Goal: Task Accomplishment & Management: Use online tool/utility

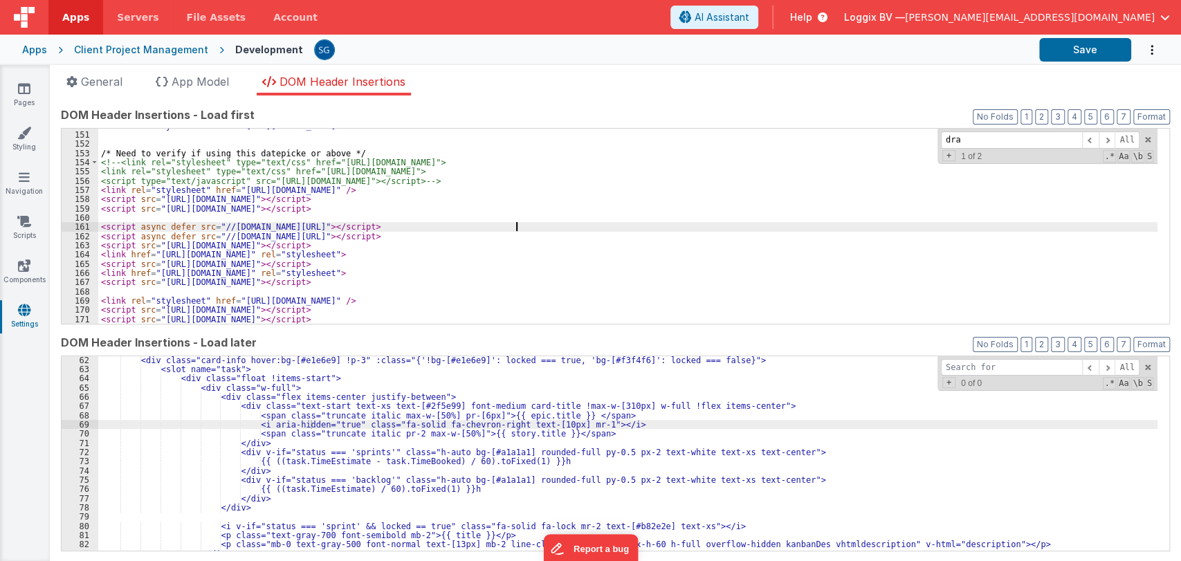
click at [630, 230] on div "< link rel = "stylesheet" href = "https://unpkg.com/vue-multiselect@2.1.0/dist/…" at bounding box center [627, 228] width 1059 height 214
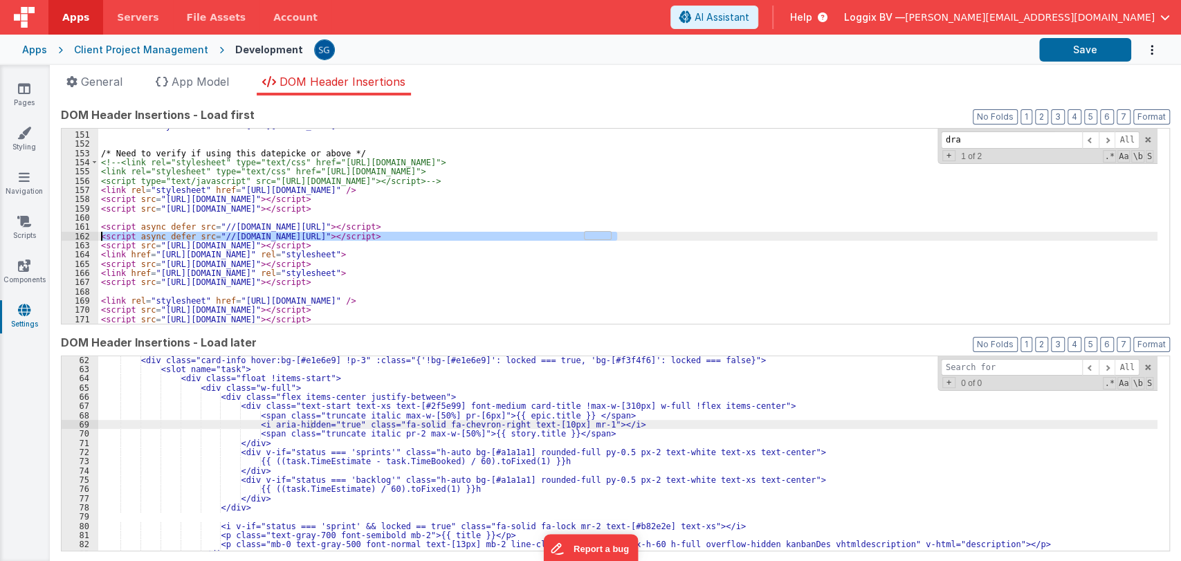
drag, startPoint x: 629, startPoint y: 235, endPoint x: 101, endPoint y: 236, distance: 528.4
click at [101, 236] on div "< link rel = "stylesheet" href = "https://unpkg.com/vue-multiselect@2.1.0/dist/…" at bounding box center [627, 228] width 1059 height 214
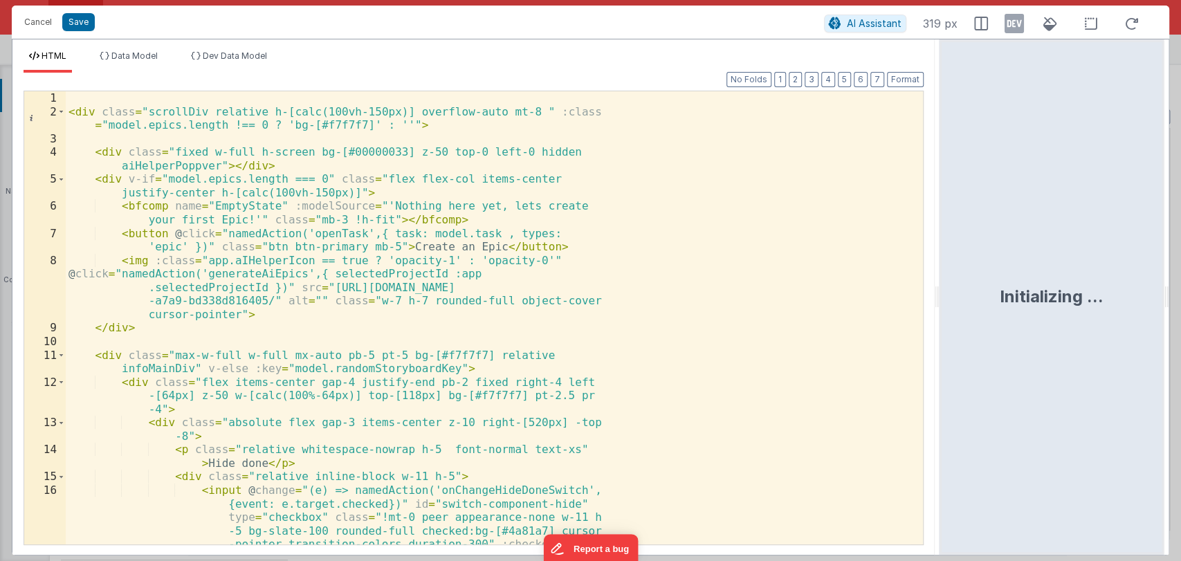
drag, startPoint x: 587, startPoint y: 296, endPoint x: 968, endPoint y: 317, distance: 381.6
click at [968, 317] on html "Cancel Save AI Assistant 319 px HTML Data Model Dev Data Model Format 7 6 5 4 3…" at bounding box center [590, 280] width 1181 height 561
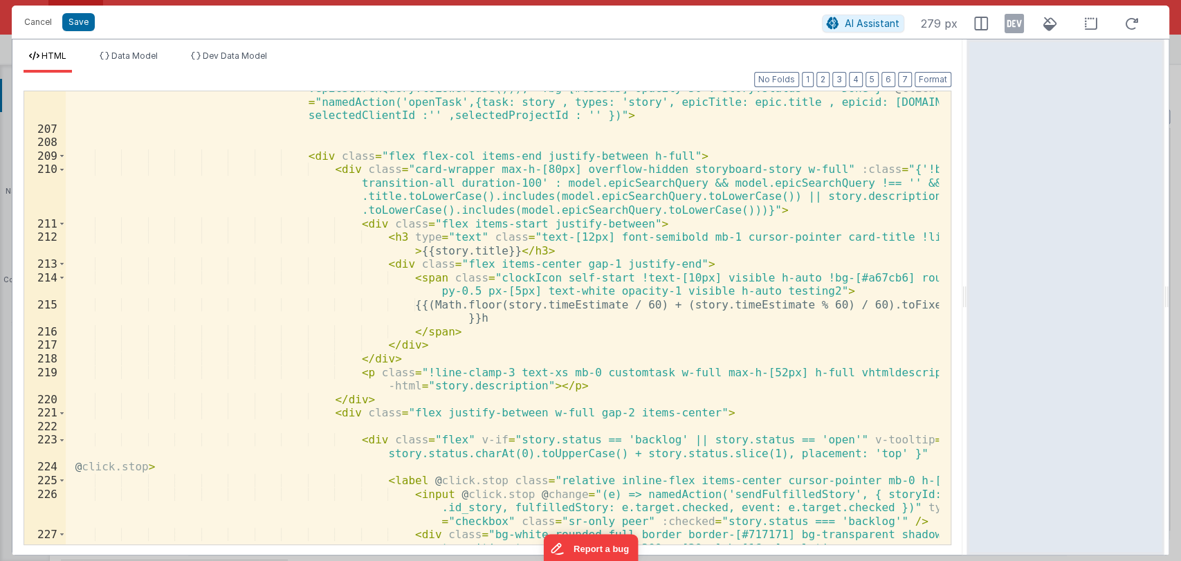
scroll to position [3894, 0]
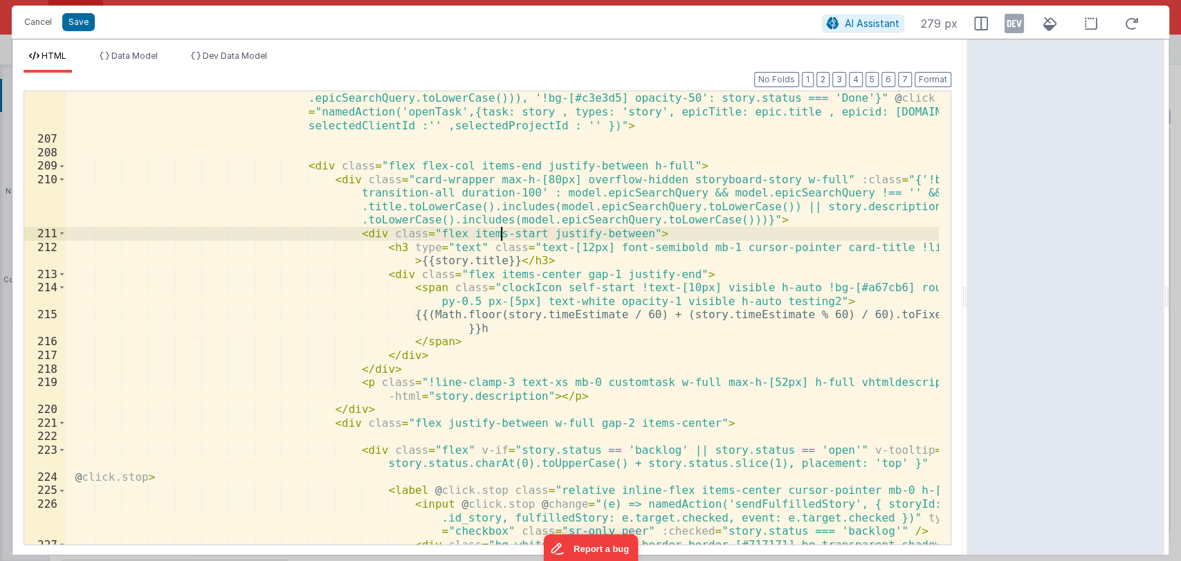
click at [499, 238] on div "< div class = "card-truncate hover:!bg-[#e1e6e9] transition-all duration-300 ea…" at bounding box center [502, 324] width 873 height 575
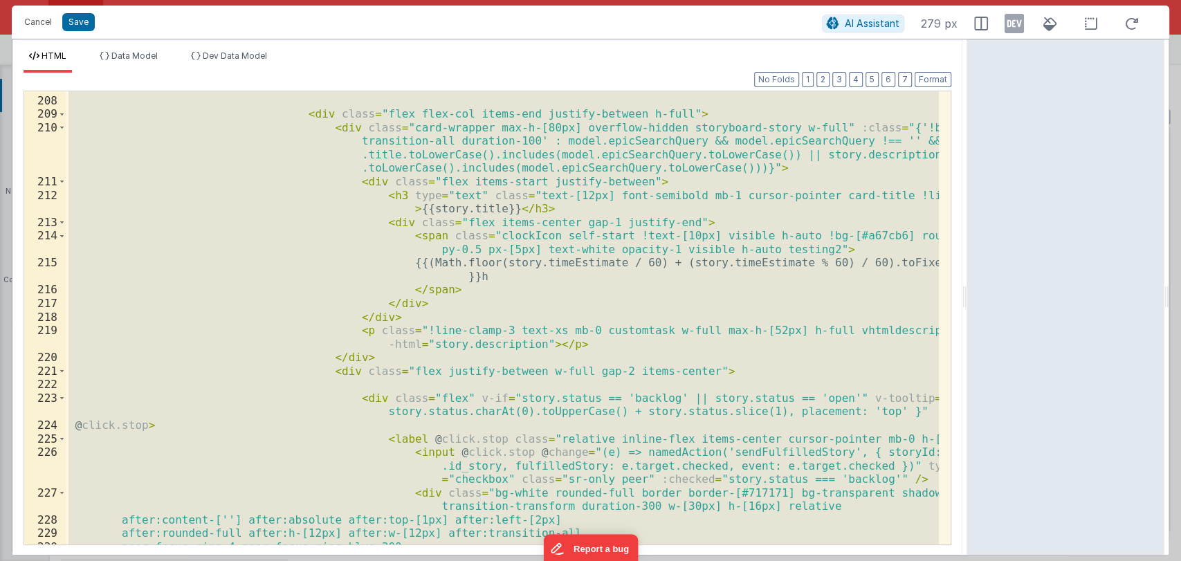
scroll to position [3946, 0]
click at [530, 394] on div "< div class = "flex flex-col items-end justify-between h-full" > < div class = …" at bounding box center [502, 317] width 873 height 453
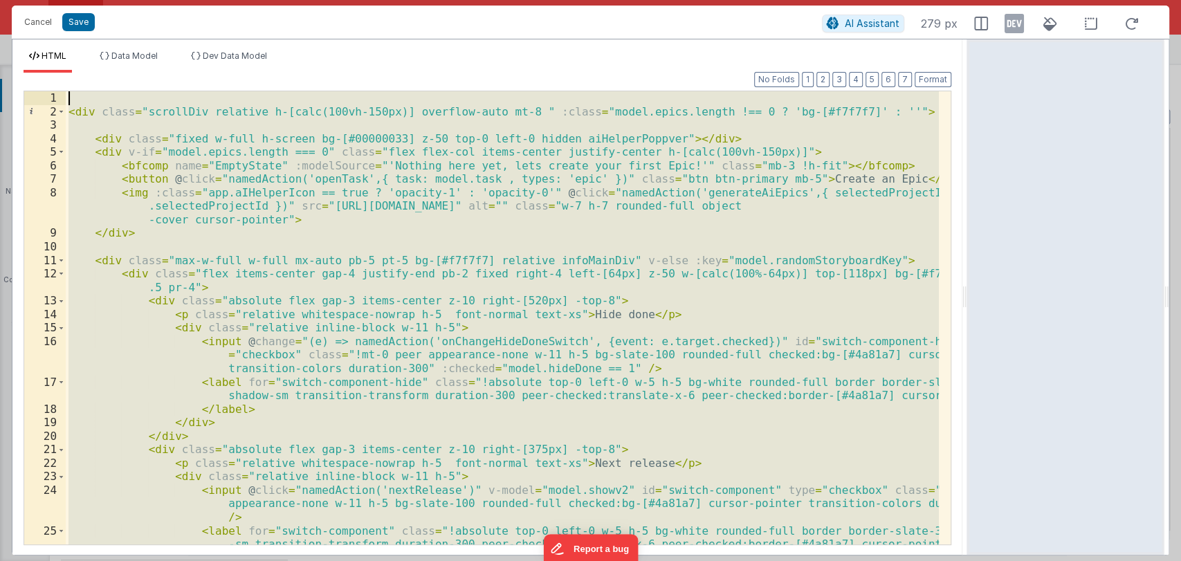
scroll to position [0, 0]
drag, startPoint x: 550, startPoint y: 326, endPoint x: 459, endPoint y: -28, distance: 365.5
click at [459, 0] on html "Cancel Save AI Assistant 279 px HTML Data Model Dev Data Model Format 7 6 5 4 3…" at bounding box center [590, 280] width 1181 height 561
click at [370, 212] on div "< div class = "scrollDiv relative h-[calc(100vh-150px)] overflow-auto mt-8 " :c…" at bounding box center [502, 317] width 873 height 453
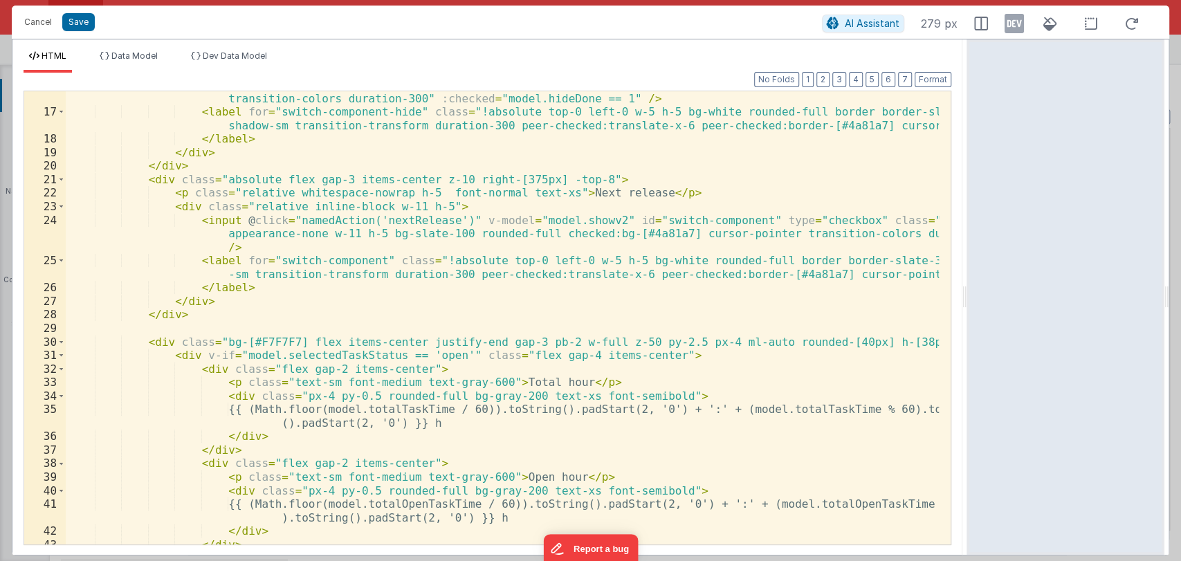
scroll to position [306, 0]
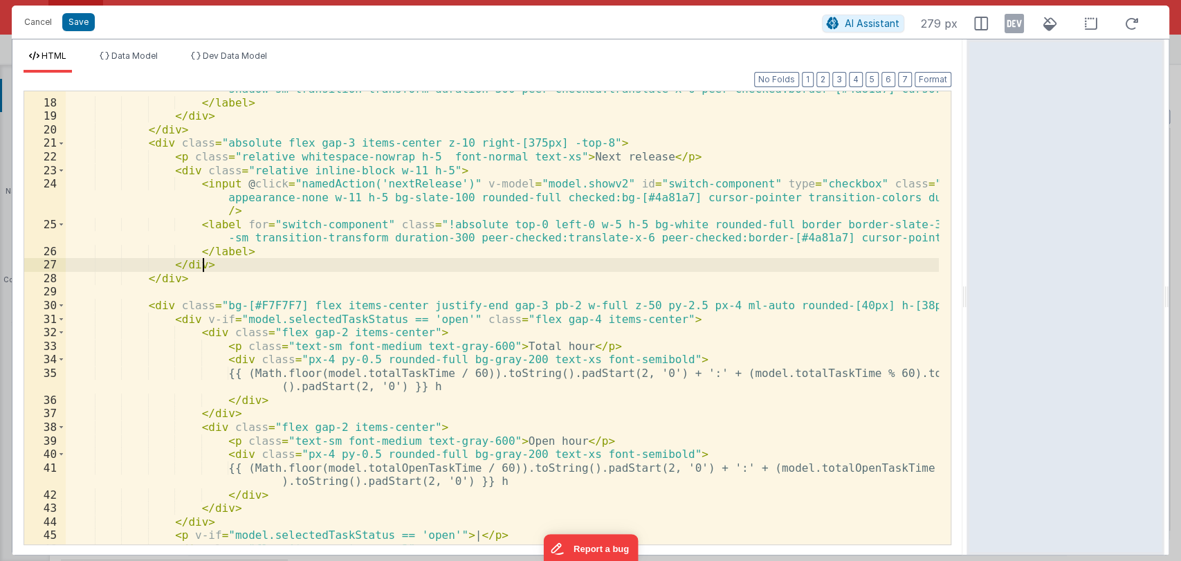
click at [367, 269] on div "< label for = "switch-component-hide" class = "!absolute top-0 left-0 w-5 h-5 b…" at bounding box center [502, 316] width 873 height 494
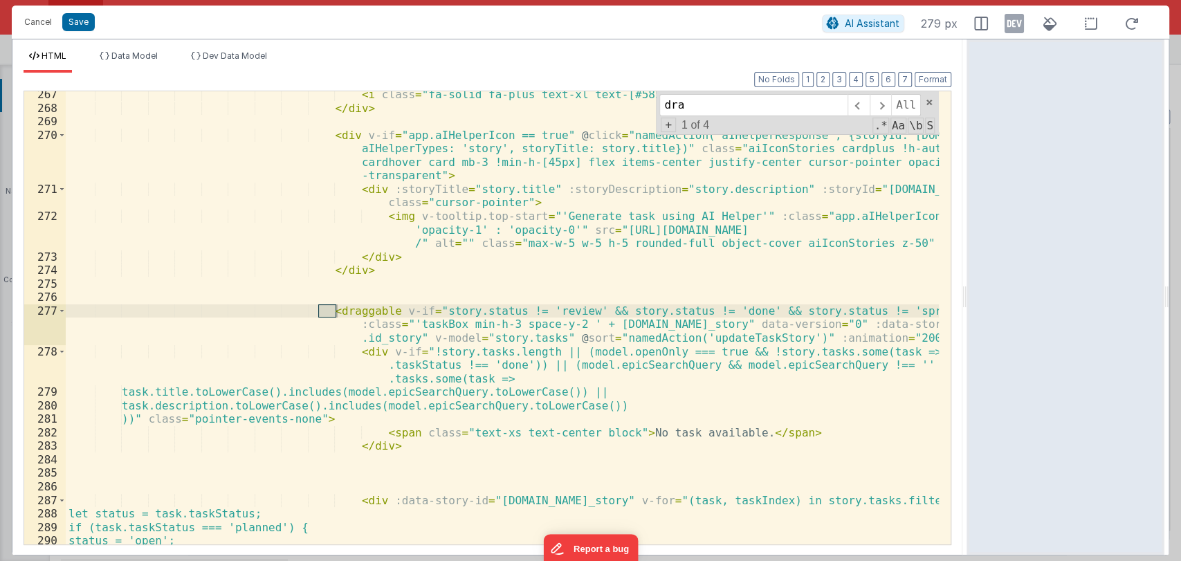
scroll to position [5116, 0]
type input "dragga"
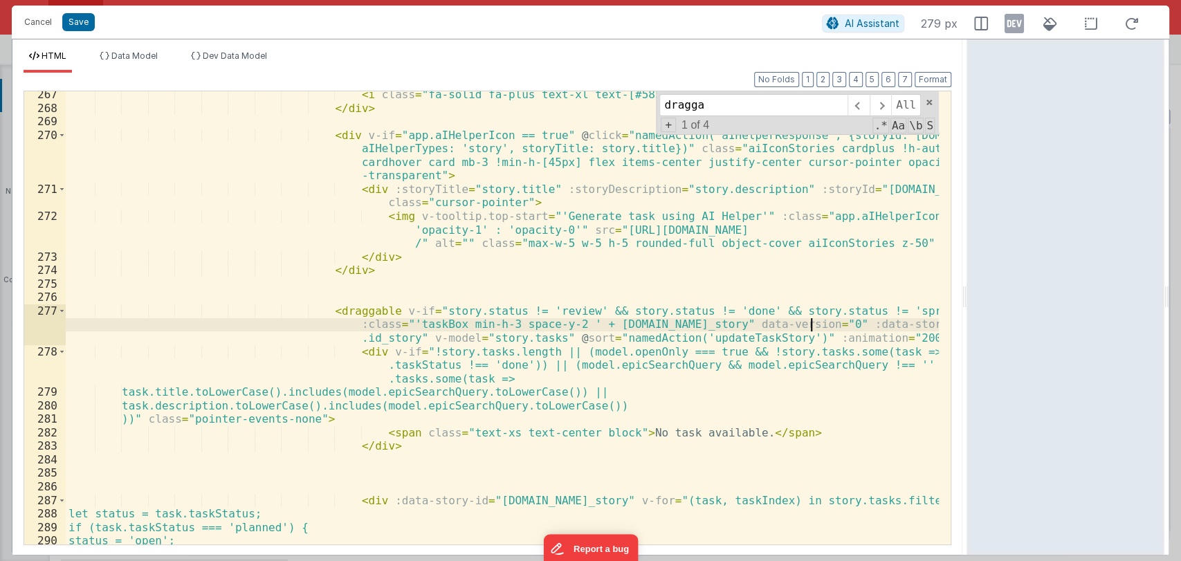
click at [813, 324] on div "< i class = "fa-solid fa-plus text-xl text-[#585757] plus-icon cursor-pointer" …" at bounding box center [502, 328] width 873 height 480
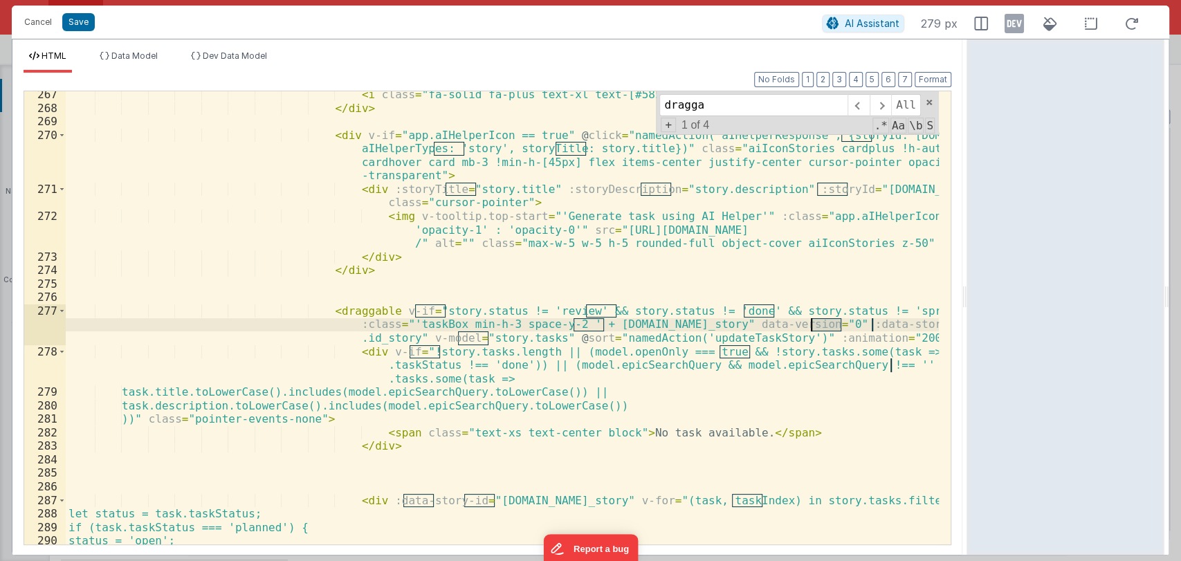
click at [813, 324] on div "< i class = "fa-solid fa-plus text-xl text-[#585757] plus-icon cursor-pointer" …" at bounding box center [502, 328] width 873 height 480
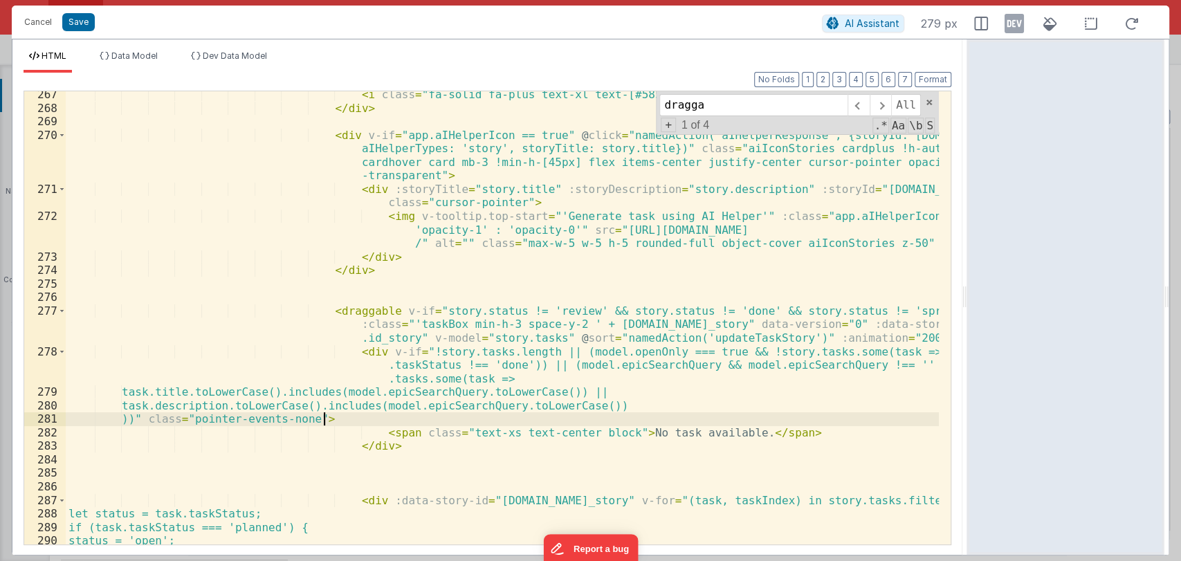
click at [784, 422] on div "< i class = "fa-solid fa-plus text-xl text-[#585757] plus-icon cursor-pointer" …" at bounding box center [502, 328] width 873 height 480
click at [331, 307] on div "< i class = "fa-solid fa-plus text-xl text-[#585757] plus-icon cursor-pointer" …" at bounding box center [502, 328] width 873 height 480
click at [331, 306] on div "< i class = "fa-solid fa-plus text-xl text-[#585757] plus-icon cursor-pointer" …" at bounding box center [502, 328] width 873 height 480
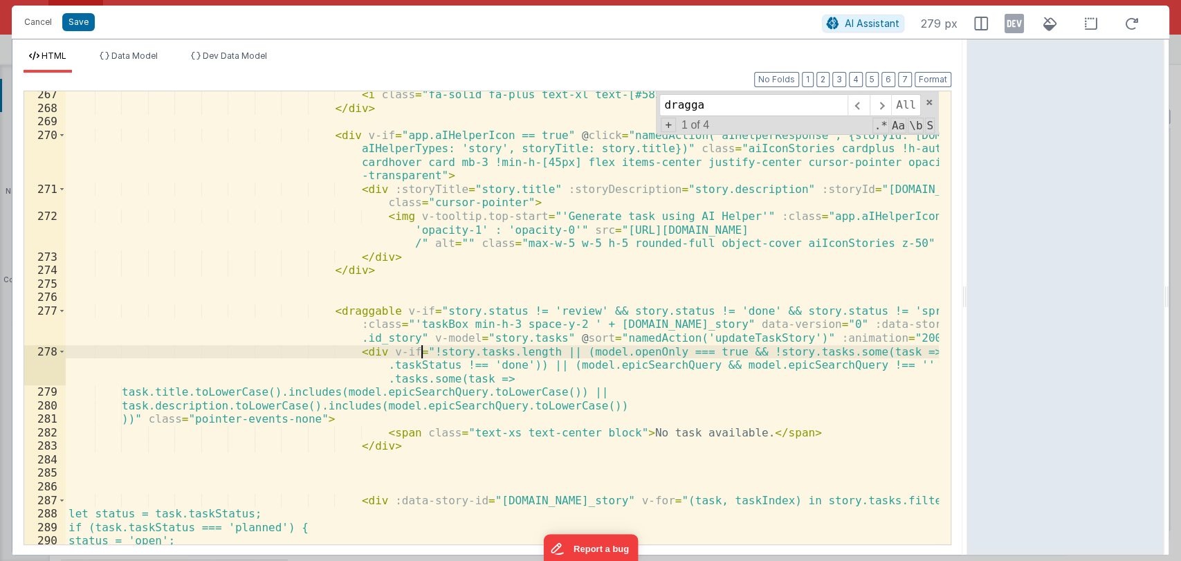
click at [419, 349] on div "< i class = "fa-solid fa-plus text-xl text-[#585757] plus-icon cursor-pointer" …" at bounding box center [502, 328] width 873 height 480
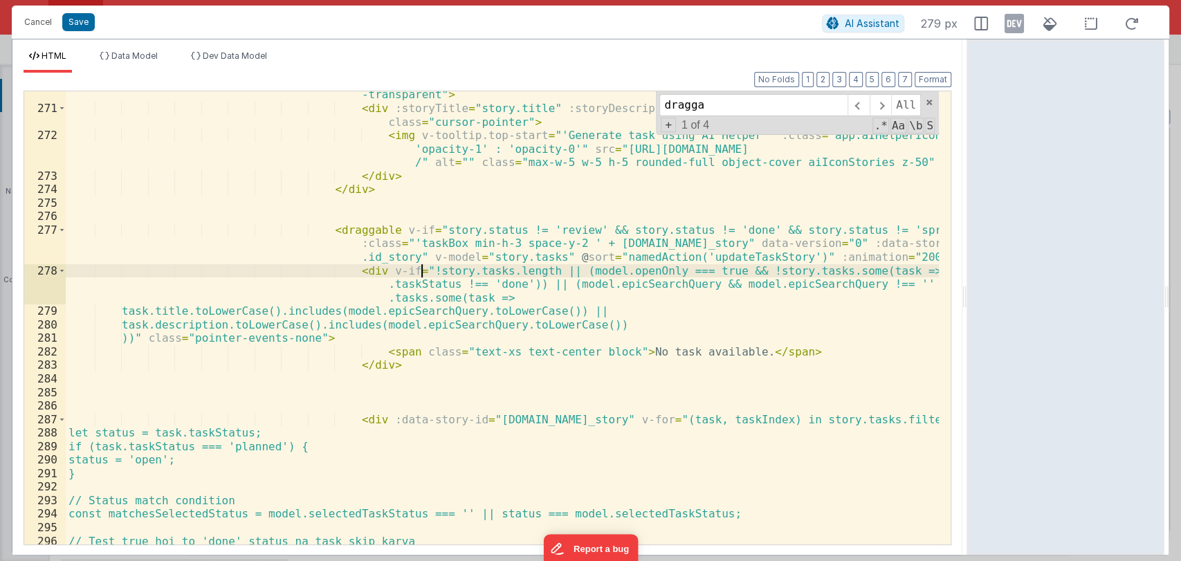
scroll to position [5196, 0]
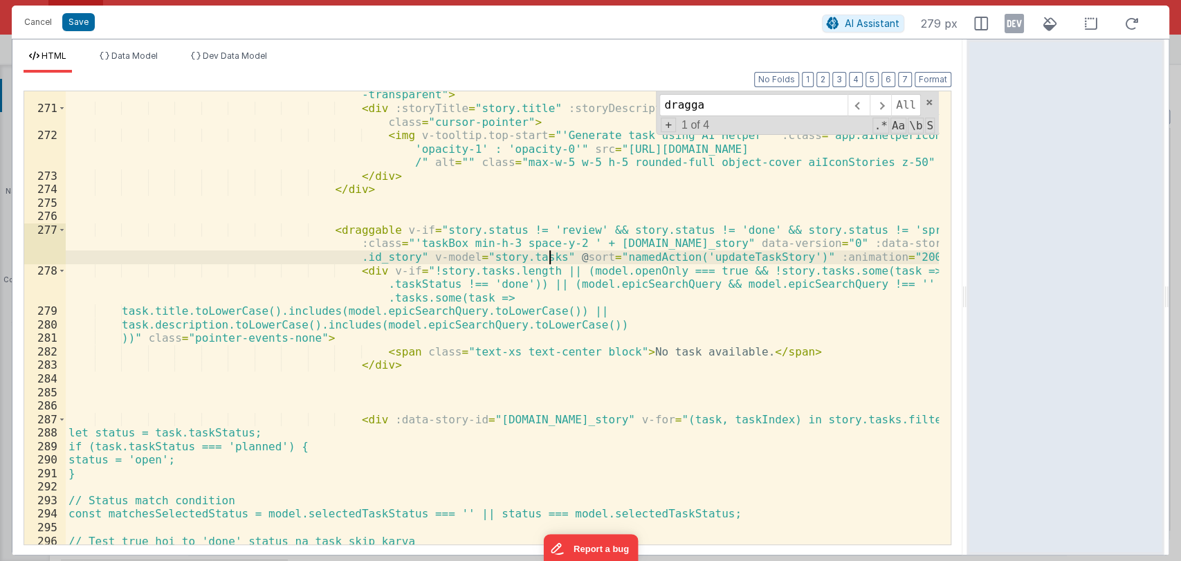
click at [551, 260] on div "< div v-if = "app.aIHelperIcon == true" @ click = "namedAction('aIHelperRespons…" at bounding box center [502, 308] width 873 height 521
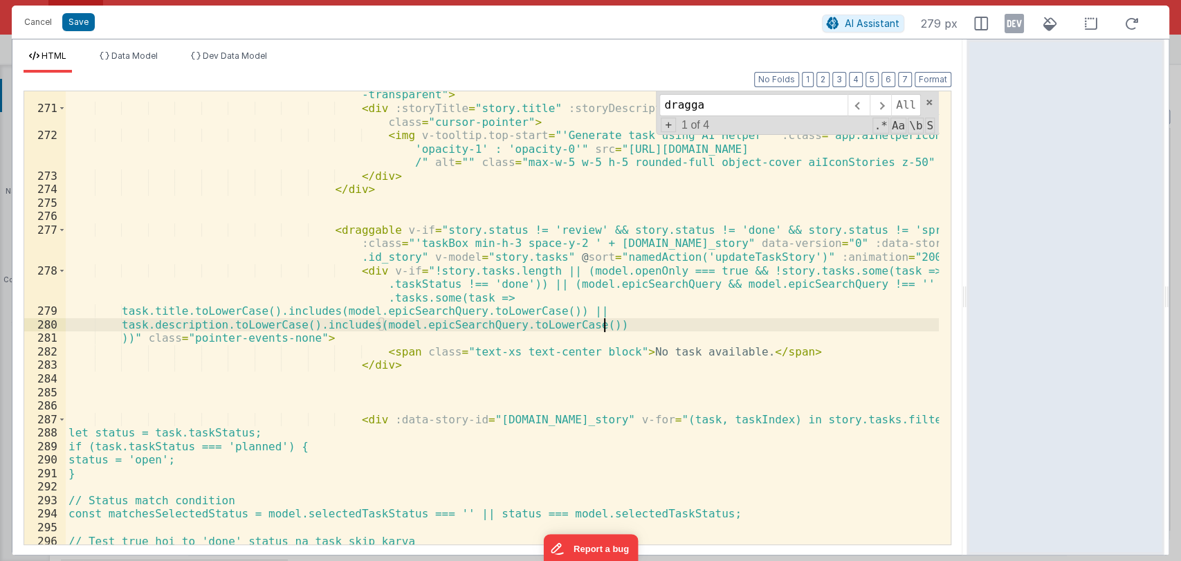
click at [660, 328] on div "< div v-if = "app.aIHelperIcon == true" @ click = "namedAction('aIHelperRespons…" at bounding box center [502, 308] width 873 height 521
click at [708, 257] on div "< div v-if = "app.aIHelperIcon == true" @ click = "namedAction('aIHelperRespons…" at bounding box center [502, 308] width 873 height 521
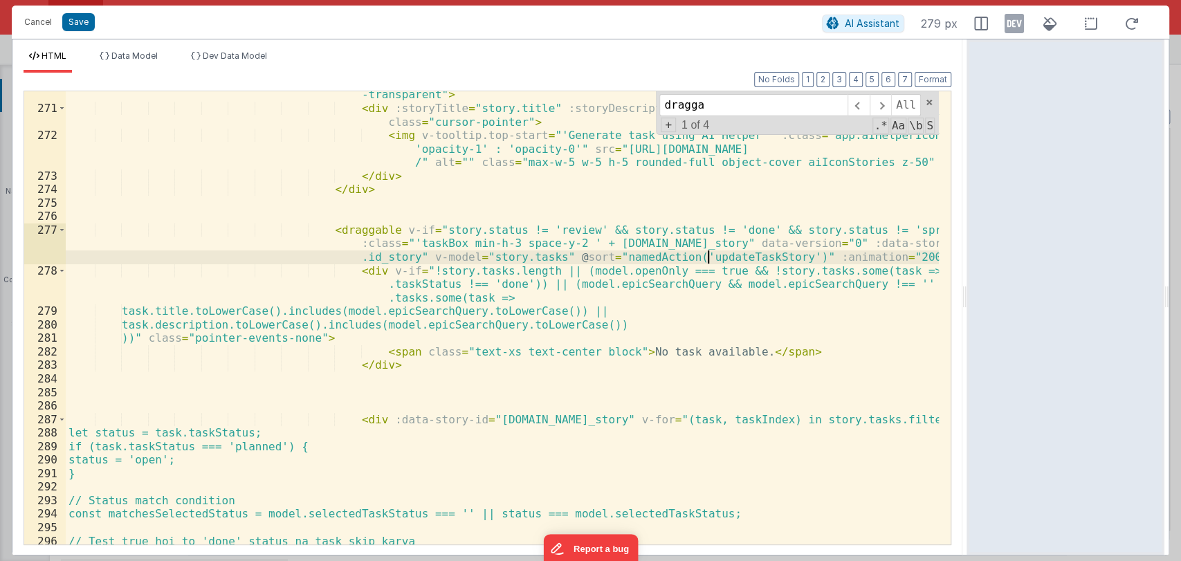
click at [708, 257] on div "< div v-if = "app.aIHelperIcon == true" @ click = "namedAction('aIHelperRespons…" at bounding box center [502, 308] width 873 height 521
click at [927, 104] on span at bounding box center [929, 103] width 10 height 10
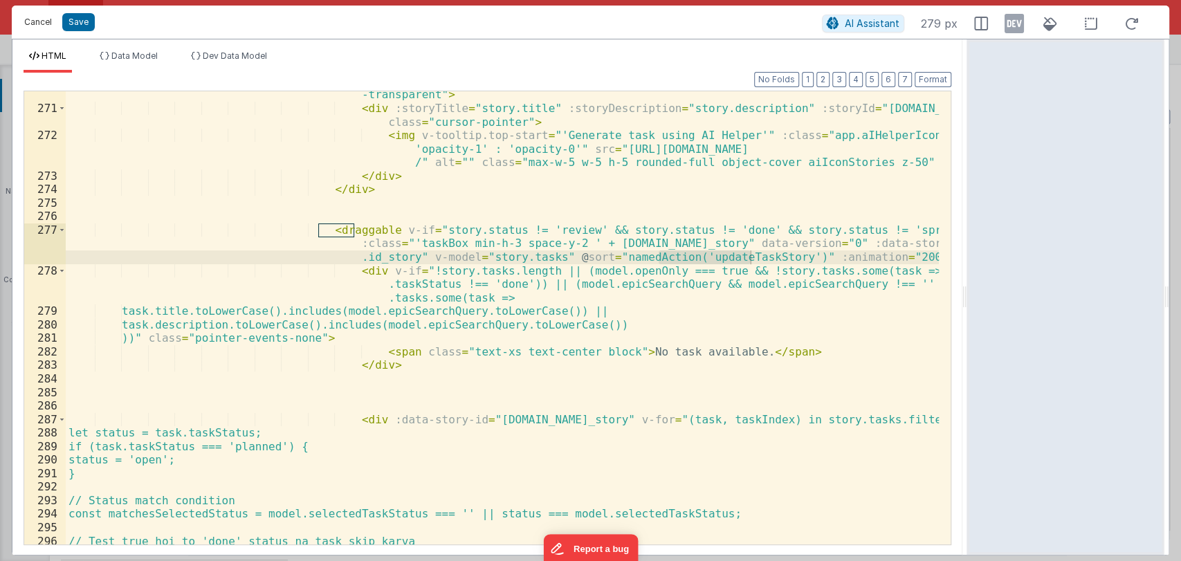
drag, startPoint x: 29, startPoint y: 29, endPoint x: 481, endPoint y: 170, distance: 473.1
click at [29, 29] on button "Cancel" at bounding box center [37, 21] width 41 height 19
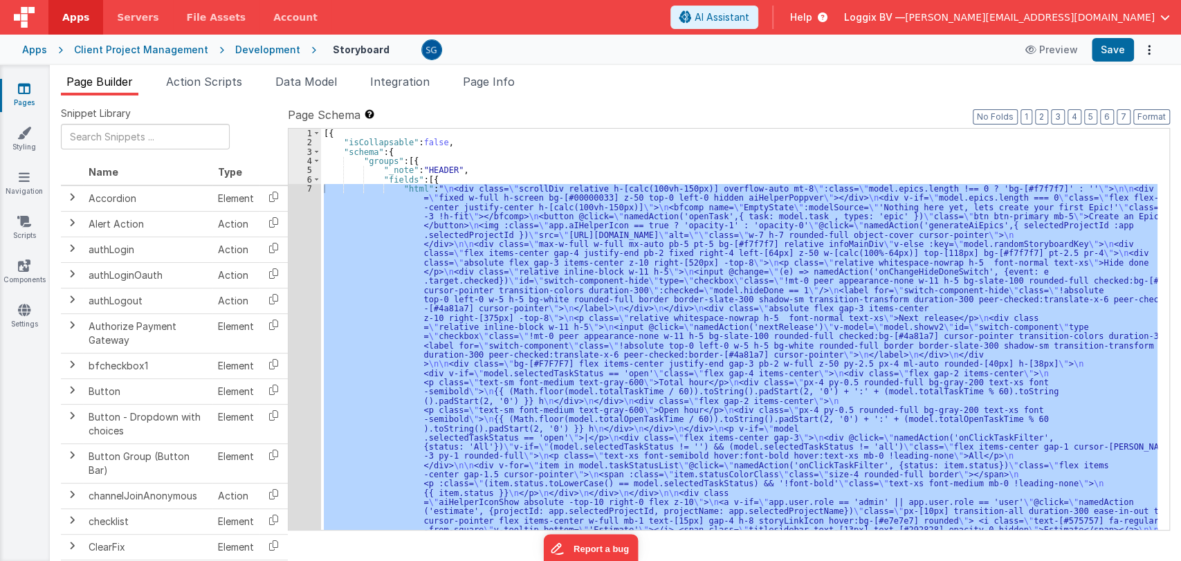
scroll to position [0, 0]
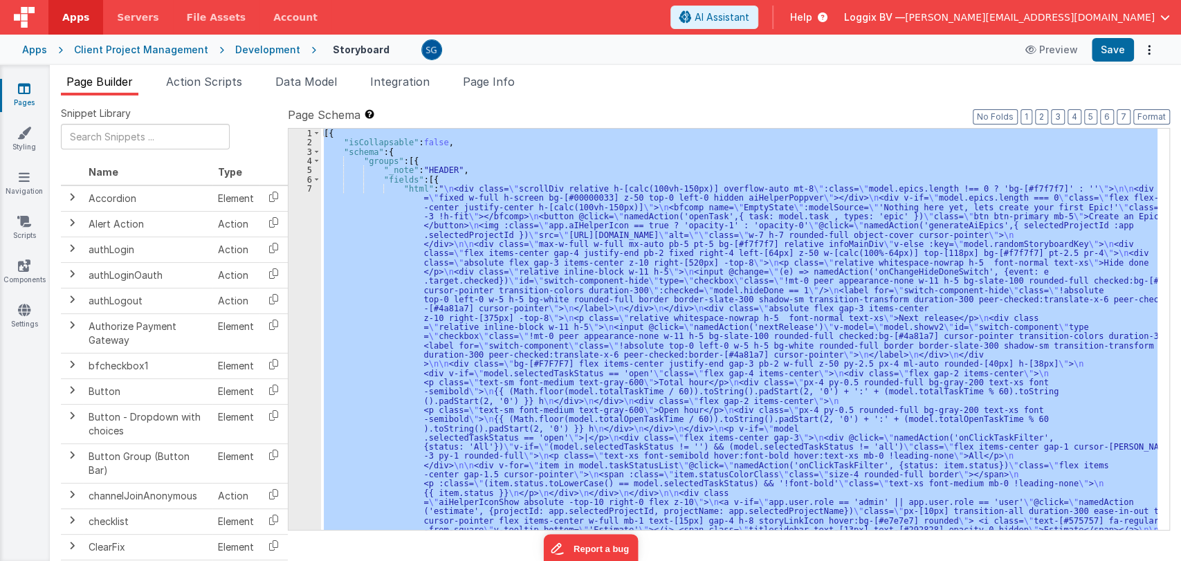
click at [721, 212] on div "[{ "isCollapsable" : false , "schema" : { "groups" : [{ "_note" : "HEADER" , "f…" at bounding box center [739, 329] width 836 height 401
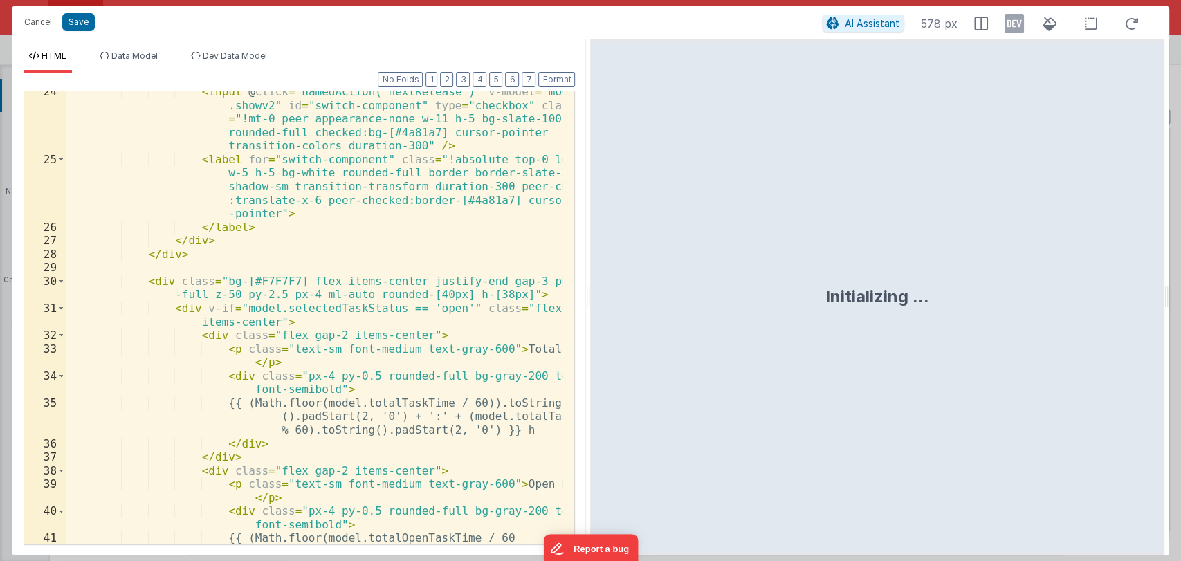
scroll to position [657, 0]
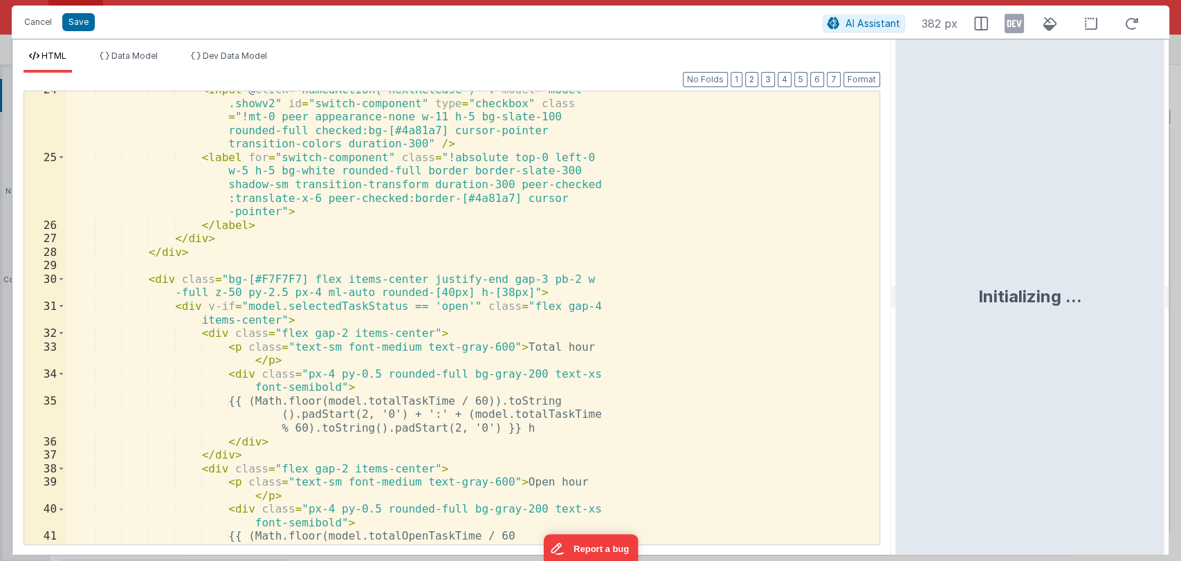
drag, startPoint x: 588, startPoint y: 295, endPoint x: 896, endPoint y: 295, distance: 308.5
click at [896, 295] on html "Cancel Save AI Assistant 382 px HTML Data Model Dev Data Model Format 7 6 5 4 3…" at bounding box center [590, 280] width 1181 height 561
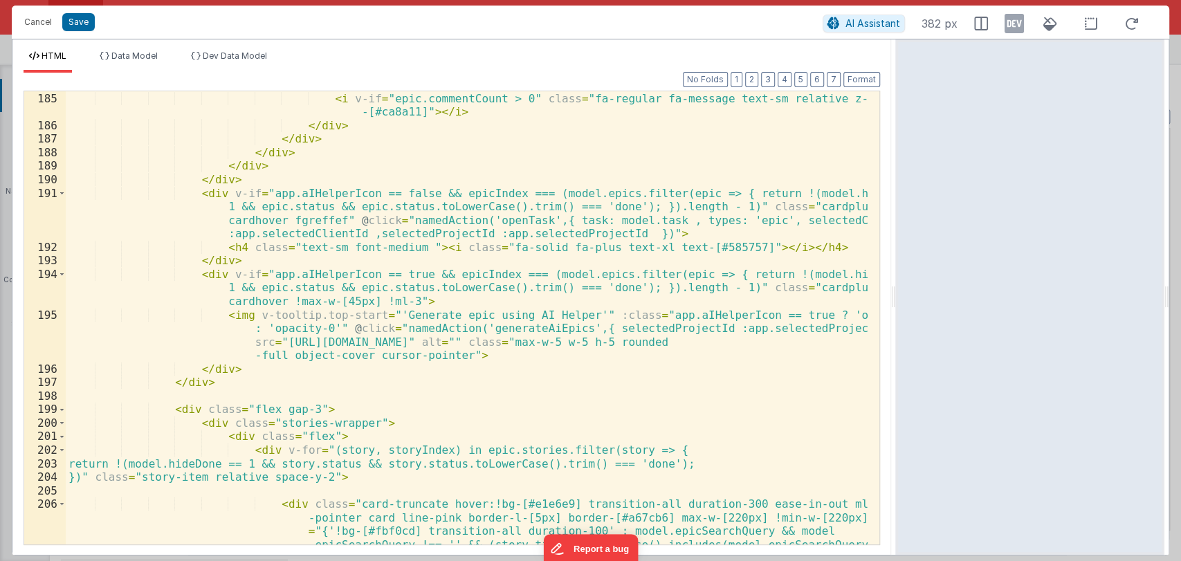
scroll to position [3584, 0]
click at [38, 19] on button "Cancel" at bounding box center [37, 21] width 41 height 19
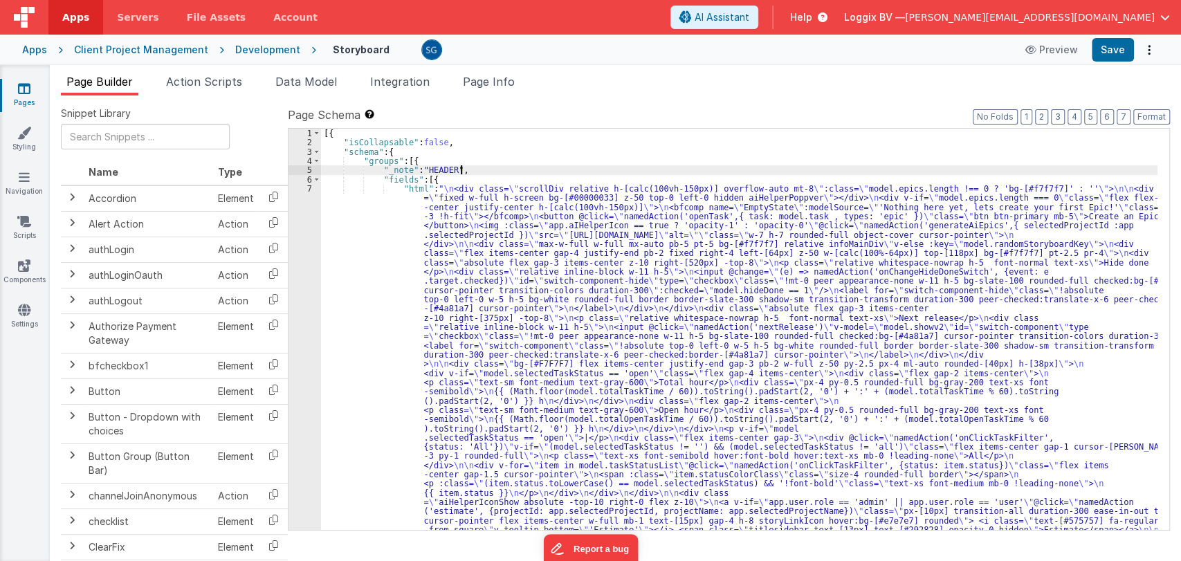
click at [313, 179] on span at bounding box center [317, 179] width 8 height 9
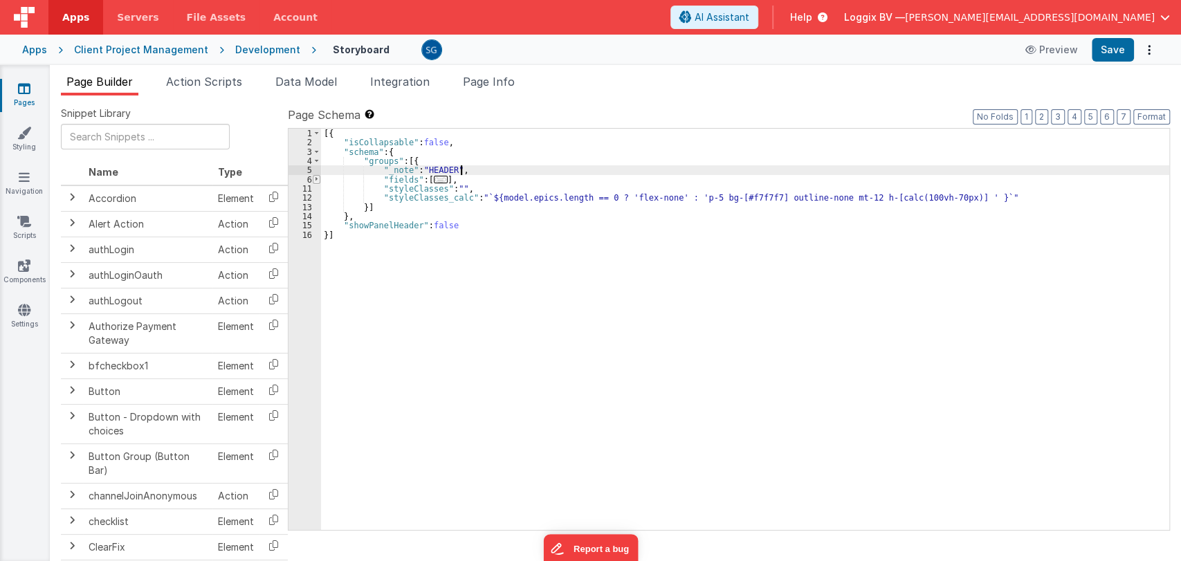
click at [313, 179] on span at bounding box center [317, 179] width 8 height 9
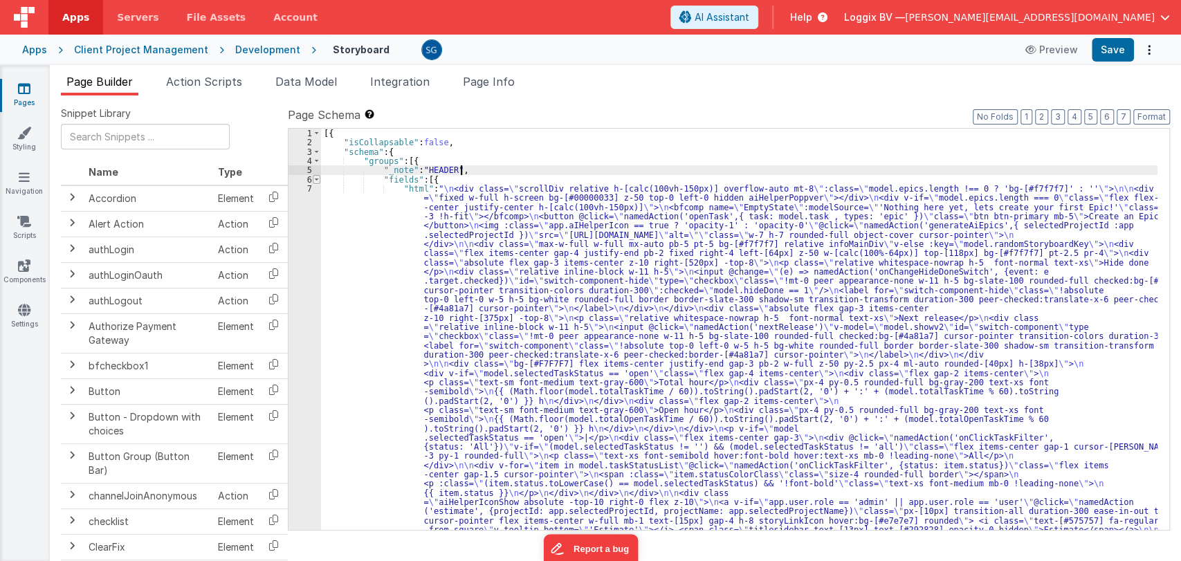
click at [313, 180] on span at bounding box center [317, 179] width 8 height 9
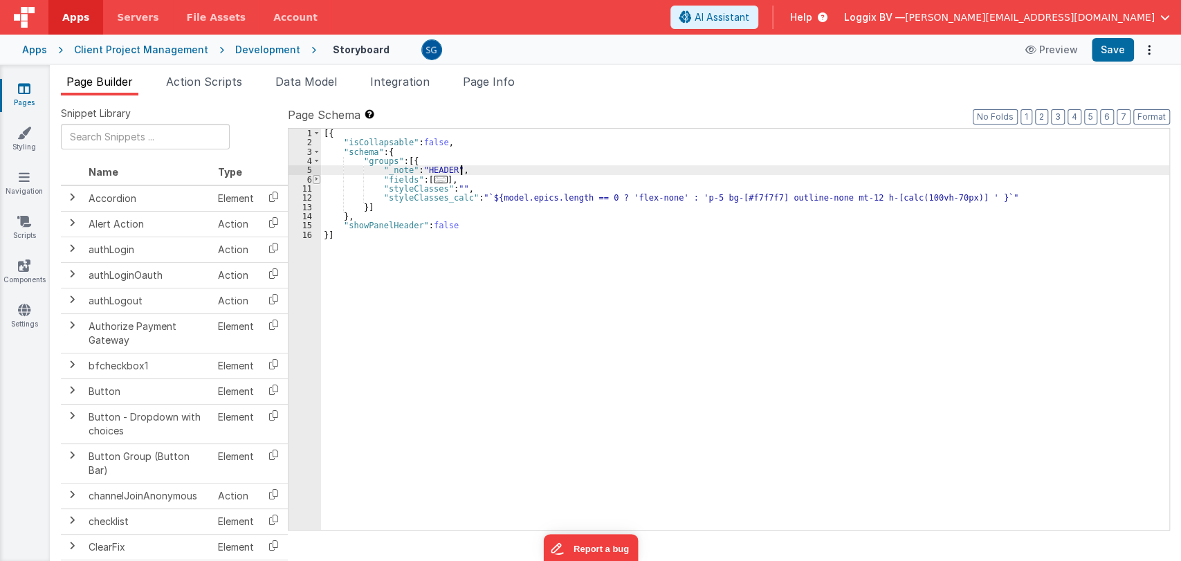
click at [316, 176] on span at bounding box center [317, 179] width 8 height 9
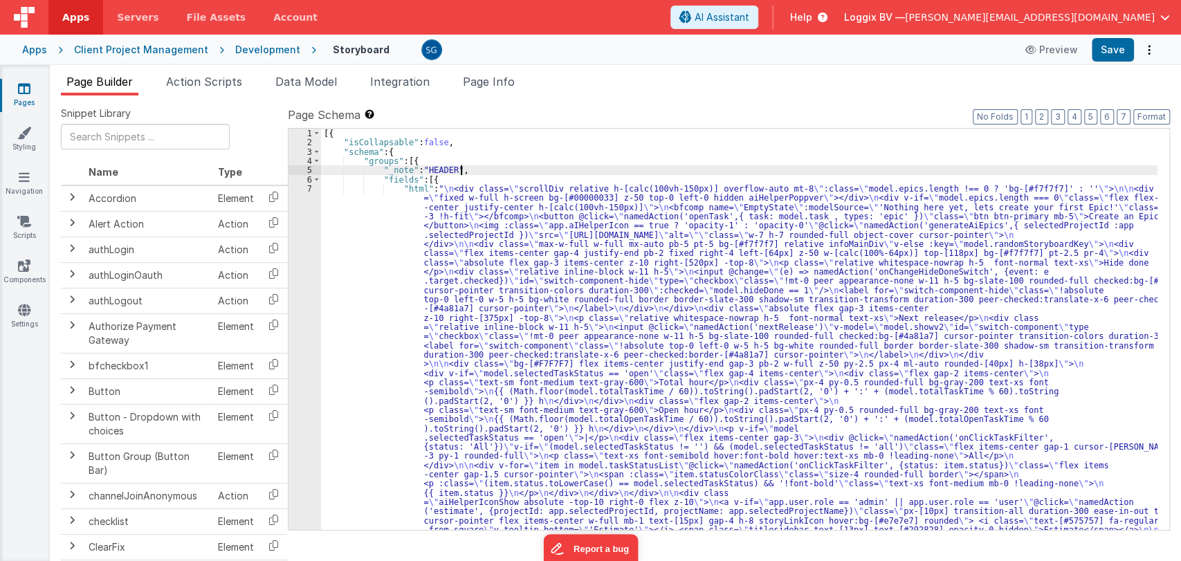
scroll to position [0, 0]
click at [1178, 119] on div "Snippet Library Name Type Accordion Element Alert Action Action authLogin Actio…" at bounding box center [615, 339] width 1131 height 488
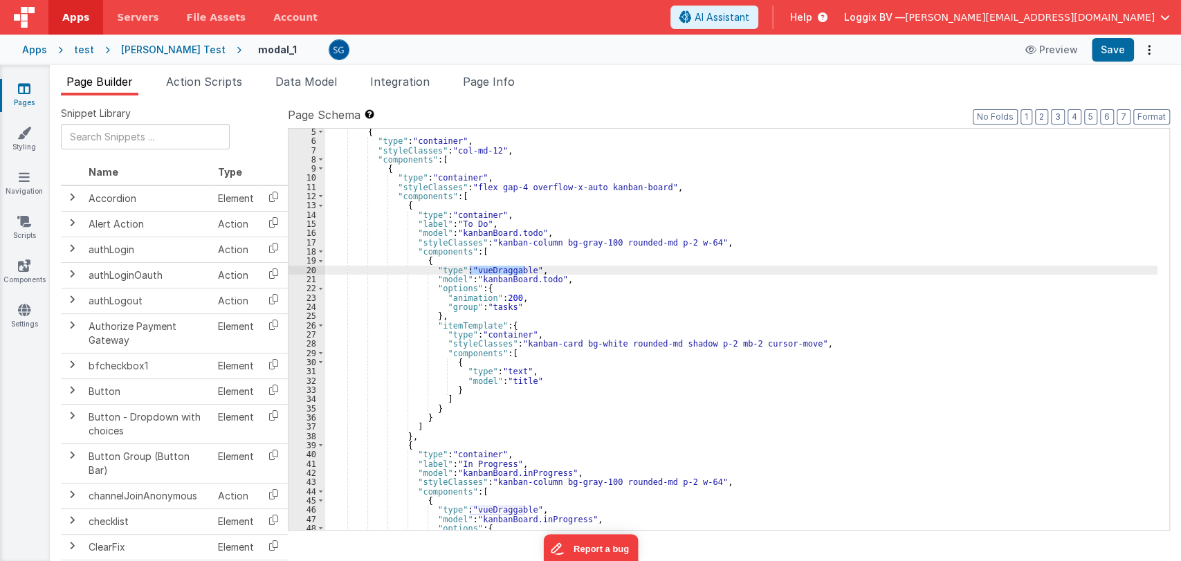
scroll to position [38, 0]
click at [715, 239] on div "{ "type" : "container" , "styleClasses" : "col-md-12" , "components" : [ { "typ…" at bounding box center [741, 337] width 832 height 420
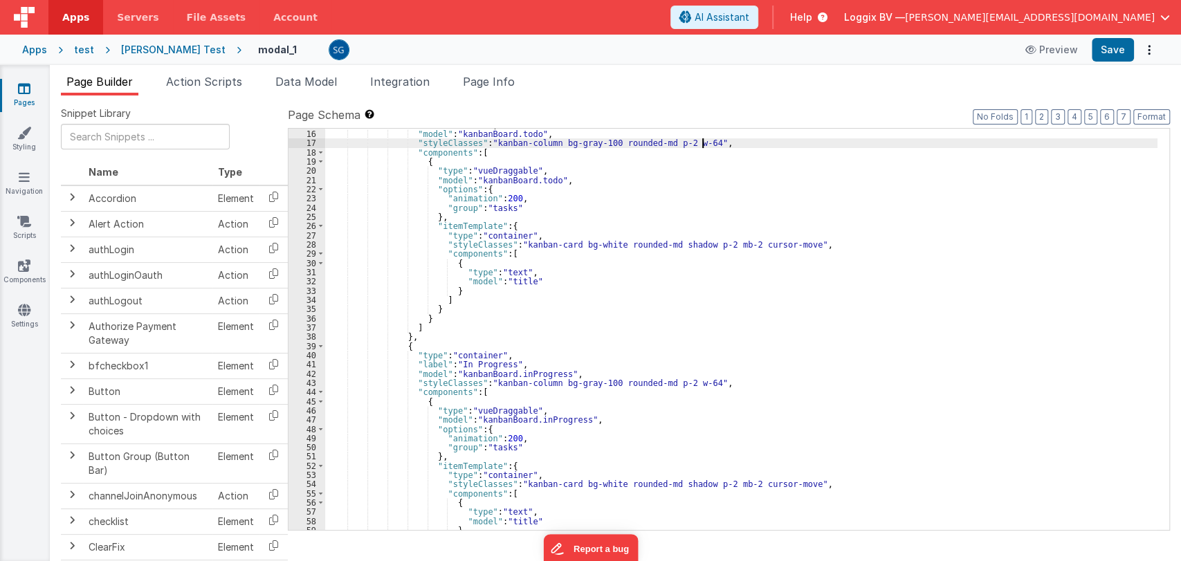
scroll to position [0, 0]
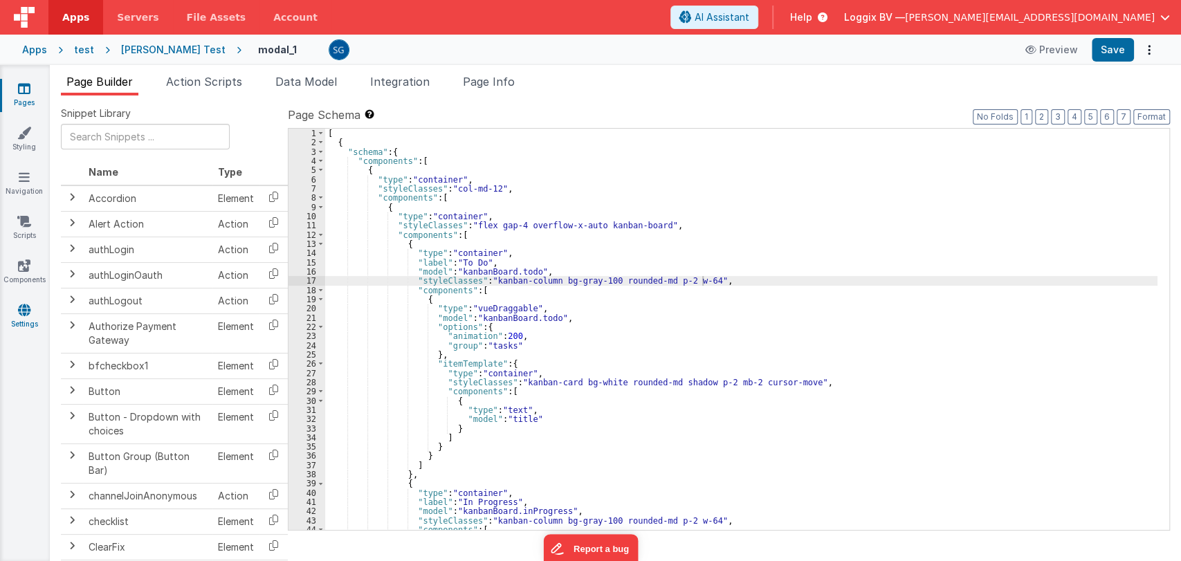
click at [29, 317] on link "Settings" at bounding box center [24, 317] width 50 height 28
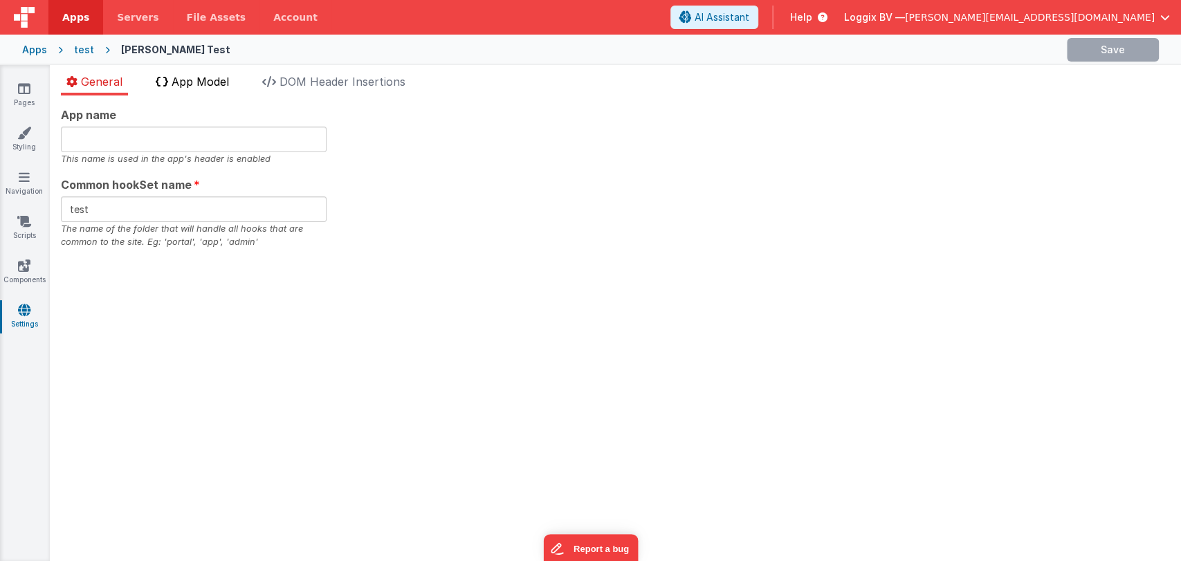
click at [204, 84] on span "App Model" at bounding box center [200, 82] width 57 height 14
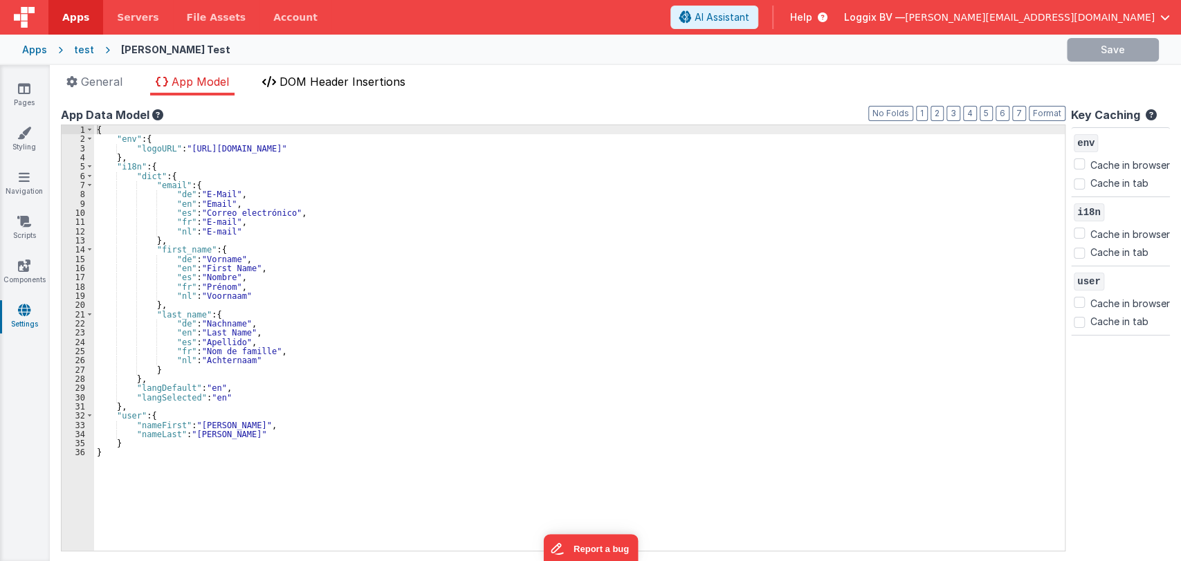
click at [325, 78] on span "DOM Header Insertions" at bounding box center [342, 82] width 126 height 14
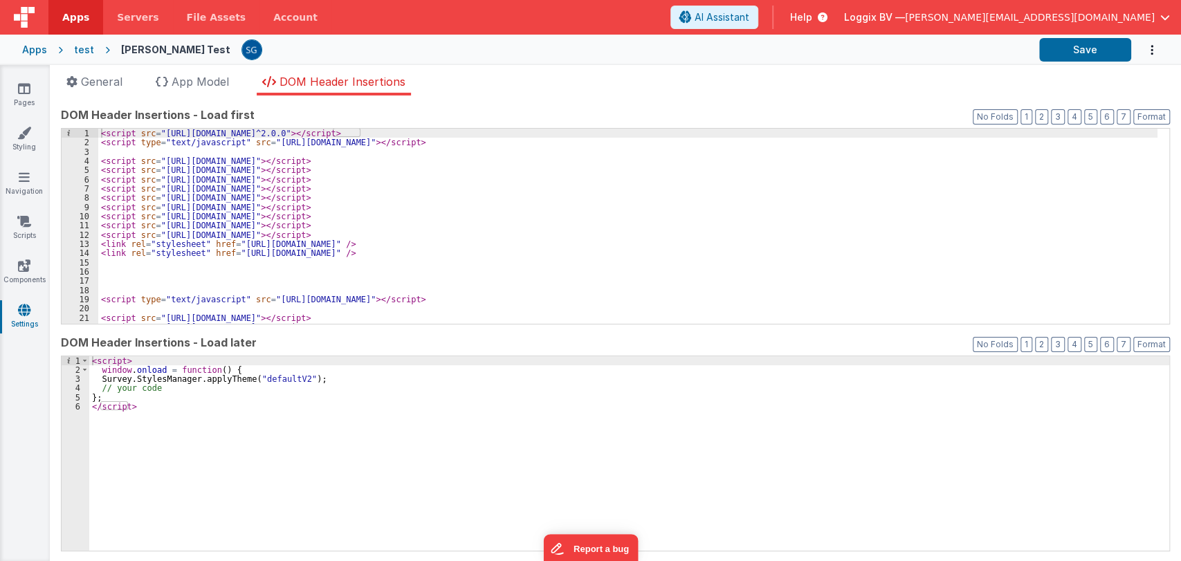
click at [461, 162] on div "< script src = "https://unpkg.com/v-tooltip@^2.0.0" > </ script > < script type…" at bounding box center [627, 236] width 1059 height 214
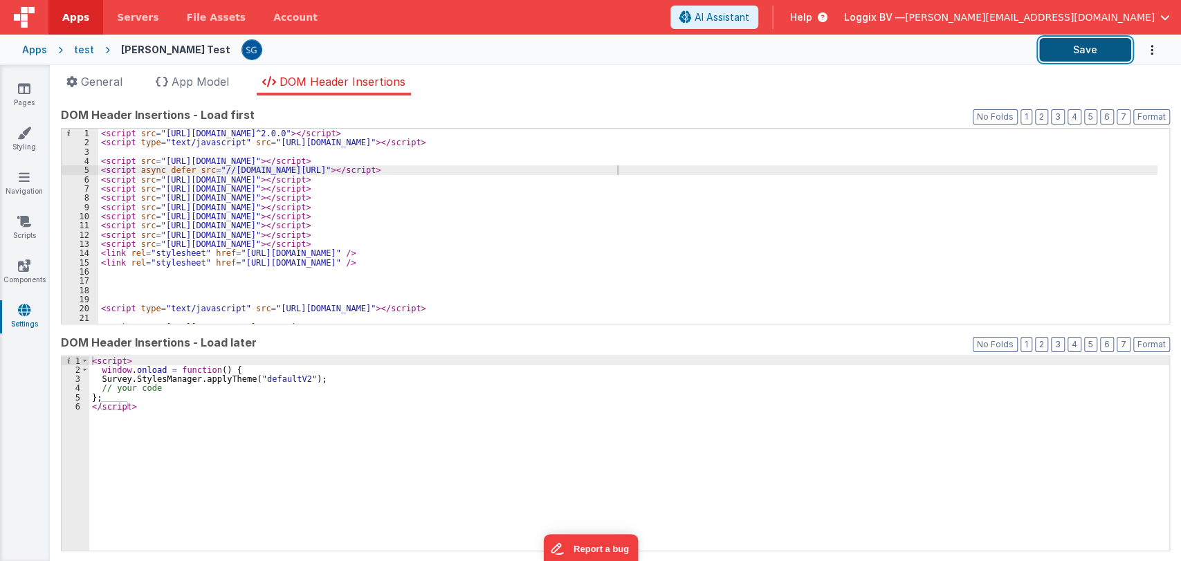
click at [1060, 51] on button "Save" at bounding box center [1085, 50] width 92 height 24
click at [26, 82] on icon at bounding box center [24, 89] width 12 height 14
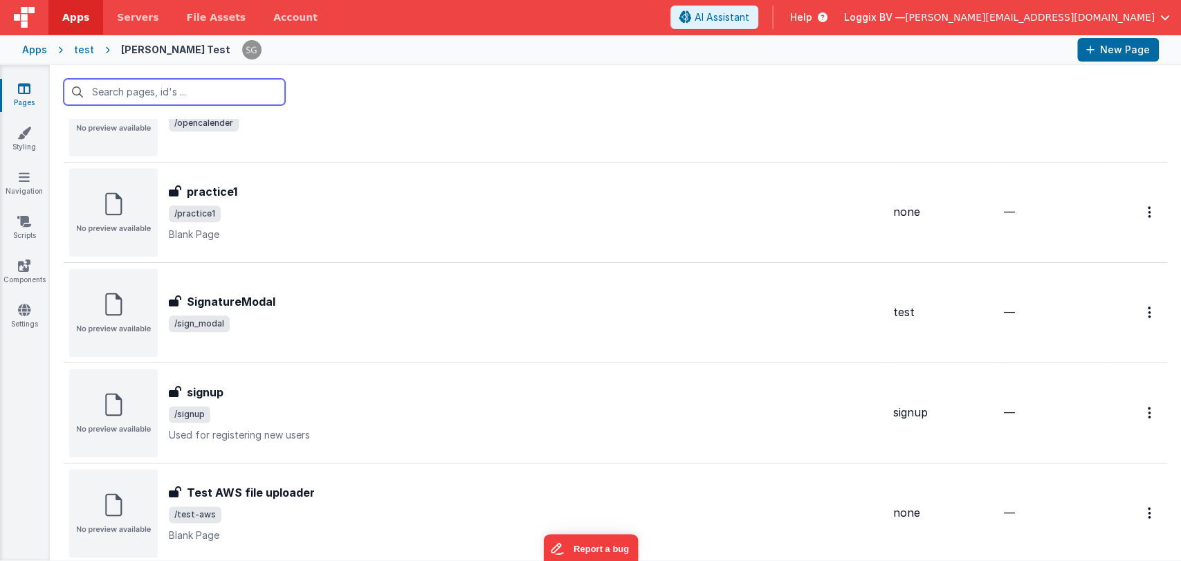
scroll to position [1090, 0]
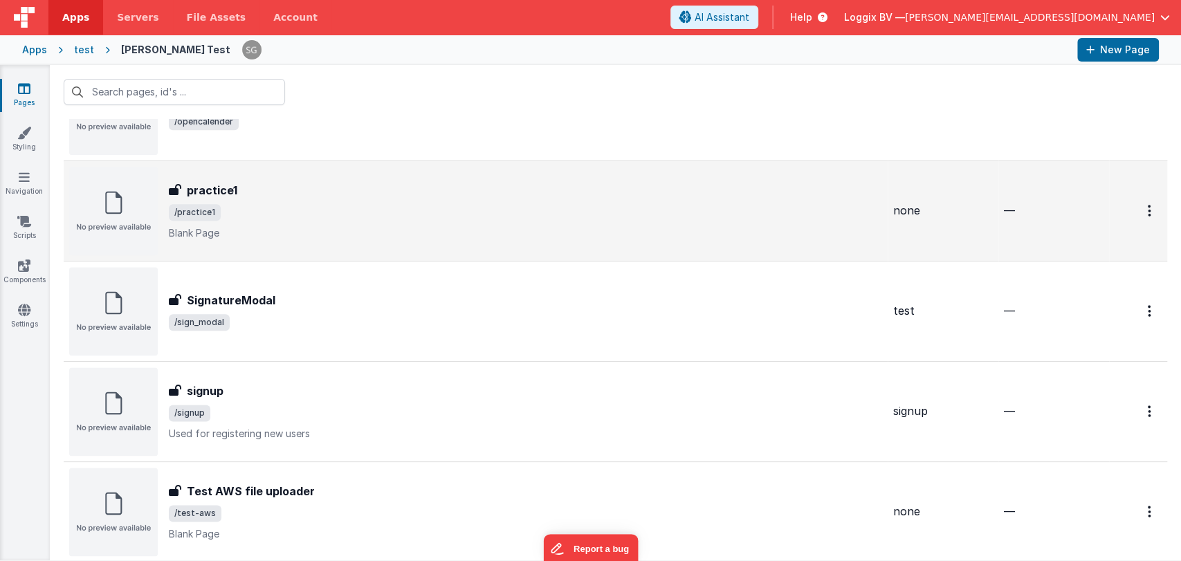
click at [296, 195] on div "practice1" at bounding box center [525, 190] width 713 height 17
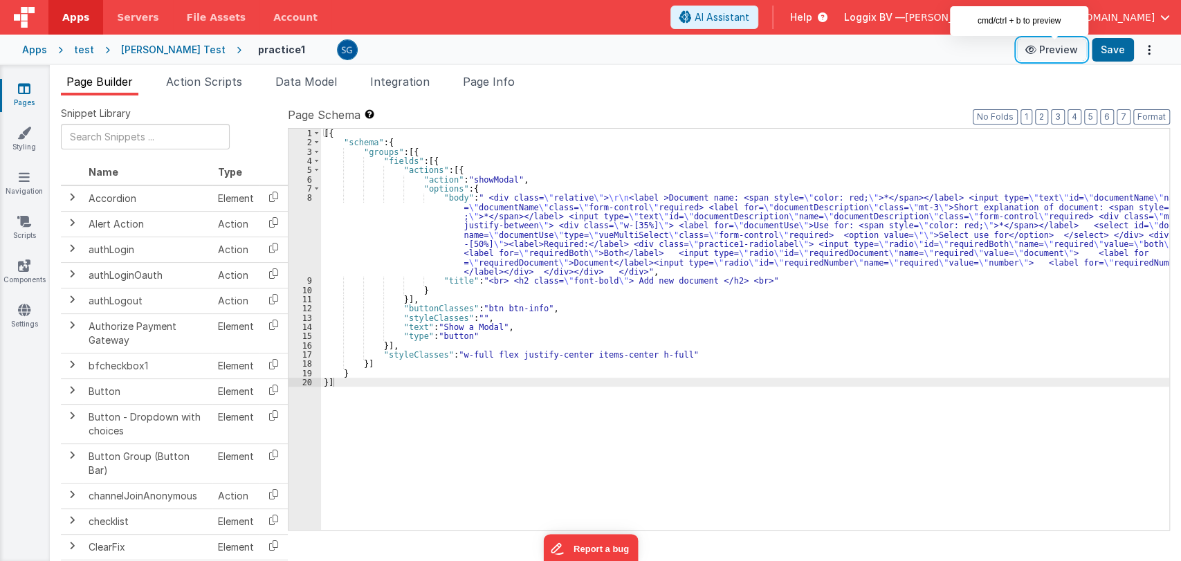
click at [1057, 46] on button "Preview" at bounding box center [1051, 50] width 69 height 22
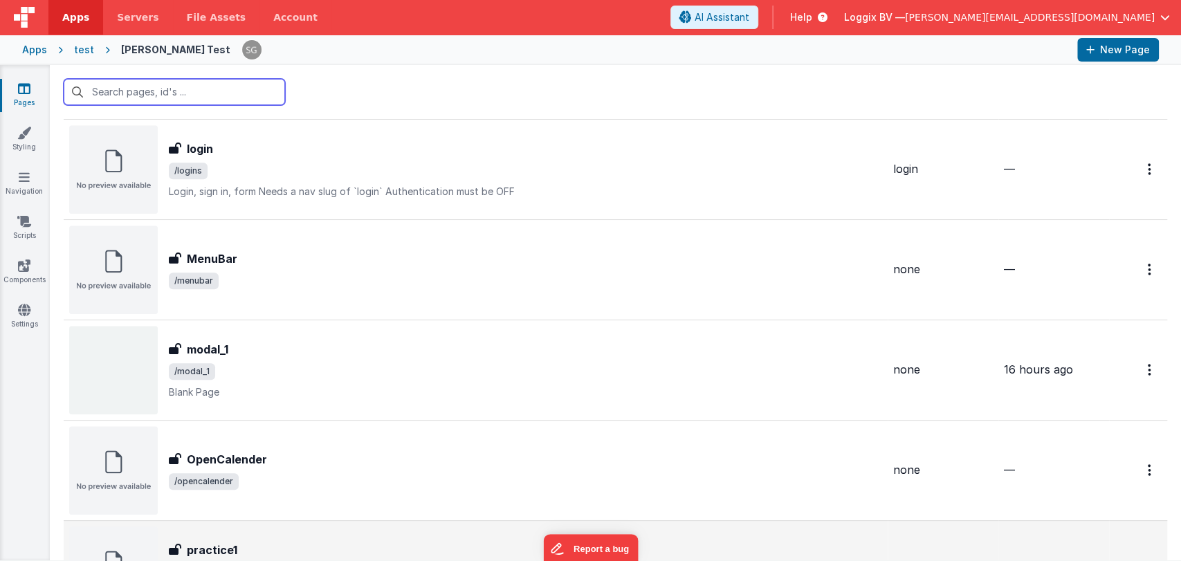
scroll to position [731, 0]
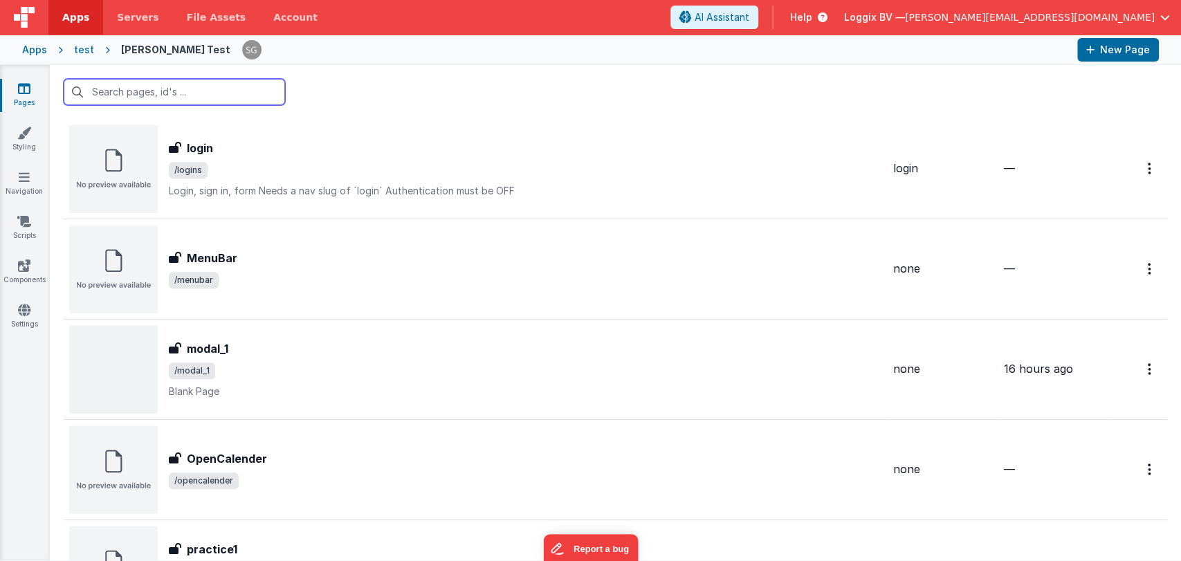
click at [229, 97] on input "text" at bounding box center [174, 92] width 221 height 26
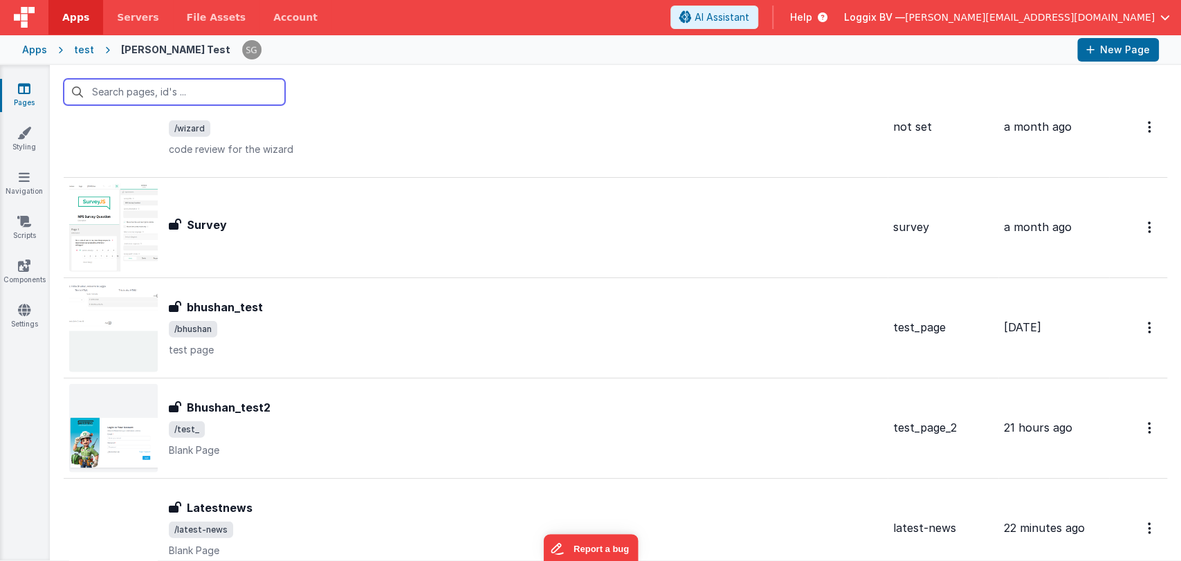
scroll to position [2359, 0]
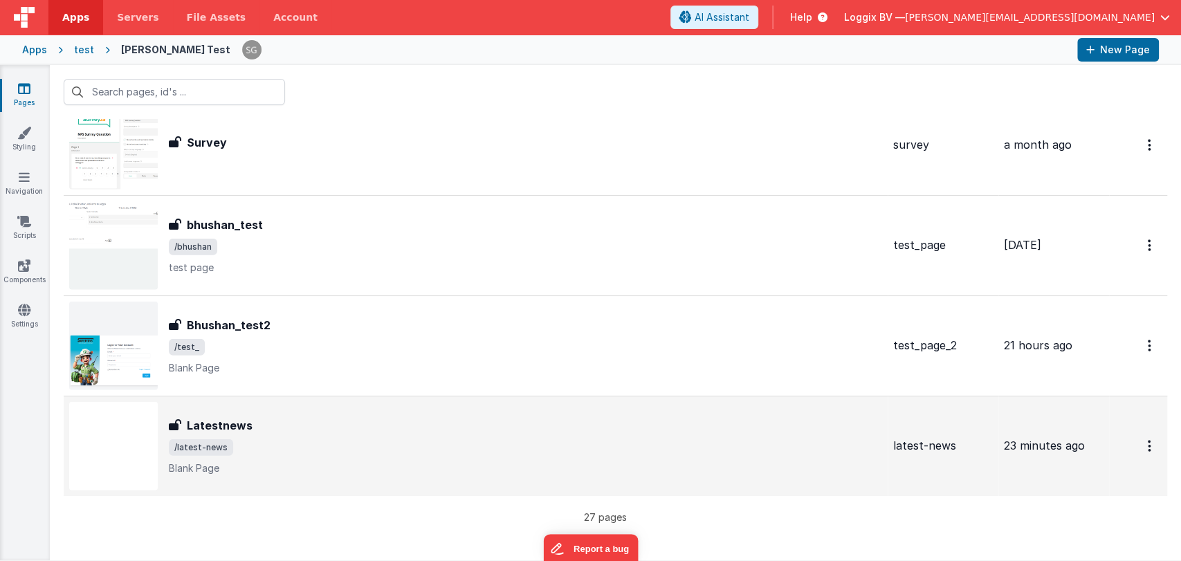
click at [290, 429] on div "Latestnews" at bounding box center [525, 425] width 713 height 17
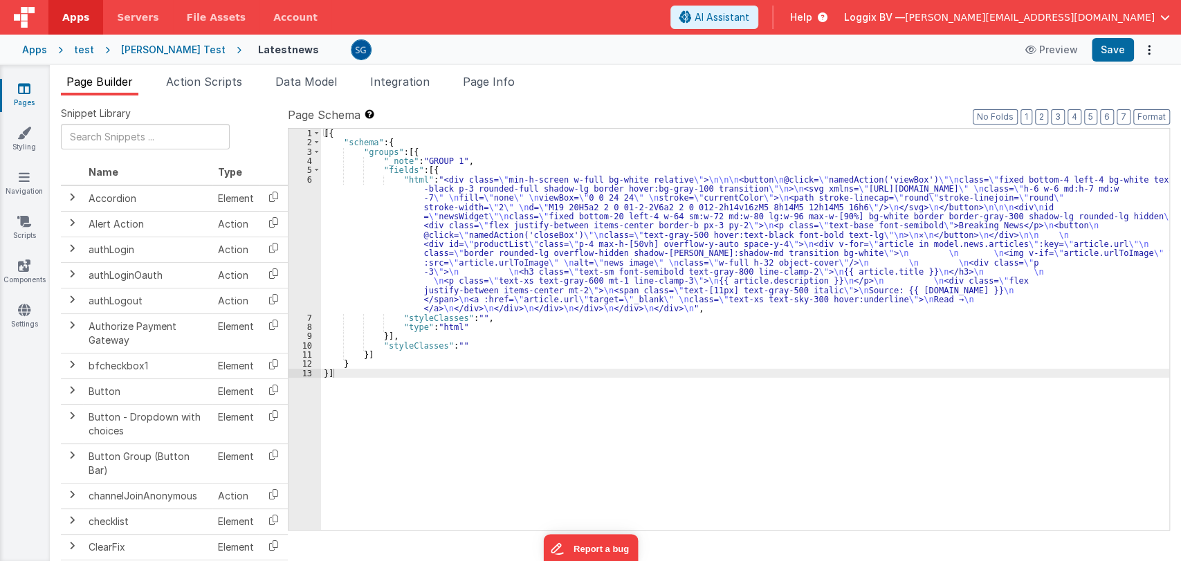
click at [594, 201] on div "[{ "schema" : { "groups" : [{ "_note" : "GROUP 1" , "fields" : [{ "html" : "<di…" at bounding box center [745, 339] width 848 height 420
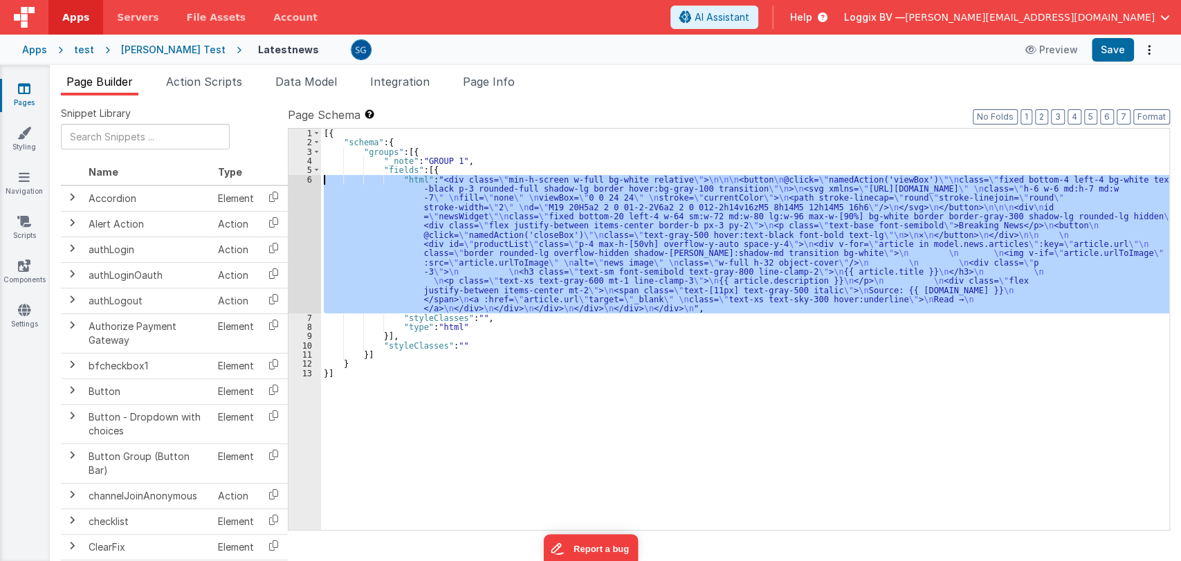
click at [311, 178] on div "6" at bounding box center [304, 244] width 33 height 138
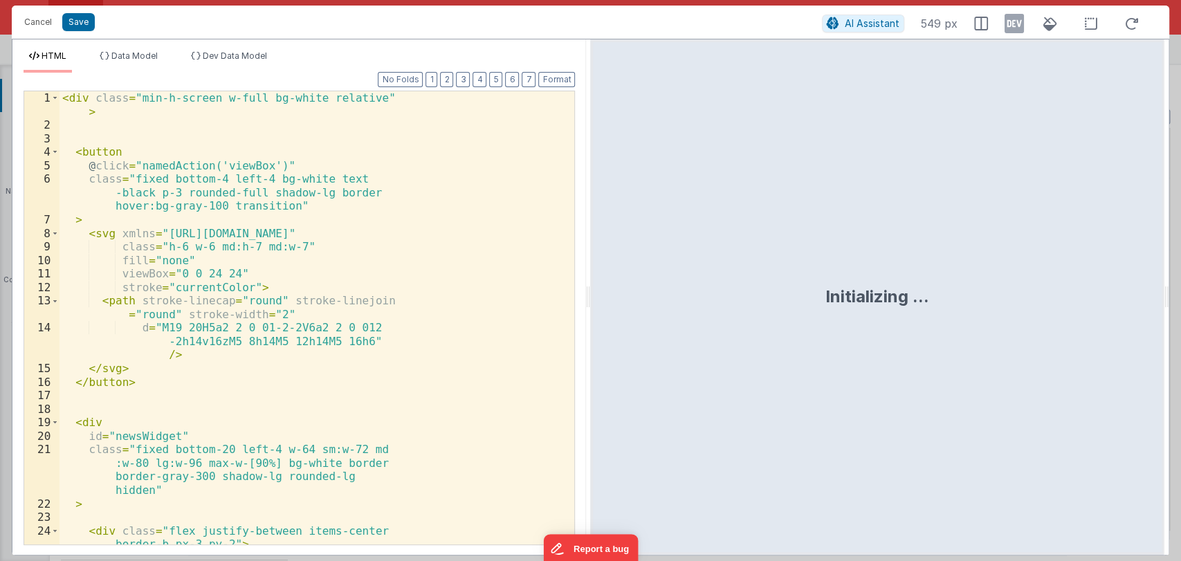
click at [1168, 50] on div at bounding box center [1168, 296] width 0 height 515
click at [1056, 50] on div "Initializing ..." at bounding box center [876, 296] width 573 height 515
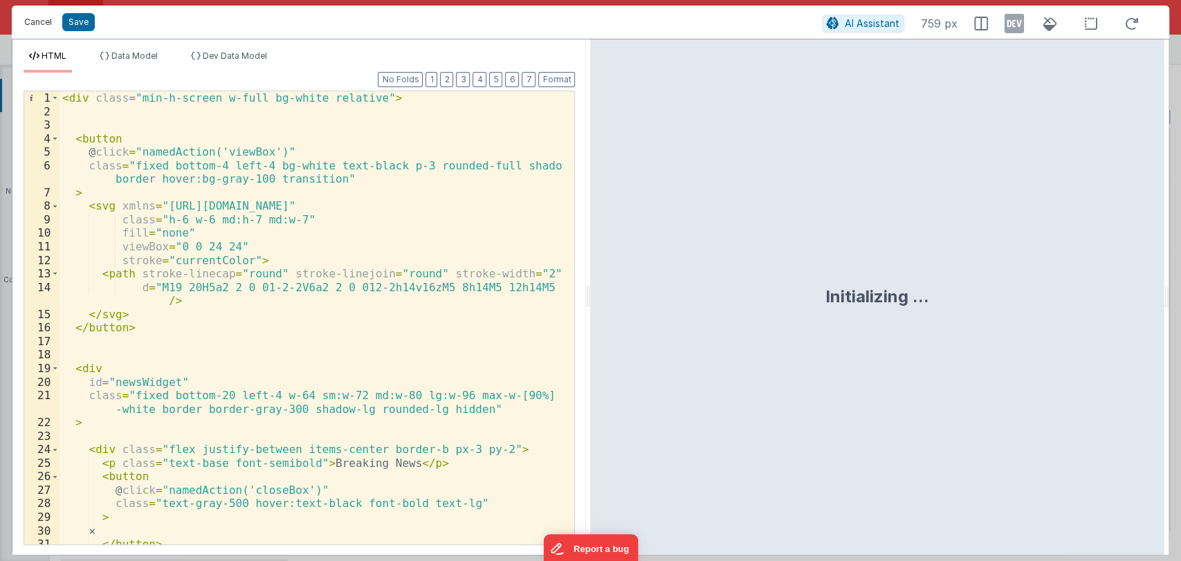
click at [39, 26] on button "Cancel" at bounding box center [37, 21] width 41 height 19
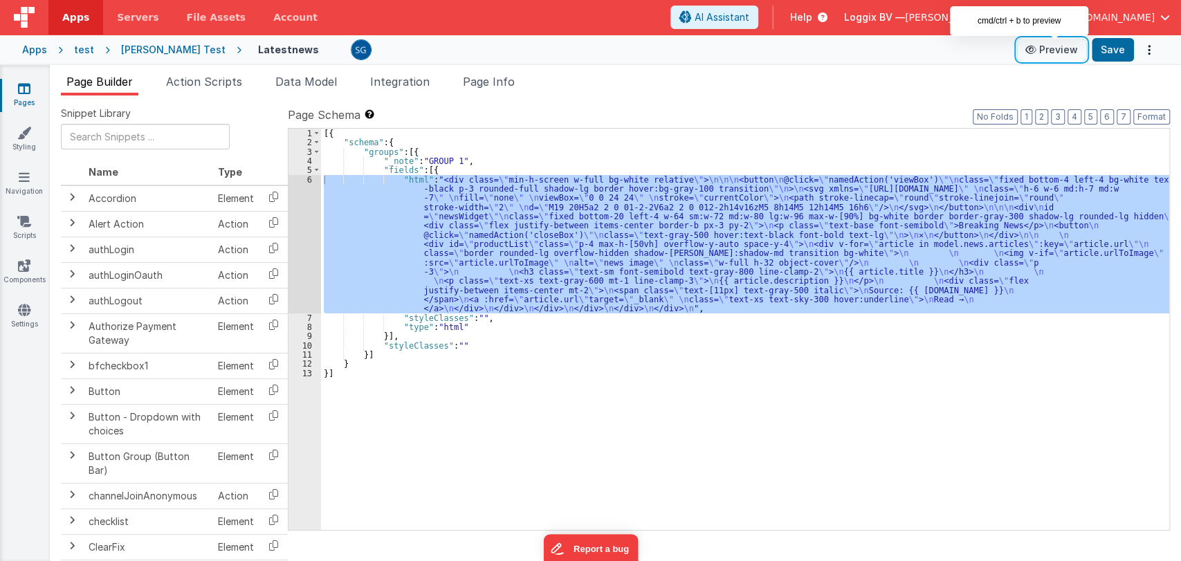
click at [1048, 51] on button "Preview" at bounding box center [1051, 50] width 69 height 22
click at [499, 255] on div "[{ "schema" : { "groups" : [{ "_note" : "GROUP 1" , "fields" : [{ "html" : "<di…" at bounding box center [745, 329] width 848 height 401
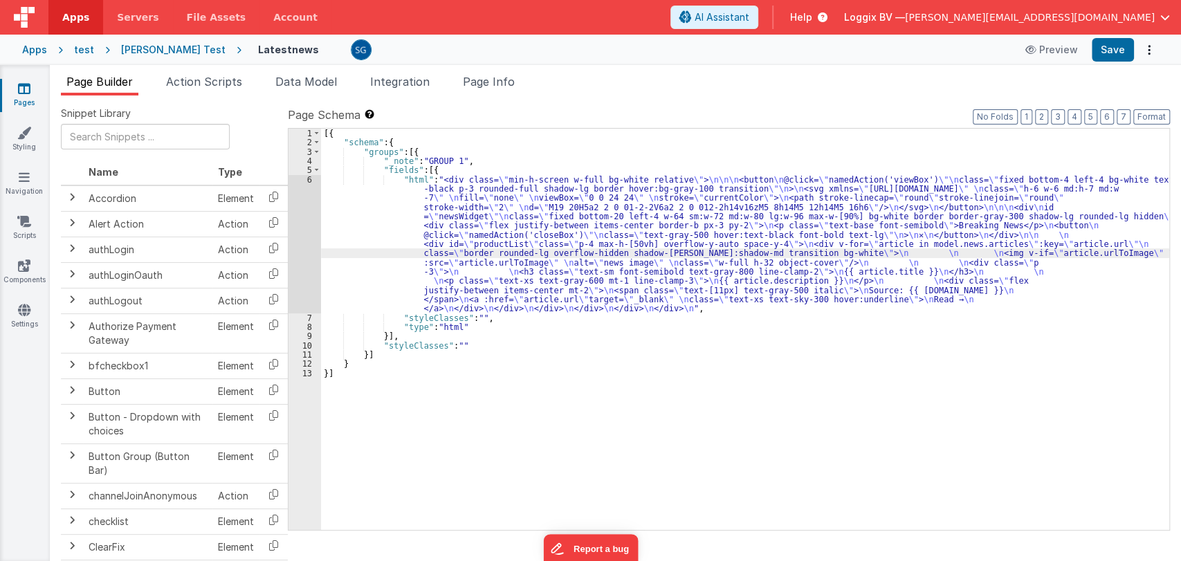
click at [306, 179] on div "6" at bounding box center [304, 244] width 33 height 138
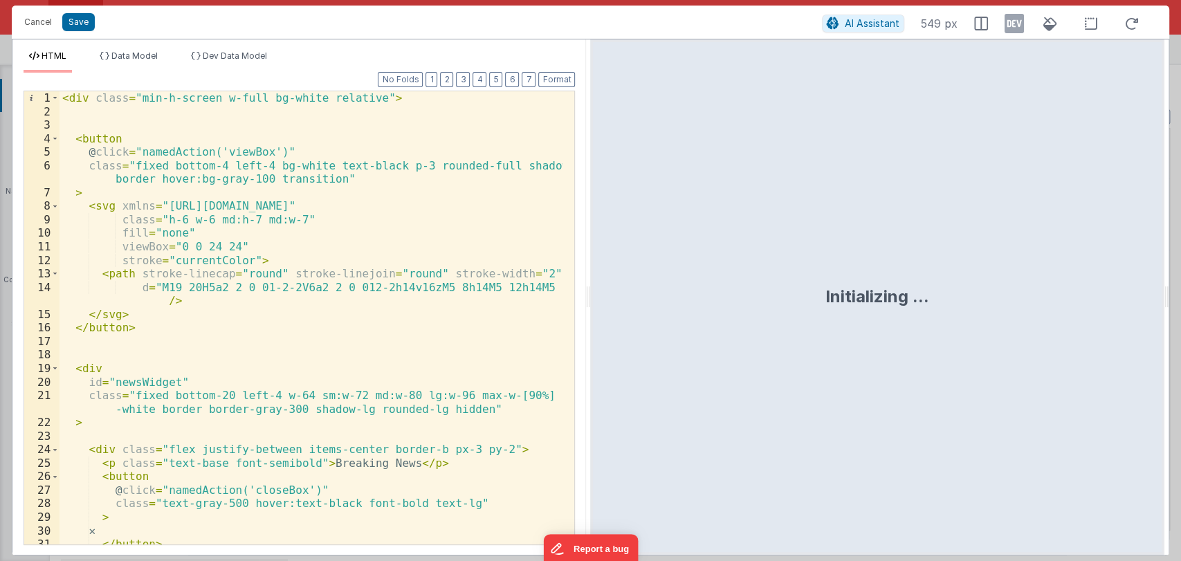
drag, startPoint x: 588, startPoint y: 295, endPoint x: 938, endPoint y: 335, distance: 352.2
click at [938, 335] on html "Cancel Save AI Assistant 549 px HTML Data Model Dev Data Model Format 7 6 5 4 3…" at bounding box center [590, 280] width 1181 height 561
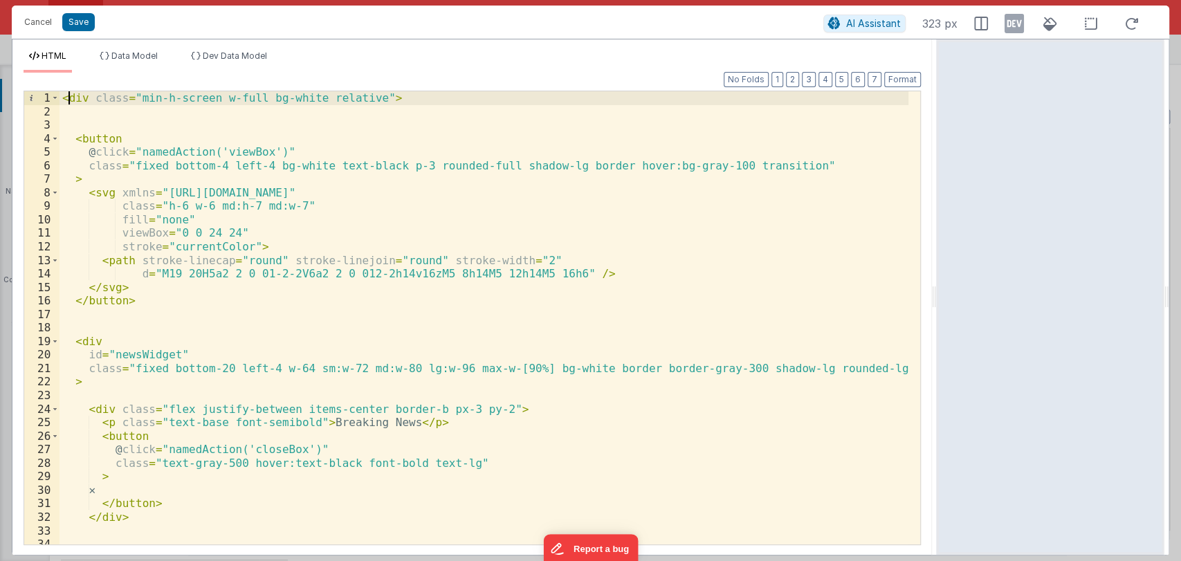
click at [66, 99] on div "< div class = "min-h-screen w-full bg-white relative" > < button @ click = "nam…" at bounding box center [483, 331] width 849 height 480
click at [126, 140] on div "< div class = "min-h-screen w-full bg-white relative" > < button @ click = "nam…" at bounding box center [483, 331] width 849 height 480
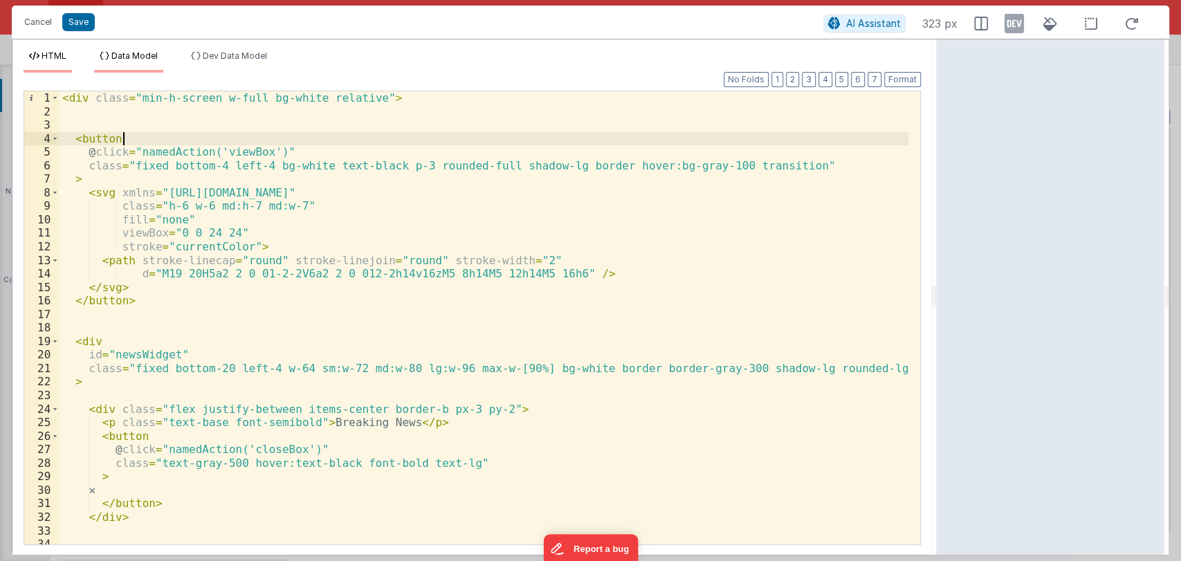
click at [124, 53] on span "Data Model" at bounding box center [134, 55] width 46 height 10
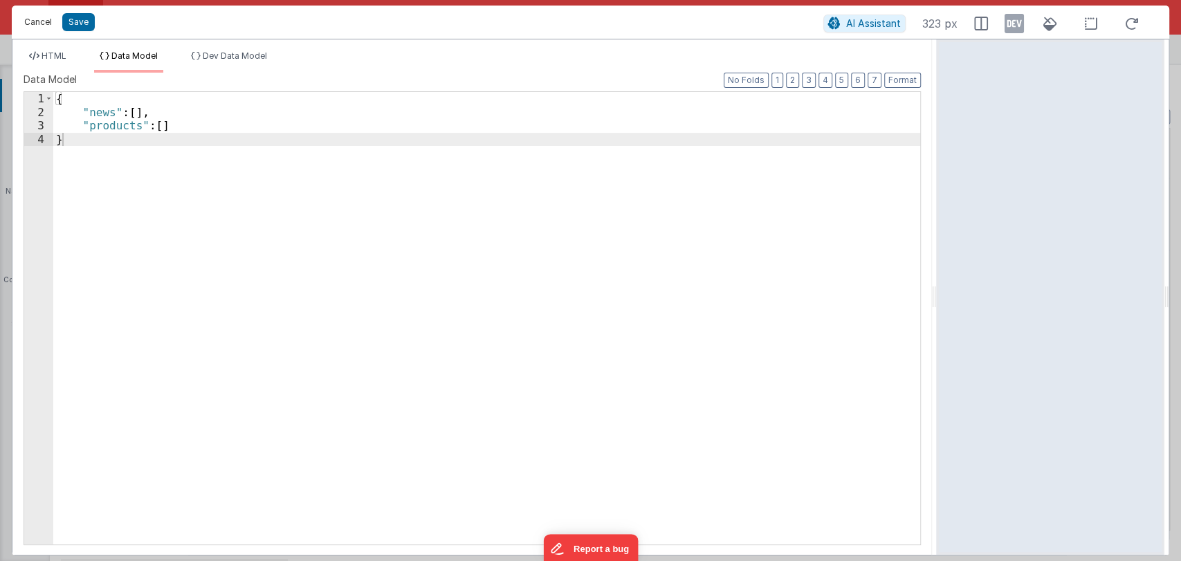
click at [44, 21] on button "Cancel" at bounding box center [37, 21] width 41 height 19
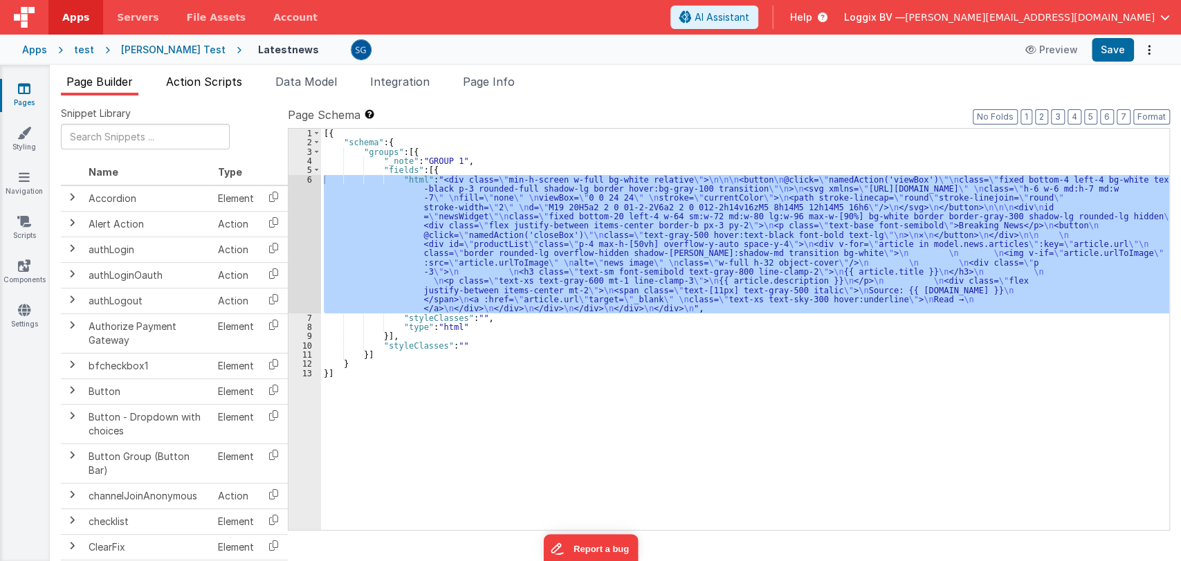
click at [214, 84] on span "Action Scripts" at bounding box center [204, 82] width 76 height 14
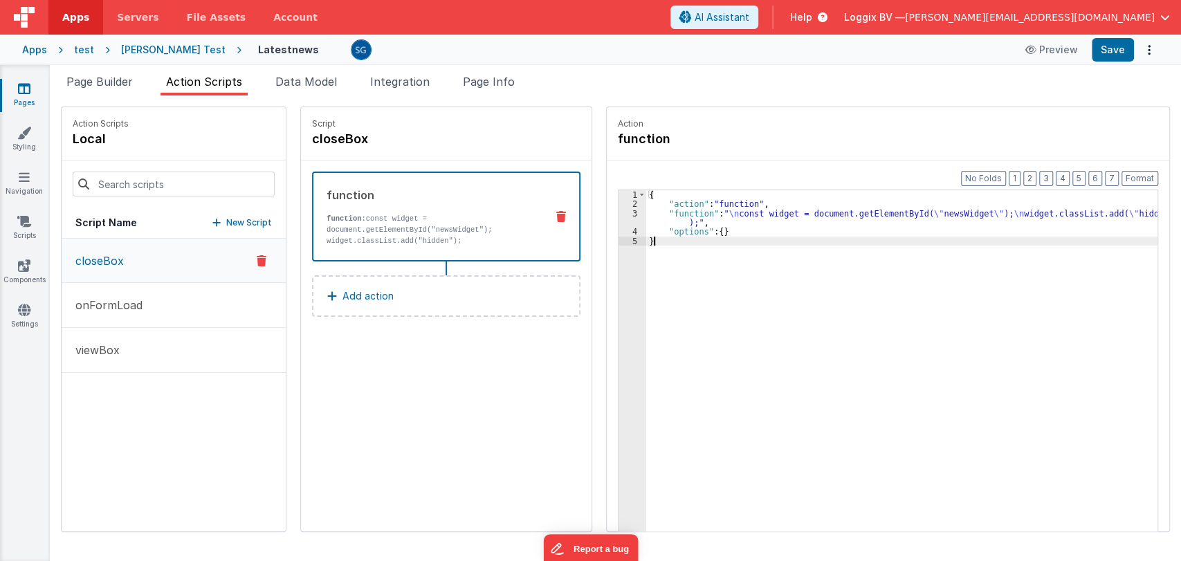
click at [620, 214] on div "3" at bounding box center [632, 218] width 28 height 19
click at [620, 215] on div "3" at bounding box center [632, 218] width 28 height 19
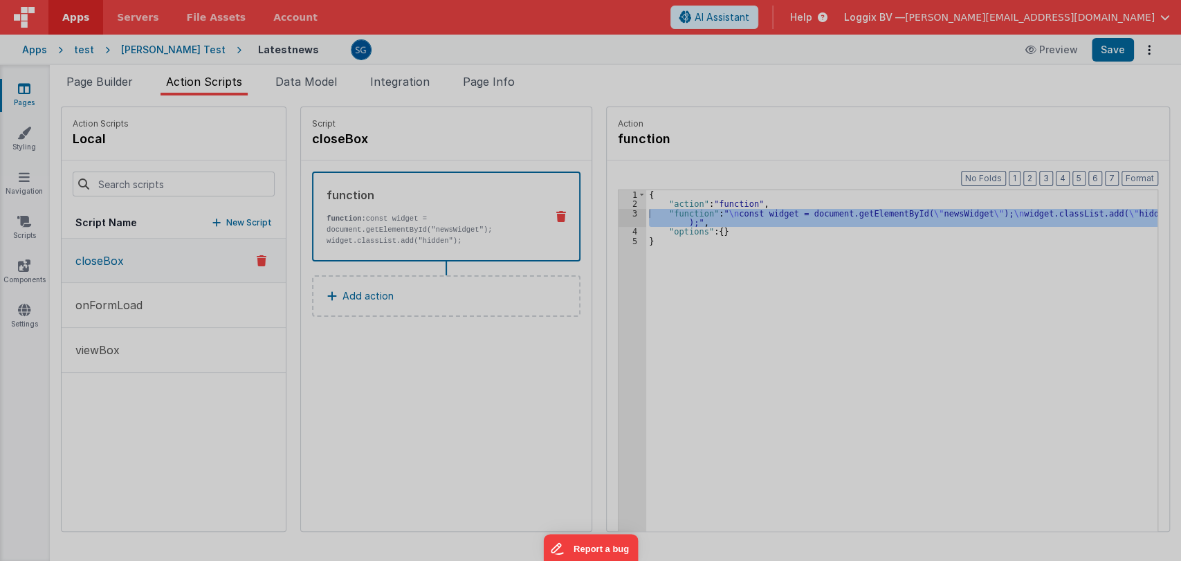
click at [620, 215] on div "const widget = document . getElementById ( "newsWidget" ) ; widget . classList …" at bounding box center [605, 316] width 1104 height 484
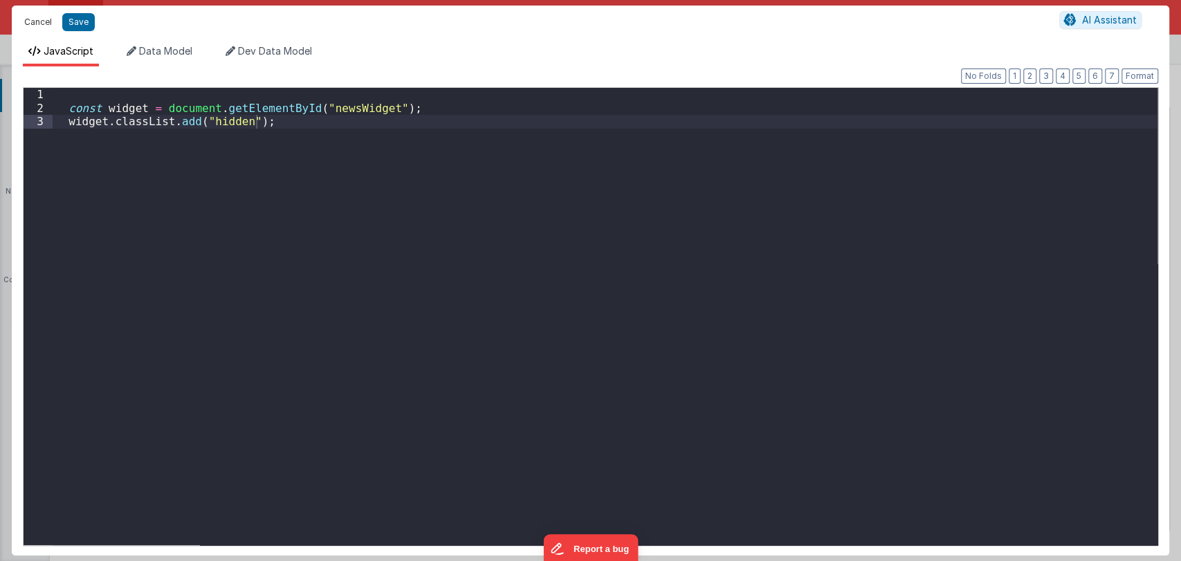
click at [40, 22] on button "Cancel" at bounding box center [37, 21] width 41 height 19
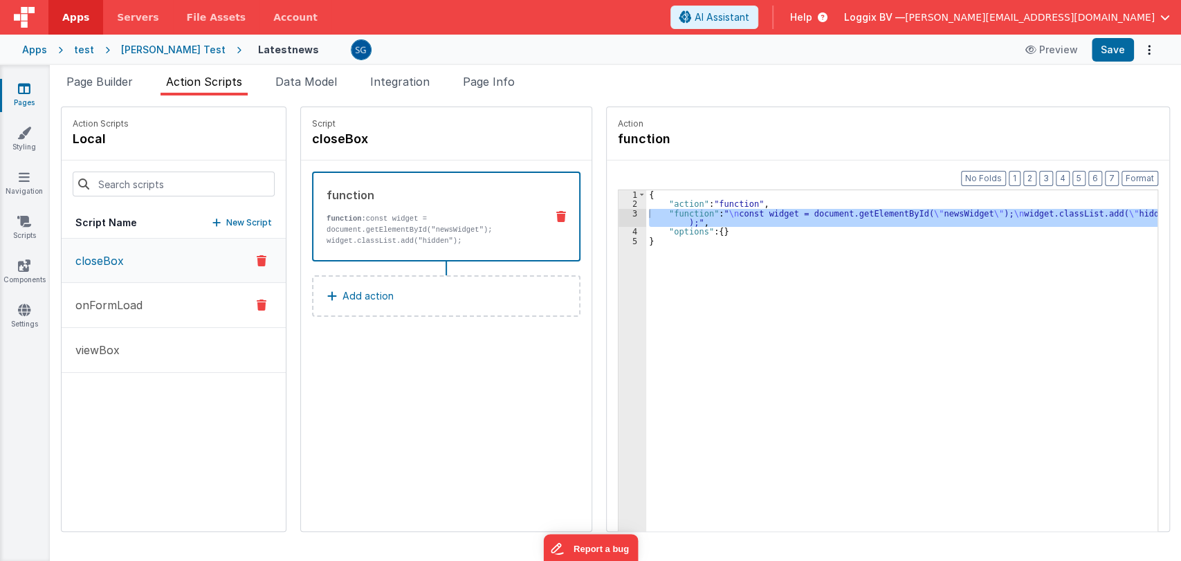
click at [134, 306] on p "onFormLoad" at bounding box center [104, 305] width 75 height 17
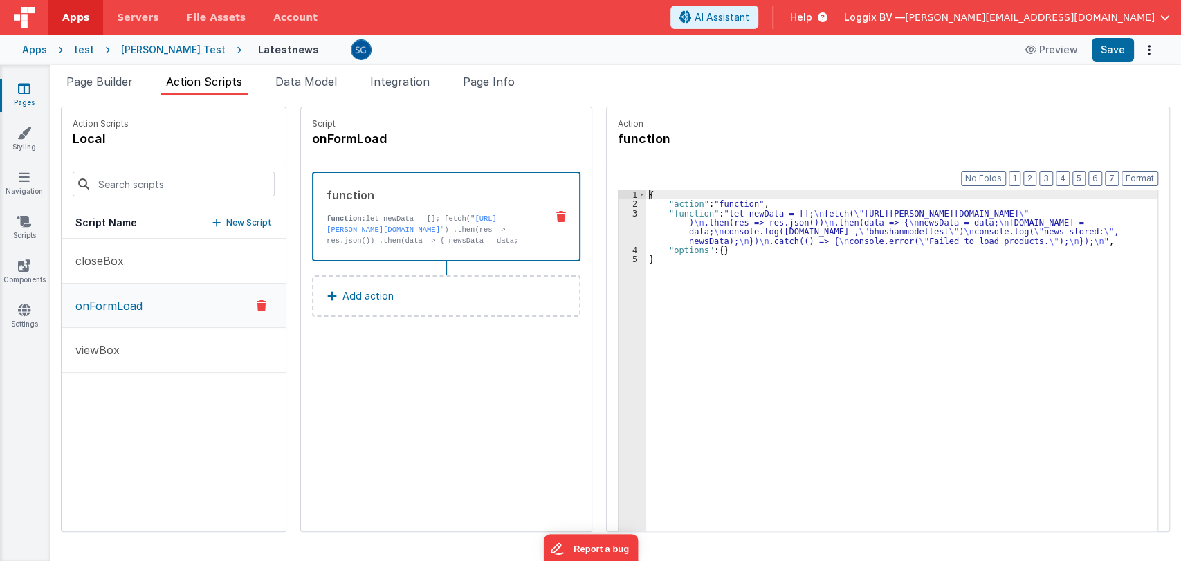
click at [619, 210] on div "3" at bounding box center [632, 227] width 28 height 37
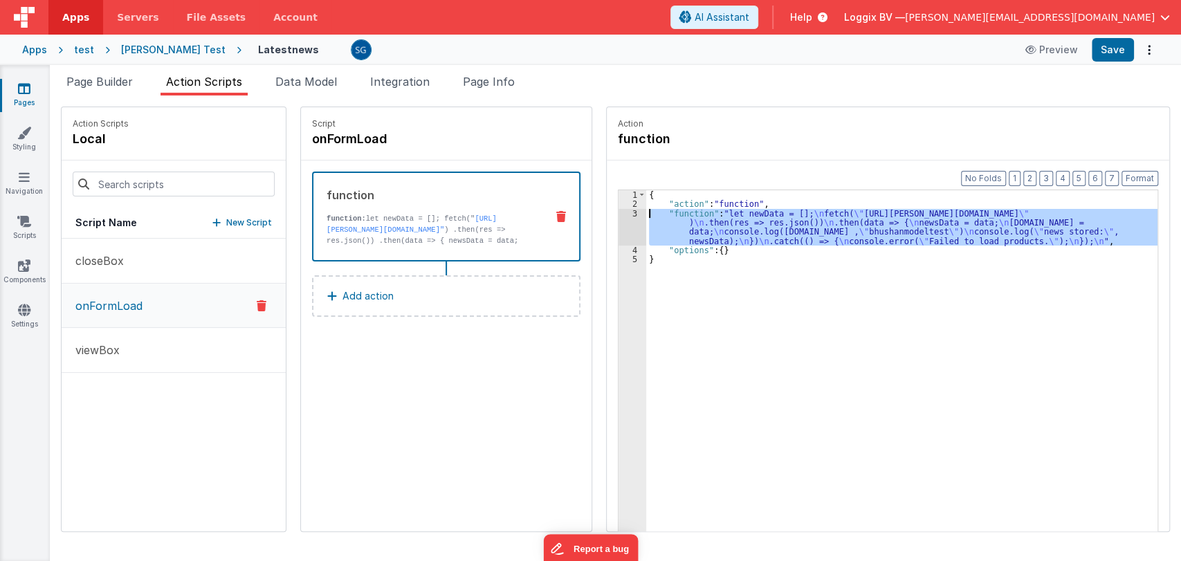
click at [619, 212] on div "3" at bounding box center [632, 227] width 28 height 37
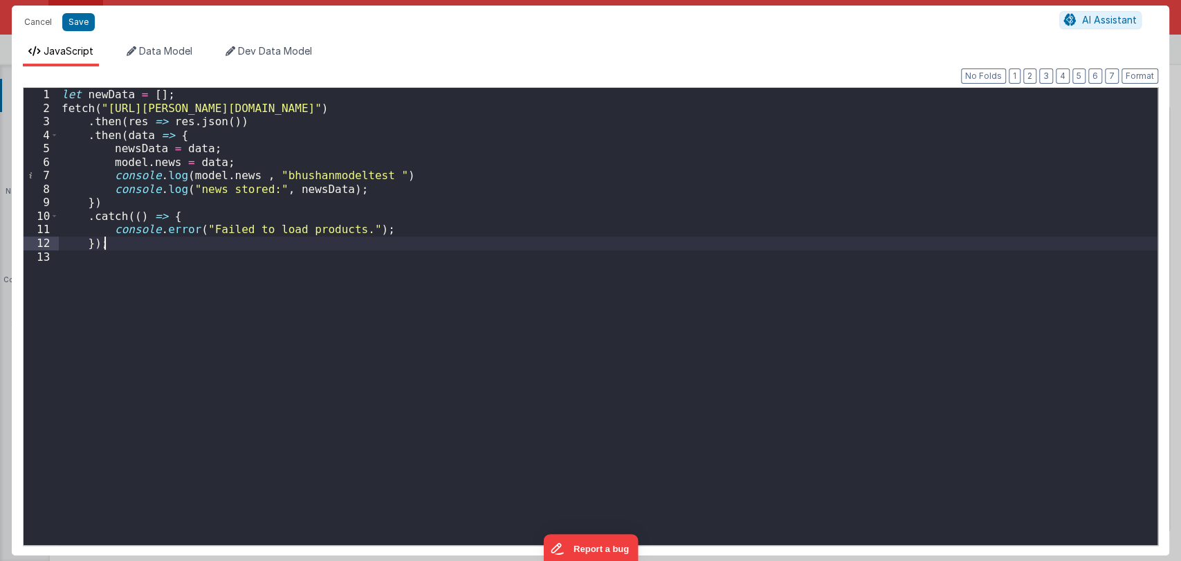
click at [173, 248] on div "let newData = [ ] ; fetch ( "https://saurav.tech/NewsAPI/top-headlines/category…" at bounding box center [608, 330] width 1098 height 484
click at [315, 298] on div "let newData = [ ] ; fetch ( "https://saurav.tech/NewsAPI/top-headlines/category…" at bounding box center [608, 330] width 1098 height 484
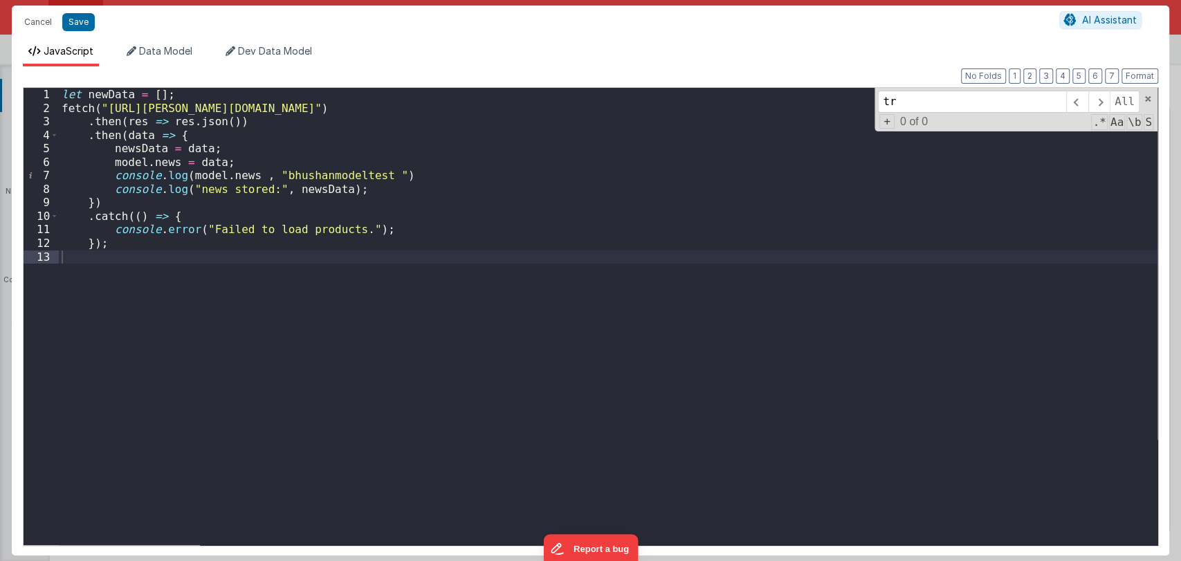
type input "try"
click at [232, 246] on div "let newData = [ ] ; fetch ( "https://saurav.tech/NewsAPI/top-headlines/category…" at bounding box center [608, 330] width 1098 height 484
click at [1146, 98] on span at bounding box center [1148, 99] width 10 height 10
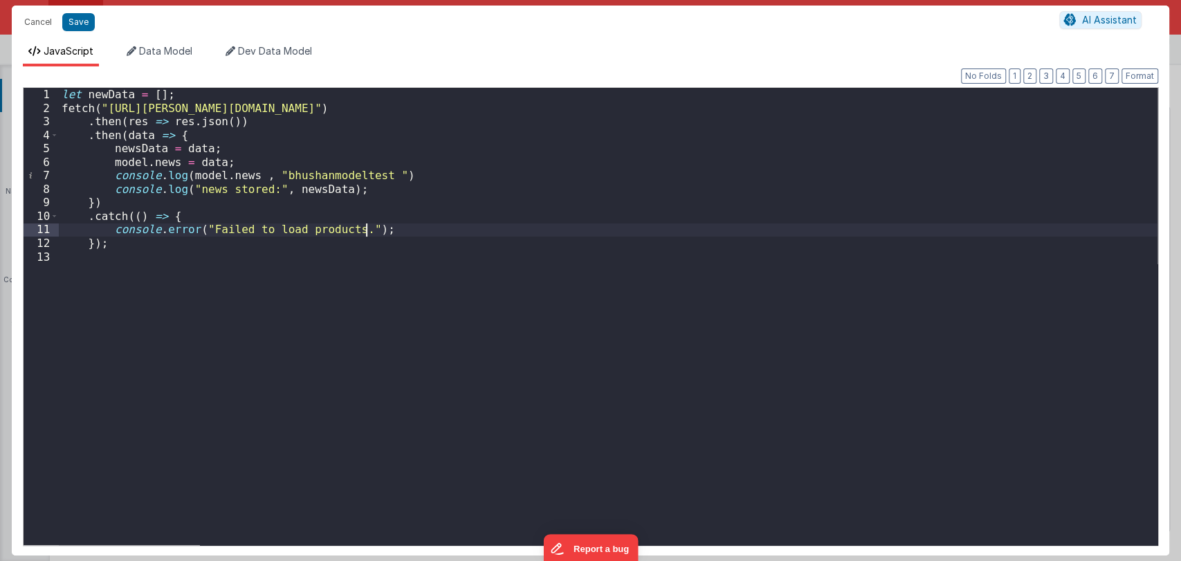
click at [507, 232] on div "let newData = [ ] ; fetch ( "https://saurav.tech/NewsAPI/top-headlines/category…" at bounding box center [608, 330] width 1098 height 484
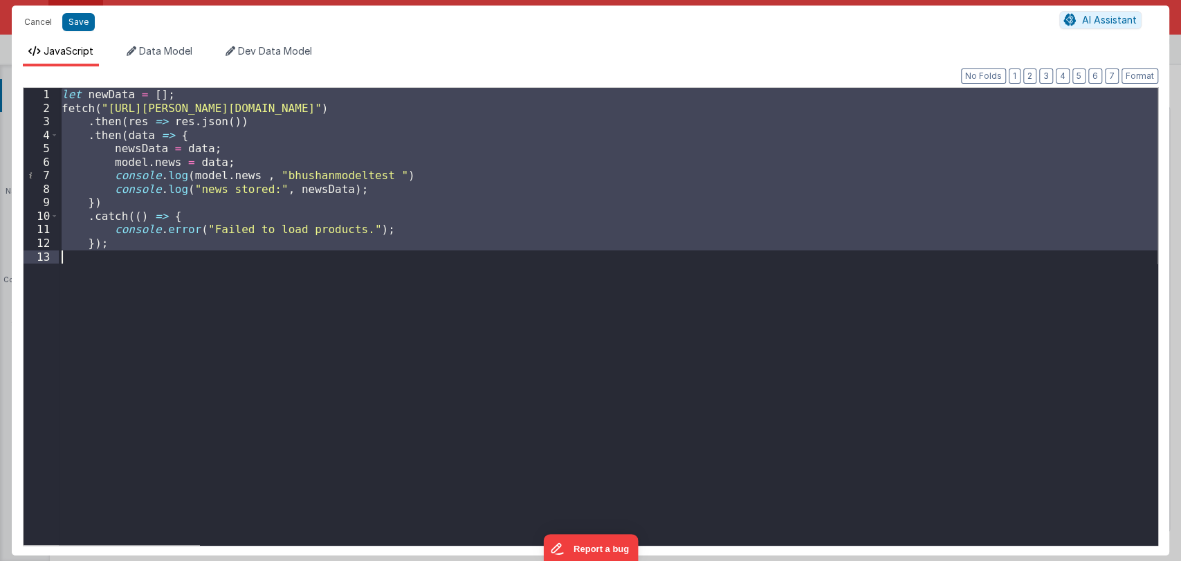
click at [305, 212] on div "let newData = [ ] ; fetch ( "https://saurav.tech/NewsAPI/top-headlines/category…" at bounding box center [608, 316] width 1098 height 457
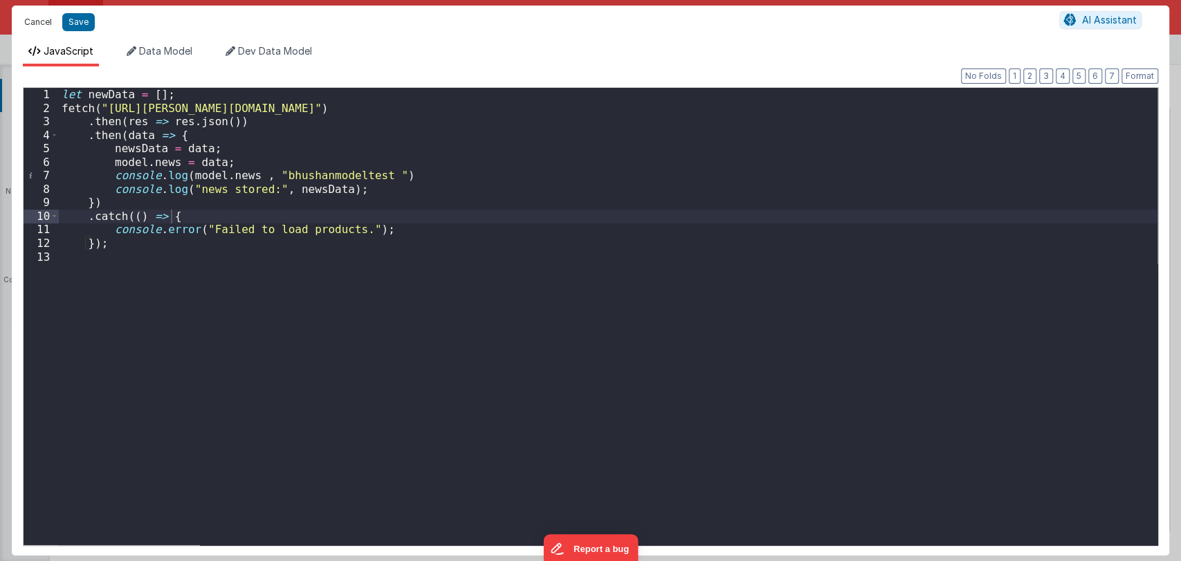
click at [37, 18] on button "Cancel" at bounding box center [37, 21] width 41 height 19
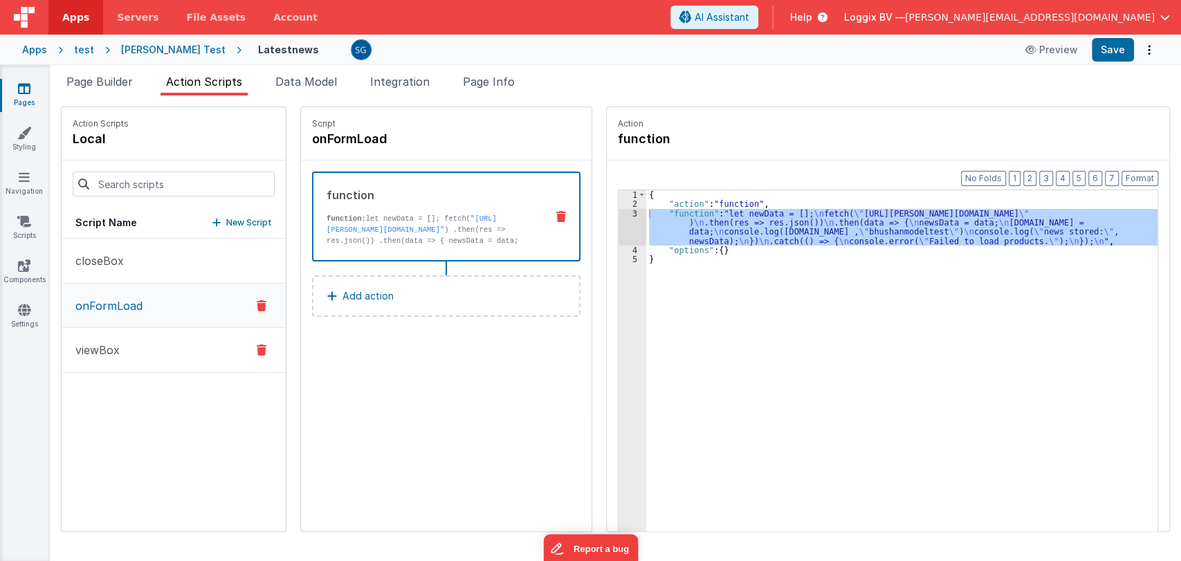
click at [116, 349] on p "viewBox" at bounding box center [93, 350] width 53 height 17
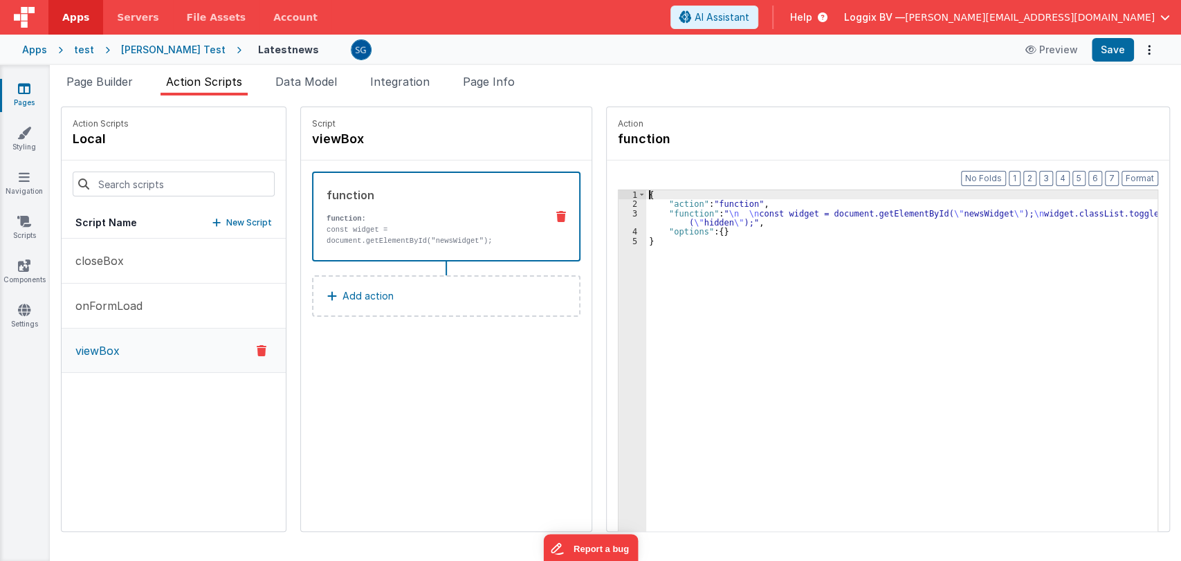
click at [622, 215] on div "3" at bounding box center [632, 218] width 28 height 19
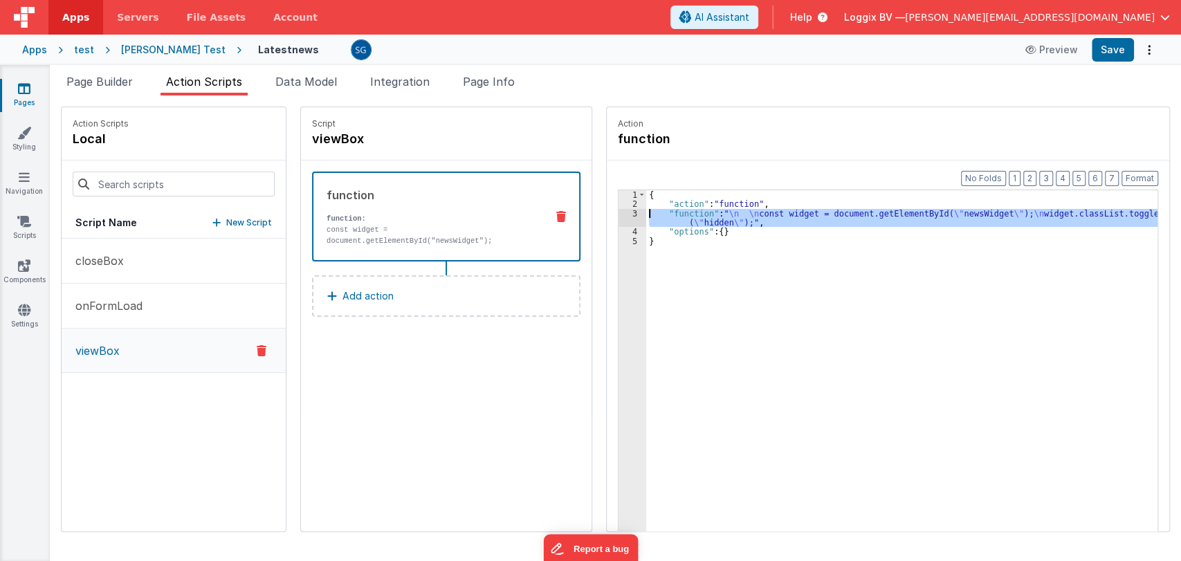
click at [622, 215] on div "3" at bounding box center [632, 218] width 28 height 19
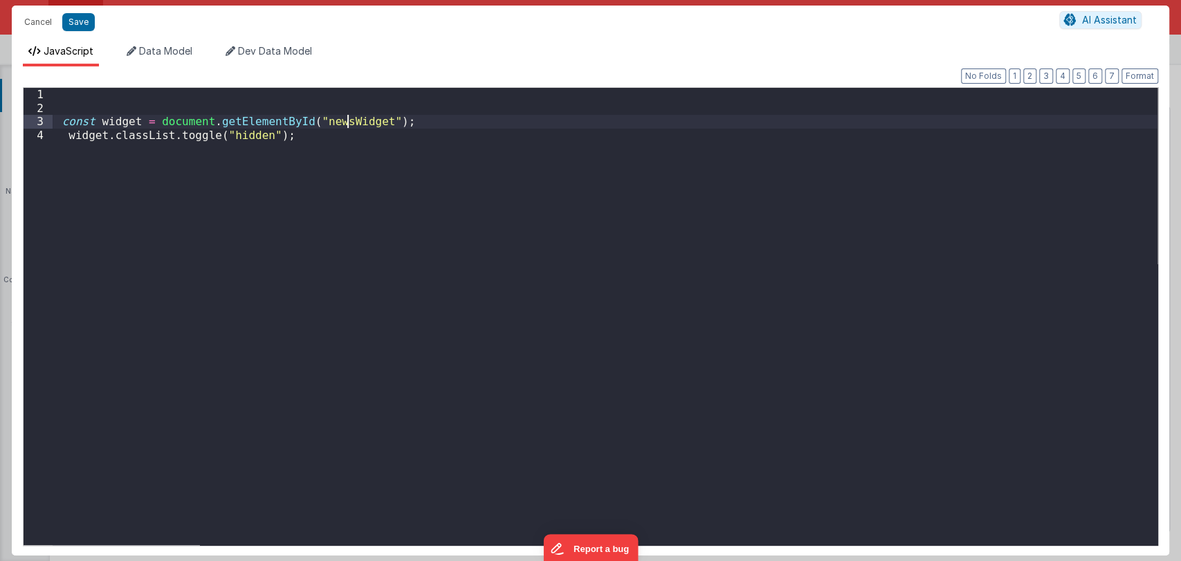
click at [345, 124] on div "const widget = document . getElementById ( "newsWidget" ) ; widget . classList …" at bounding box center [605, 330] width 1104 height 484
click at [409, 123] on div "const widget = document . getElementById ( "newsWidget" ) ; widget . classList …" at bounding box center [605, 330] width 1104 height 484
click at [278, 136] on div "const widget = document . getElementById ( "newsWidget" ) ; widget . classList …" at bounding box center [605, 330] width 1104 height 484
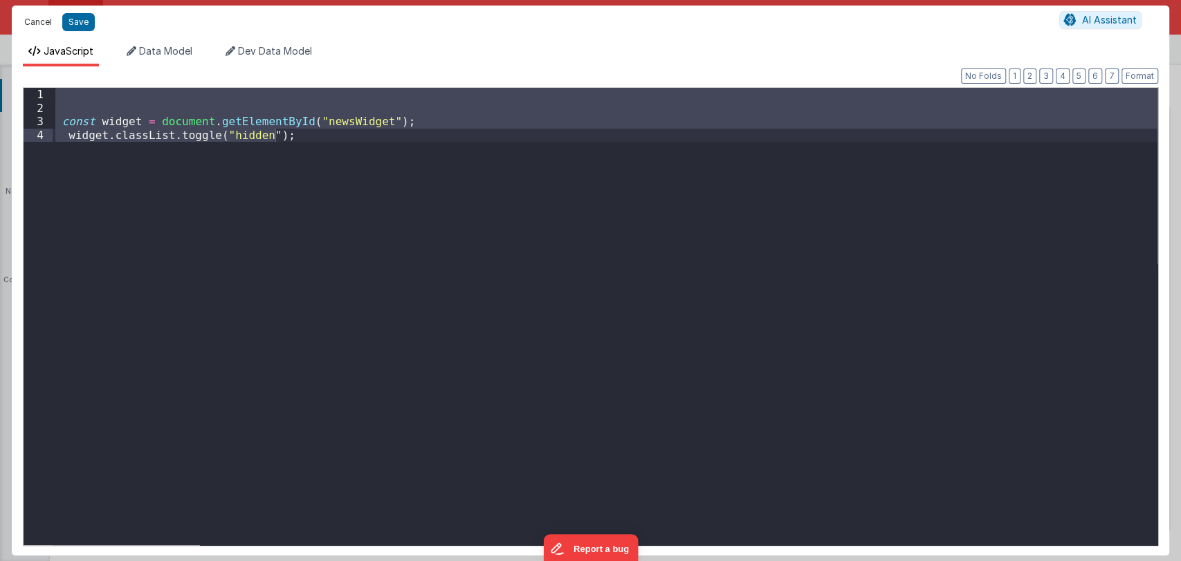
click at [33, 17] on button "Cancel" at bounding box center [37, 21] width 41 height 19
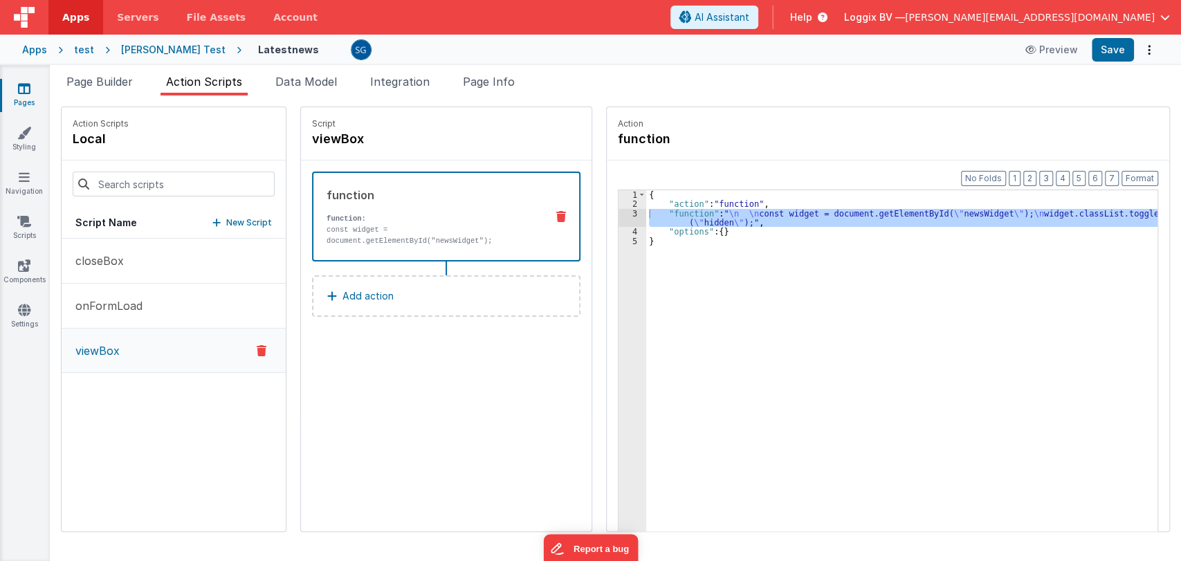
click at [25, 84] on icon at bounding box center [24, 89] width 12 height 14
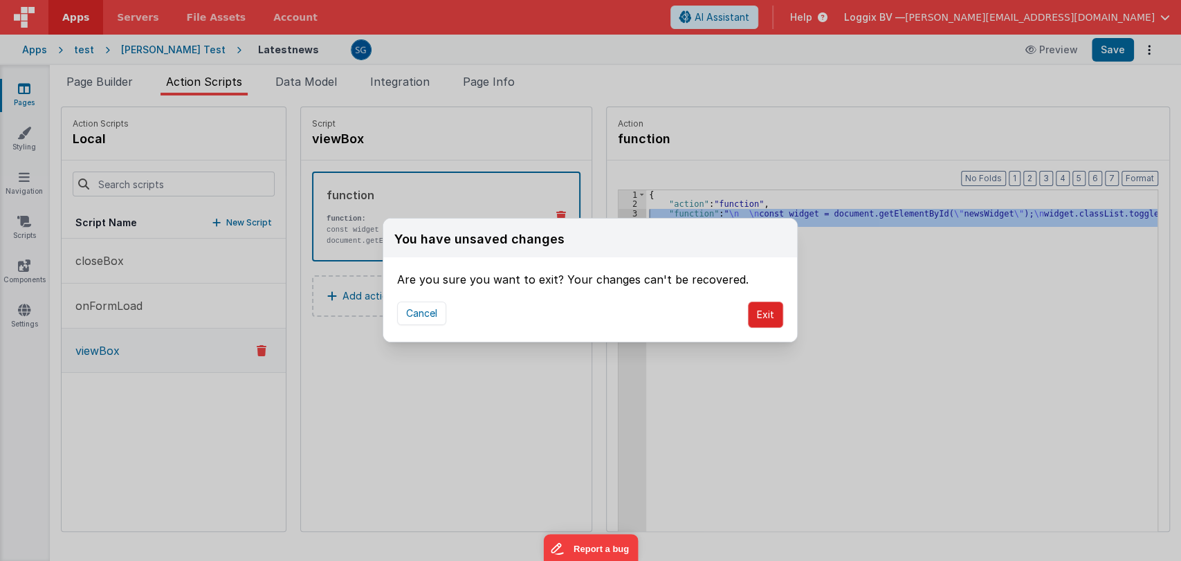
click at [773, 322] on button "Exit" at bounding box center [765, 315] width 35 height 26
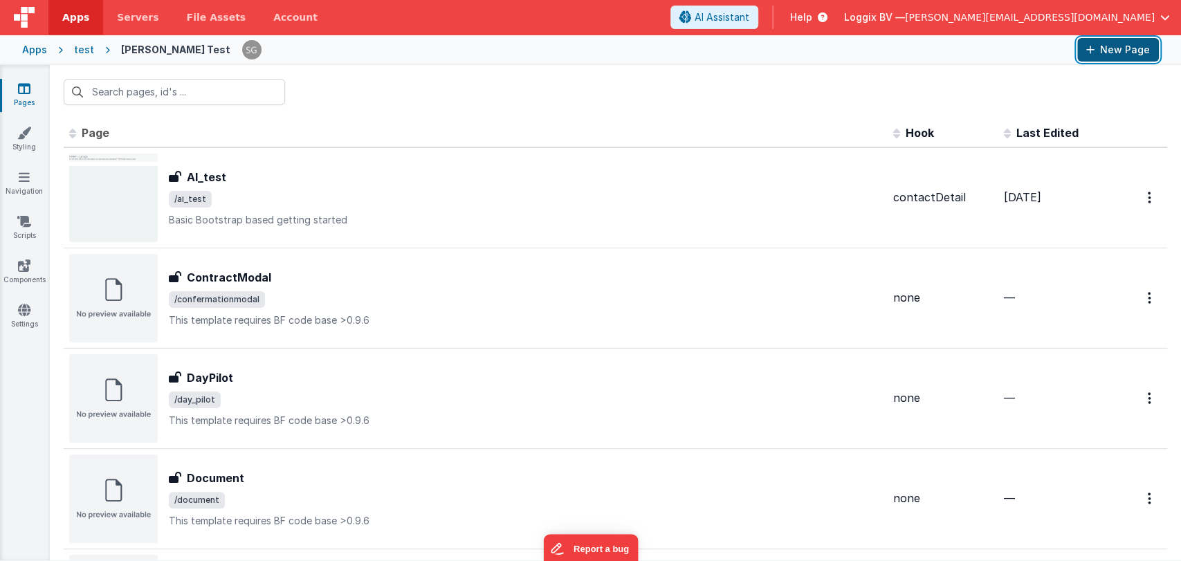
click at [1098, 41] on button "New Page" at bounding box center [1118, 50] width 82 height 24
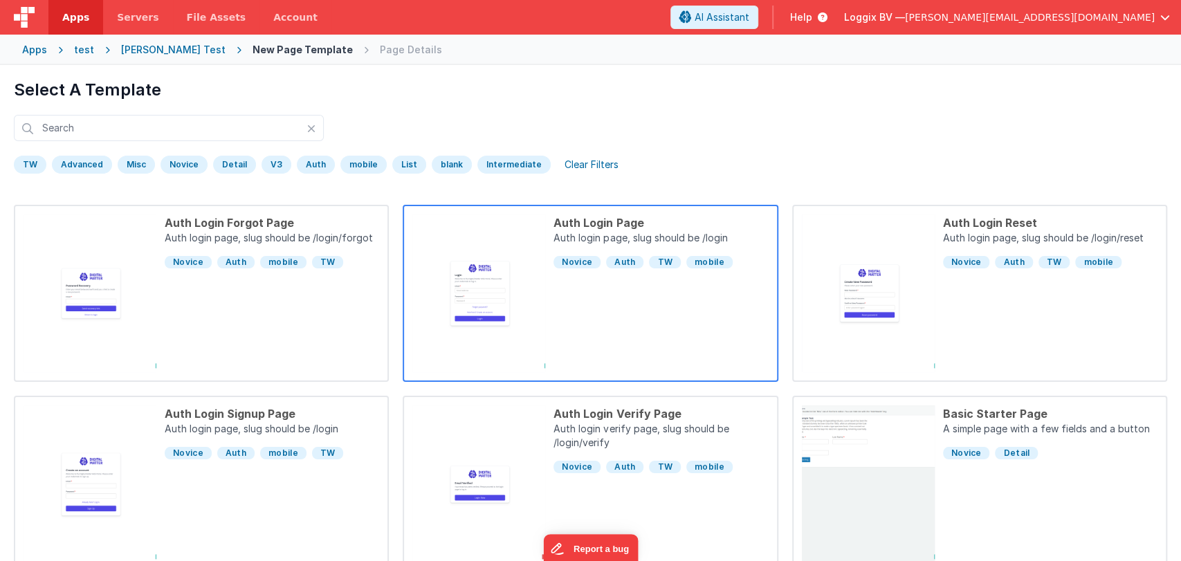
scroll to position [420, 0]
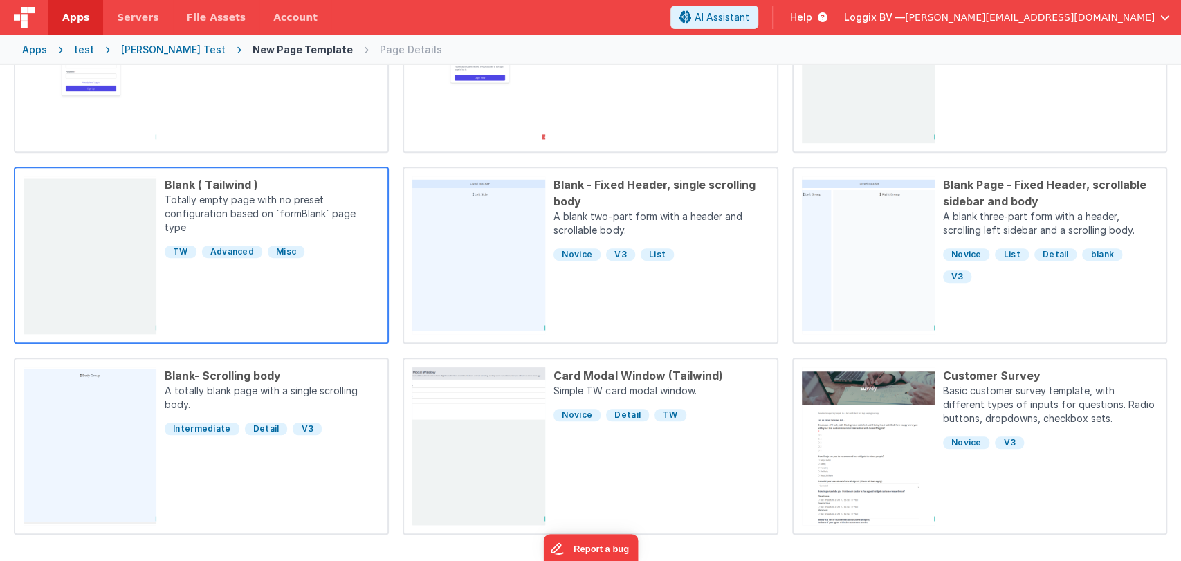
click at [219, 183] on div "Blank ( Tailwind )" at bounding box center [272, 184] width 214 height 17
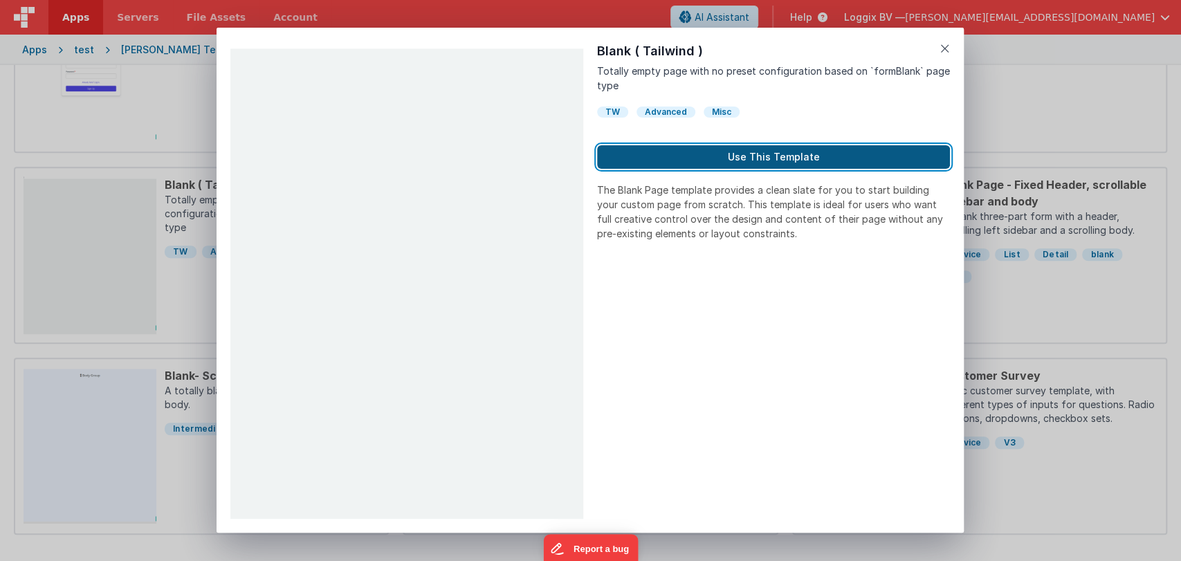
click at [732, 160] on button "Use This Template" at bounding box center [773, 157] width 353 height 24
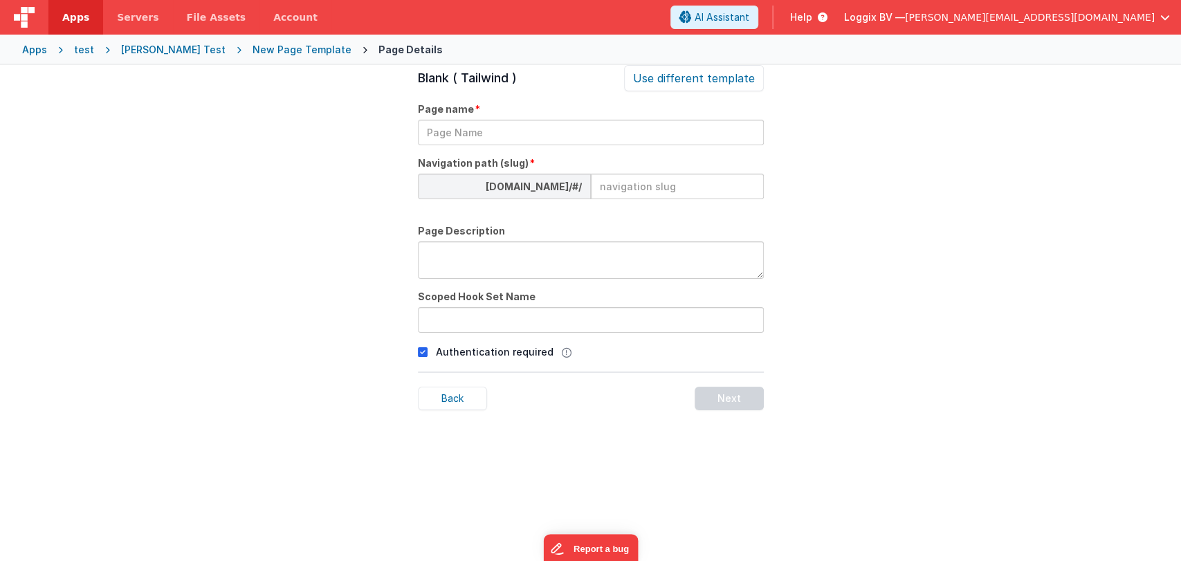
scroll to position [47, 0]
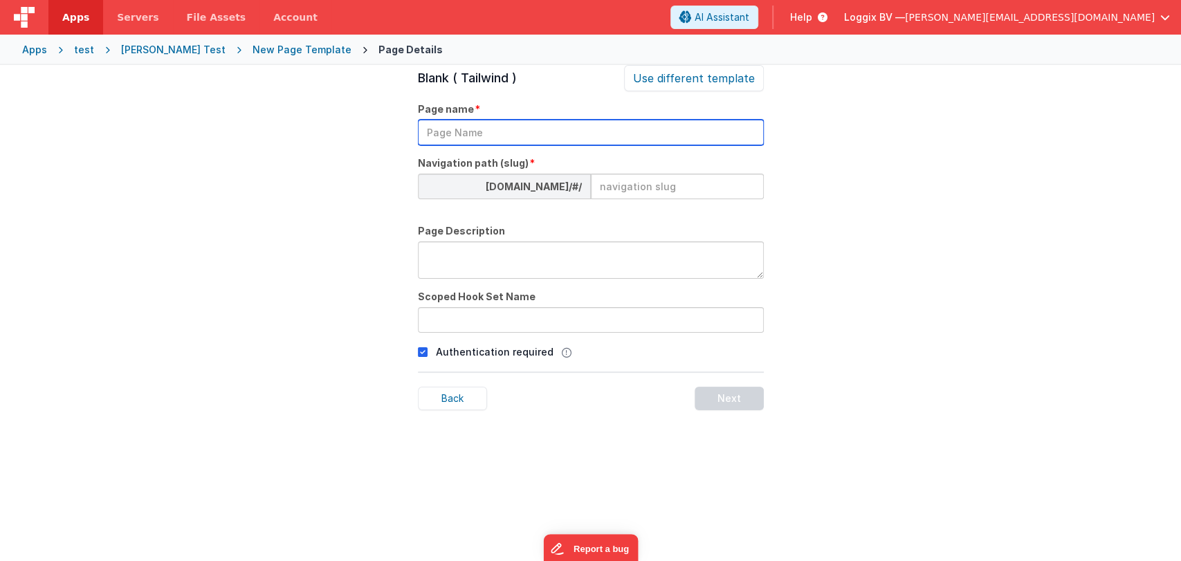
click at [488, 135] on input "text" at bounding box center [591, 133] width 346 height 26
type input "store page"
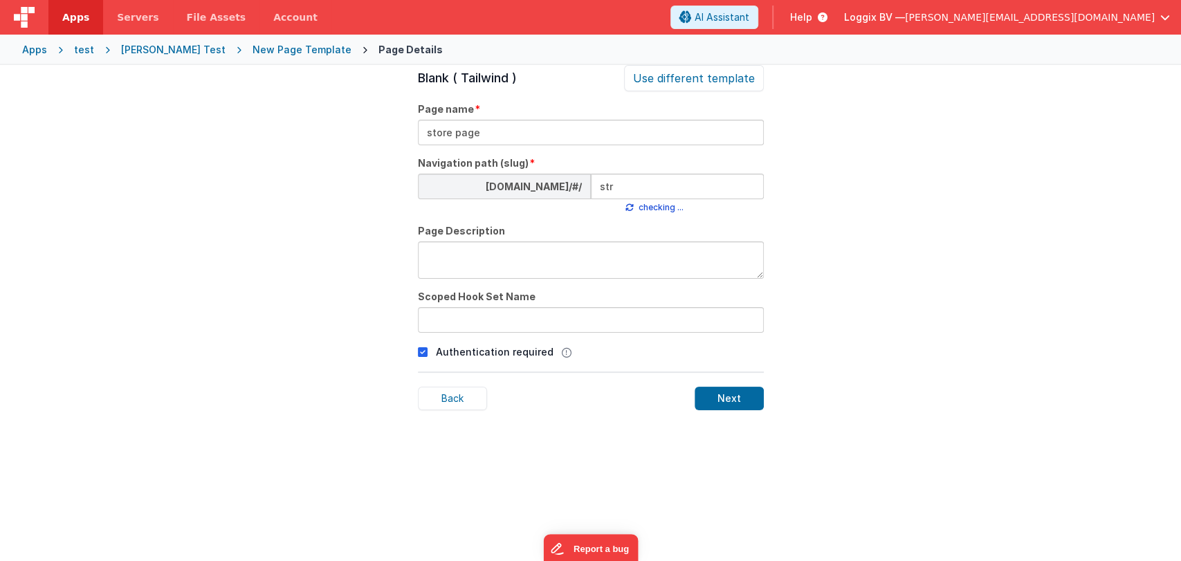
type input "stre"
type input "o"
type input "store"
click at [512, 286] on div "Blank ( Tailwind ) Use different template Page name store page Navigation path …" at bounding box center [591, 345] width 346 height 561
click at [499, 256] on textarea at bounding box center [591, 259] width 346 height 37
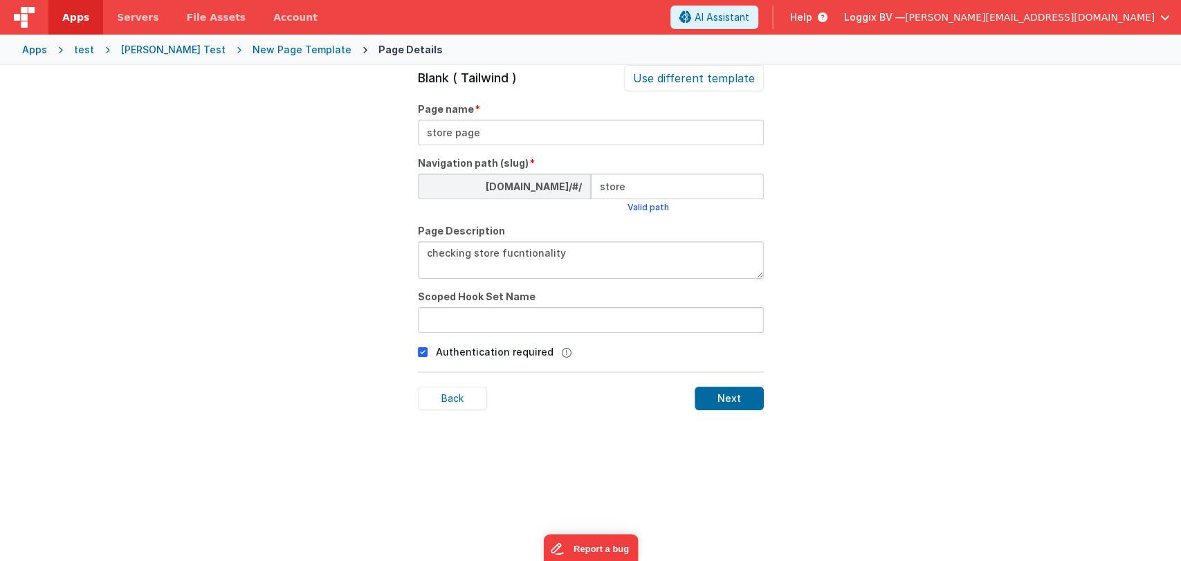
type textarea "checking store fucntionality"
click at [501, 315] on input "text" at bounding box center [591, 320] width 346 height 26
click at [544, 410] on div "Blank ( Tailwind ) Use different template Page name store page Navigation path …" at bounding box center [591, 345] width 346 height 561
click at [423, 353] on icon at bounding box center [423, 352] width 10 height 17
click at [720, 398] on div "Next" at bounding box center [728, 399] width 69 height 24
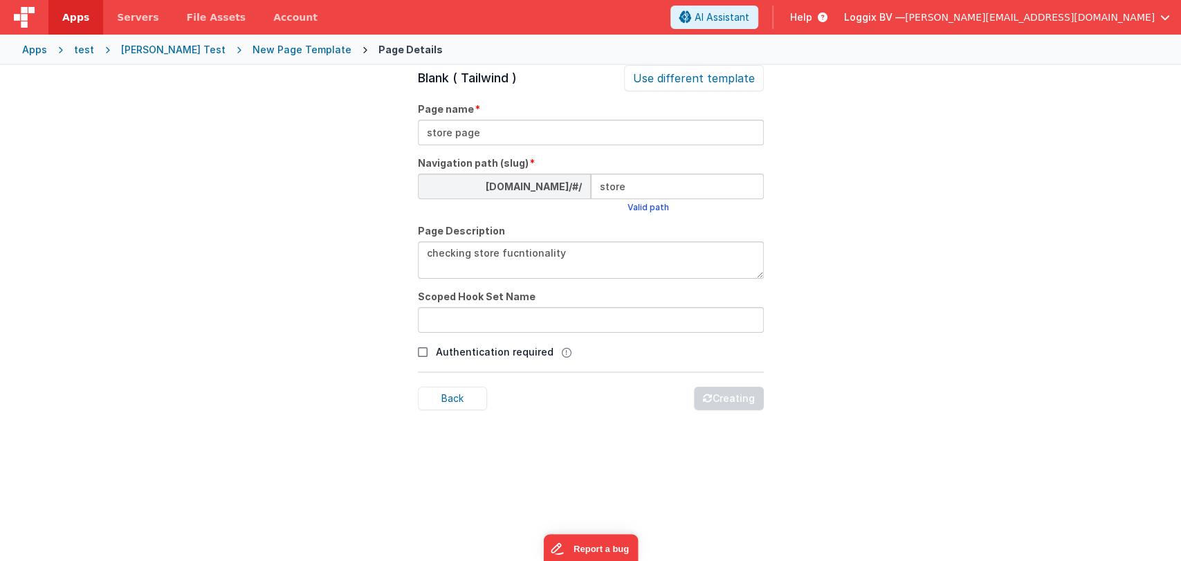
click at [158, 50] on div "Satyam Test" at bounding box center [173, 50] width 104 height 14
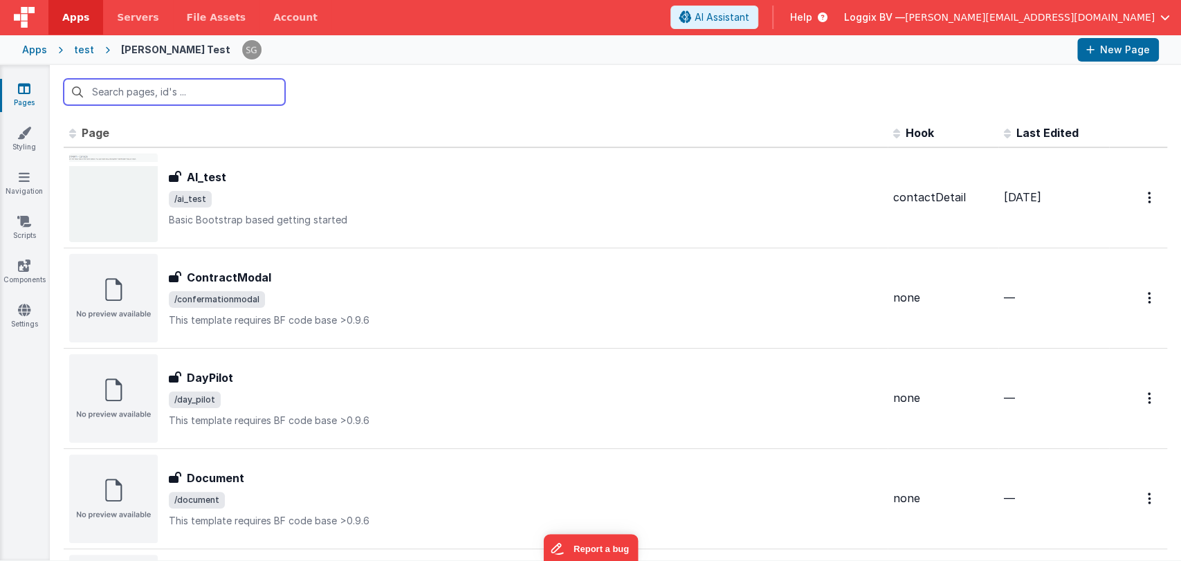
click at [167, 95] on input "text" at bounding box center [174, 92] width 221 height 26
type input "sto"
click at [351, 136] on th "Page" at bounding box center [476, 134] width 824 height 28
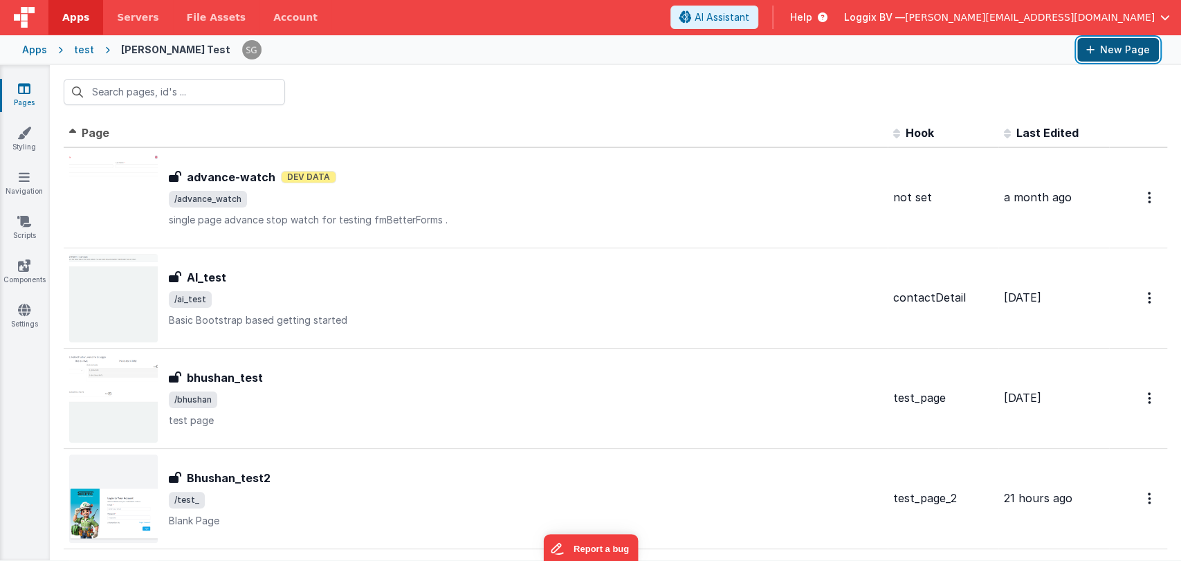
click at [1112, 42] on button "New Page" at bounding box center [1118, 50] width 82 height 24
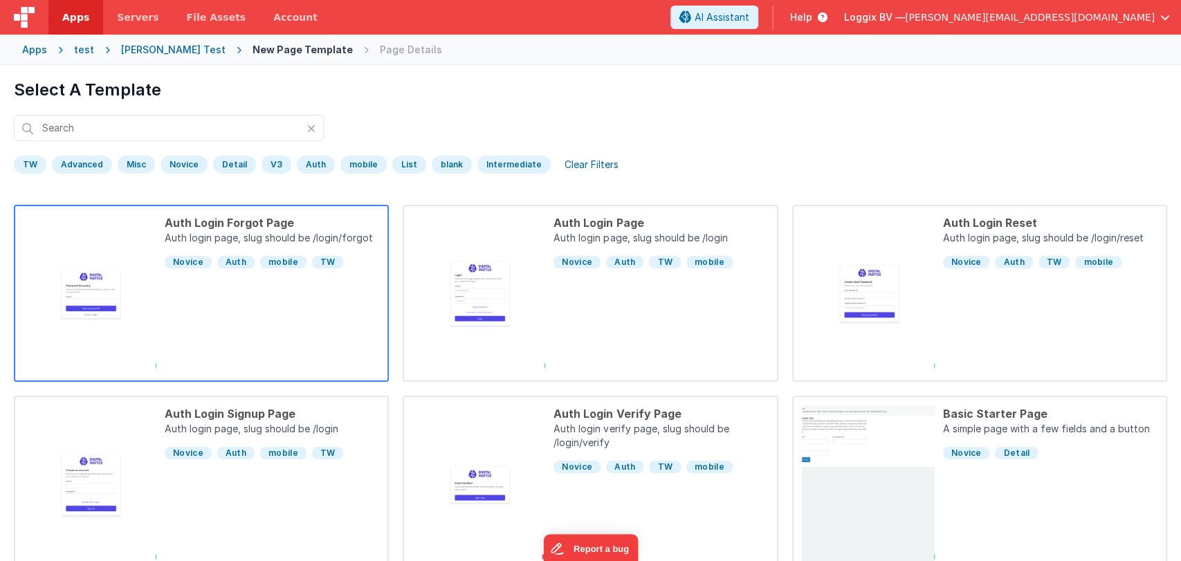
scroll to position [420, 0]
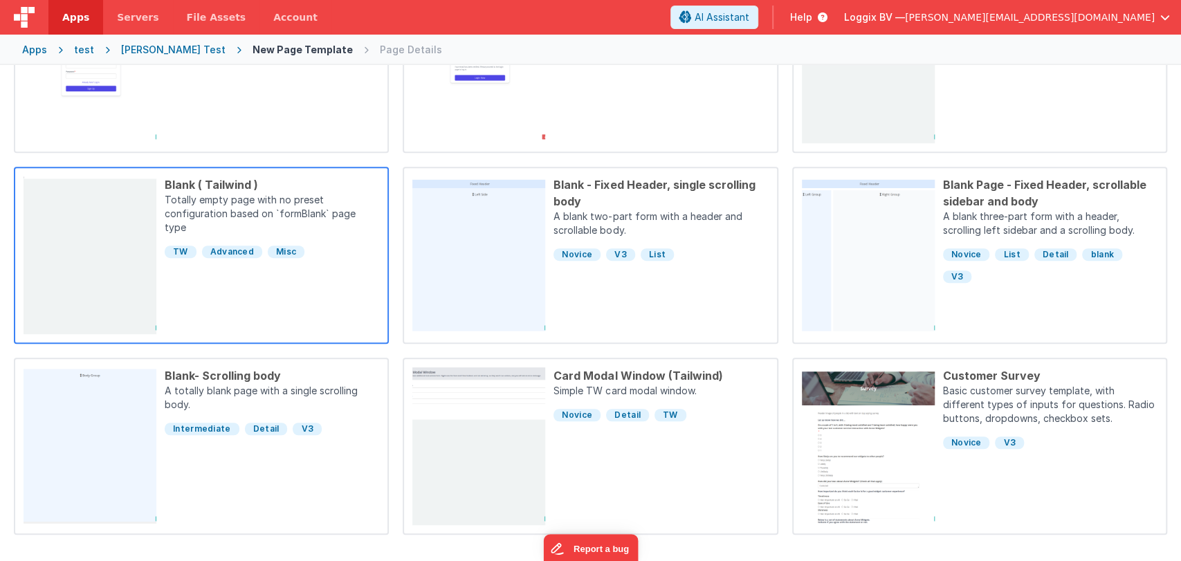
click at [183, 184] on div "Blank ( Tailwind )" at bounding box center [272, 184] width 214 height 17
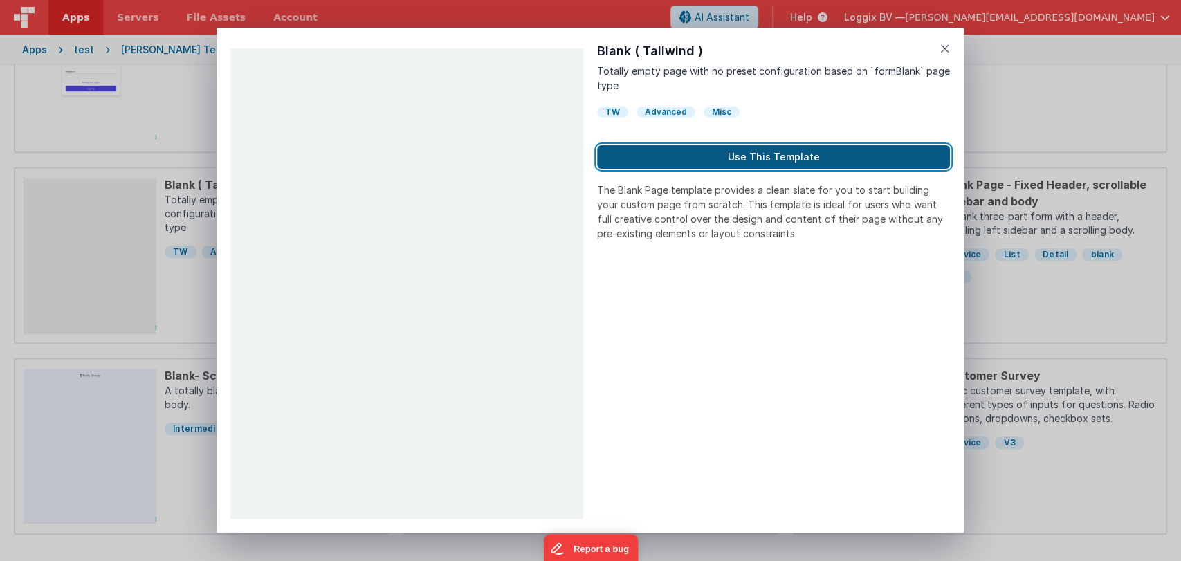
click at [669, 151] on button "Use This Template" at bounding box center [773, 157] width 353 height 24
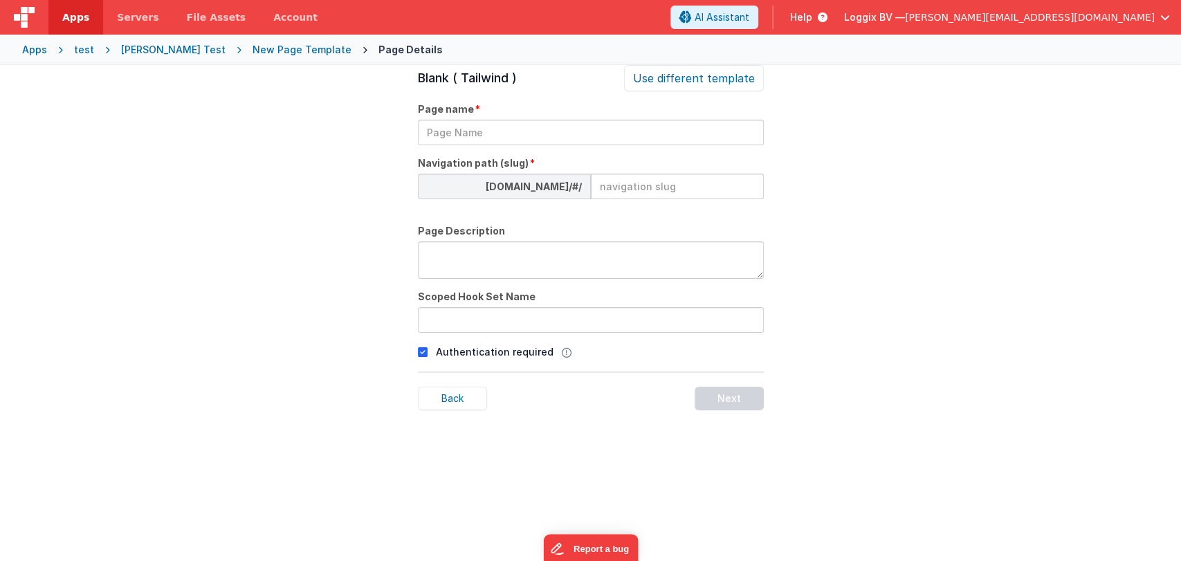
scroll to position [47, 0]
click at [593, 146] on div "Blank ( Tailwind ) Use different template Page name Navigation path (slug) test…" at bounding box center [591, 345] width 346 height 561
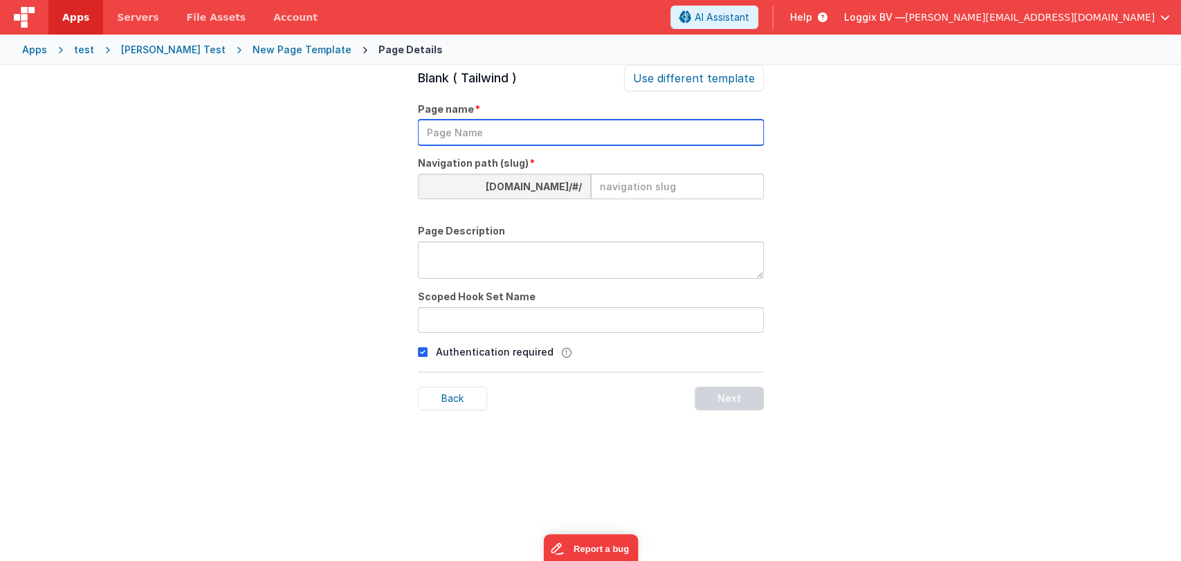
click at [586, 140] on input "text" at bounding box center [591, 133] width 346 height 26
click at [586, 140] on input "store pagw" at bounding box center [591, 133] width 346 height 26
type input "store page"
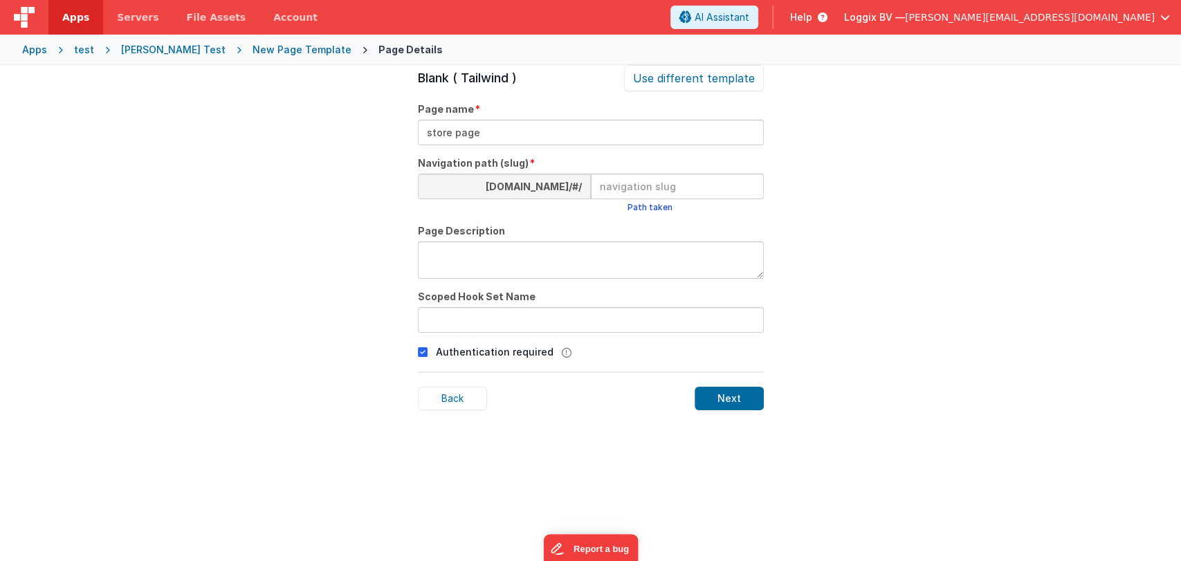
click at [622, 205] on div at bounding box center [521, 206] width 207 height 14
click at [625, 189] on input at bounding box center [677, 187] width 173 height 26
type input "store"
click at [551, 269] on textarea at bounding box center [591, 259] width 346 height 37
type textarea "check store functionality"
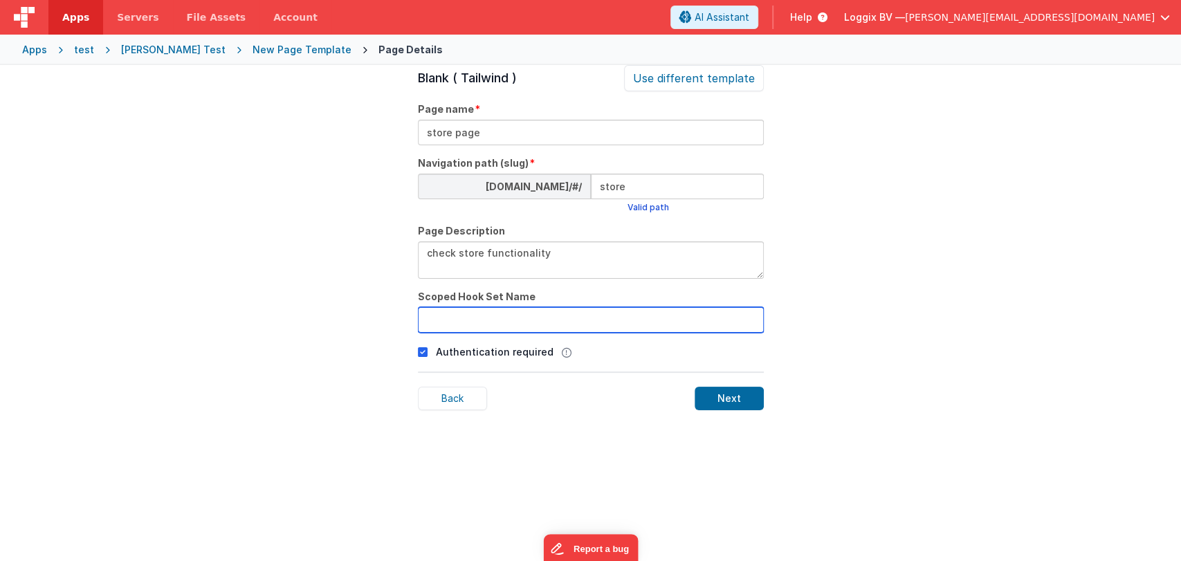
click at [548, 313] on input "text" at bounding box center [591, 320] width 346 height 26
click at [443, 354] on p "Authentication required" at bounding box center [495, 351] width 118 height 15
click at [424, 352] on icon at bounding box center [423, 352] width 10 height 17
click at [714, 410] on div "Blank ( Tailwind ) Use different template Page name store page Navigation path …" at bounding box center [591, 345] width 346 height 561
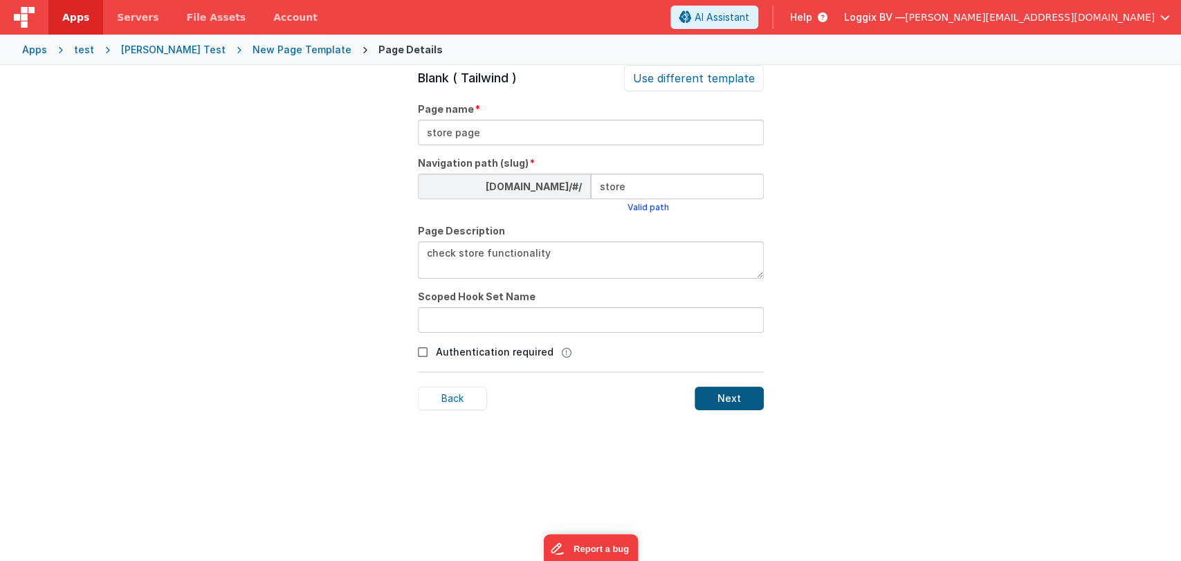
click at [714, 406] on div "Next" at bounding box center [728, 399] width 69 height 24
click at [736, 398] on div "Next" at bounding box center [728, 399] width 69 height 24
click at [142, 49] on div "Satyam Test" at bounding box center [173, 50] width 104 height 14
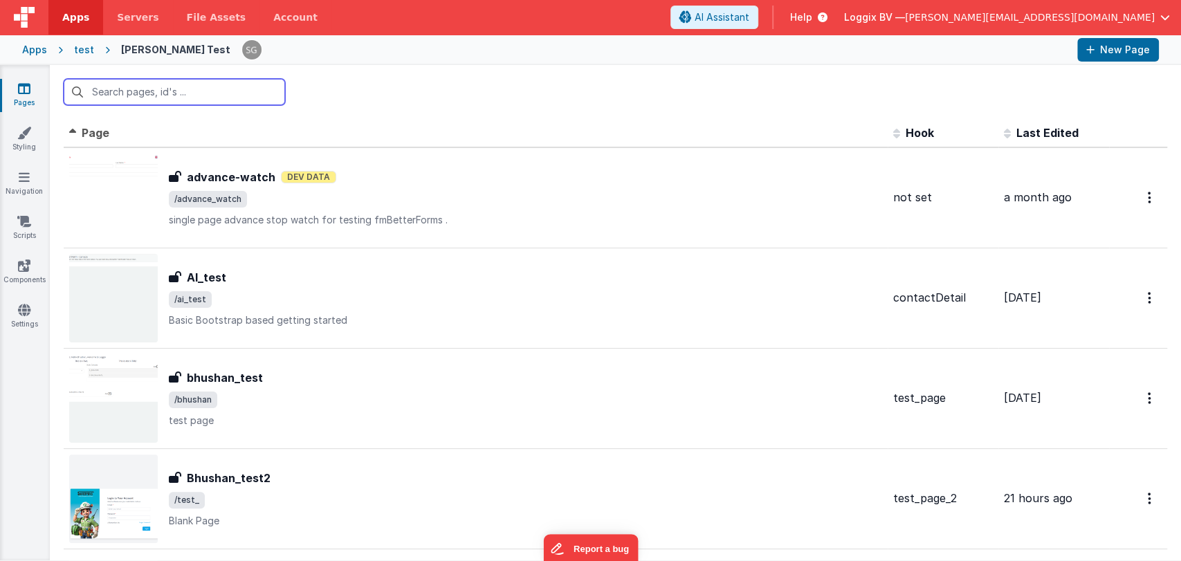
click at [176, 92] on input "text" at bounding box center [174, 92] width 221 height 26
type input "store"
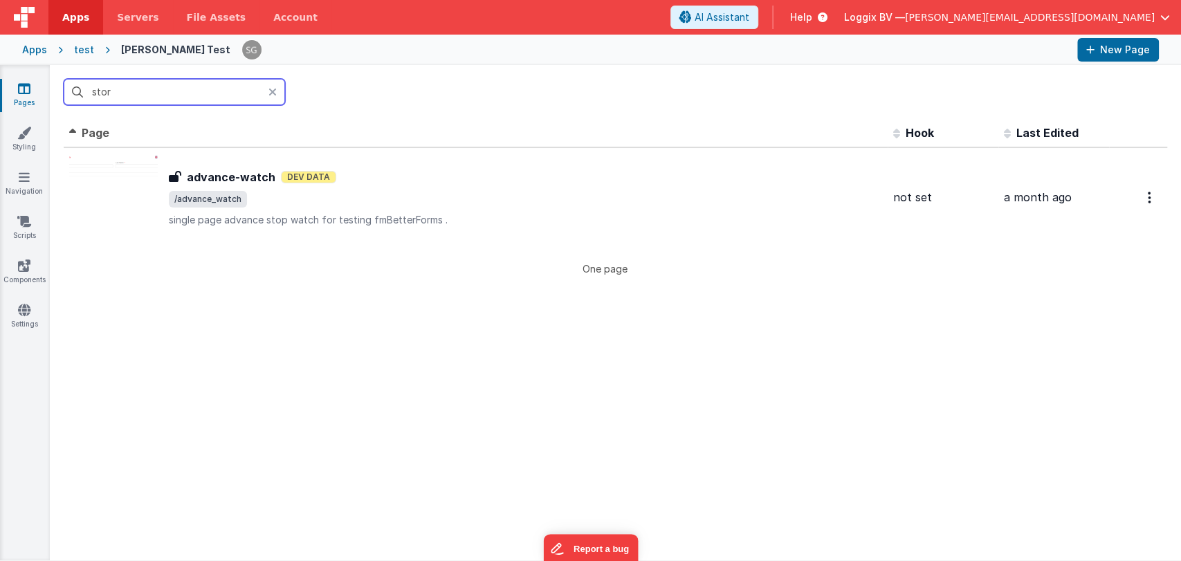
type input "store"
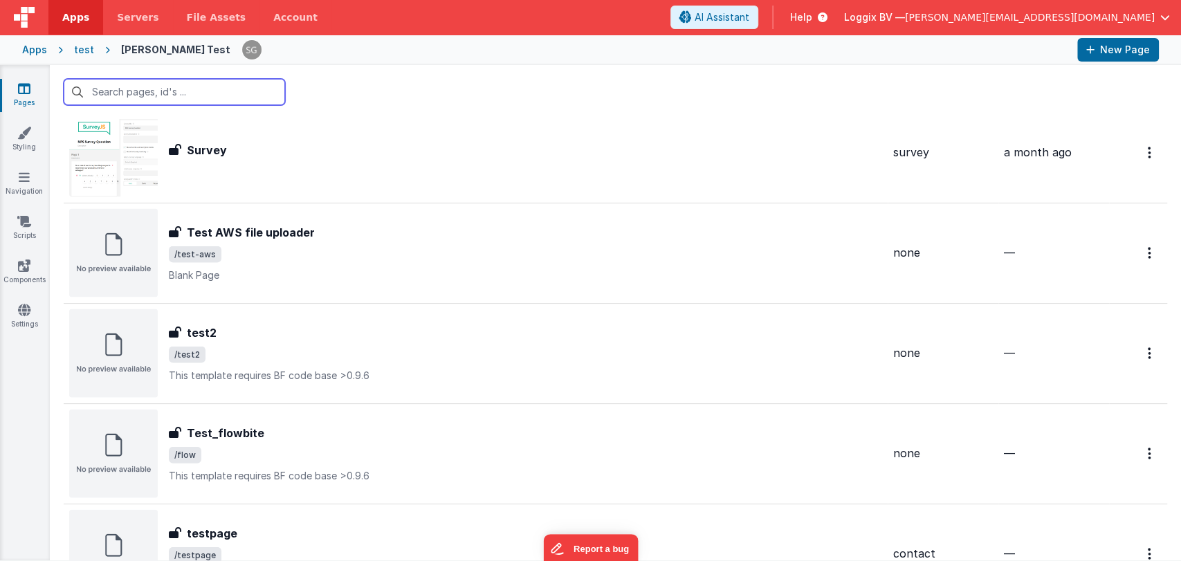
scroll to position [1954, 0]
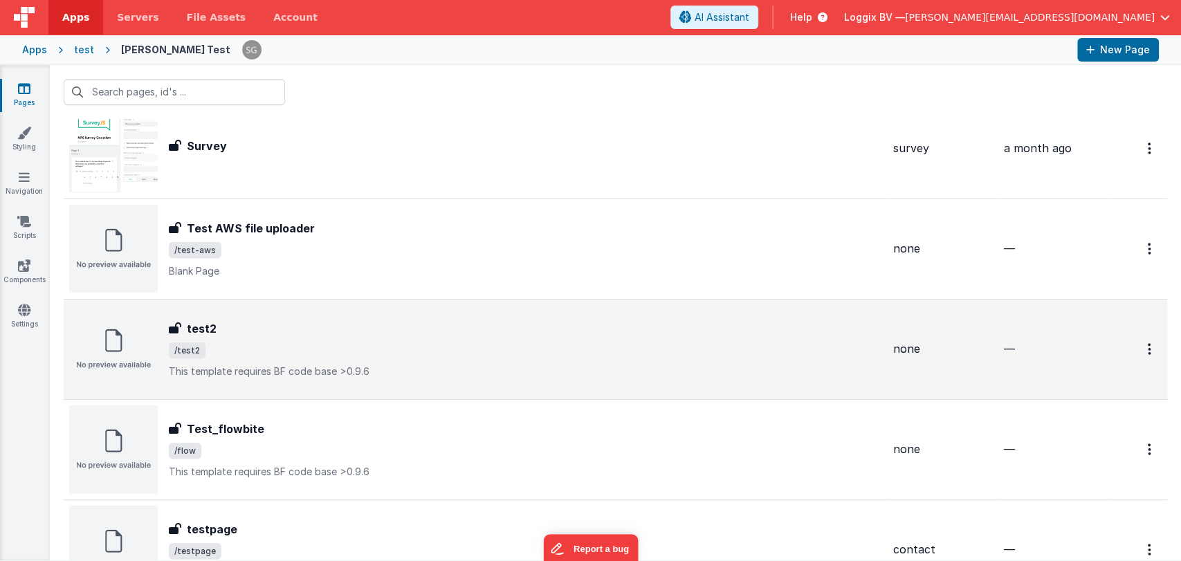
click at [244, 320] on div "test2" at bounding box center [525, 328] width 713 height 17
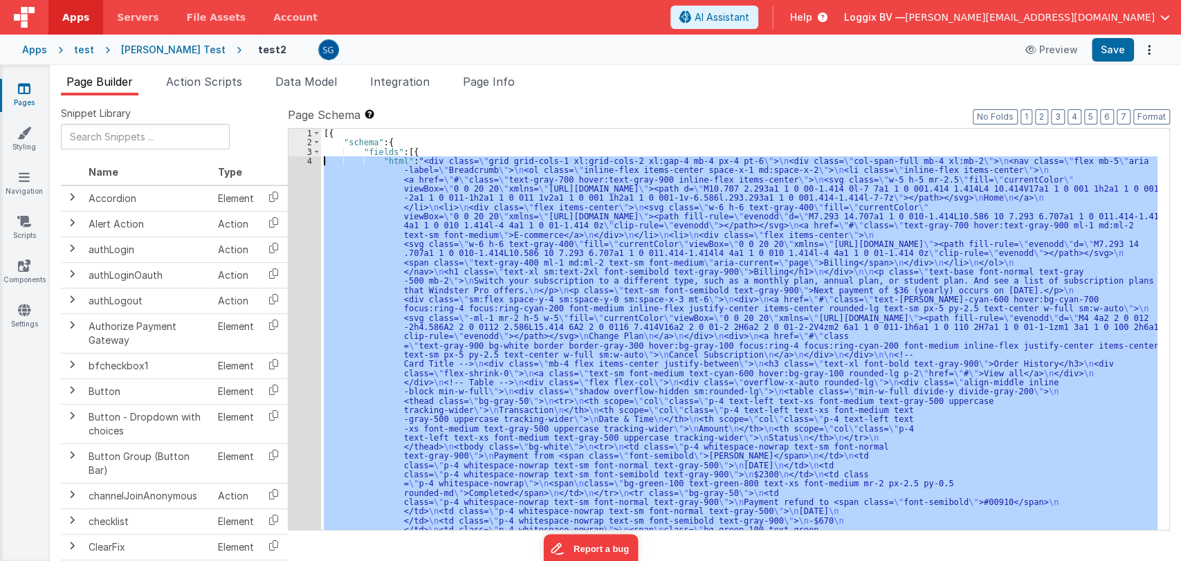
click at [310, 158] on div "4" at bounding box center [304, 566] width 33 height 821
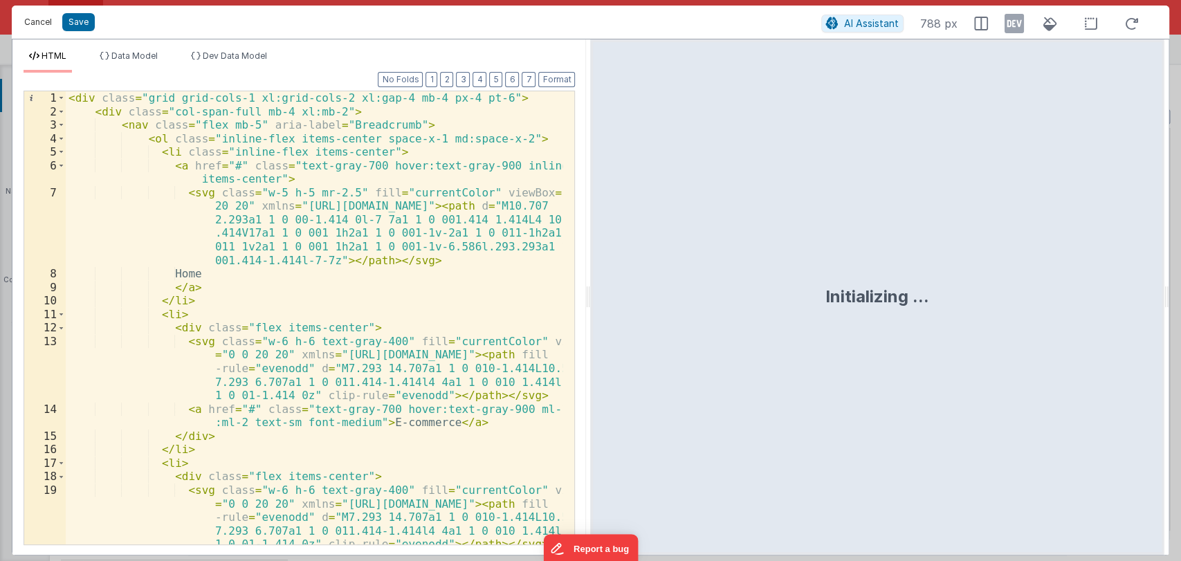
click at [48, 22] on button "Cancel" at bounding box center [37, 21] width 41 height 19
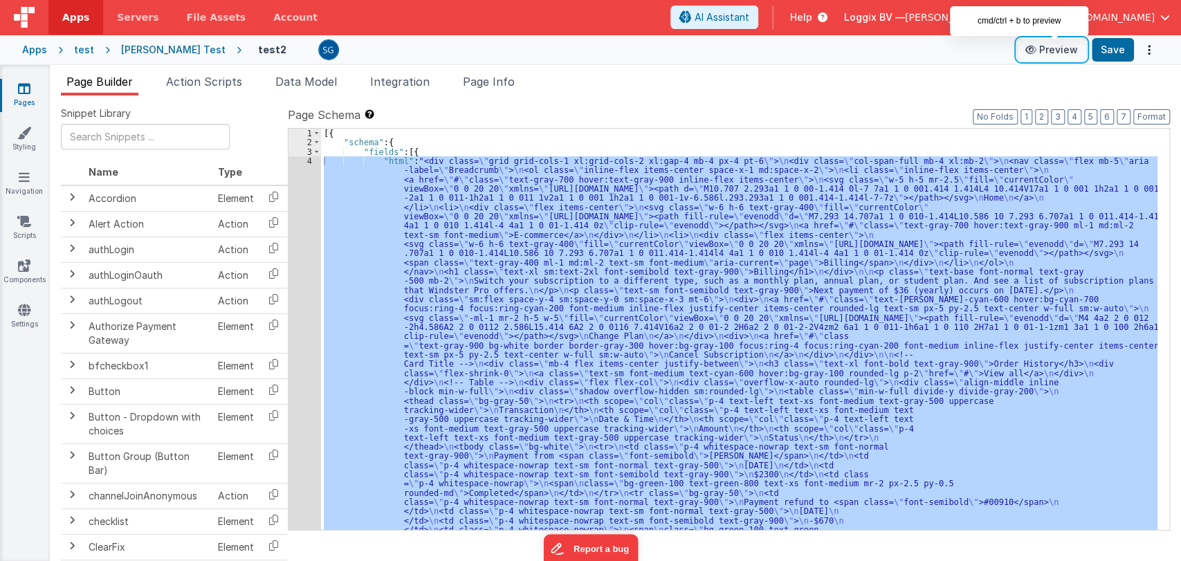
click at [1071, 49] on button "Preview" at bounding box center [1051, 50] width 69 height 22
click at [21, 95] on link "Pages" at bounding box center [24, 96] width 50 height 28
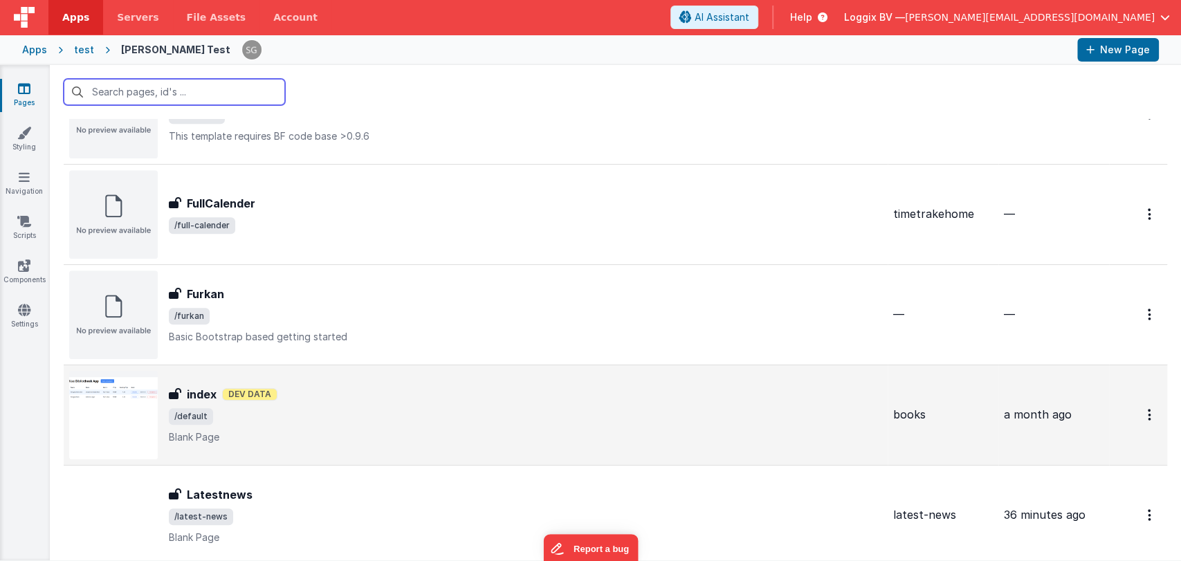
scroll to position [824, 0]
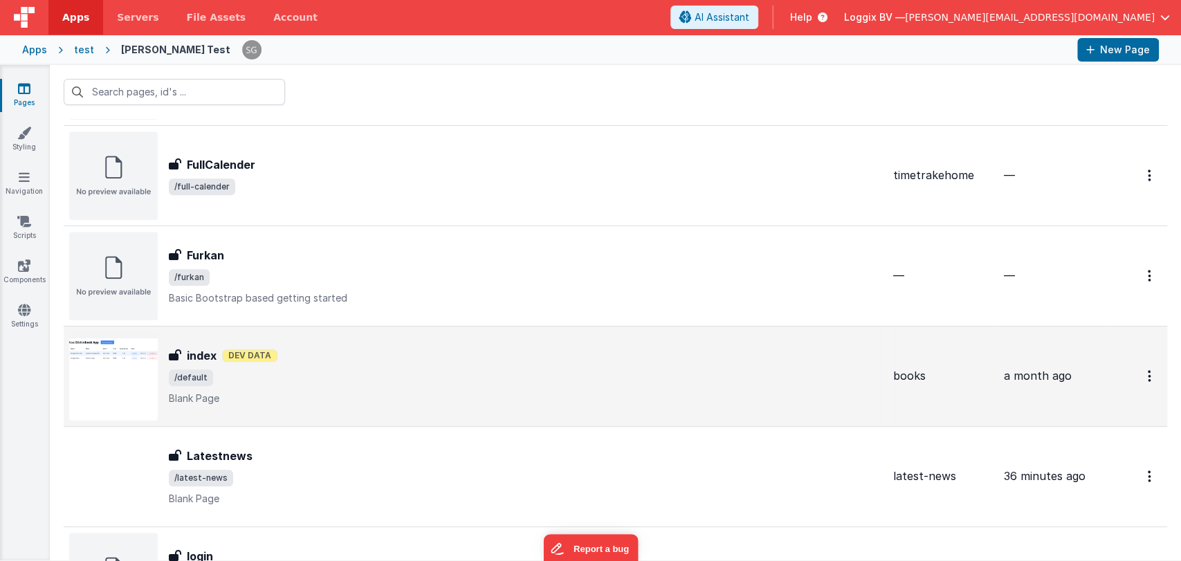
click at [326, 363] on div "index index Dev Data /default Blank Page" at bounding box center [525, 376] width 713 height 58
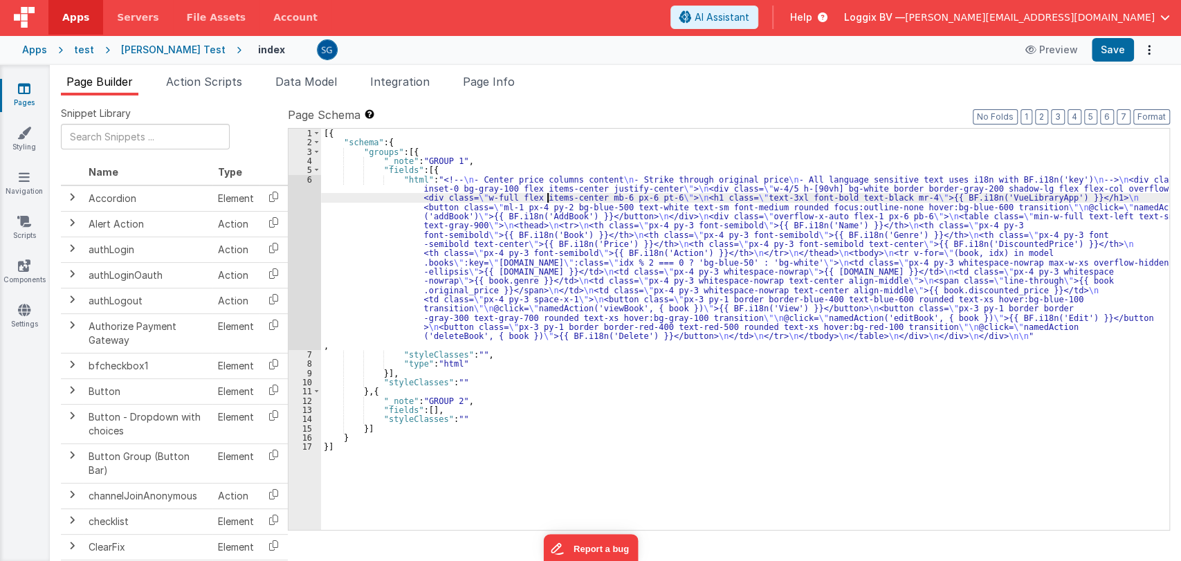
click at [549, 195] on div "[{ "schema" : { "groups" : [{ "_note" : "GROUP 1" , "fields" : [{ "html" : "<!-…" at bounding box center [745, 339] width 848 height 420
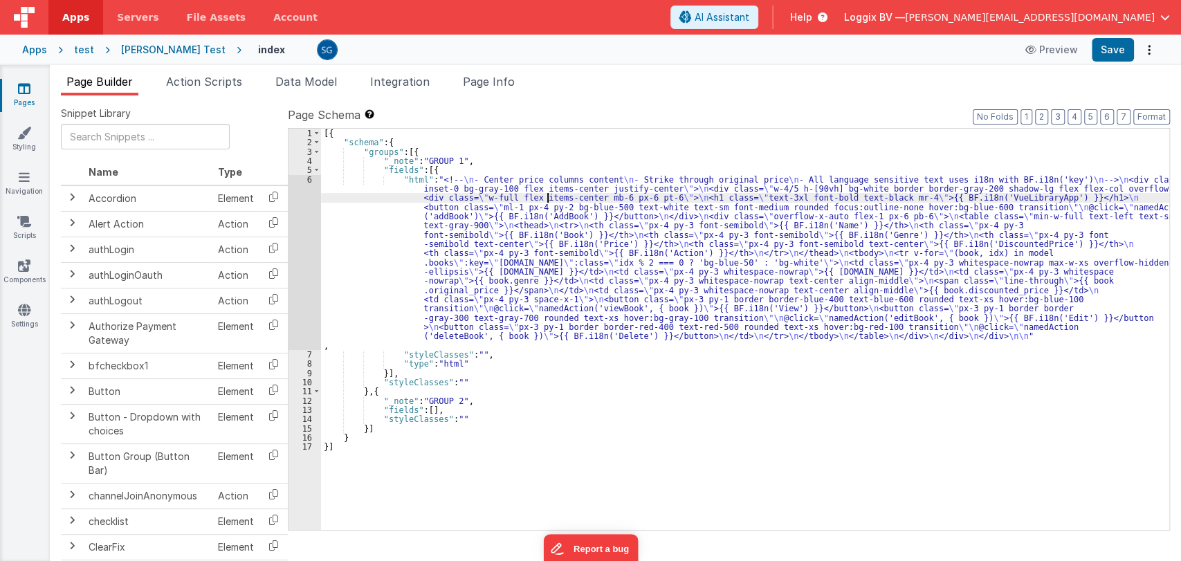
click at [310, 179] on div "6" at bounding box center [304, 262] width 33 height 175
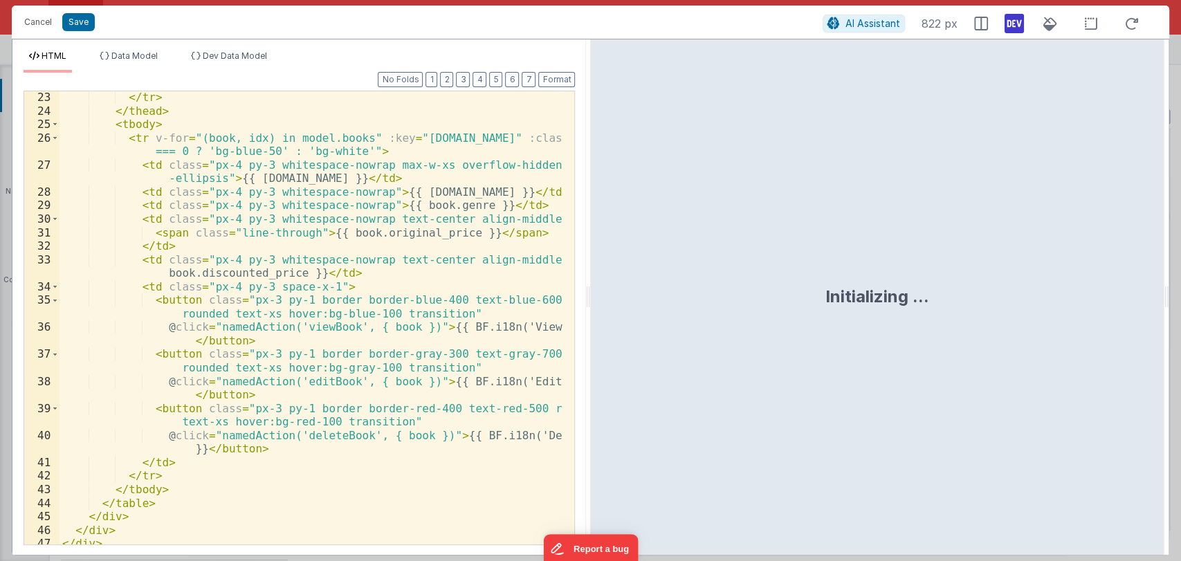
scroll to position [398, 0]
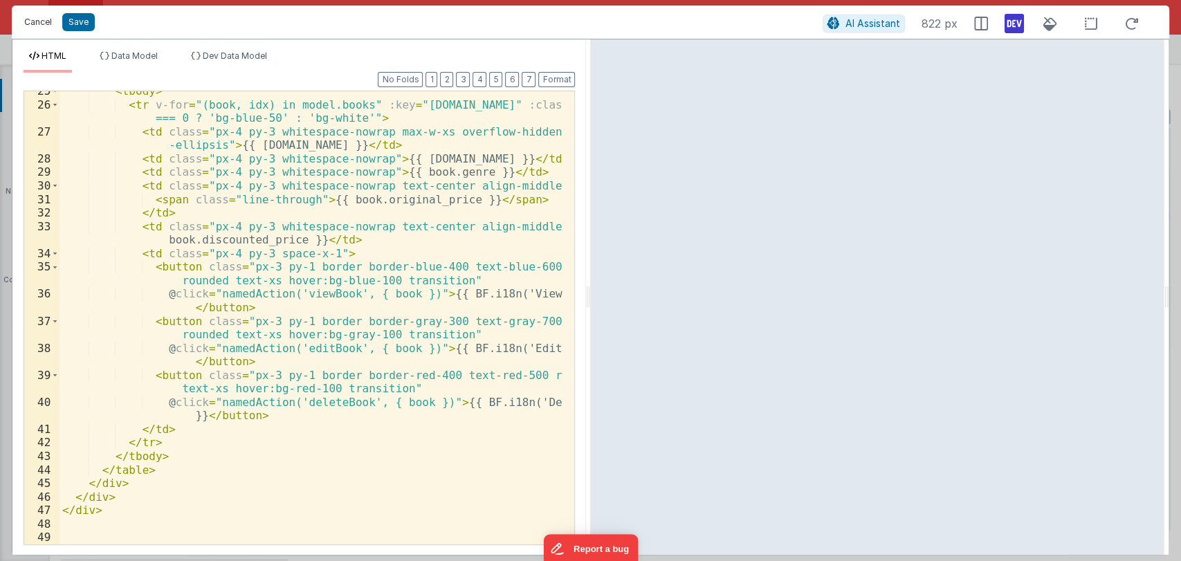
click at [33, 29] on button "Cancel" at bounding box center [37, 21] width 41 height 19
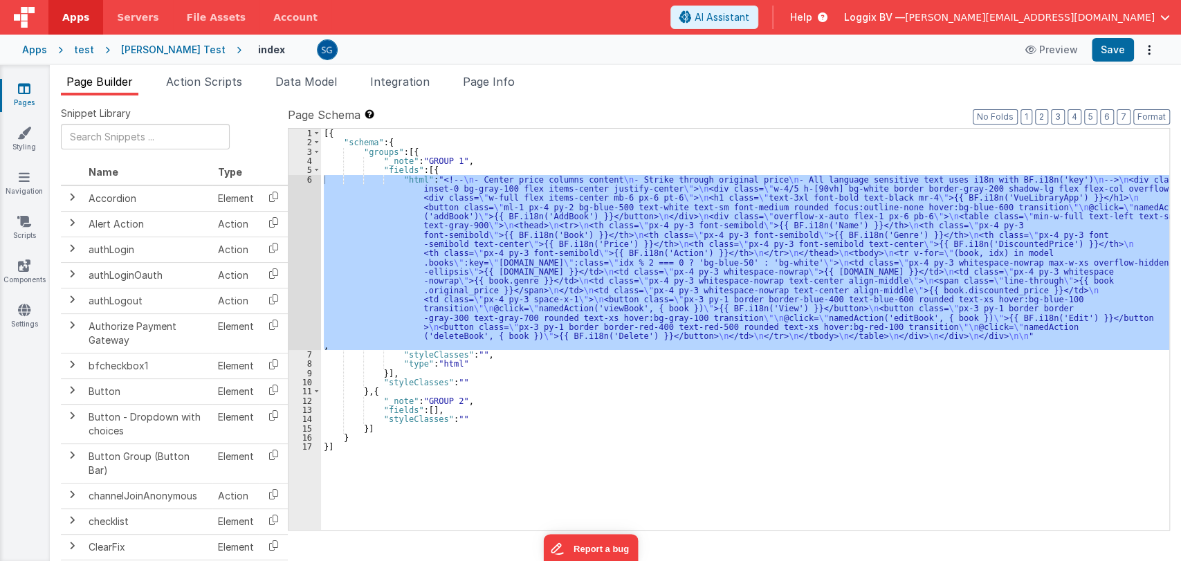
click at [538, 167] on div "[{ "schema" : { "groups" : [{ "_note" : "GROUP 1" , "fields" : [{ "html" : "<!-…" at bounding box center [745, 339] width 848 height 420
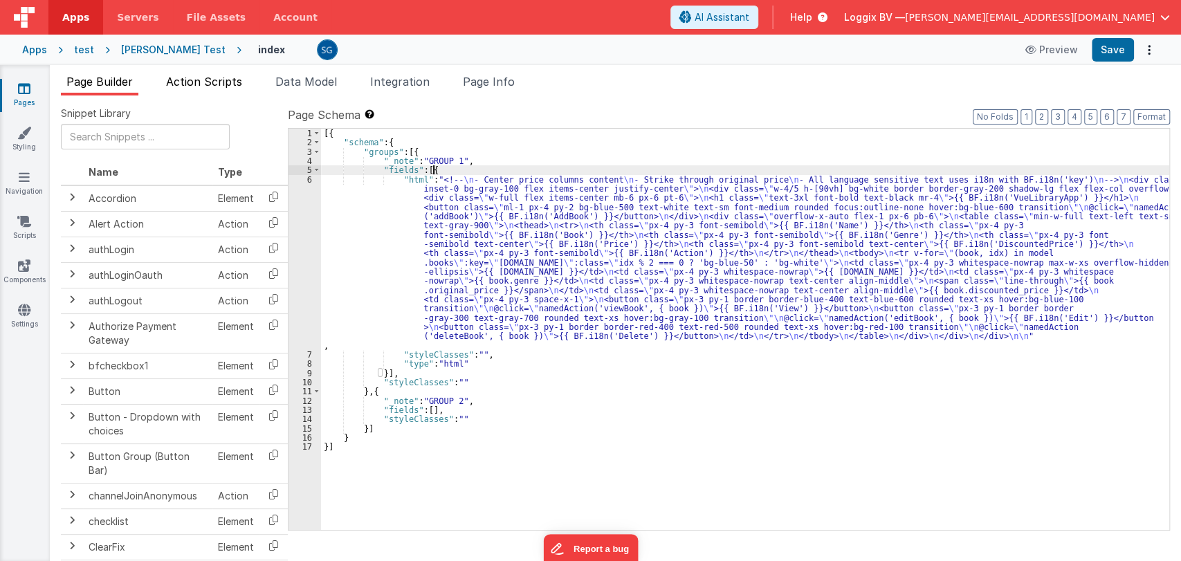
click at [236, 81] on span "Action Scripts" at bounding box center [204, 82] width 76 height 14
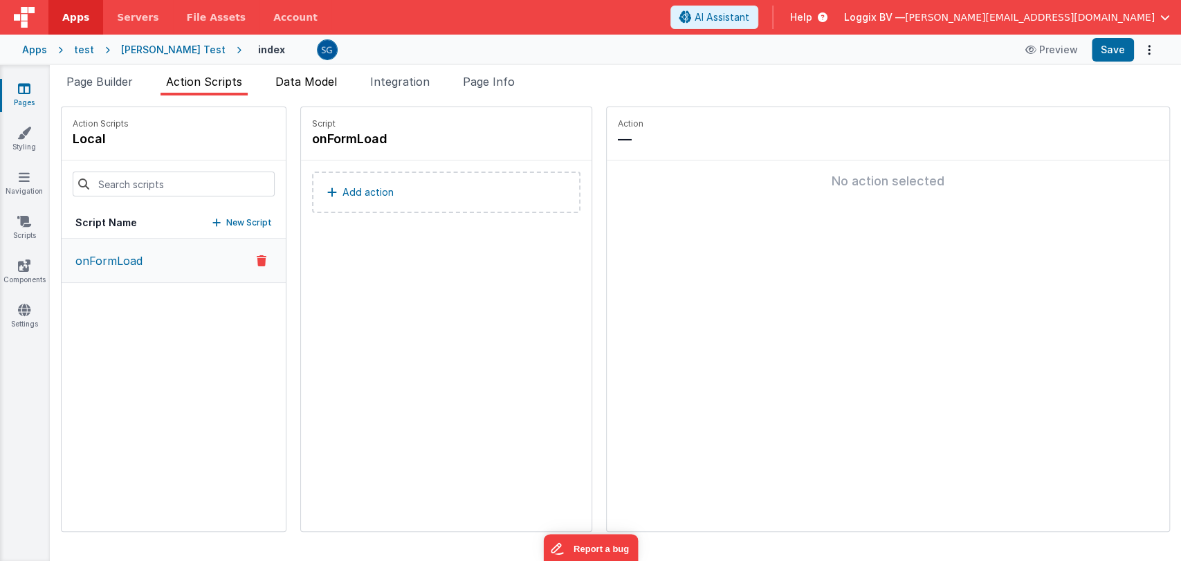
click at [304, 80] on span "Data Model" at bounding box center [306, 82] width 62 height 14
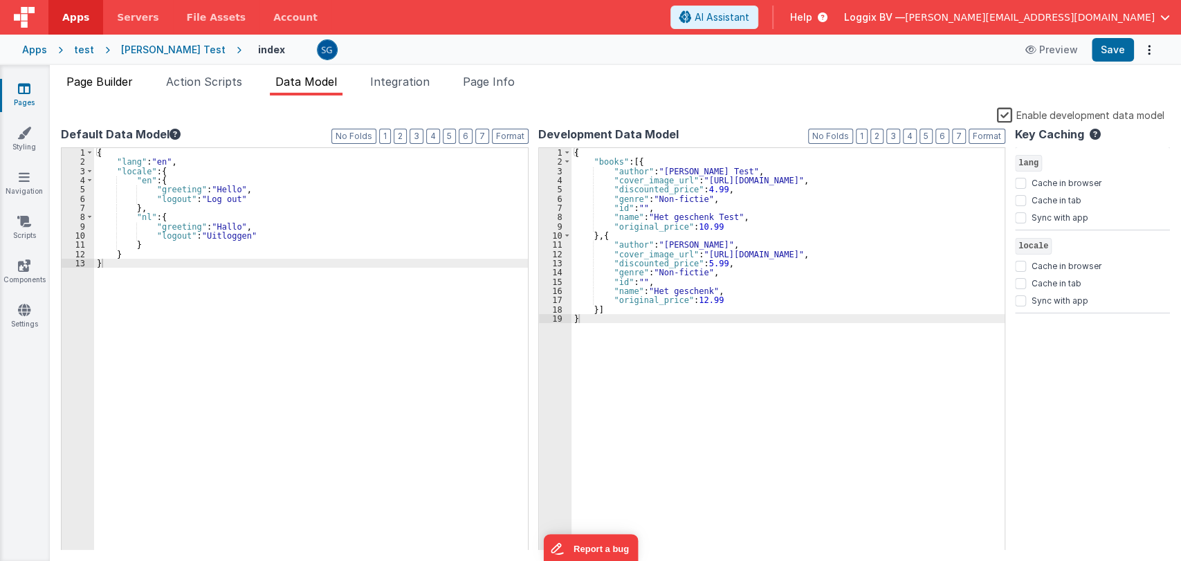
click at [100, 93] on li "Page Builder" at bounding box center [99, 84] width 77 height 22
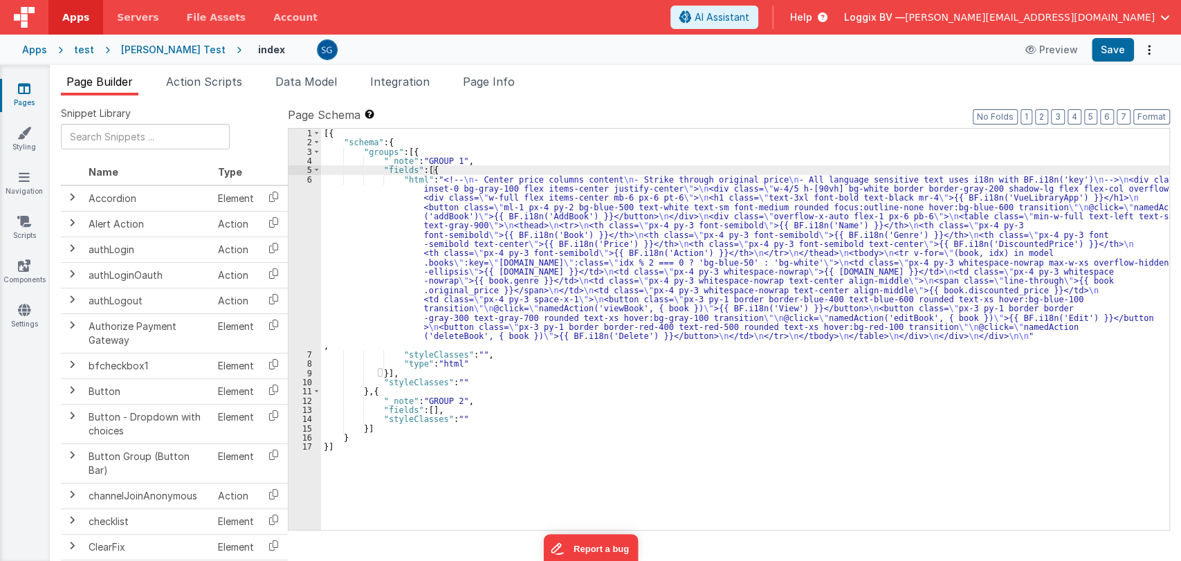
click at [35, 97] on link "Pages" at bounding box center [24, 96] width 50 height 28
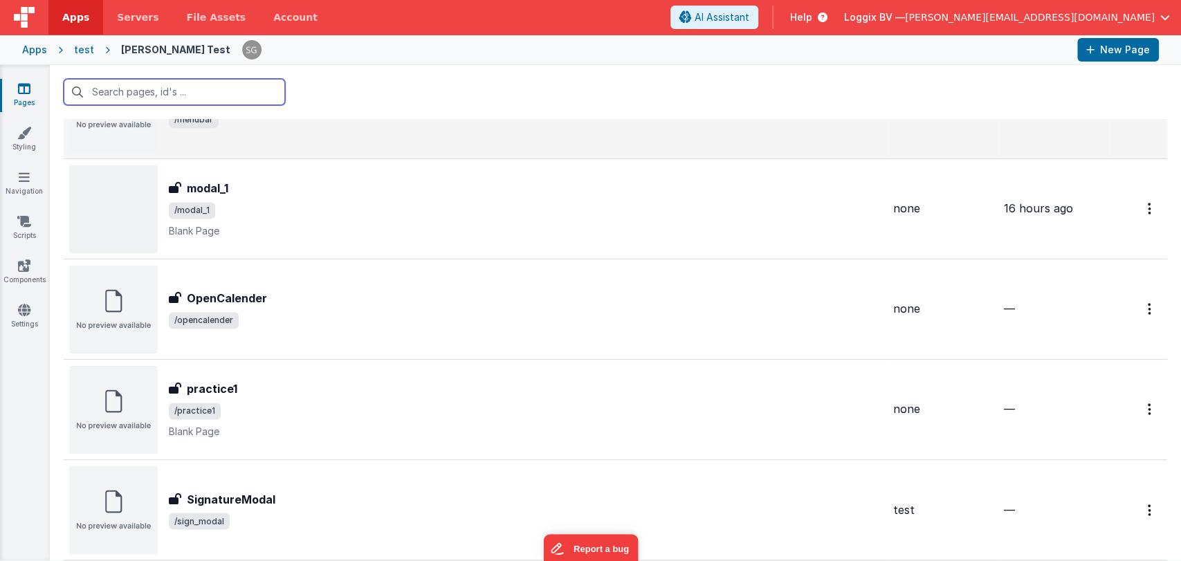
scroll to position [1422, 0]
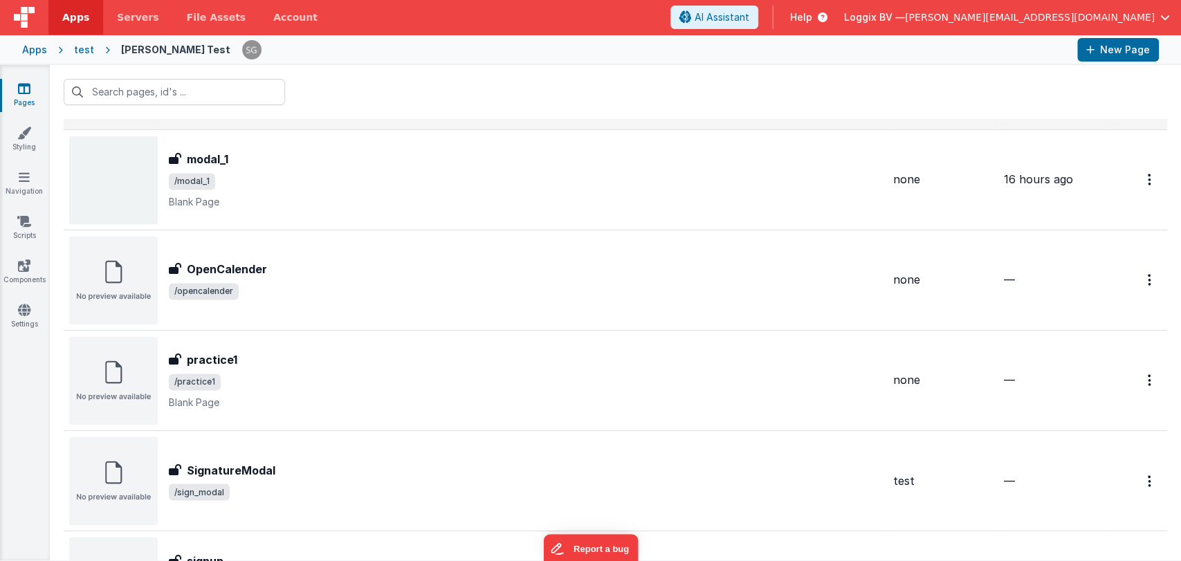
click at [268, 125] on td "MenuBar MenuBar /menubar" at bounding box center [476, 79] width 824 height 100
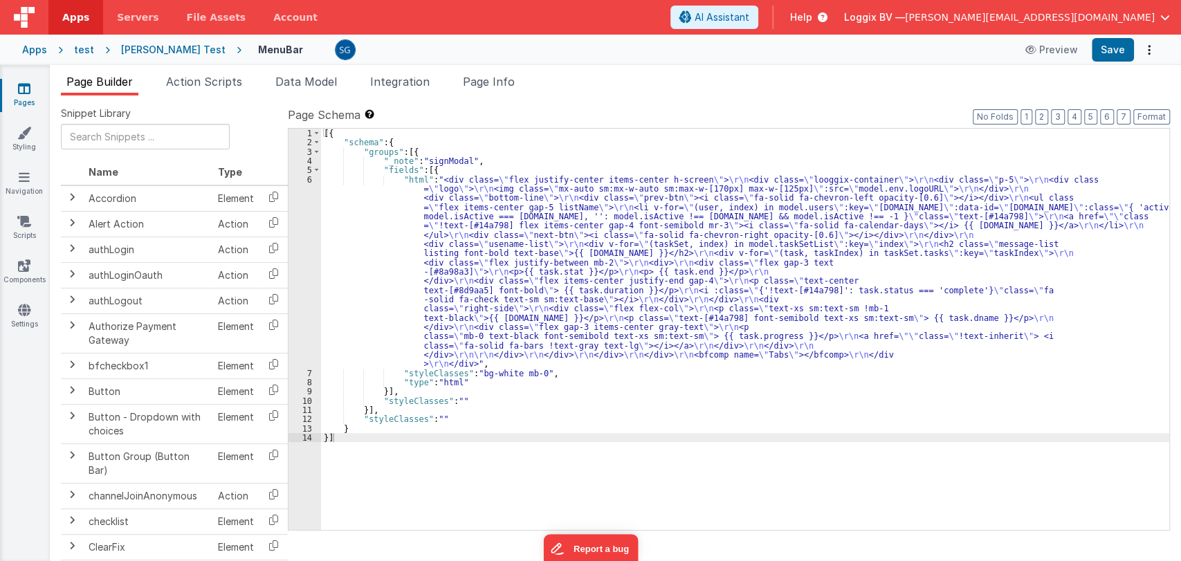
click at [509, 288] on div "[{ "schema" : { "groups" : [{ "_note" : "signModal" , "fields" : [{ "html" : "<…" at bounding box center [745, 339] width 848 height 420
click at [307, 181] on div "6" at bounding box center [304, 272] width 33 height 194
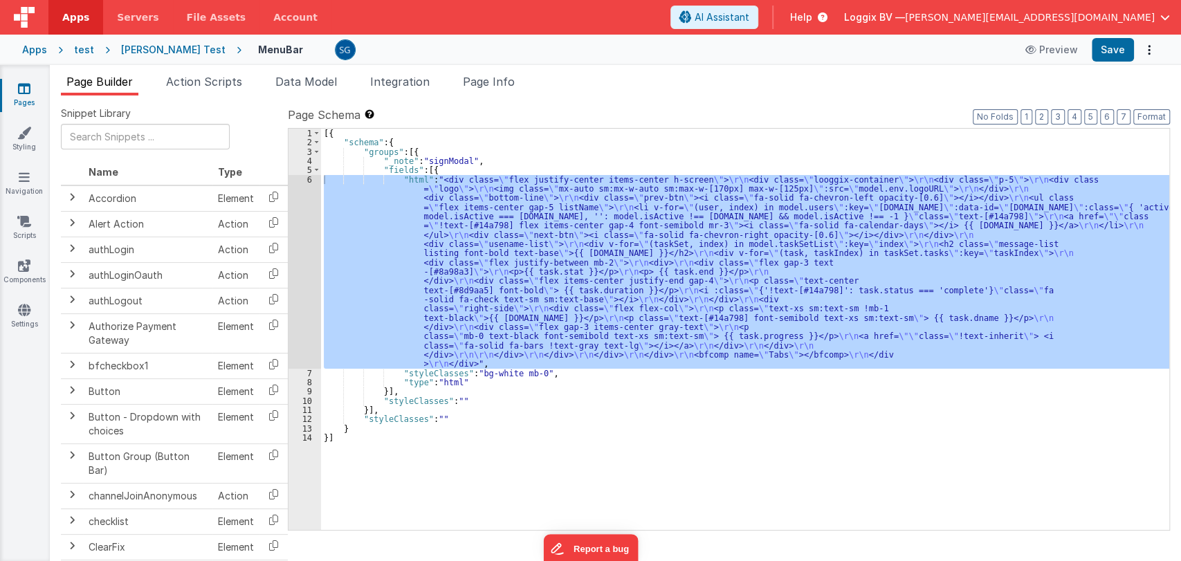
click at [307, 181] on div at bounding box center [590, 280] width 1181 height 561
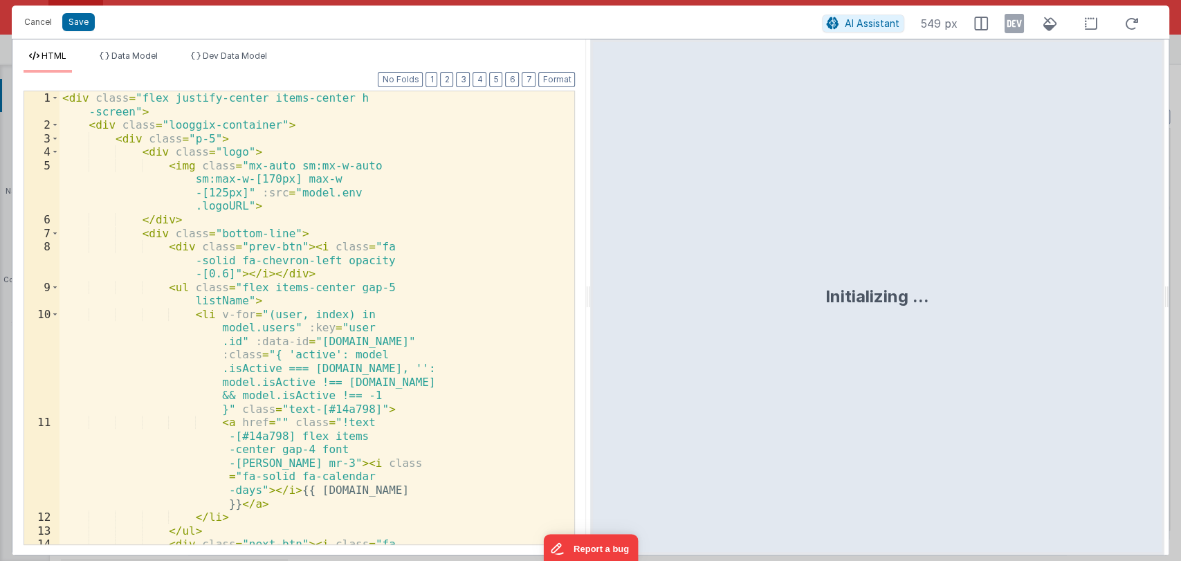
click at [307, 181] on div "< div class = "flex justify-center items-center h -screen" > < div class = "loo…" at bounding box center [310, 351] width 503 height 521
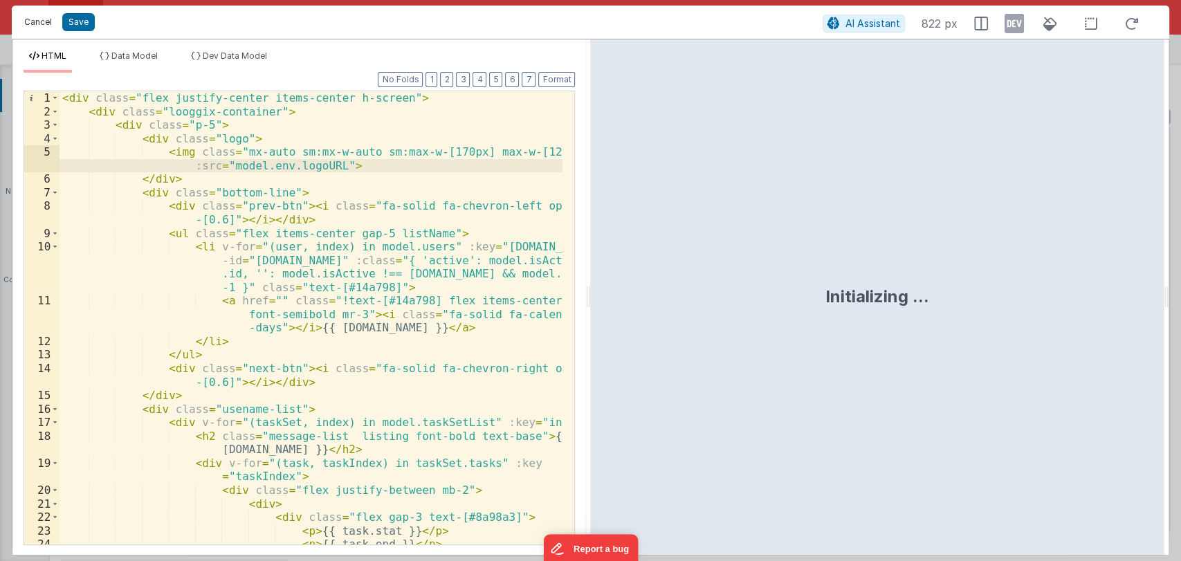
click at [31, 19] on button "Cancel" at bounding box center [37, 21] width 41 height 19
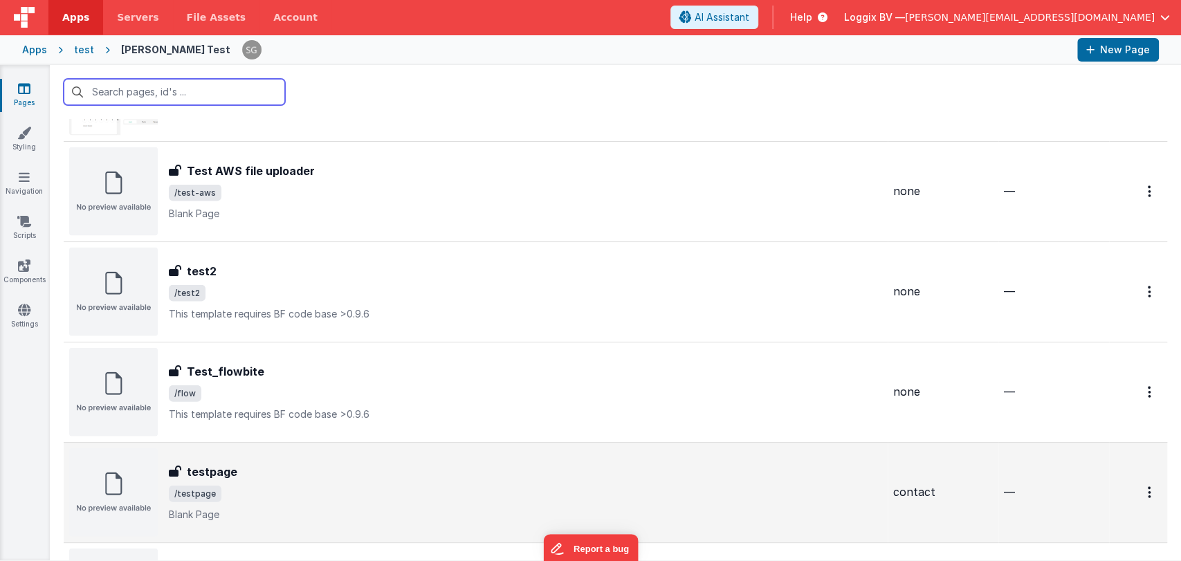
scroll to position [2011, 0]
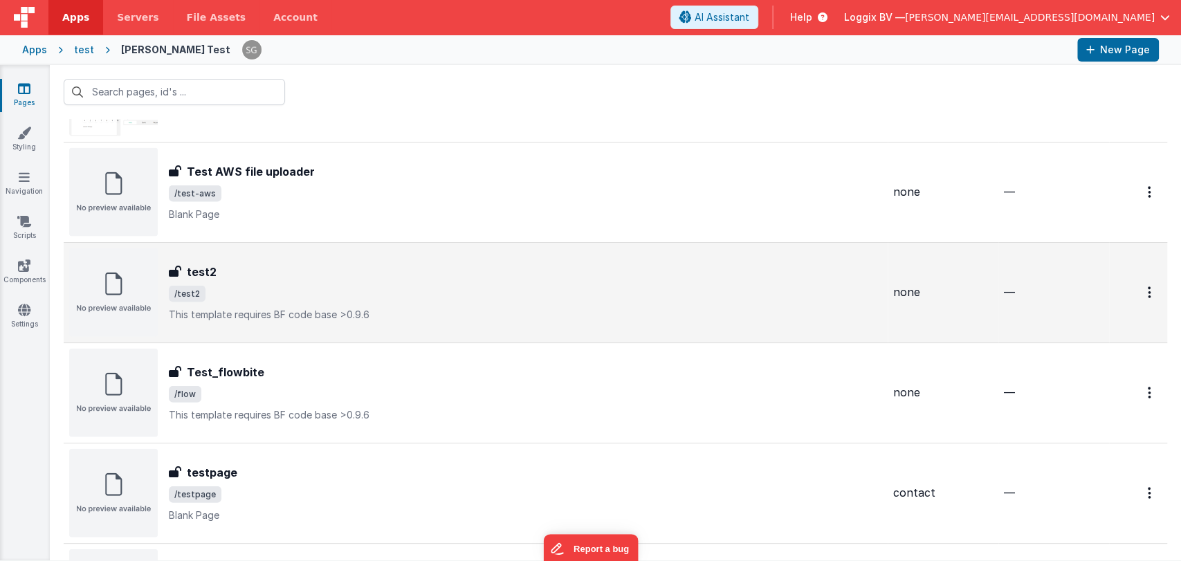
click at [365, 286] on span "/test2" at bounding box center [525, 294] width 713 height 17
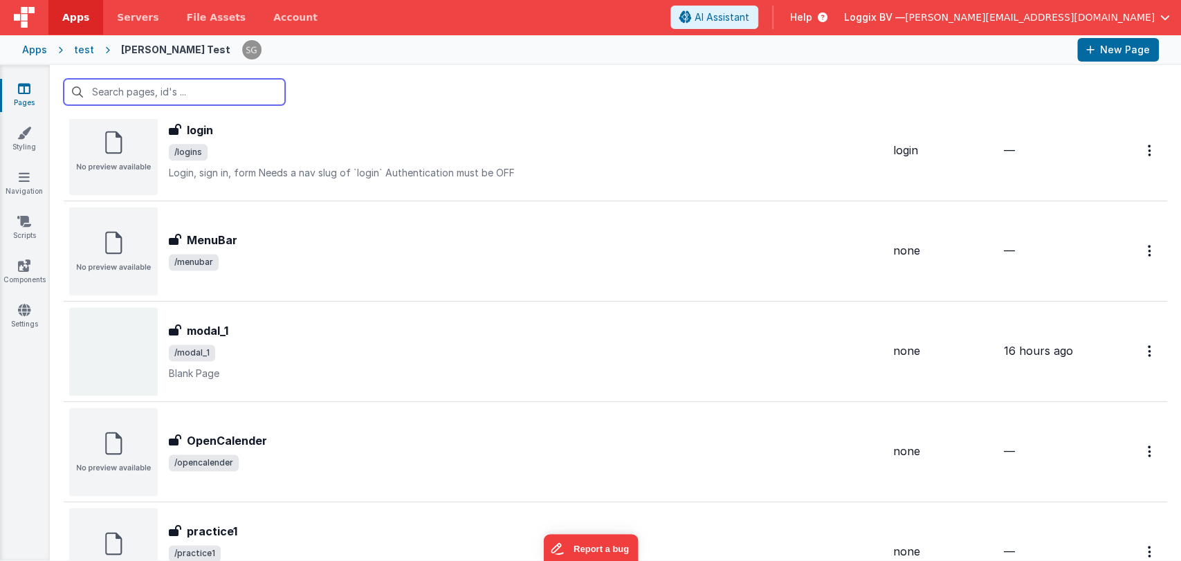
scroll to position [1264, 0]
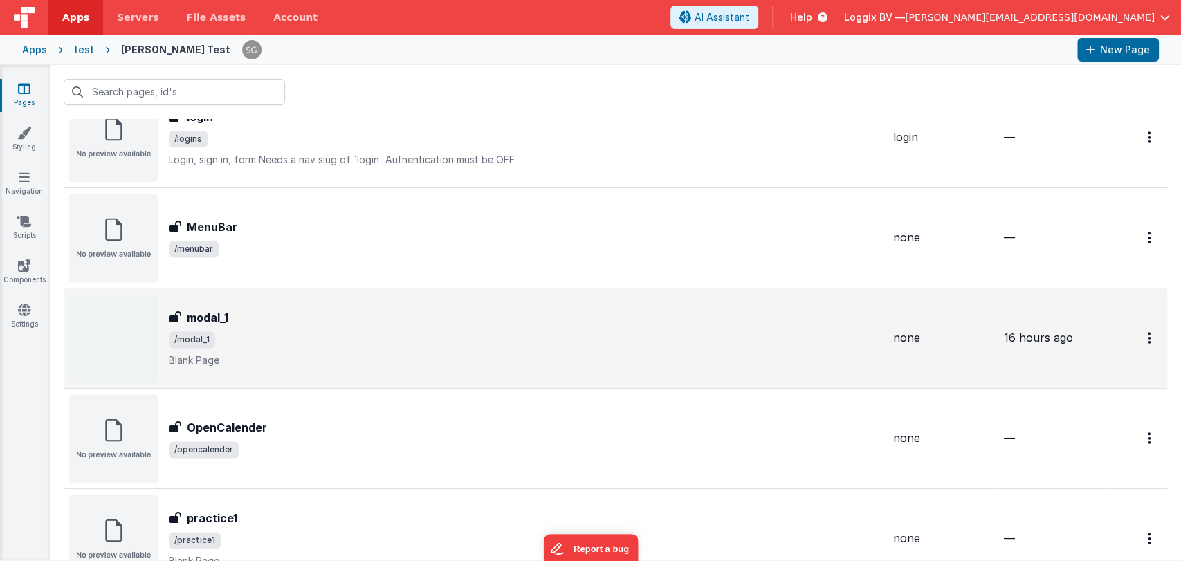
click at [317, 322] on div "modal_1" at bounding box center [525, 317] width 713 height 17
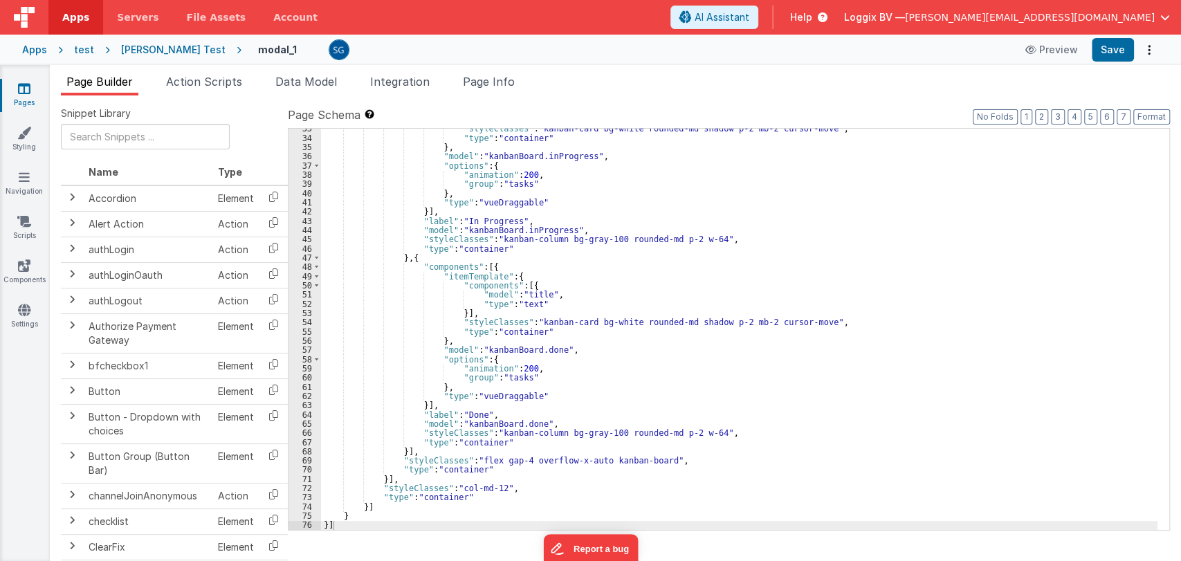
scroll to position [299, 0]
click at [584, 291] on div ""styleClasses" : "kanban-card bg-white rounded-md shadow p-2 mb-2 cursor-move" …" at bounding box center [739, 334] width 836 height 420
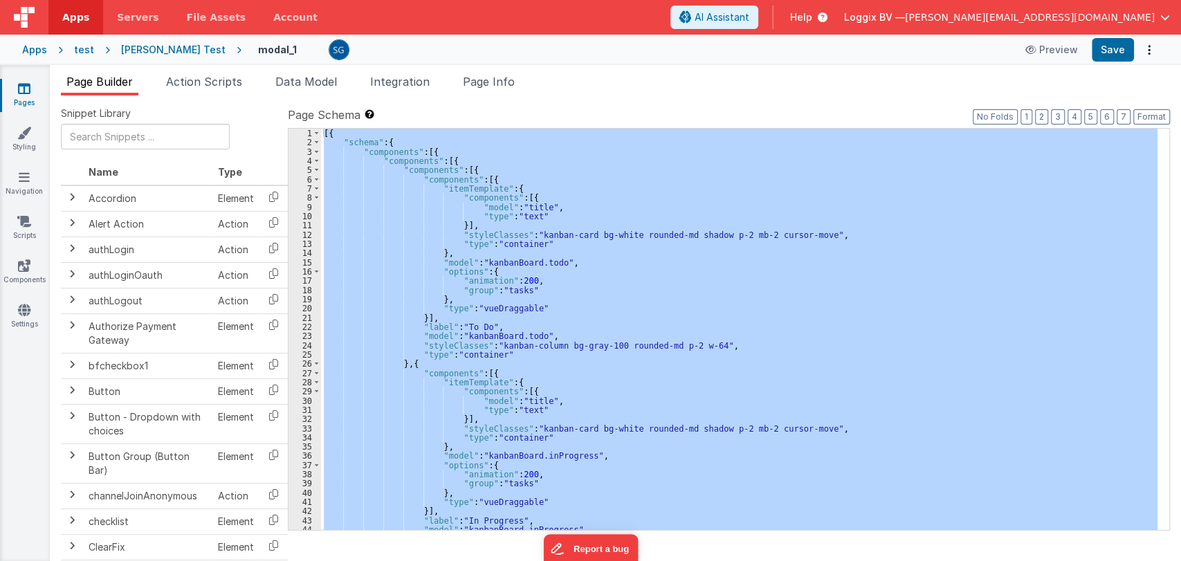
scroll to position [0, 0]
click at [798, 233] on div "[{ "schema" : { "components" : [{ "components" : [{ "components" : [{ "componen…" at bounding box center [739, 329] width 836 height 401
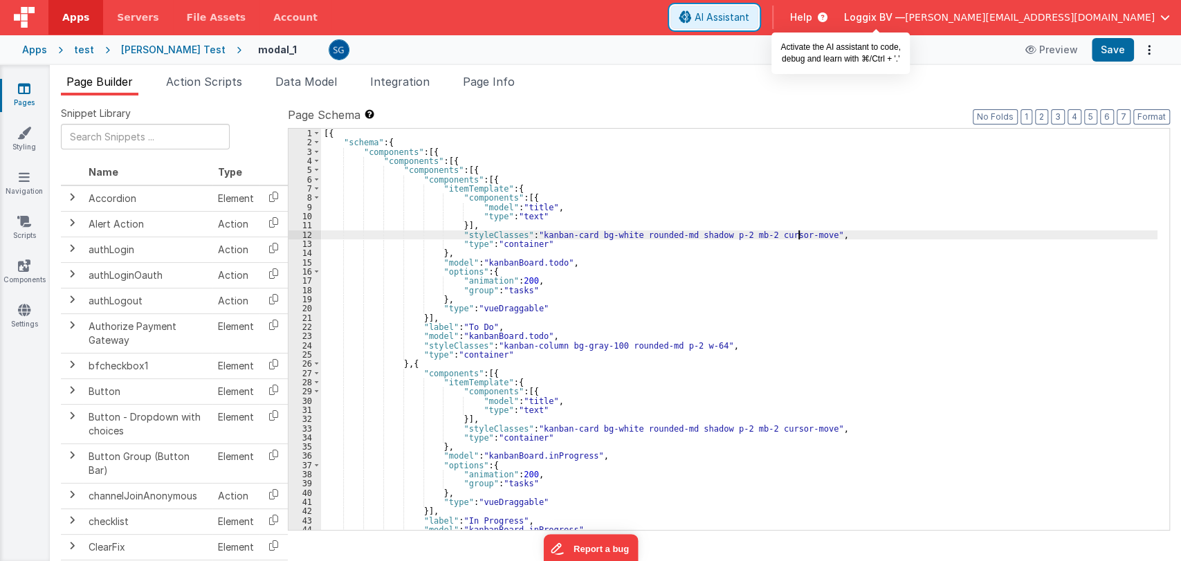
click at [749, 17] on span "AI Assistant" at bounding box center [721, 17] width 55 height 14
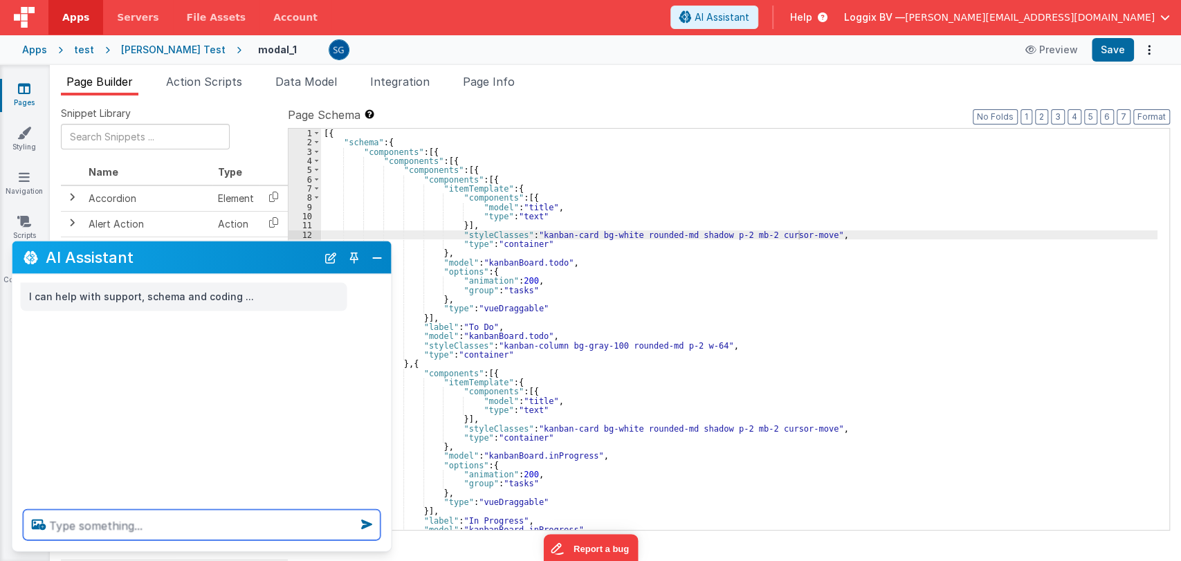
click at [171, 532] on textarea at bounding box center [202, 525] width 357 height 30
type textarea "give me just a simple html which show a text"
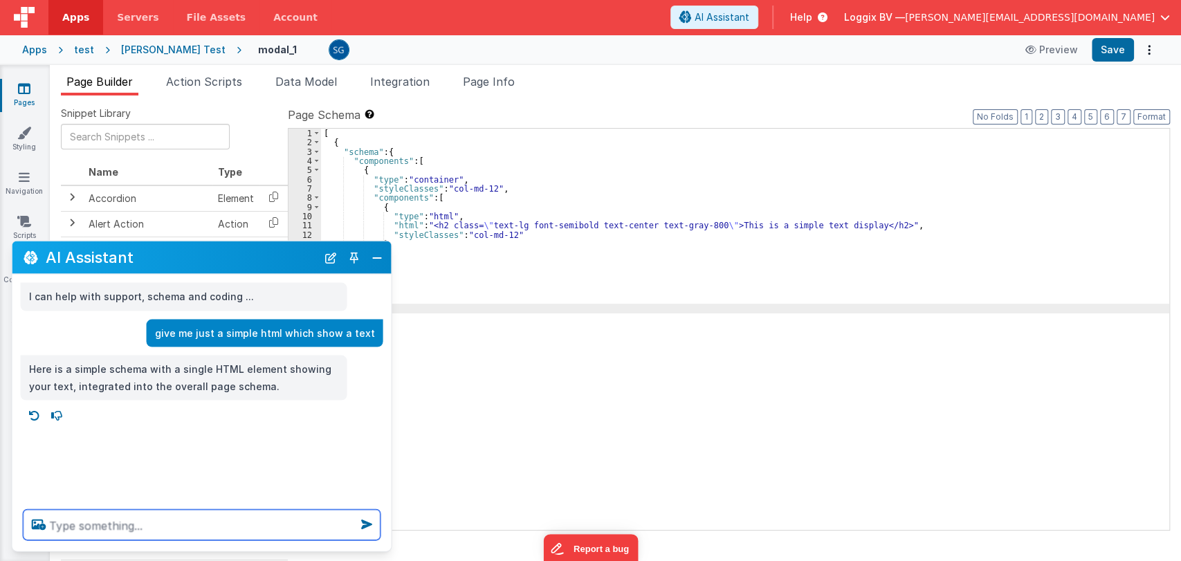
click at [191, 520] on textarea at bounding box center [202, 525] width 357 height 30
type textarea "why always you using container"
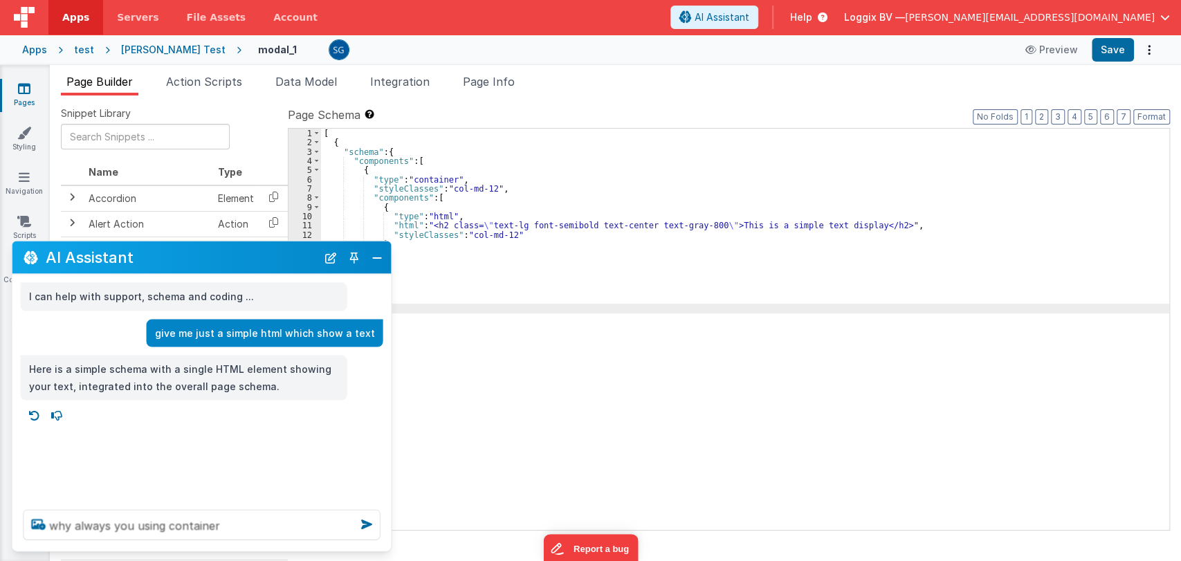
click at [508, 248] on div "[ { "schema" : { "components" : [ { "type" : "container" , "styleClasses" : "co…" at bounding box center [745, 339] width 848 height 420
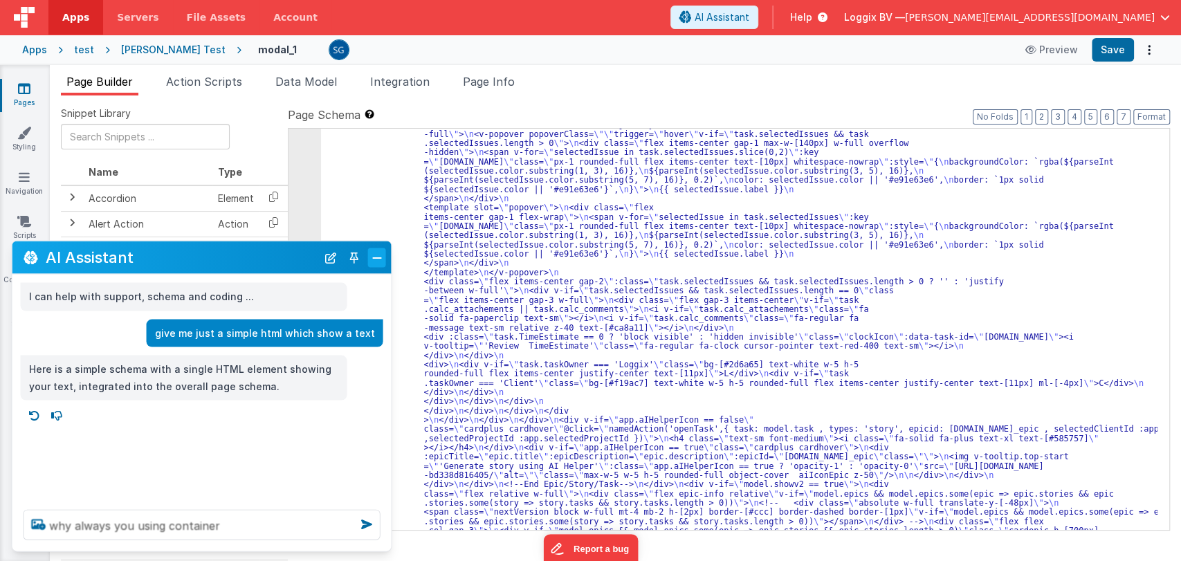
scroll to position [2884, 0]
click at [371, 259] on button "Close" at bounding box center [377, 257] width 18 height 19
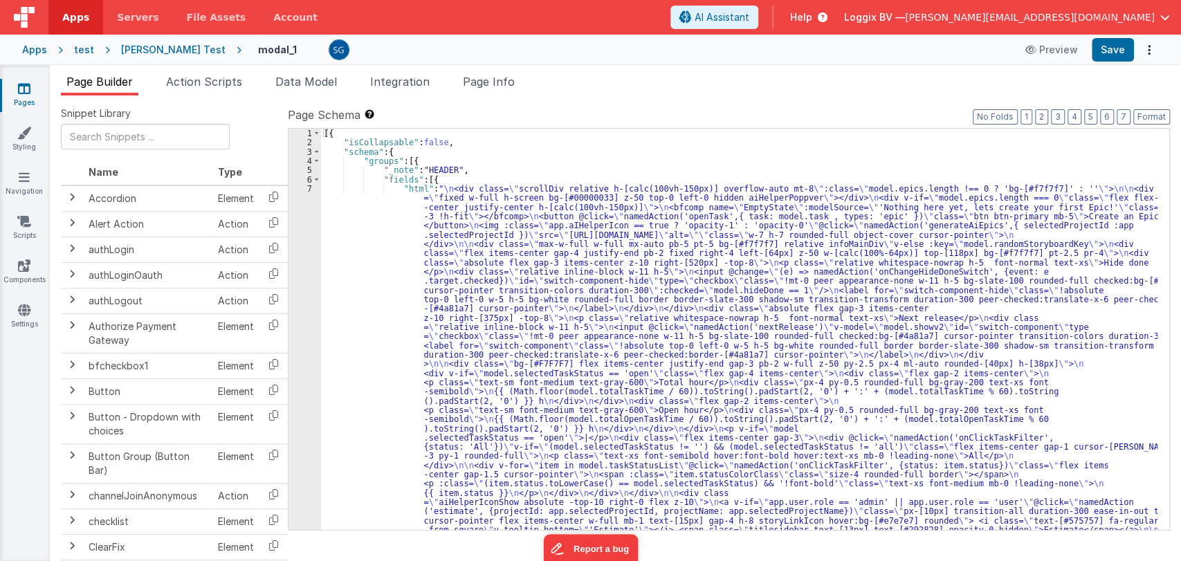
scroll to position [0, 0]
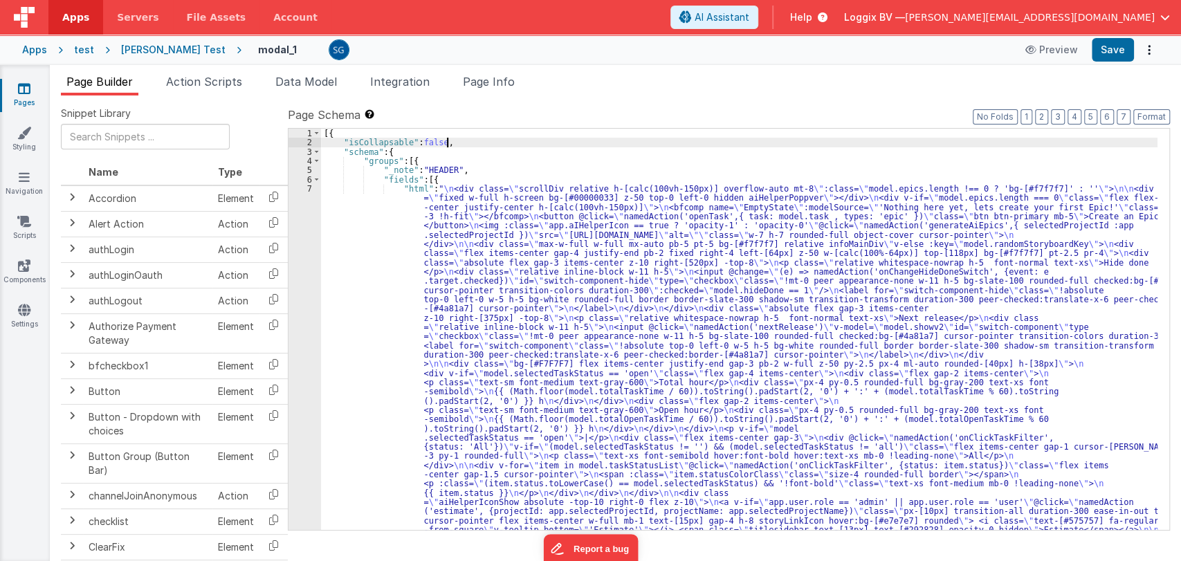
drag, startPoint x: 468, startPoint y: 141, endPoint x: 470, endPoint y: 132, distance: 9.2
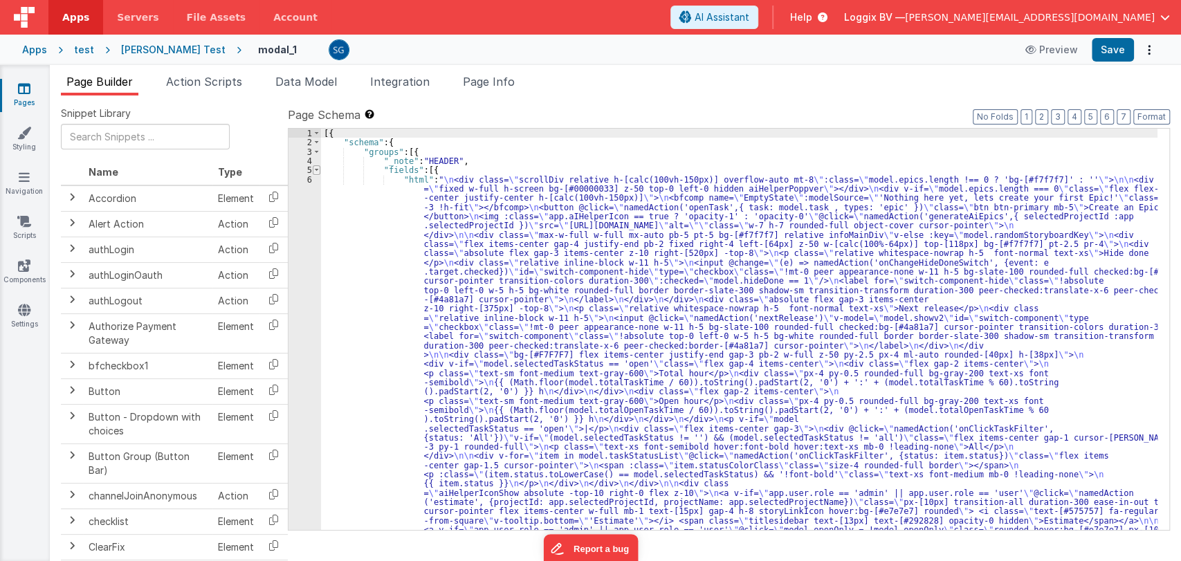
click at [317, 169] on span at bounding box center [317, 169] width 8 height 9
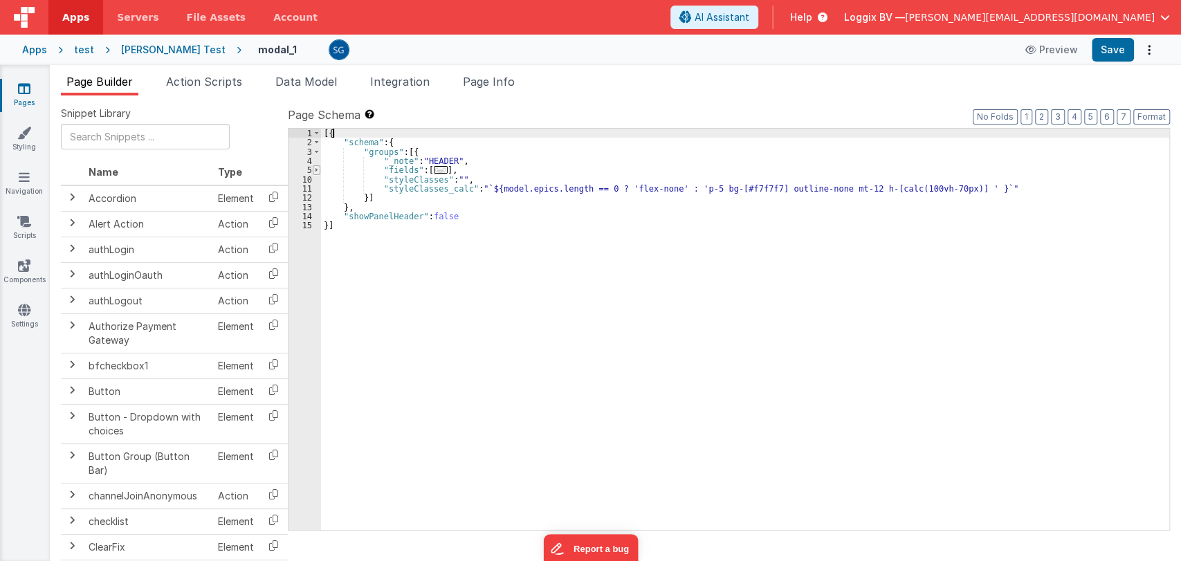
click at [314, 169] on span at bounding box center [317, 169] width 8 height 9
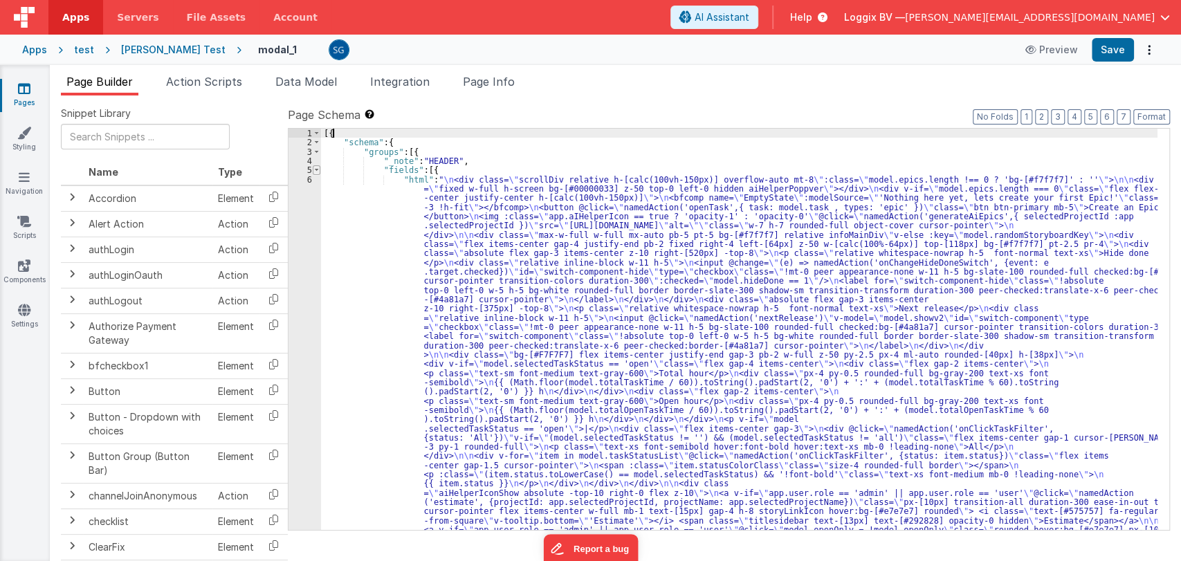
click at [314, 169] on span at bounding box center [317, 169] width 8 height 9
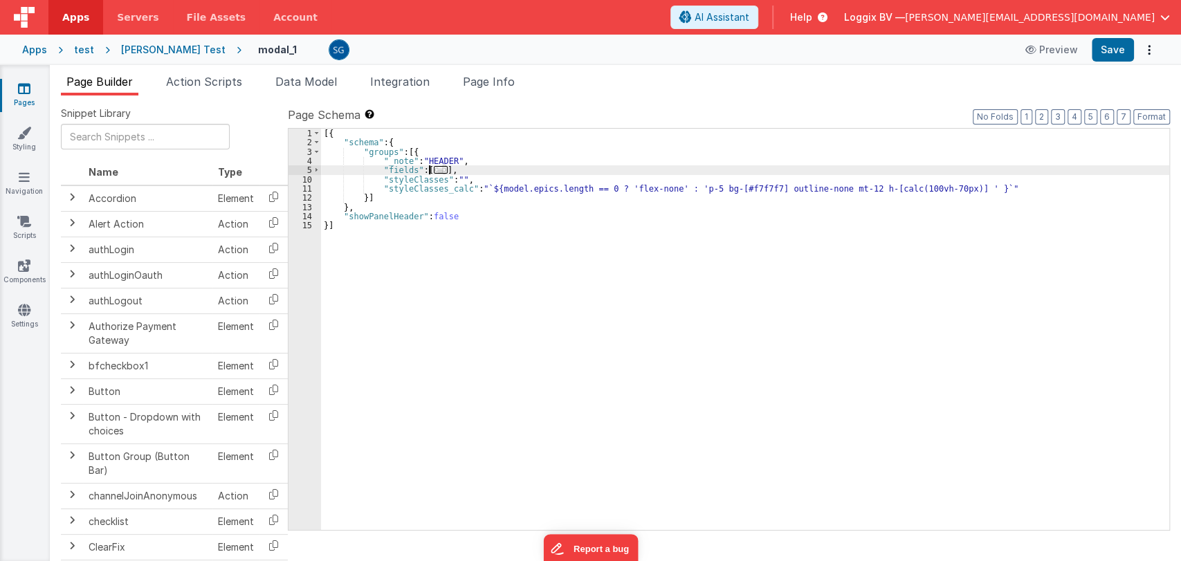
click at [435, 167] on span "..." at bounding box center [441, 170] width 14 height 8
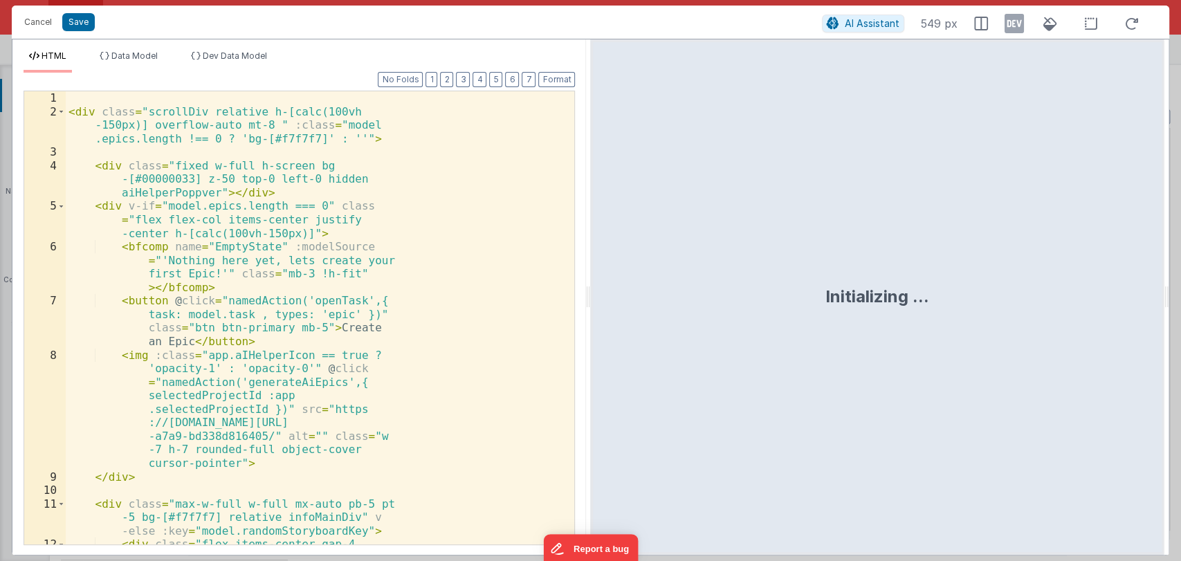
click at [373, 225] on div "< div class = "scrollDiv relative h-[calc(100vh -150px)] overflow-auto mt-8 " :…" at bounding box center [314, 351] width 497 height 521
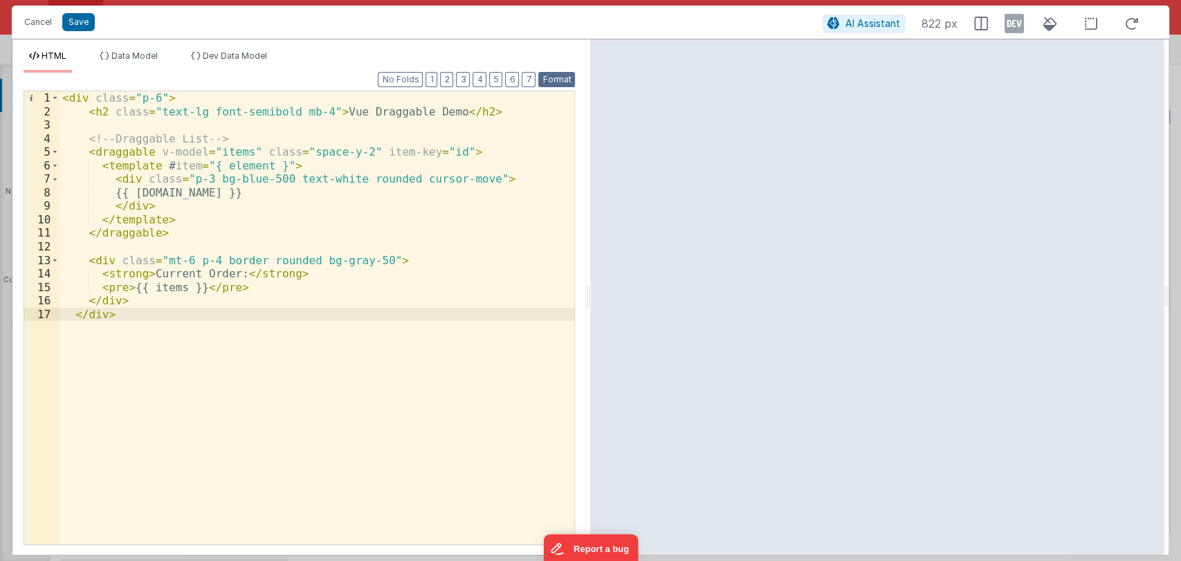
click at [555, 81] on button "Format" at bounding box center [556, 79] width 37 height 15
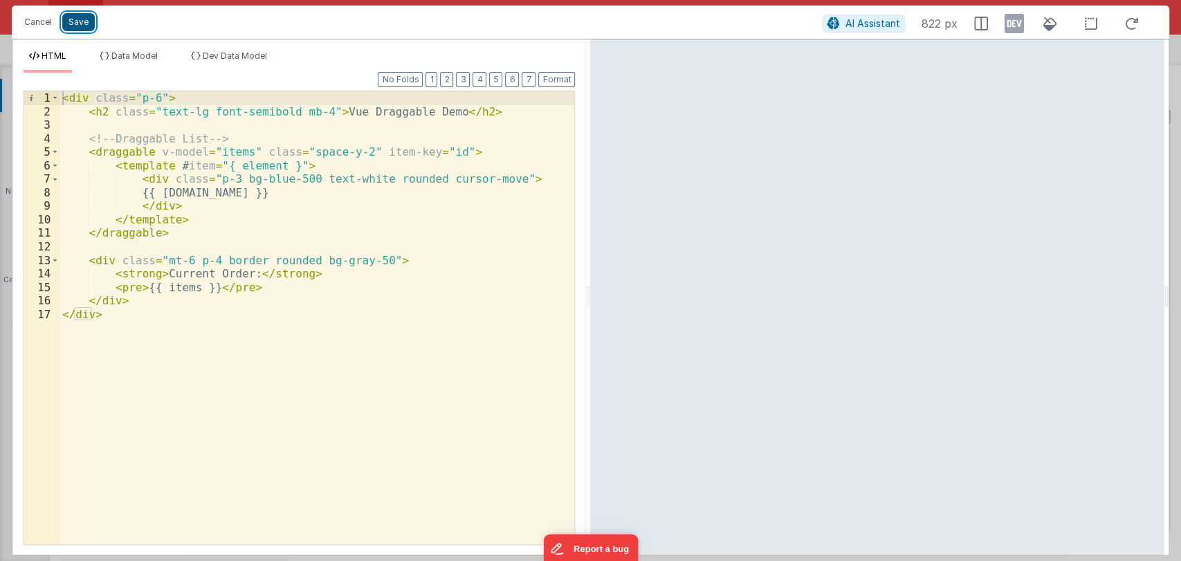
click at [83, 18] on button "Save" at bounding box center [78, 22] width 33 height 18
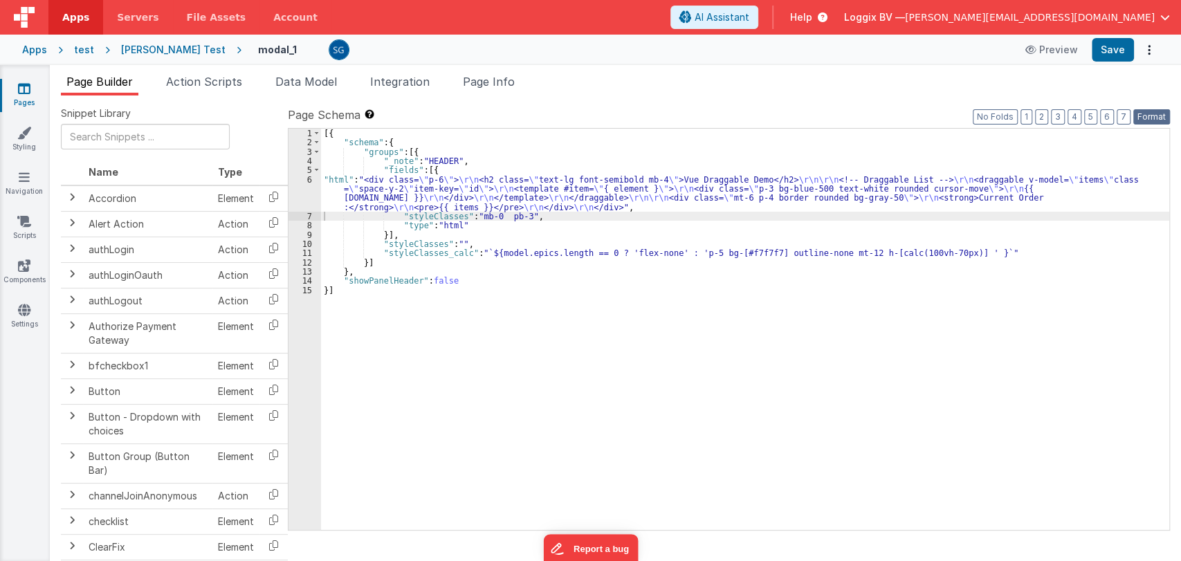
click at [1145, 118] on button "Format" at bounding box center [1151, 116] width 37 height 15
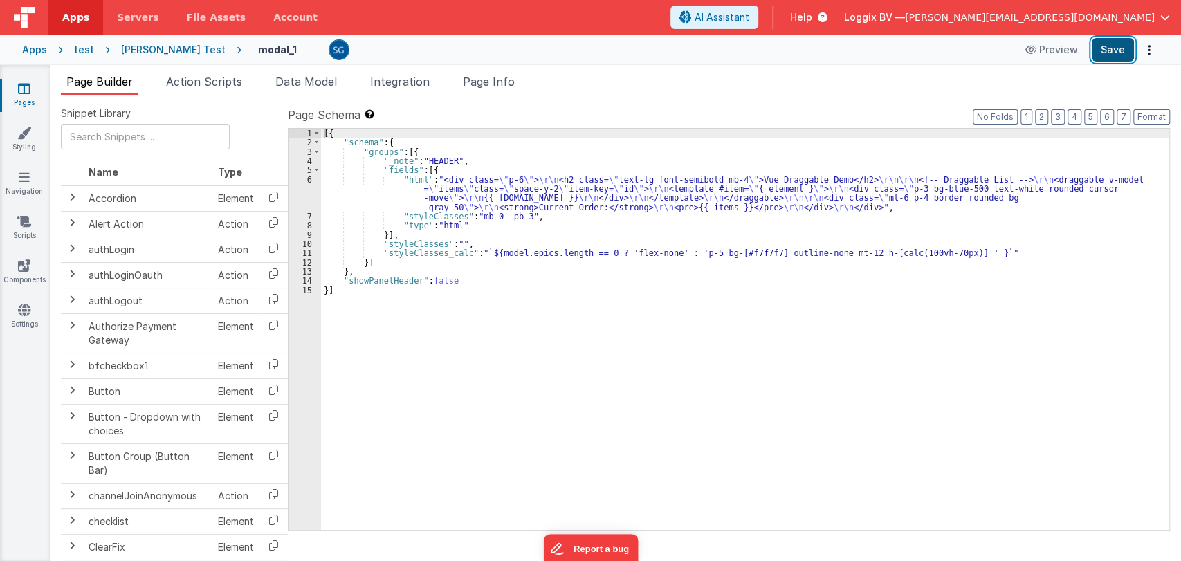
click at [1108, 56] on button "Save" at bounding box center [1112, 50] width 42 height 24
click at [305, 79] on span "Data Model" at bounding box center [306, 82] width 62 height 14
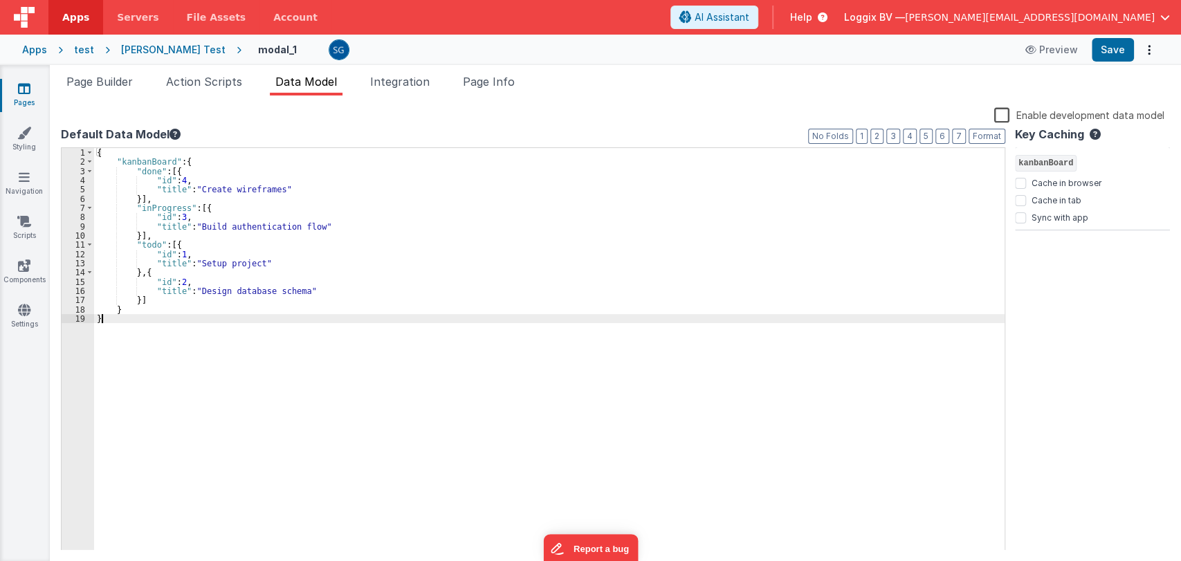
click at [122, 318] on div "{ "kanbanBoard" : { "done" : [{ "id" : 4 , "title" : "Create wireframes" }] , "…" at bounding box center [549, 358] width 910 height 421
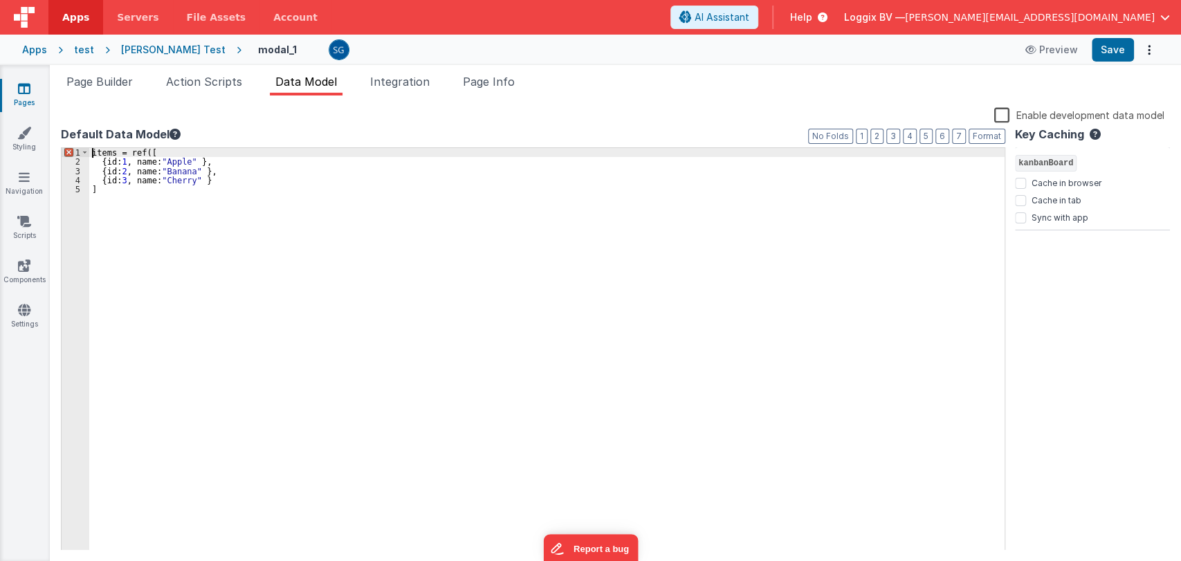
click at [92, 155] on div "items = ref ([ { id: 1 , name: "Apple" } , { id: 2 , name: "Banana" } , { id: 3…" at bounding box center [546, 358] width 915 height 421
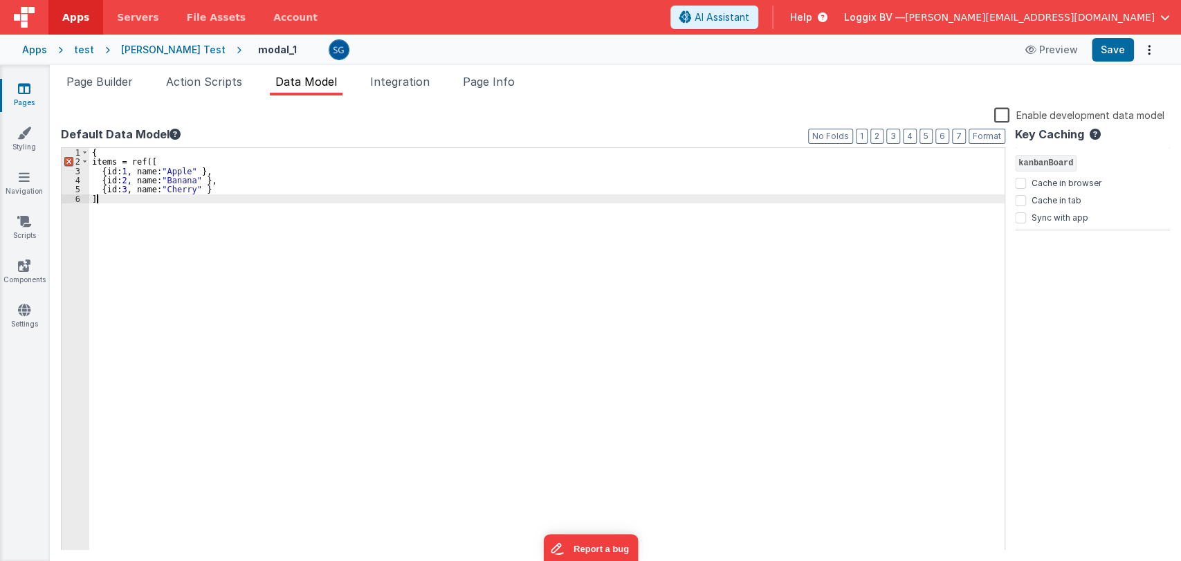
click at [101, 207] on div "{ items = ref ([ { id: 1 , name: "Apple" } , { id: 2 , name: "Banana" } , { id:…" at bounding box center [546, 358] width 915 height 421
click at [108, 164] on div "{ items = ref ([ { id: 1 , name: "Apple" } , { id: 2 , name: "Banana" } , { id:…" at bounding box center [546, 358] width 915 height 421
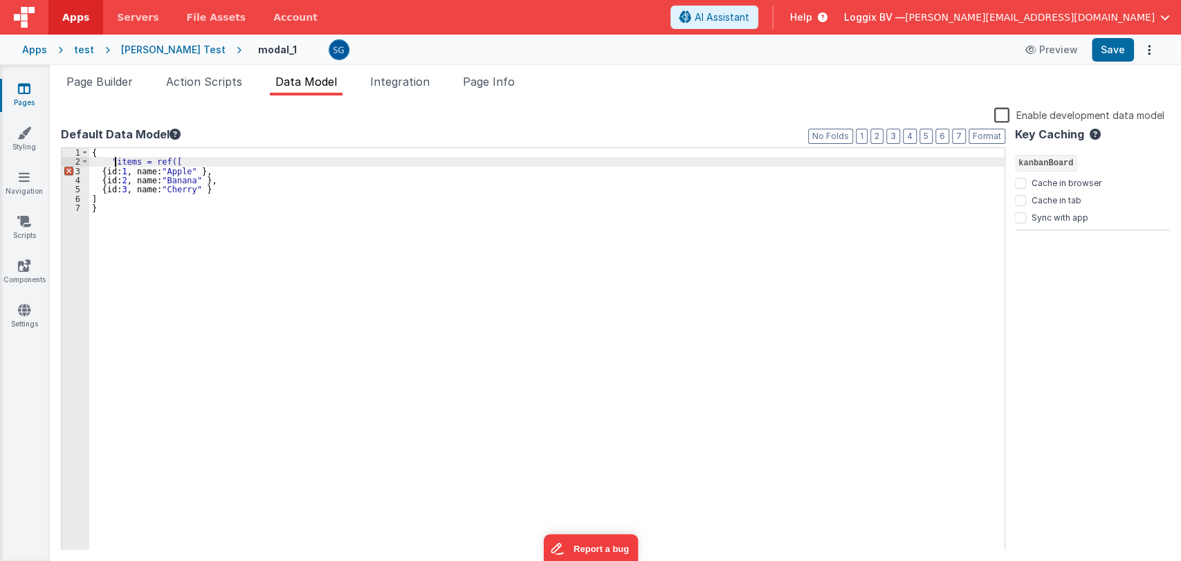
click at [136, 160] on div "{ "items = ref([ { id: 1 , name: "Apple" } , { id: 2 , name: "Banana" } , { id:…" at bounding box center [546, 358] width 915 height 421
click at [160, 160] on div "{ "items" = ref ([ { id: 1 , name: "Apple" } , { id: 2 , name: "Banana" } , { i…" at bounding box center [546, 358] width 915 height 421
click at [749, 13] on span "AI Assistant" at bounding box center [721, 17] width 55 height 14
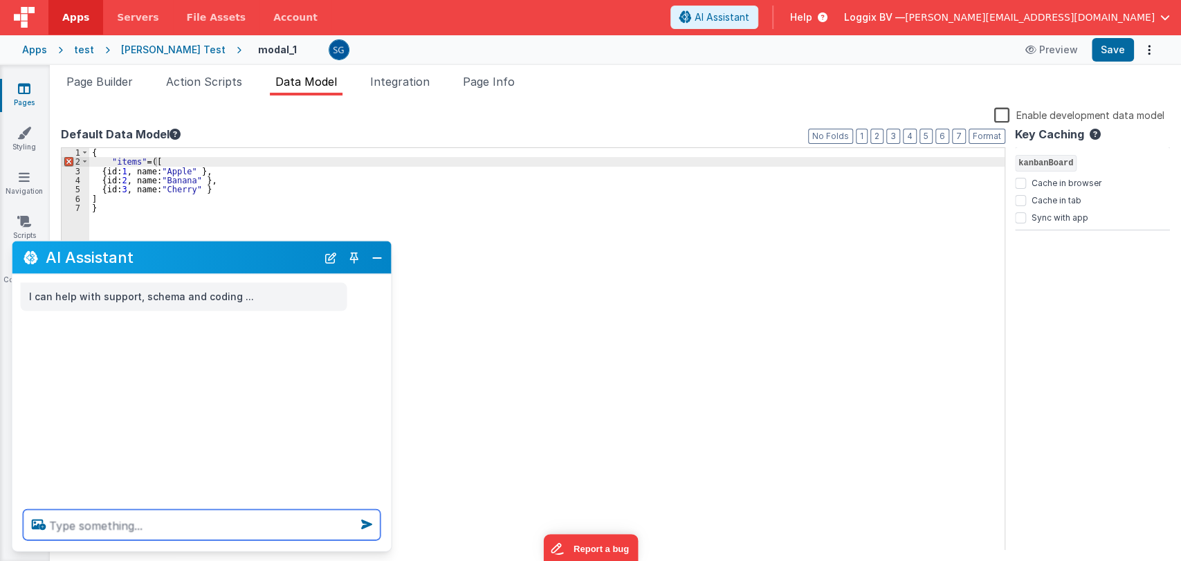
click at [106, 526] on textarea at bounding box center [202, 525] width 357 height 30
type textarea "correct this data model structure"
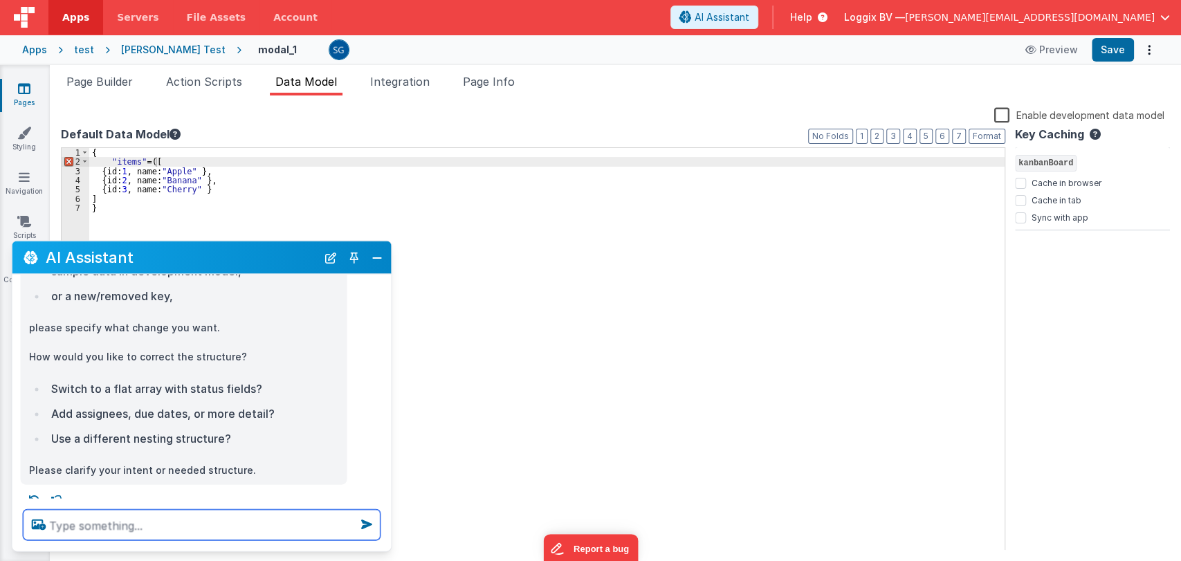
scroll to position [437, 0]
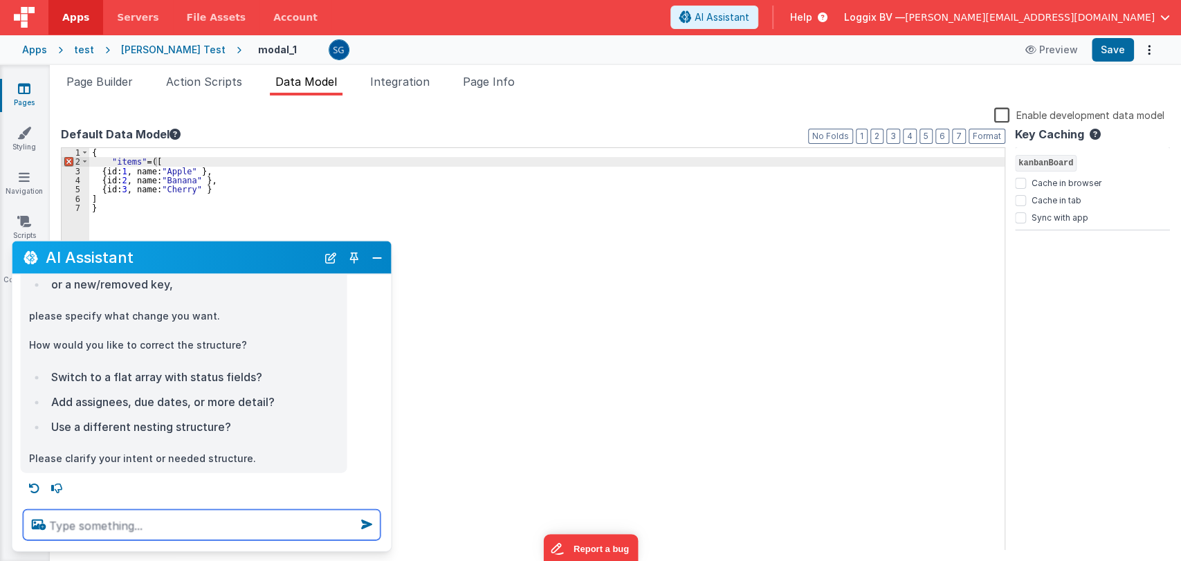
click at [144, 526] on textarea at bounding box center [202, 525] width 357 height 30
type textarea "structire"
type textarea "i need structure as used in fmBetterForms data model ."
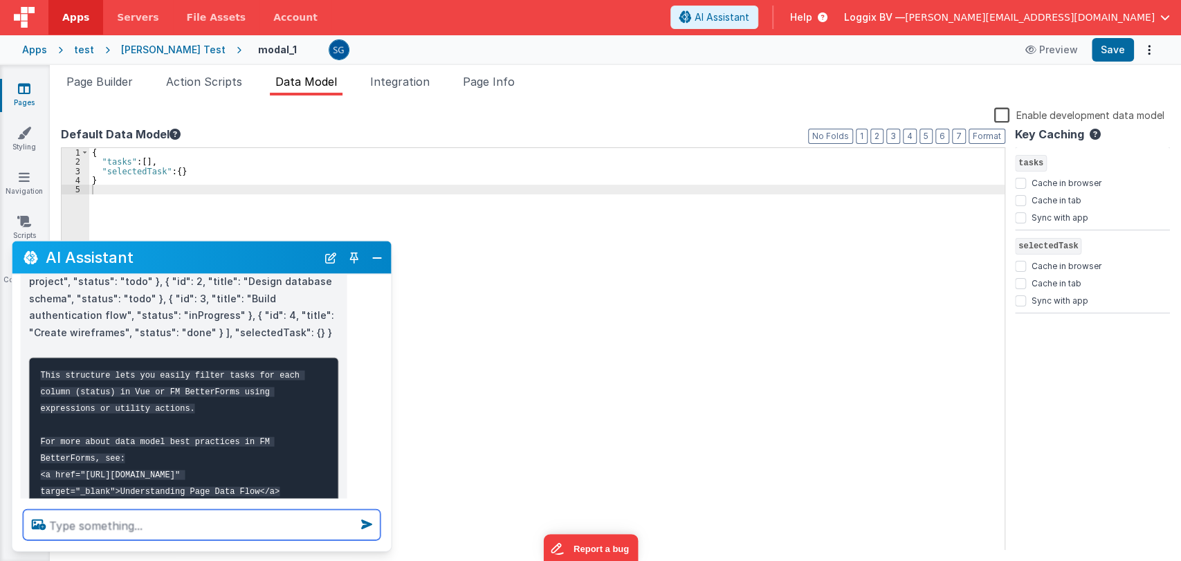
scroll to position [1090, 0]
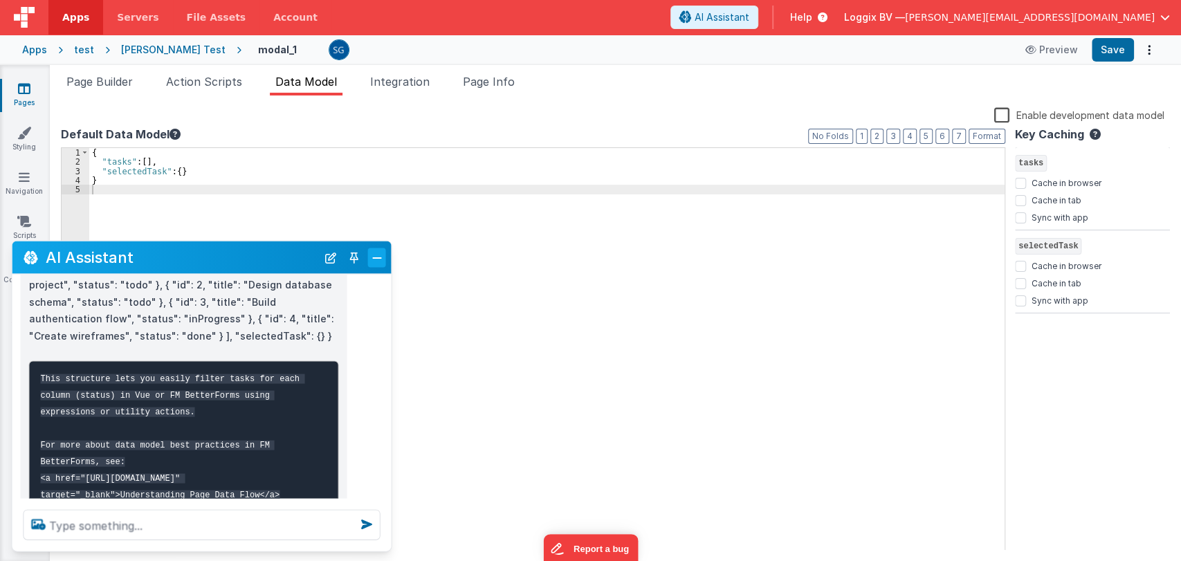
click at [371, 256] on button "Close" at bounding box center [377, 257] width 18 height 19
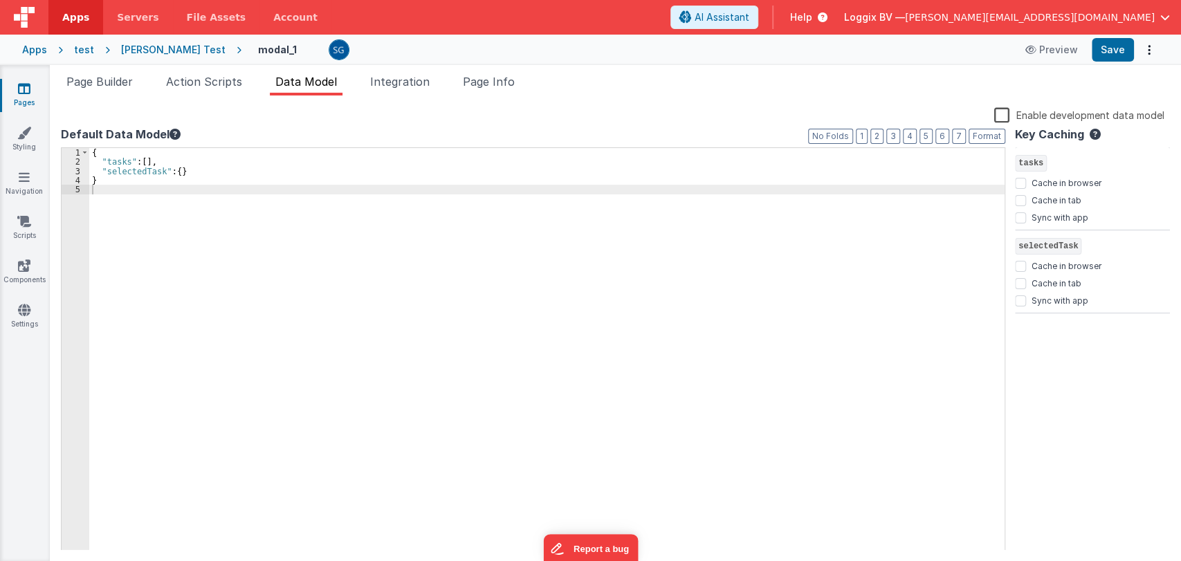
click at [99, 86] on span "Page Builder" at bounding box center [99, 82] width 66 height 14
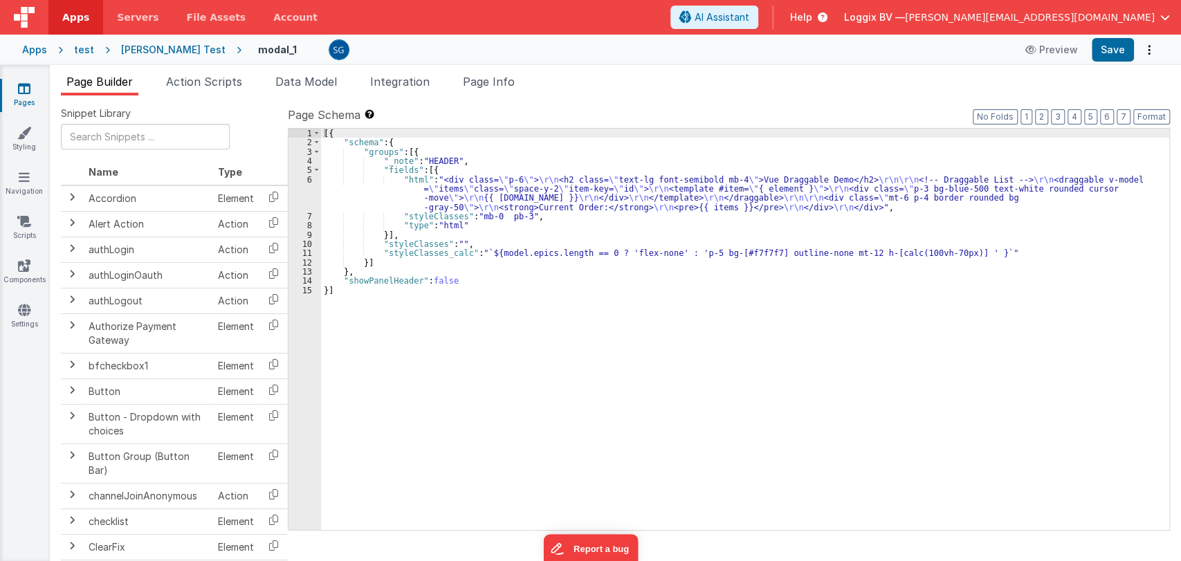
click at [113, 71] on div "Page Builder Action Scripts Data Model Integration Page Info Snippet Library Na…" at bounding box center [615, 313] width 1131 height 496
click at [115, 77] on span "Page Builder" at bounding box center [99, 82] width 66 height 14
click at [506, 275] on div "[{ "schema" : { "groups" : [{ "_note" : "HEADER" , "fields" : [{ "html" : "<div…" at bounding box center [745, 339] width 848 height 420
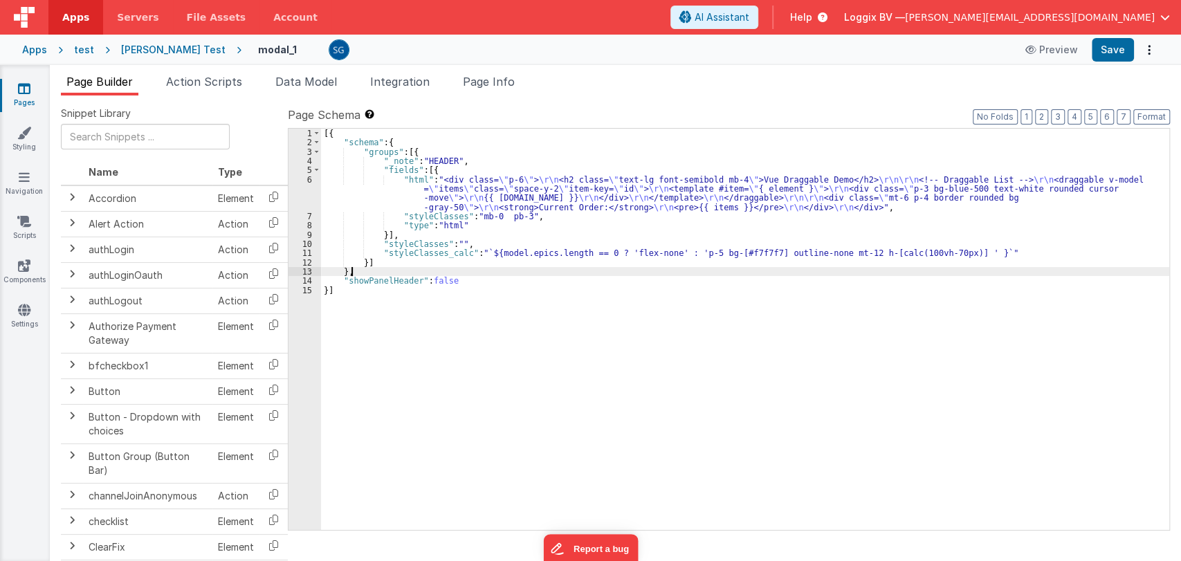
click at [507, 276] on div "[{ "schema" : { "groups" : [{ "_note" : "HEADER" , "fields" : [{ "html" : "<div…" at bounding box center [745, 339] width 848 height 420
click at [749, 17] on span "AI Assistant" at bounding box center [721, 17] width 55 height 14
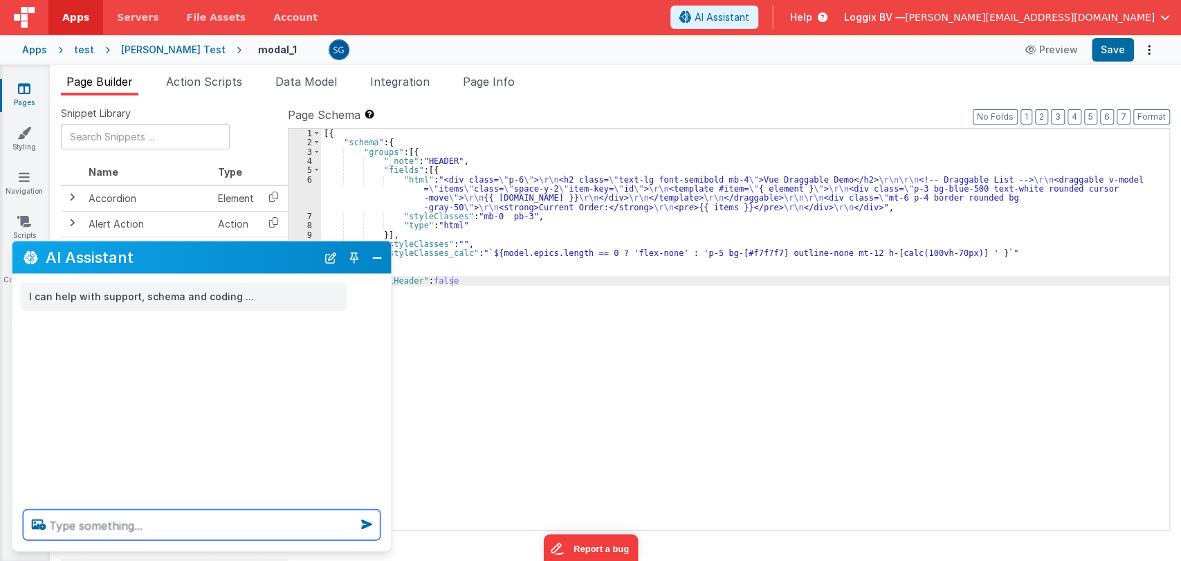
click at [149, 526] on textarea at bounding box center [202, 525] width 357 height 30
type textarea "give me data model as per the code ."
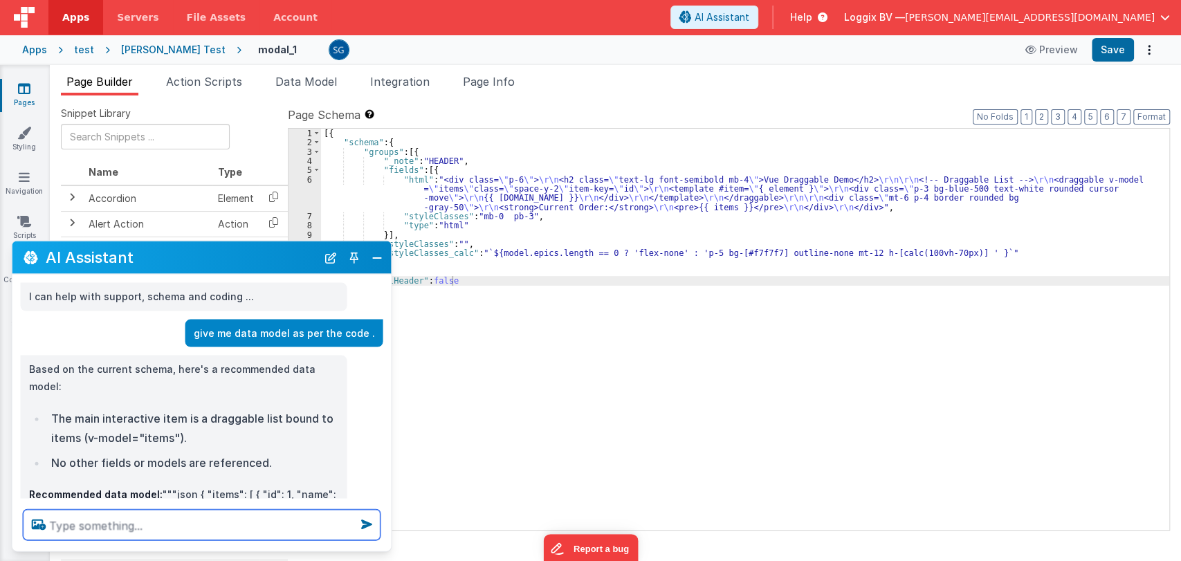
scroll to position [137, 0]
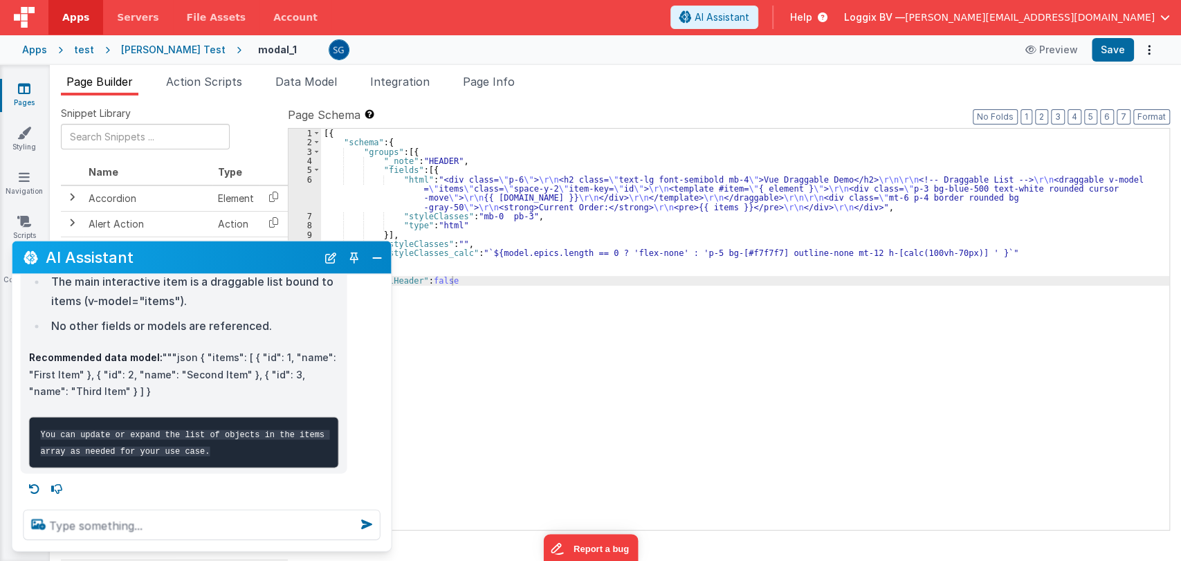
drag, startPoint x: 111, startPoint y: 373, endPoint x: 196, endPoint y: 340, distance: 91.3
click at [196, 349] on p "Recommended data model: """json { "items": [ { "id": 1, "name": "First Item" },…" at bounding box center [184, 374] width 310 height 51
copy p "{ "items": [ { "id": 1, "name": "First Item" }, { "id": 2, "name": "Second Item…"
click at [381, 258] on button "Close" at bounding box center [377, 257] width 18 height 19
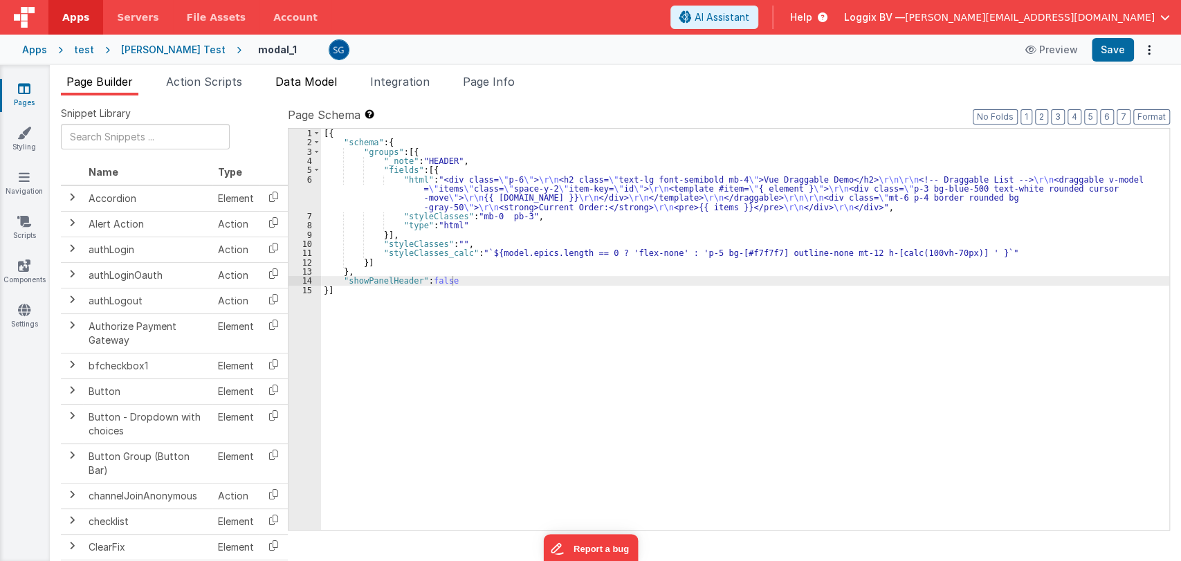
click at [308, 79] on span "Data Model" at bounding box center [306, 82] width 62 height 14
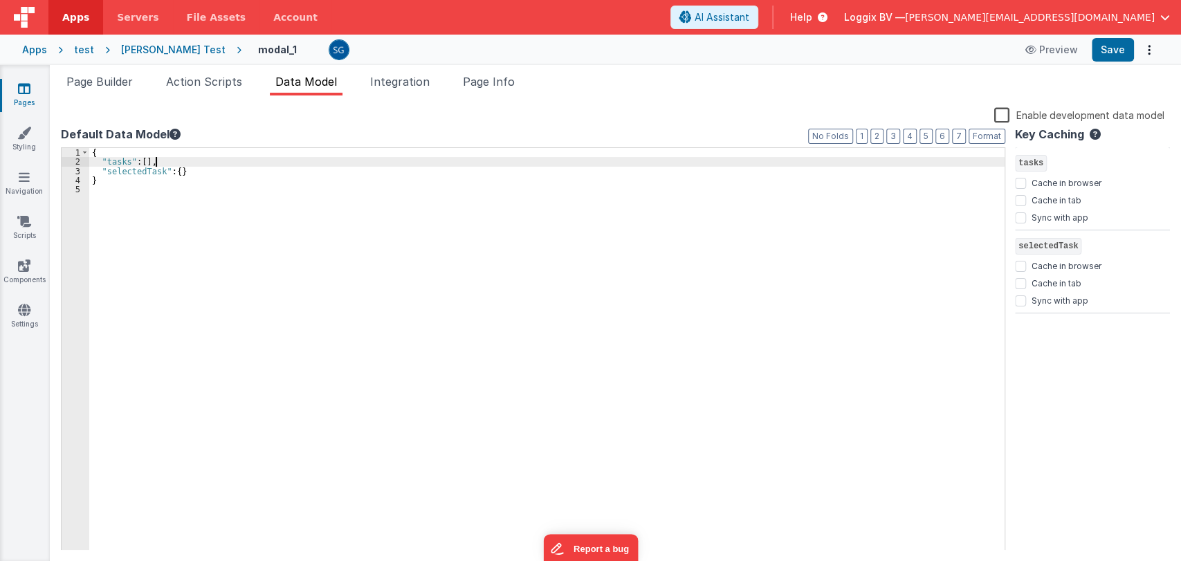
click at [277, 162] on div "{ "tasks" : [ ] , "selectedTask" : { } }" at bounding box center [546, 358] width 915 height 421
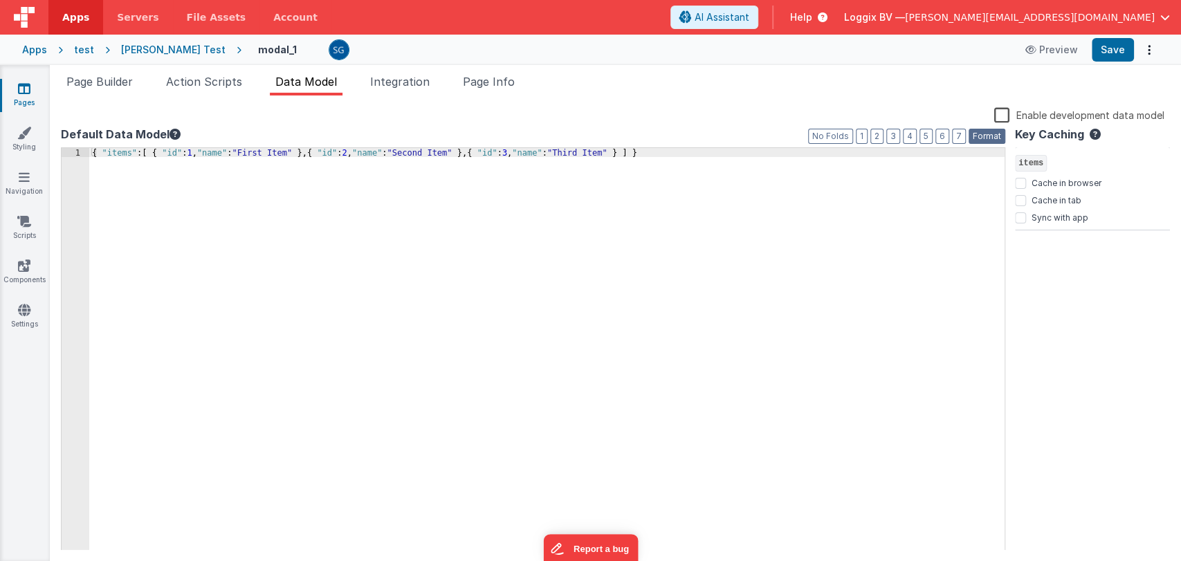
click at [987, 132] on button "Format" at bounding box center [986, 136] width 37 height 15
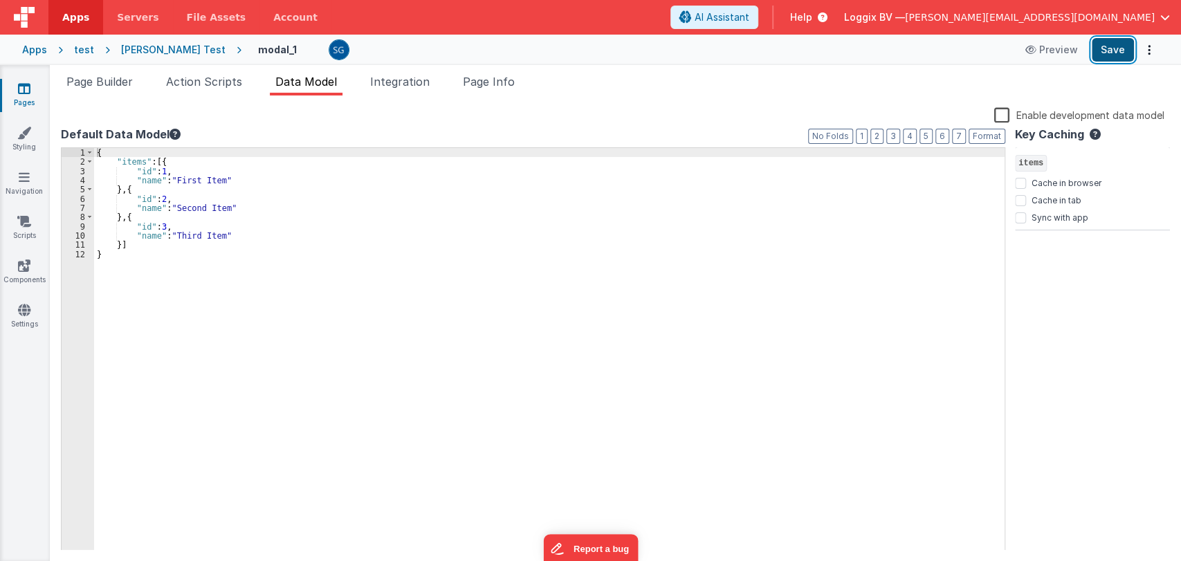
click at [1111, 51] on button "Save" at bounding box center [1112, 50] width 42 height 24
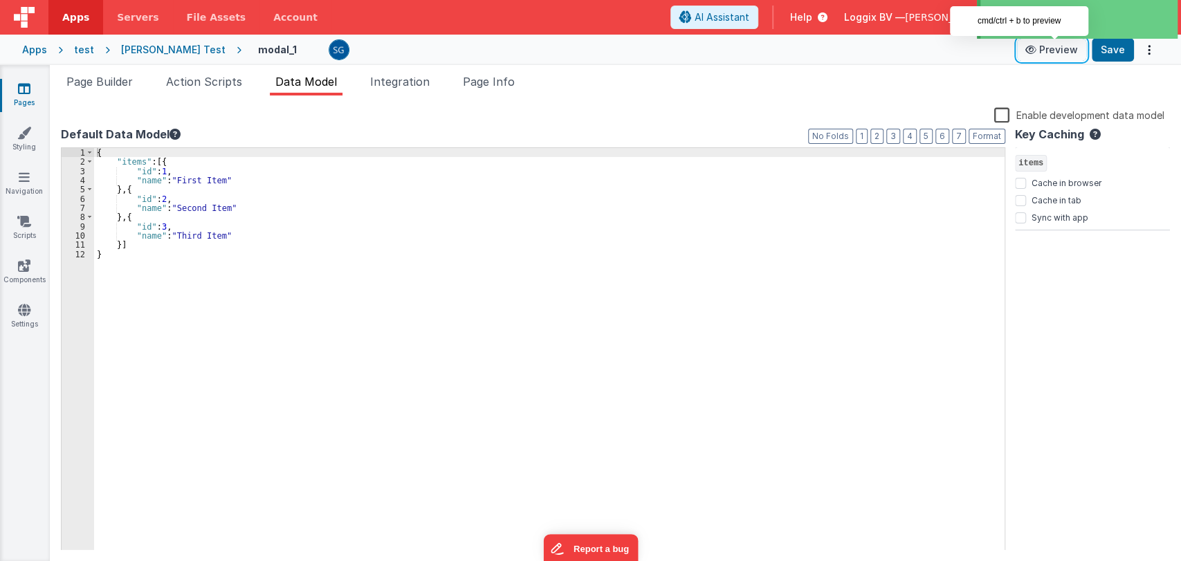
click at [1040, 59] on button "Preview" at bounding box center [1051, 50] width 69 height 22
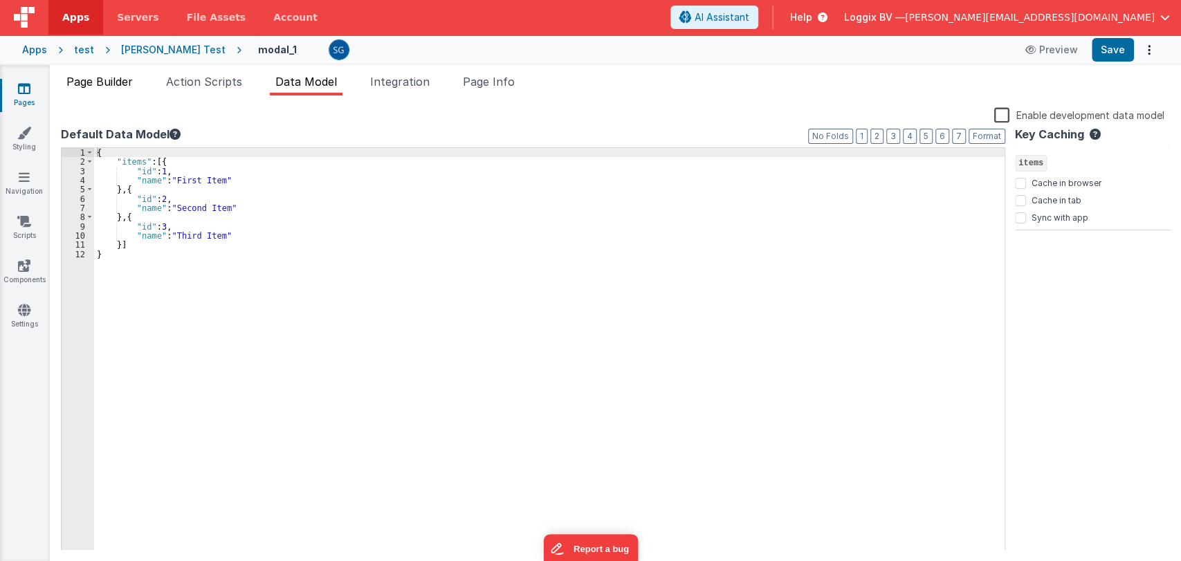
click at [122, 84] on span "Page Builder" at bounding box center [99, 82] width 66 height 14
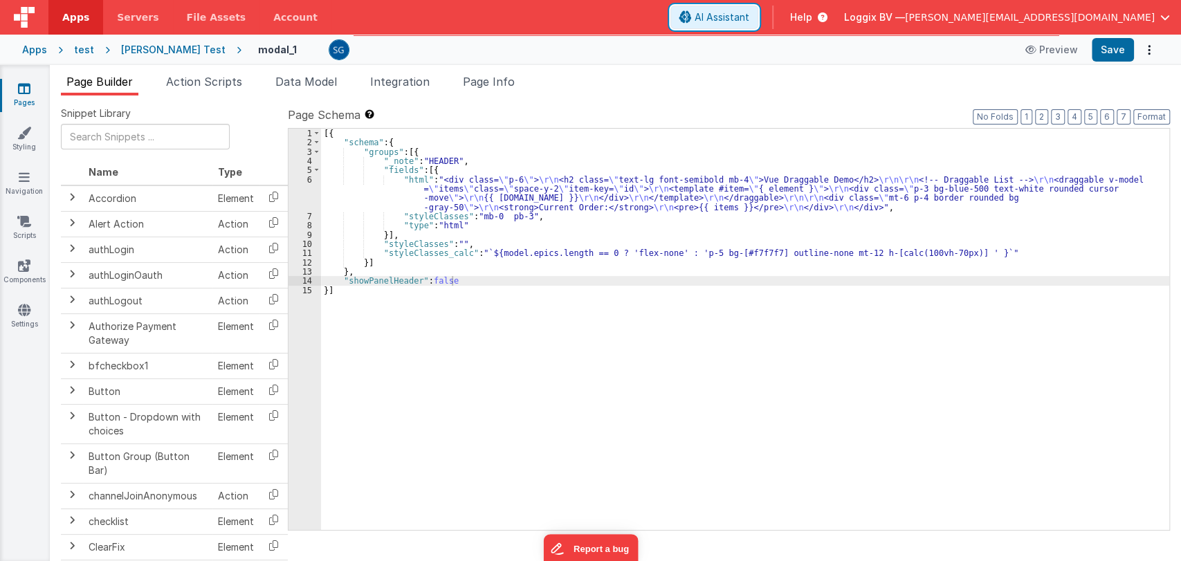
click at [692, 18] on icon at bounding box center [685, 17] width 12 height 1
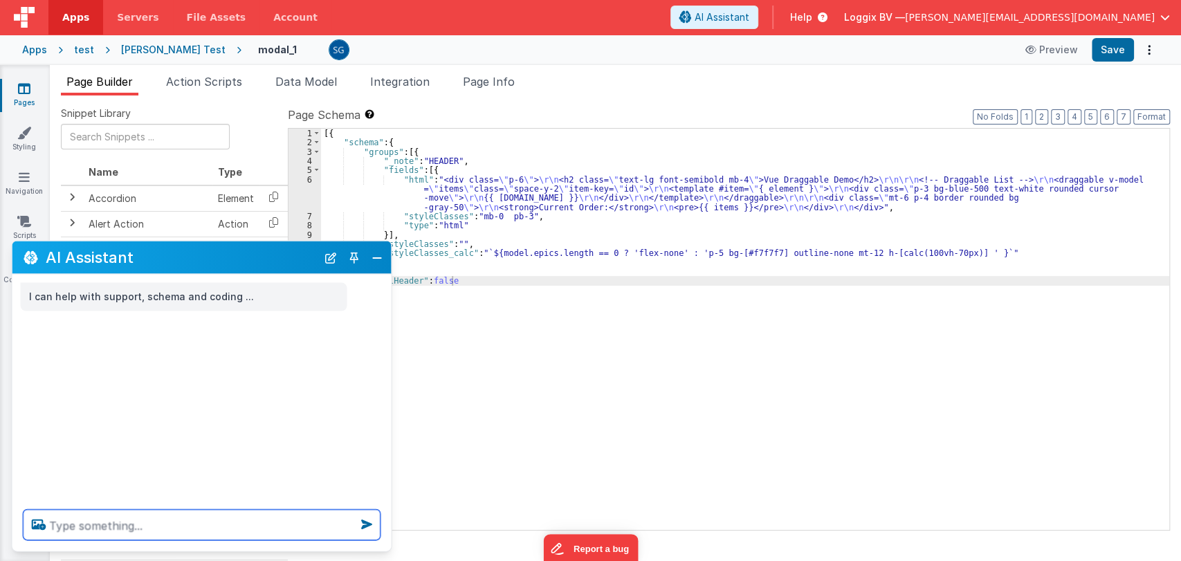
click at [166, 527] on textarea at bounding box center [202, 525] width 357 height 30
type textarea "fix the error in the code , it is showing items not defined ."
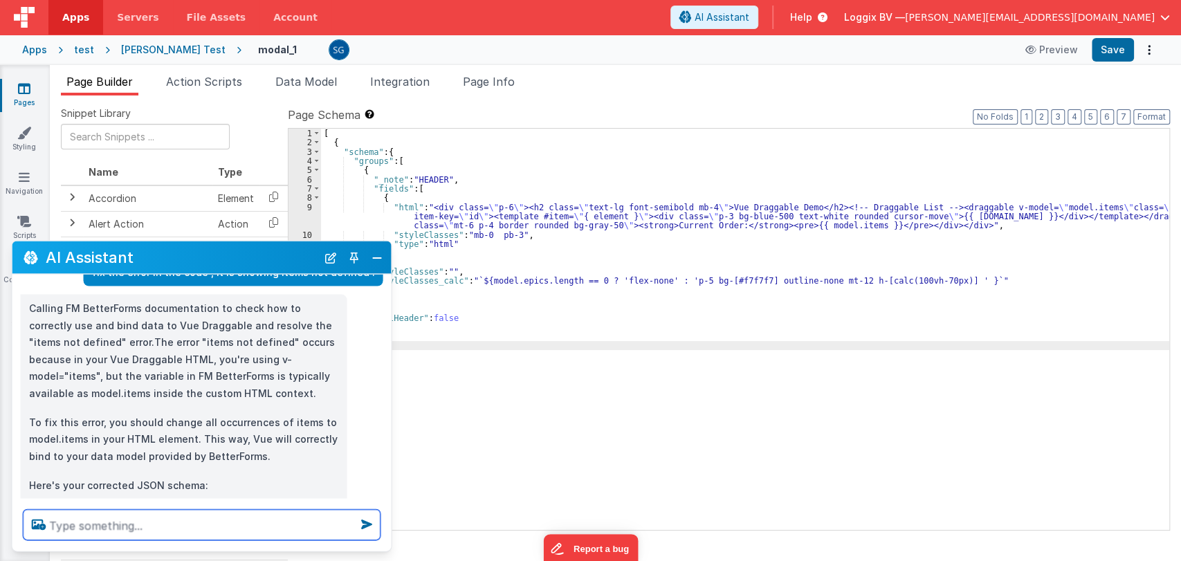
scroll to position [232, 0]
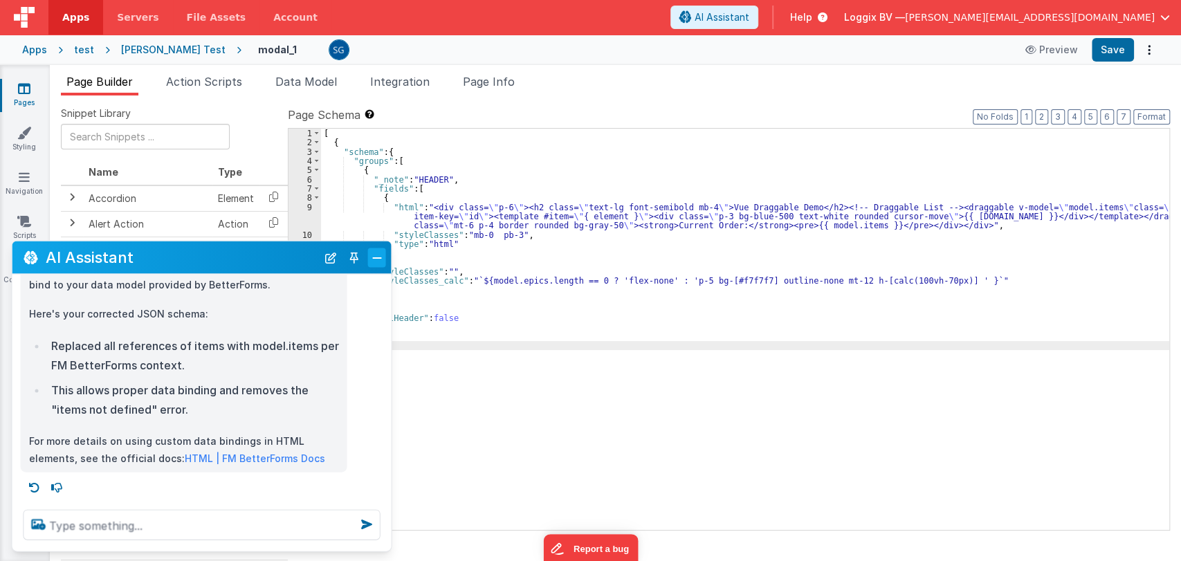
click at [376, 255] on button "Close" at bounding box center [377, 257] width 18 height 19
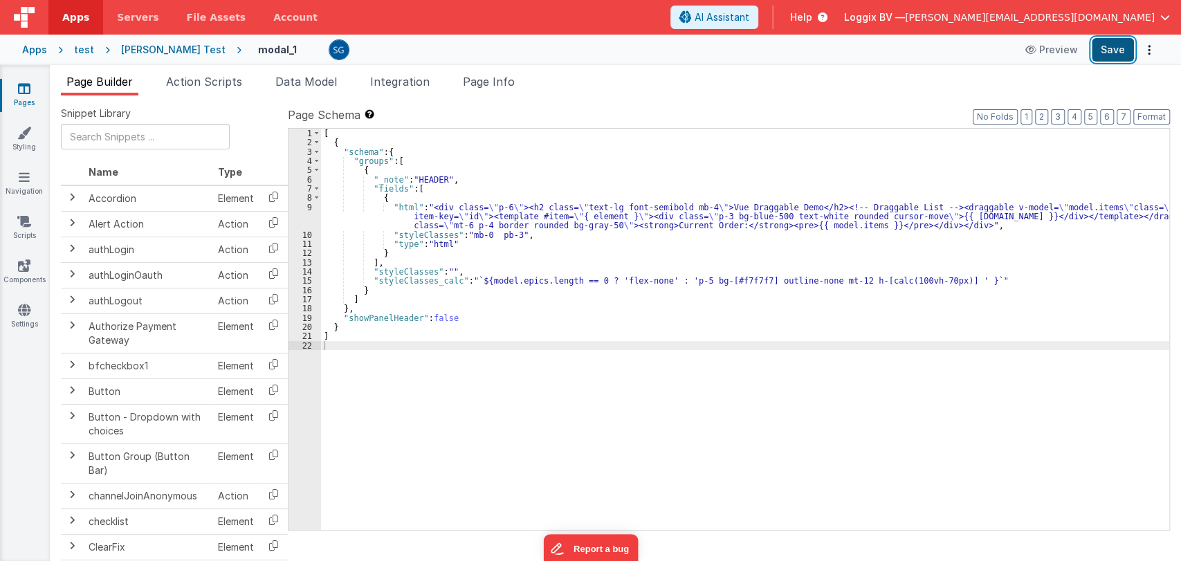
click at [1104, 55] on button "Save" at bounding box center [1112, 50] width 42 height 24
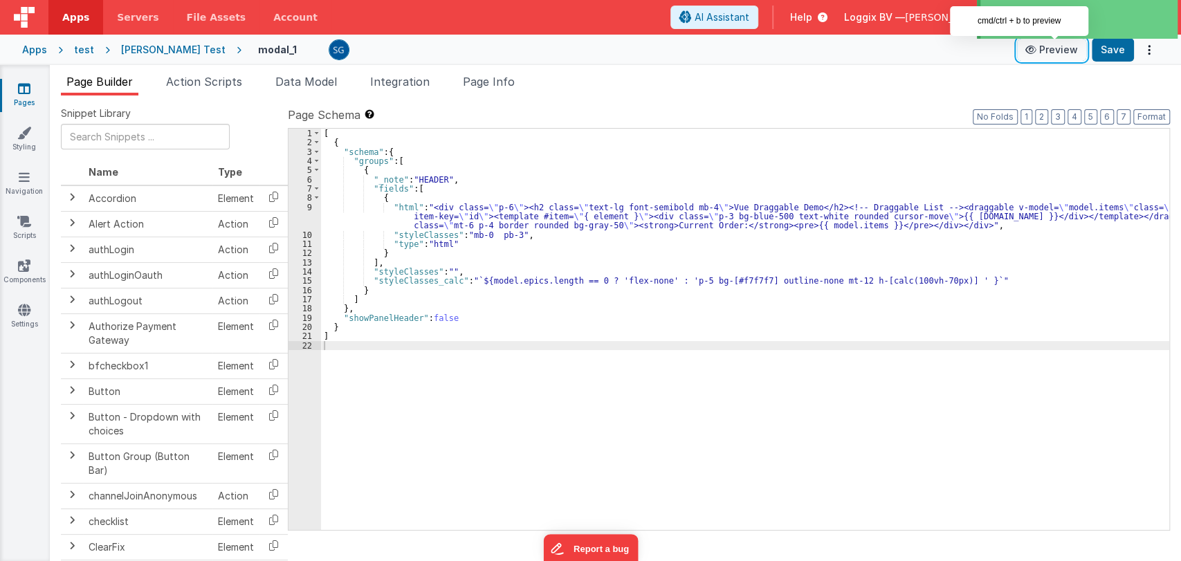
click at [1032, 45] on icon at bounding box center [1032, 50] width 14 height 10
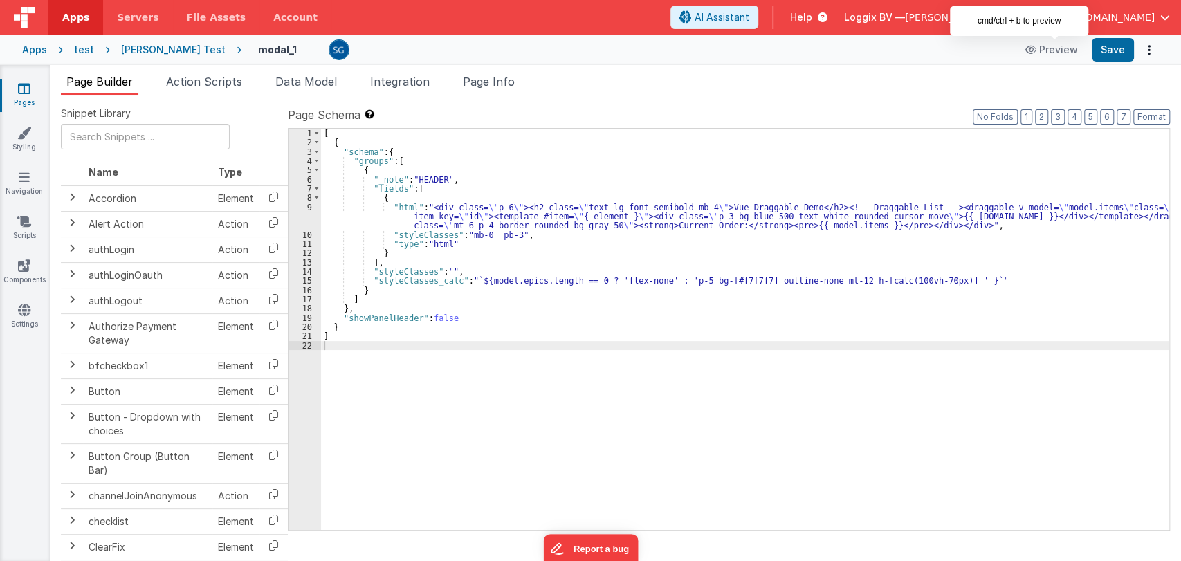
click at [533, 302] on div "[ { "schema" : { "groups" : [ { "_note" : "HEADER" , "fields" : [ { "html" : "<…" at bounding box center [745, 339] width 848 height 420
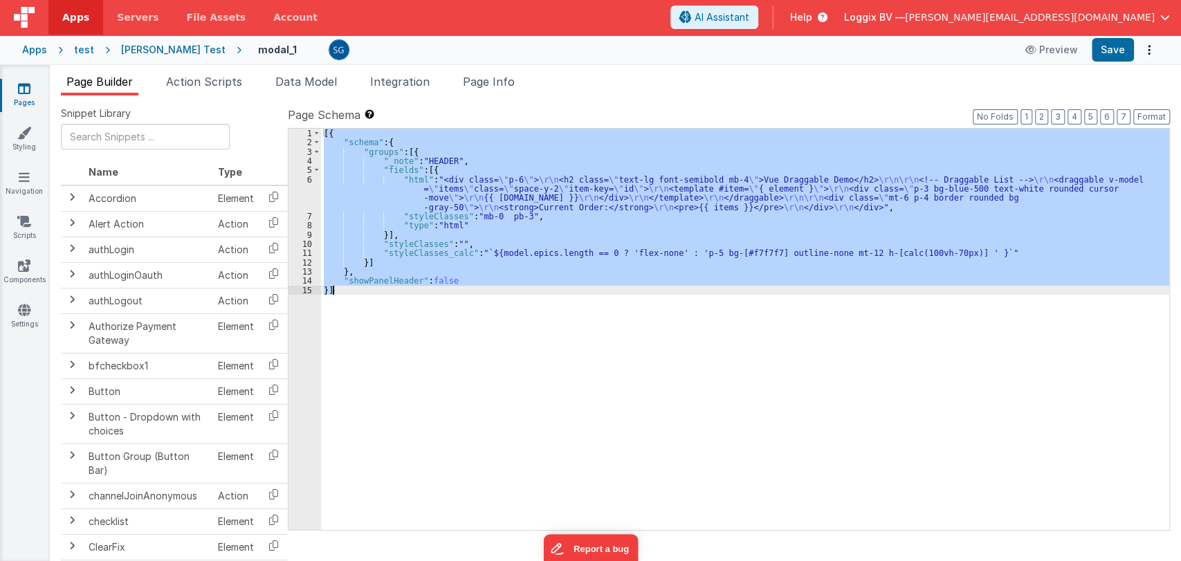
click at [453, 304] on div "[{ "schema" : { "groups" : [{ "_note" : "HEADER" , "fields" : [{ "html" : "<div…" at bounding box center [745, 329] width 848 height 401
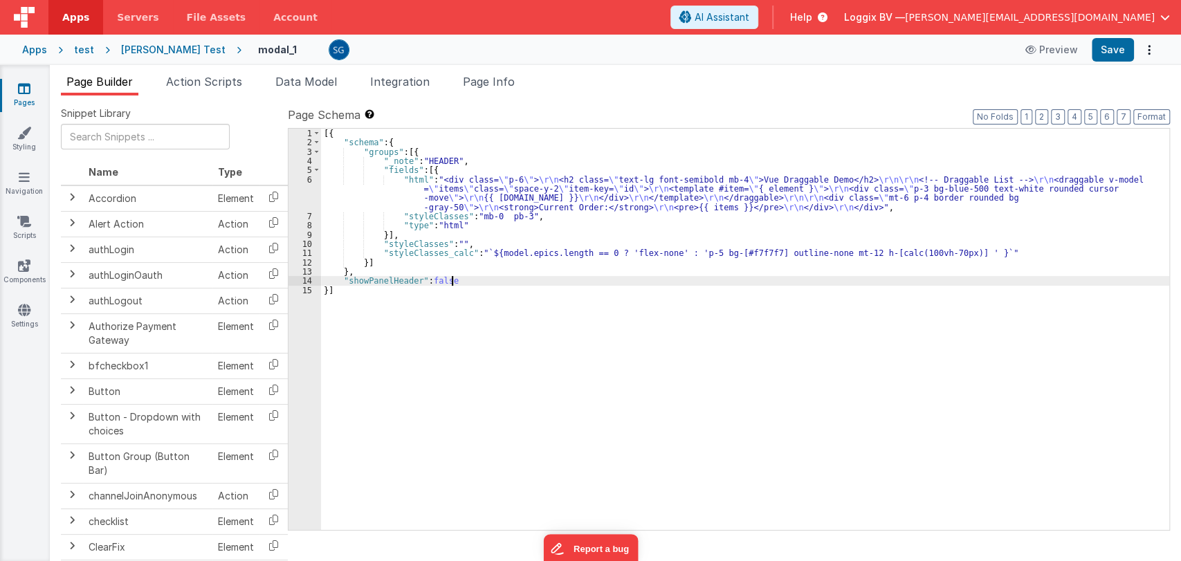
click at [481, 284] on div "[{ "schema" : { "groups" : [{ "_note" : "HEADER" , "fields" : [{ "html" : "<div…" at bounding box center [745, 339] width 848 height 420
click at [513, 350] on div "[{ "schema" : { "groups" : [{ "_note" : "HEADER" , "fields" : [{ "html" : "<div…" at bounding box center [745, 339] width 848 height 420
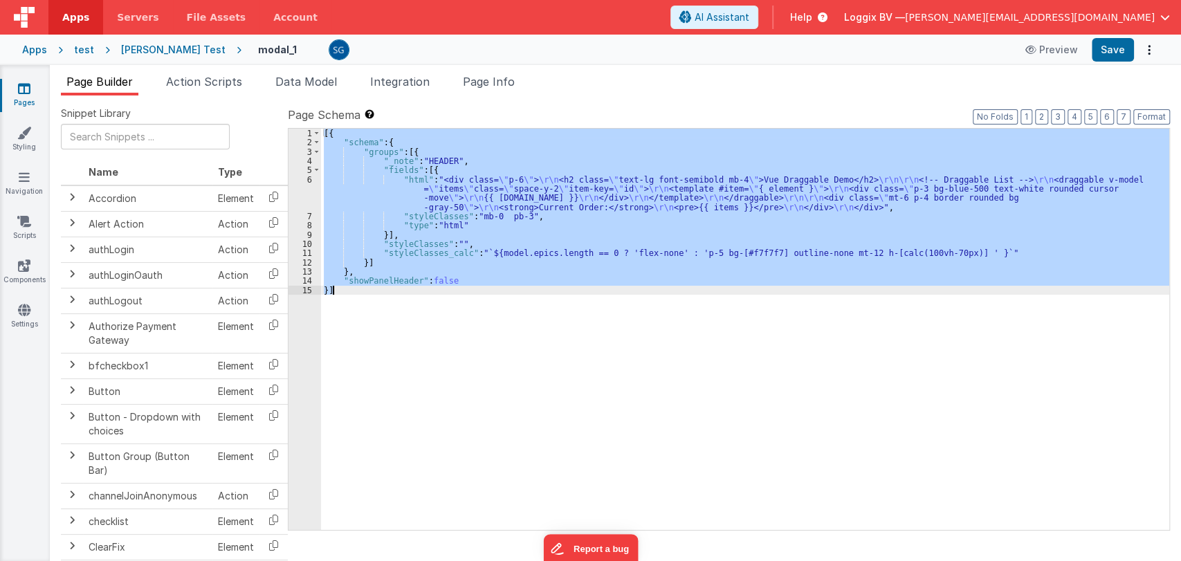
click at [485, 297] on div "[{ "schema" : { "groups" : [{ "_note" : "HEADER" , "fields" : [{ "html" : "<div…" at bounding box center [745, 329] width 848 height 401
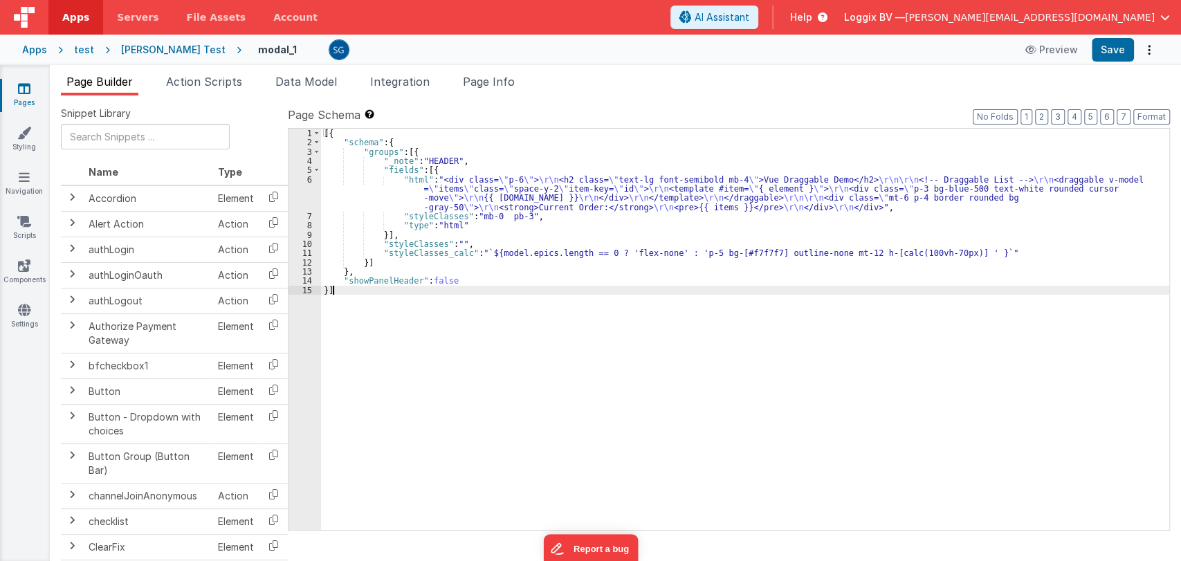
click at [562, 234] on div "[{ "schema" : { "groups" : [{ "_note" : "HEADER" , "fields" : [{ "html" : "<div…" at bounding box center [745, 339] width 848 height 420
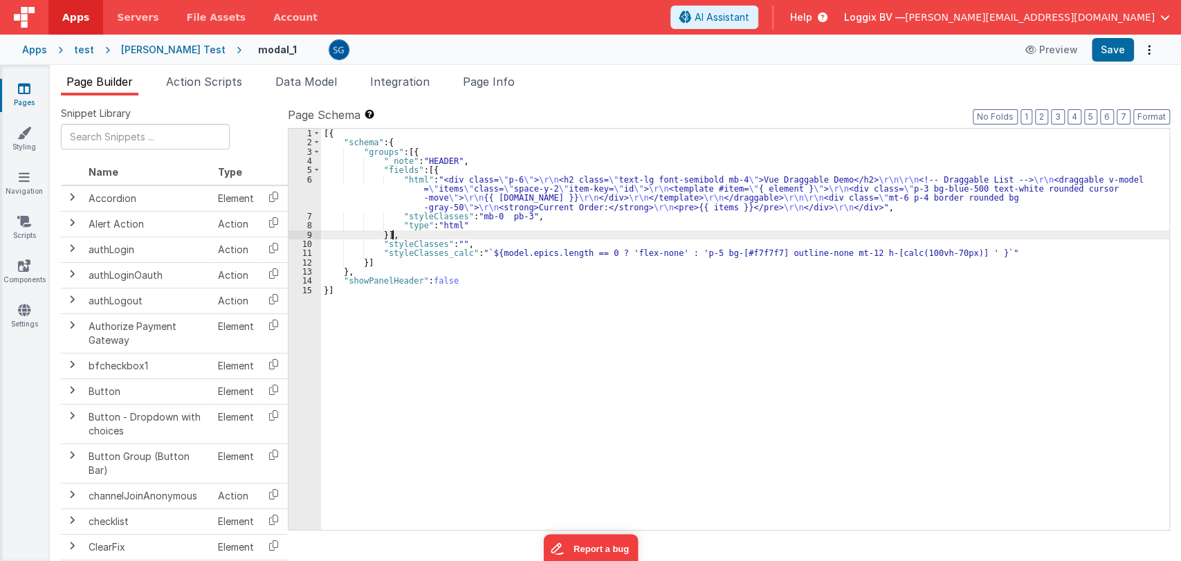
click at [562, 234] on div "[{ "schema" : { "groups" : [{ "_note" : "HEADER" , "fields" : [{ "html" : "<div…" at bounding box center [745, 339] width 848 height 420
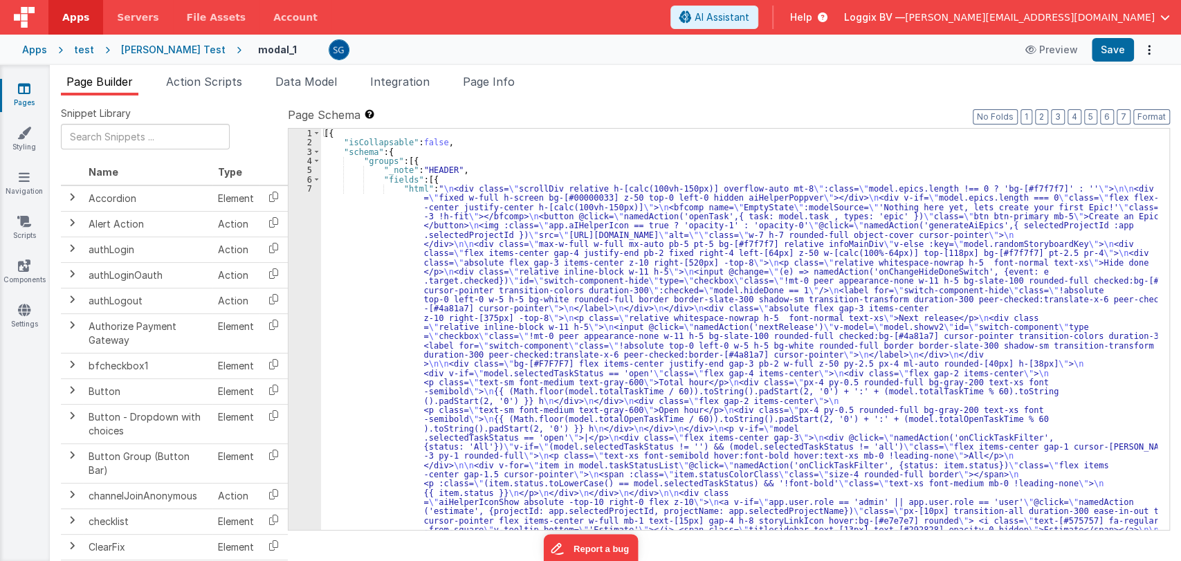
scroll to position [0, 0]
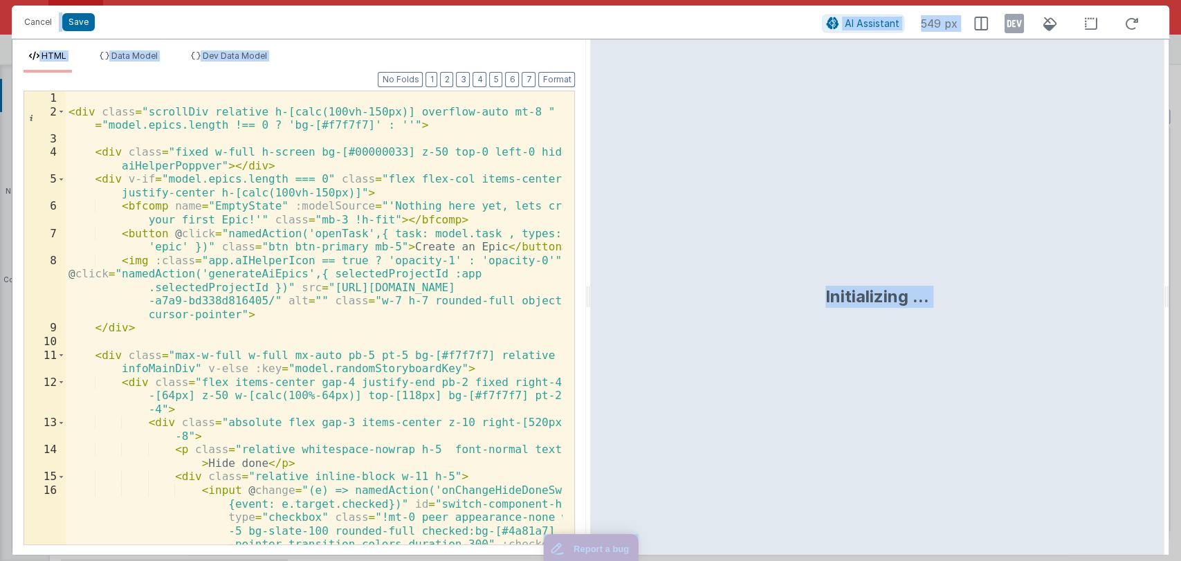
click at [161, 132] on div "< div class = "scrollDiv relative h-[calc(100vh-150px)] overflow-auto mt-8 " :c…" at bounding box center [314, 365] width 497 height 548
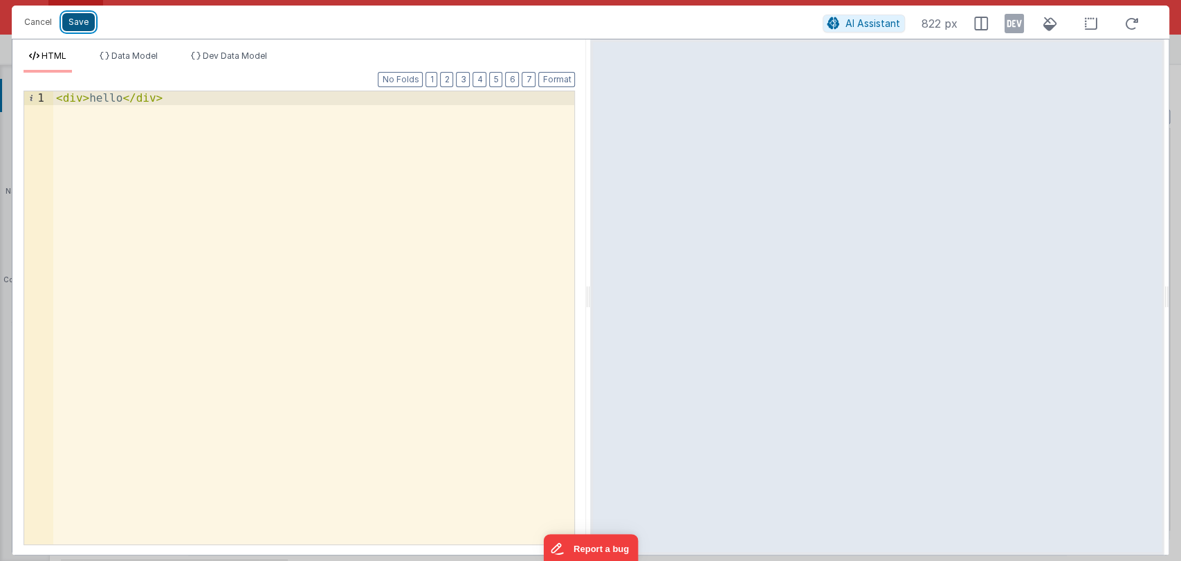
click at [80, 24] on button "Save" at bounding box center [78, 22] width 33 height 18
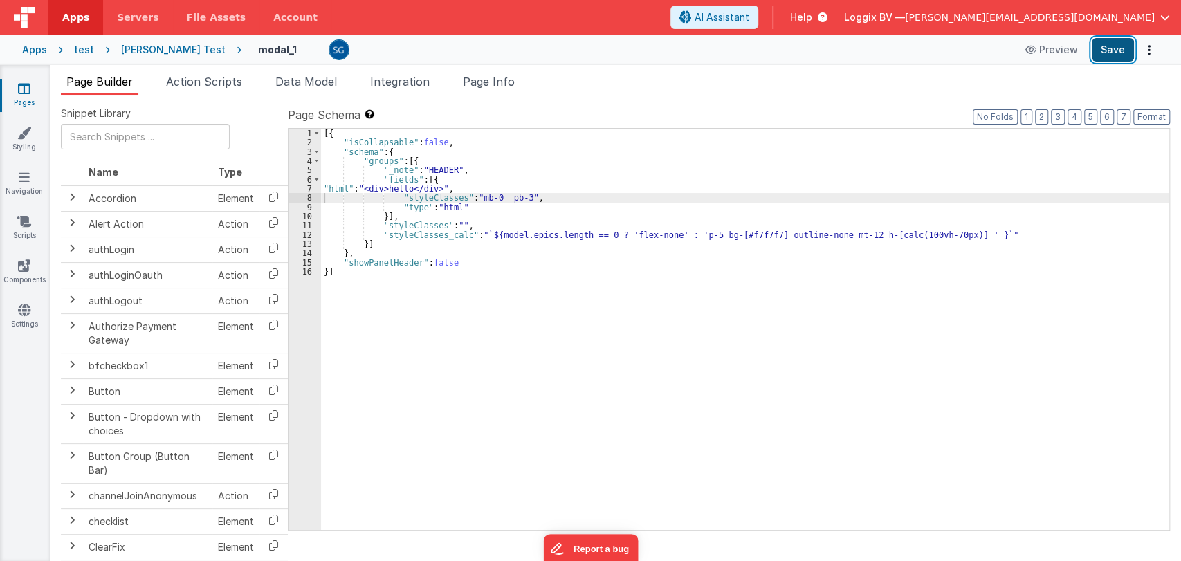
click at [1113, 57] on button "Save" at bounding box center [1112, 50] width 42 height 24
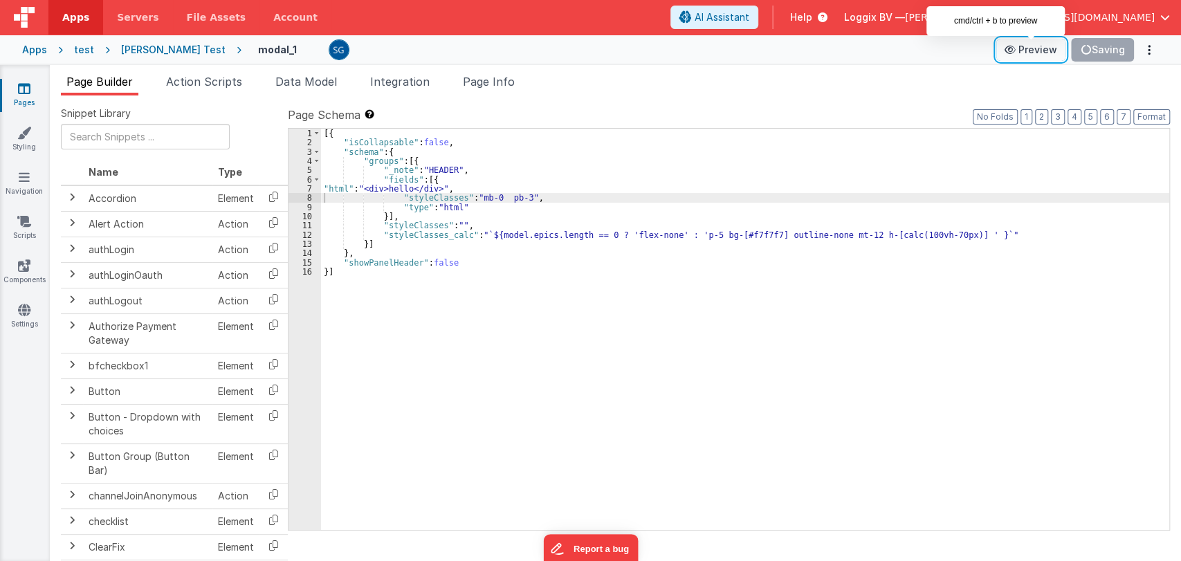
click at [1018, 46] on icon at bounding box center [1011, 50] width 14 height 10
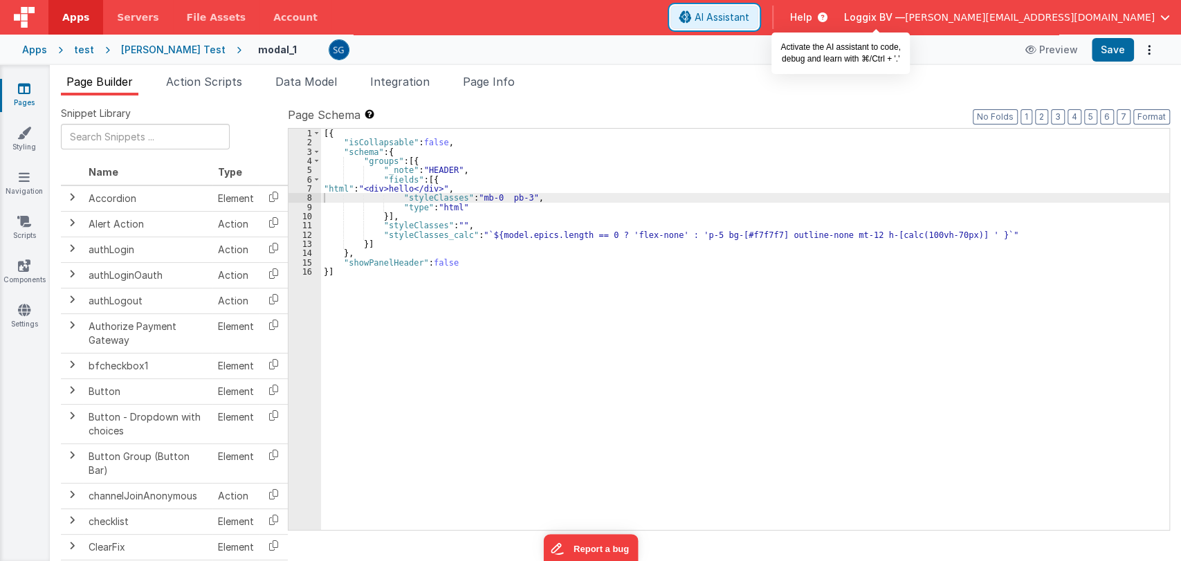
click at [749, 17] on span "AI Assistant" at bounding box center [721, 17] width 55 height 14
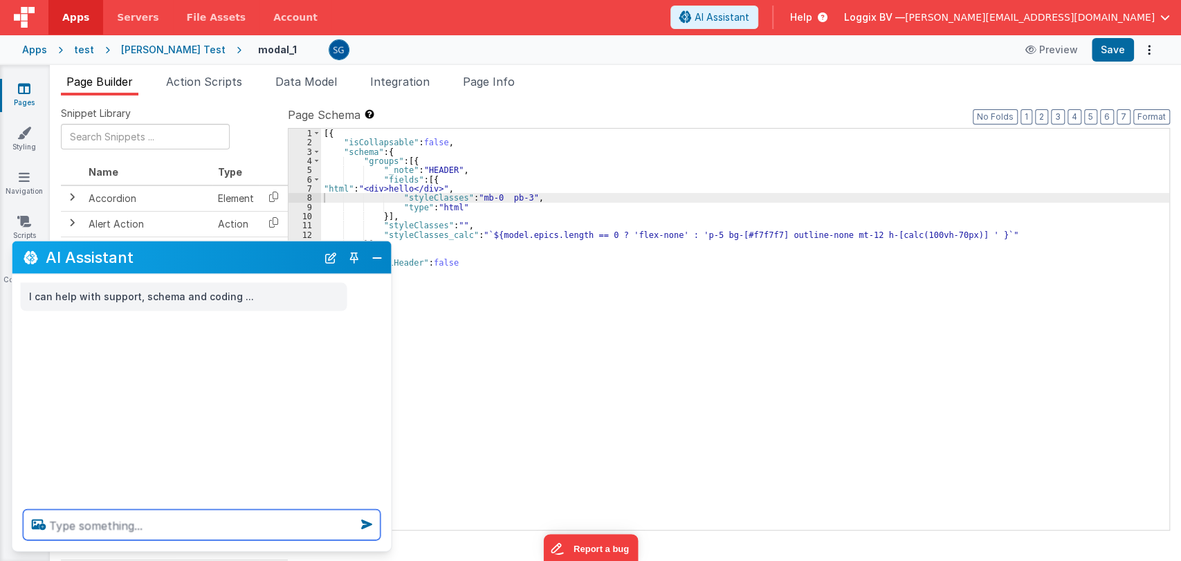
click at [169, 530] on textarea at bounding box center [202, 525] width 357 height 30
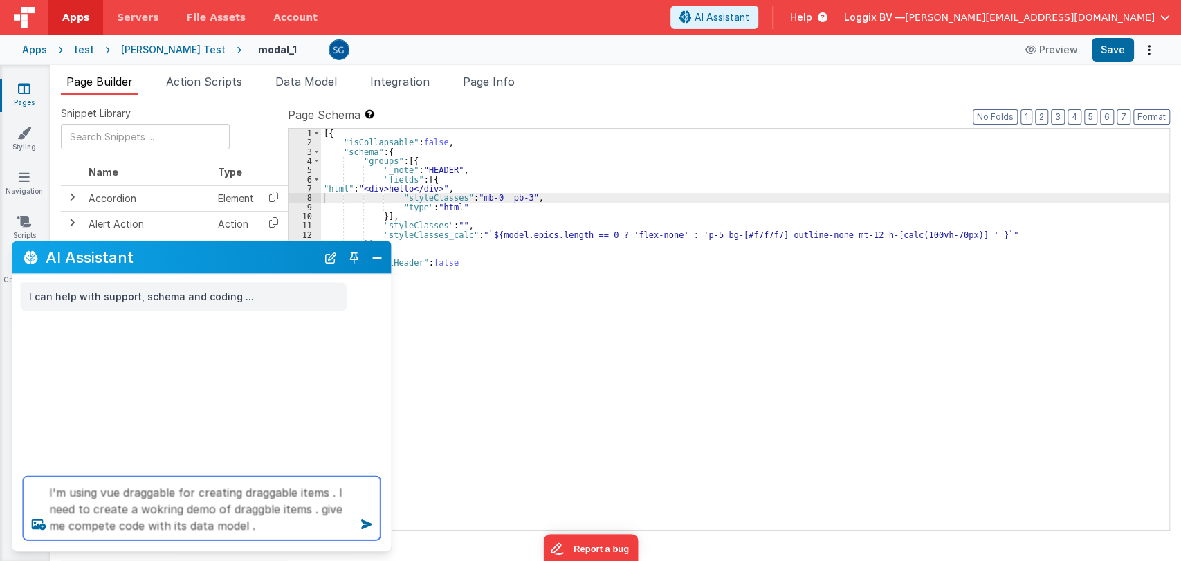
type textarea "I'm using vue draggable for creating draggable items . I need to create a wokri…"
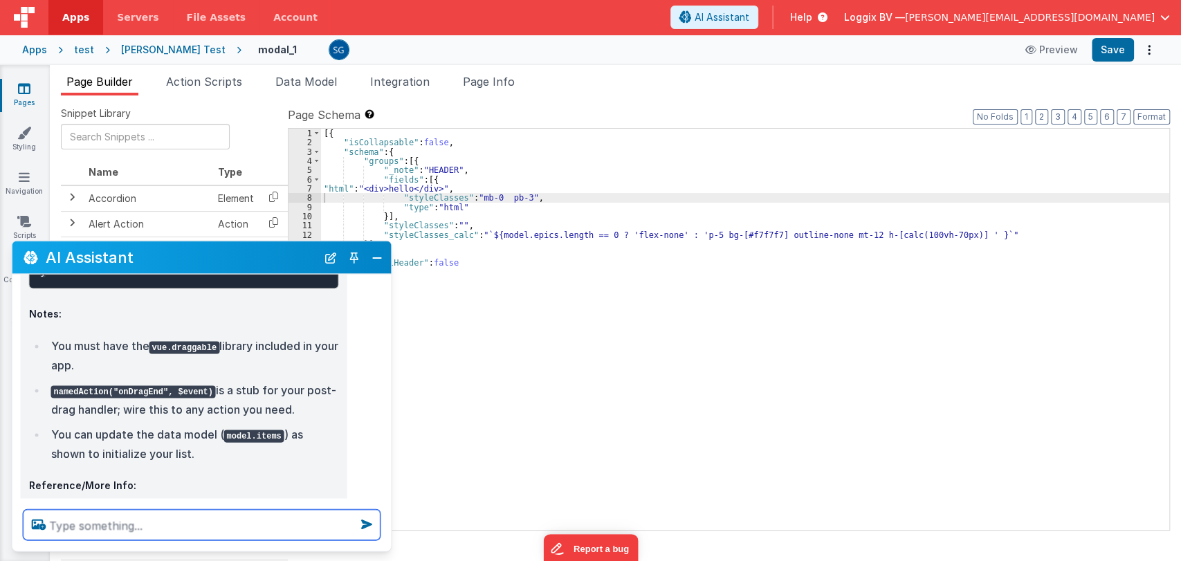
scroll to position [845, 0]
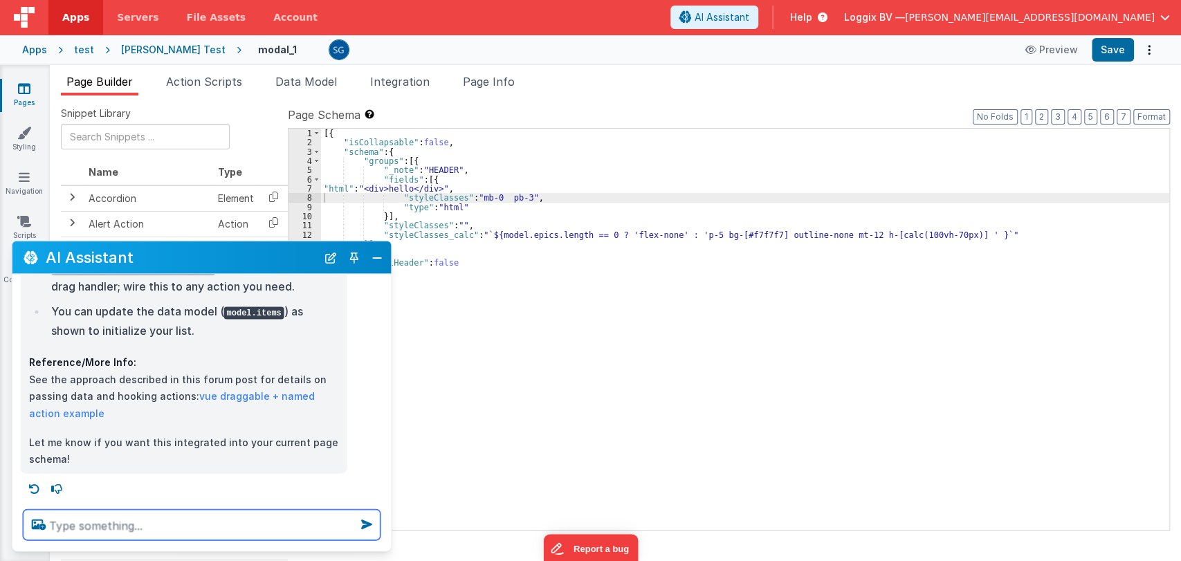
click at [163, 516] on textarea at bounding box center [202, 525] width 357 height 30
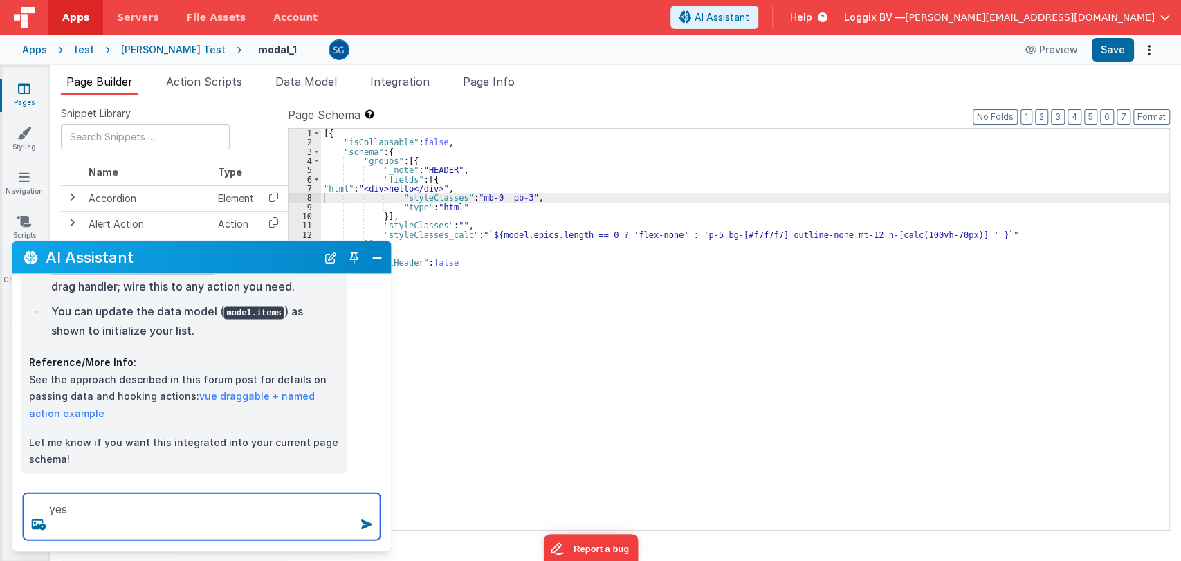
type textarea "yes"
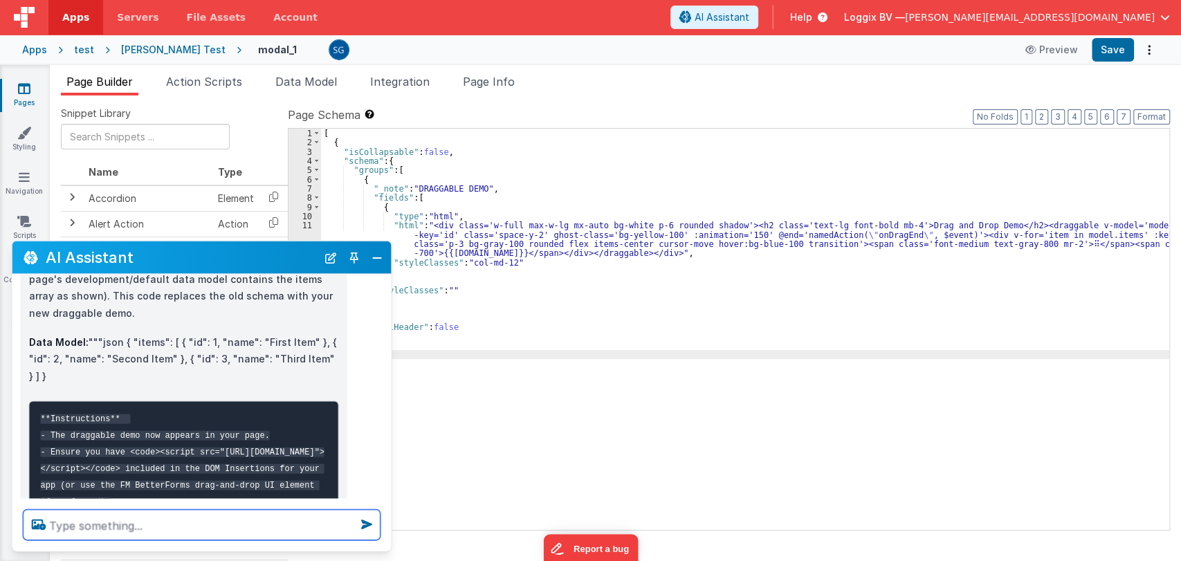
scroll to position [1138, 0]
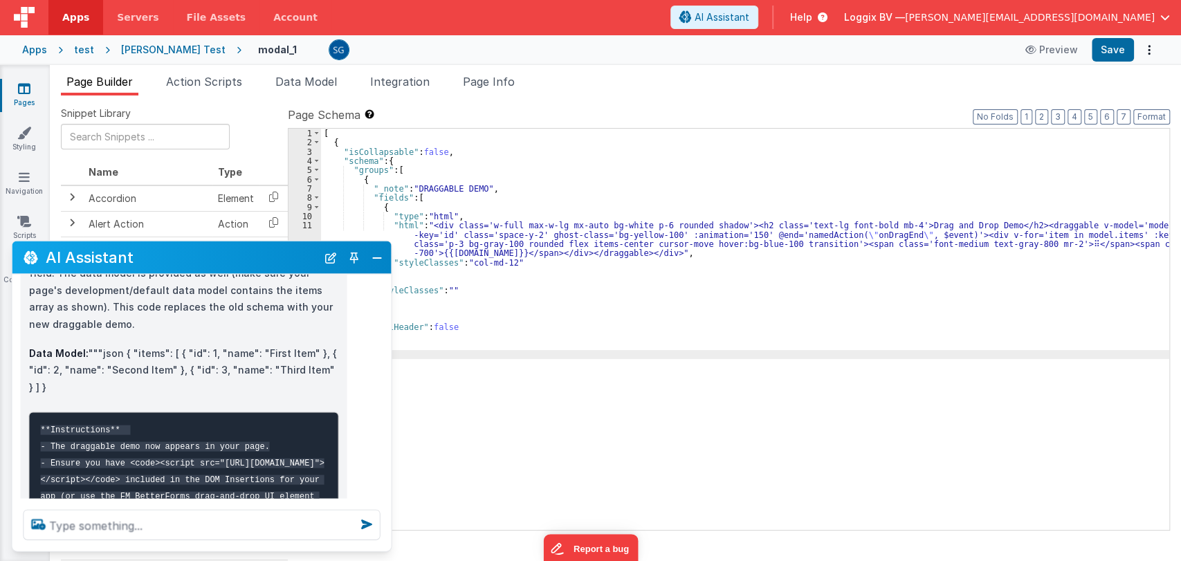
drag, startPoint x: 48, startPoint y: 383, endPoint x: 125, endPoint y: 355, distance: 82.5
click at [125, 355] on p "Data Model: """json { "items": [ { "id": 1, "name": "First Item" }, { "id": 2, …" at bounding box center [184, 369] width 310 height 51
copy p "{ "items": [ { "id": 1, "name": "First Item" }, { "id": 2, "name": "Second Item…"
click at [382, 257] on button "Close" at bounding box center [377, 257] width 18 height 19
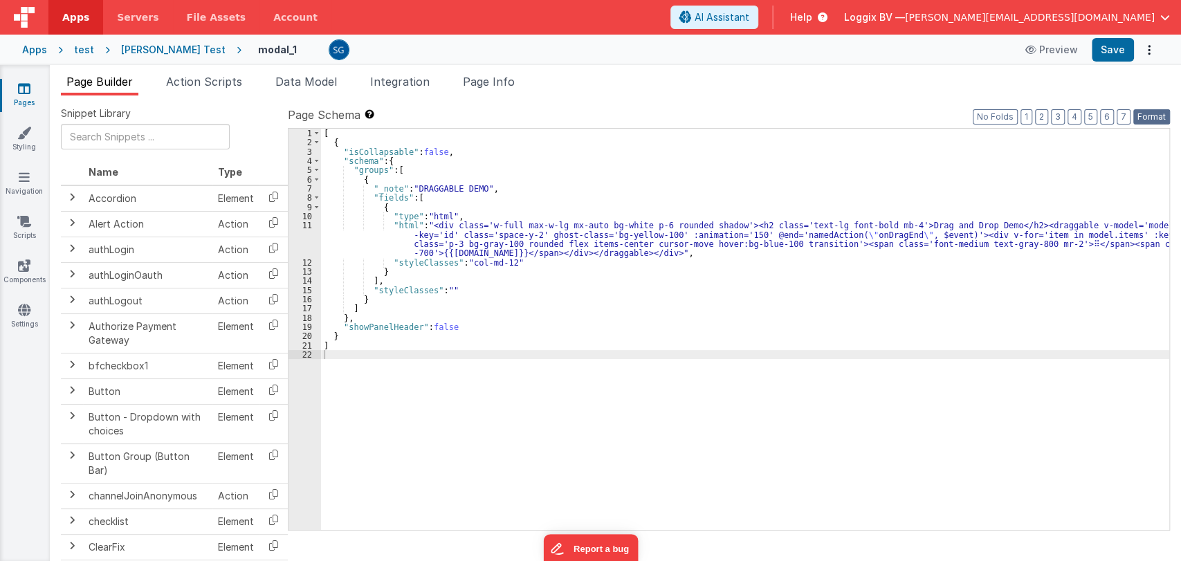
click at [1159, 115] on button "Format" at bounding box center [1151, 116] width 37 height 15
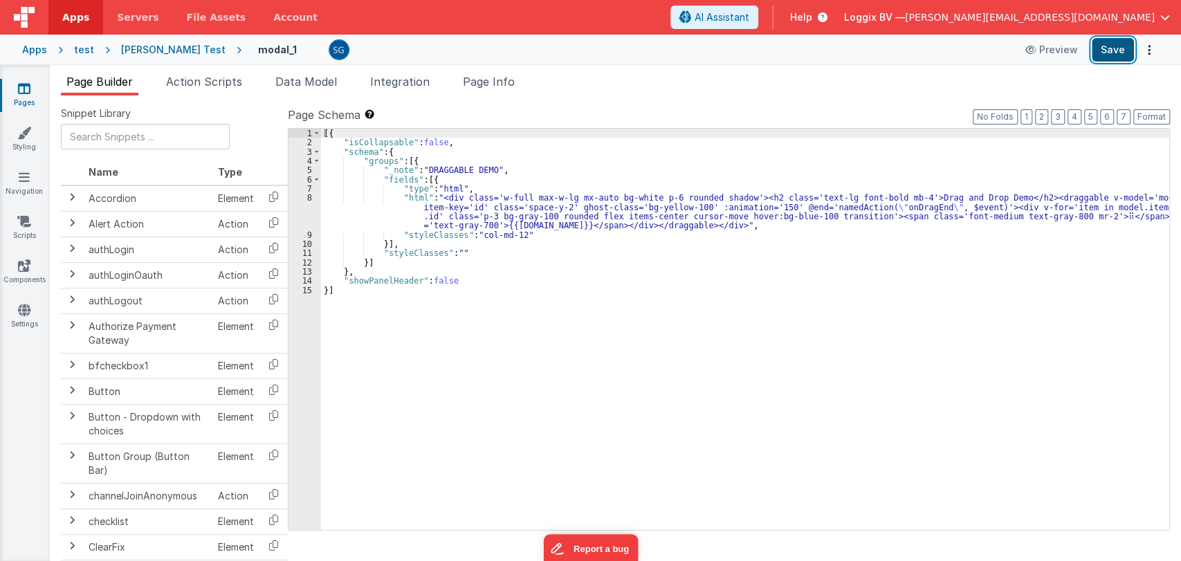
click at [1112, 53] on button "Save" at bounding box center [1112, 50] width 42 height 24
click at [284, 76] on span "Data Model" at bounding box center [306, 82] width 62 height 14
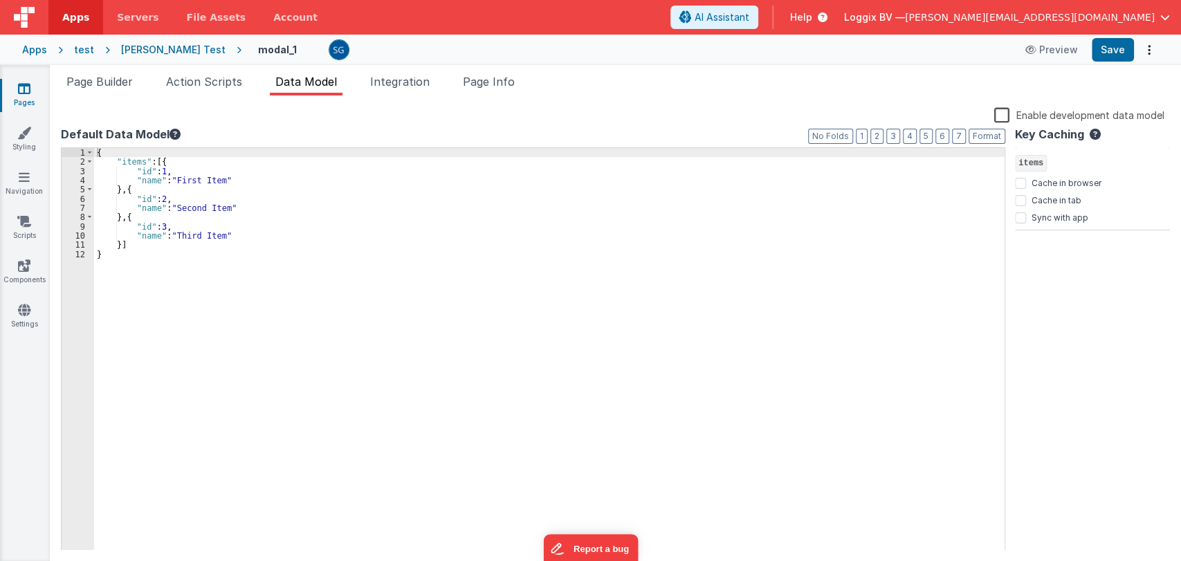
click at [315, 83] on span "Data Model" at bounding box center [306, 82] width 62 height 14
click at [280, 184] on div "{ "items" : [{ "id" : 1 , "name" : "First Item" } , { "id" : 2 , "name" : "Seco…" at bounding box center [549, 358] width 910 height 421
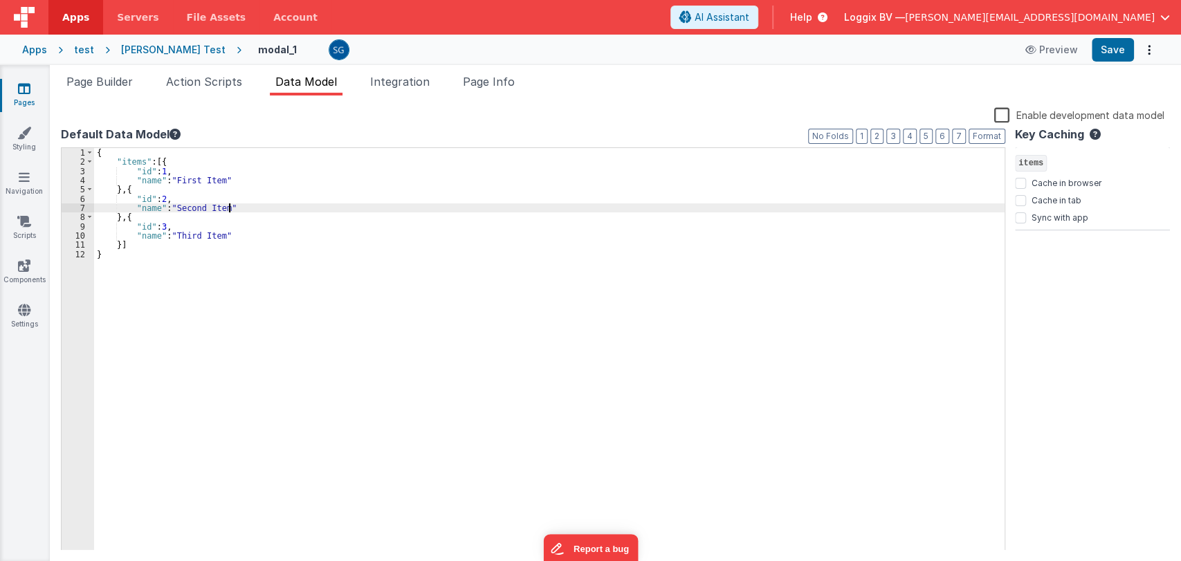
click at [260, 203] on div "{ "items" : [{ "id" : 1 , "name" : "First Item" } , { "id" : 2 , "name" : "Seco…" at bounding box center [549, 358] width 910 height 421
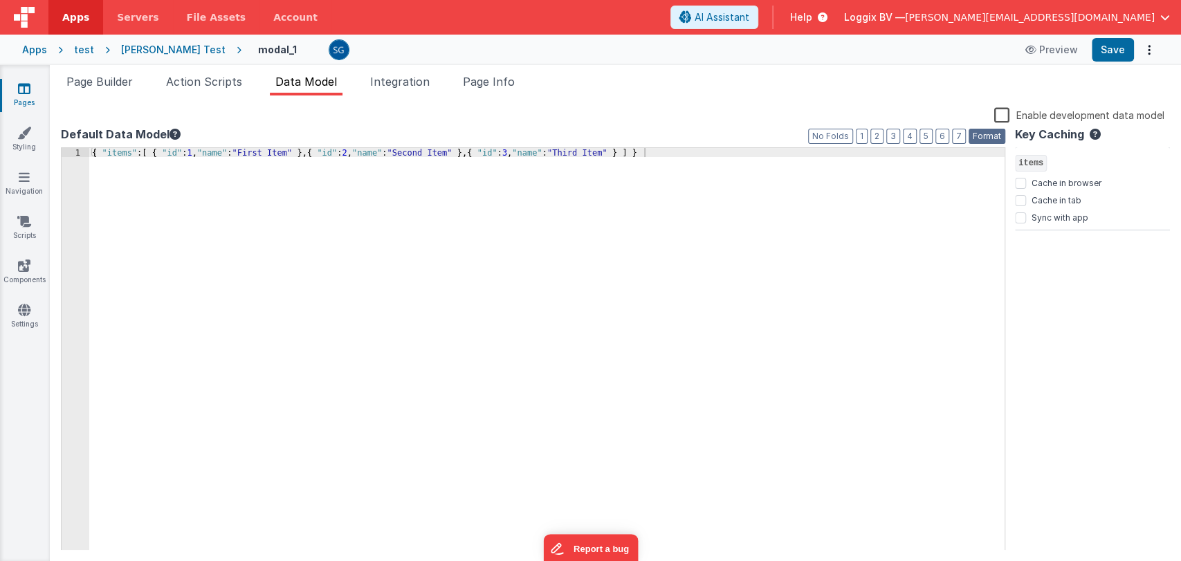
click at [998, 133] on button "Format" at bounding box center [986, 136] width 37 height 15
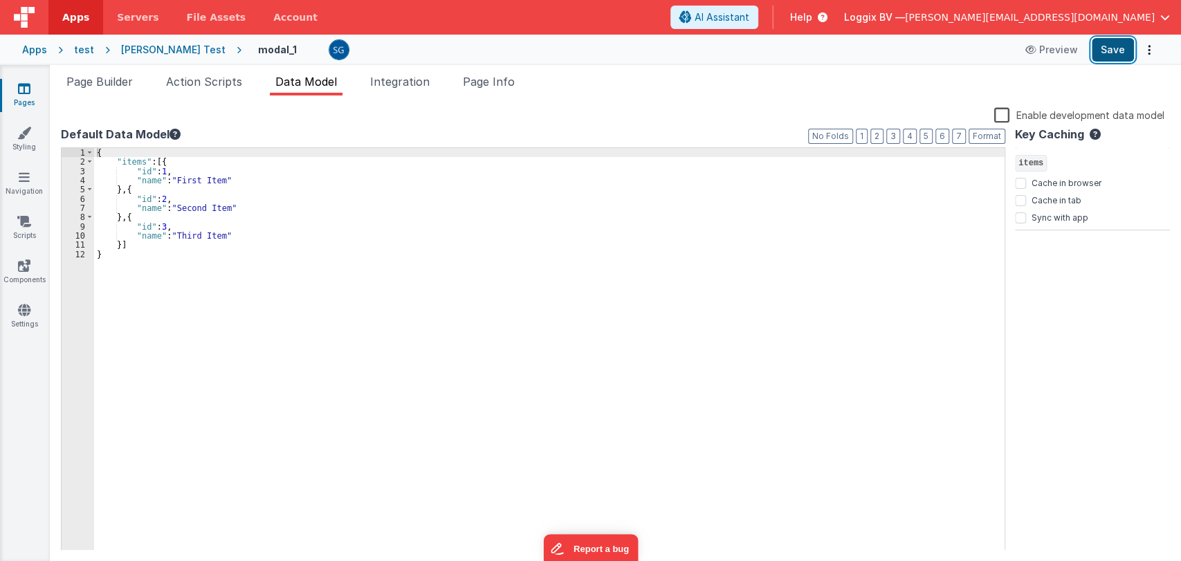
click at [1112, 59] on button "Save" at bounding box center [1112, 50] width 42 height 24
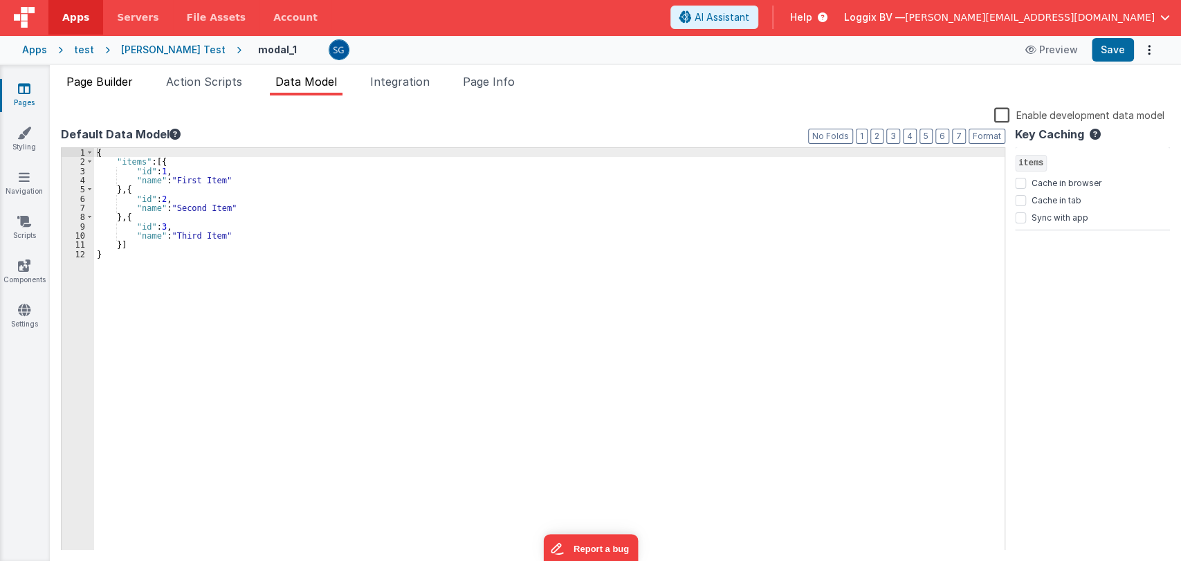
click at [127, 79] on span "Page Builder" at bounding box center [99, 82] width 66 height 14
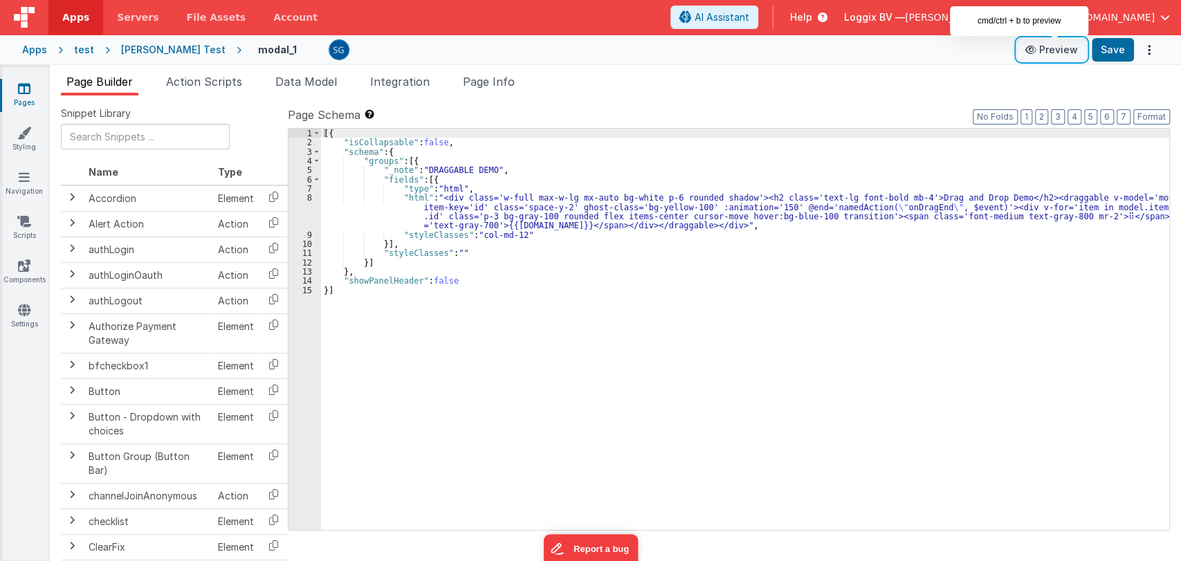
click at [1051, 55] on button "Preview" at bounding box center [1051, 50] width 69 height 22
click at [911, 198] on div "[{ "isCollapsable" : false , "schema" : { "groups" : [{ "_note" : "DRAGGABLE DE…" at bounding box center [745, 339] width 848 height 420
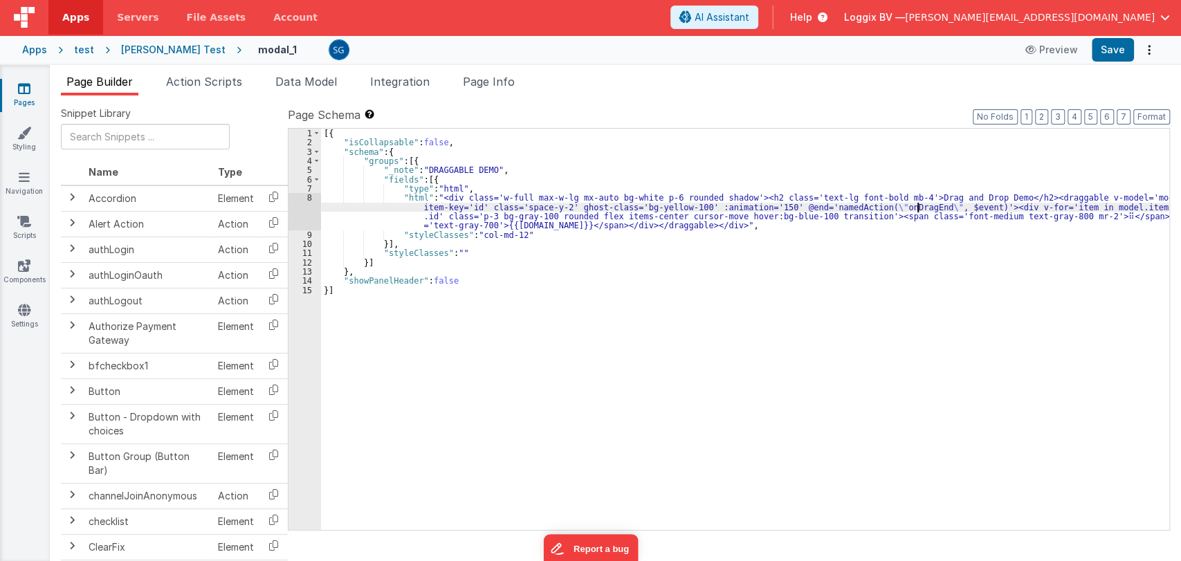
click at [918, 207] on div "[{ "isCollapsable" : false , "schema" : { "groups" : [{ "_note" : "DRAGGABLE DE…" at bounding box center [745, 339] width 848 height 420
click at [758, 12] on button "AI Assistant" at bounding box center [714, 18] width 88 height 24
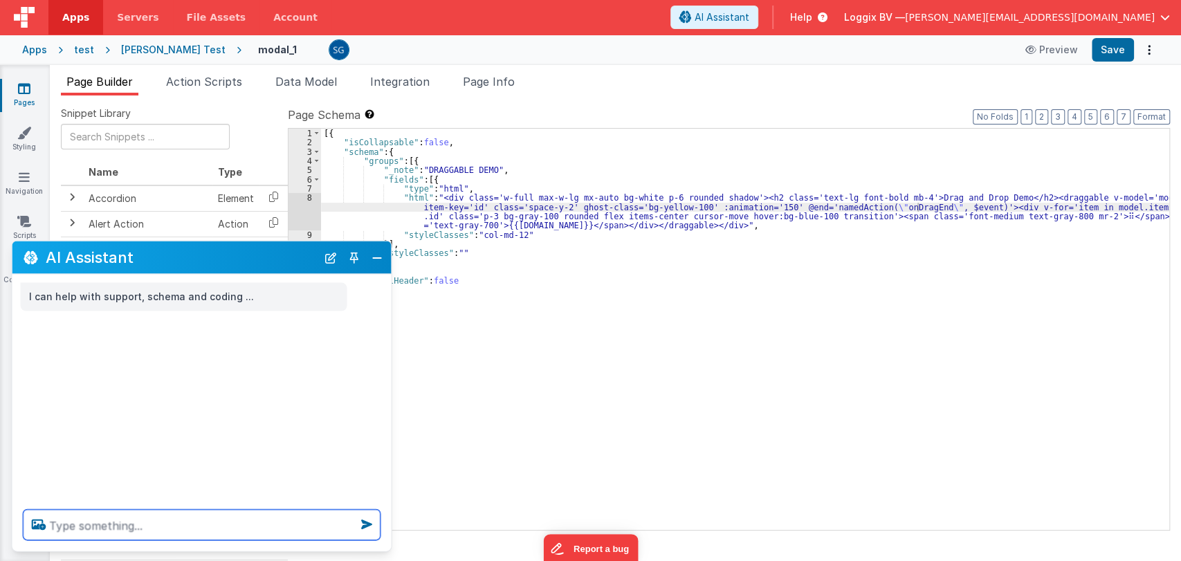
click at [133, 521] on textarea at bounding box center [202, 525] width 357 height 30
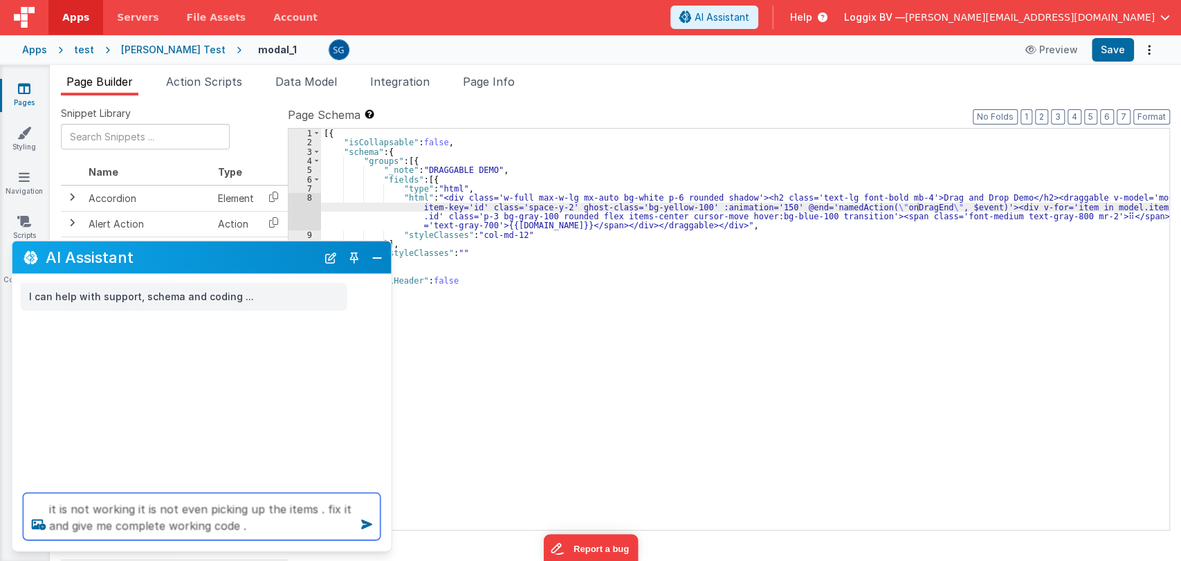
type textarea "it is not working it is not even picking up the items . fix it and give me comp…"
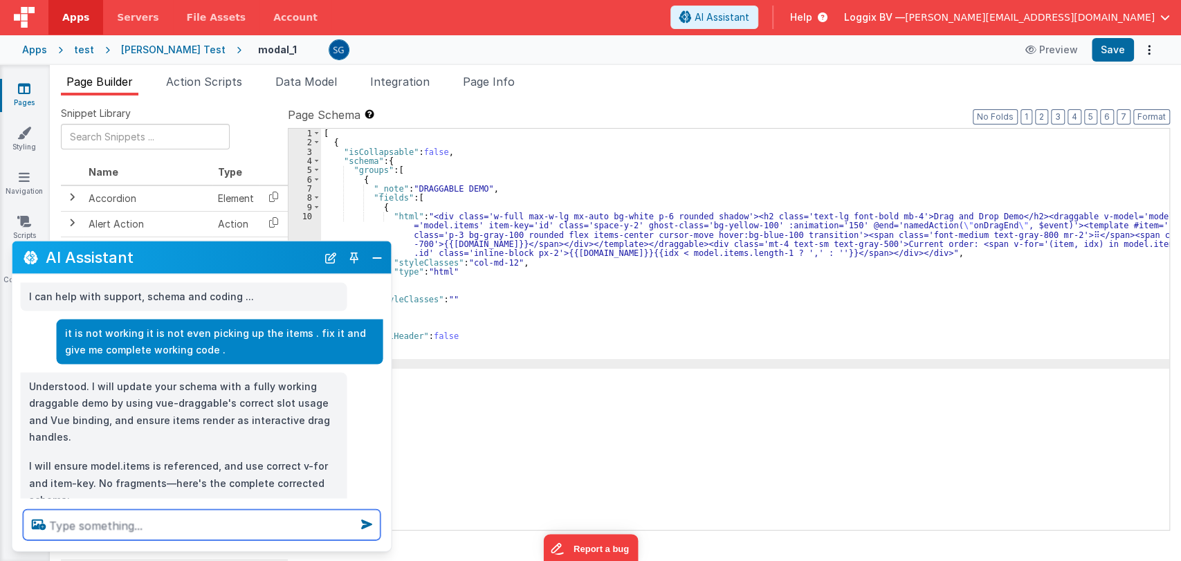
scroll to position [71, 0]
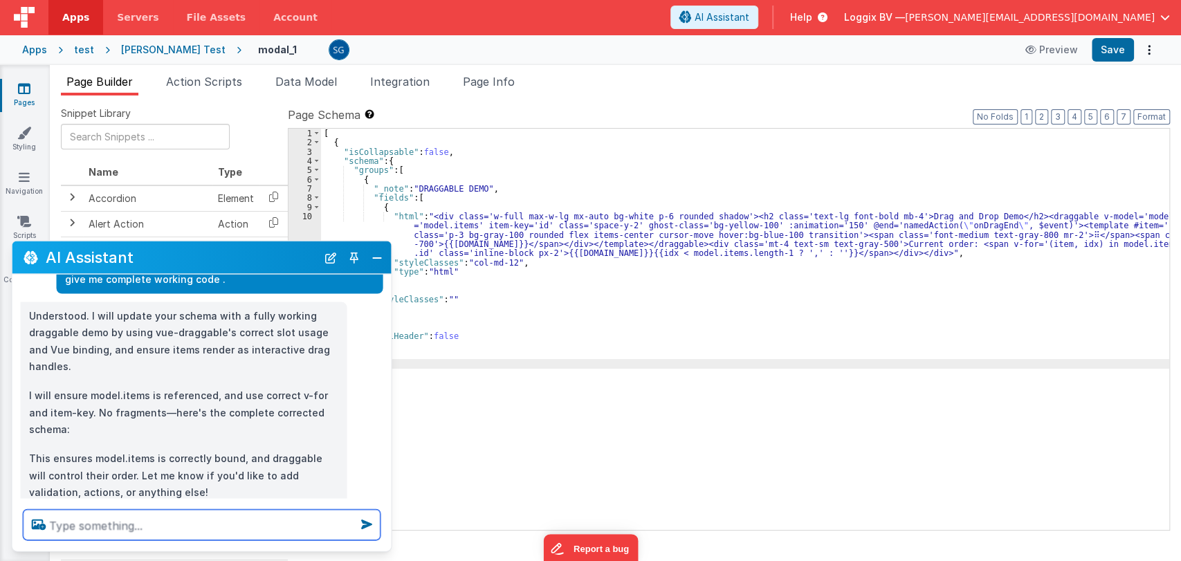
click at [153, 527] on textarea at bounding box center [202, 525] width 357 height 30
click at [156, 524] on textarea at bounding box center [202, 525] width 357 height 30
type textarea "yes please"
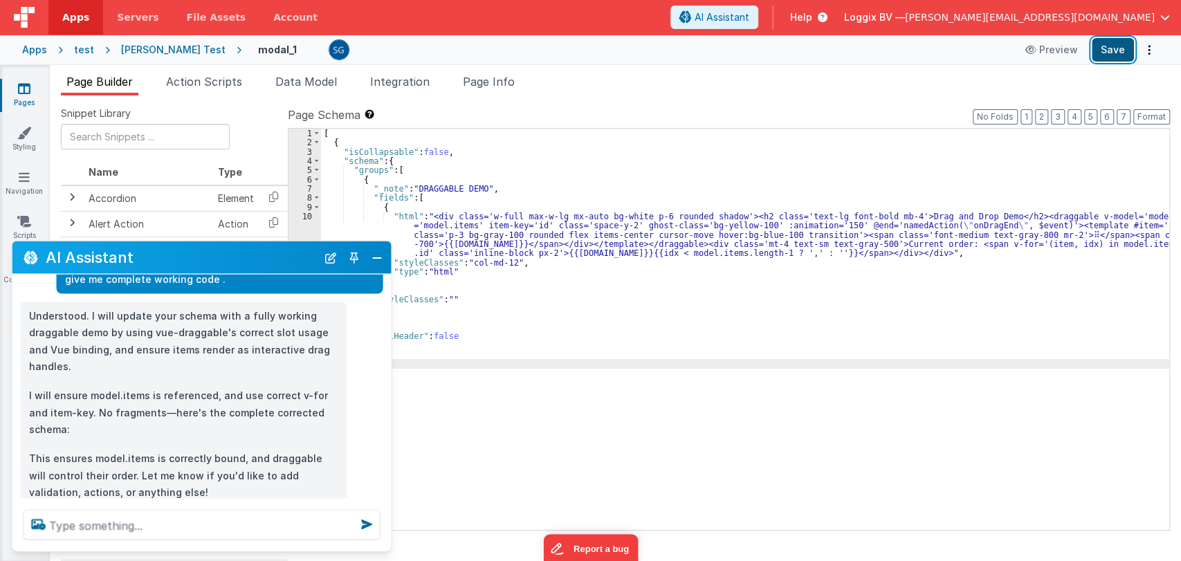
click at [1106, 53] on button "Save" at bounding box center [1112, 50] width 42 height 24
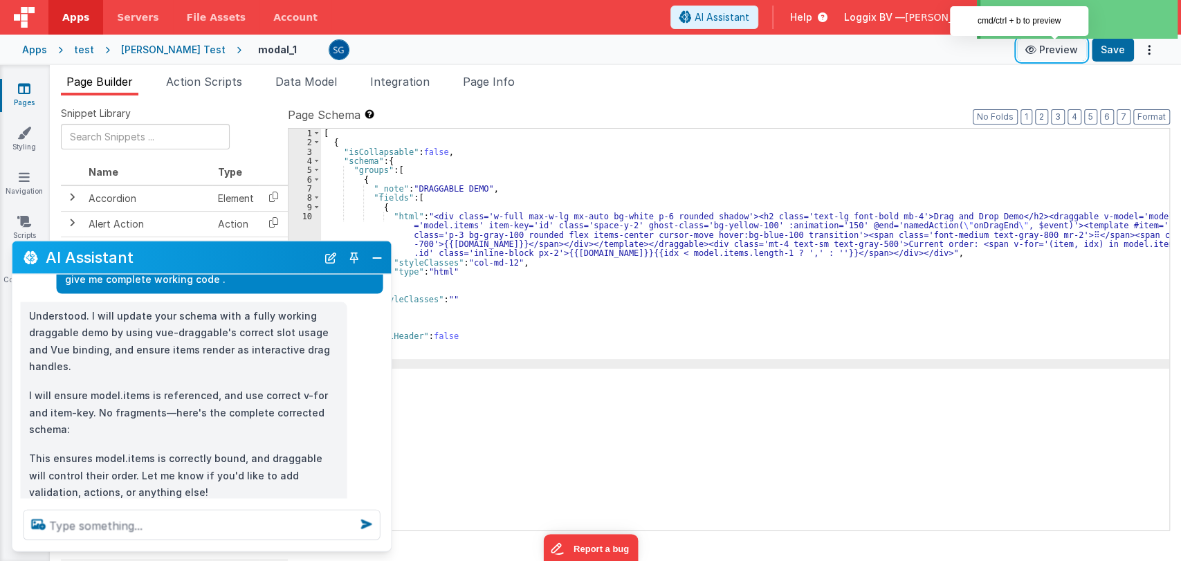
click at [1039, 50] on icon at bounding box center [1032, 50] width 14 height 10
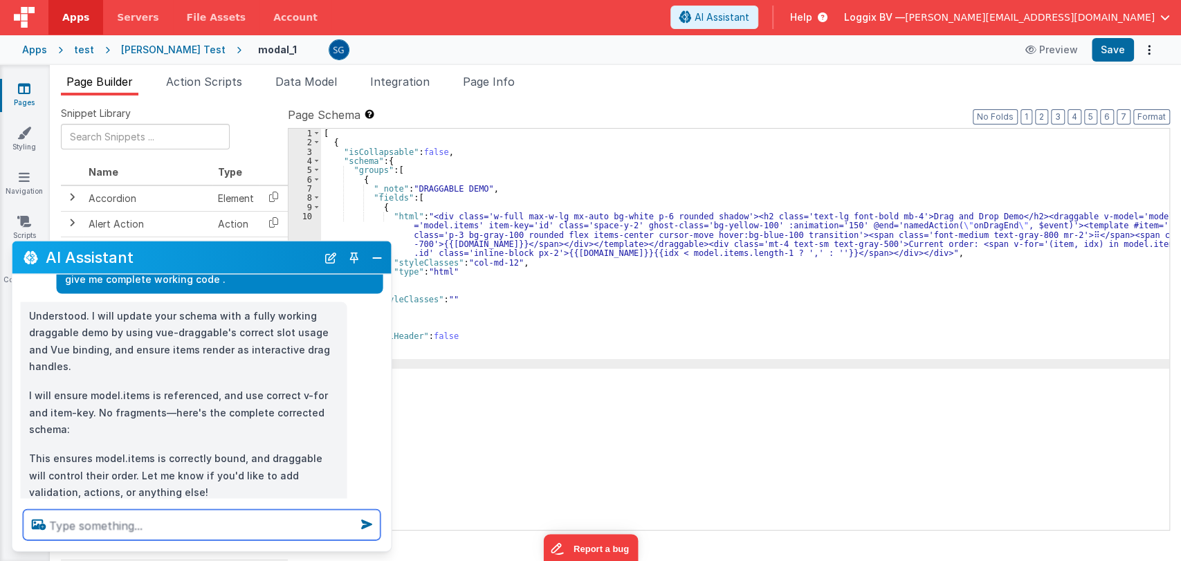
click at [129, 515] on textarea at bounding box center [202, 525] width 357 height 30
type textarea "give me everything I need to make it working correclty ."
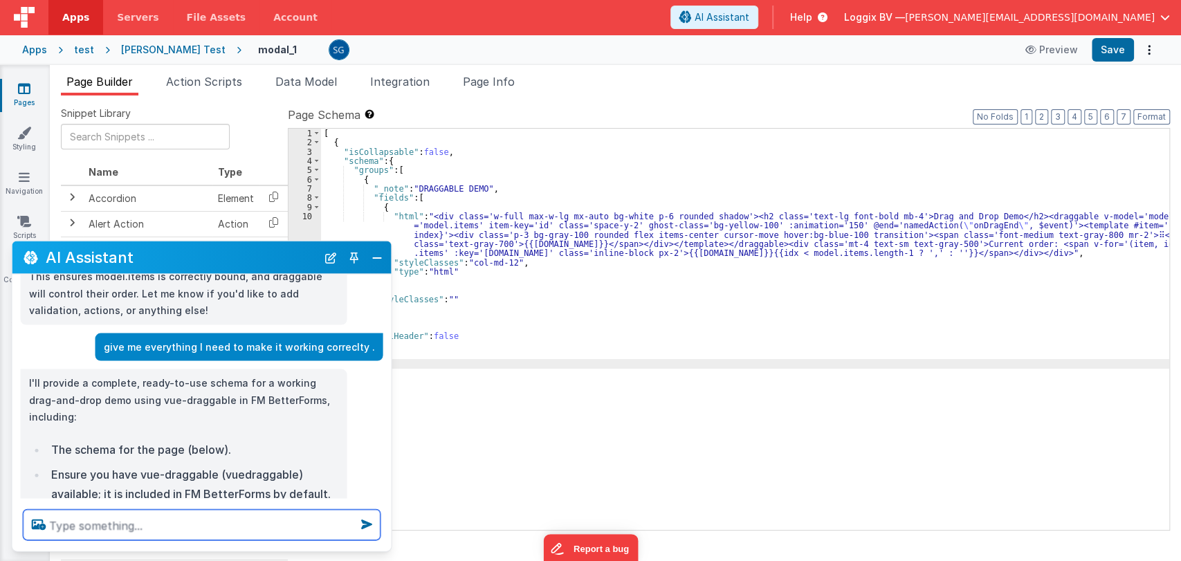
scroll to position [252, 0]
click at [207, 512] on textarea at bounding box center [202, 525] width 357 height 30
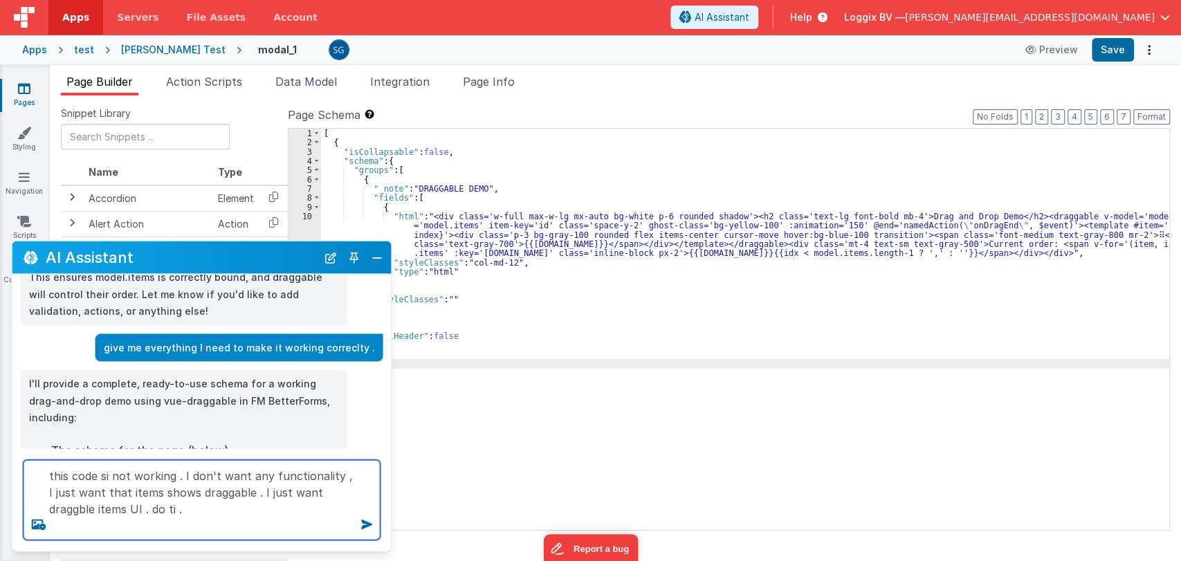
type textarea "this code si not working . I don't want any functionality , I just want that it…"
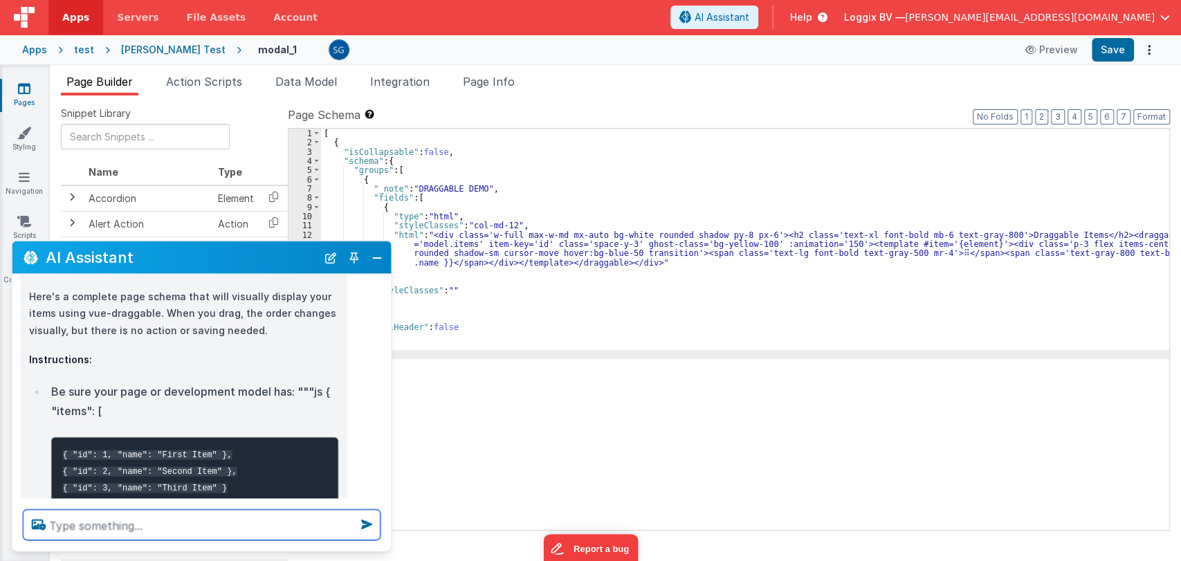
scroll to position [1201, 0]
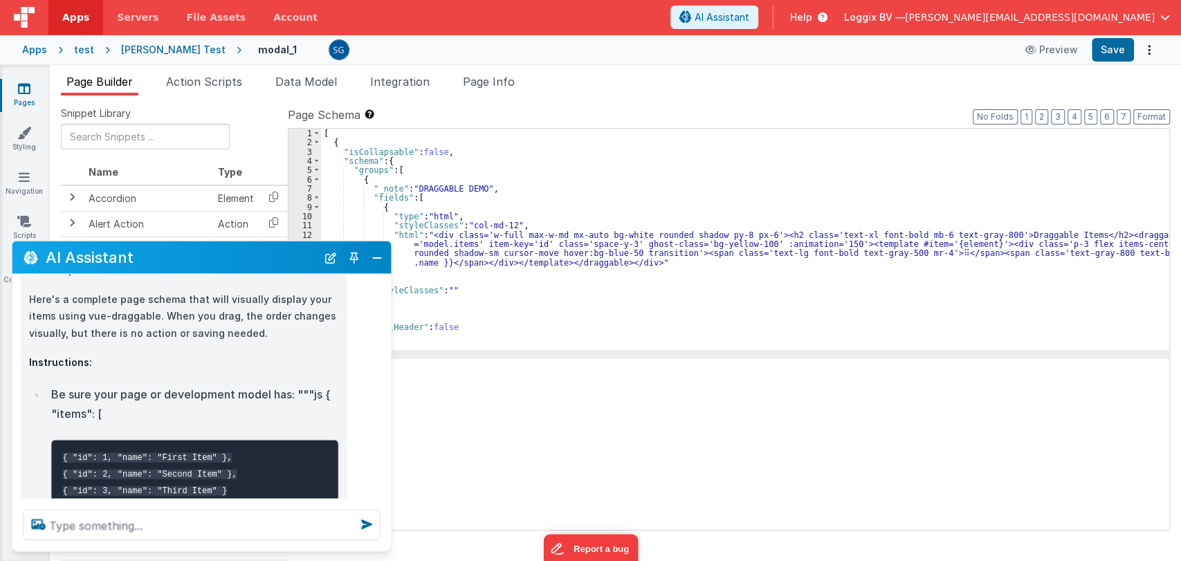
click at [511, 318] on div "[ { "isCollapsable" : false , "schema" : { "groups" : [ { "_note" : "DRAGGABLE …" at bounding box center [745, 339] width 848 height 420
click at [377, 257] on button "Close" at bounding box center [377, 257] width 18 height 19
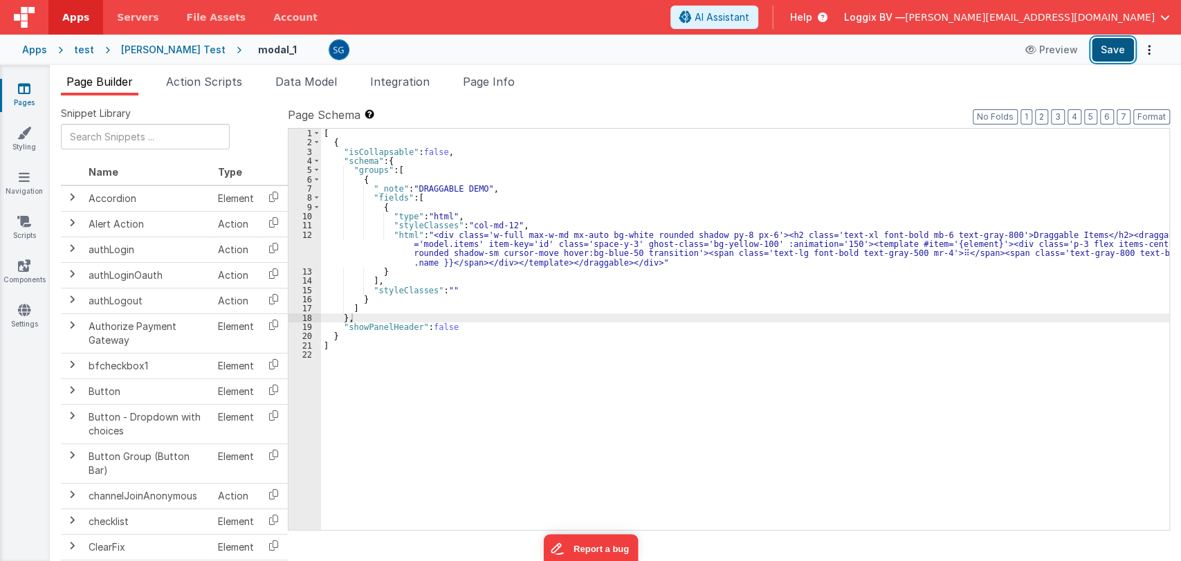
click at [1108, 53] on button "Save" at bounding box center [1112, 50] width 42 height 24
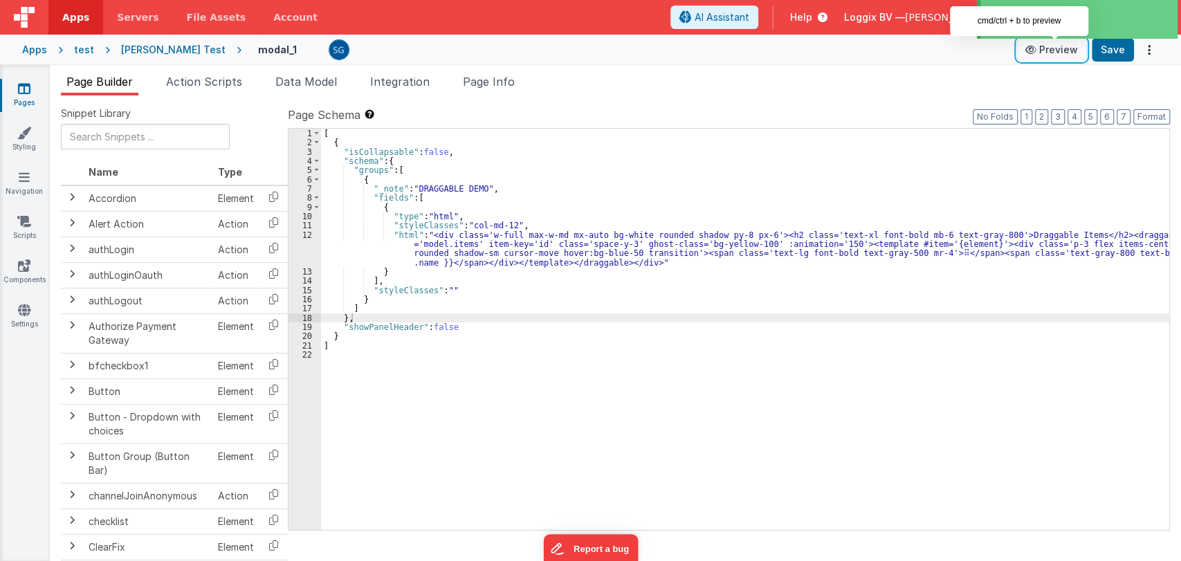
click at [1059, 59] on button "Preview" at bounding box center [1051, 50] width 69 height 22
click at [1042, 50] on button "Preview" at bounding box center [1051, 50] width 69 height 22
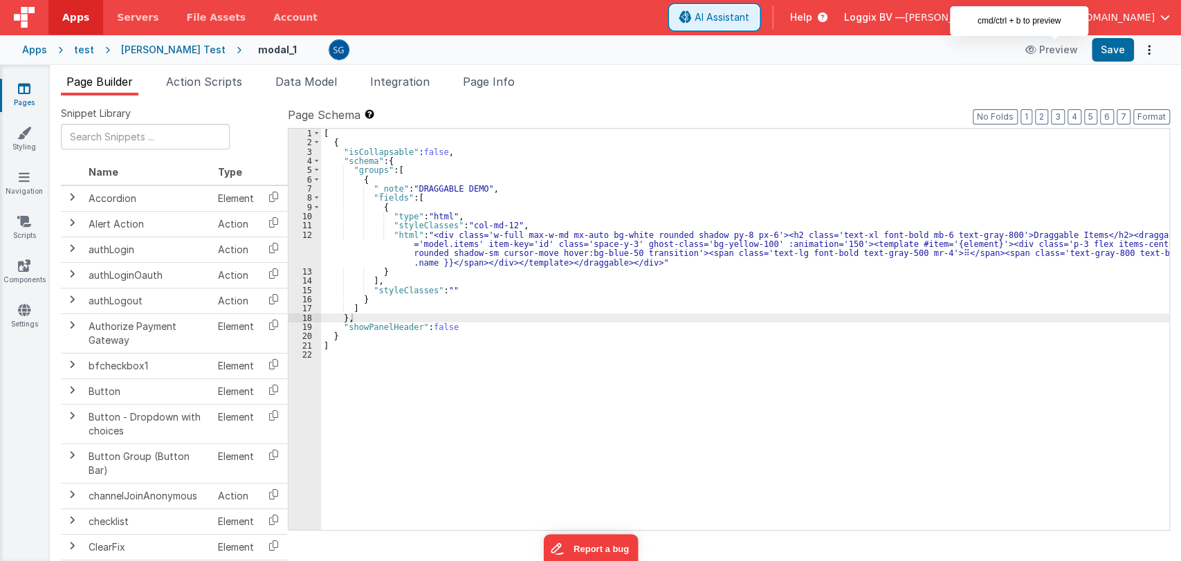
drag, startPoint x: 858, startPoint y: 20, endPoint x: 447, endPoint y: 372, distance: 541.0
click at [749, 18] on span "AI Assistant" at bounding box center [721, 17] width 55 height 14
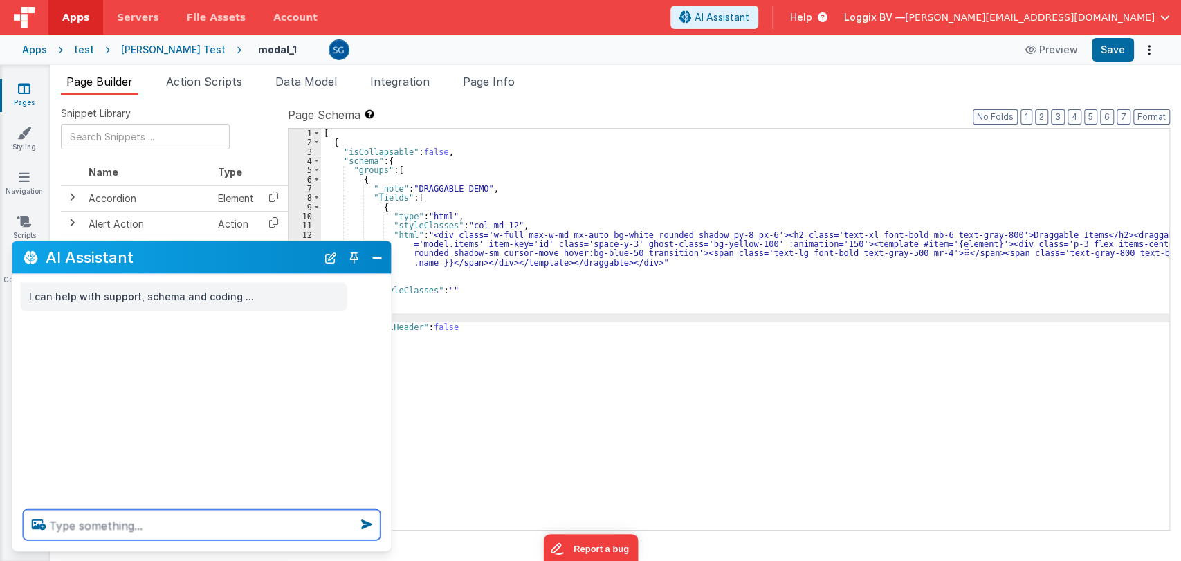
click at [181, 521] on textarea at bounding box center [202, 525] width 357 height 30
type textarea "this ci"
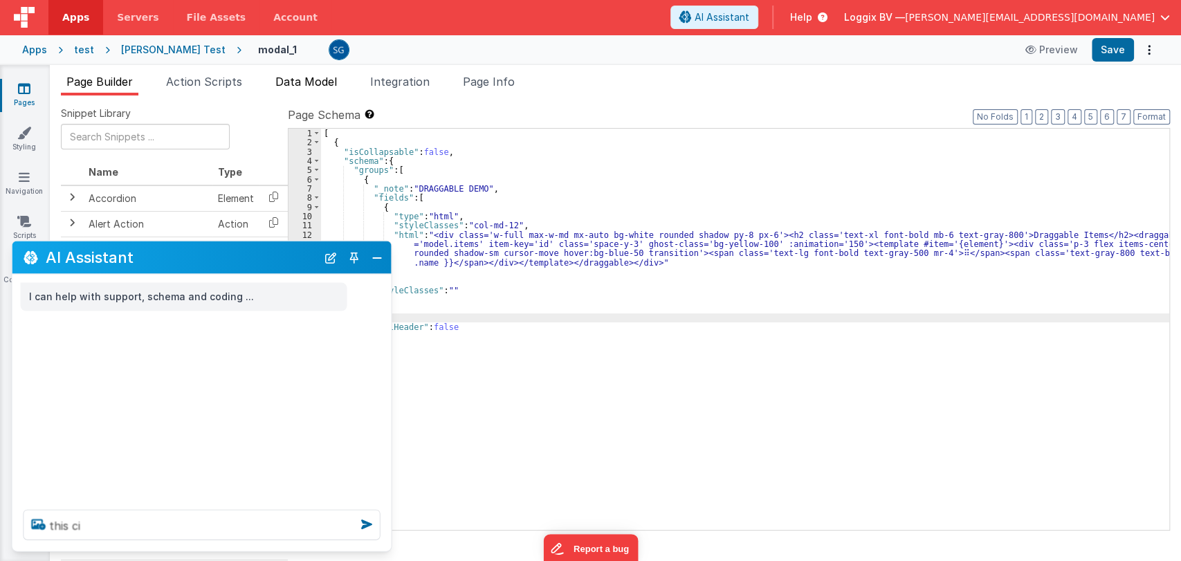
click at [296, 73] on li "Data Model" at bounding box center [306, 84] width 73 height 22
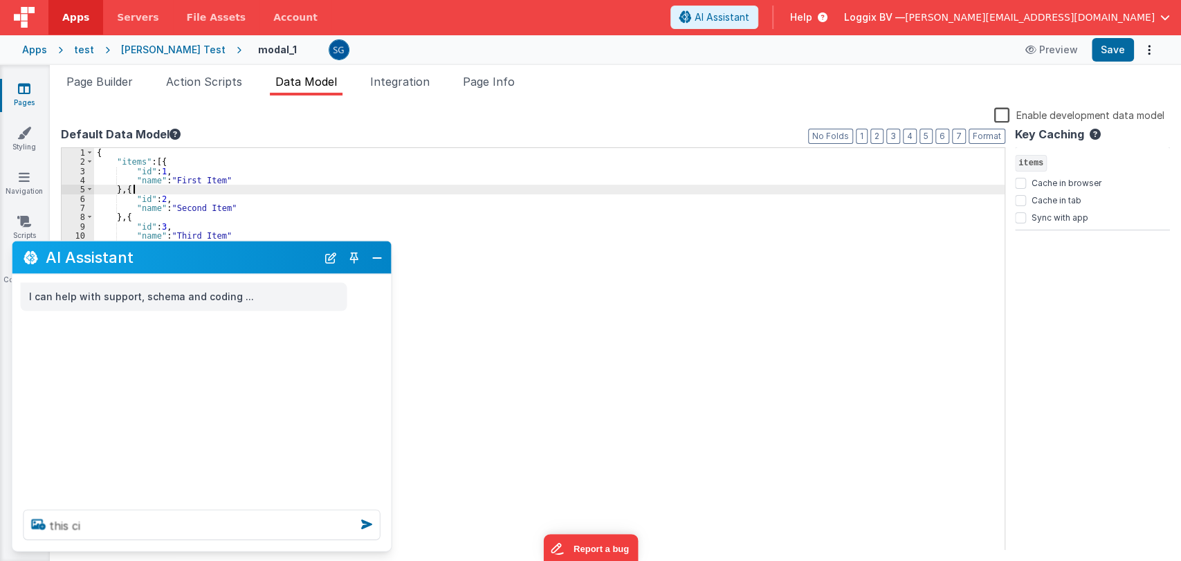
click at [287, 188] on div "{ "items" : [{ "id" : 1 , "name" : "First Item" } , { "id" : 2 , "name" : "Seco…" at bounding box center [549, 358] width 910 height 421
click at [263, 201] on div "{ "items" : [{ "id" : 1 , "name" : "First Item" } , { "id" : 2 , "name" : "Seco…" at bounding box center [549, 358] width 910 height 421
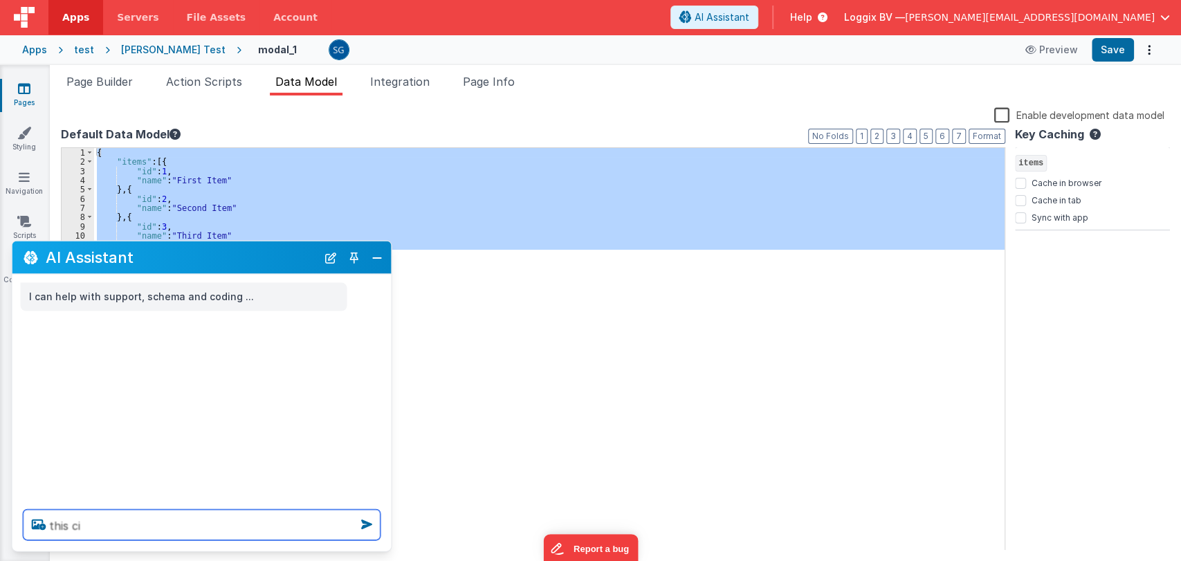
click at [114, 527] on textarea "this ci" at bounding box center [202, 525] width 357 height 30
click at [113, 527] on textarea "this ci" at bounding box center [202, 525] width 357 height 30
paste textarea "{ "items": [{ "id": 1, "name": "First Item" }, { "id": 2, "name": "Second Item"…"
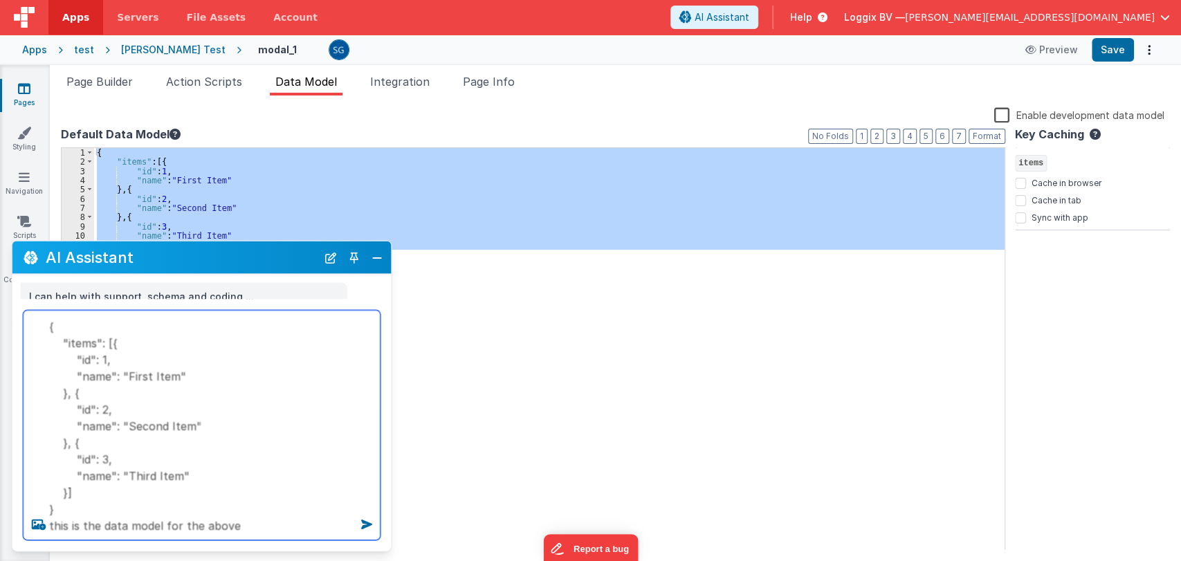
click at [291, 520] on textarea "{ "items": [{ "id": 1, "name": "First Item" }, { "id": 2, "name": "Second Item"…" at bounding box center [202, 426] width 357 height 230
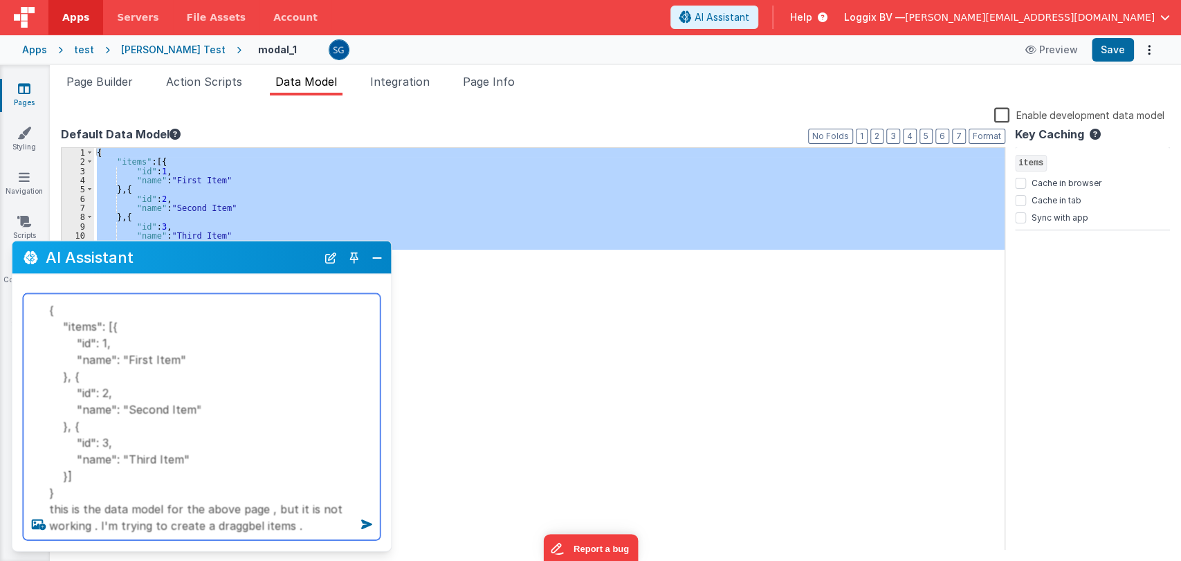
type textarea "{ "items": [{ "id": 1, "name": "First Item" }, { "id": 2, "name": "Second Item"…"
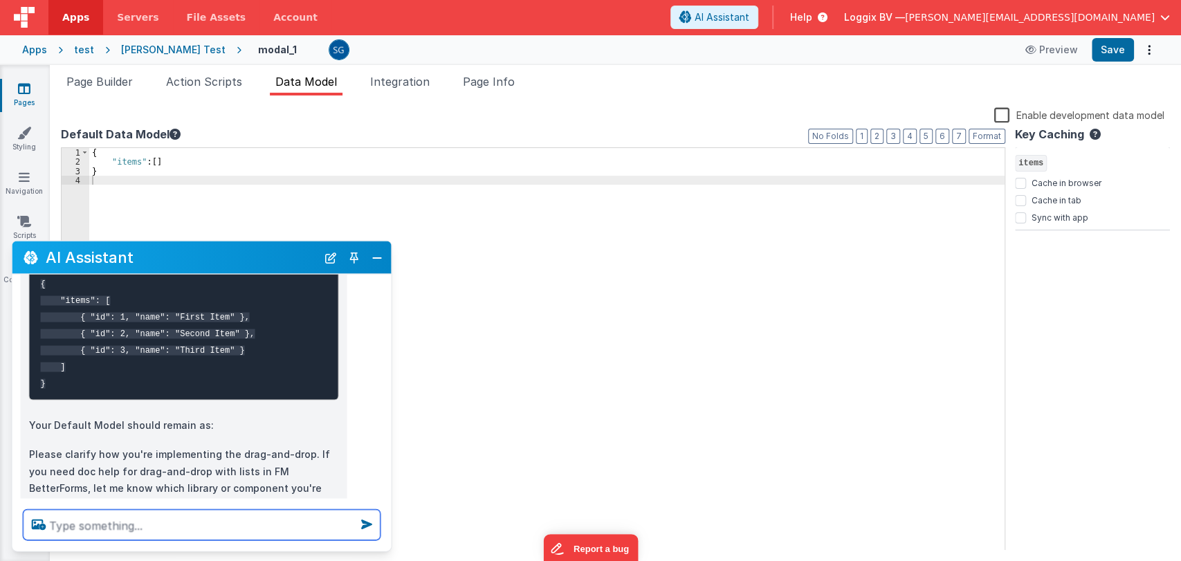
scroll to position [454, 0]
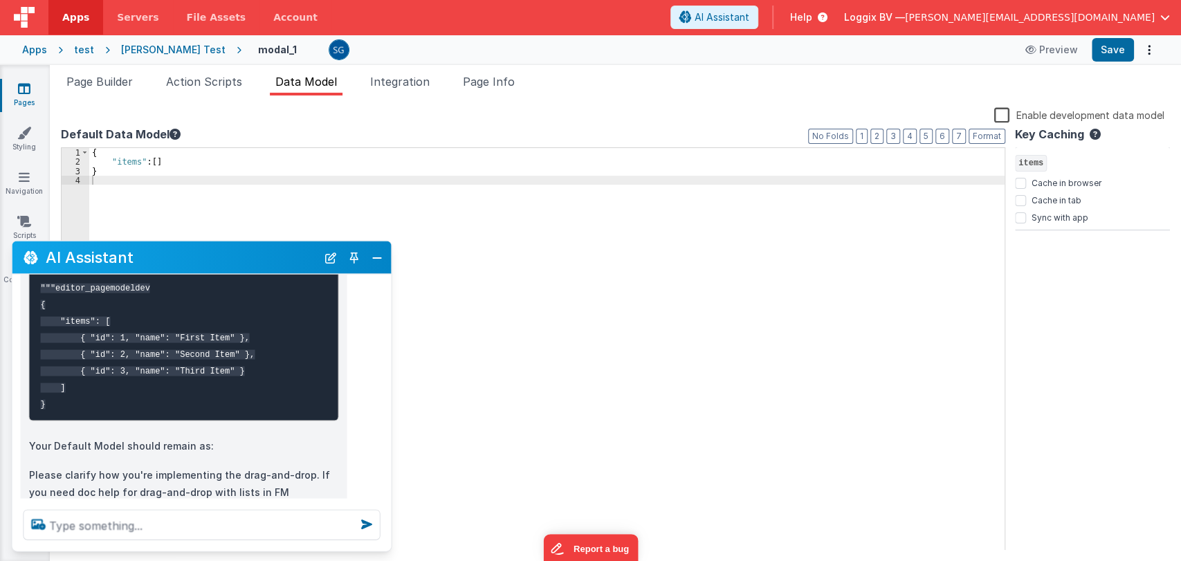
drag, startPoint x: 213, startPoint y: 403, endPoint x: 138, endPoint y: 315, distance: 115.2
click at [138, 315] on pre "To help you more efficiently: - Are you using a specific drag-and-drop library/…" at bounding box center [184, 238] width 310 height 367
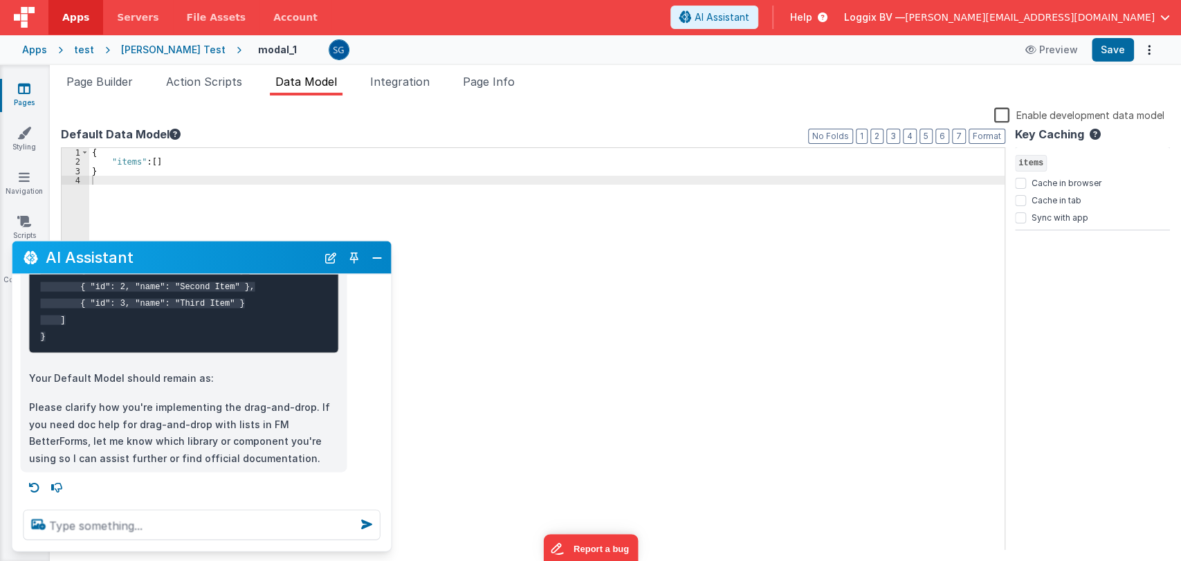
scroll to position [0, 0]
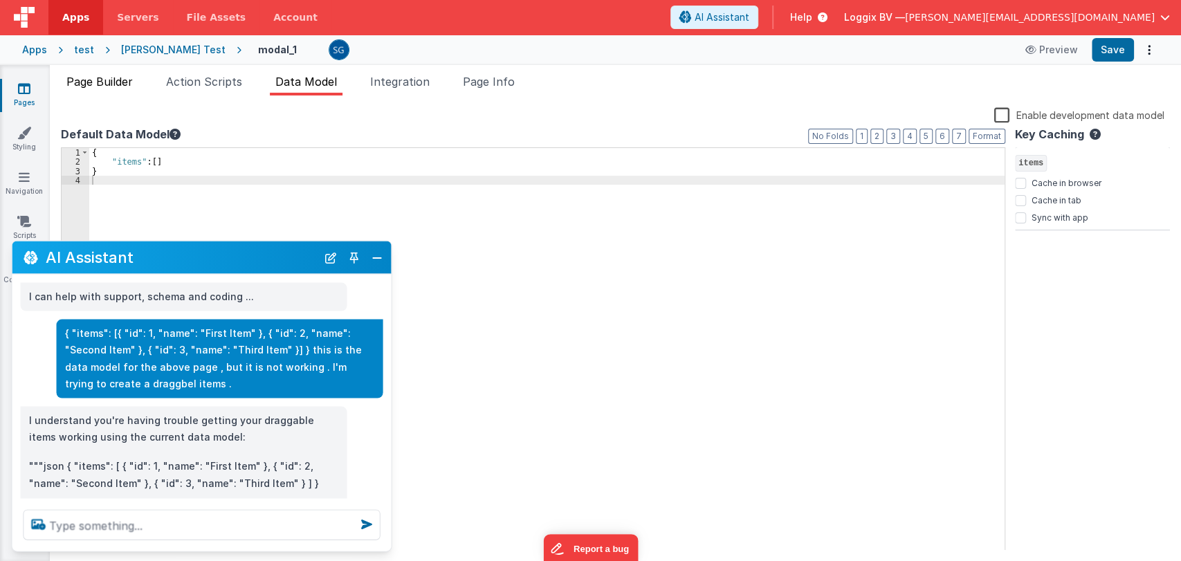
click at [122, 86] on span "Page Builder" at bounding box center [99, 82] width 66 height 14
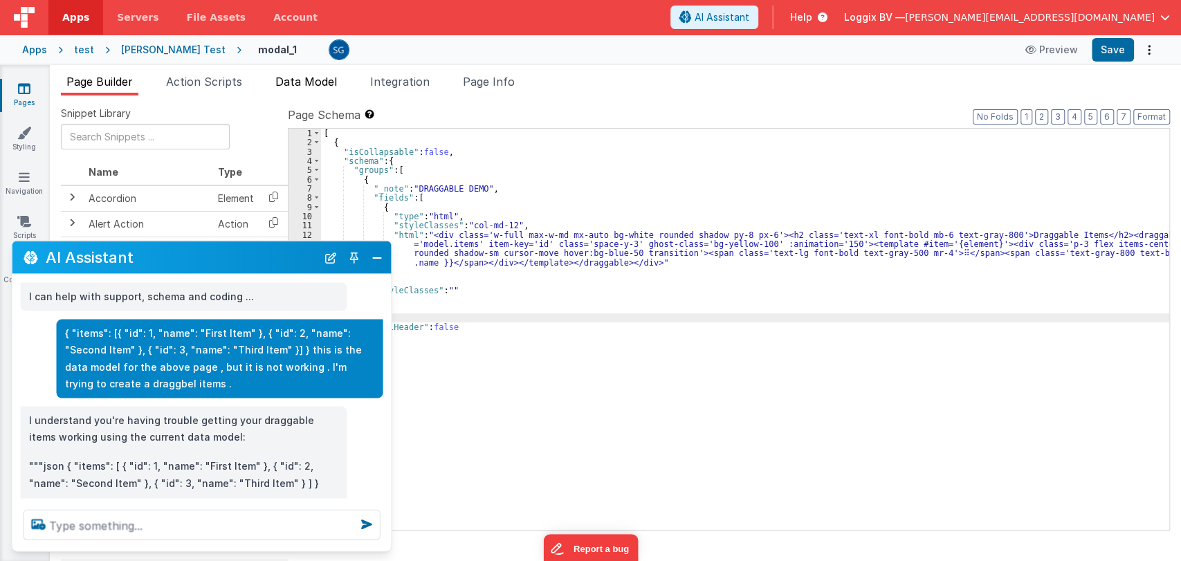
click at [314, 85] on span "Data Model" at bounding box center [306, 82] width 62 height 14
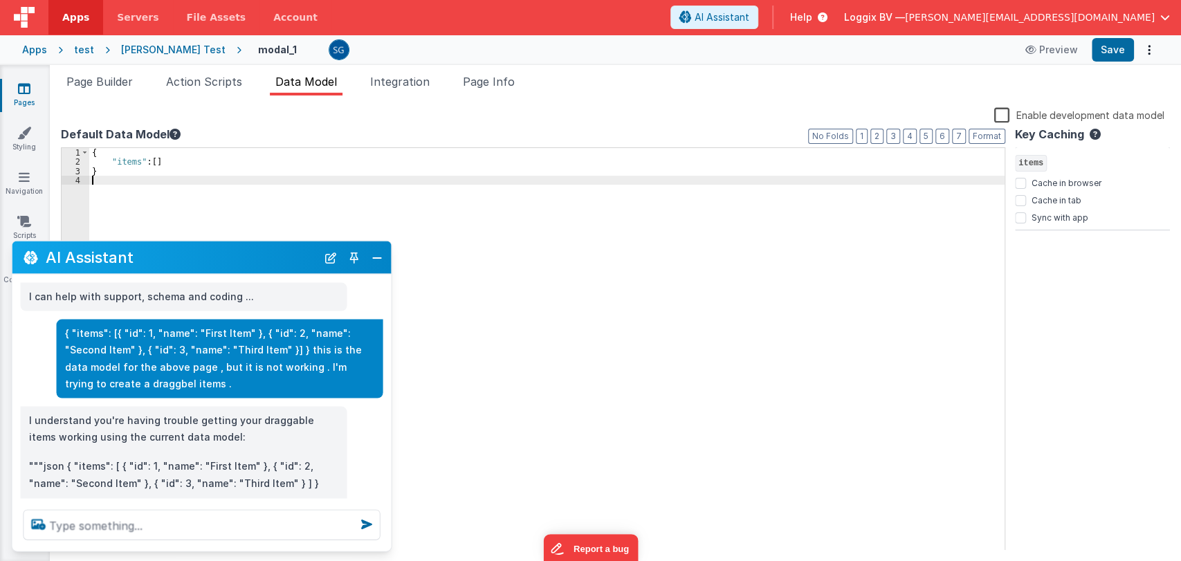
click at [353, 195] on div "{ "items" : [ ] }" at bounding box center [546, 358] width 915 height 421
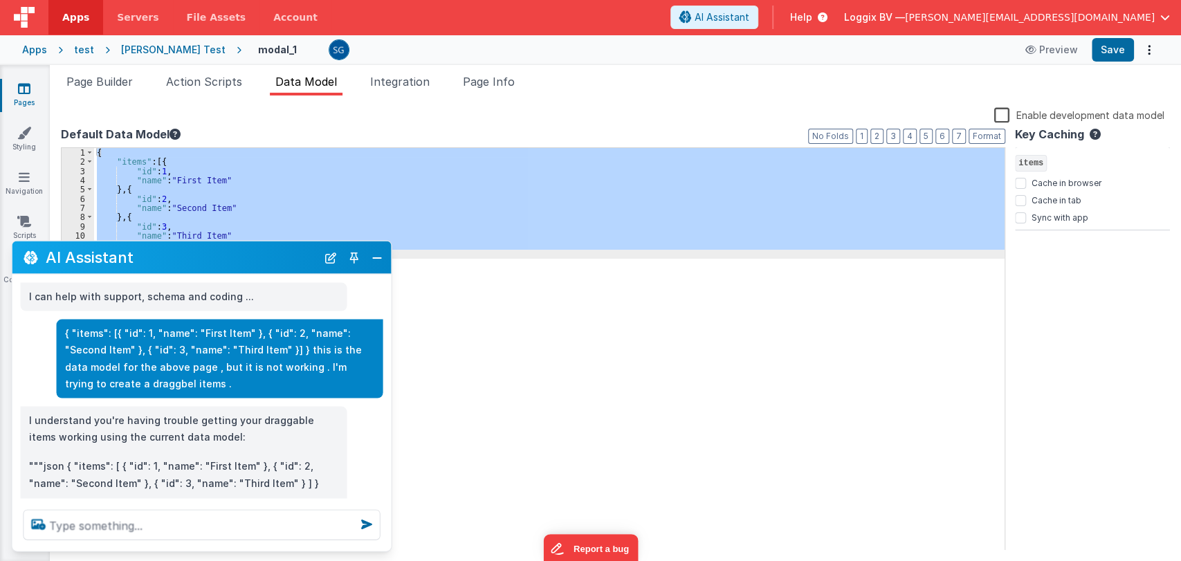
click at [353, 195] on div "{ "items" : [{ "id" : 1 , "name" : "First Item" } , { "id" : 2 , "name" : "Seco…" at bounding box center [549, 349] width 910 height 403
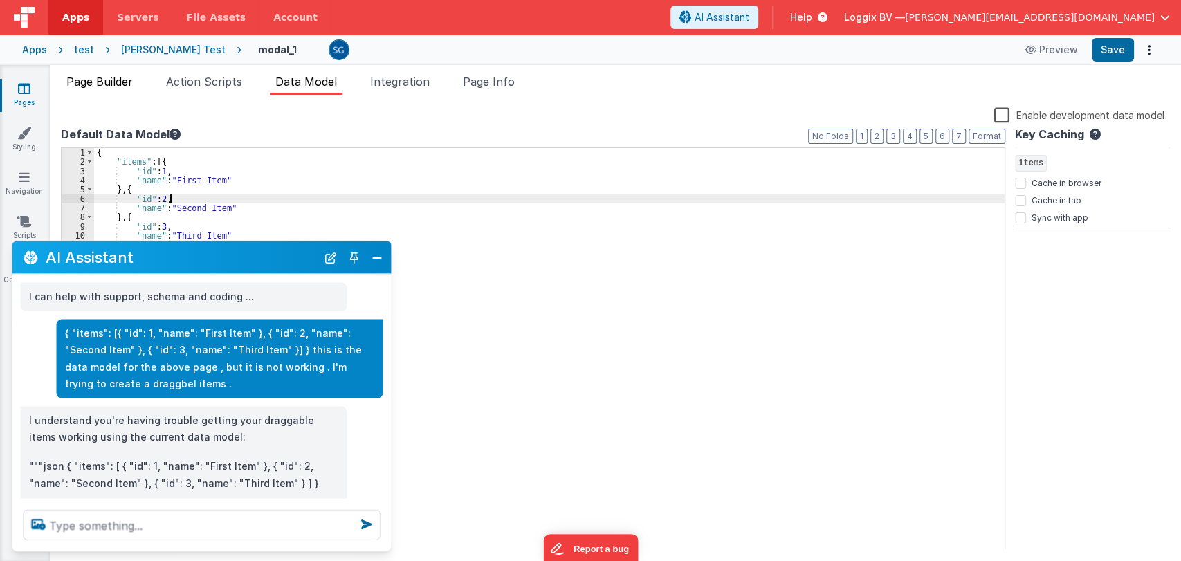
click at [122, 84] on span "Page Builder" at bounding box center [99, 82] width 66 height 14
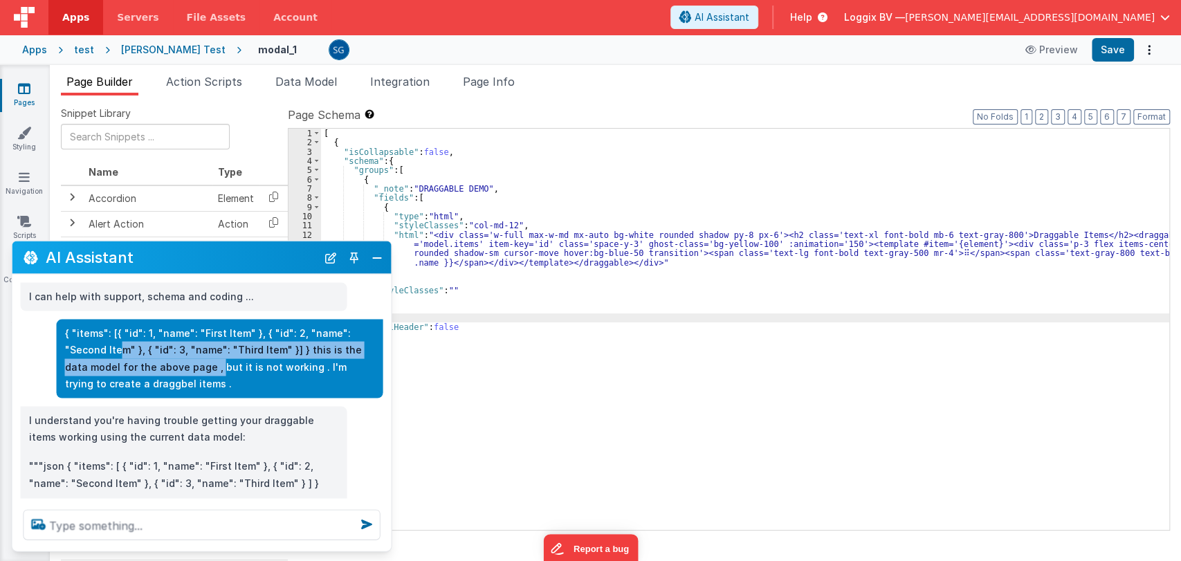
drag, startPoint x: 189, startPoint y: 374, endPoint x: 127, endPoint y: 349, distance: 67.7
click at [127, 349] on p "{ "items": [{ "id": 1, "name": "First Item" }, { "id": 2, "name": "Second Item"…" at bounding box center [220, 358] width 310 height 68
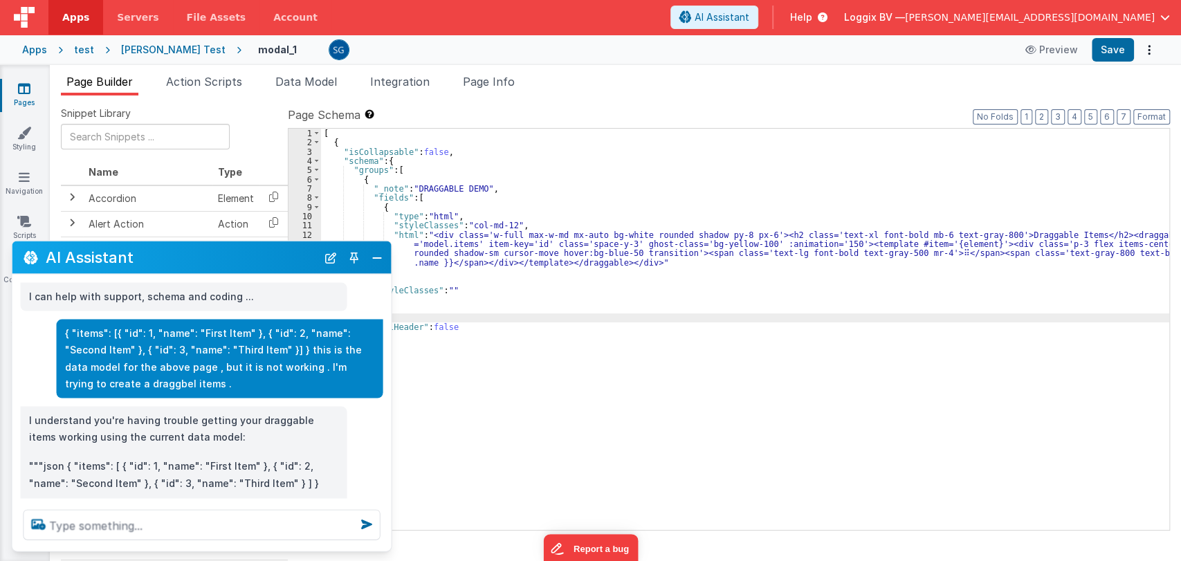
click at [192, 382] on p "{ "items": [{ "id": 1, "name": "First Item" }, { "id": 2, "name": "Second Item"…" at bounding box center [220, 358] width 310 height 68
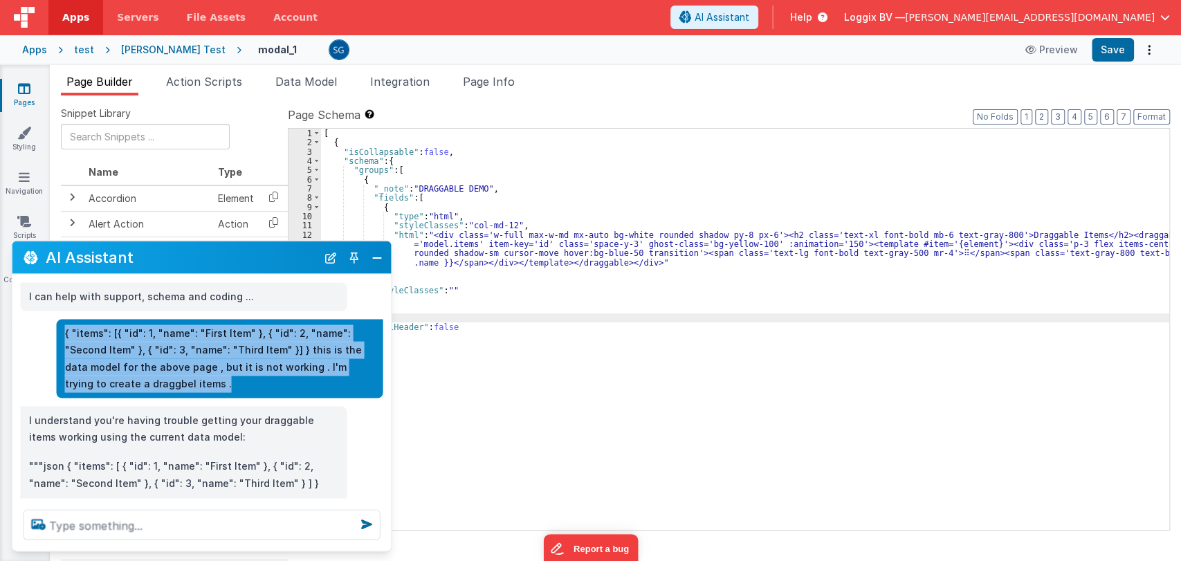
drag, startPoint x: 192, startPoint y: 382, endPoint x: 53, endPoint y: 325, distance: 151.0
click at [53, 325] on div "{ "items": [{ "id": 1, "name": "First Item" }, { "id": 2, "name": "Second Item"…" at bounding box center [197, 358] width 371 height 79
copy p "{ "items": [{ "id": 1, "name": "First Item" }, { "id": 2, "name": "Second Item"…"
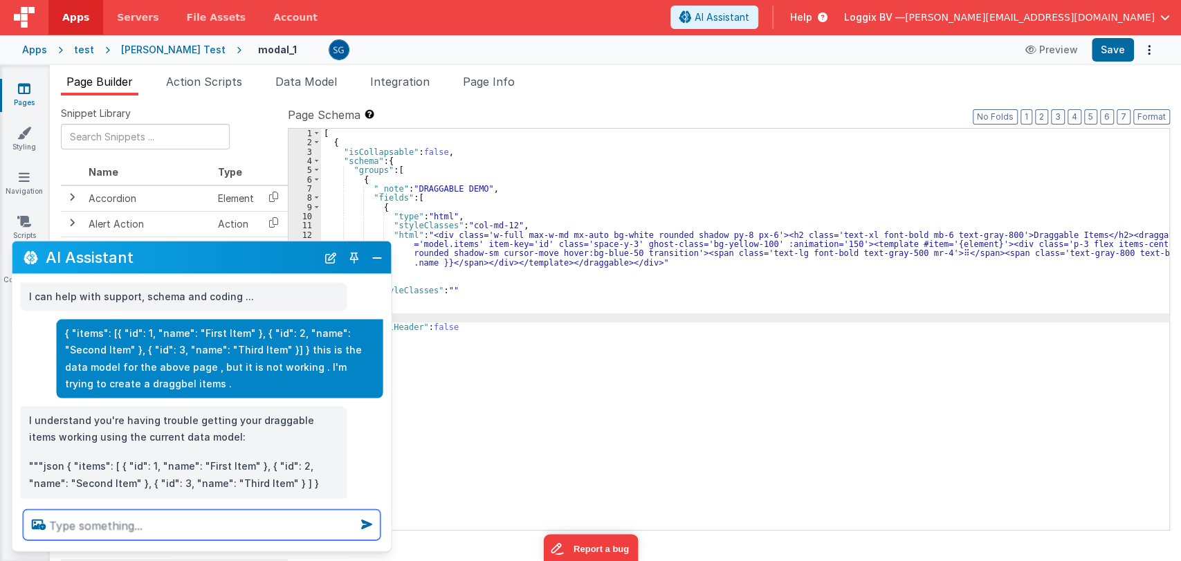
click at [145, 522] on textarea at bounding box center [202, 525] width 357 height 30
paste textarea "{ "items": [{ "id": 1, "name": "First Item" }, { "id": 2, "name": "Second Item"…"
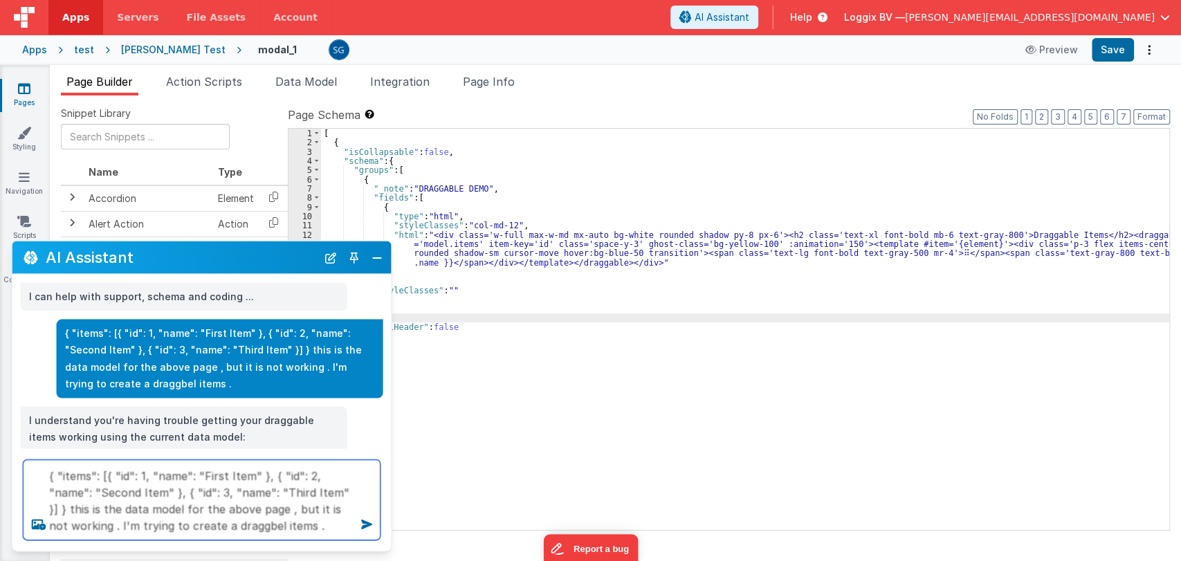
type textarea "{ "items": [{ "id": 1, "name": "First Item" }, { "id": 2, "name": "Second Item"…"
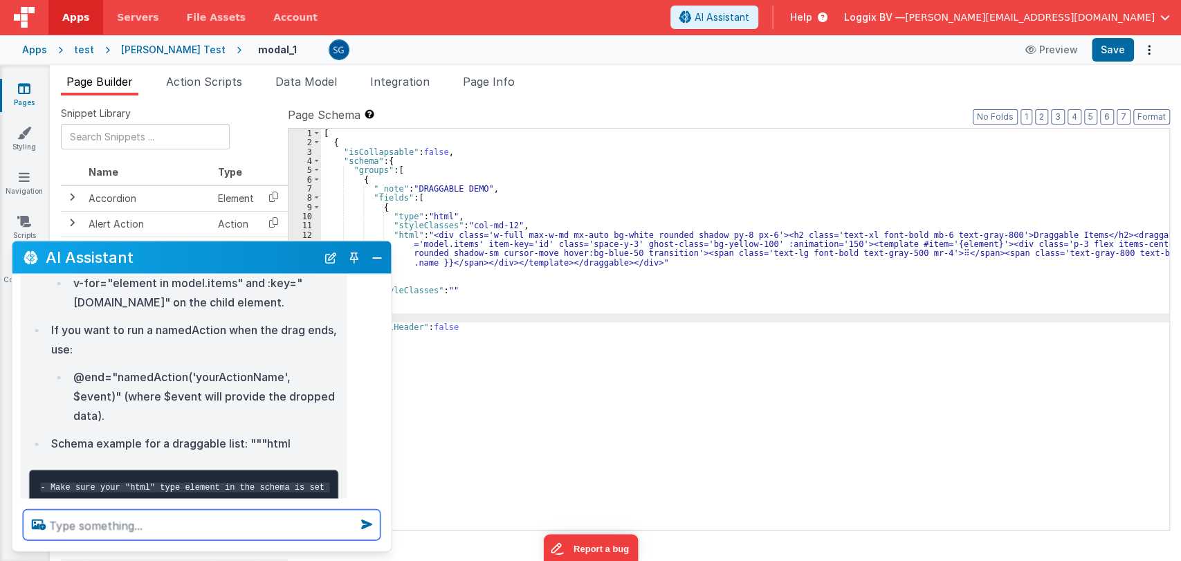
scroll to position [1374, 0]
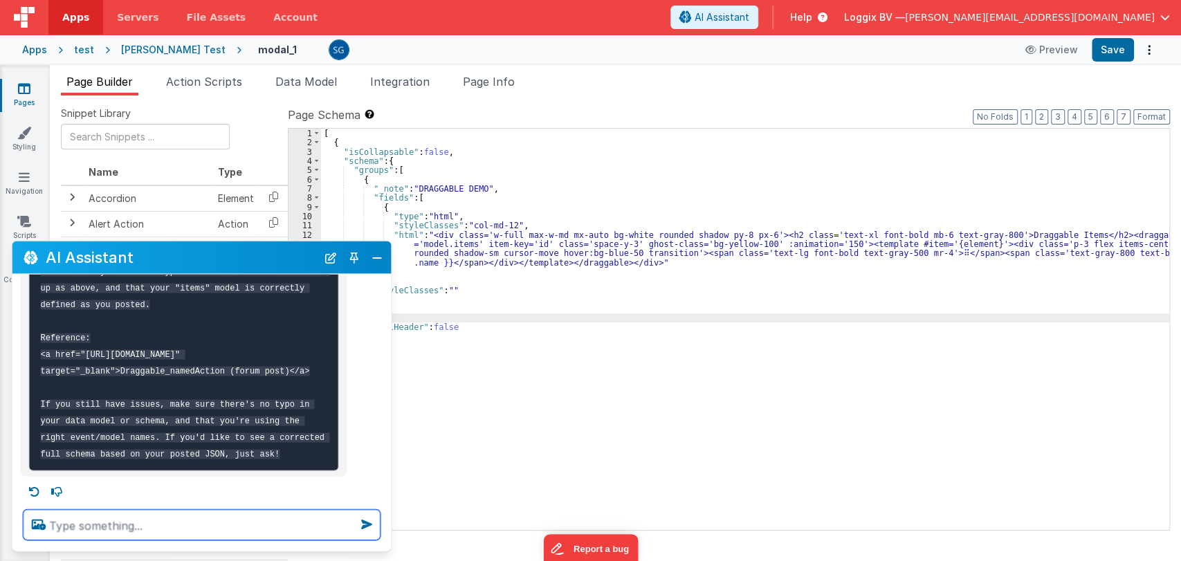
click at [158, 519] on textarea at bounding box center [202, 525] width 357 height 30
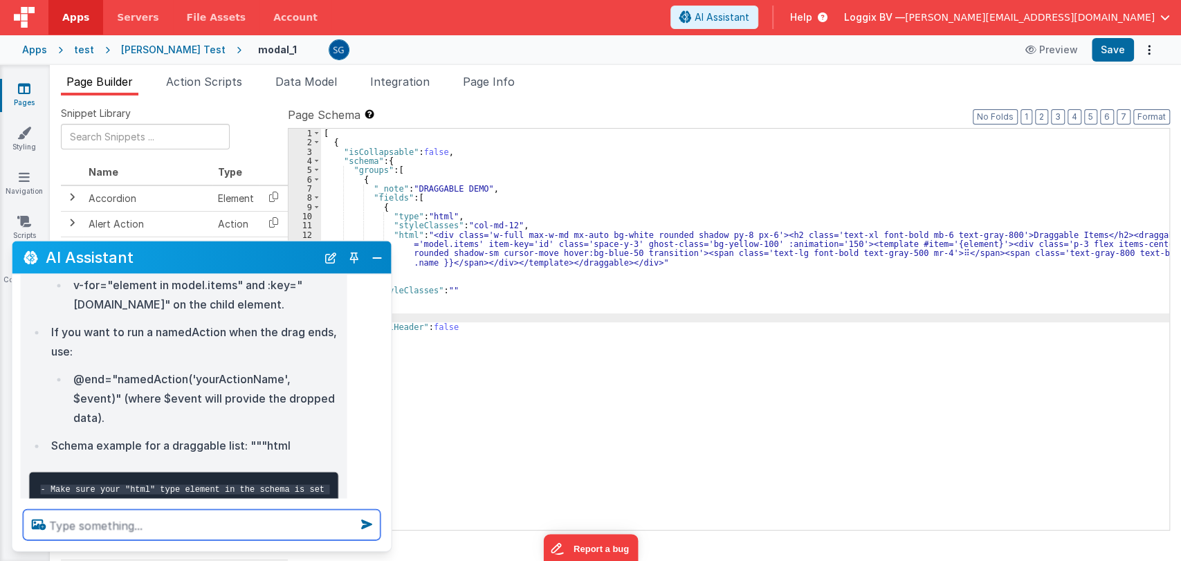
scroll to position [1158, 0]
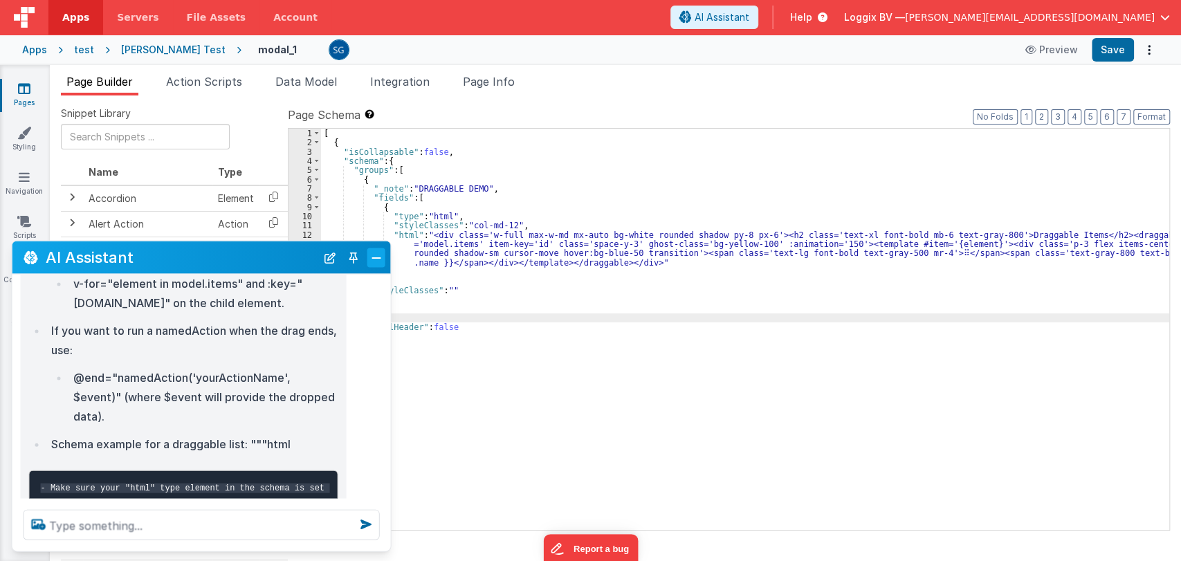
click at [377, 259] on button "Close" at bounding box center [376, 257] width 18 height 19
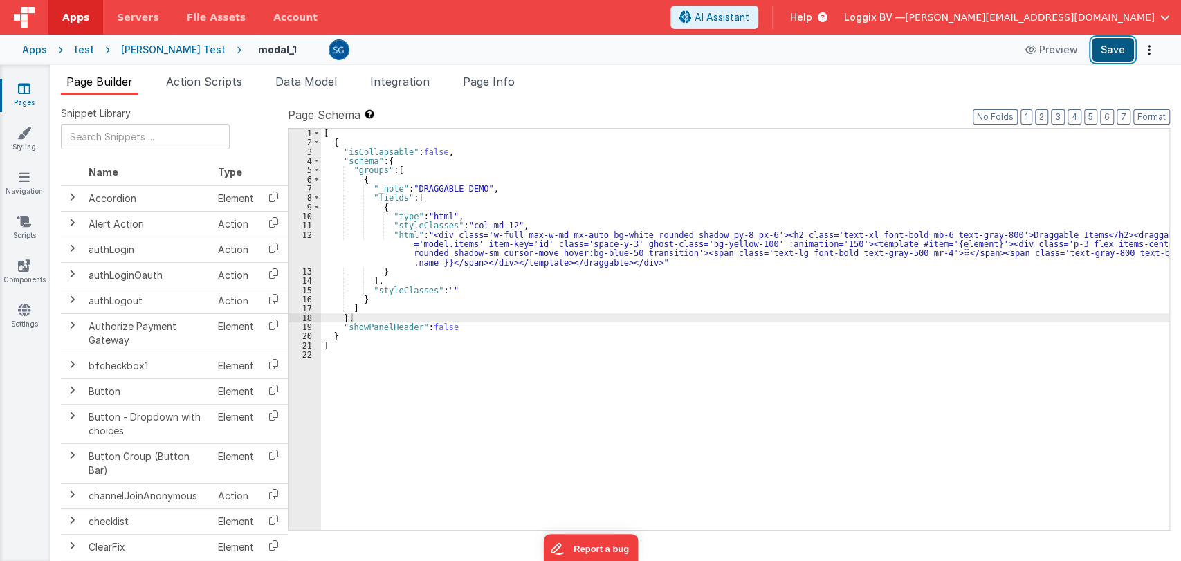
click at [1100, 57] on button "Save" at bounding box center [1112, 50] width 42 height 24
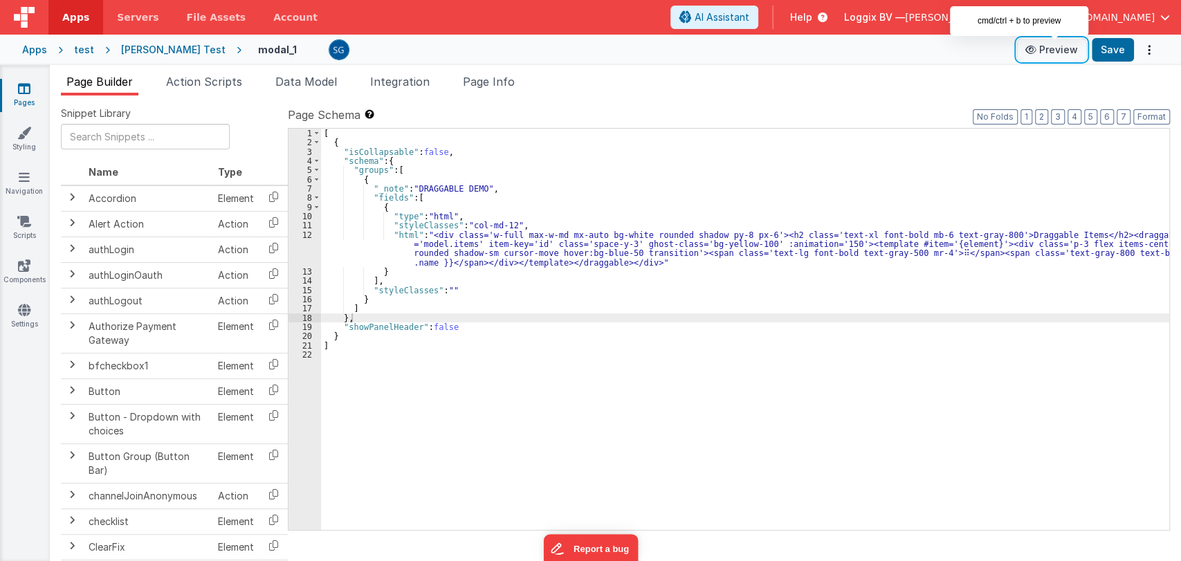
click at [1046, 55] on button "Preview" at bounding box center [1051, 50] width 69 height 22
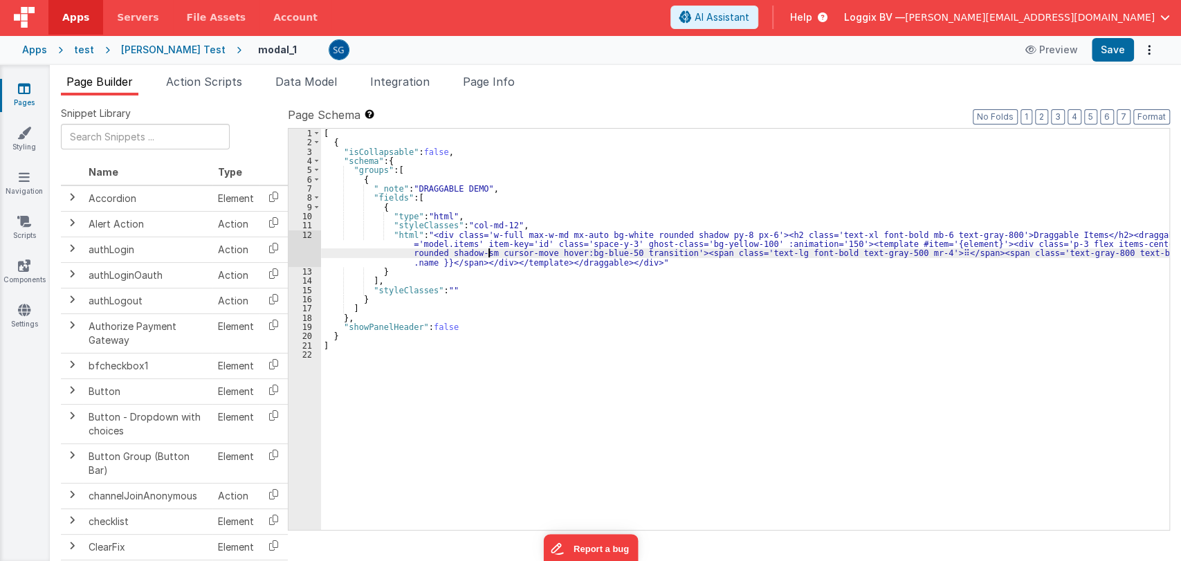
click at [490, 249] on div "[ { "isCollapsable" : false , "schema" : { "groups" : [ { "_note" : "DRAGGABLE …" at bounding box center [745, 339] width 848 height 420
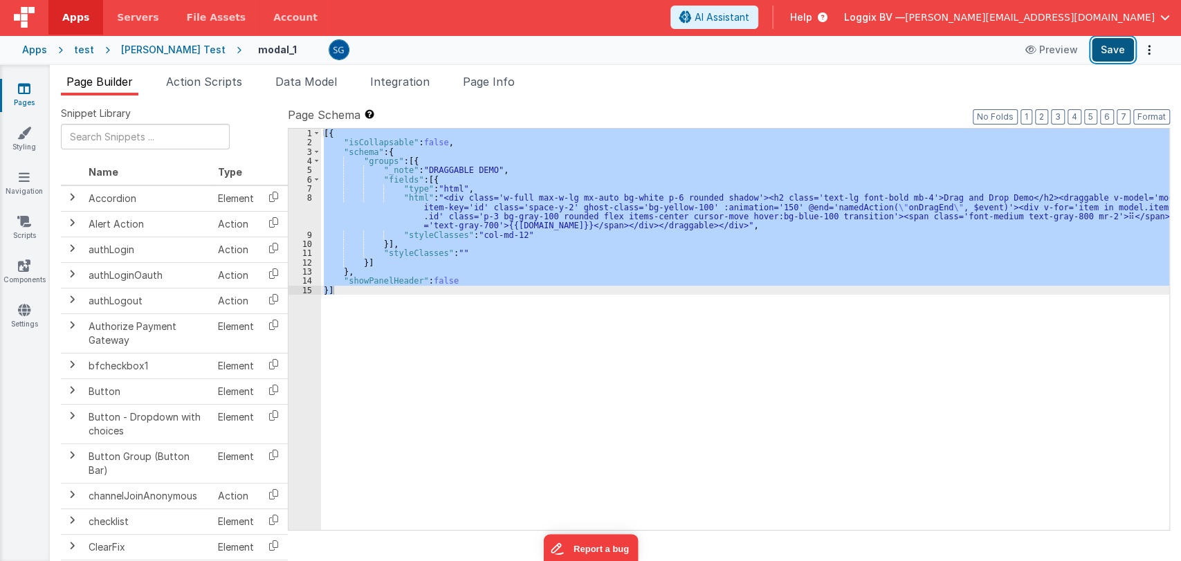
click at [1118, 48] on button "Save" at bounding box center [1112, 50] width 42 height 24
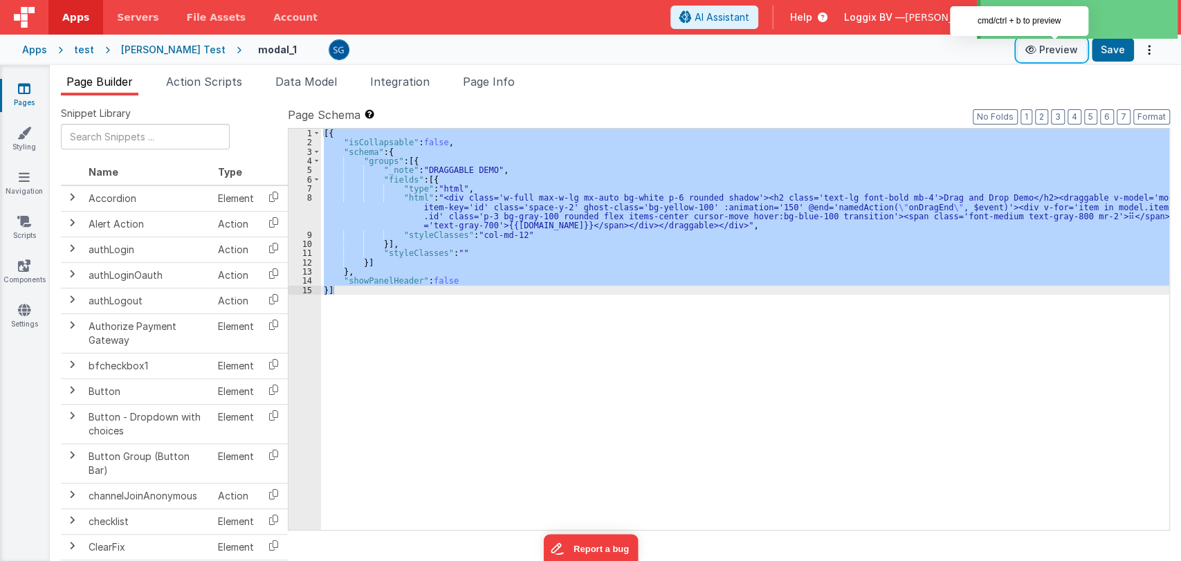
click at [1050, 51] on button "Preview" at bounding box center [1051, 50] width 69 height 22
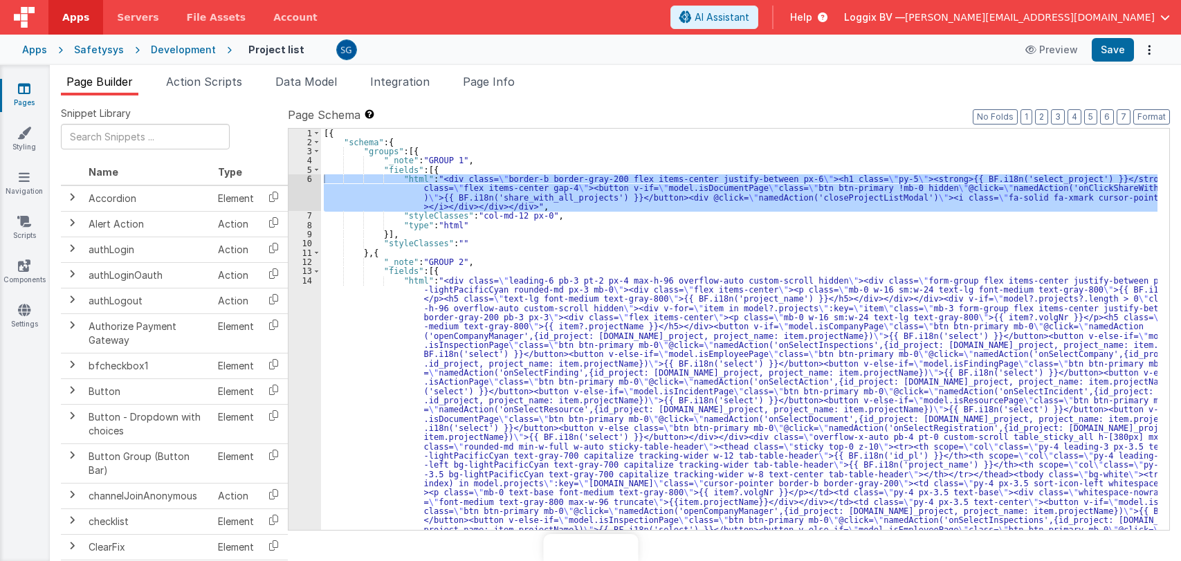
click at [570, 212] on div "[{ "schema" : { "groups" : [{ "_note" : "GROUP 1" , "fields" : [{ "html" : "<di…" at bounding box center [739, 514] width 836 height 770
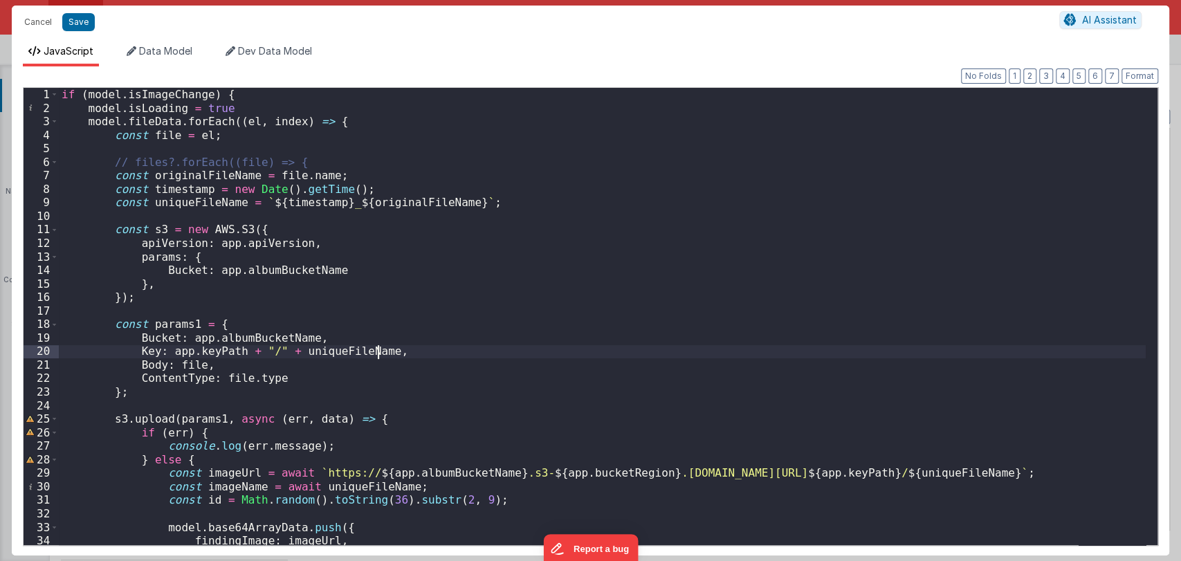
click at [403, 353] on div "if ( model . isImageChange ) { model . isLoading = true model . fileData . forE…" at bounding box center [602, 330] width 1086 height 484
click at [488, 216] on div "if ( model . isImageChange ) { model . isLoading = true model . fileData . forE…" at bounding box center [602, 330] width 1086 height 484
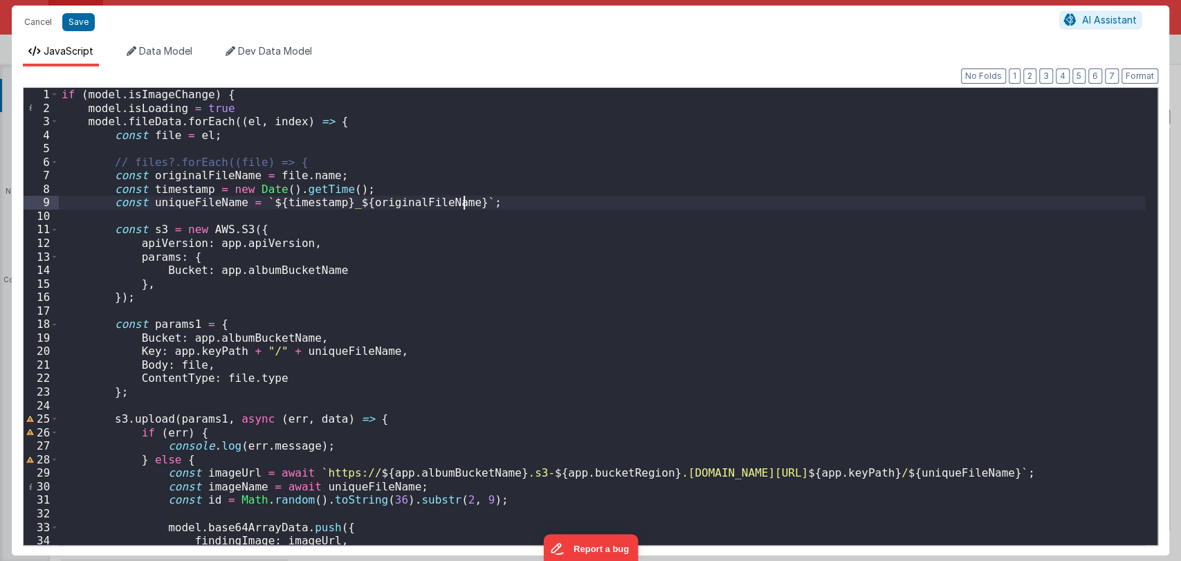
click at [506, 201] on div "if ( model . isImageChange ) { model . isLoading = true model . fileData . forE…" at bounding box center [602, 330] width 1086 height 484
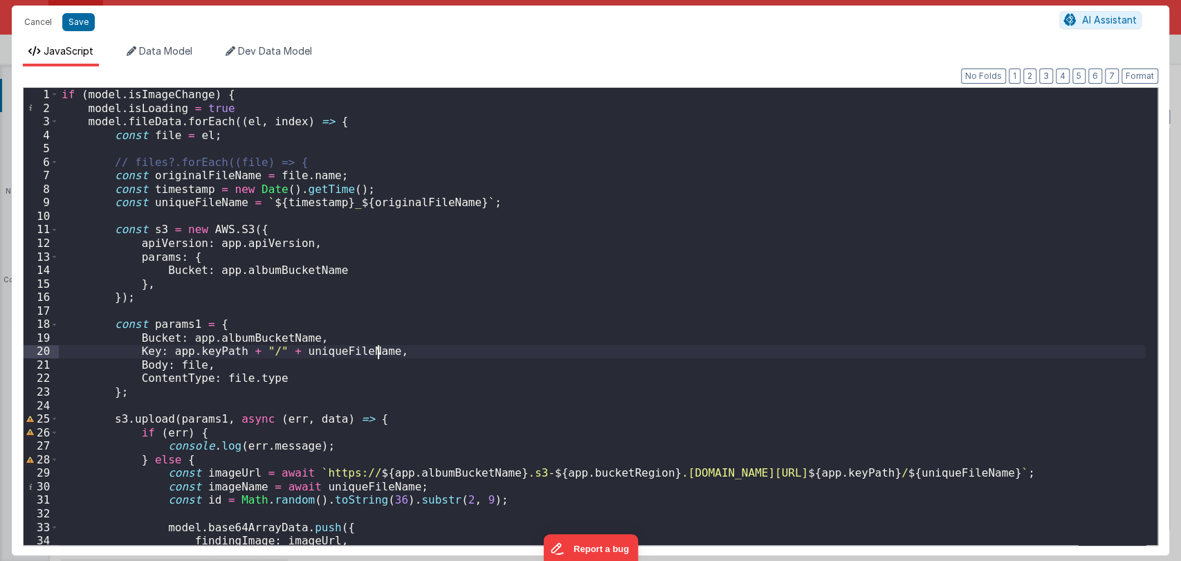
click at [392, 355] on div "if ( model . isImageChange ) { model . isLoading = true model . fileData . forE…" at bounding box center [602, 330] width 1086 height 484
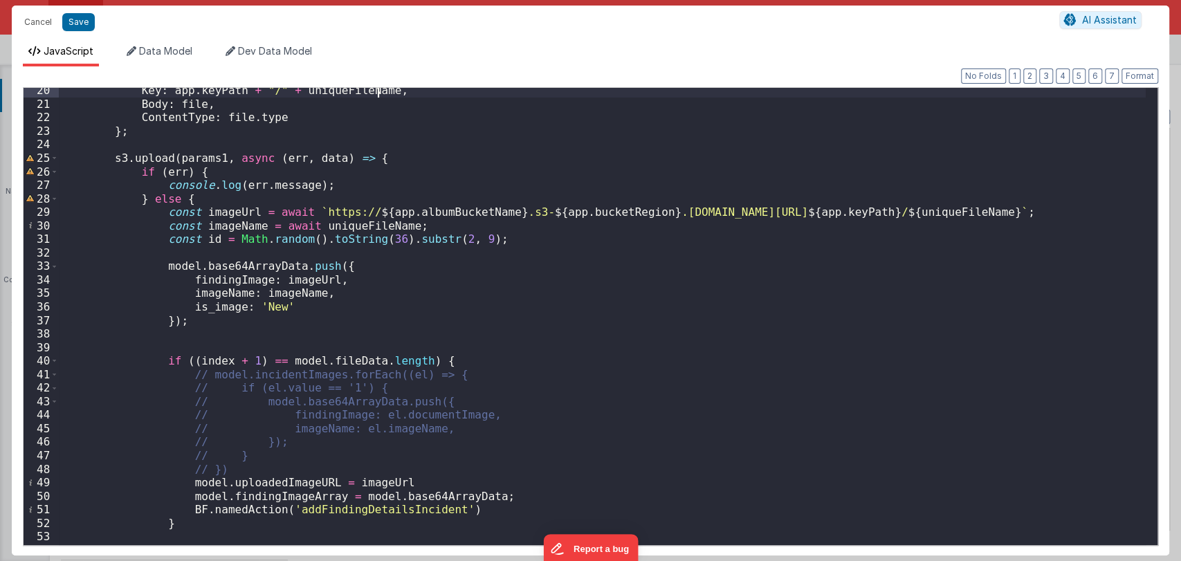
scroll to position [260, 0]
click at [503, 245] on div "Key : app . keyPath + "/" + uniqueFileName , Body : file , ContentType : file .…" at bounding box center [602, 326] width 1086 height 484
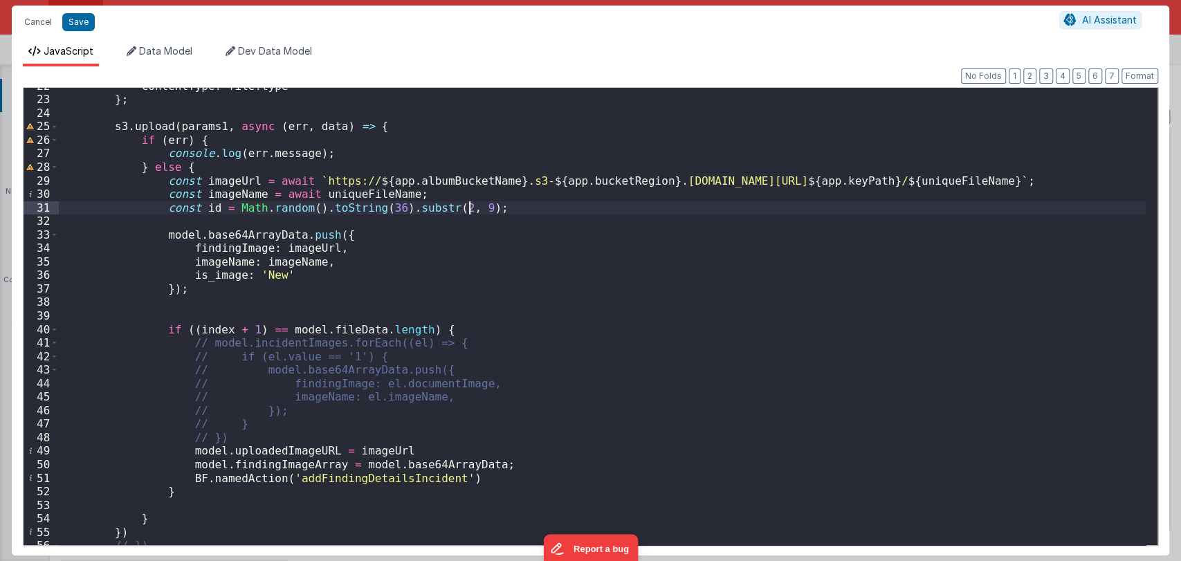
scroll to position [293, 0]
click at [490, 212] on div "ContentType : file . type } ; s3 . upload ( params1 , async ( err , data ) => {…" at bounding box center [602, 322] width 1086 height 484
click at [33, 21] on button "Cancel" at bounding box center [37, 21] width 41 height 19
click at [49, 24] on button "Cancel" at bounding box center [37, 21] width 41 height 19
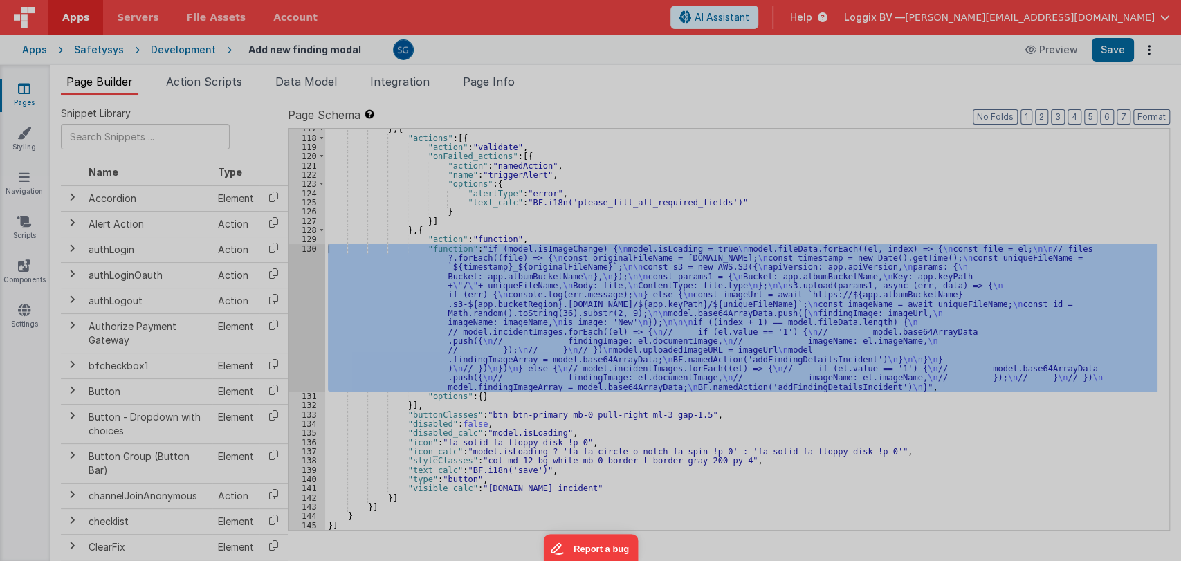
click at [554, 300] on div "Format 7 6 5 4 3 2 1 No Folds" at bounding box center [590, 301] width 1135 height 459
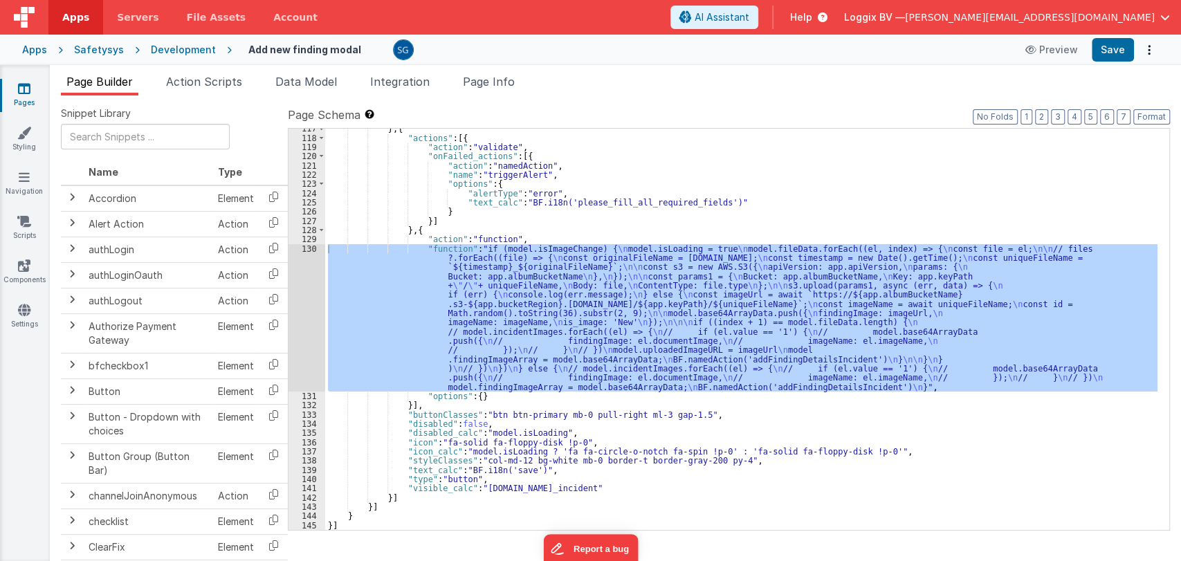
click at [548, 240] on div "} , { "actions" : [{ "action" : "validate" , "onFailed_actions" : [{ "action" :…" at bounding box center [741, 334] width 832 height 420
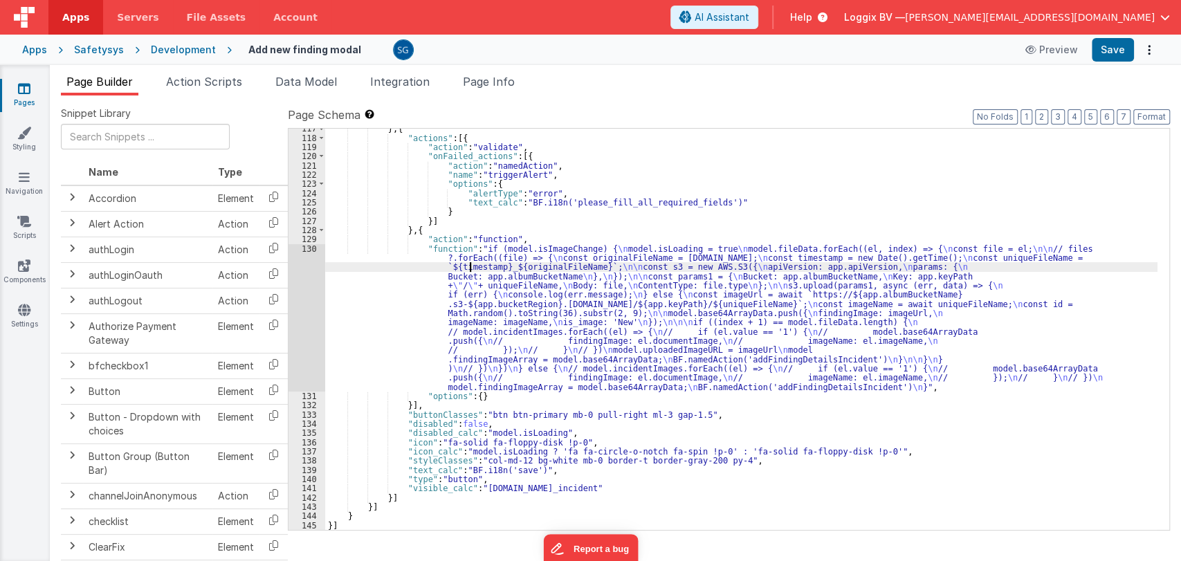
click at [471, 267] on div "} , { "actions" : [{ "action" : "validate" , "onFailed_actions" : [{ "action" :…" at bounding box center [741, 334] width 832 height 420
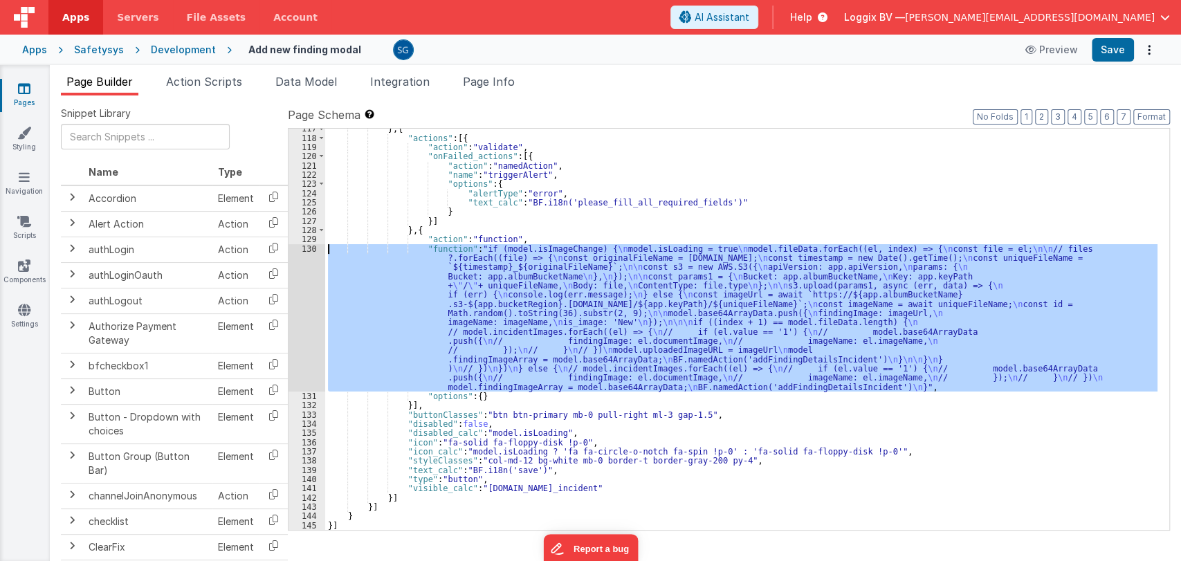
click at [309, 250] on div "130" at bounding box center [306, 317] width 37 height 147
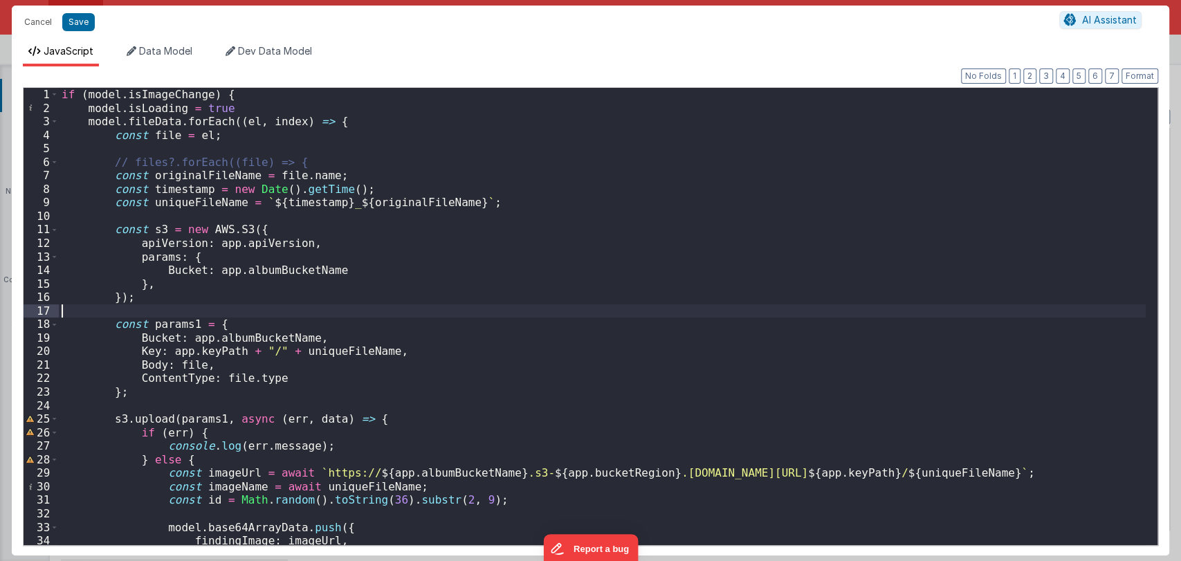
click at [571, 304] on div "if ( model . isImageChange ) { model . isLoading = true model . fileData . forE…" at bounding box center [602, 330] width 1086 height 484
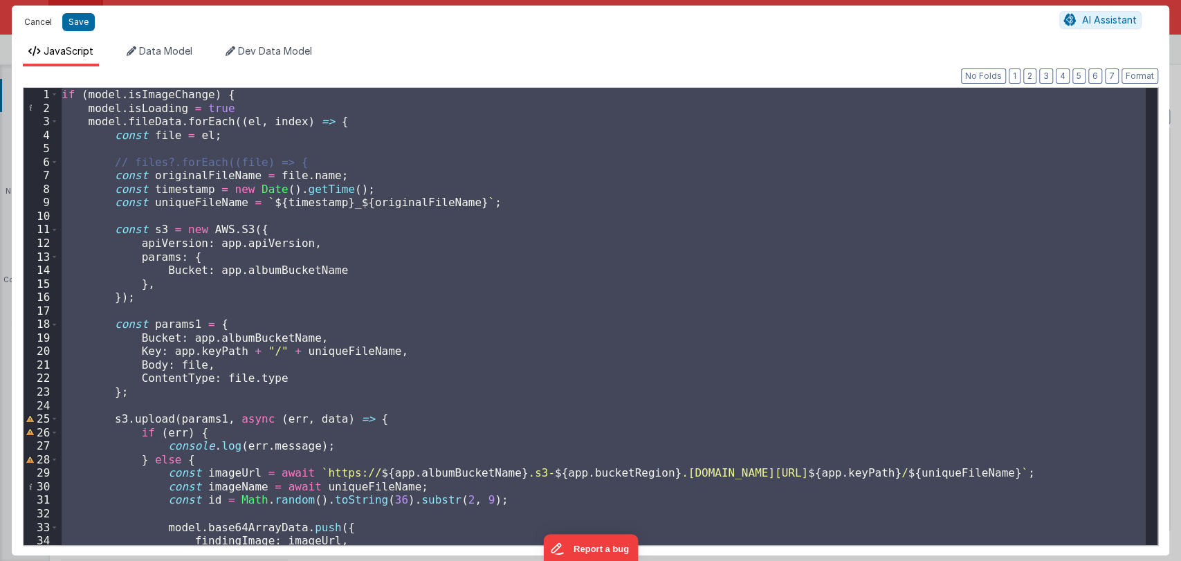
click at [36, 25] on button "Cancel" at bounding box center [37, 21] width 41 height 19
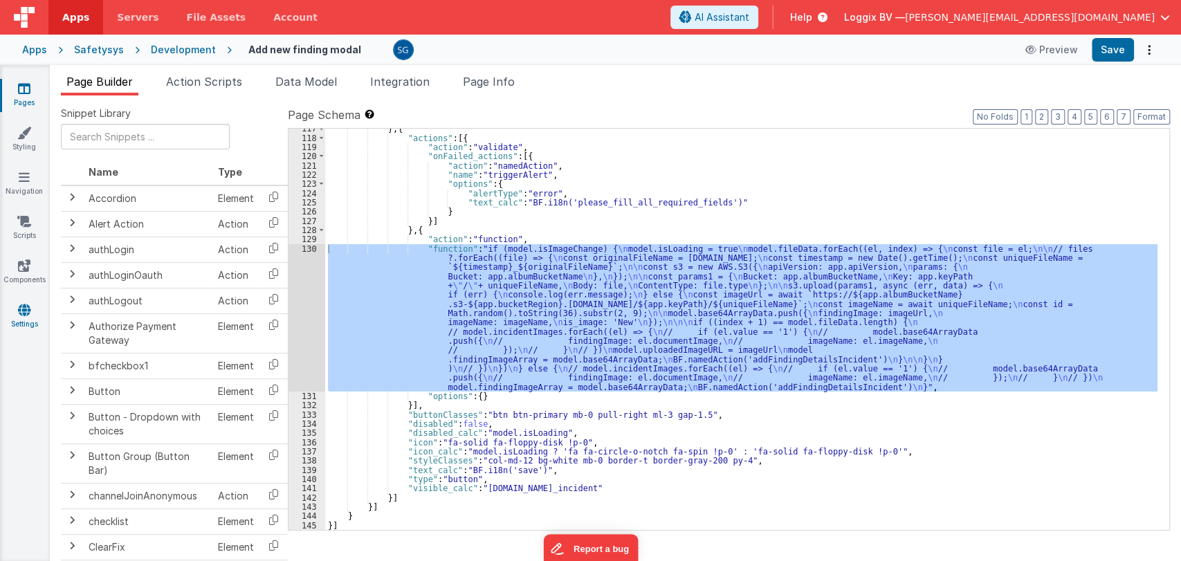
click at [21, 314] on icon at bounding box center [24, 310] width 12 height 14
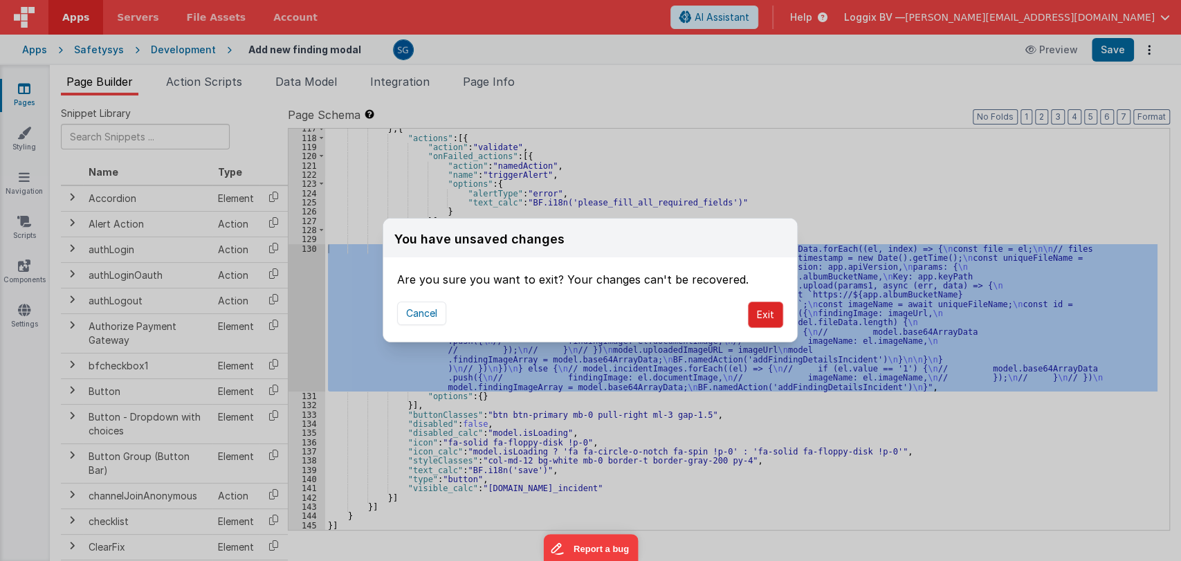
click at [761, 305] on button "Exit" at bounding box center [765, 315] width 35 height 26
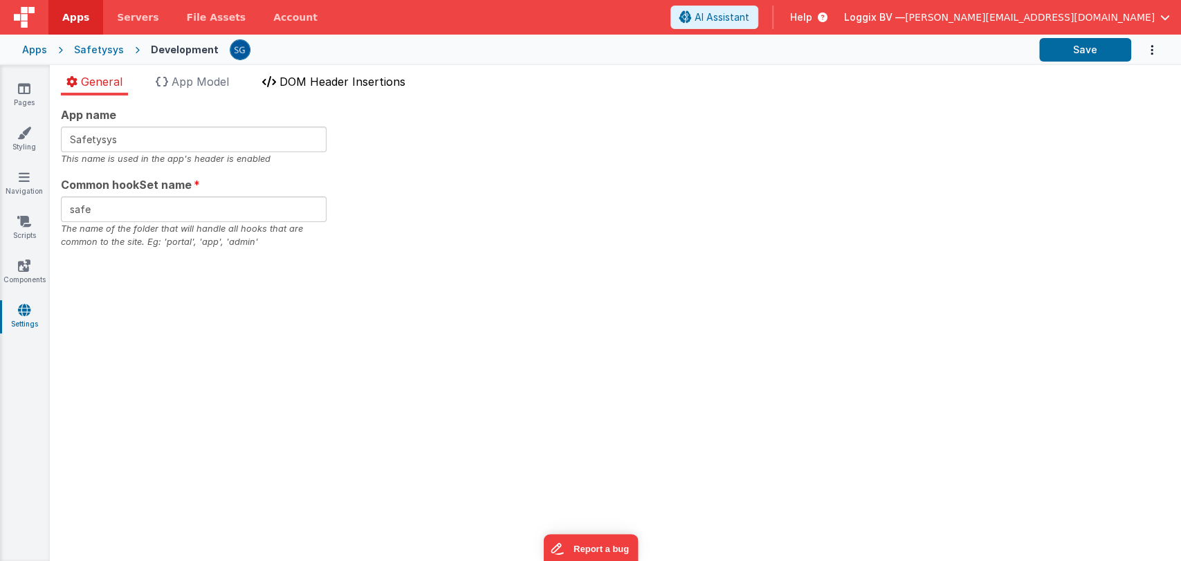
click at [325, 78] on span "DOM Header Insertions" at bounding box center [342, 82] width 126 height 14
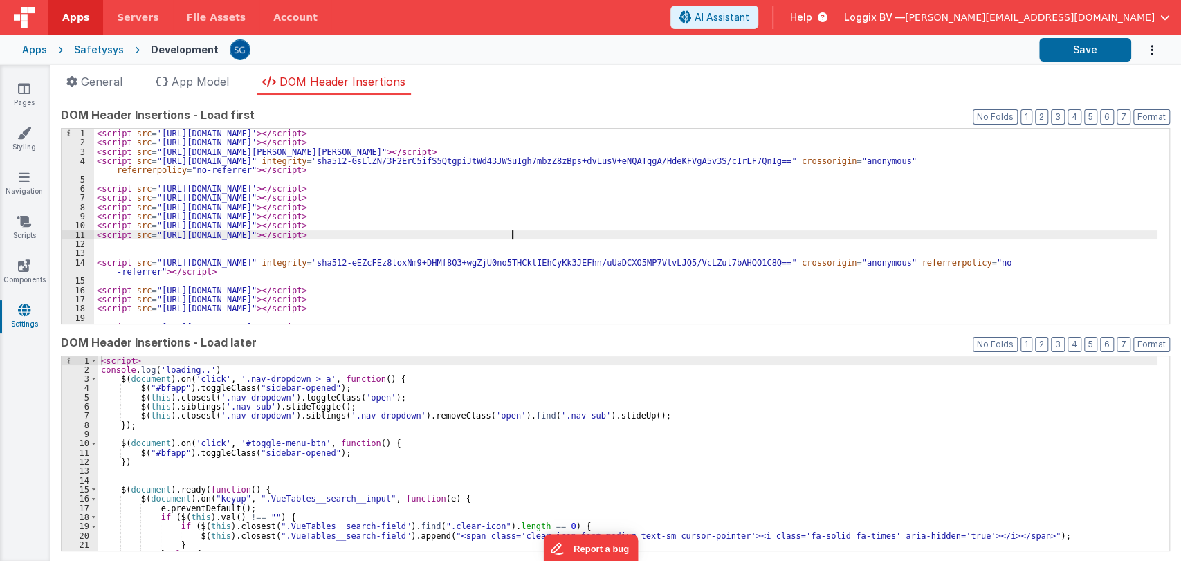
click at [551, 231] on div "< script src = 'https://unpkg.com/vue/dist/vue.js' > </ script > < script src =…" at bounding box center [625, 236] width 1063 height 214
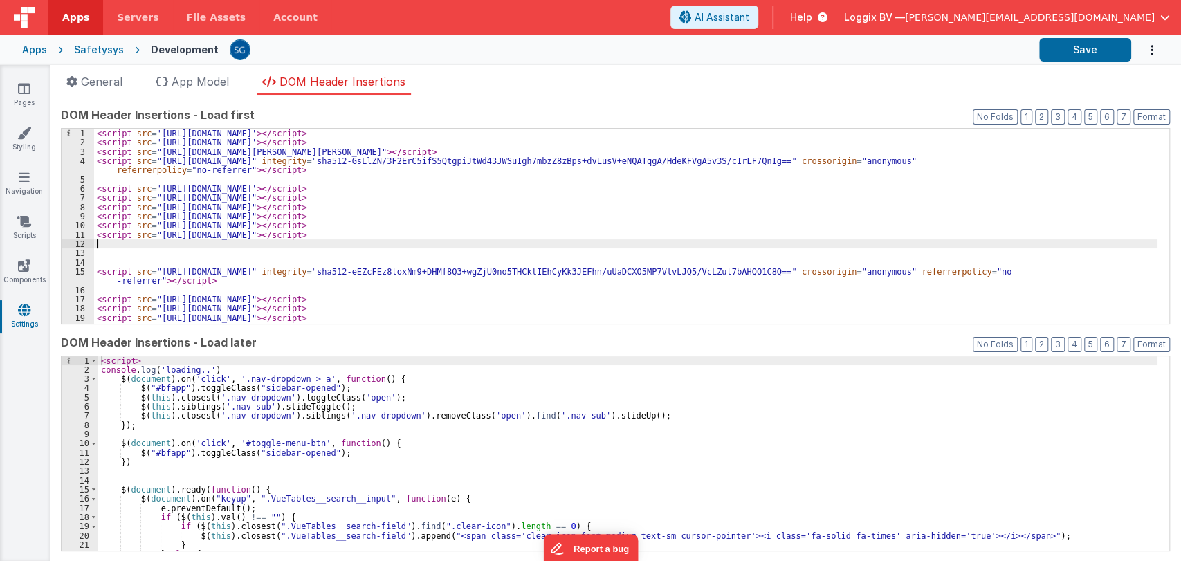
paste textarea
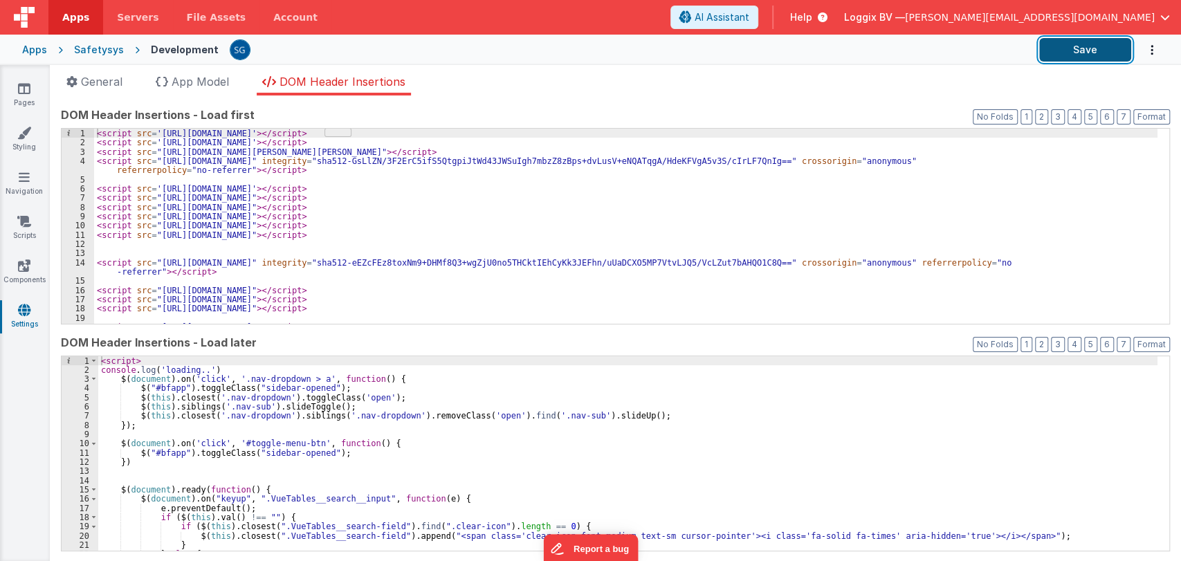
click at [1057, 51] on button "Save" at bounding box center [1085, 50] width 92 height 24
click at [977, 174] on div "< script src = 'https://unpkg.com/vue/dist/vue.js' > </ script > < script src =…" at bounding box center [625, 236] width 1063 height 214
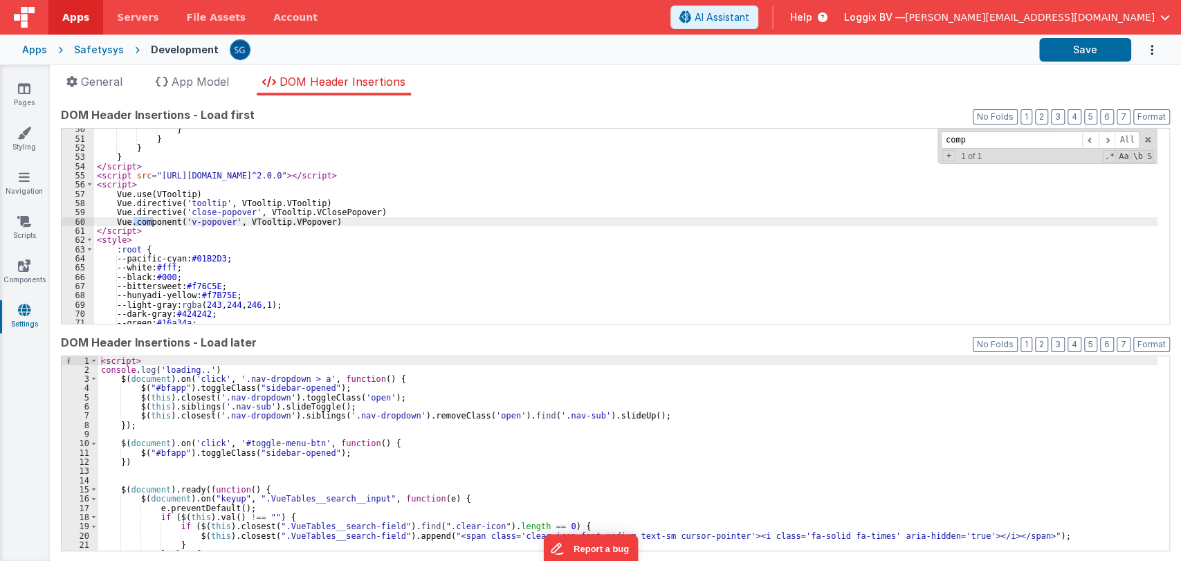
scroll to position [474, 0]
type input "compr"
click at [1143, 137] on span at bounding box center [1148, 140] width 10 height 10
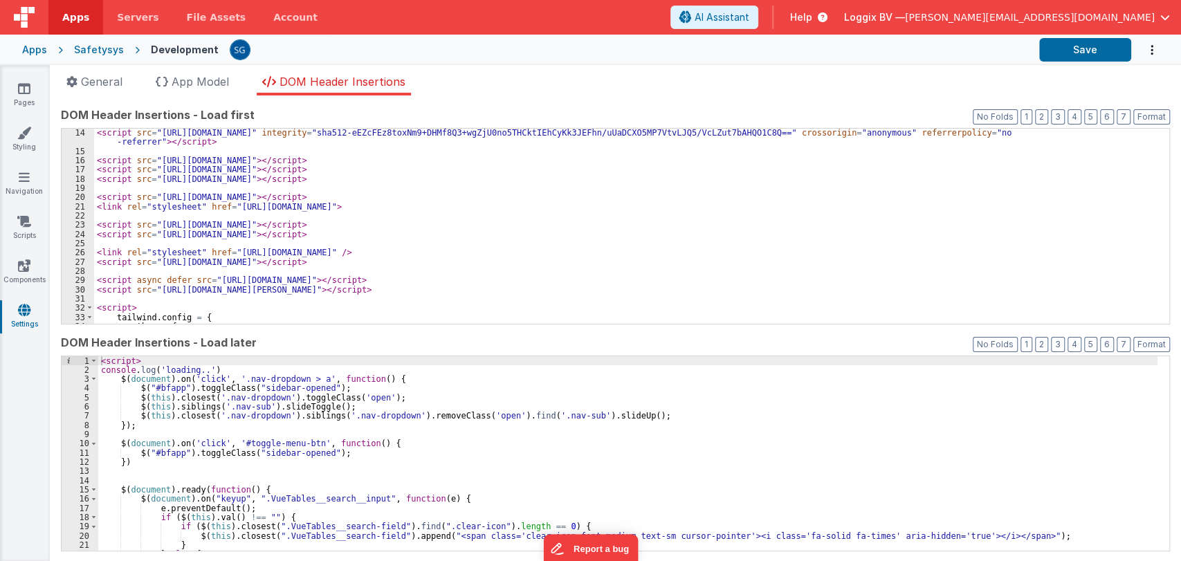
scroll to position [129, 0]
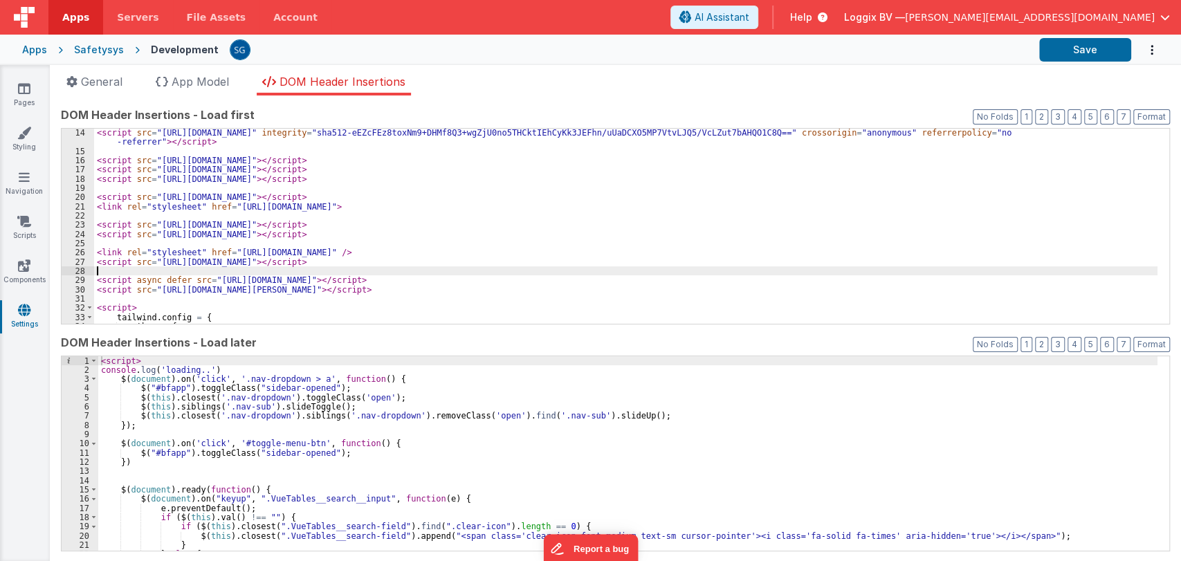
click at [621, 268] on div "< script src = "https://cdnjs.cloudflare.com/ajax/libs/heic2any/0.0.1/index.js"…" at bounding box center [625, 239] width 1063 height 223
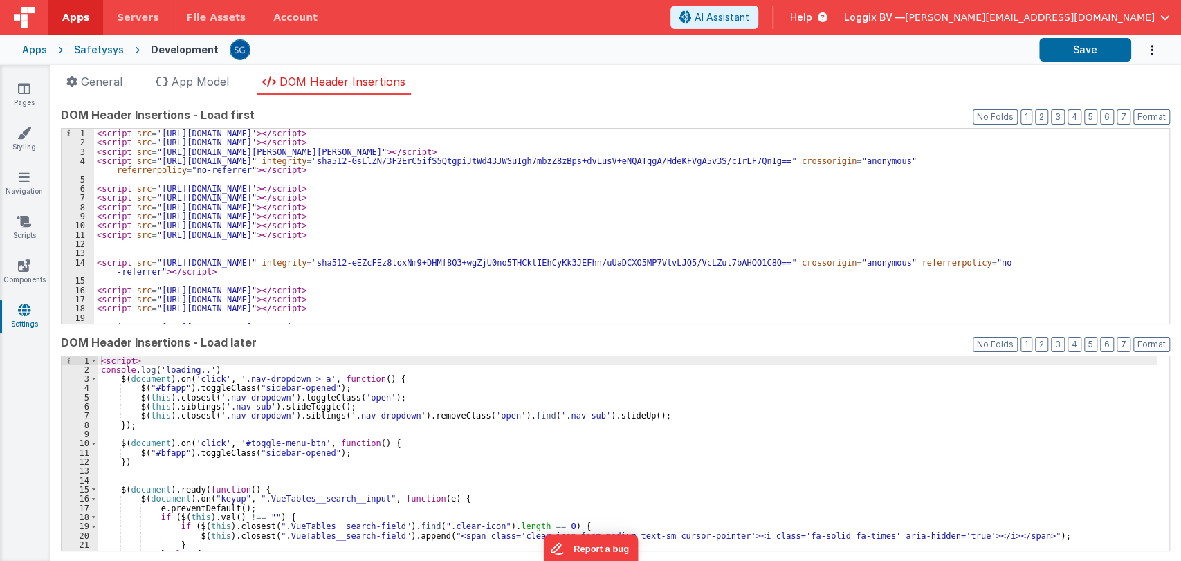
scroll to position [0, 0]
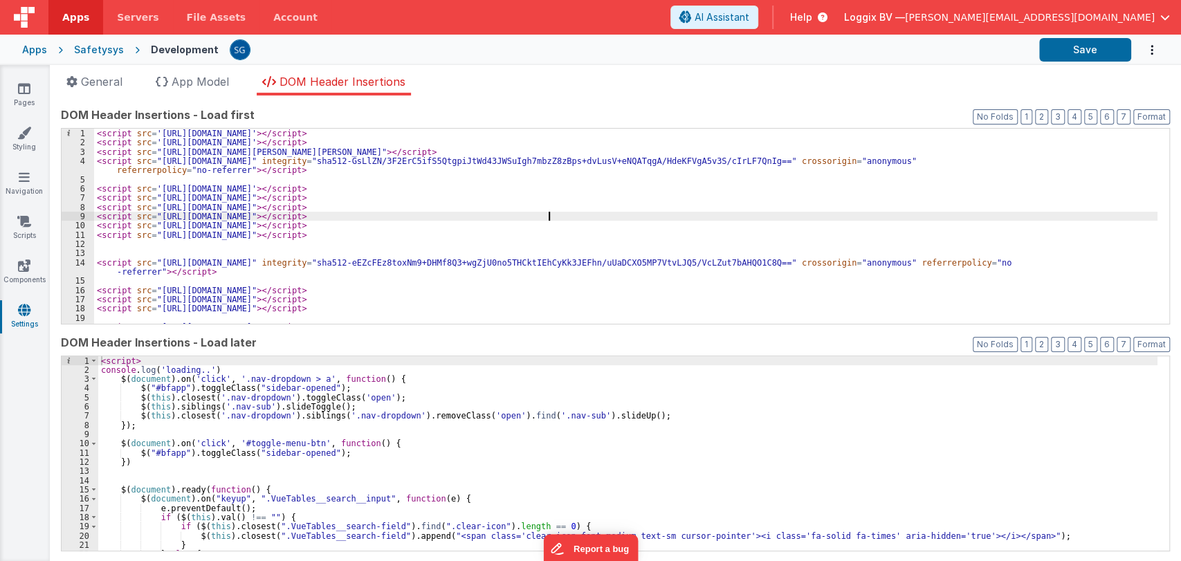
click at [571, 216] on div "< script src = 'https://unpkg.com/vue/dist/vue.js' > </ script > < script src =…" at bounding box center [625, 236] width 1063 height 214
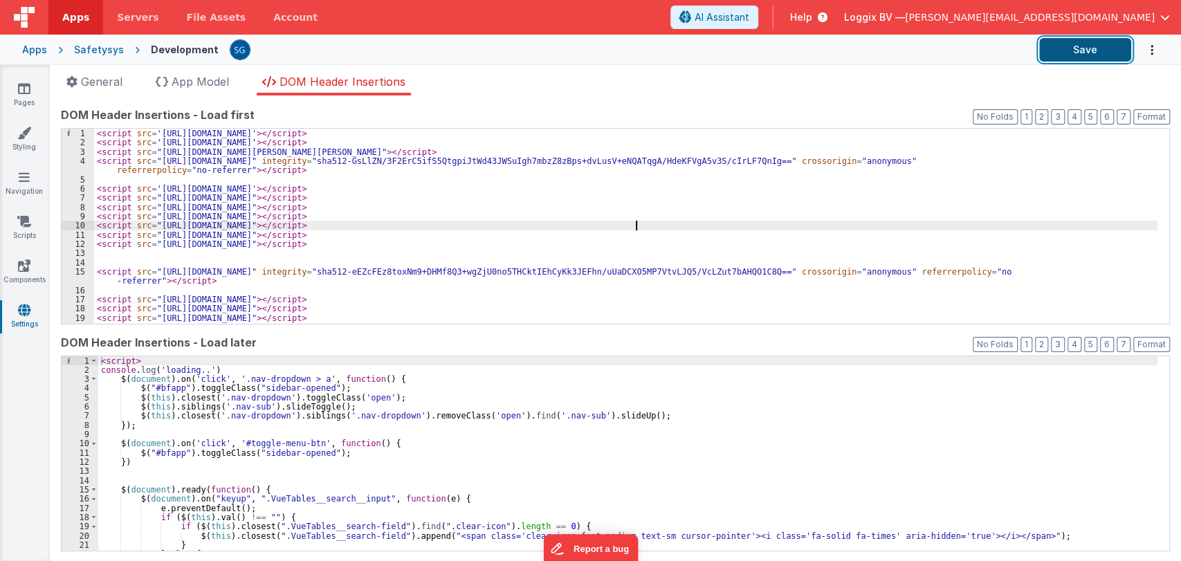
click at [1072, 49] on button "Save" at bounding box center [1085, 50] width 92 height 24
click at [1164, 12] on span "button" at bounding box center [1165, 17] width 10 height 10
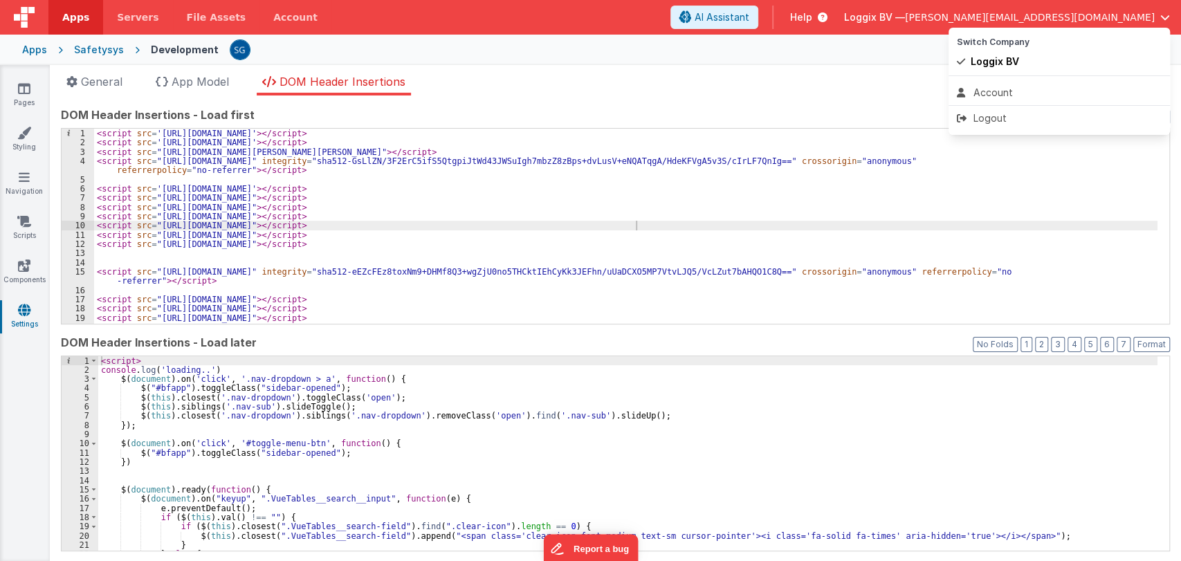
click at [842, 95] on button at bounding box center [590, 280] width 1181 height 561
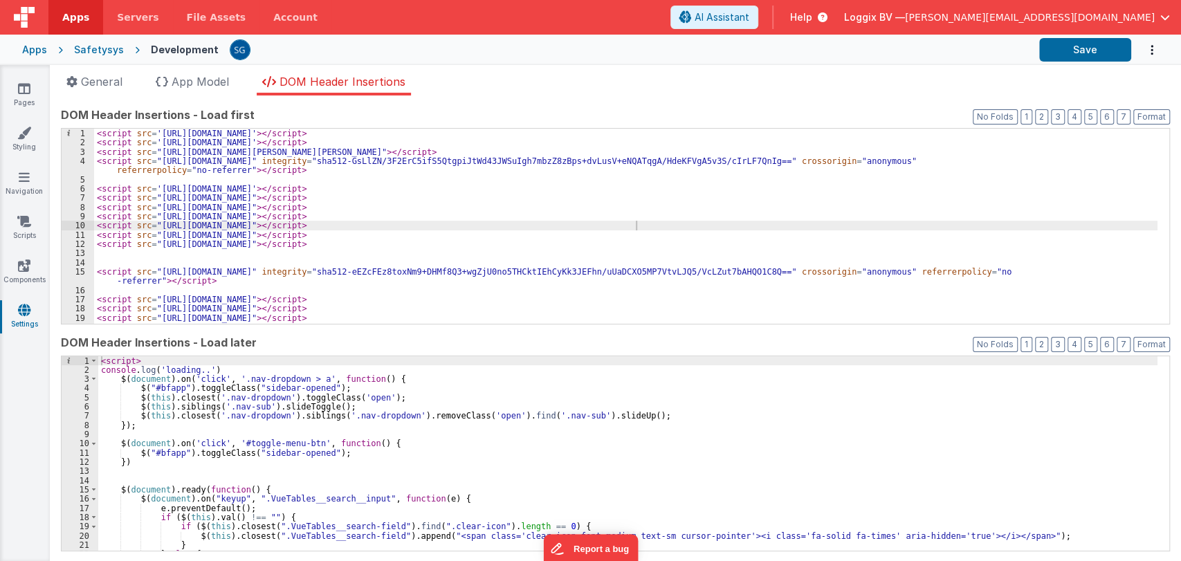
click at [791, 69] on div "General App Model DOM Header Insertions App name Safetysys This name is used in…" at bounding box center [615, 313] width 1131 height 496
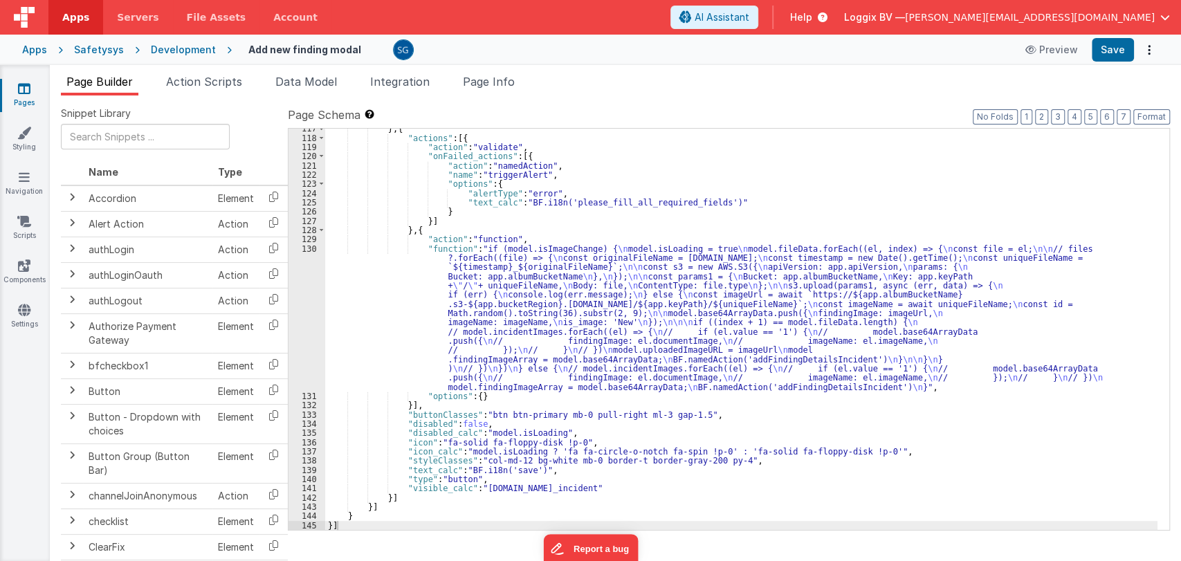
scroll to position [1646, 0]
click at [477, 249] on div "} , { "actions" : [{ "action" : "validate" , "onFailed_actions" : [{ "action" :…" at bounding box center [741, 334] width 832 height 420
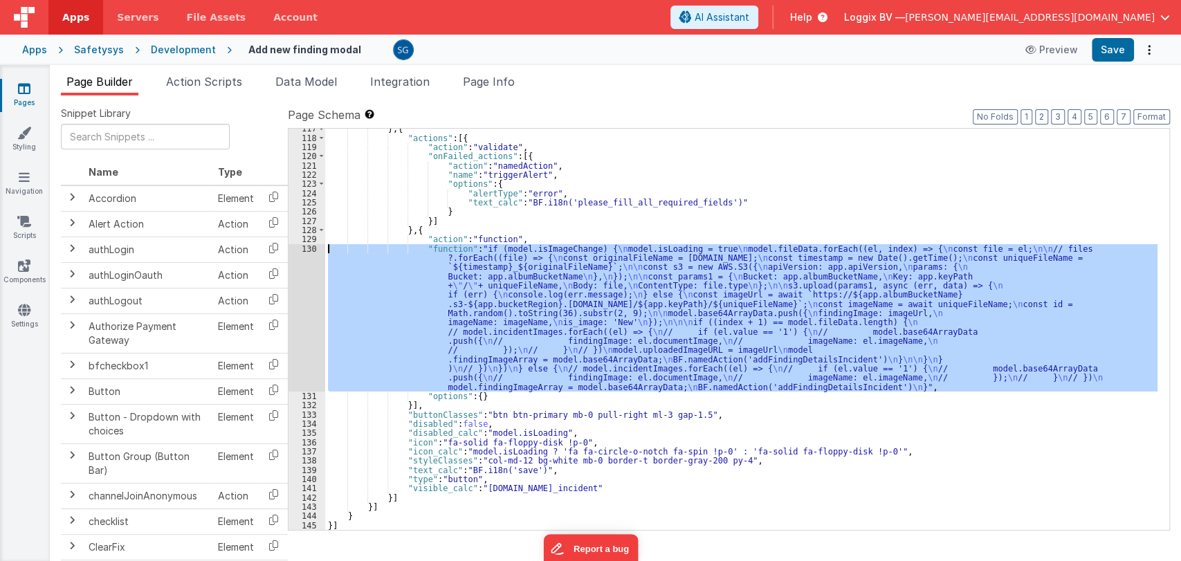
click at [308, 248] on div "130" at bounding box center [306, 317] width 37 height 147
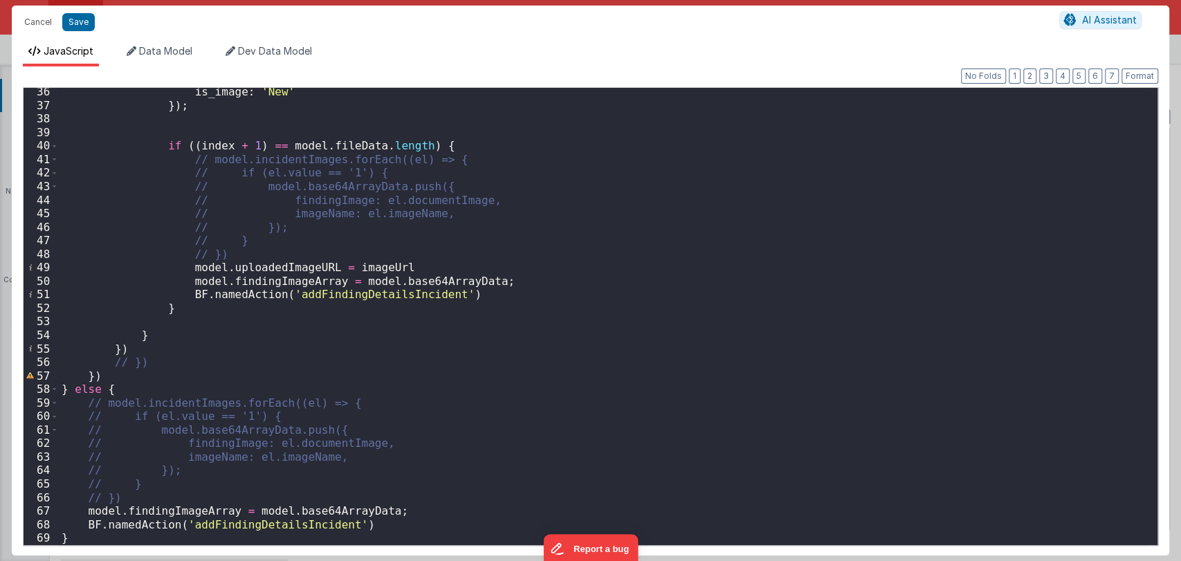
scroll to position [476, 0]
click at [568, 250] on div "is_image : 'New' }) ; if (( index + 1 ) == model . fileData . length ) { // mod…" at bounding box center [602, 327] width 1086 height 484
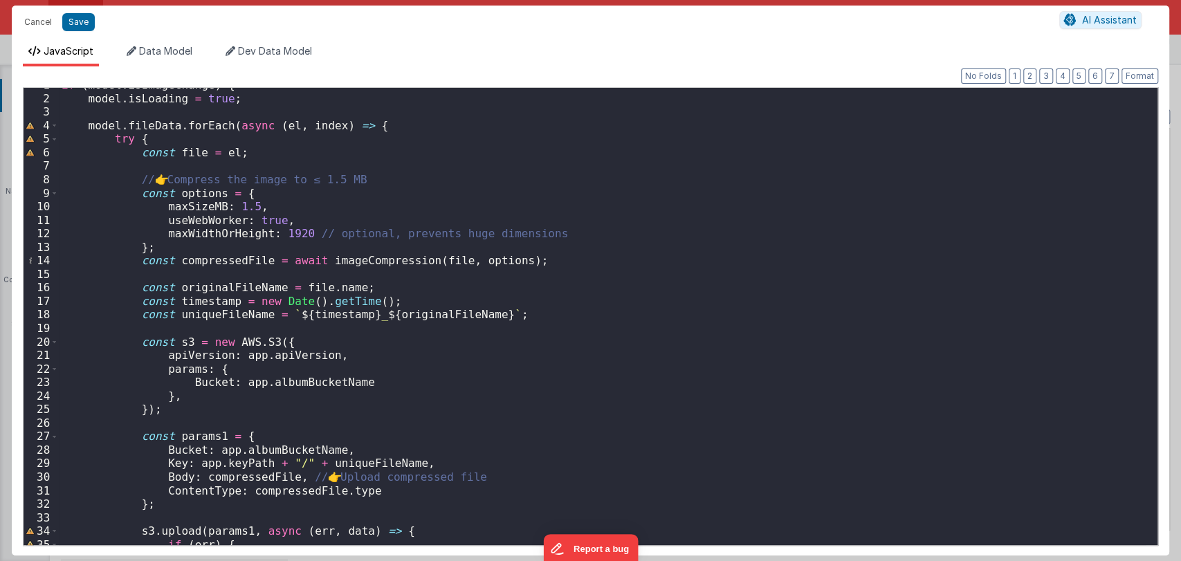
scroll to position [0, 0]
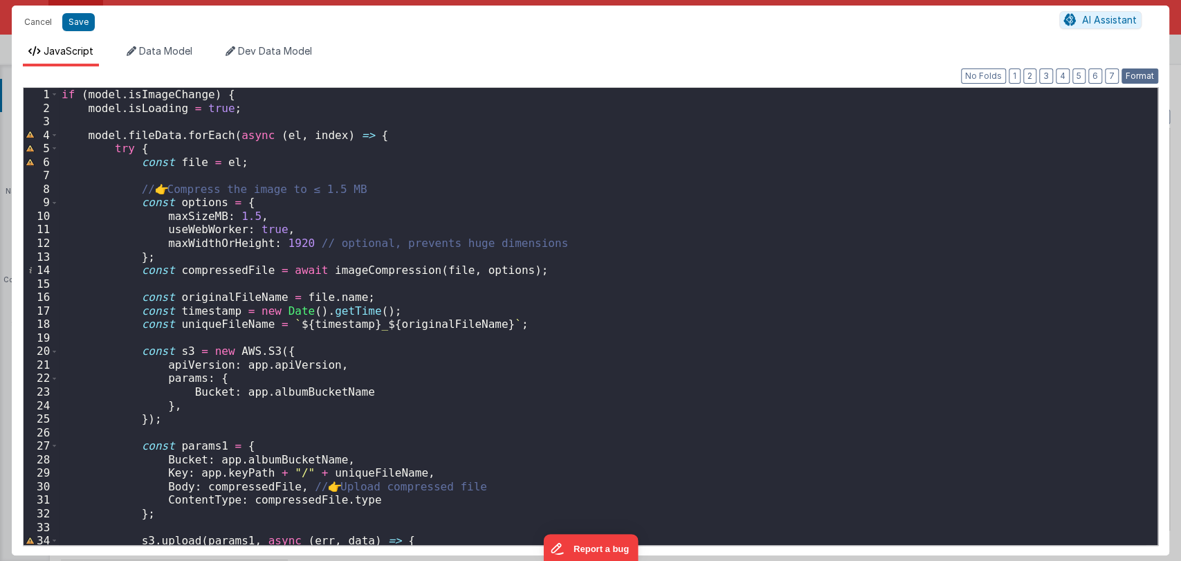
click at [1140, 79] on button "Format" at bounding box center [1139, 75] width 37 height 15
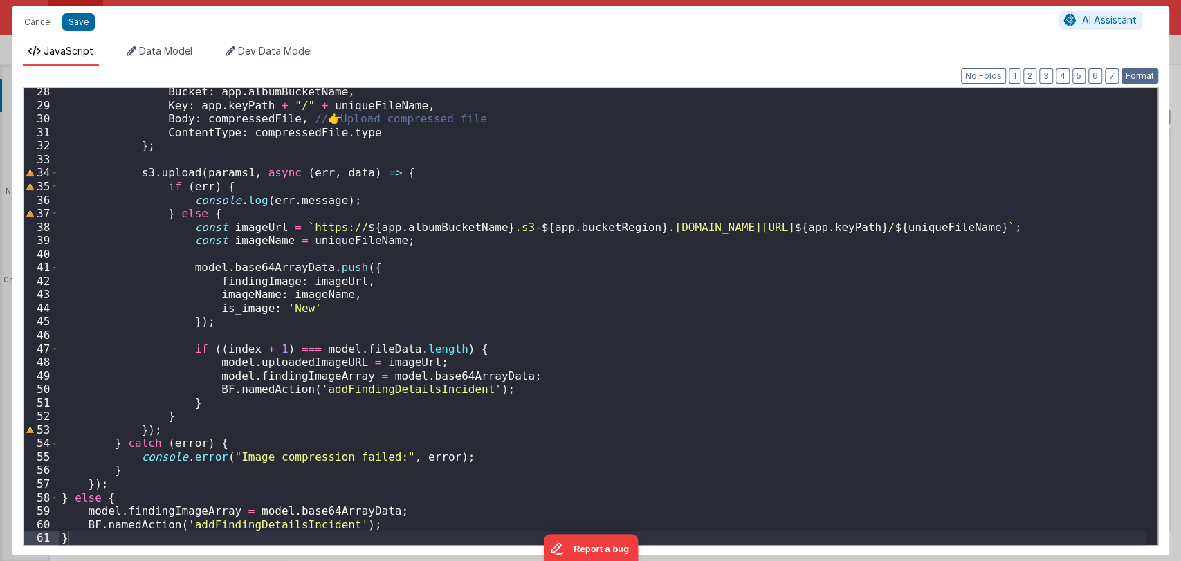
scroll to position [367, 0]
click at [82, 21] on button "Save" at bounding box center [78, 22] width 33 height 18
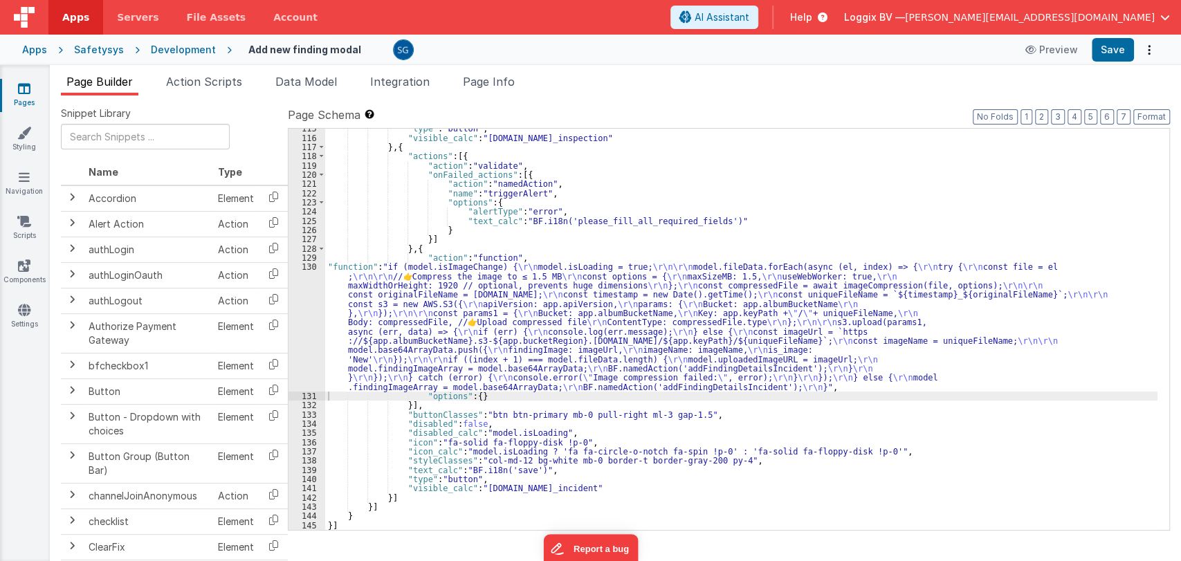
scroll to position [1627, 0]
click at [1147, 114] on button "Format" at bounding box center [1151, 116] width 37 height 15
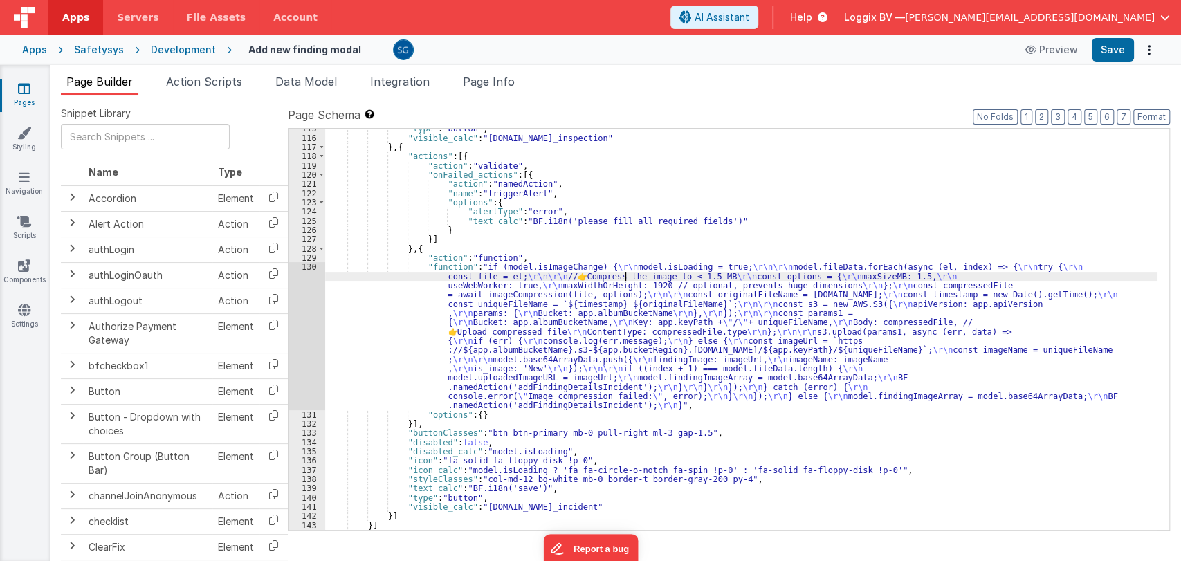
click at [627, 279] on div ""type" : "button" , "visible_calc" : "model.id_inspection" } , { "actions" : [{…" at bounding box center [741, 334] width 832 height 420
click at [448, 330] on div ""type" : "button" , "visible_calc" : "model.id_inspection" } , { "actions" : [{…" at bounding box center [741, 334] width 832 height 420
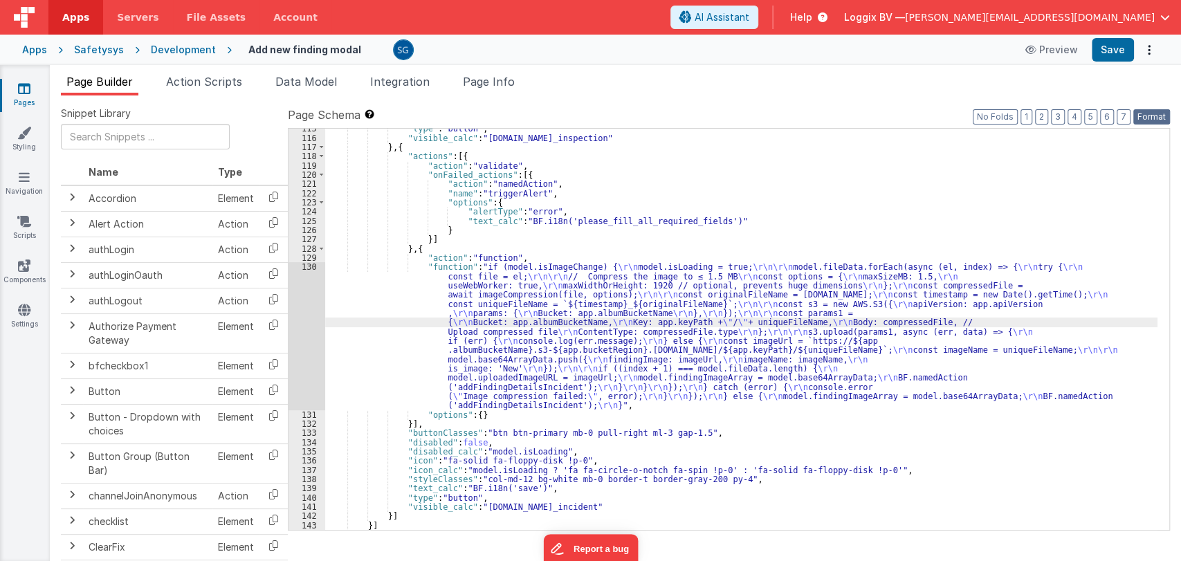
click at [1138, 113] on button "Format" at bounding box center [1151, 116] width 37 height 15
click at [1118, 40] on button "Save" at bounding box center [1112, 50] width 42 height 24
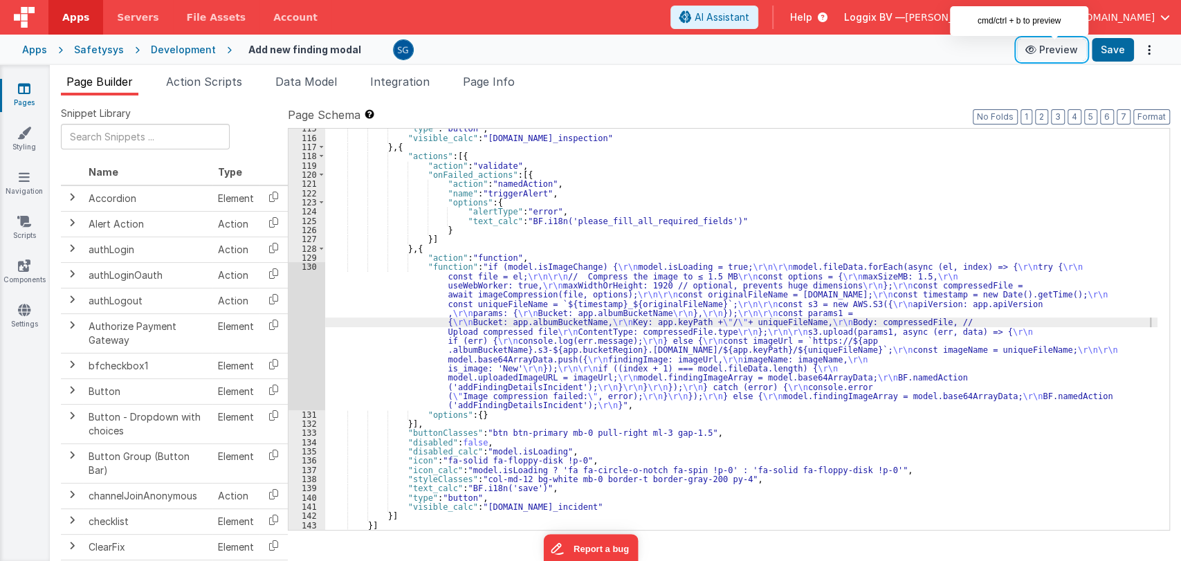
click at [1030, 48] on icon at bounding box center [1032, 50] width 14 height 10
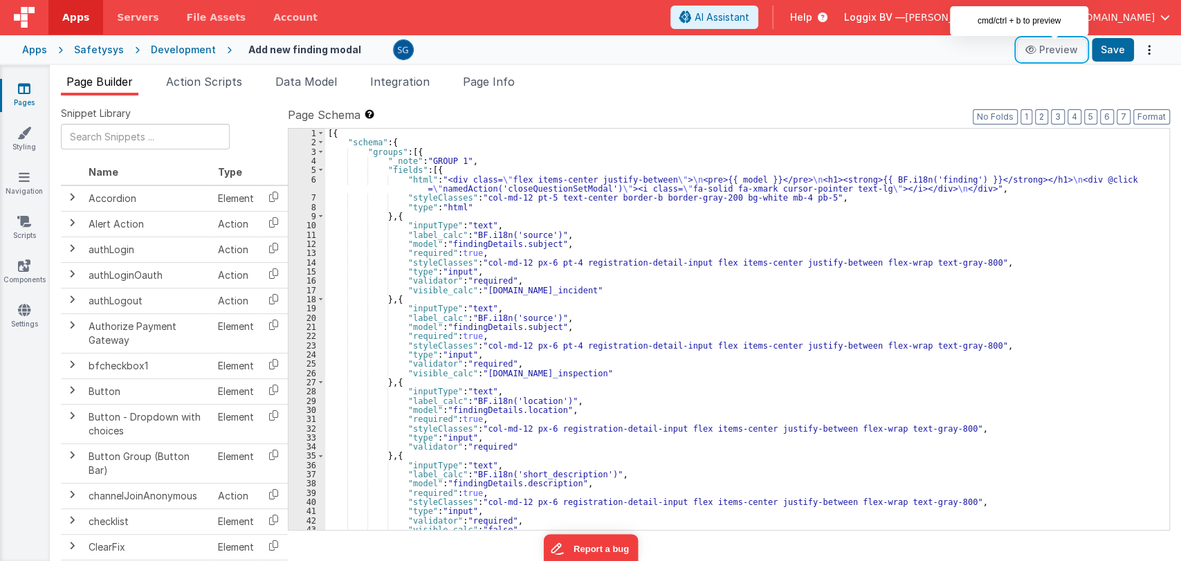
scroll to position [0, 0]
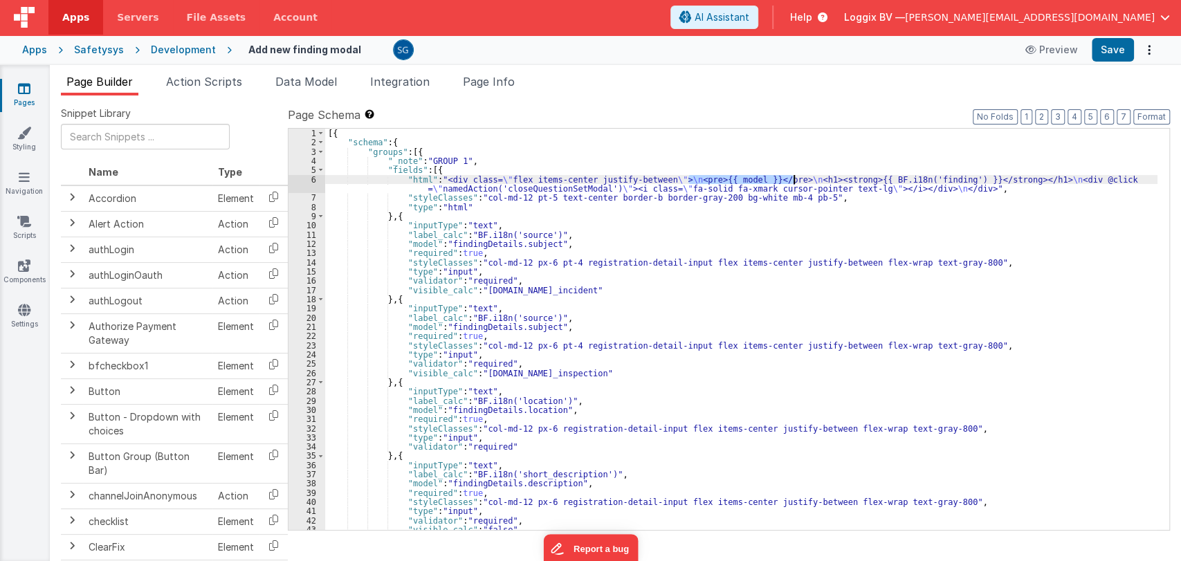
drag, startPoint x: 690, startPoint y: 178, endPoint x: 793, endPoint y: 178, distance: 103.0
click at [793, 178] on div "[{ "schema" : { "groups" : [{ "_note" : "GROUP 1" , "fields" : [{ "html" : "<di…" at bounding box center [741, 339] width 832 height 420
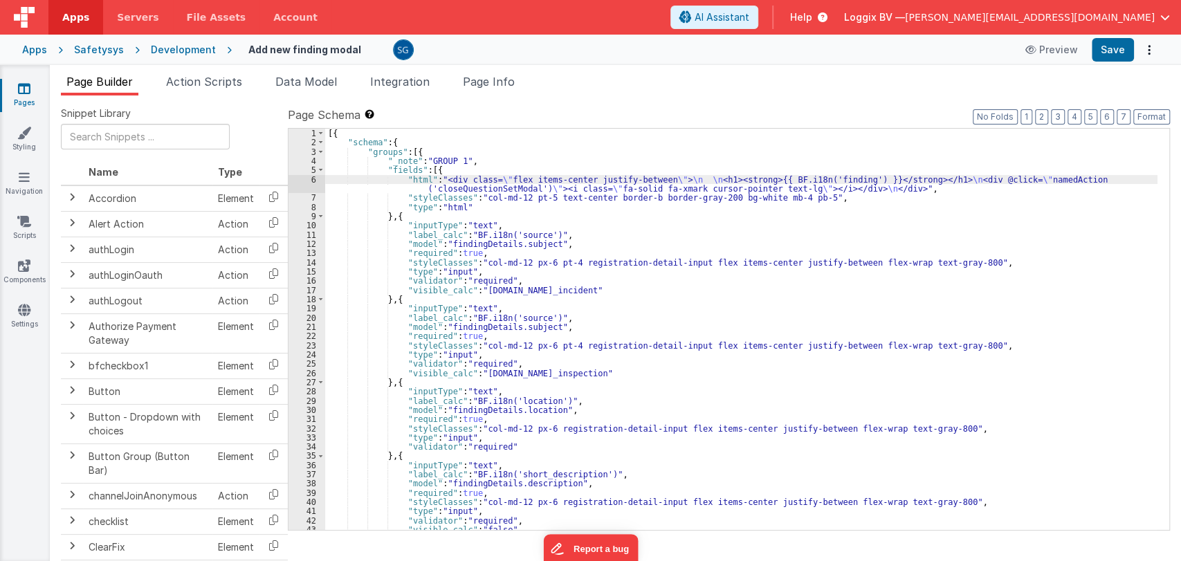
click at [309, 178] on div "6" at bounding box center [306, 184] width 37 height 19
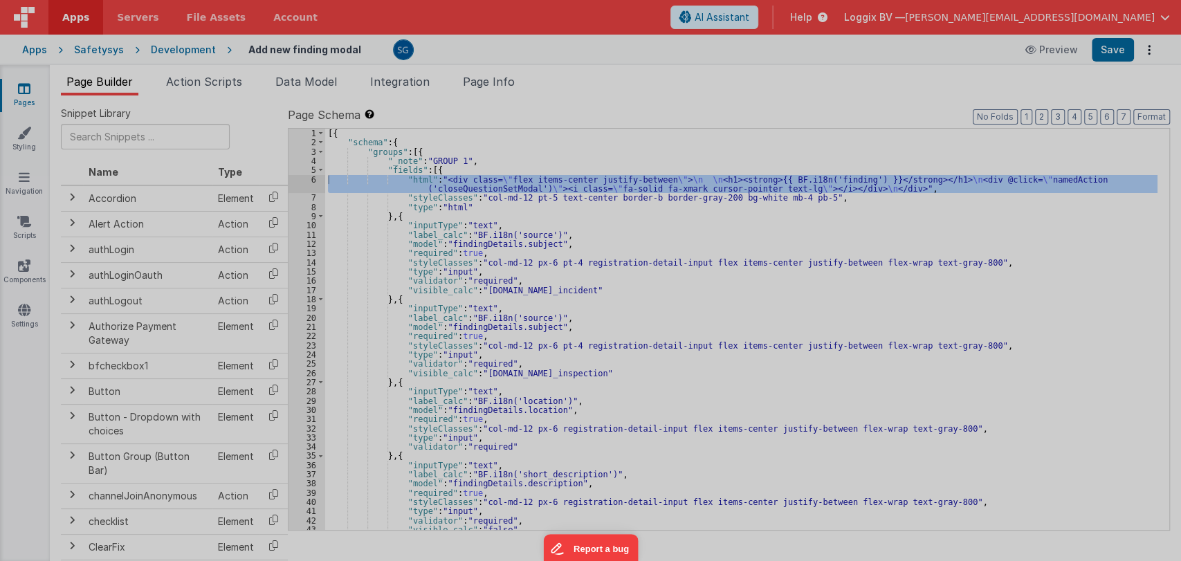
click at [312, 178] on div at bounding box center [590, 280] width 1181 height 561
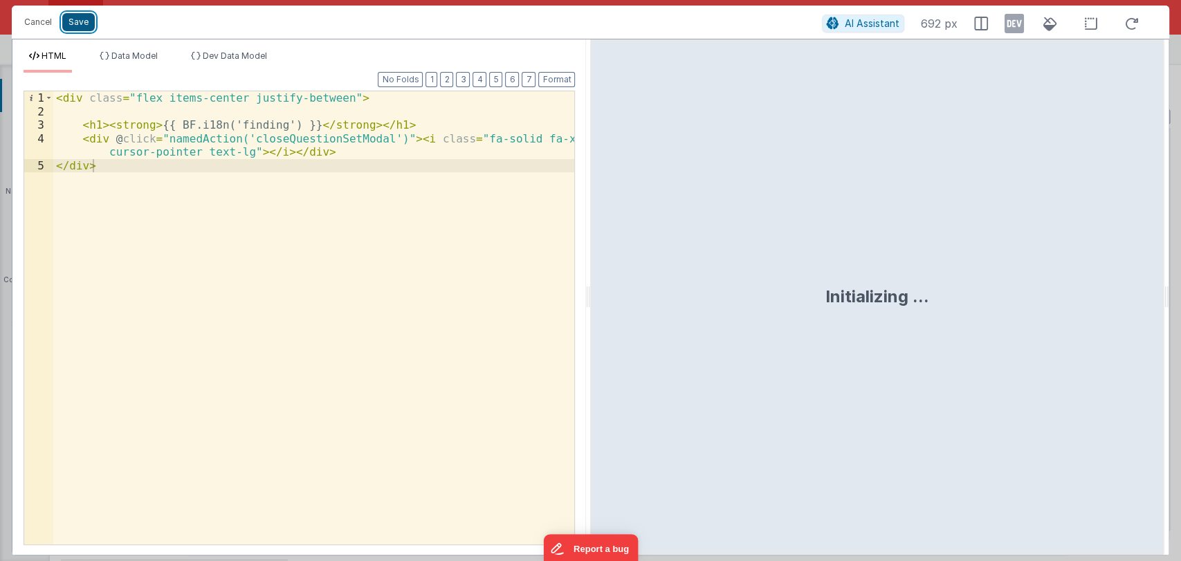
click at [86, 19] on button "Save" at bounding box center [78, 22] width 33 height 18
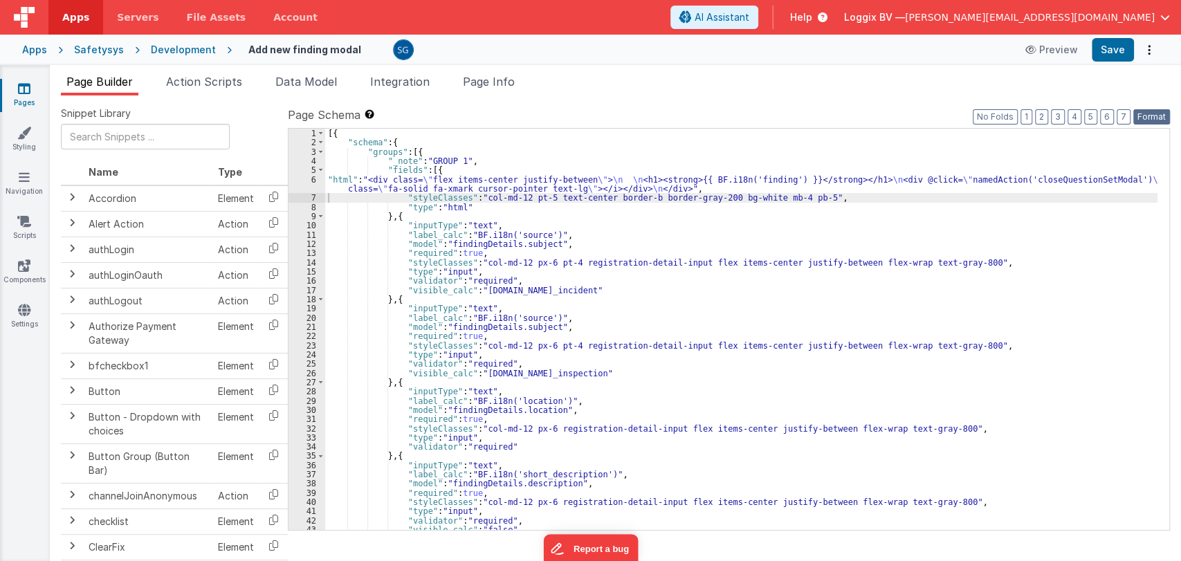
click at [1143, 113] on button "Format" at bounding box center [1151, 116] width 37 height 15
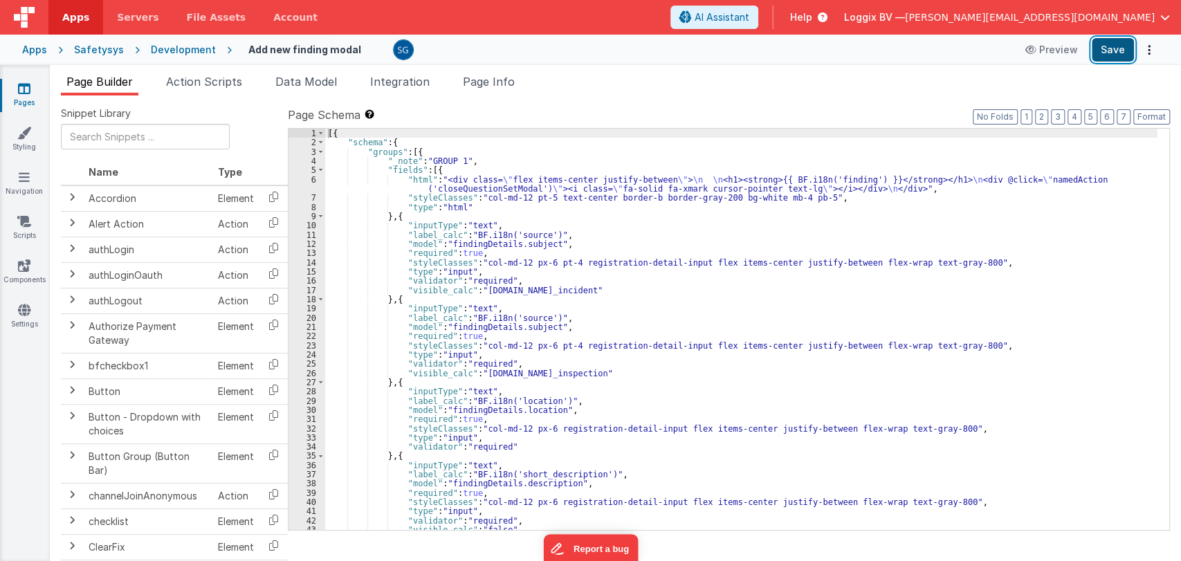
click at [1113, 57] on button "Save" at bounding box center [1112, 50] width 42 height 24
click at [705, 44] on div at bounding box center [699, 49] width 613 height 21
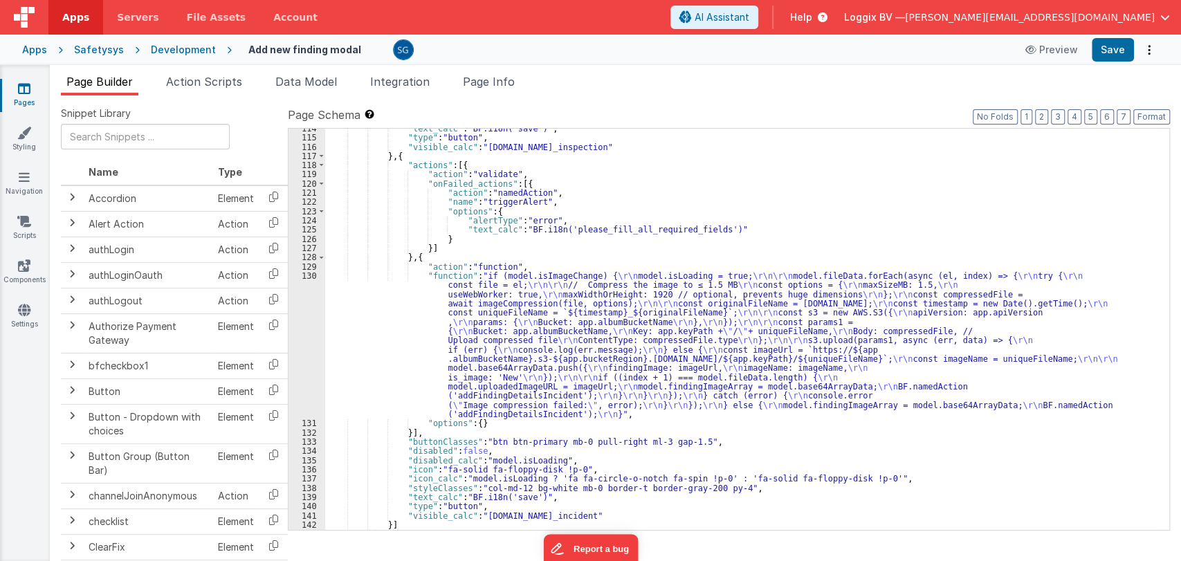
scroll to position [1646, 0]
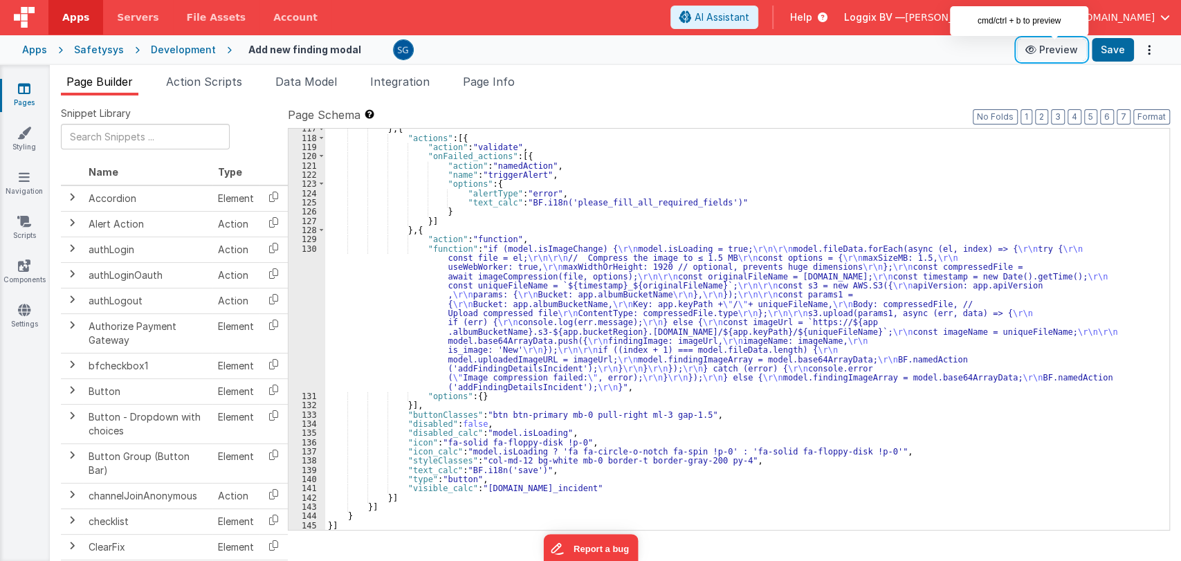
click at [1039, 51] on icon at bounding box center [1032, 50] width 14 height 10
click at [490, 327] on div "} , { "actions" : [{ "action" : "validate" , "onFailed_actions" : [{ "action" :…" at bounding box center [741, 334] width 832 height 420
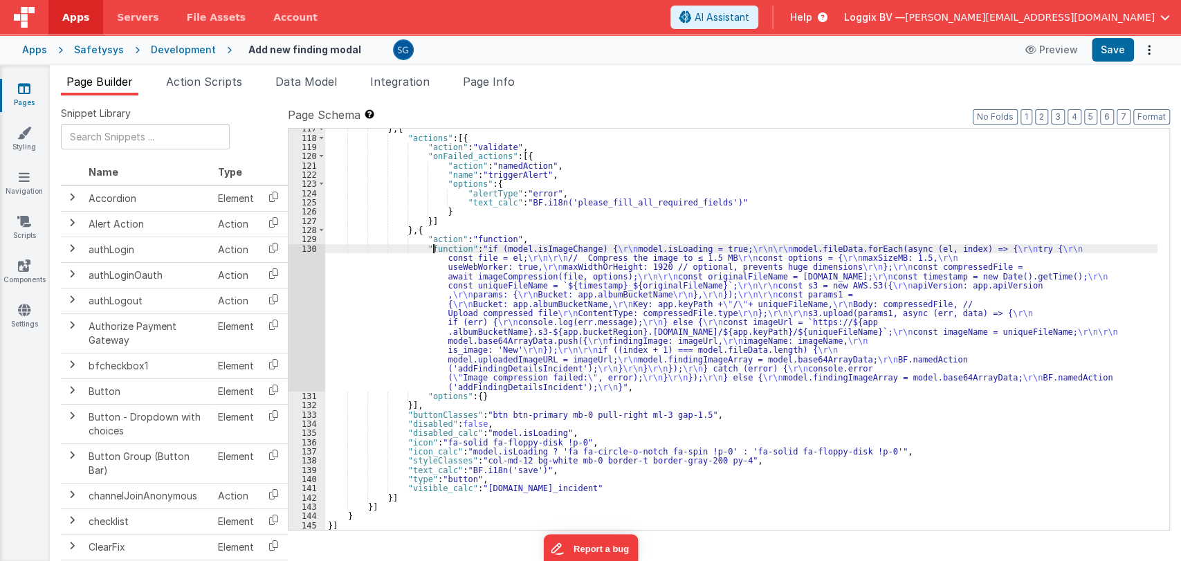
click at [433, 247] on div "} , { "actions" : [{ "action" : "validate" , "onFailed_actions" : [{ "action" :…" at bounding box center [741, 334] width 832 height 420
click at [311, 245] on div "130" at bounding box center [306, 317] width 37 height 147
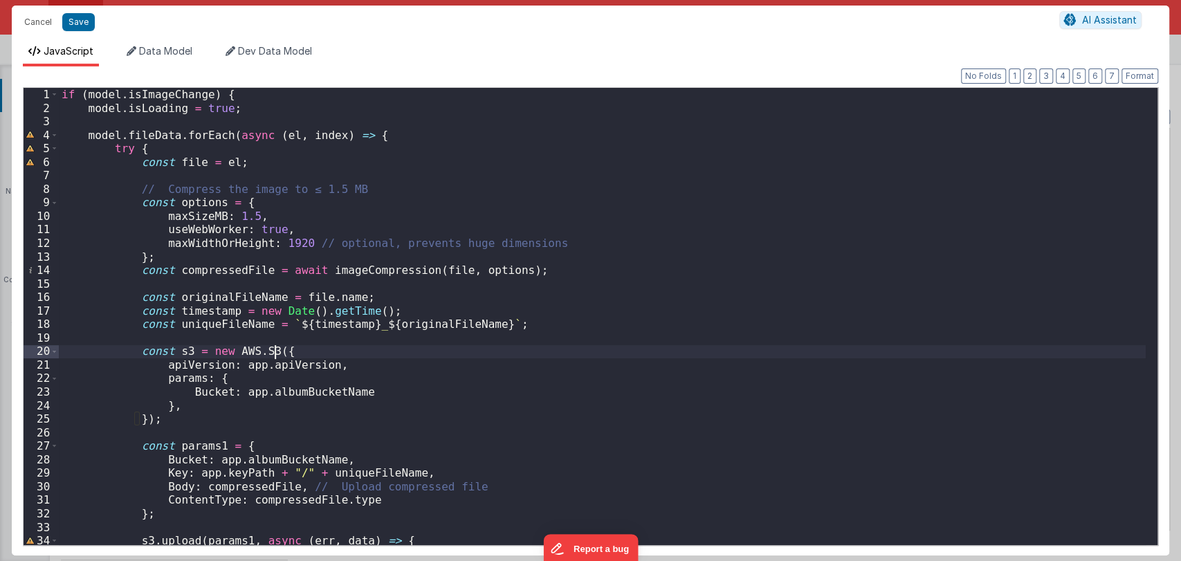
click at [468, 353] on div "if ( model . isImageChange ) { model . isLoading = true ; model . fileData . fo…" at bounding box center [602, 330] width 1086 height 484
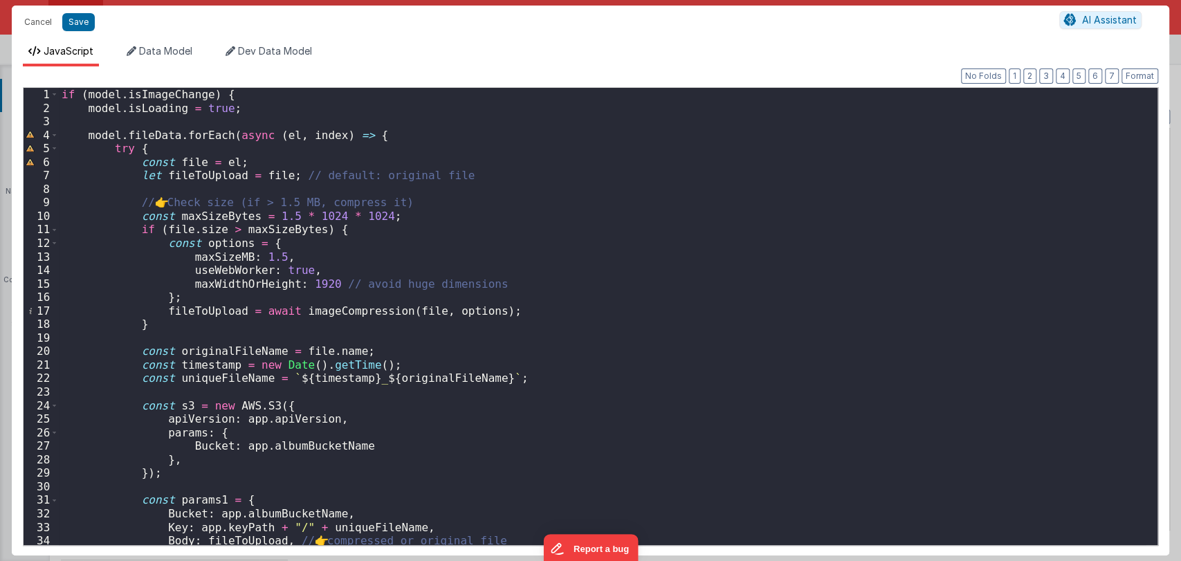
scroll to position [0, 0]
click at [1138, 77] on button "Format" at bounding box center [1139, 75] width 37 height 15
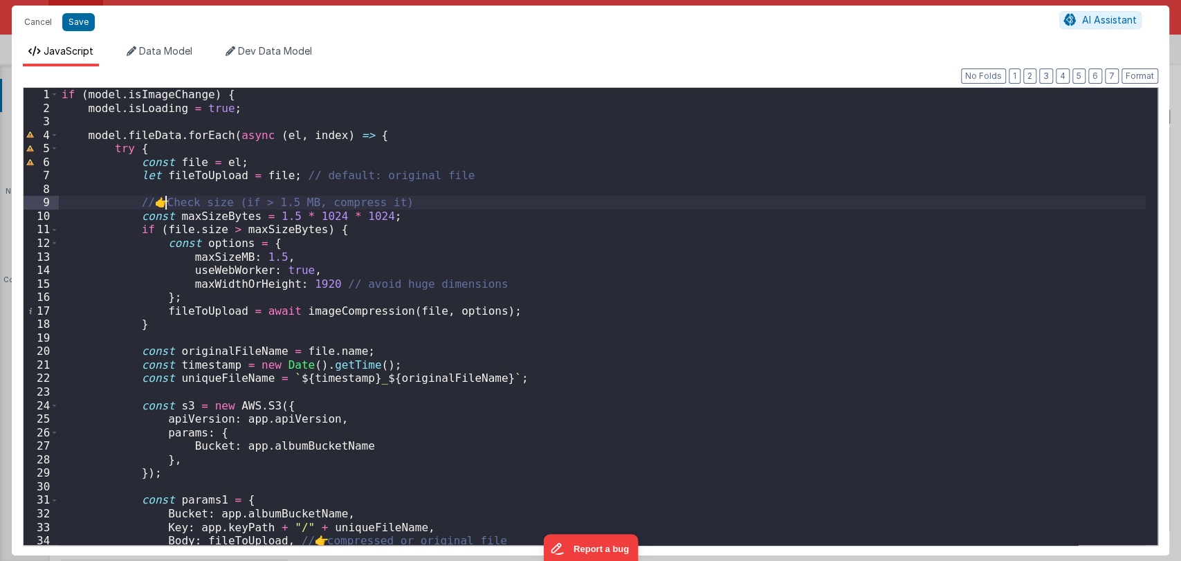
click at [167, 199] on div "if ( model . isImageChange ) { model . isLoading = true ; model . fileData . fo…" at bounding box center [602, 330] width 1086 height 484
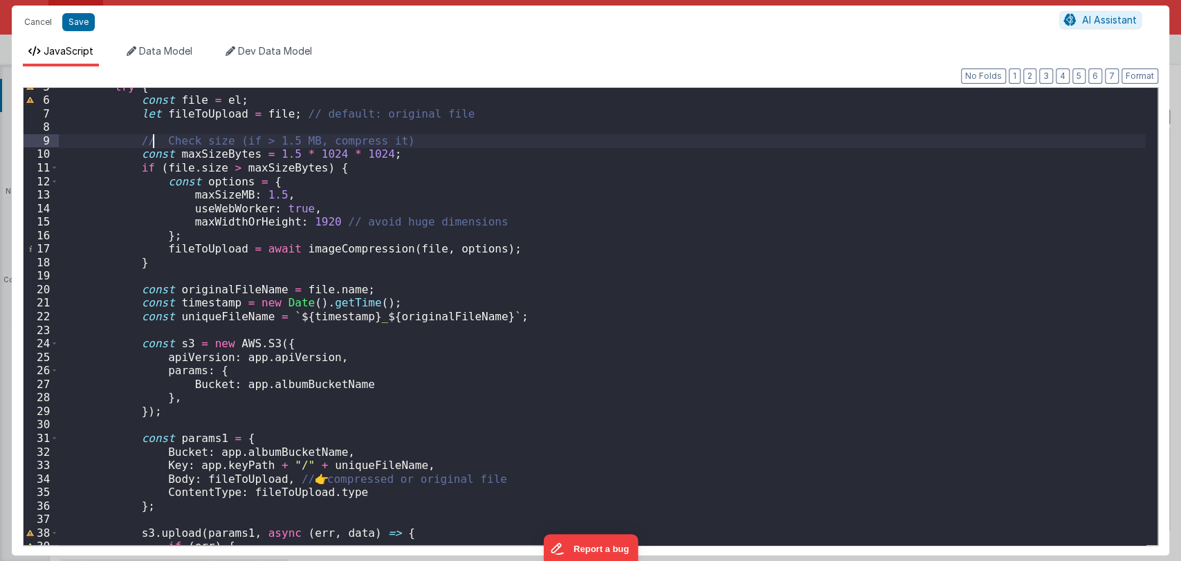
scroll to position [110, 0]
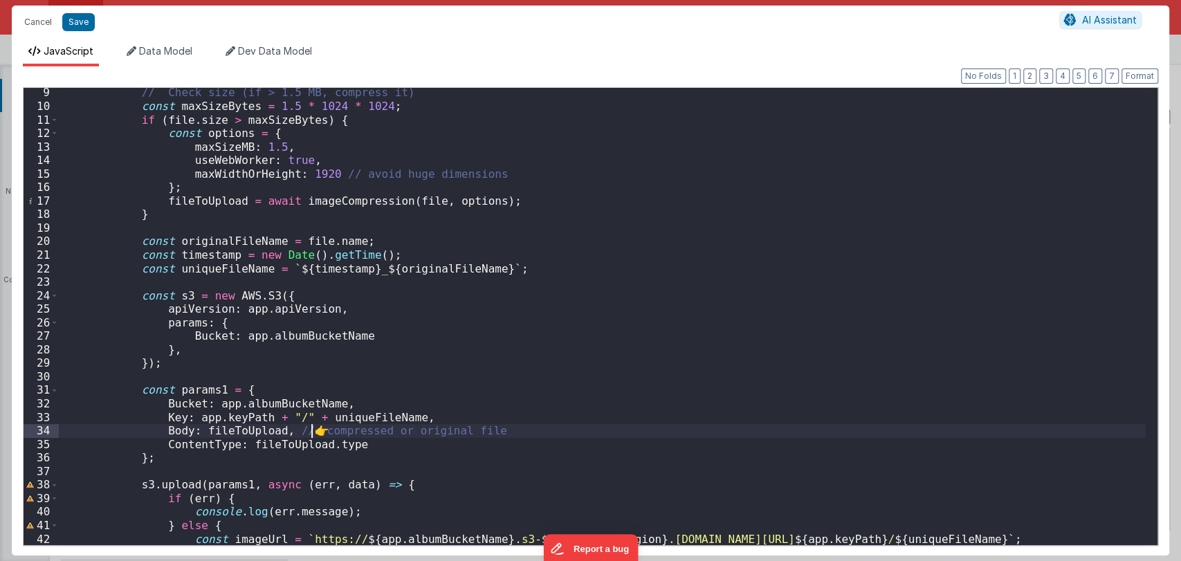
click at [313, 433] on div "// Check size (if > 1.5 MB, compress it) const maxSizeBytes = 1.5 * 1024 * 1024…" at bounding box center [602, 328] width 1086 height 484
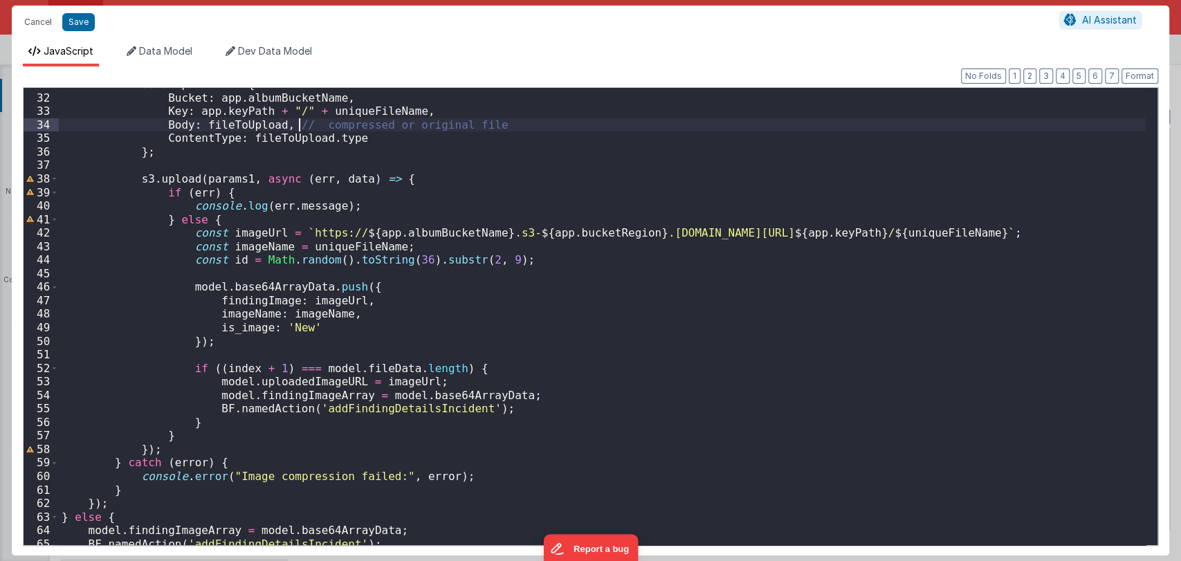
scroll to position [435, 0]
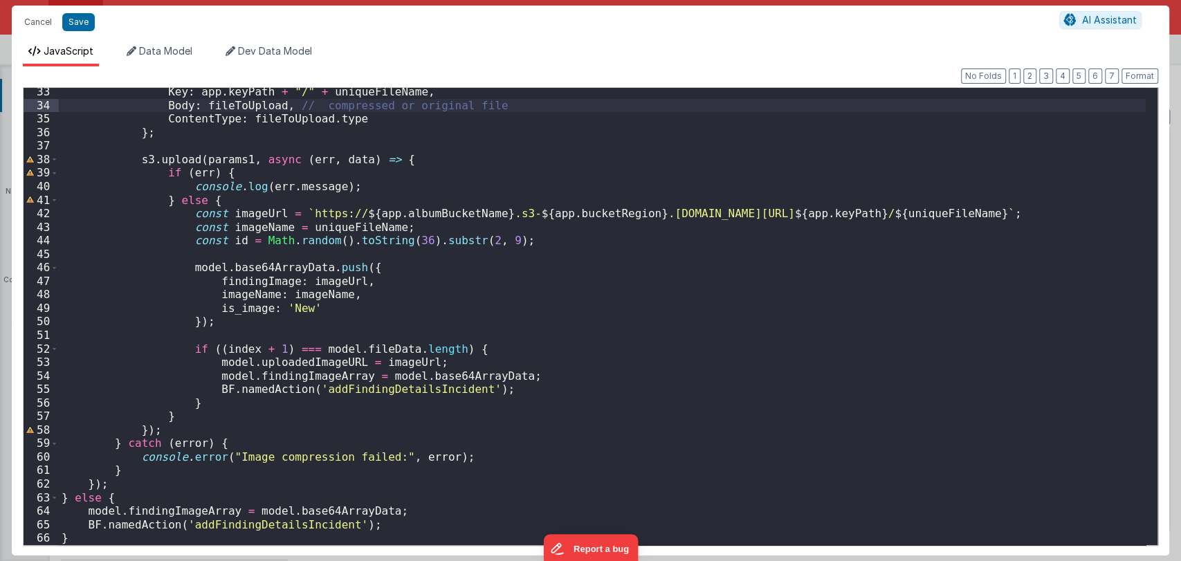
click at [1139, 84] on div "Format 7 6 5 4 3 2 1 No Folds 33 34 35 36 37 38 39 40 41 42 43 44 45 46 47 48 4…" at bounding box center [590, 310] width 1135 height 467
click at [1140, 77] on button "Format" at bounding box center [1139, 75] width 37 height 15
click at [78, 17] on button "Save" at bounding box center [78, 22] width 33 height 18
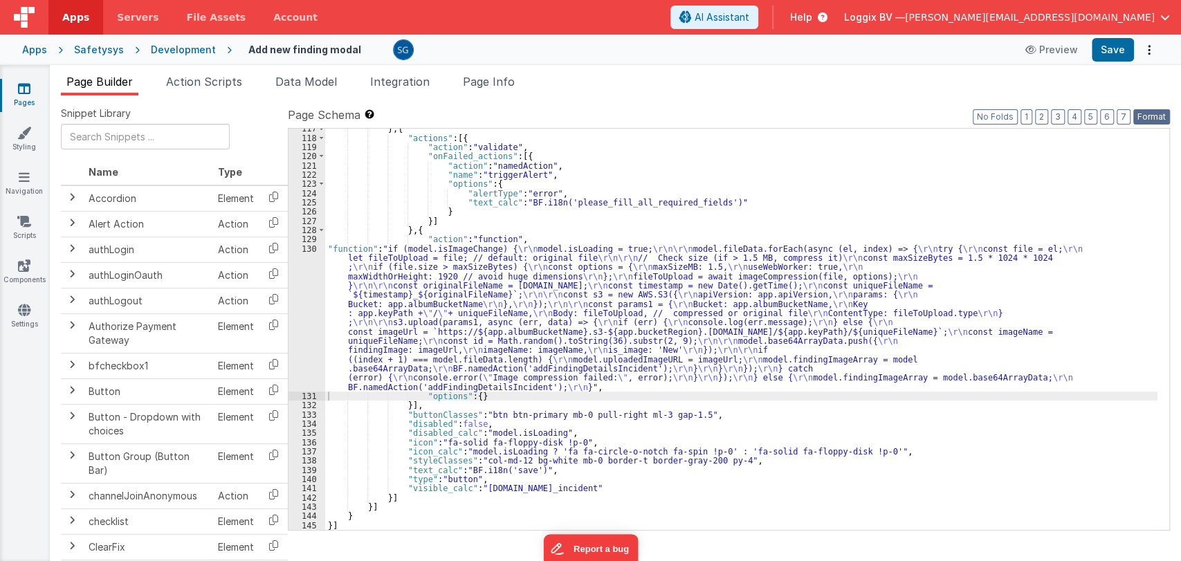
click at [1147, 113] on button "Format" at bounding box center [1151, 116] width 37 height 15
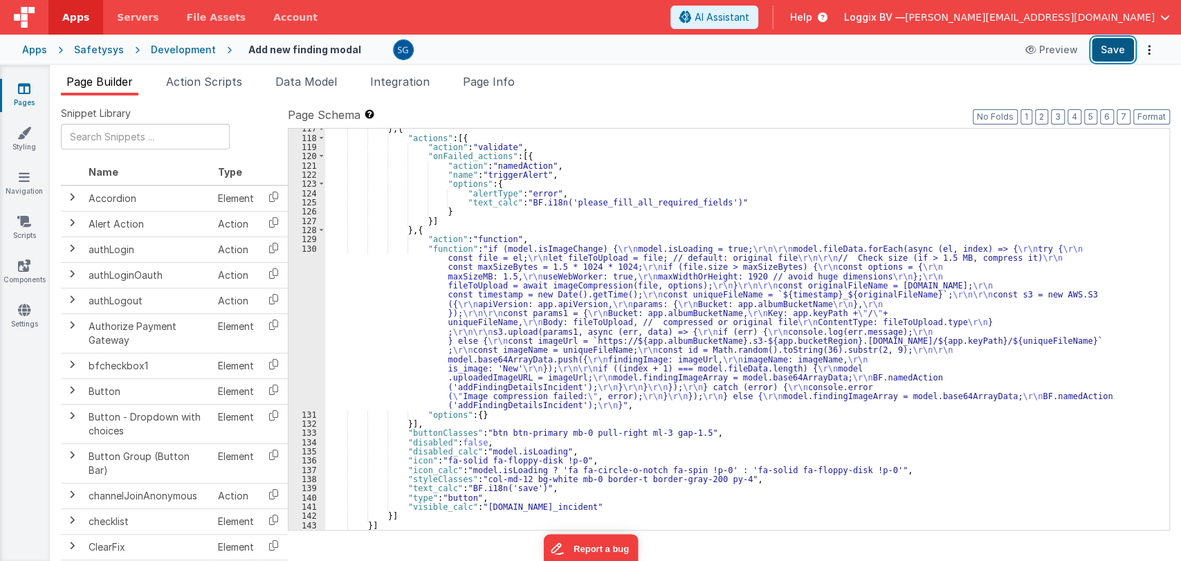
click at [1107, 51] on button "Save" at bounding box center [1112, 50] width 42 height 24
click at [1111, 44] on button "Save" at bounding box center [1112, 50] width 42 height 24
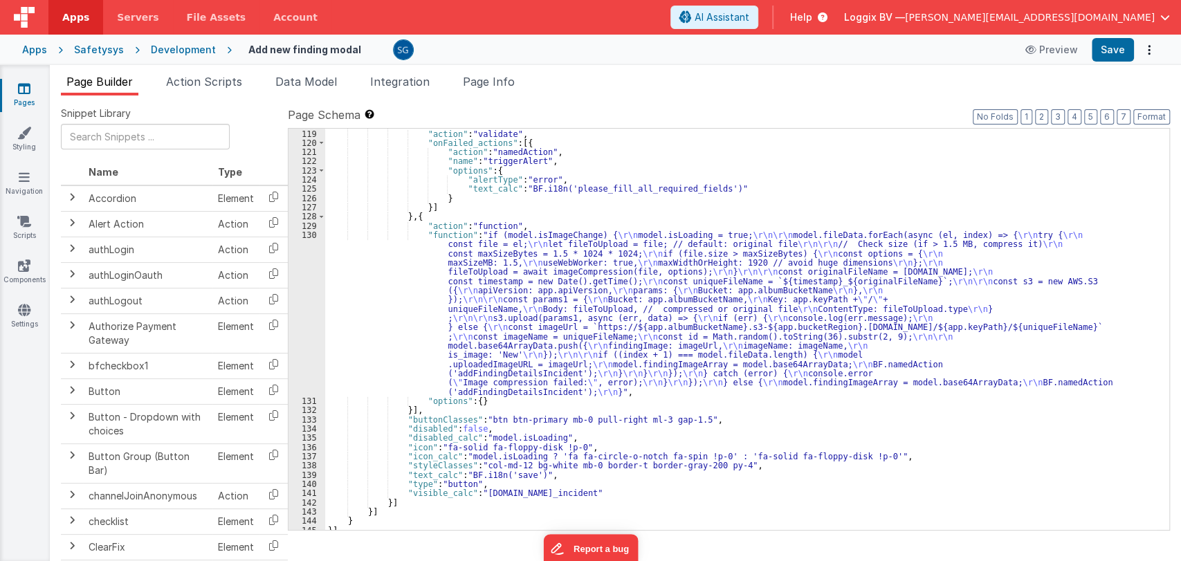
scroll to position [1660, 0]
click at [515, 235] on div ""actions" : [{ "action" : "validate" , "onFailed_actions" : [{ "action" : "name…" at bounding box center [741, 330] width 832 height 420
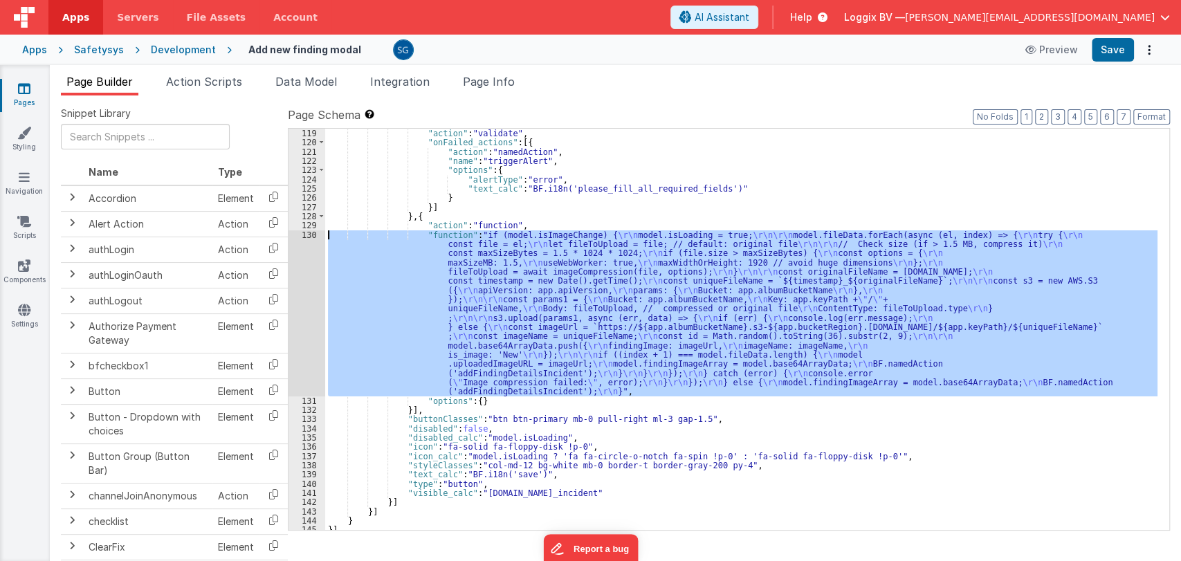
click at [309, 236] on div "130" at bounding box center [306, 313] width 37 height 166
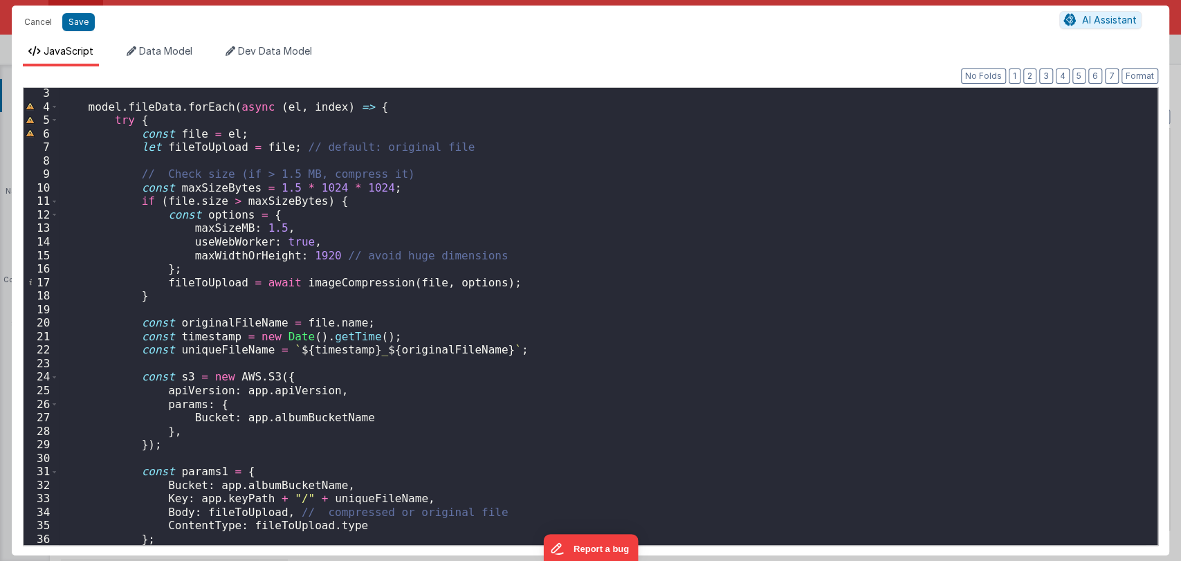
scroll to position [0, 0]
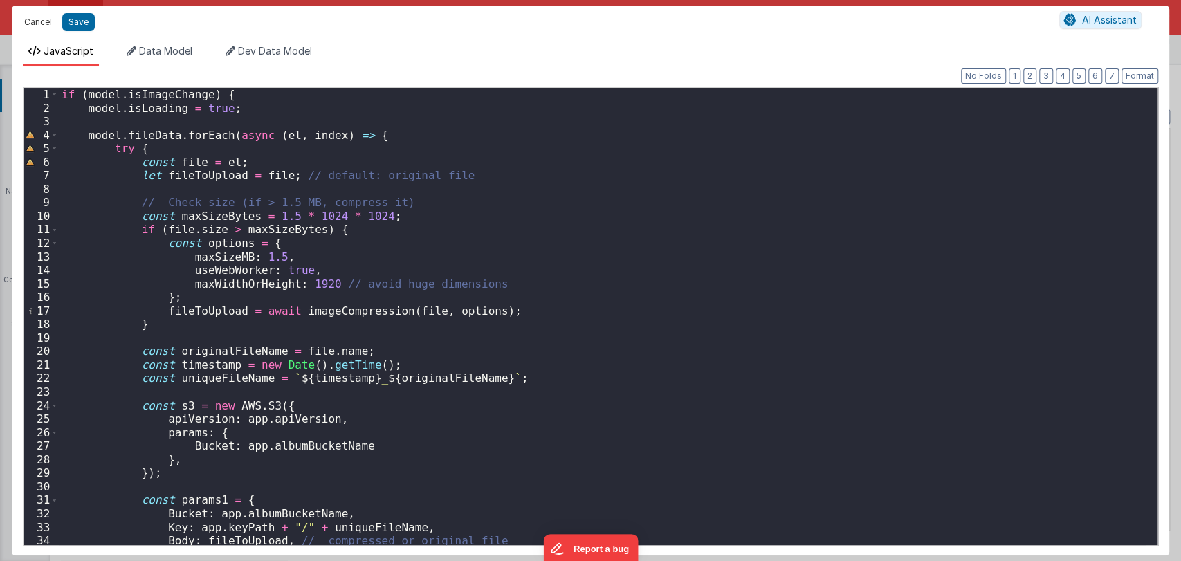
click at [39, 20] on button "Cancel" at bounding box center [37, 21] width 41 height 19
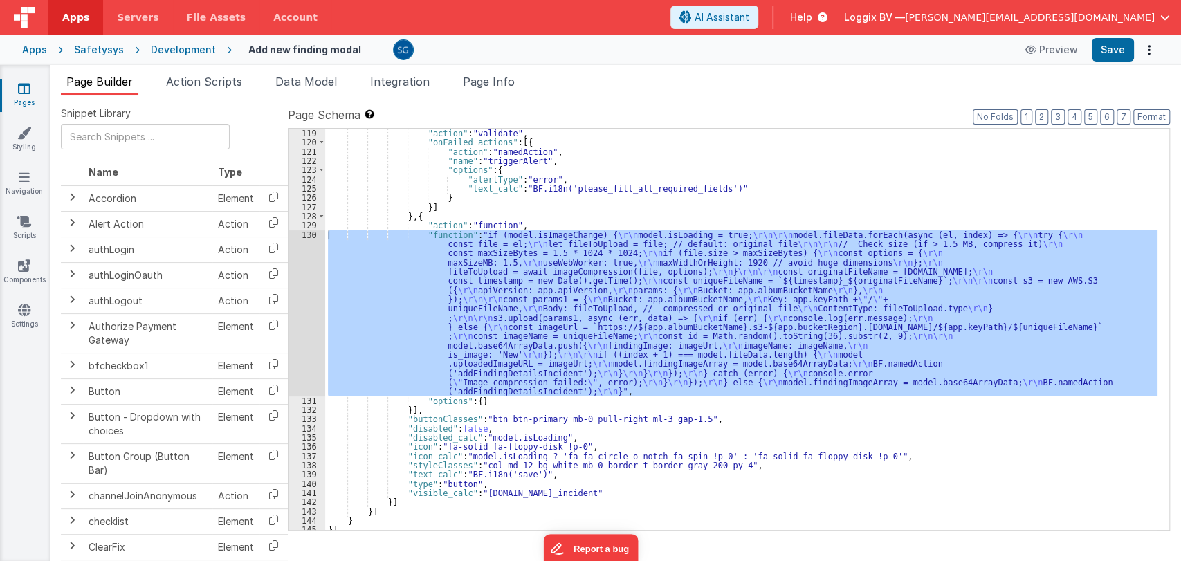
click at [602, 291] on div ""actions" : [{ "action" : "validate" , "onFailed_actions" : [{ "action" : "name…" at bounding box center [741, 329] width 832 height 401
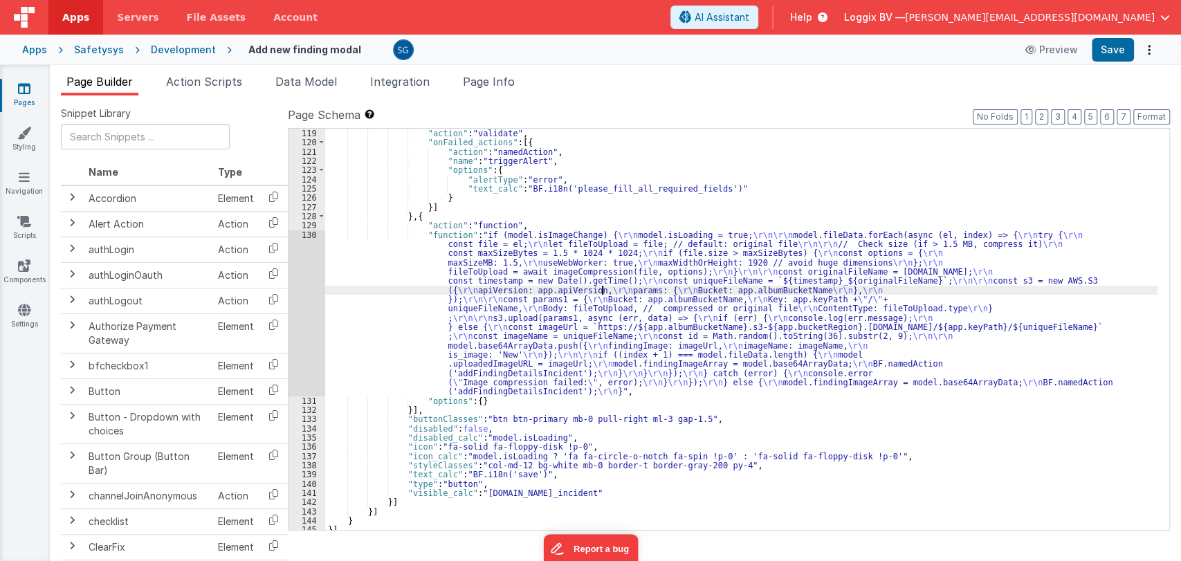
click at [510, 248] on div ""actions" : [{ "action" : "validate" , "onFailed_actions" : [{ "action" : "name…" at bounding box center [741, 330] width 832 height 420
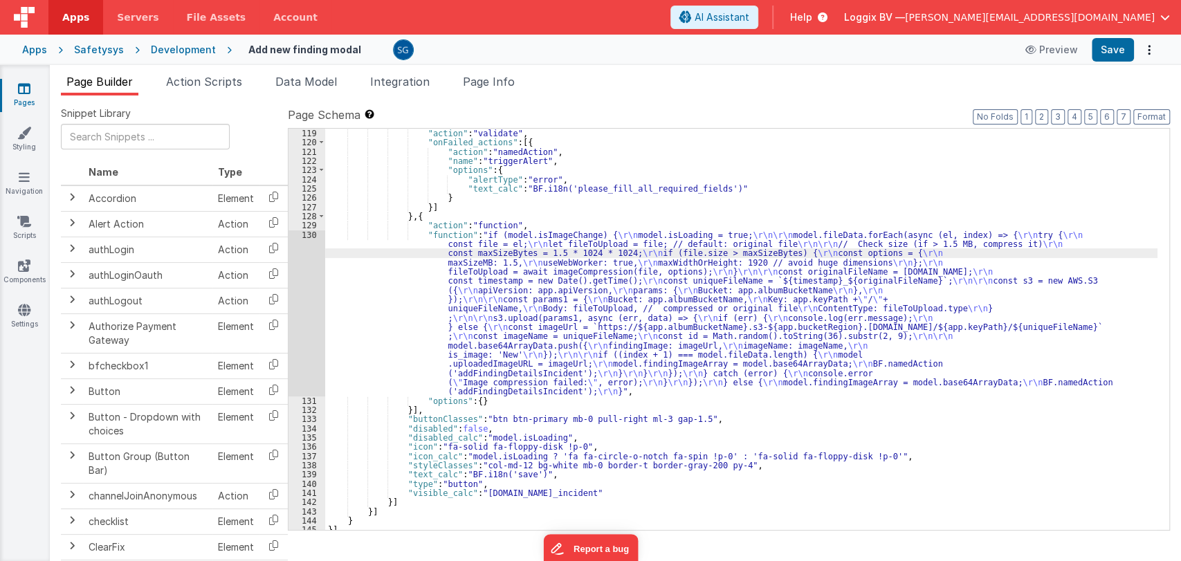
click at [313, 233] on div "130" at bounding box center [306, 313] width 37 height 166
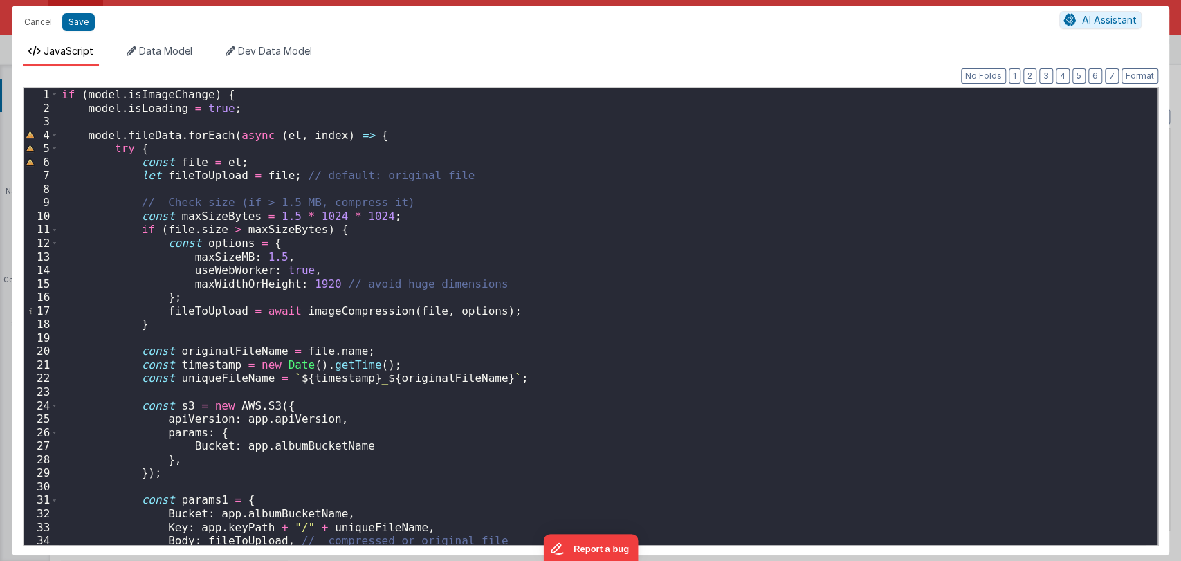
click at [438, 291] on div "if ( model . isImageChange ) { model . isLoading = true ; model . fileData . fo…" at bounding box center [602, 330] width 1086 height 484
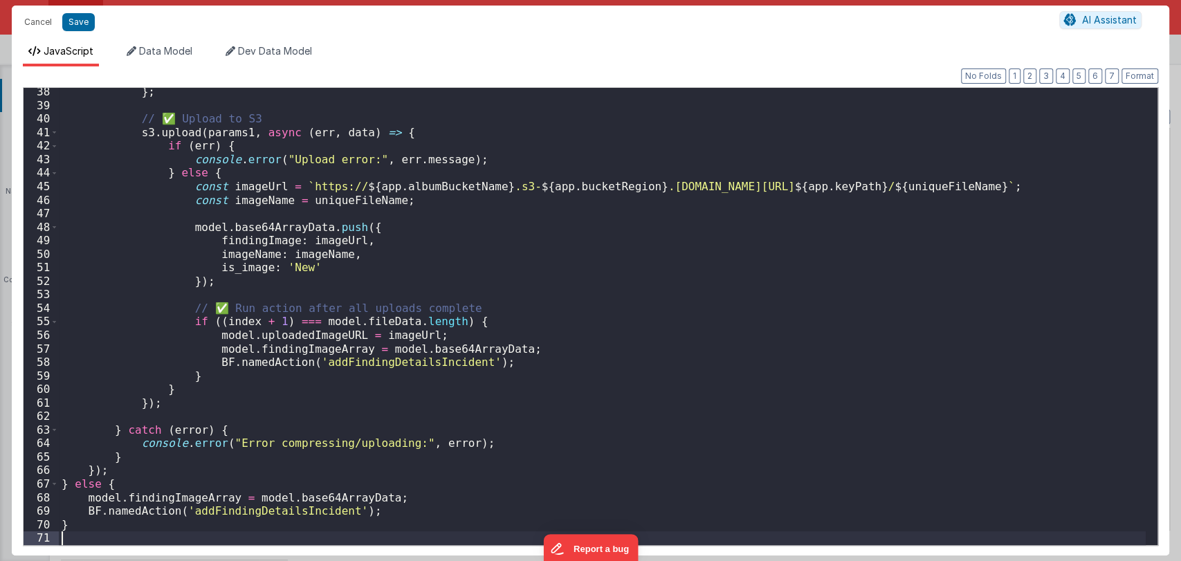
scroll to position [503, 0]
click at [1133, 73] on button "Format" at bounding box center [1139, 75] width 37 height 15
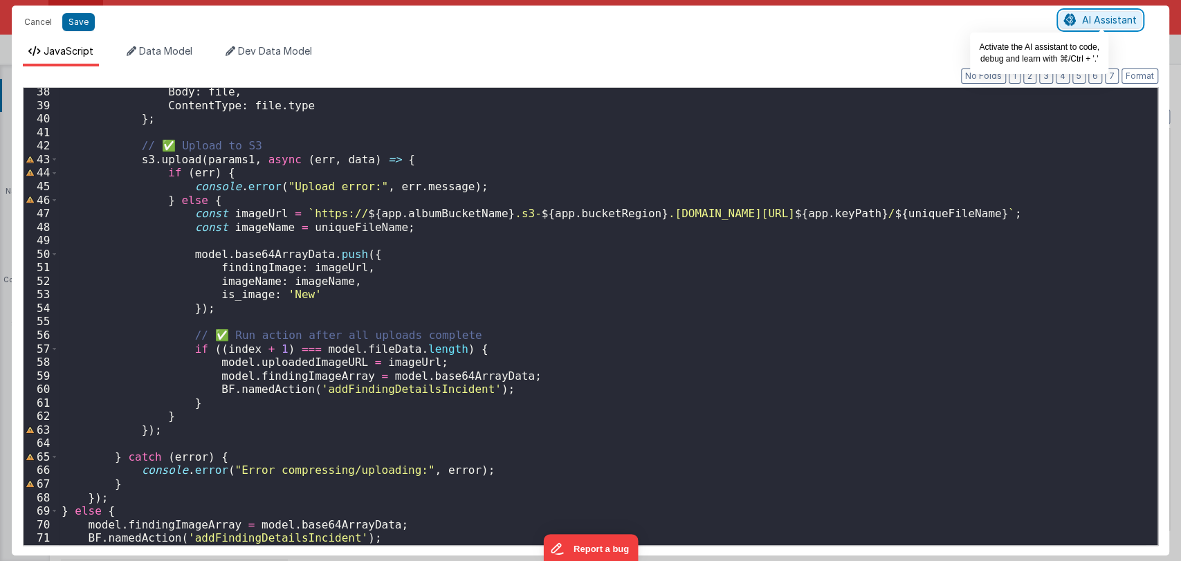
click at [1095, 24] on button "AI Assistant" at bounding box center [1100, 20] width 82 height 18
click at [1095, 24] on span "AI Assistant" at bounding box center [1109, 20] width 55 height 12
click at [1132, 79] on button "Format" at bounding box center [1139, 75] width 37 height 15
click at [65, 13] on button "Save" at bounding box center [78, 22] width 33 height 18
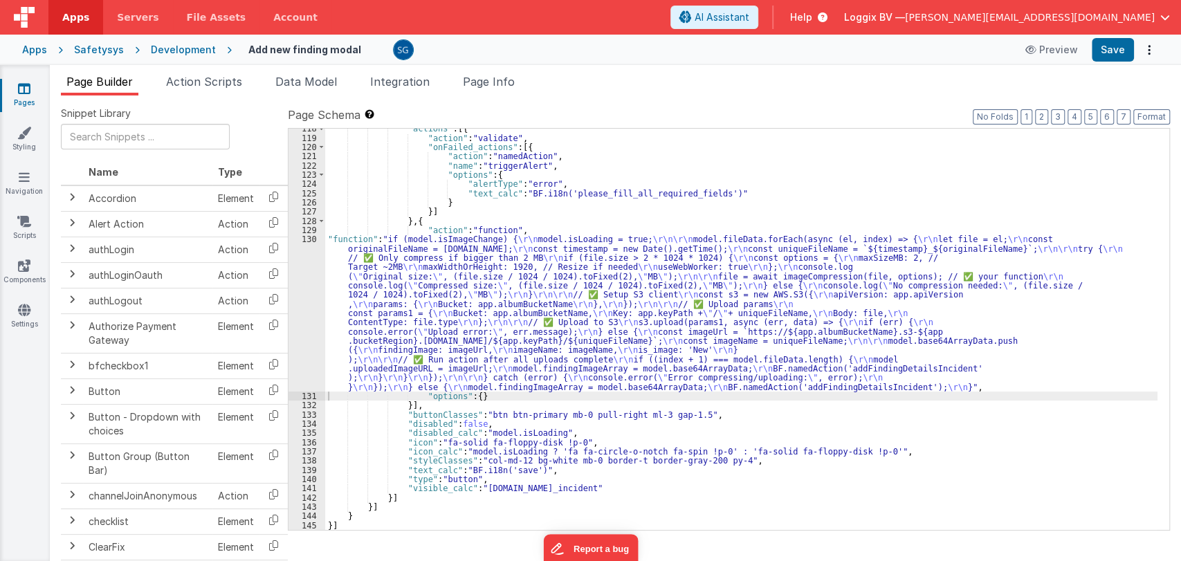
scroll to position [1655, 0]
click at [1151, 114] on button "Format" at bounding box center [1151, 116] width 37 height 15
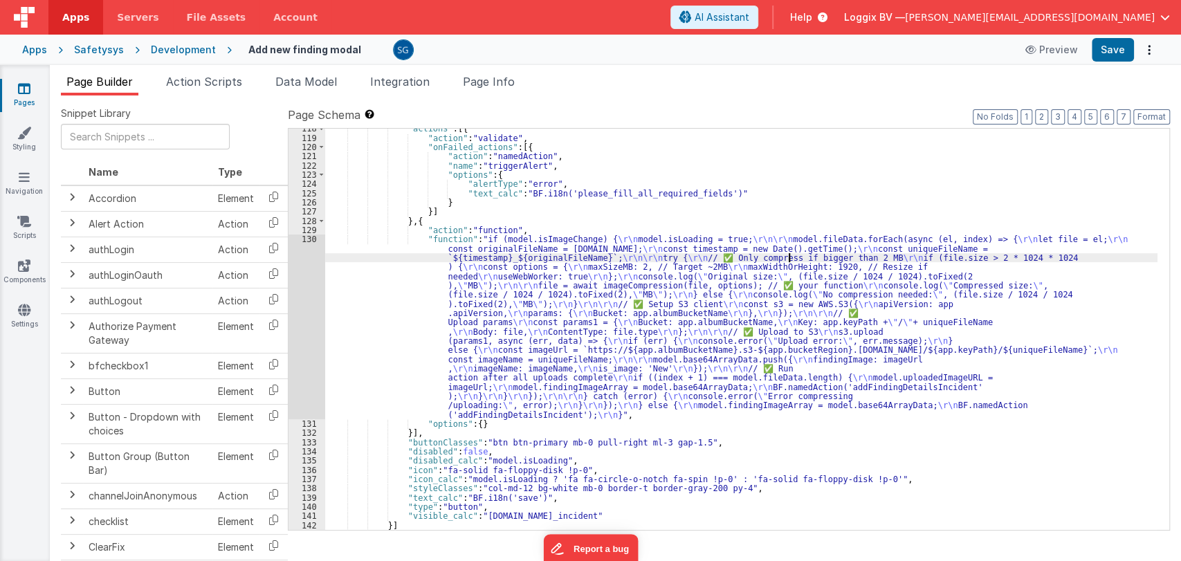
click at [788, 257] on div ""actions" : [{ "action" : "validate" , "onFailed_actions" : [{ "action" : "name…" at bounding box center [741, 334] width 832 height 420
click at [835, 284] on div ""actions" : [{ "action" : "validate" , "onFailed_actions" : [{ "action" : "name…" at bounding box center [741, 334] width 832 height 420
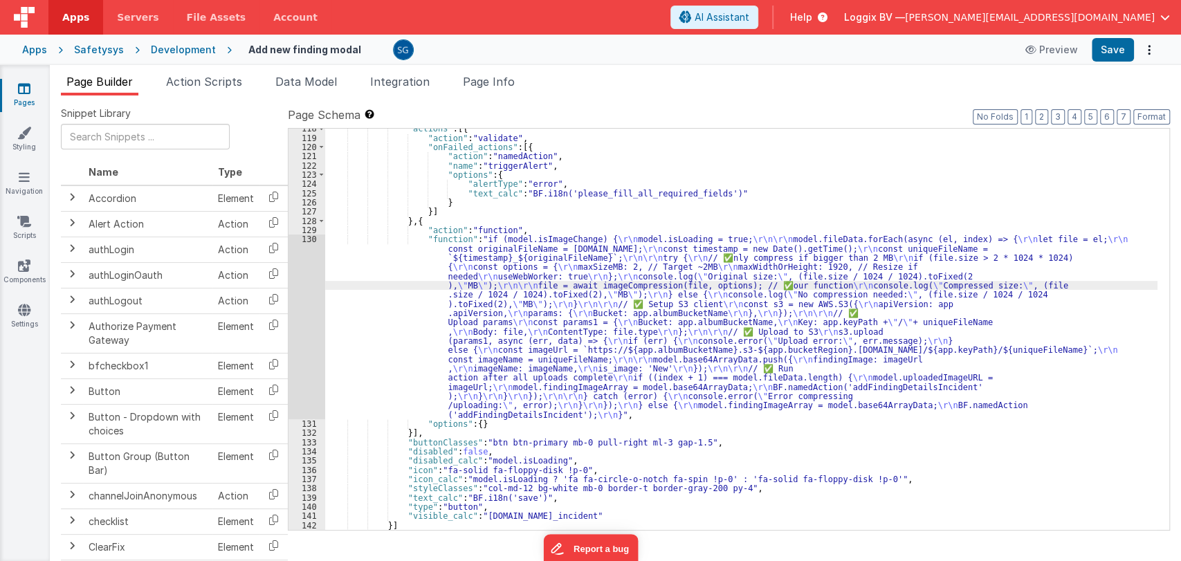
click at [315, 237] on div "130" at bounding box center [306, 326] width 37 height 185
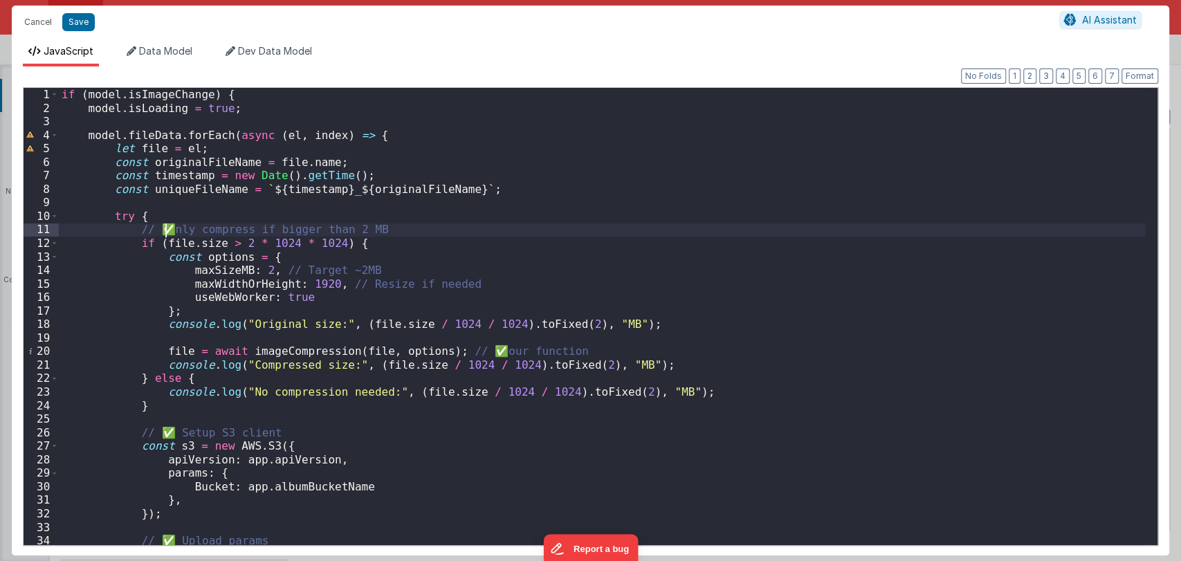
click at [164, 230] on div "if ( model . isImageChange ) { model . isLoading = true ; model . fileData . fo…" at bounding box center [602, 330] width 1086 height 484
click at [201, 232] on div "if ( model . isImageChange ) { model . isLoading = true ; model . fileData . fo…" at bounding box center [602, 330] width 1086 height 484
drag, startPoint x: 165, startPoint y: 230, endPoint x: 154, endPoint y: 230, distance: 10.4
click at [154, 230] on div "if ( model . isImageChange ) { model . isLoading = true ; model . fileData . fo…" at bounding box center [602, 330] width 1086 height 484
drag, startPoint x: 458, startPoint y: 351, endPoint x: 471, endPoint y: 352, distance: 13.2
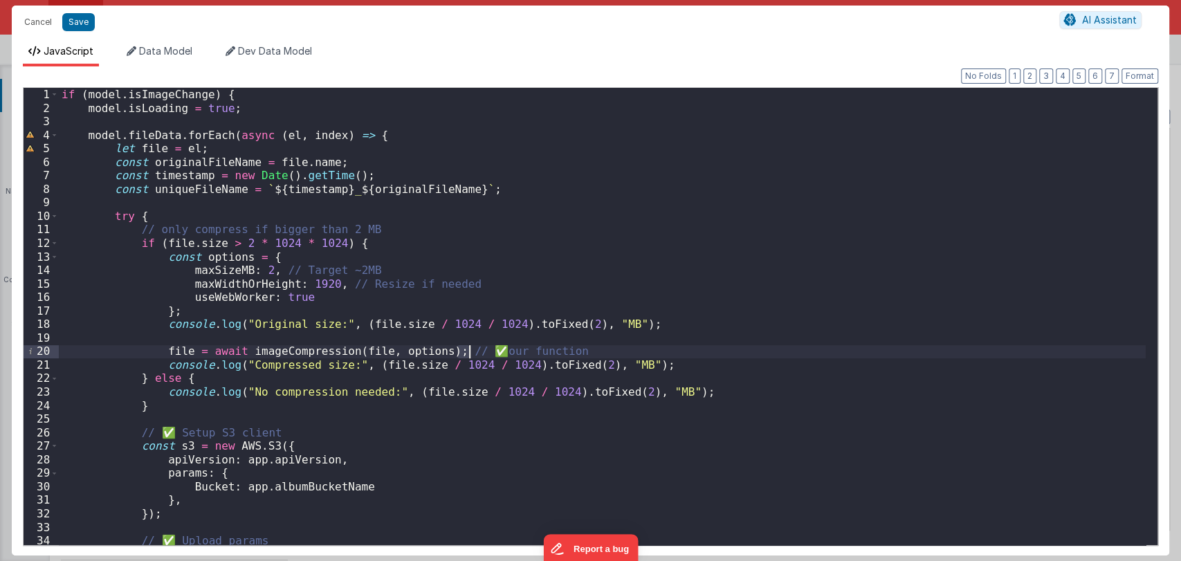
click at [471, 352] on div "if ( model . isImageChange ) { model . isLoading = true ; model . fileData . fo…" at bounding box center [602, 330] width 1086 height 484
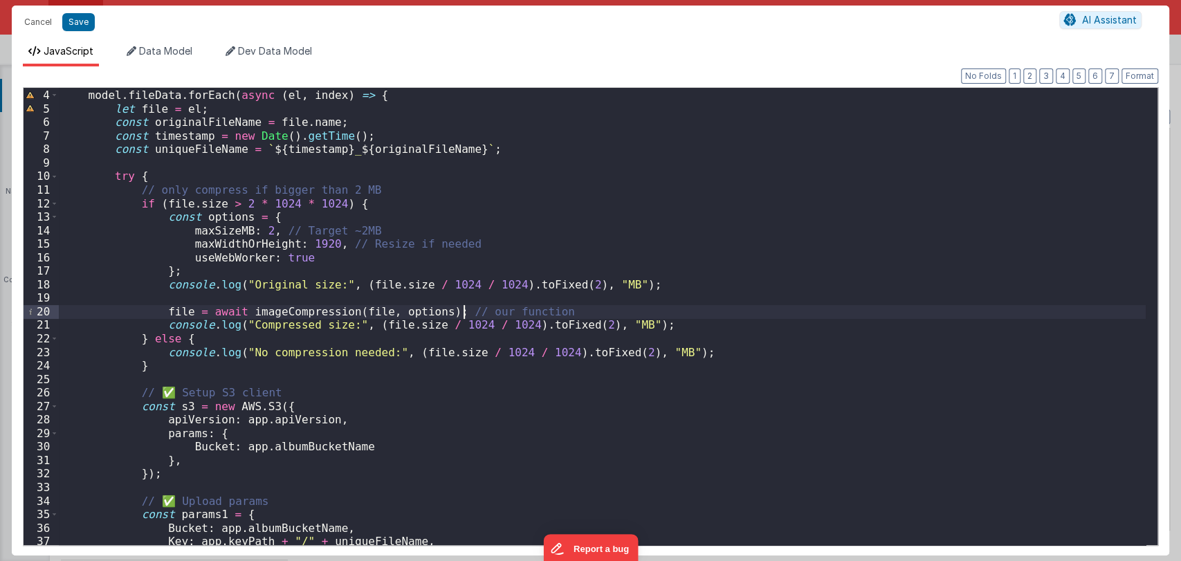
scroll to position [39, 0]
click at [172, 392] on div "model . fileData . forEach ( async ( el , index ) => { let file = el ; const or…" at bounding box center [602, 317] width 1086 height 484
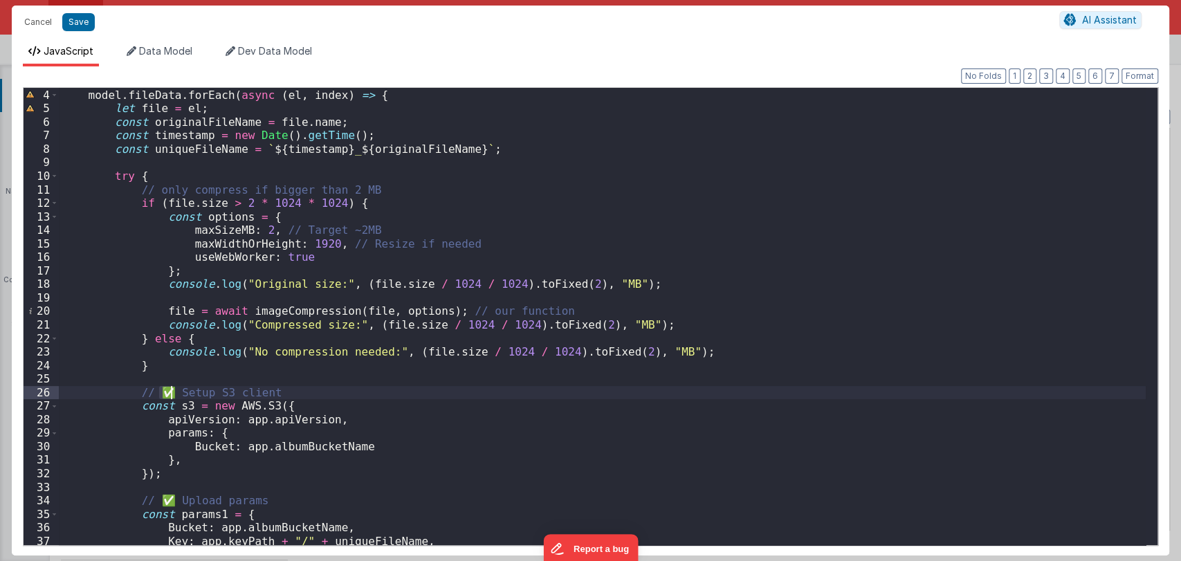
click at [172, 389] on div "model . fileData . forEach ( async ( el , index ) => { let file = el ; const or…" at bounding box center [602, 316] width 1086 height 457
click at [156, 391] on div "model . fileData . forEach ( async ( el , index ) => { let file = el ; const or…" at bounding box center [602, 317] width 1086 height 484
drag, startPoint x: 153, startPoint y: 390, endPoint x: 169, endPoint y: 394, distance: 16.3
click at [169, 394] on div "model . fileData . forEach ( async ( el , index ) => { let file = el ; const or…" at bounding box center [602, 317] width 1086 height 484
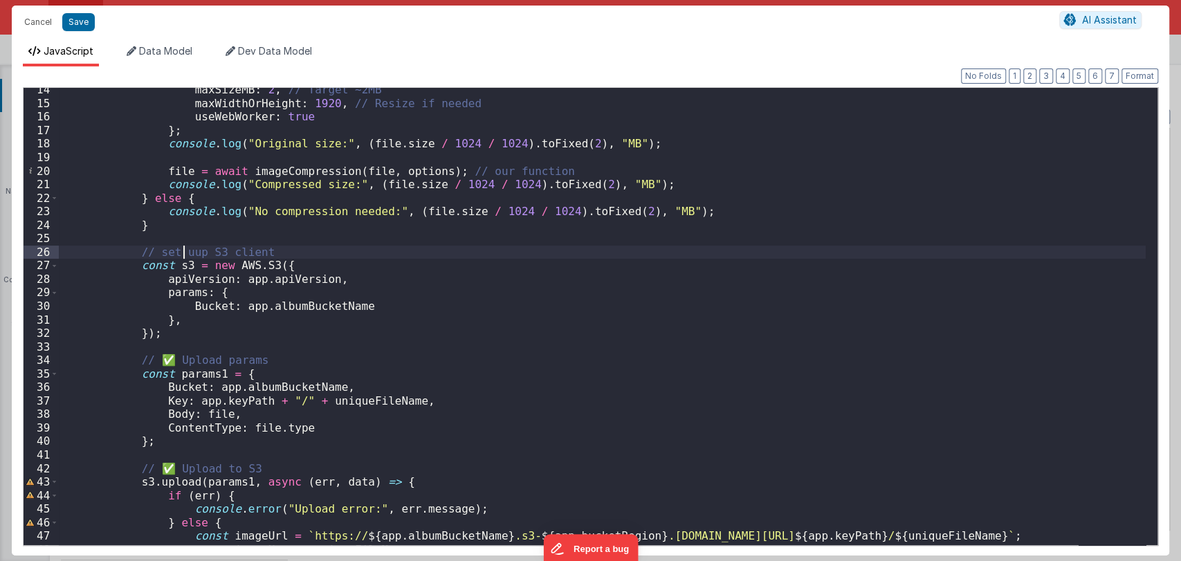
scroll to position [181, 0]
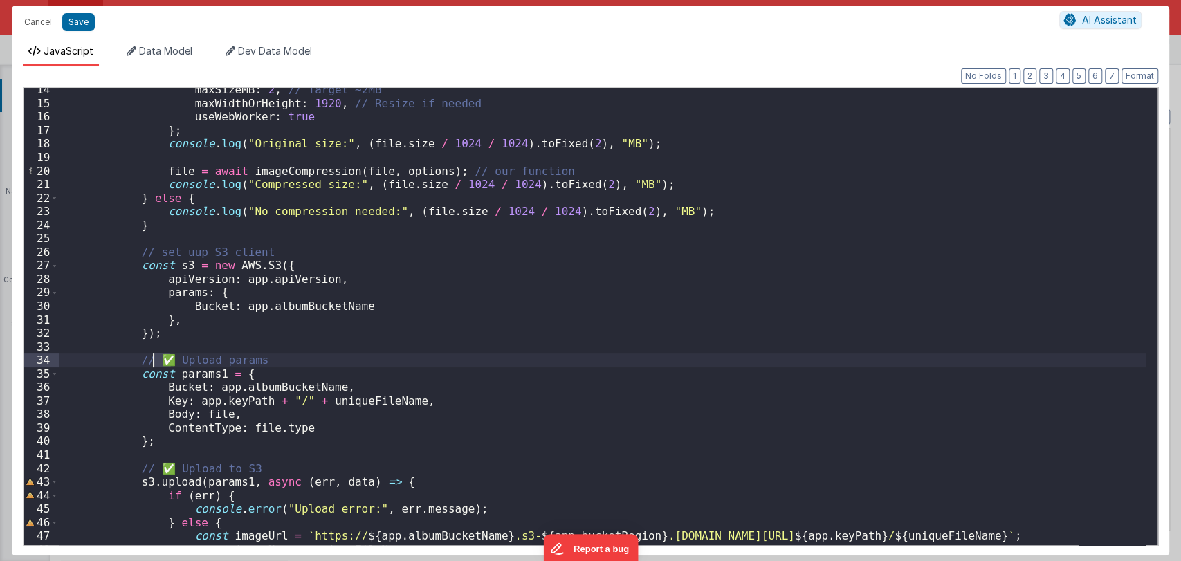
drag, startPoint x: 172, startPoint y: 361, endPoint x: 150, endPoint y: 361, distance: 22.1
click at [150, 361] on div "maxSizeMB : 2 , // Target ~2MB maxWidthOrHeight : 1920 , // Resize if needed us…" at bounding box center [602, 325] width 1086 height 484
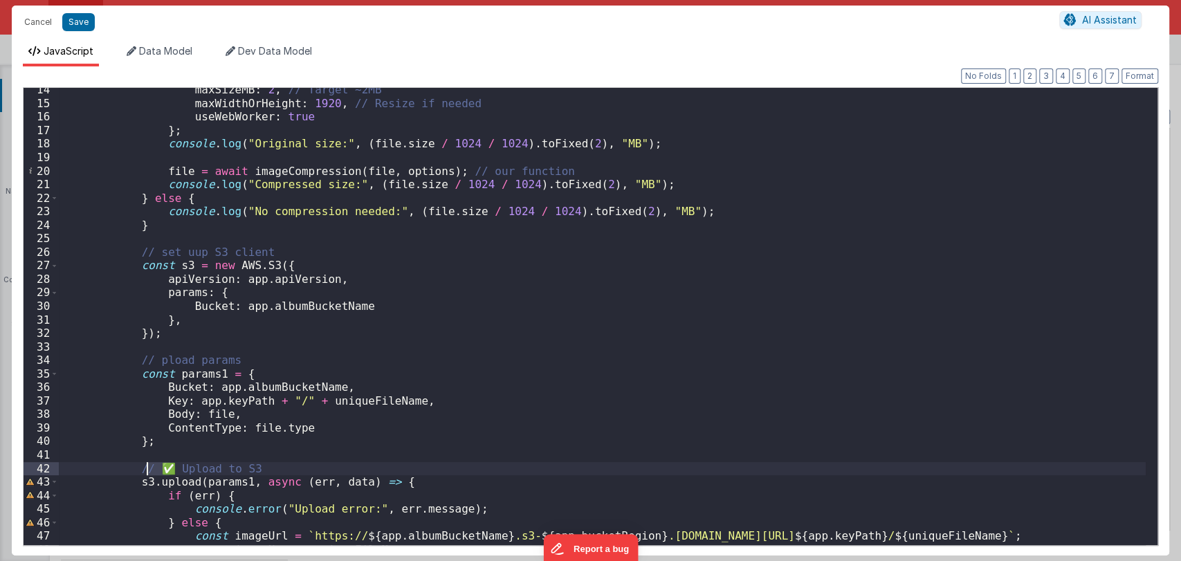
drag, startPoint x: 171, startPoint y: 468, endPoint x: 149, endPoint y: 467, distance: 21.5
click at [149, 467] on div "maxSizeMB : 2 , // Target ~2MB maxWidthOrHeight : 1920 , // Resize if needed us…" at bounding box center [602, 325] width 1086 height 484
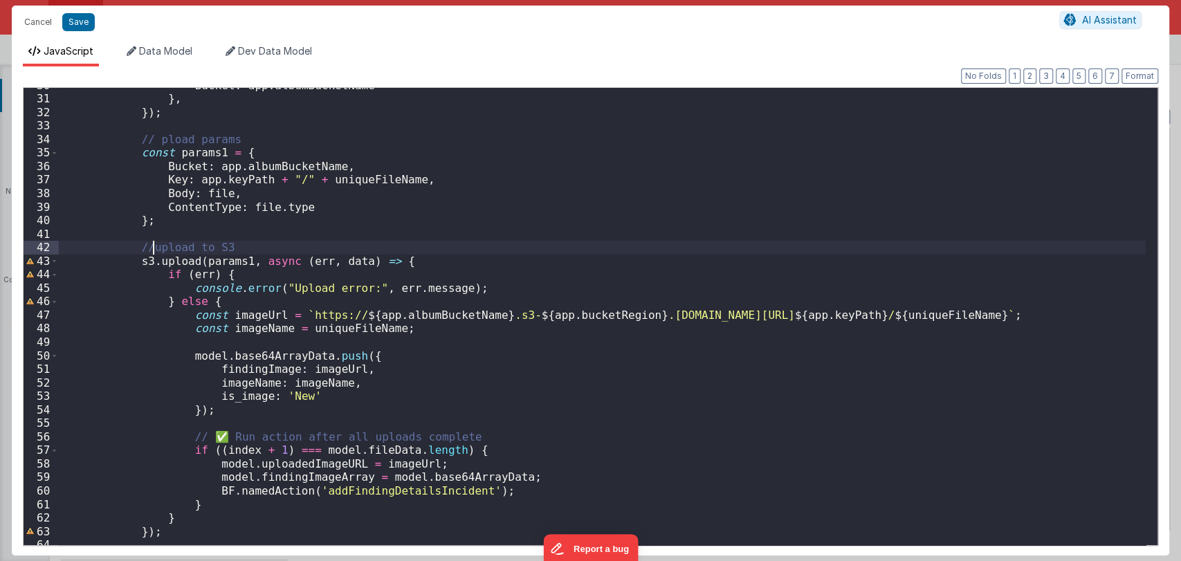
scroll to position [516, 0]
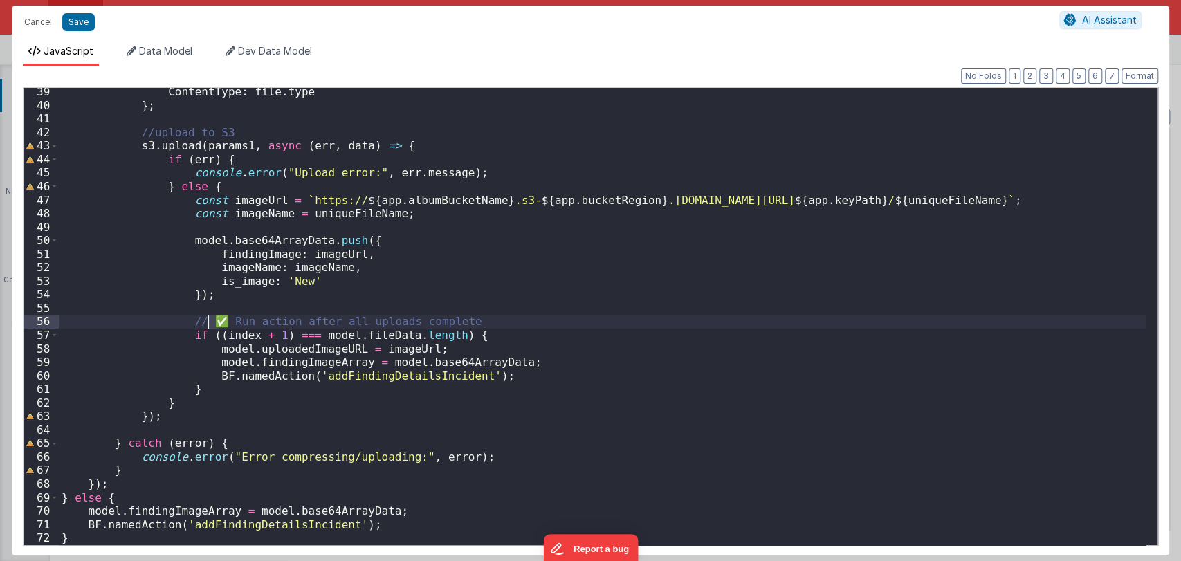
drag, startPoint x: 219, startPoint y: 324, endPoint x: 205, endPoint y: 324, distance: 13.8
click at [205, 324] on div "ContentType : file . type } ; //upload to S3 s3 . upload ( params1 , async ( er…" at bounding box center [602, 327] width 1086 height 484
drag, startPoint x: 219, startPoint y: 320, endPoint x: 202, endPoint y: 320, distance: 16.6
click at [202, 320] on div "ContentType : file . type } ; //upload to S3 s3 . upload ( params1 , async ( er…" at bounding box center [602, 327] width 1086 height 484
click at [1140, 77] on button "Format" at bounding box center [1139, 75] width 37 height 15
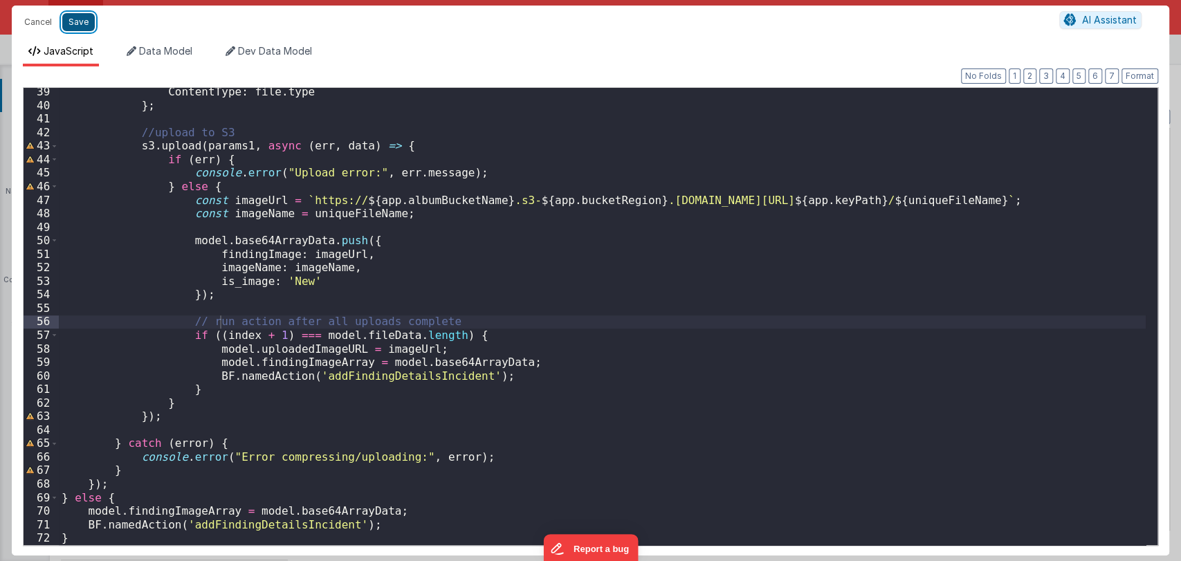
click at [82, 21] on button "Save" at bounding box center [78, 22] width 33 height 18
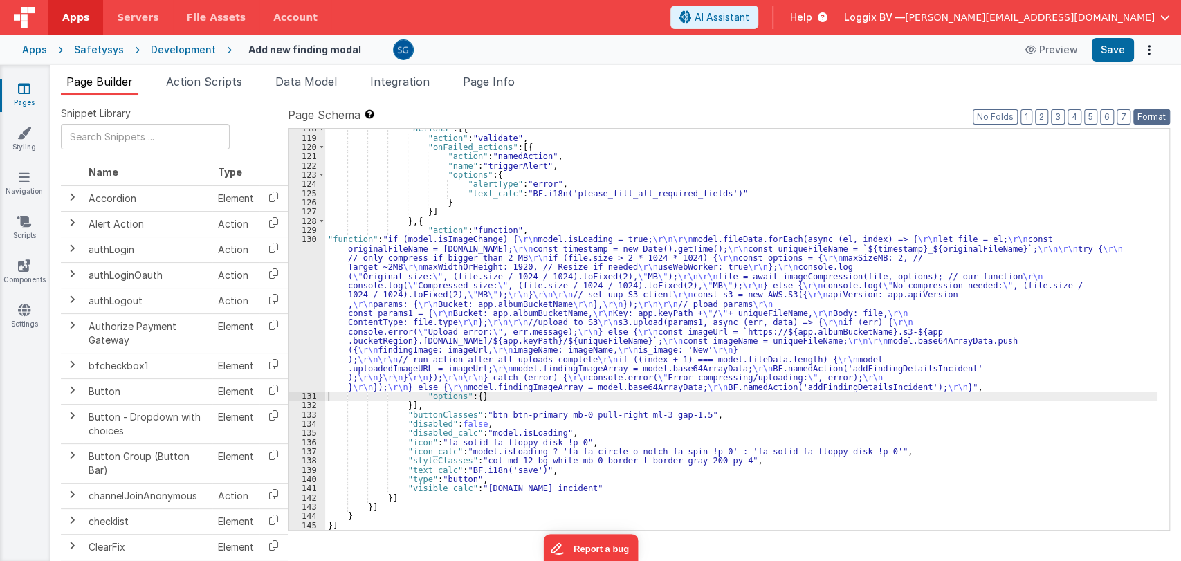
click at [1140, 112] on button "Format" at bounding box center [1151, 116] width 37 height 15
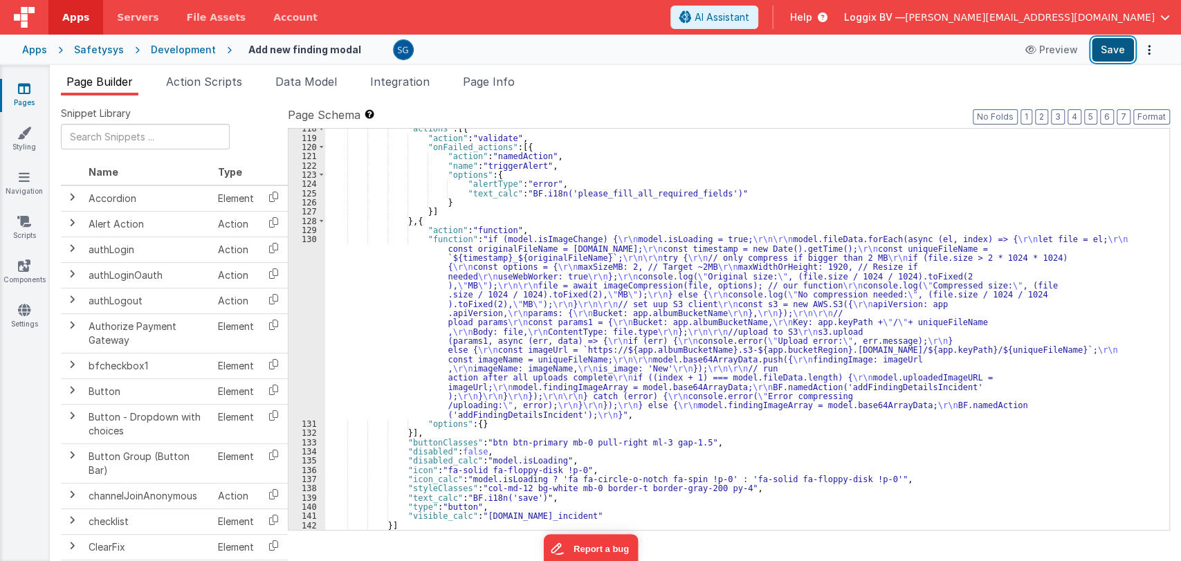
click at [1107, 53] on button "Save" at bounding box center [1112, 50] width 42 height 24
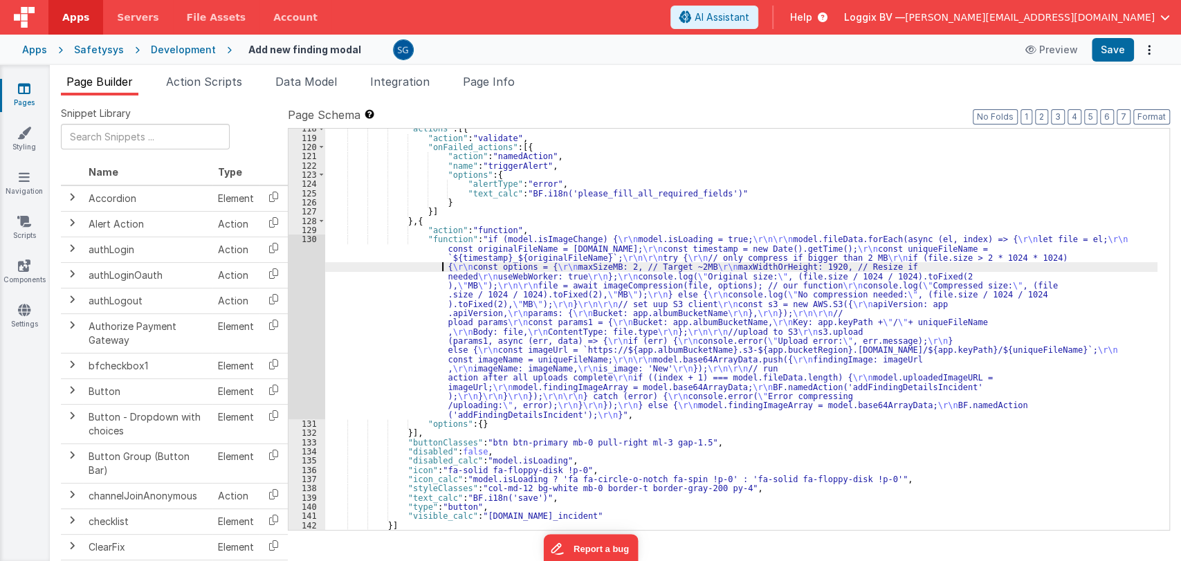
click at [440, 262] on div ""actions" : [{ "action" : "validate" , "onFailed_actions" : [{ "action" : "name…" at bounding box center [741, 334] width 832 height 420
click at [311, 239] on div "130" at bounding box center [306, 326] width 37 height 185
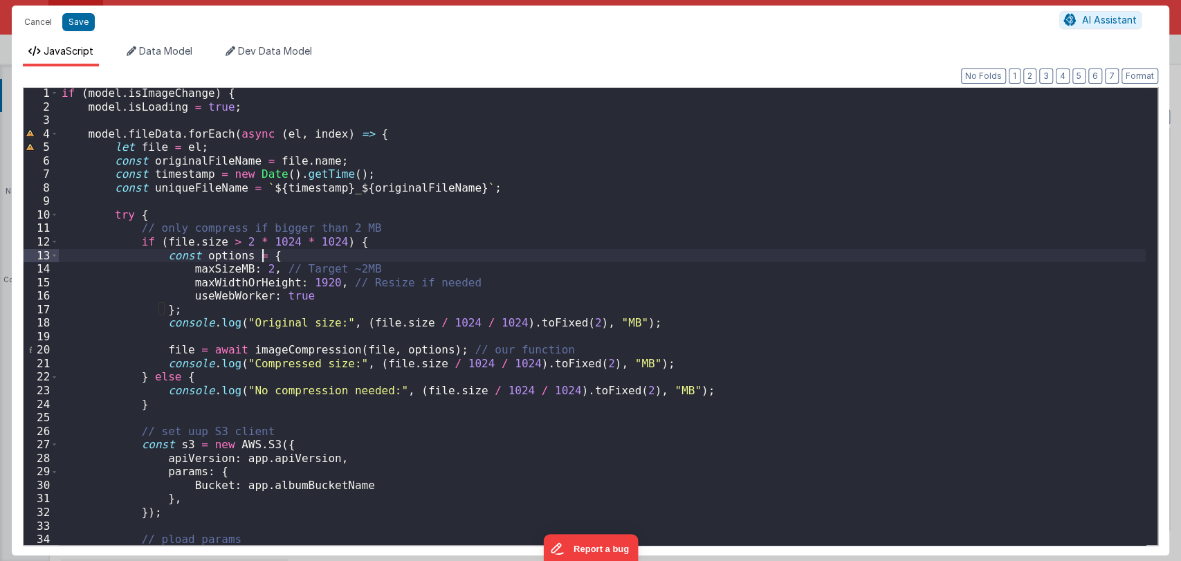
scroll to position [2, 0]
click at [582, 331] on div "if ( model . isImageChange ) { model . isLoading = true ; model . fileData . fo…" at bounding box center [602, 328] width 1086 height 484
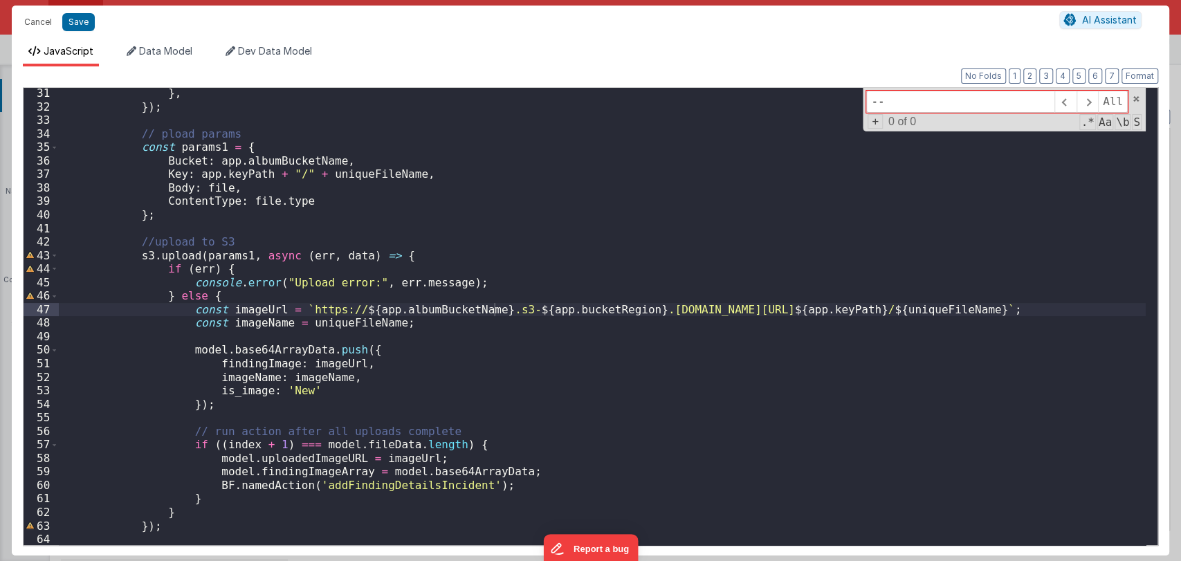
scroll to position [407, 0]
type input "-"
click at [35, 19] on button "Cancel" at bounding box center [37, 21] width 41 height 19
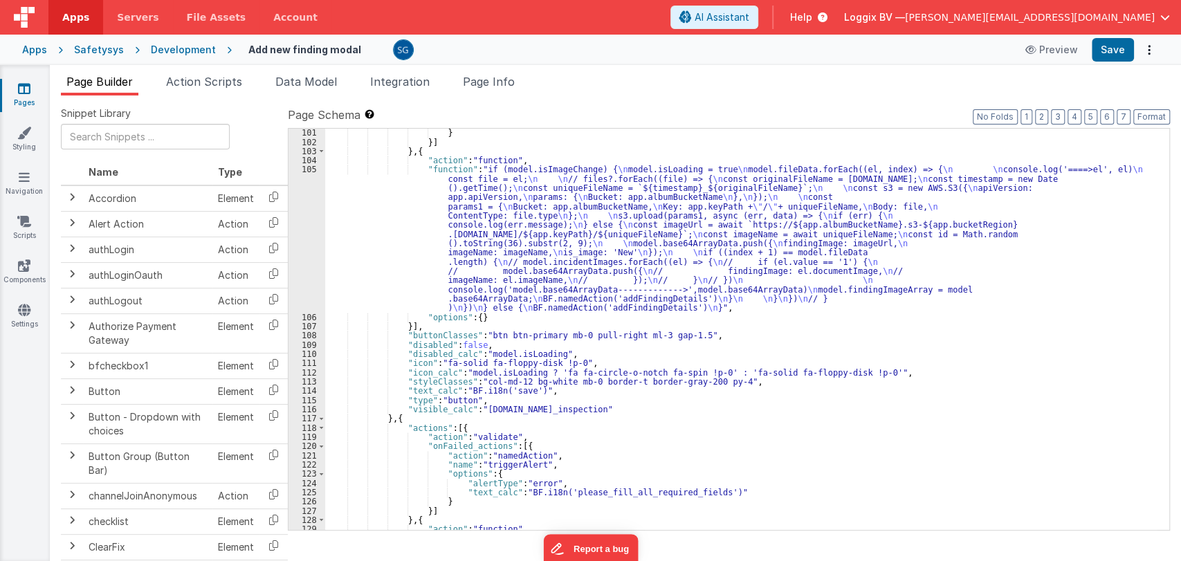
scroll to position [1335, 0]
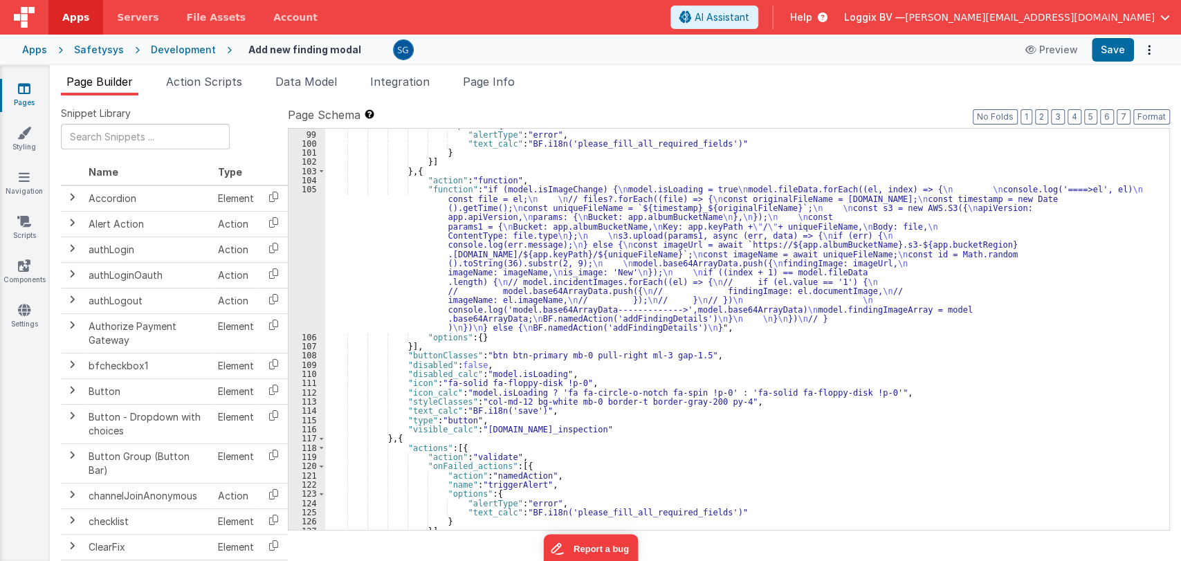
click at [523, 263] on div ""options" : { "alertType" : "error" , "text_calc" : "BF.i18n('please_fill_all_r…" at bounding box center [741, 330] width 832 height 420
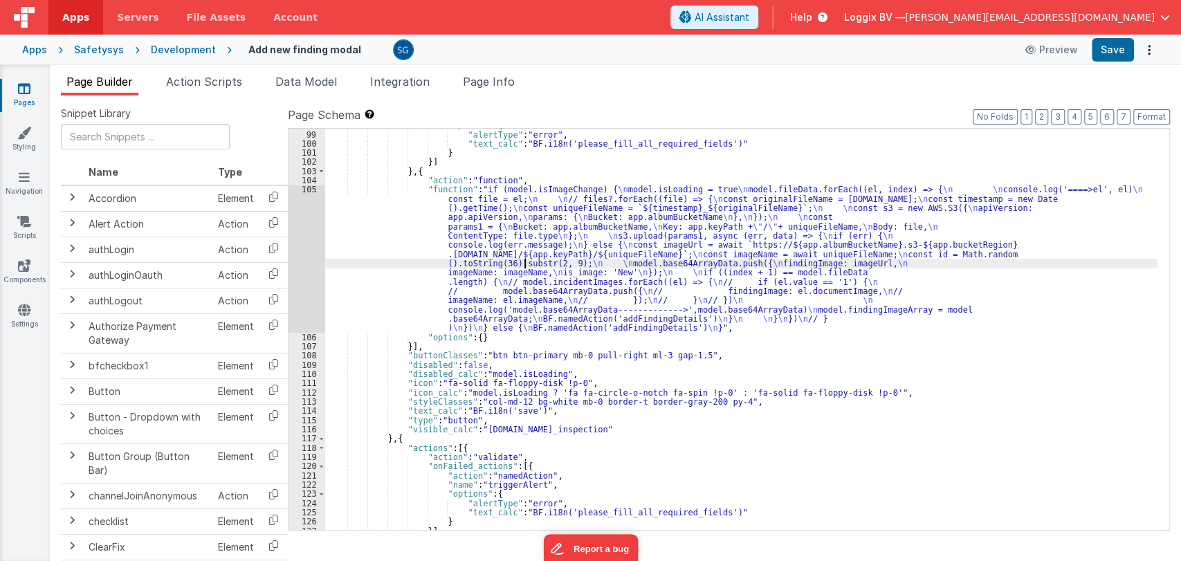
click at [311, 190] on div "105" at bounding box center [306, 258] width 37 height 147
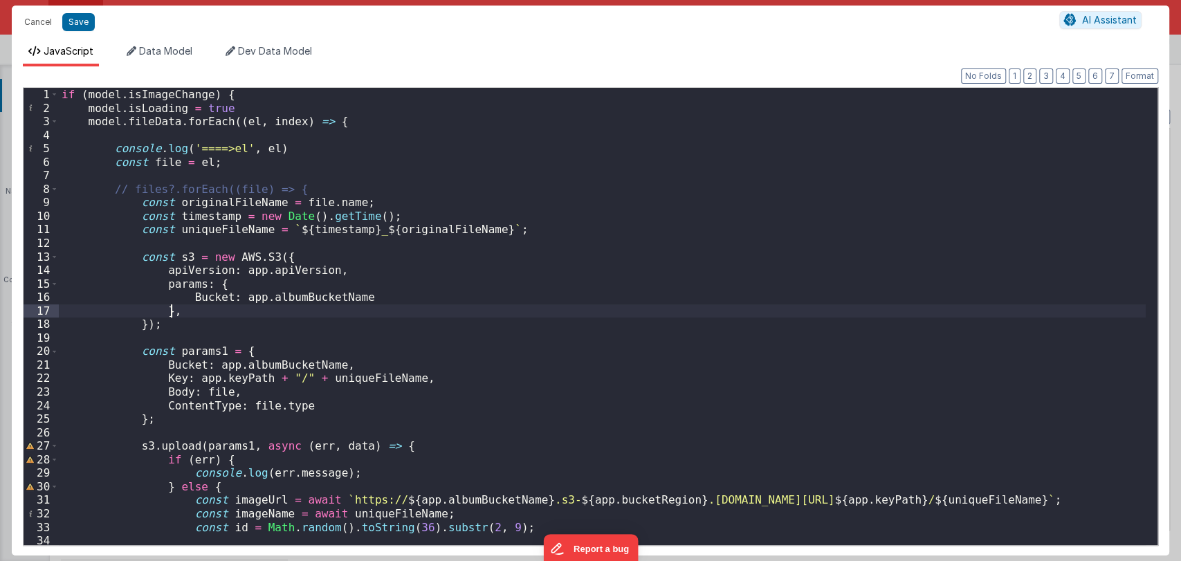
click at [586, 311] on div "if ( model . isImageChange ) { model . isLoading = true model . fileData . forE…" at bounding box center [602, 330] width 1086 height 484
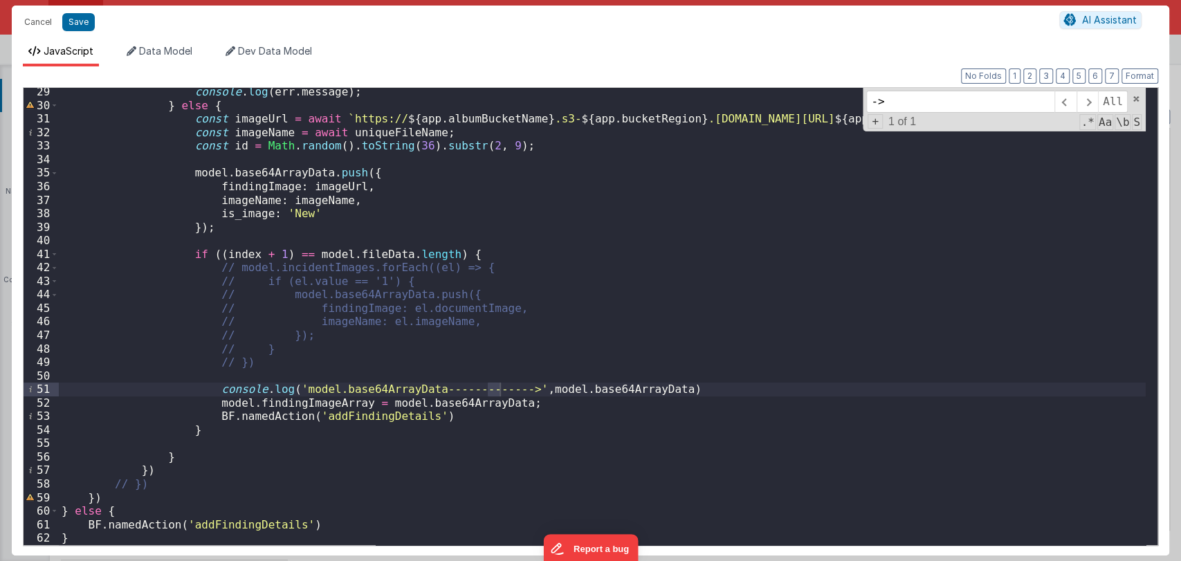
scroll to position [381, 0]
click at [583, 222] on div "console . log ( err . message ) ; } else { const imageUrl = await ` https:// ${…" at bounding box center [602, 327] width 1086 height 484
paste input "files"
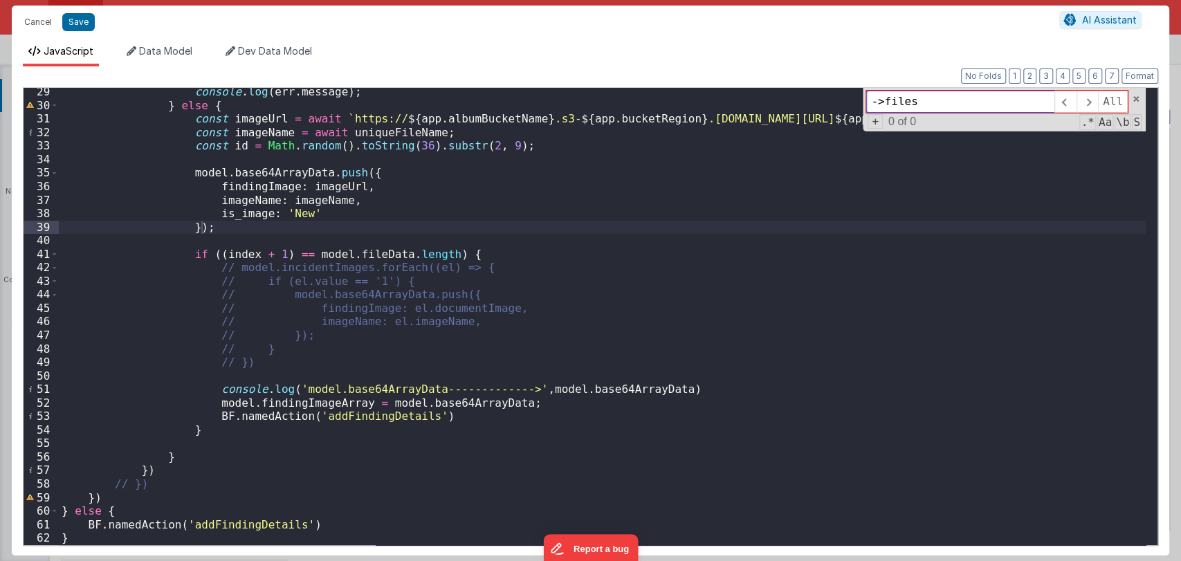
type input "->files"
click at [39, 23] on button "Cancel" at bounding box center [37, 21] width 41 height 19
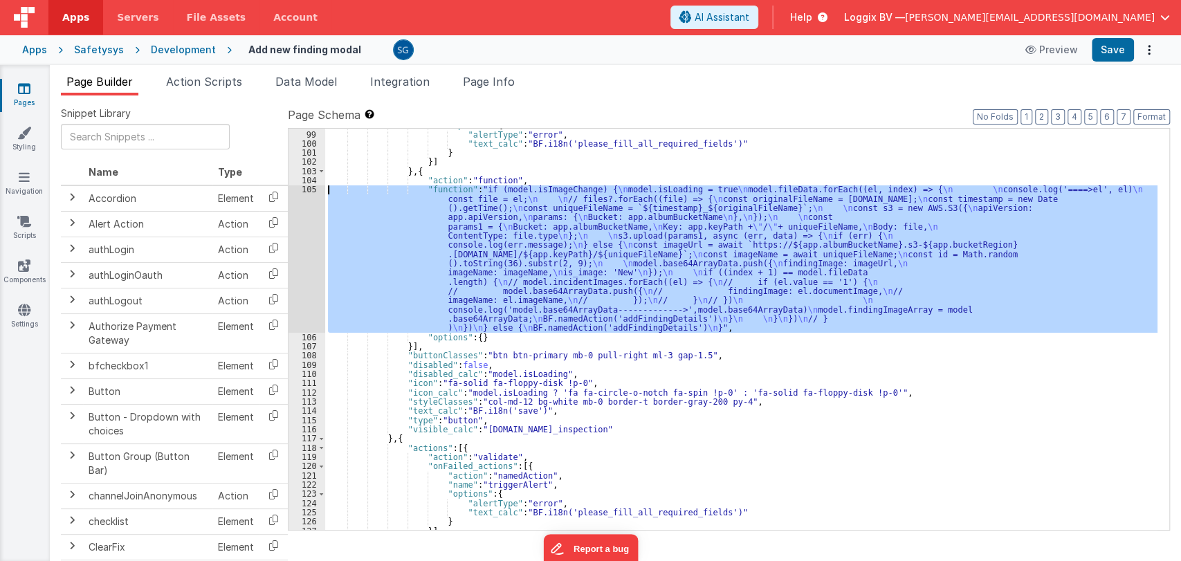
click at [590, 312] on div ""options" : { "alertType" : "error" , "text_calc" : "BF.i18n('please_fill_all_r…" at bounding box center [741, 329] width 832 height 401
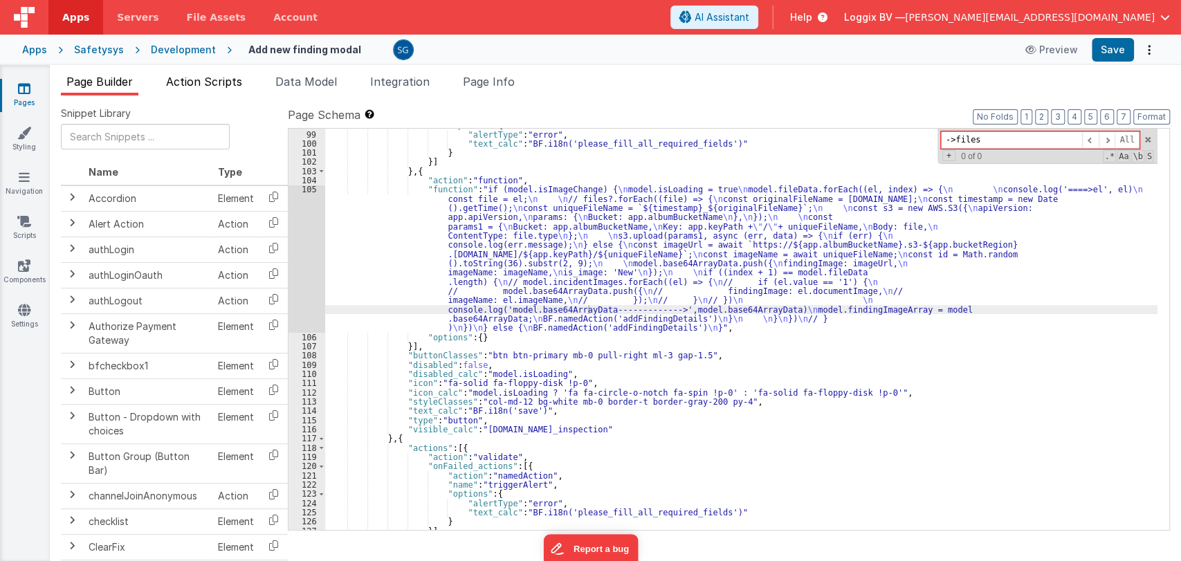
type input "->files"
click at [225, 86] on span "Action Scripts" at bounding box center [204, 82] width 76 height 14
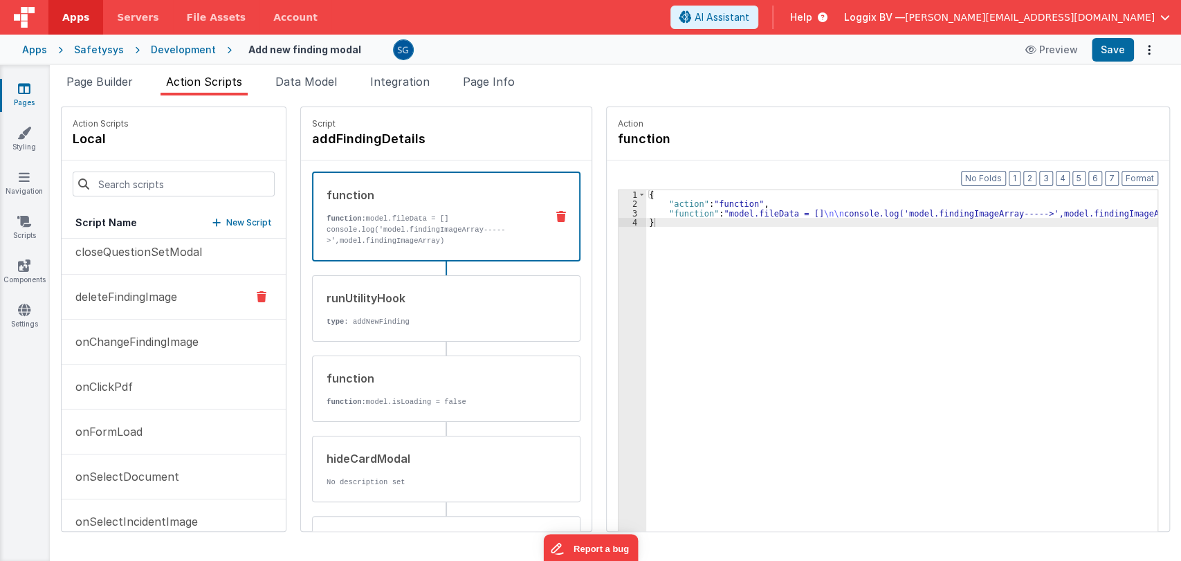
scroll to position [0, 0]
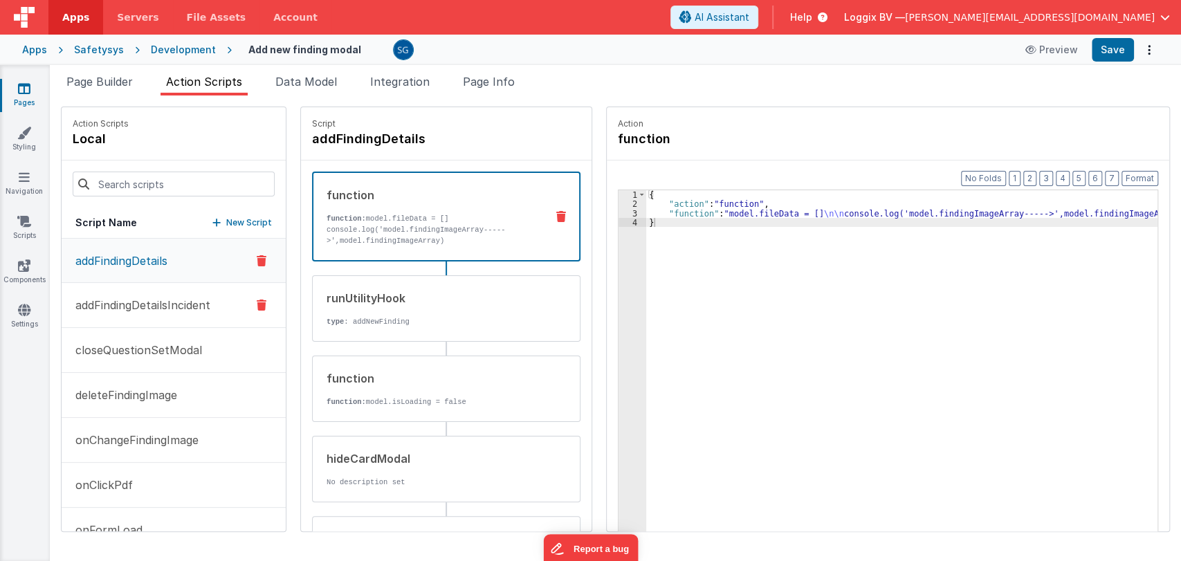
click at [136, 317] on button "addFindingDetailsIncident" at bounding box center [174, 305] width 224 height 45
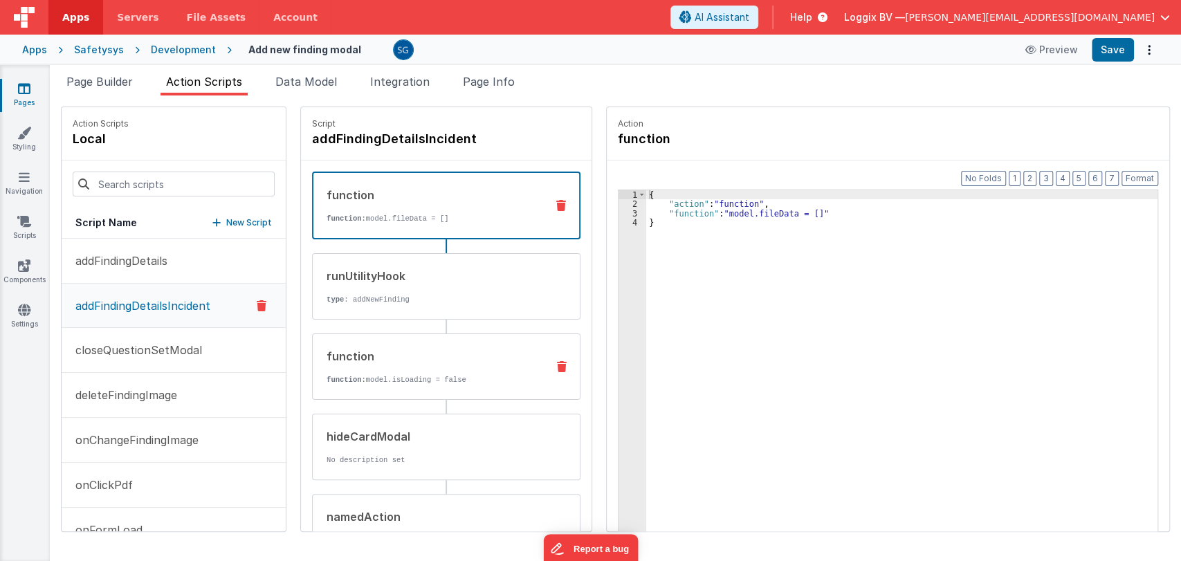
click at [399, 369] on div "function function: model.isLoading = false" at bounding box center [424, 366] width 223 height 37
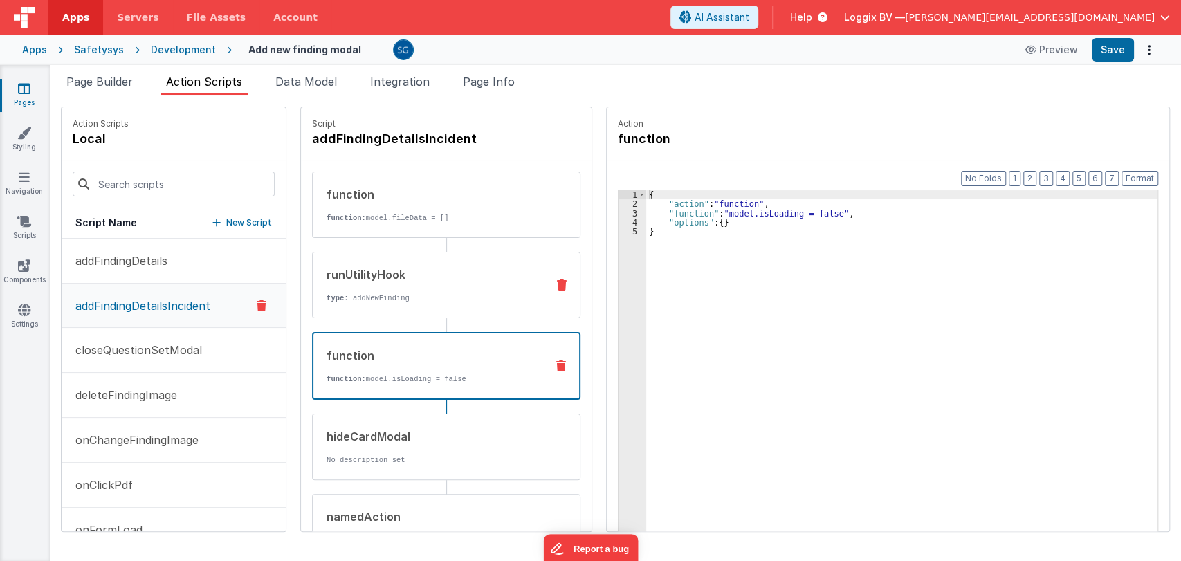
click at [413, 290] on div "runUtilityHook type : addNewFinding" at bounding box center [424, 284] width 223 height 37
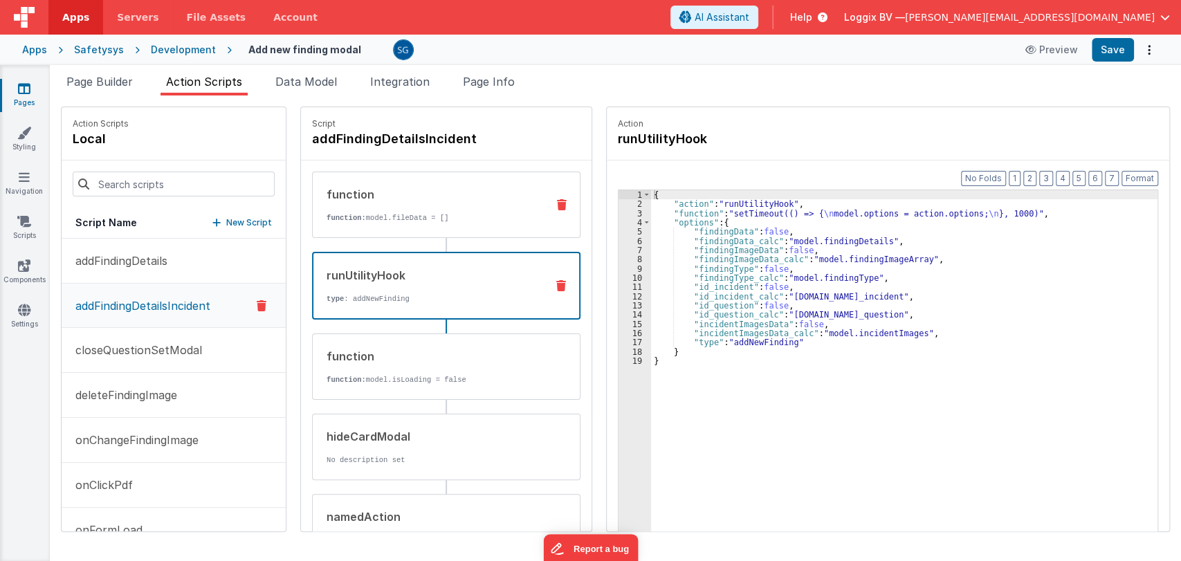
click at [407, 209] on div "function function: model.fileData = []" at bounding box center [424, 204] width 223 height 37
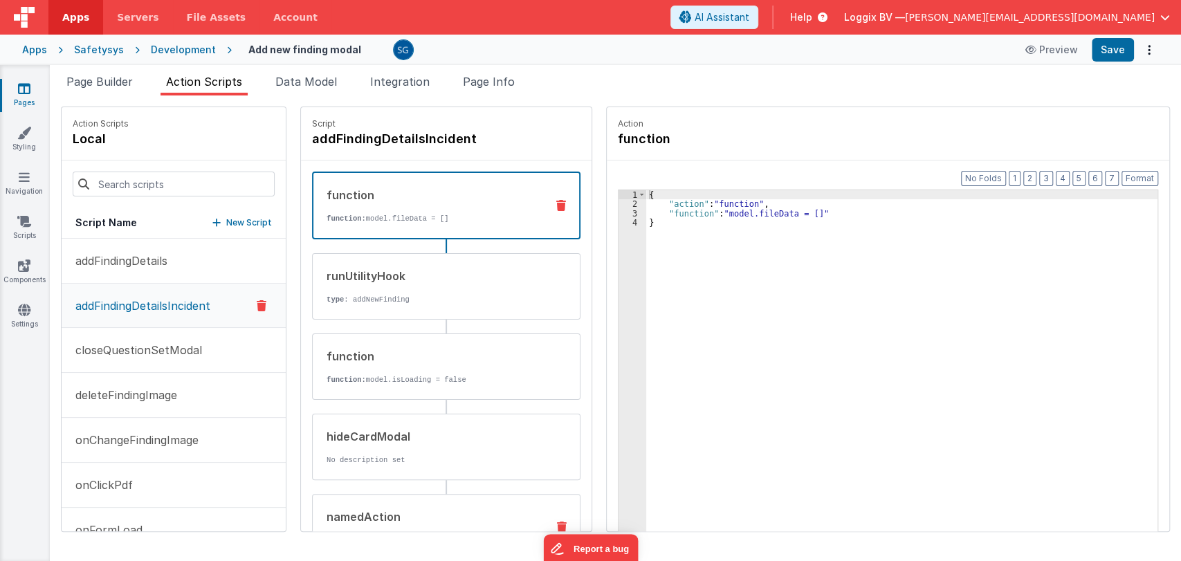
click at [401, 500] on div "namedAction name : triggerAlert" at bounding box center [446, 527] width 268 height 66
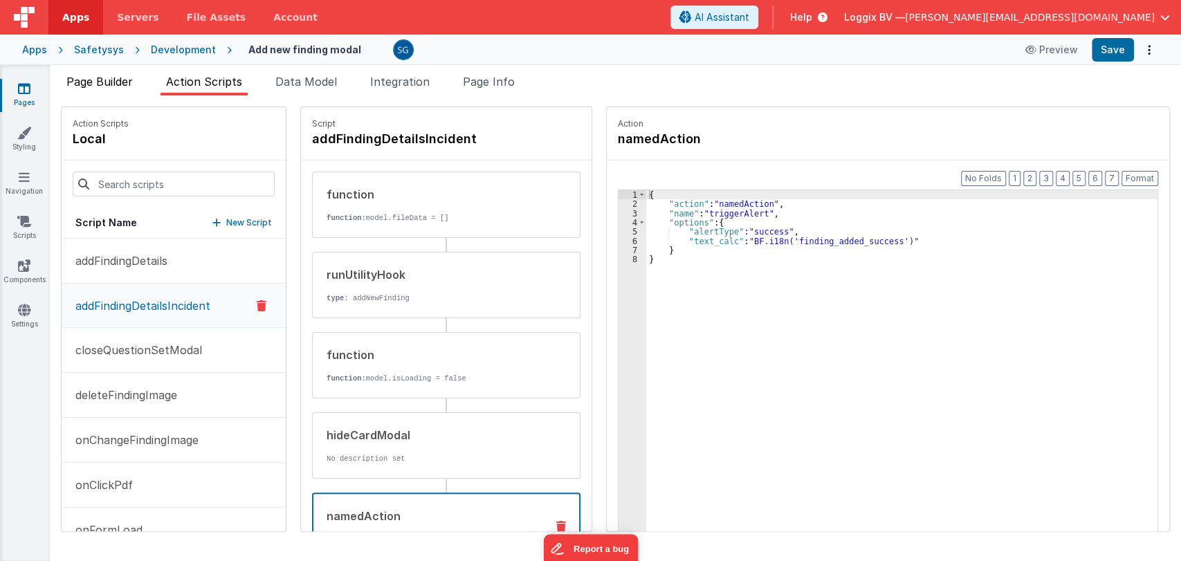
click at [112, 84] on span "Page Builder" at bounding box center [99, 82] width 66 height 14
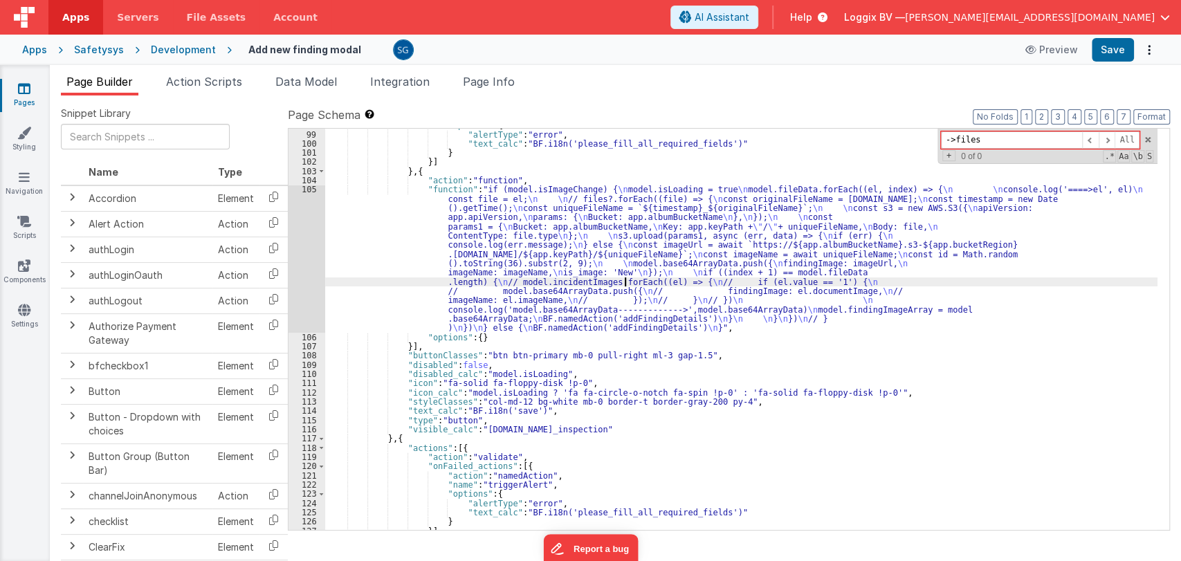
click at [622, 277] on div ""options" : { "alertType" : "error" , "text_calc" : "BF.i18n('please_fill_all_r…" at bounding box center [741, 330] width 832 height 420
click at [686, 288] on div ""options" : { "alertType" : "error" , "text_calc" : "BF.i18n('please_fill_all_r…" at bounding box center [741, 330] width 832 height 420
click at [703, 279] on div ""options" : { "alertType" : "error" , "text_calc" : "BF.i18n('please_fill_all_r…" at bounding box center [741, 330] width 832 height 420
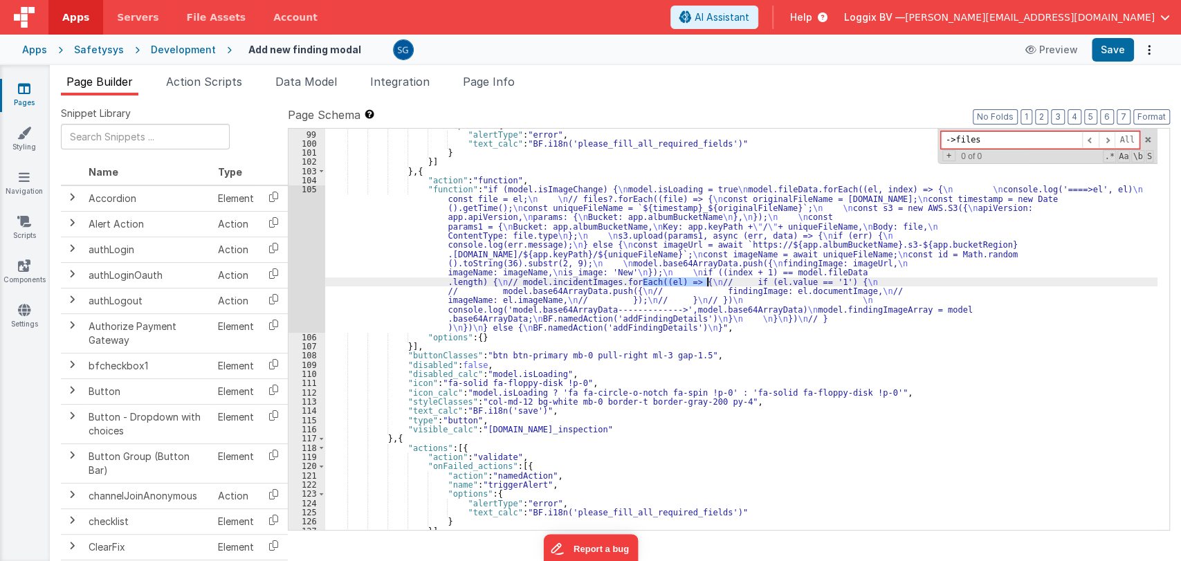
click at [703, 279] on div ""options" : { "alertType" : "error" , "text_calc" : "BF.i18n('please_fill_all_r…" at bounding box center [741, 329] width 832 height 401
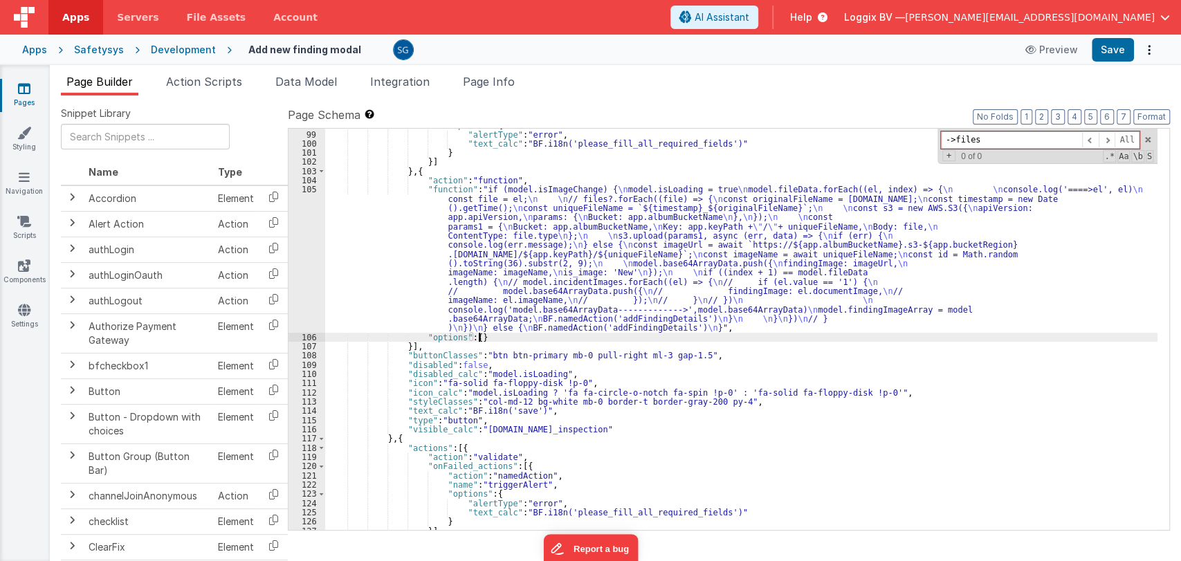
click at [741, 334] on div ""options" : { "alertType" : "error" , "text_calc" : "BF.i18n('please_fill_all_r…" at bounding box center [741, 330] width 832 height 420
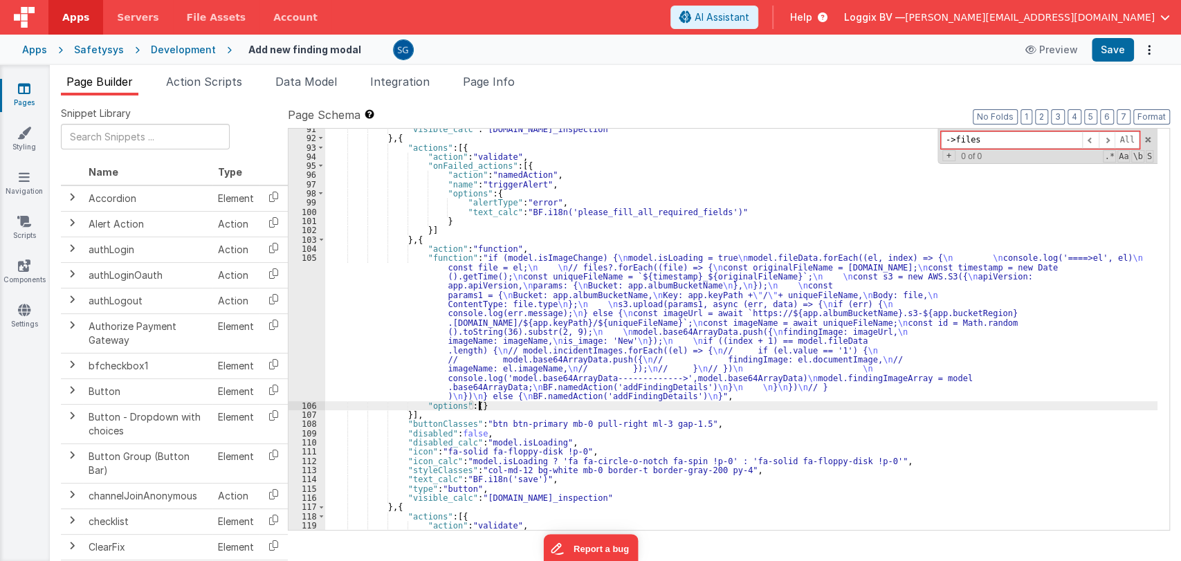
scroll to position [1267, 0]
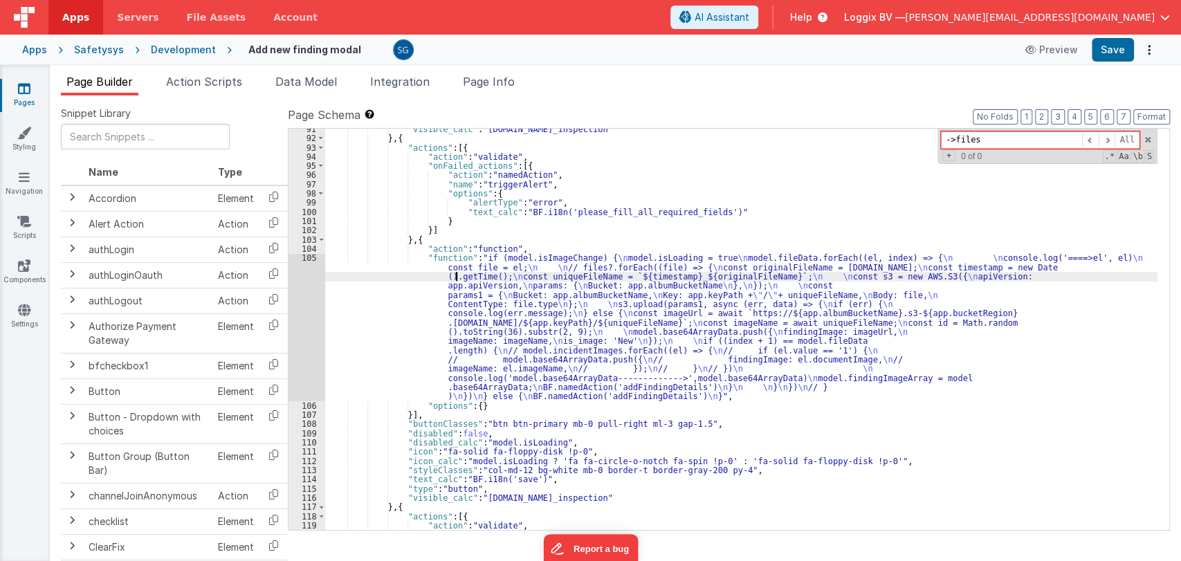
click at [456, 275] on div ""visible_calc" : "model.id_inspection" } , { "actions" : [{ "action" : "validat…" at bounding box center [741, 334] width 832 height 420
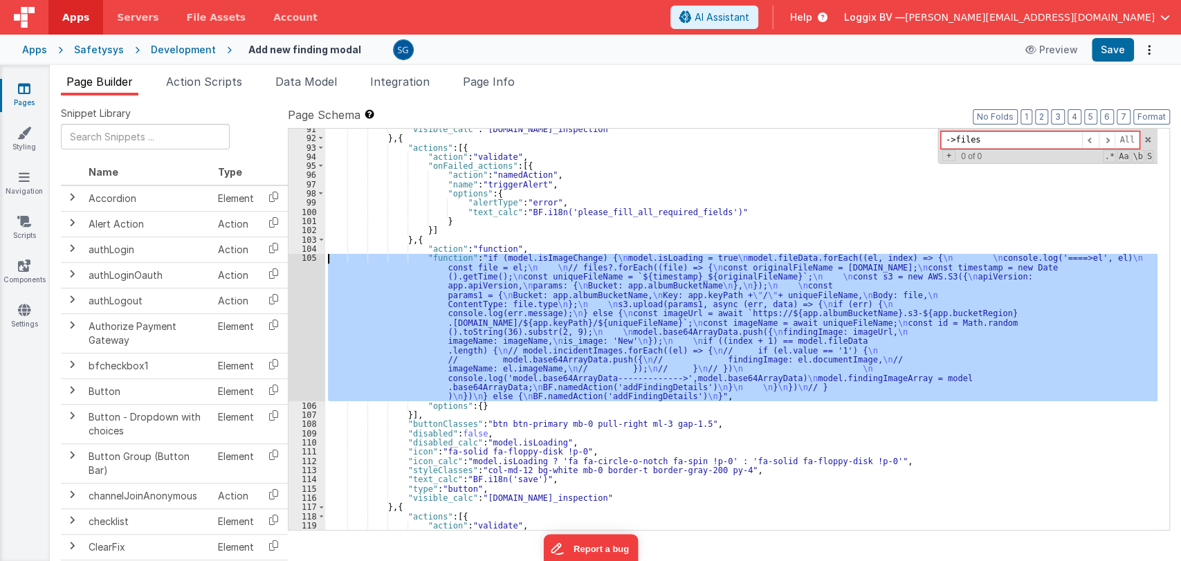
click at [309, 257] on div "105" at bounding box center [306, 326] width 37 height 147
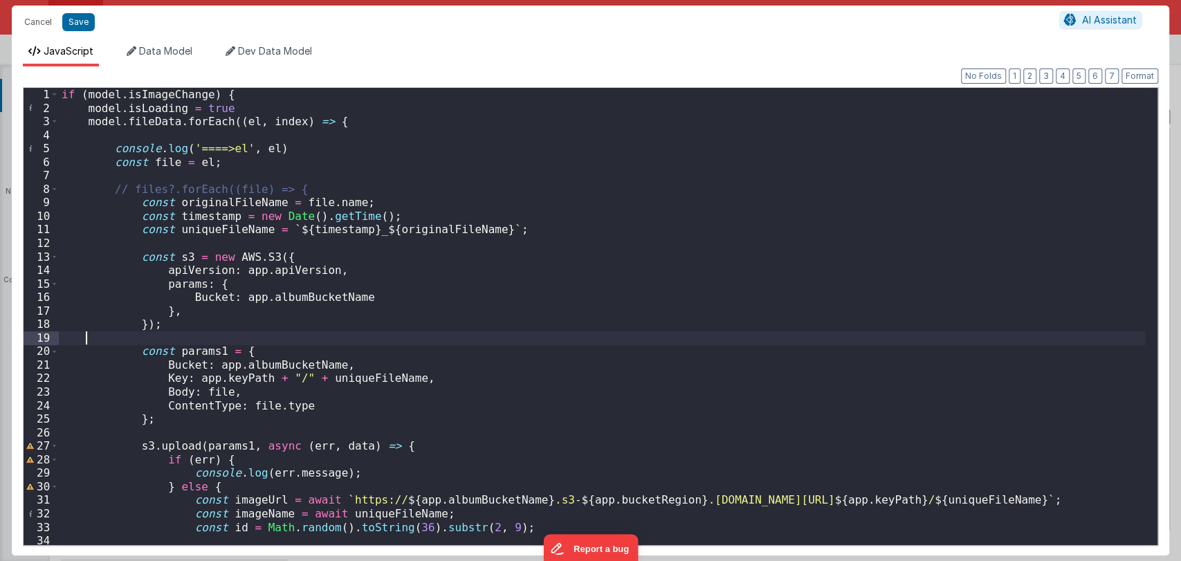
click at [454, 339] on div "if ( model . isImageChange ) { model . isLoading = true model . fileData . forE…" at bounding box center [602, 330] width 1086 height 484
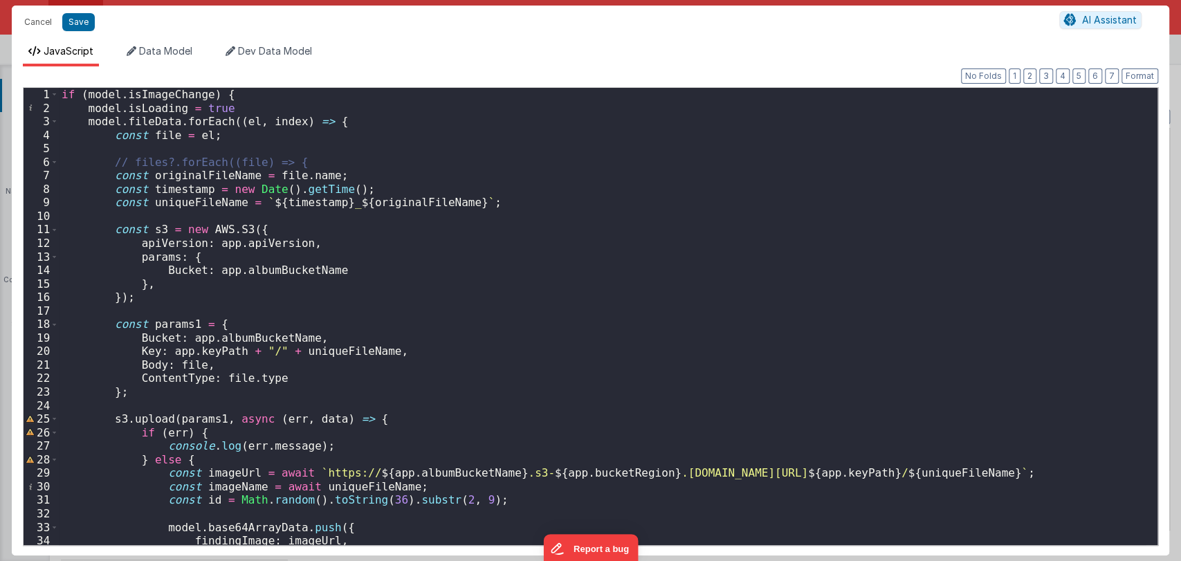
scroll to position [0, 0]
click at [415, 299] on div "if ( model . isImageChange ) { model . isLoading = true model . fileData . forE…" at bounding box center [602, 330] width 1086 height 484
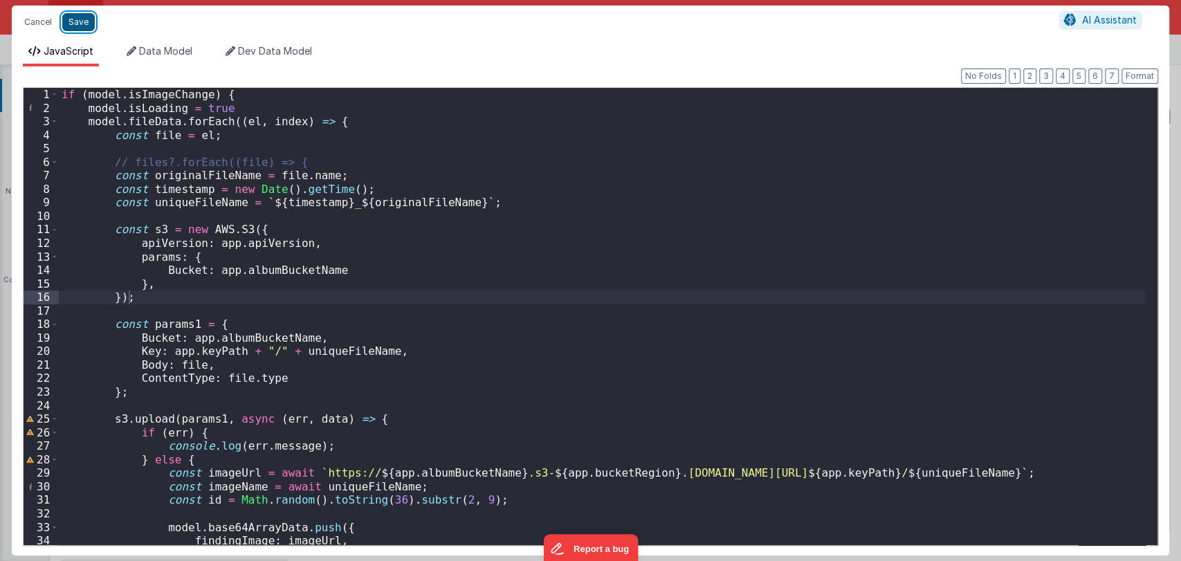
click at [84, 24] on button "Save" at bounding box center [78, 22] width 33 height 18
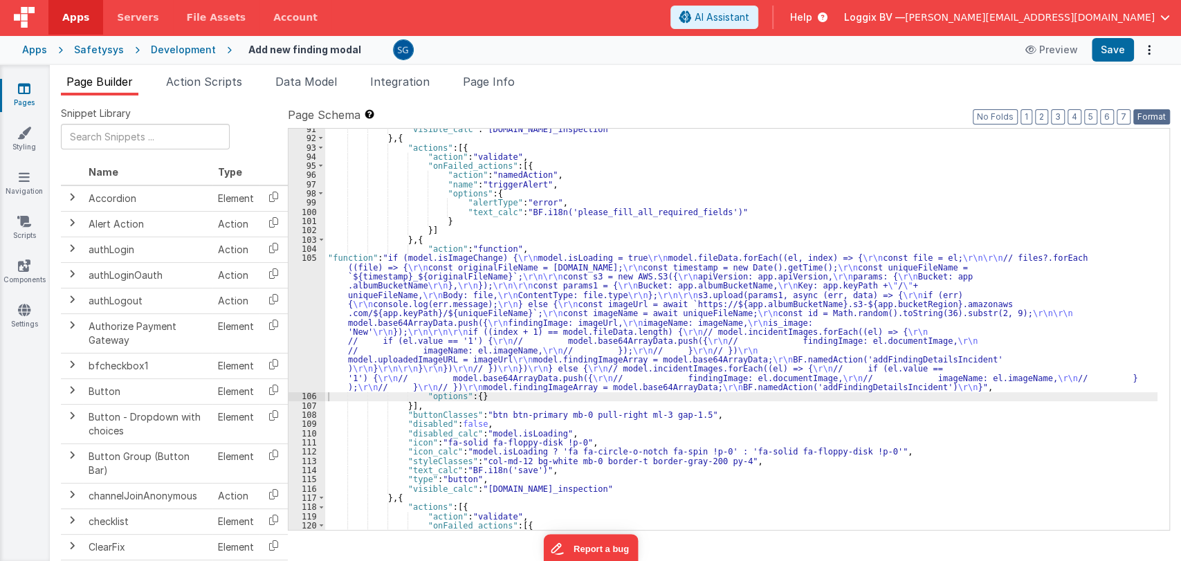
click at [1149, 118] on button "Format" at bounding box center [1151, 116] width 37 height 15
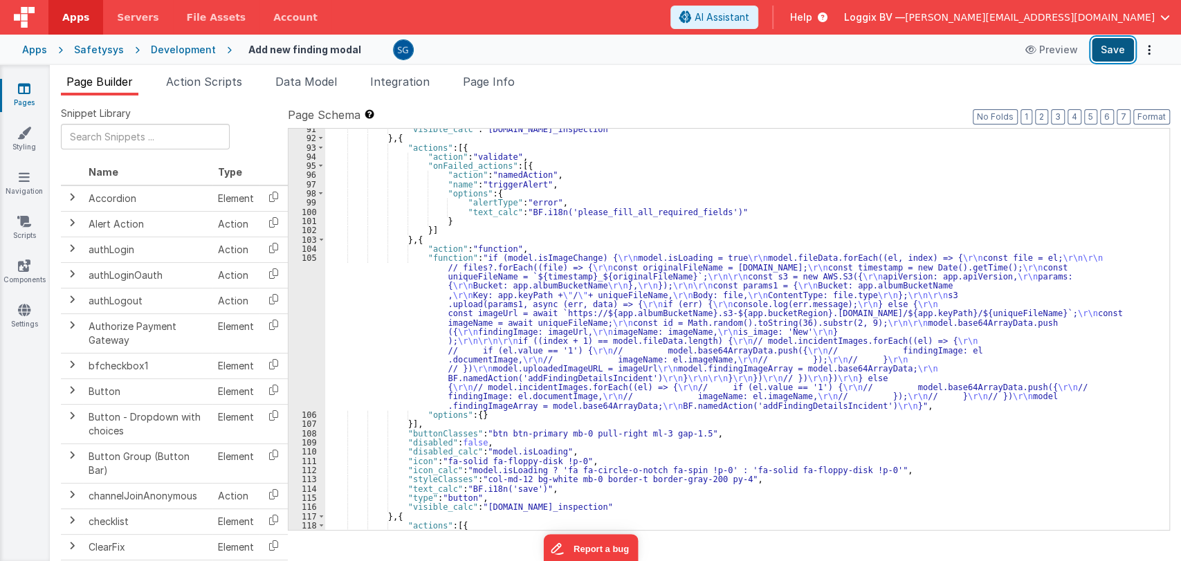
click at [1122, 46] on button "Save" at bounding box center [1112, 50] width 42 height 24
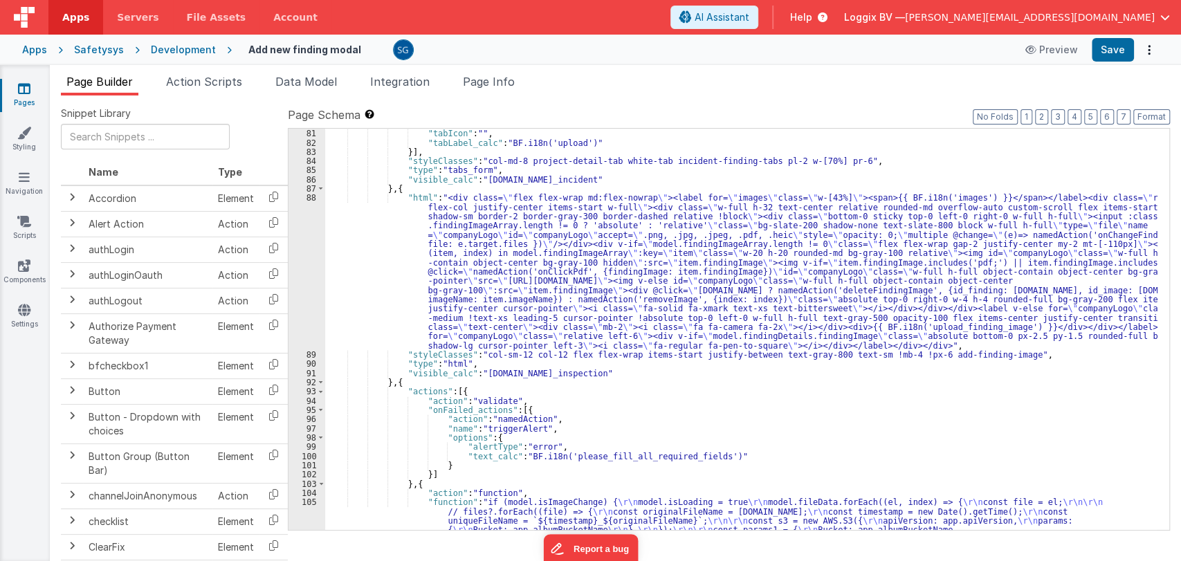
scroll to position [1024, 0]
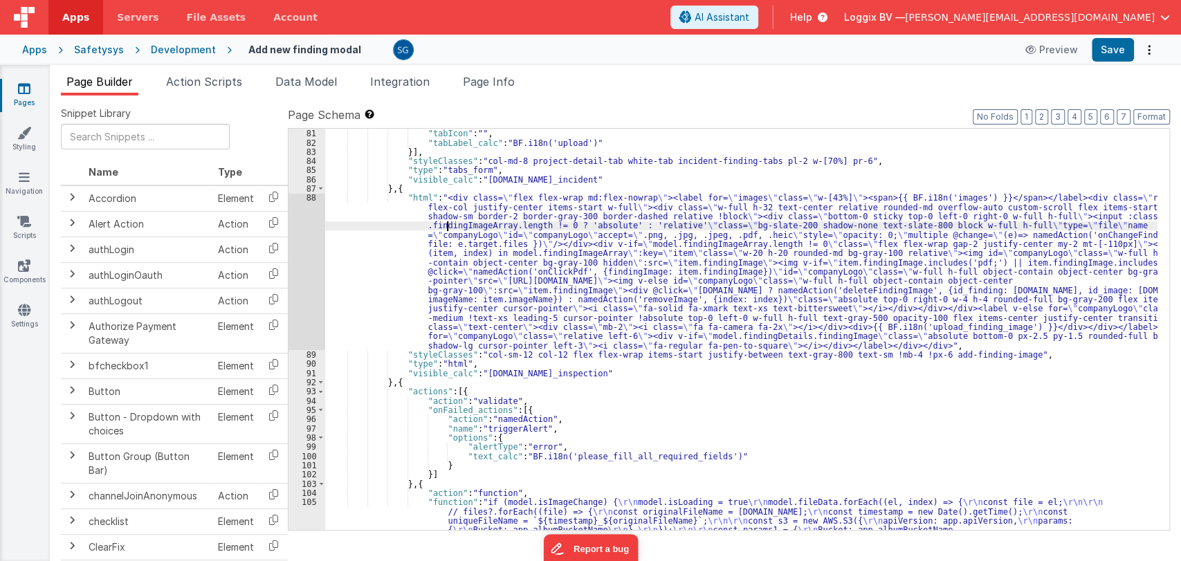
click at [445, 221] on div "}] , "tabIcon" : "" , "tabLabel_calc" : "BF.i18n('upload')" }] , "styleClasses"…" at bounding box center [741, 403] width 832 height 567
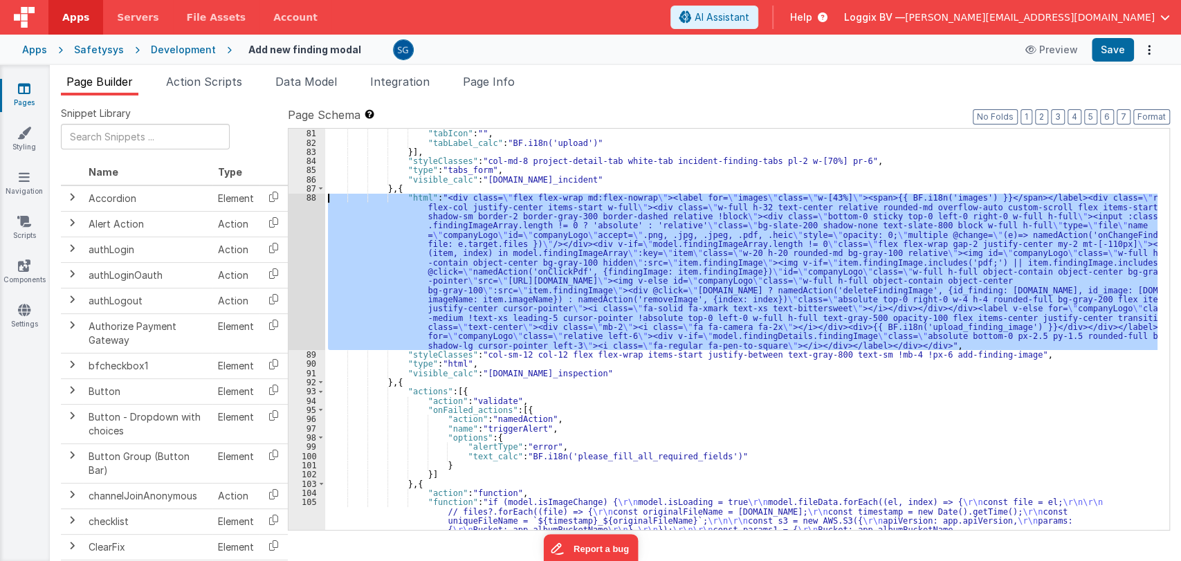
click at [311, 199] on div "88" at bounding box center [306, 271] width 37 height 157
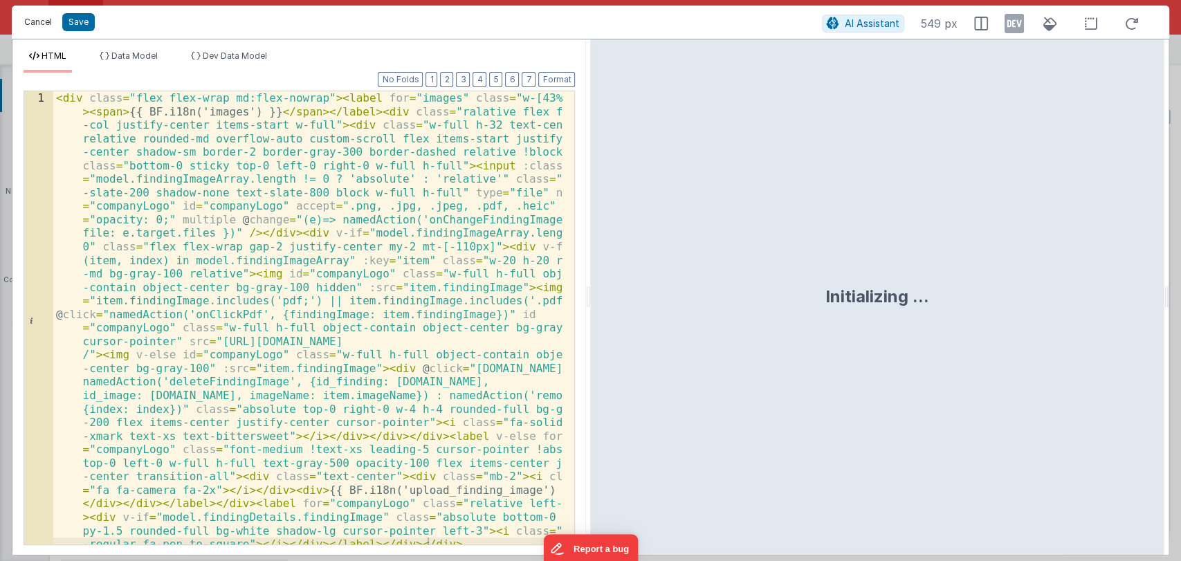
drag, startPoint x: 39, startPoint y: 21, endPoint x: 492, endPoint y: 256, distance: 510.4
click at [39, 21] on button "Cancel" at bounding box center [37, 21] width 41 height 19
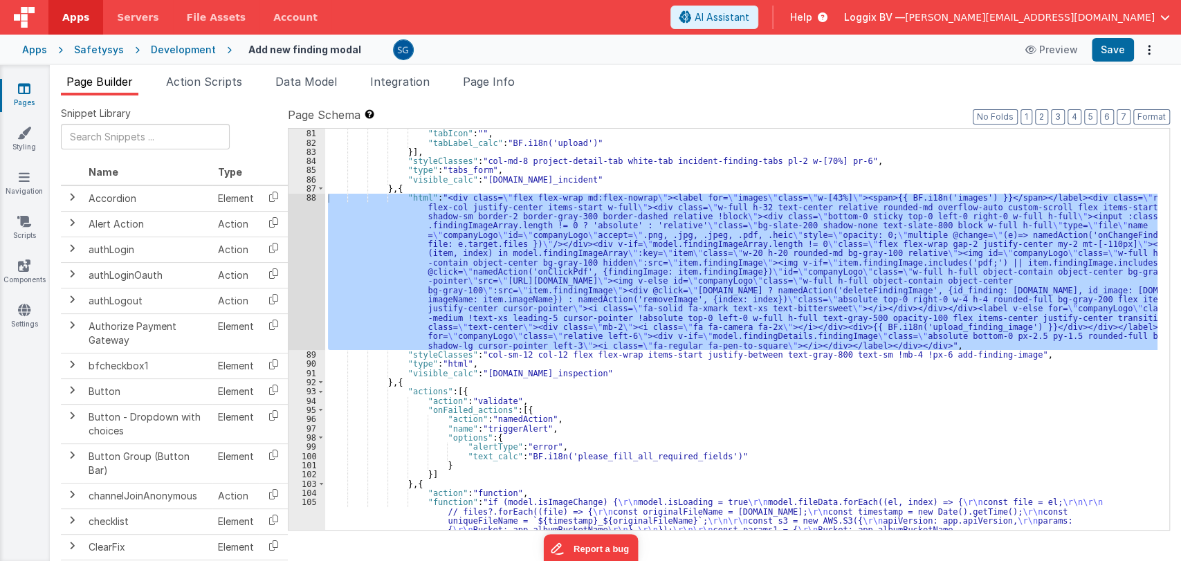
click at [554, 387] on div "}] , "tabIcon" : "" , "tabLabel_calc" : "BF.i18n('upload')" }] , "styleClasses"…" at bounding box center [741, 403] width 832 height 567
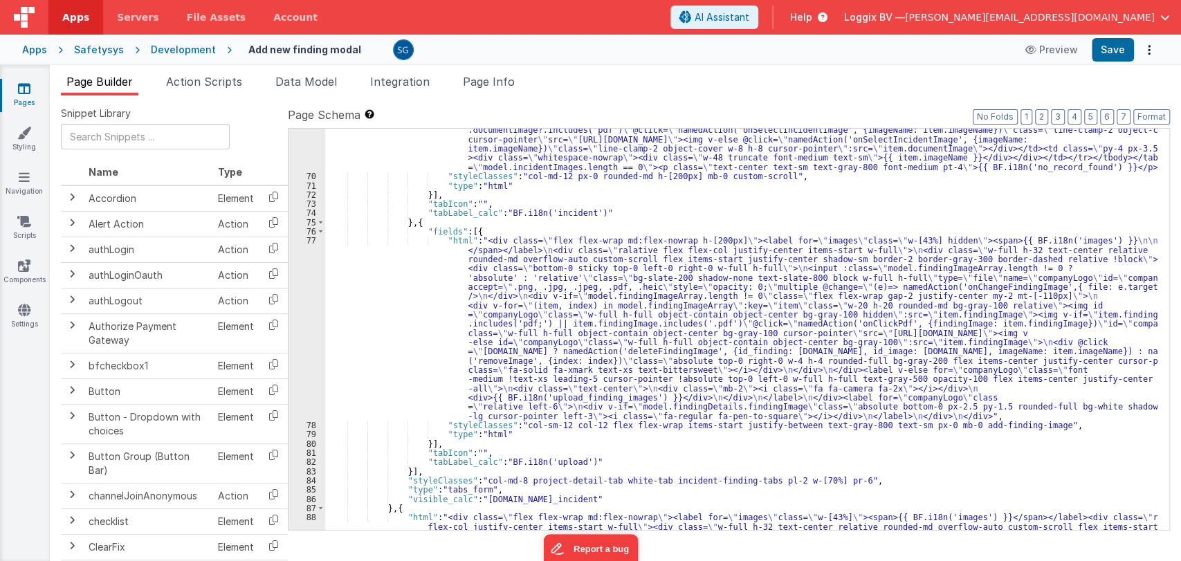
scroll to position [703, 0]
click at [510, 269] on div ""html" : "<div class= \" overflow-x-auto px-0 pb-4 custom-scroll h-[200px] w-fu…" at bounding box center [741, 396] width 832 height 669
click at [454, 250] on div ""html" : "<div class= \" overflow-x-auto px-0 pb-4 custom-scroll h-[200px] w-fu…" at bounding box center [741, 396] width 832 height 669
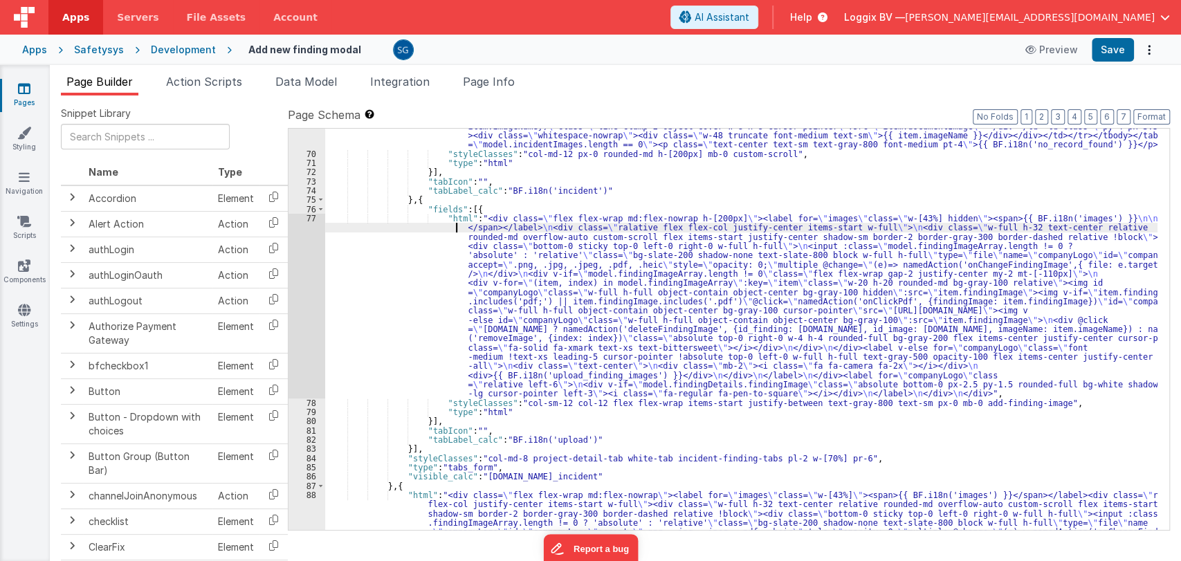
scroll to position [728, 0]
click at [504, 253] on div ""html" : "<div class= \" overflow-x-auto px-0 pb-4 custom-scroll h-[200px] w-fu…" at bounding box center [741, 371] width 832 height 669
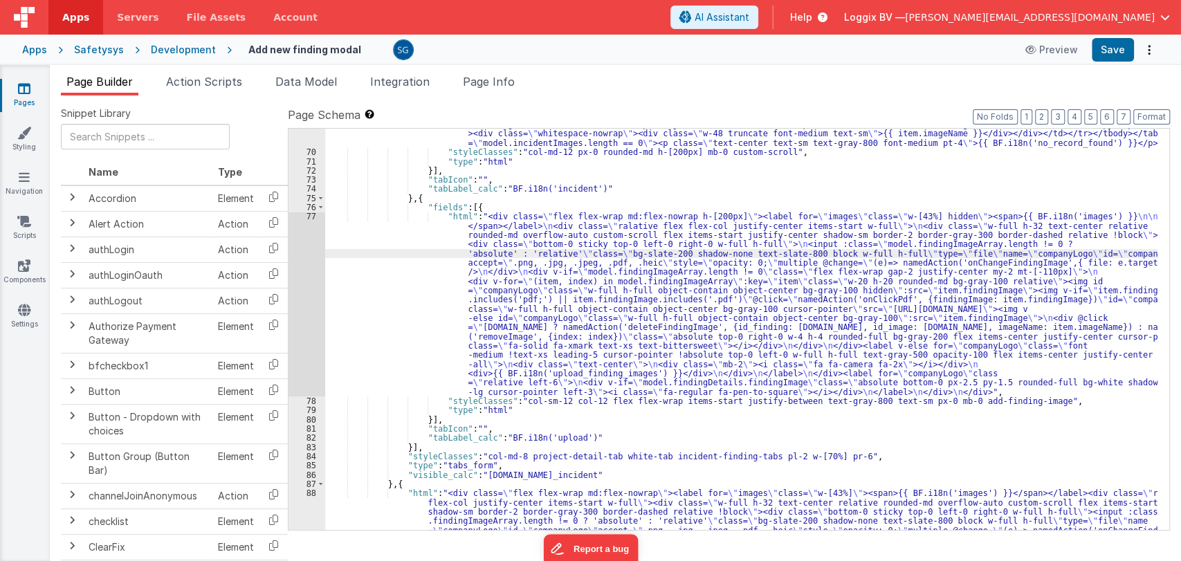
click at [312, 214] on div "77" at bounding box center [306, 304] width 37 height 185
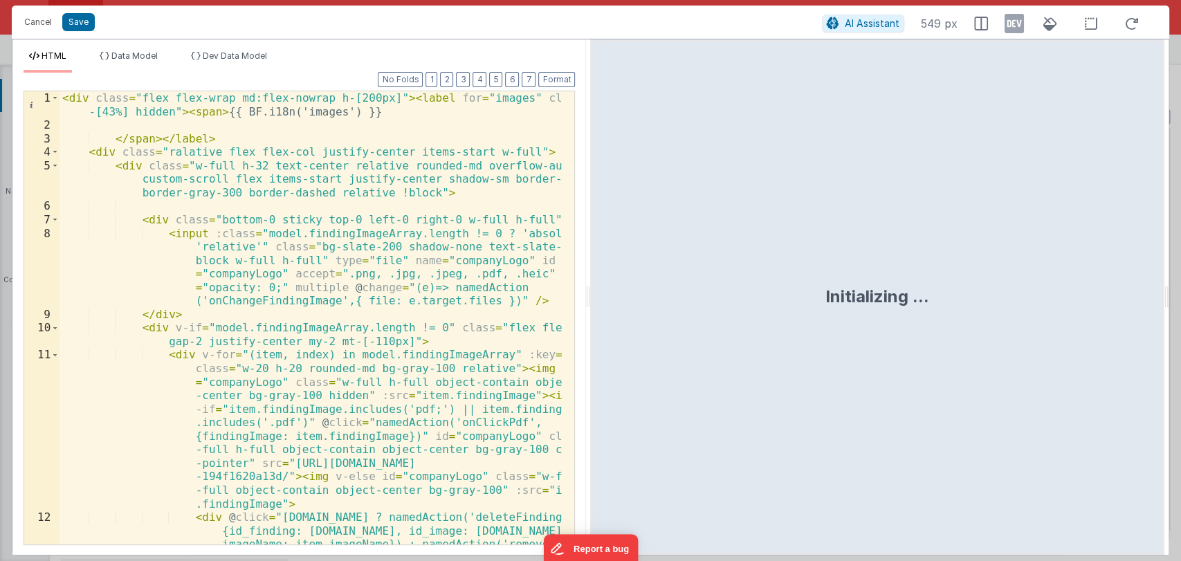
drag, startPoint x: 589, startPoint y: 300, endPoint x: 971, endPoint y: 282, distance: 382.9
click at [971, 282] on html "Cancel Save AI Assistant 549 px HTML Data Model Dev Data Model Format 7 6 5 4 3…" at bounding box center [590, 280] width 1181 height 561
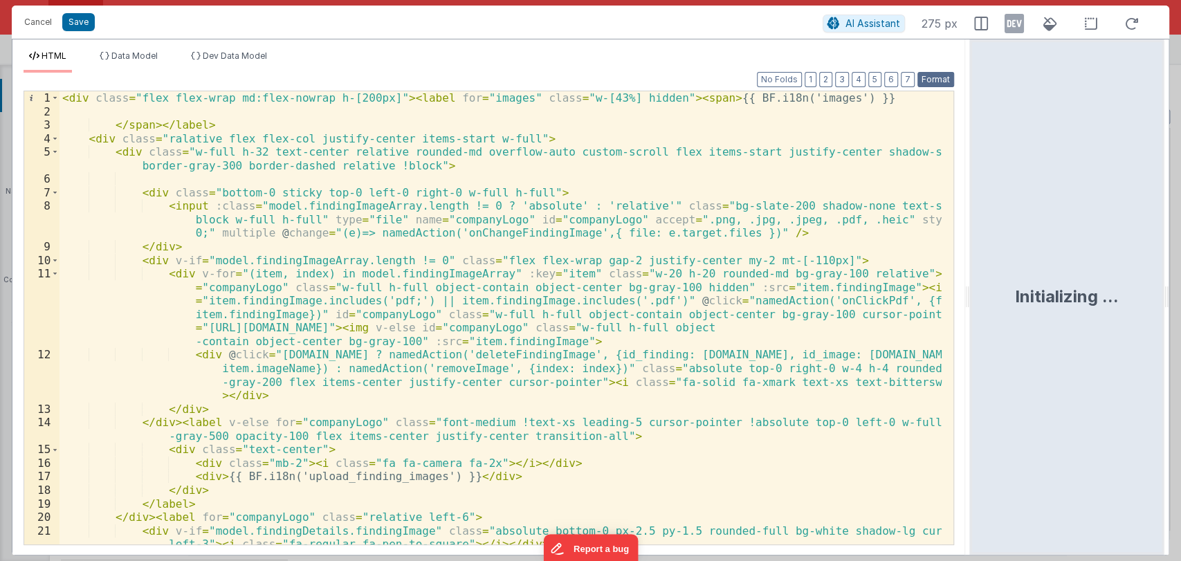
click at [927, 81] on button "Format" at bounding box center [935, 79] width 37 height 15
click at [488, 235] on div "< div class = "flex flex-wrap md:flex-nowrap h-[200px]" > < label for = "images…" at bounding box center [500, 331] width 882 height 480
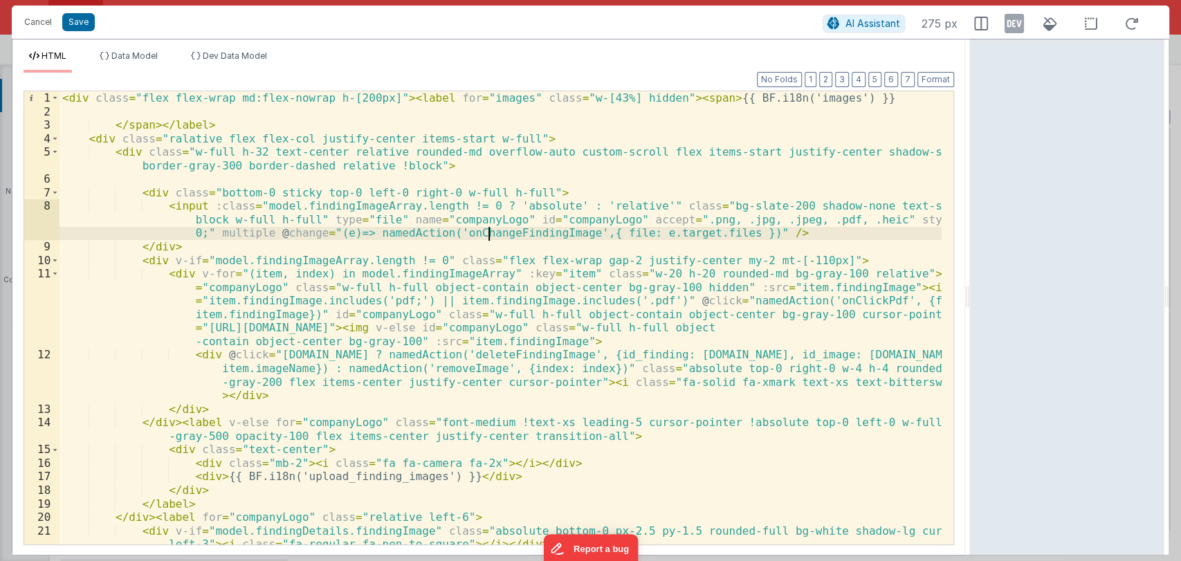
click at [488, 235] on div "< div class = "flex flex-wrap md:flex-nowrap h-[200px]" > < label for = "images…" at bounding box center [500, 331] width 882 height 480
click at [39, 20] on button "Cancel" at bounding box center [37, 21] width 41 height 19
click at [191, 83] on div "Format 7 6 5 4 3 2 1 No Folds 1 2 3 4 5 6 7 8 9 10 11 12 13 14 15 16 17 18 19 2…" at bounding box center [489, 308] width 930 height 471
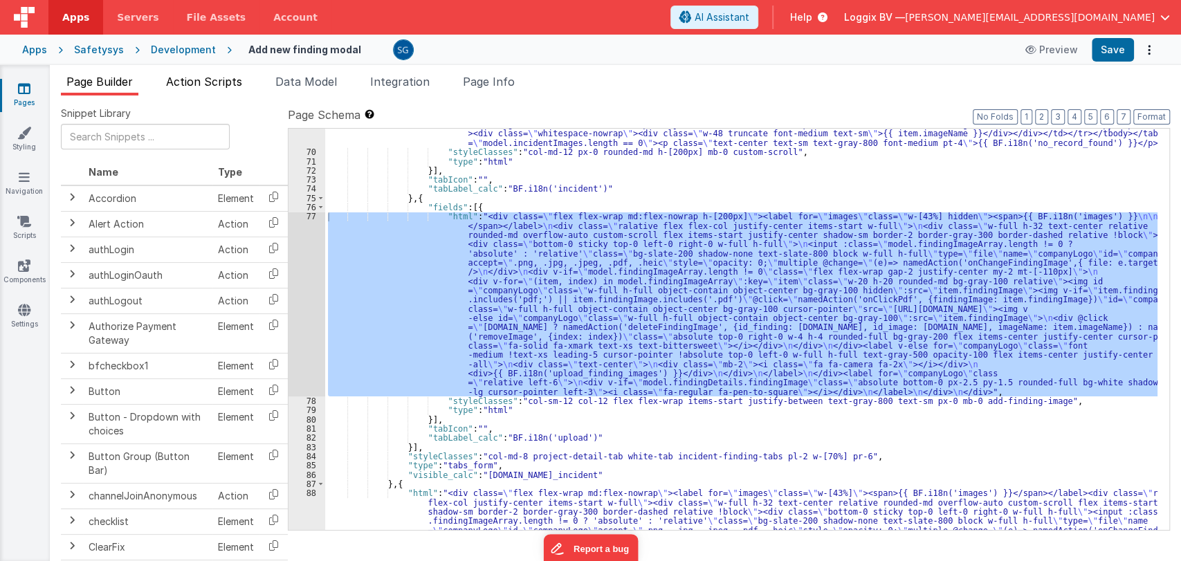
click at [196, 86] on span "Action Scripts" at bounding box center [204, 82] width 76 height 14
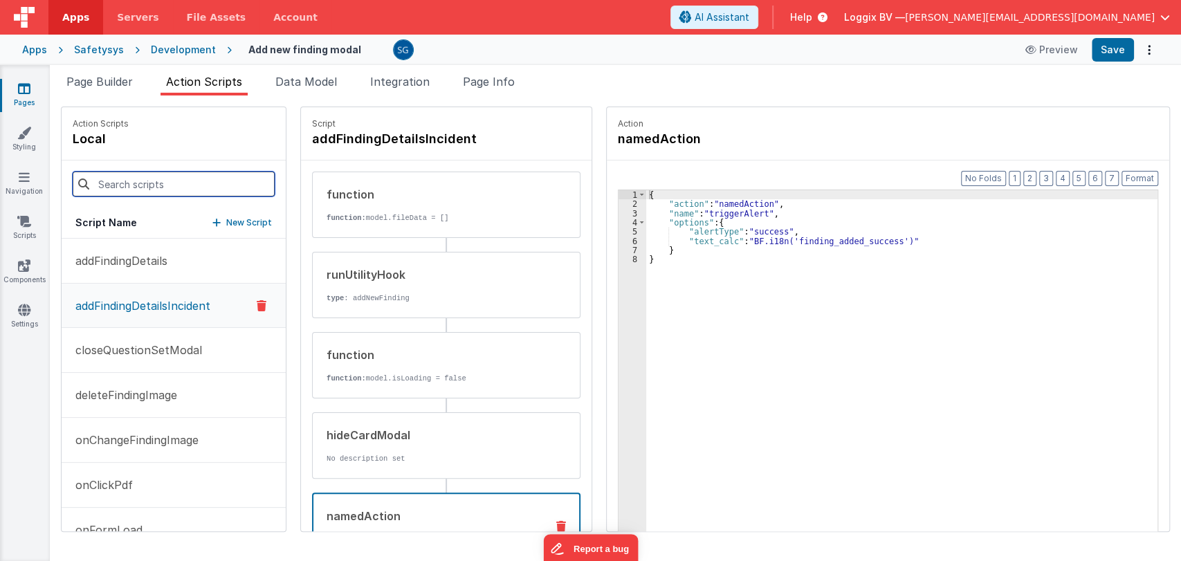
click at [141, 179] on input at bounding box center [174, 184] width 202 height 25
paste input "onChangeFindingImage"
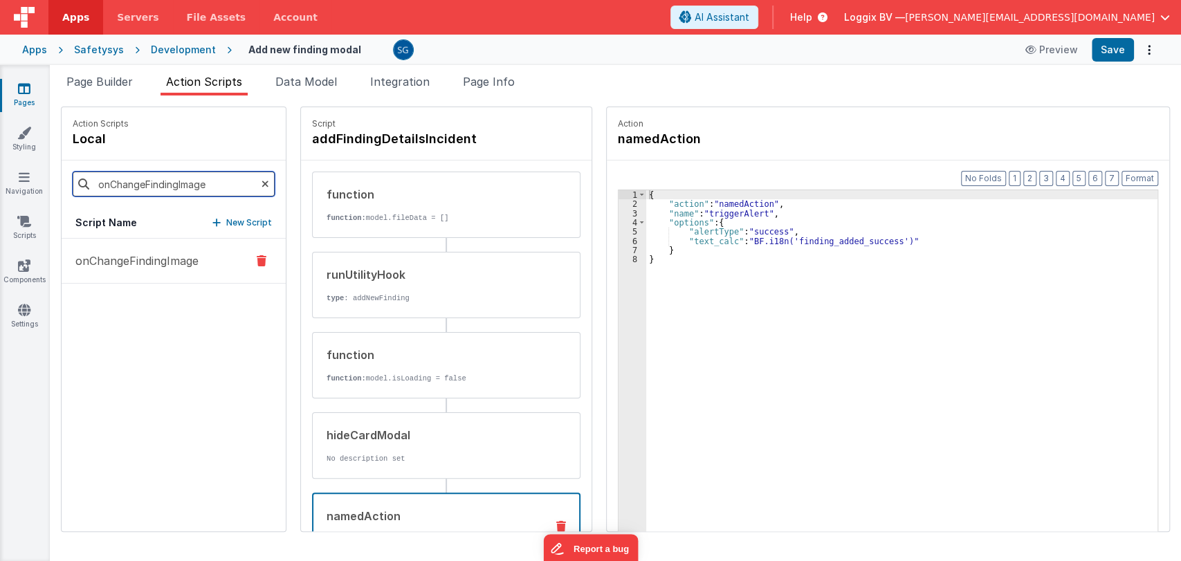
type input "onChangeFindingImage"
click at [154, 259] on p "onChangeFindingImage" at bounding box center [132, 260] width 131 height 17
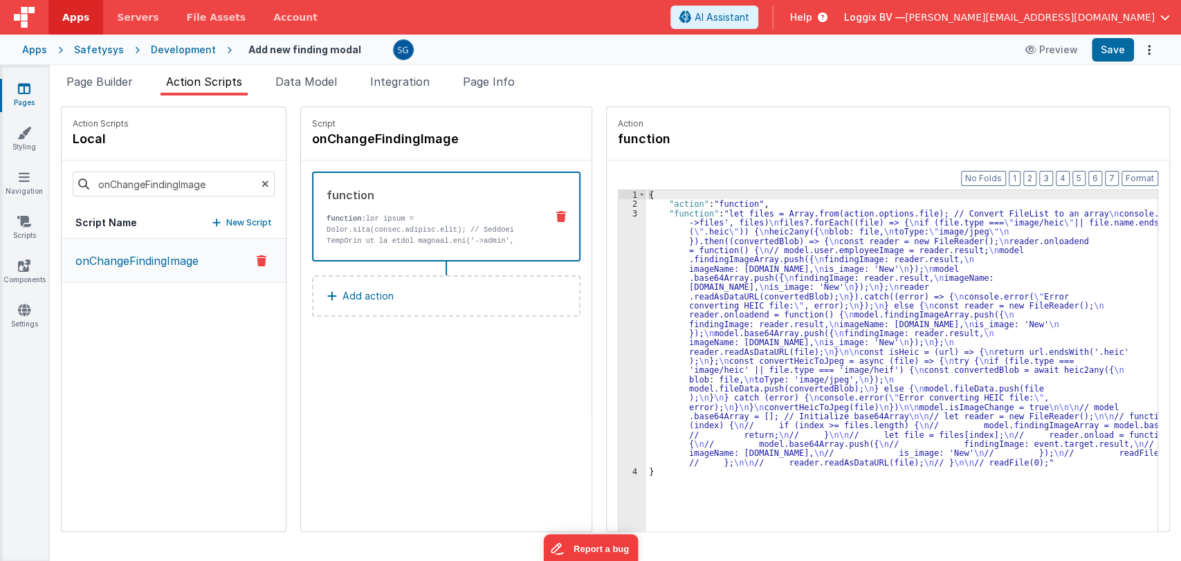
click at [730, 216] on div "{ "action" : "function" , "function" : "let files = Array.from(action.options.f…" at bounding box center [908, 391] width 525 height 403
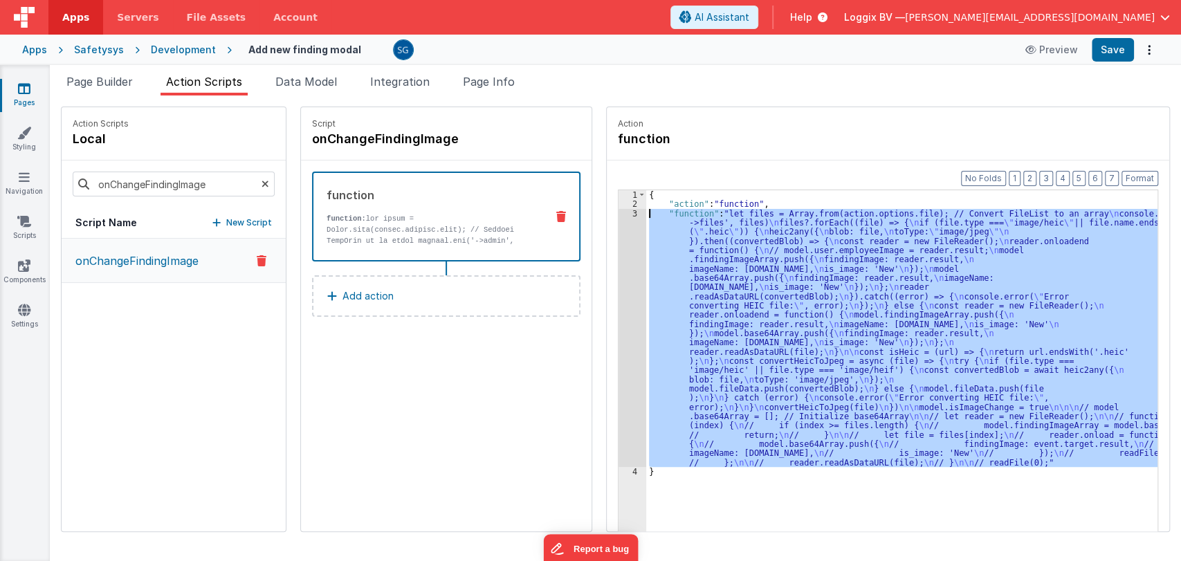
click at [622, 212] on div "3" at bounding box center [632, 338] width 28 height 258
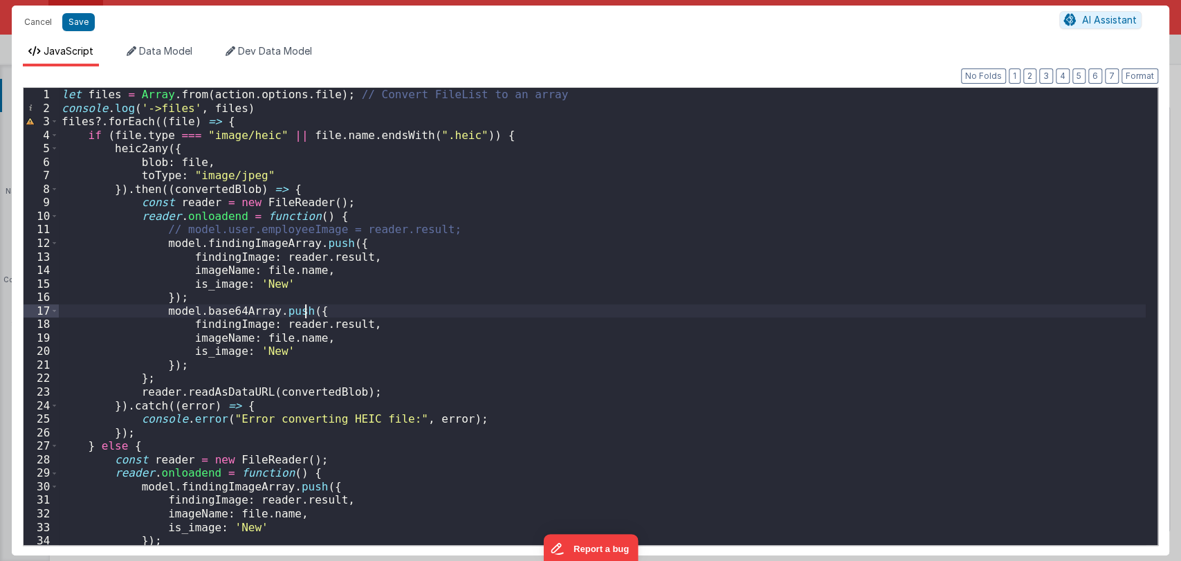
click at [734, 307] on div "let files = Array . from ( action . options . file ) ; // Convert FileList to a…" at bounding box center [602, 330] width 1086 height 484
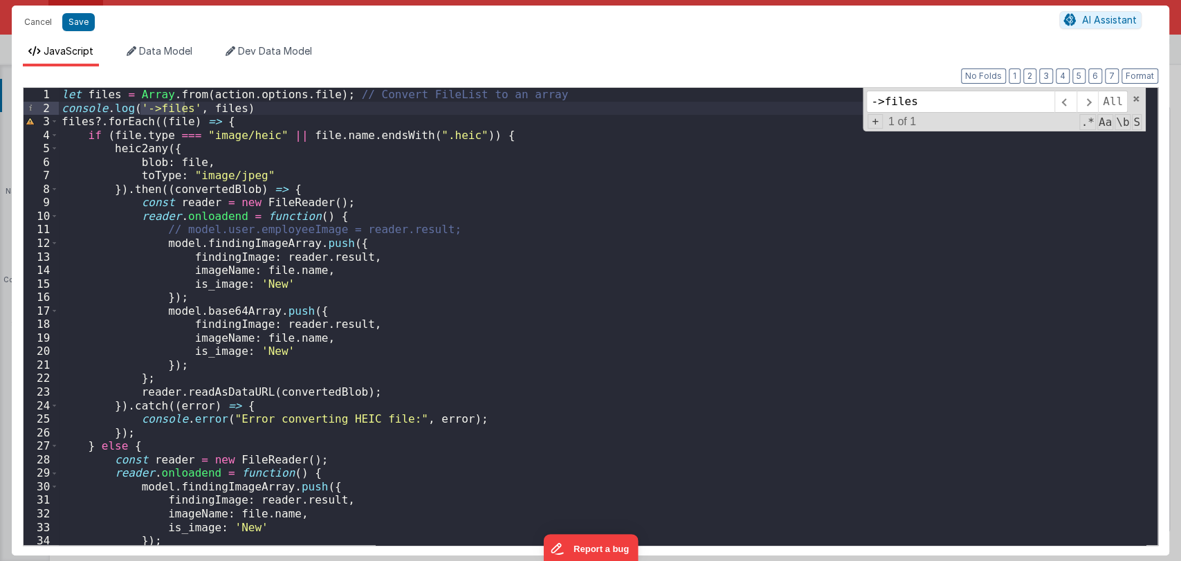
type input "->"
click at [1136, 99] on span at bounding box center [1136, 99] width 10 height 10
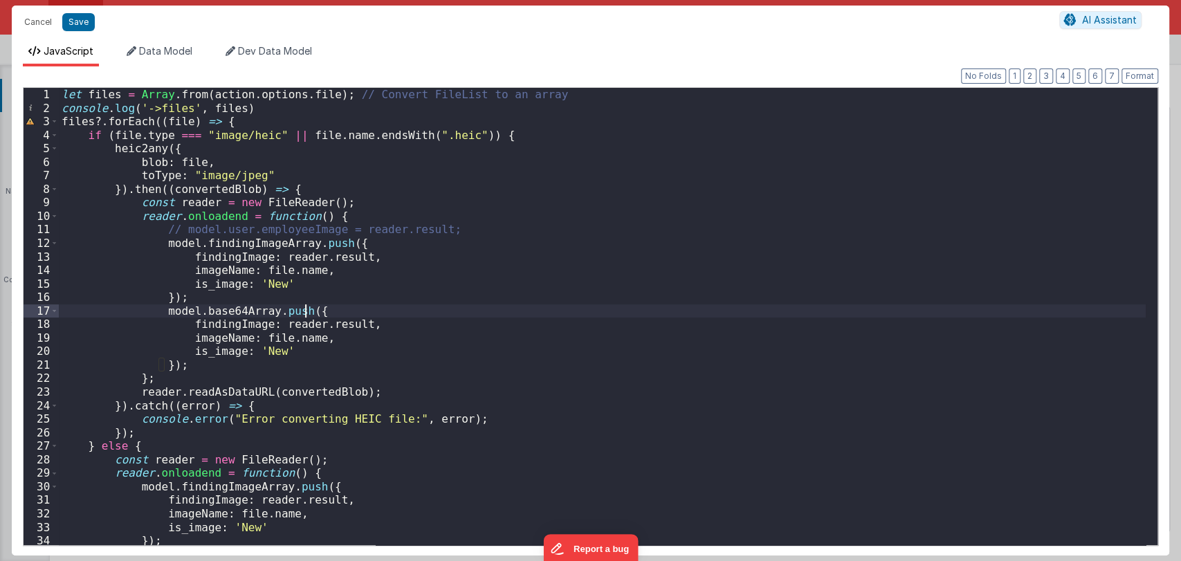
click at [553, 311] on div "let files = Array . from ( action . options . file ) ; // Convert FileList to a…" at bounding box center [602, 330] width 1086 height 484
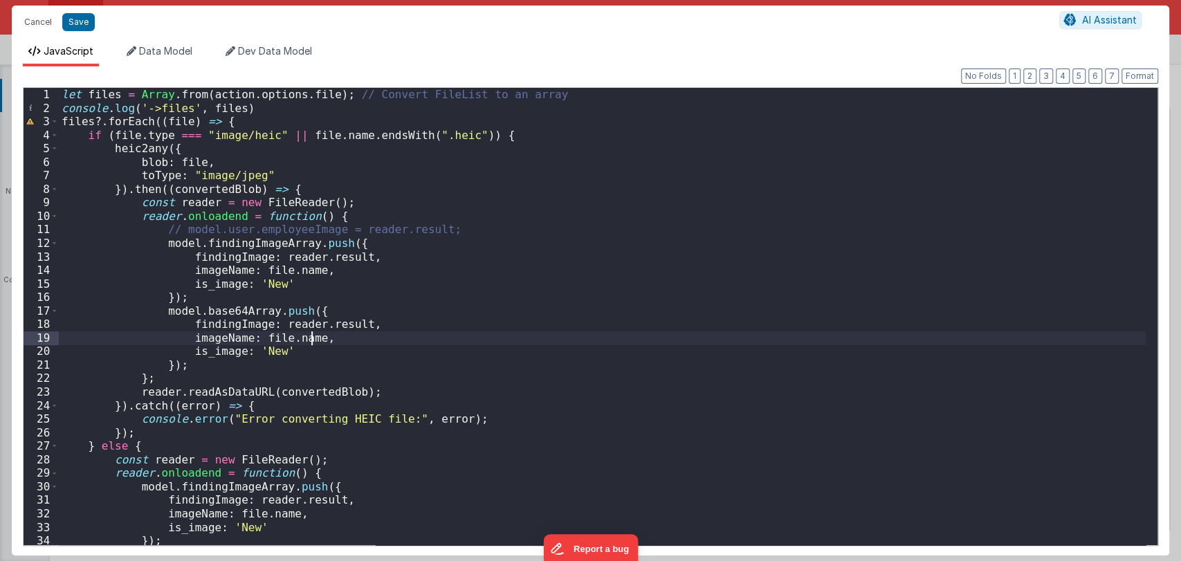
click at [449, 332] on div "let files = Array . from ( action . options . file ) ; // Convert FileList to a…" at bounding box center [602, 330] width 1086 height 484
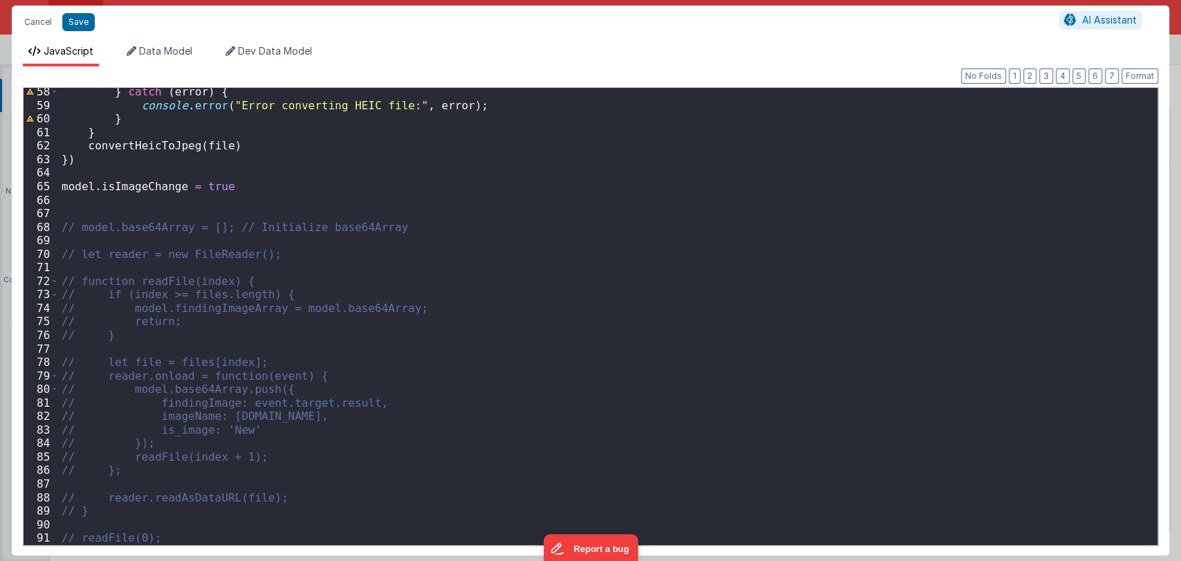
scroll to position [773, 0]
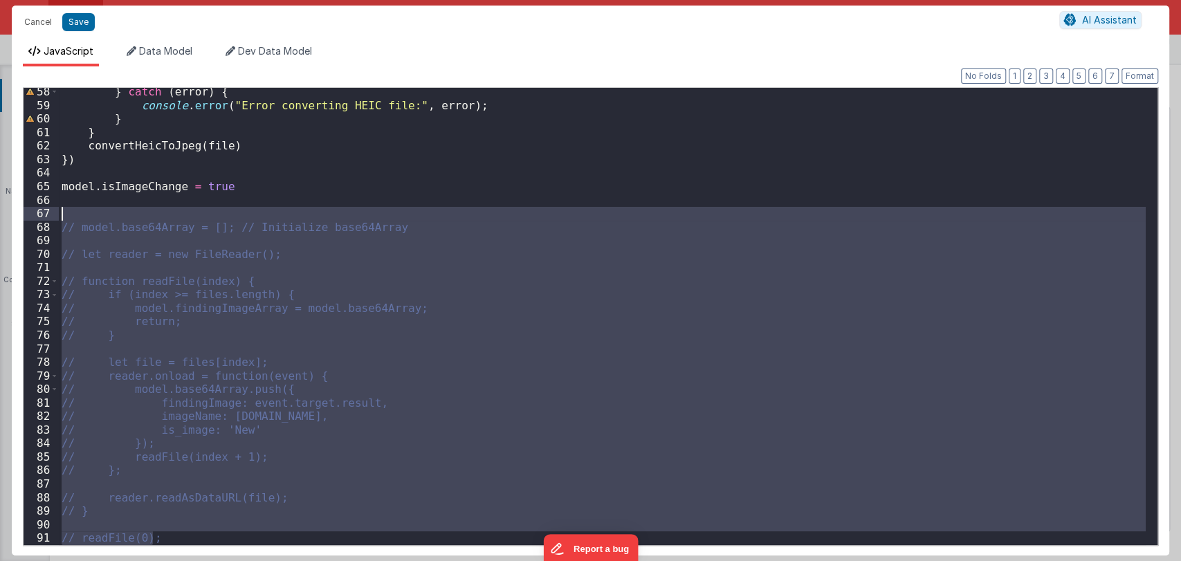
drag, startPoint x: 185, startPoint y: 534, endPoint x: 65, endPoint y: 220, distance: 336.3
click at [65, 220] on div "} catch ( error ) { console . error ( "Error converting HEIC file:" , error ) ;…" at bounding box center [602, 327] width 1086 height 484
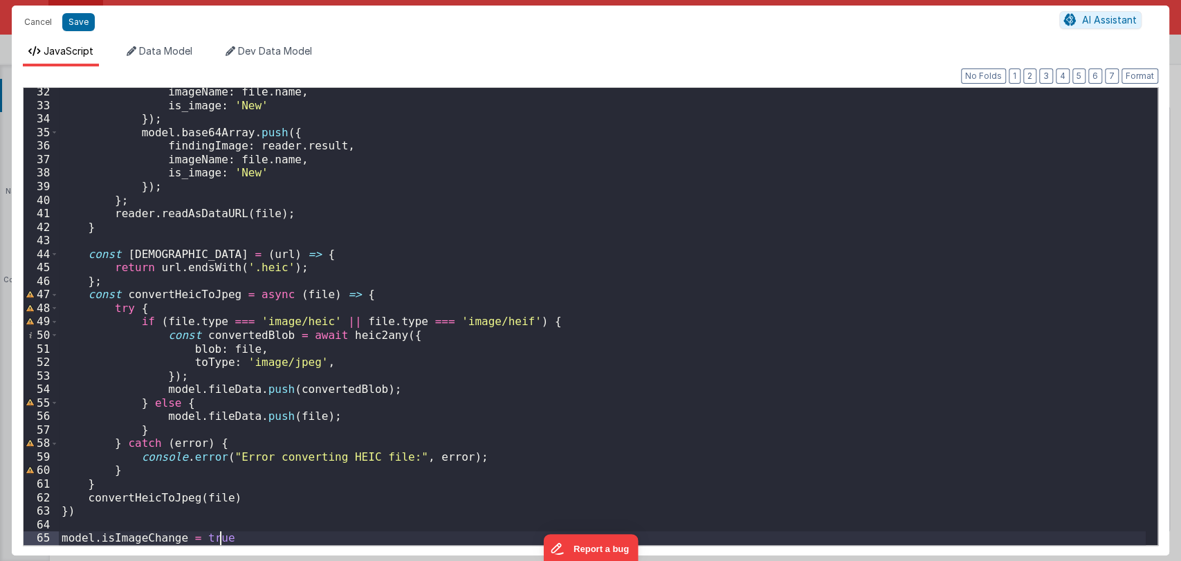
scroll to position [421, 0]
click at [299, 485] on div "imageName : file . name , is_image : 'New' }) ; model . base64Array . push ({ f…" at bounding box center [602, 327] width 1086 height 484
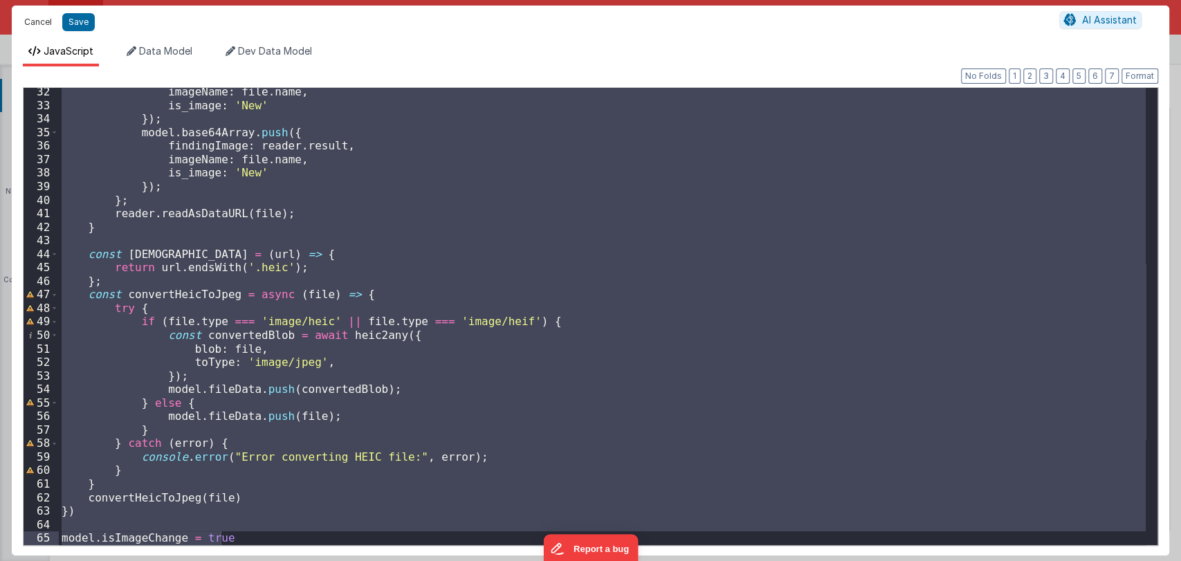
click at [39, 24] on button "Cancel" at bounding box center [37, 21] width 41 height 19
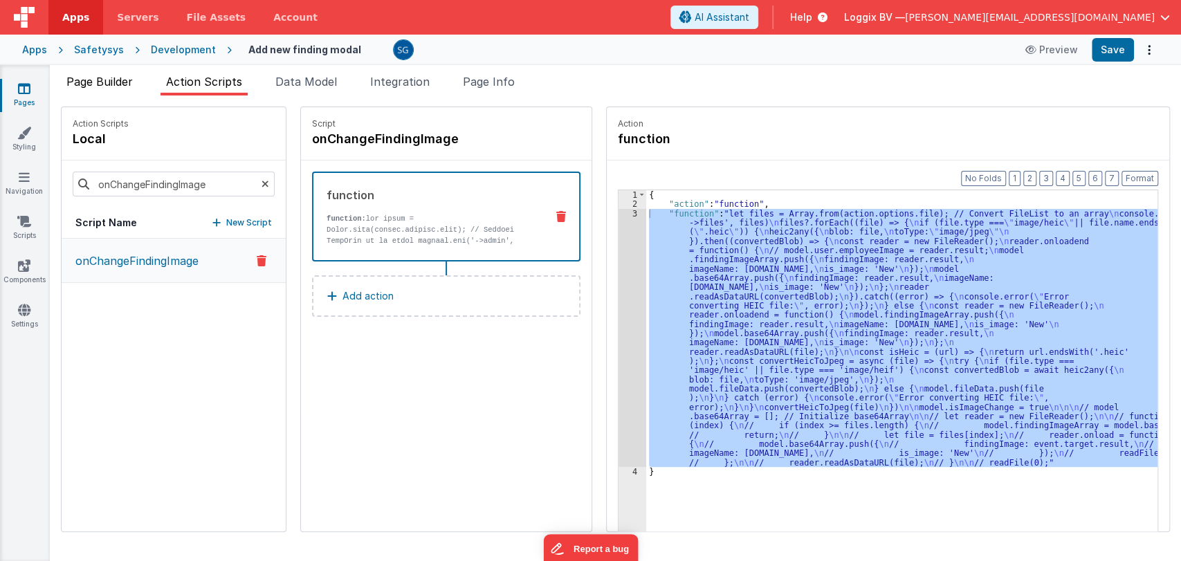
click at [111, 84] on span "Page Builder" at bounding box center [99, 82] width 66 height 14
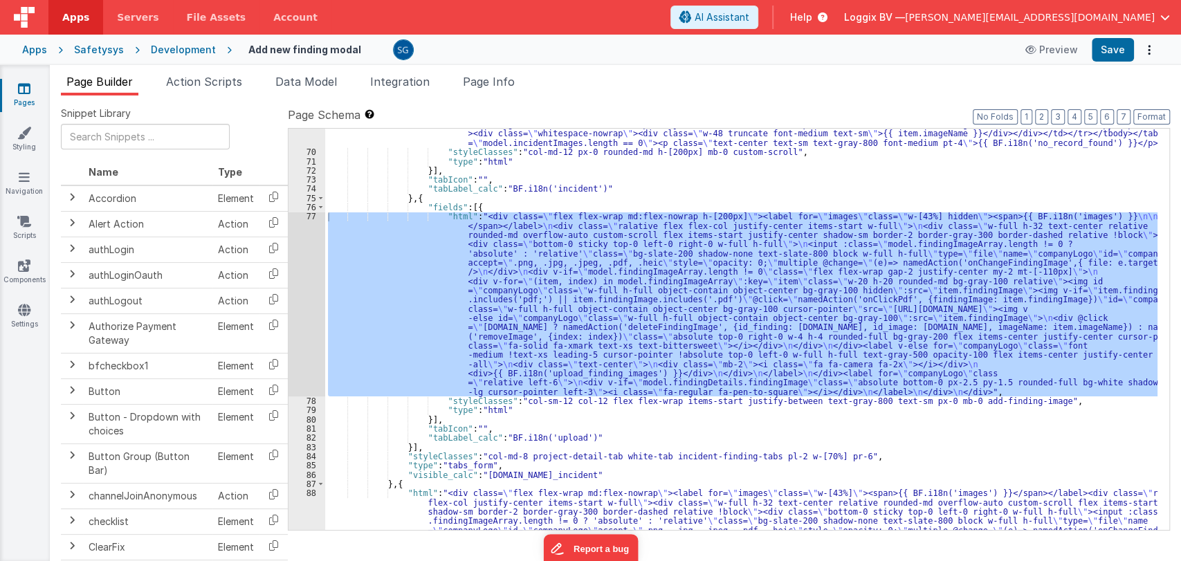
click at [719, 248] on div ""html" : "<div class= \" overflow-x-auto px-0 pb-4 custom-scroll h-[200px] w-fu…" at bounding box center [741, 329] width 832 height 401
click at [309, 214] on div "77" at bounding box center [306, 304] width 37 height 185
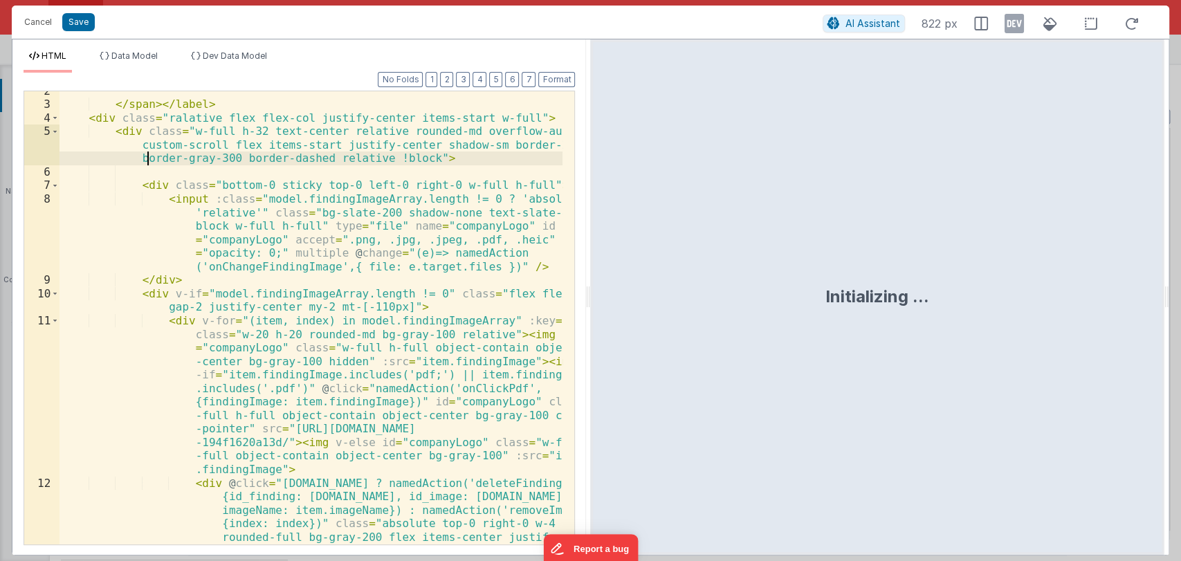
scroll to position [34, 0]
click at [33, 30] on button "Cancel" at bounding box center [37, 21] width 41 height 19
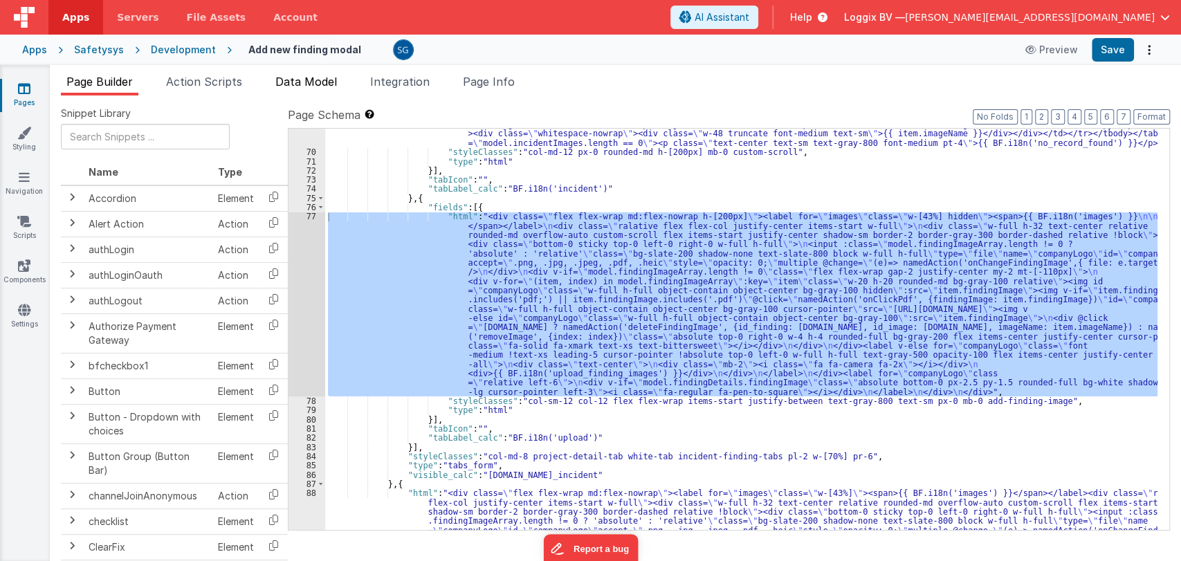
click at [303, 77] on span "Data Model" at bounding box center [306, 82] width 62 height 14
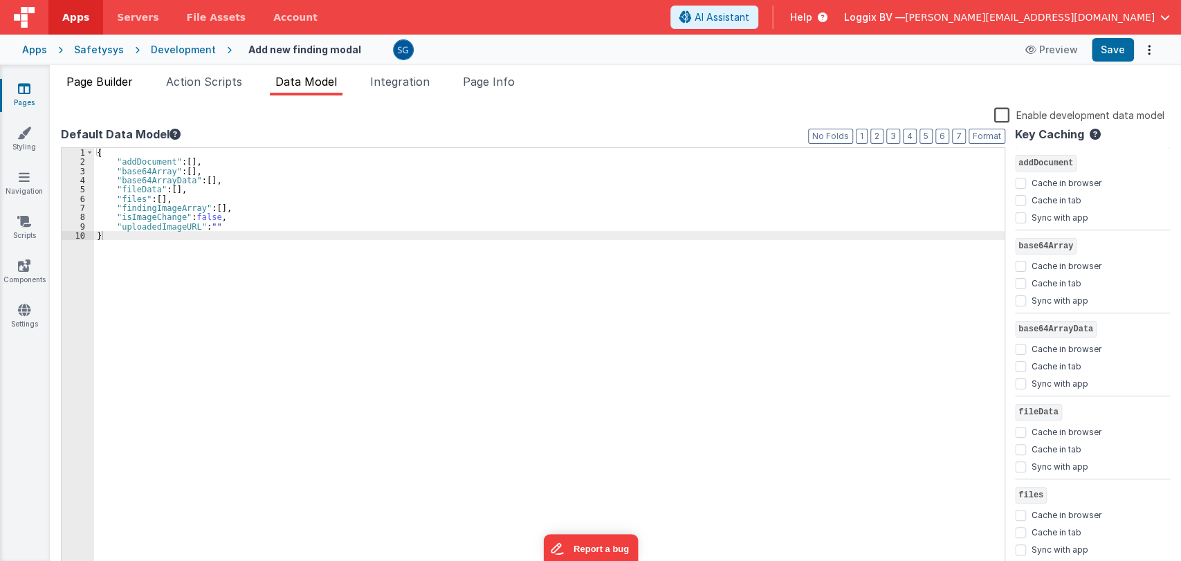
click at [113, 77] on span "Page Builder" at bounding box center [99, 82] width 66 height 14
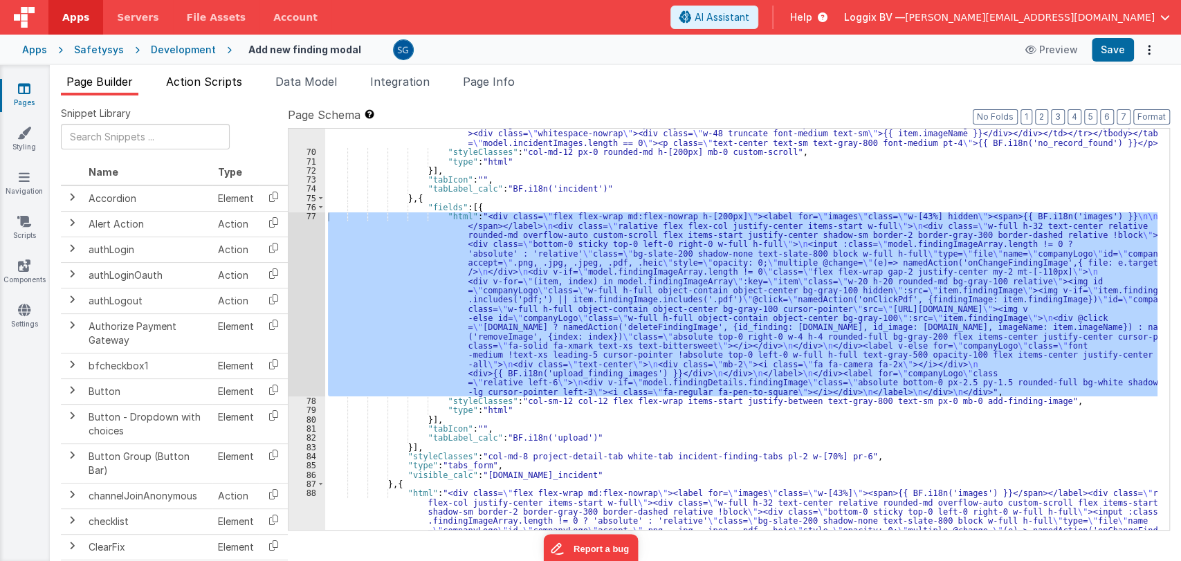
click at [202, 84] on span "Action Scripts" at bounding box center [204, 82] width 76 height 14
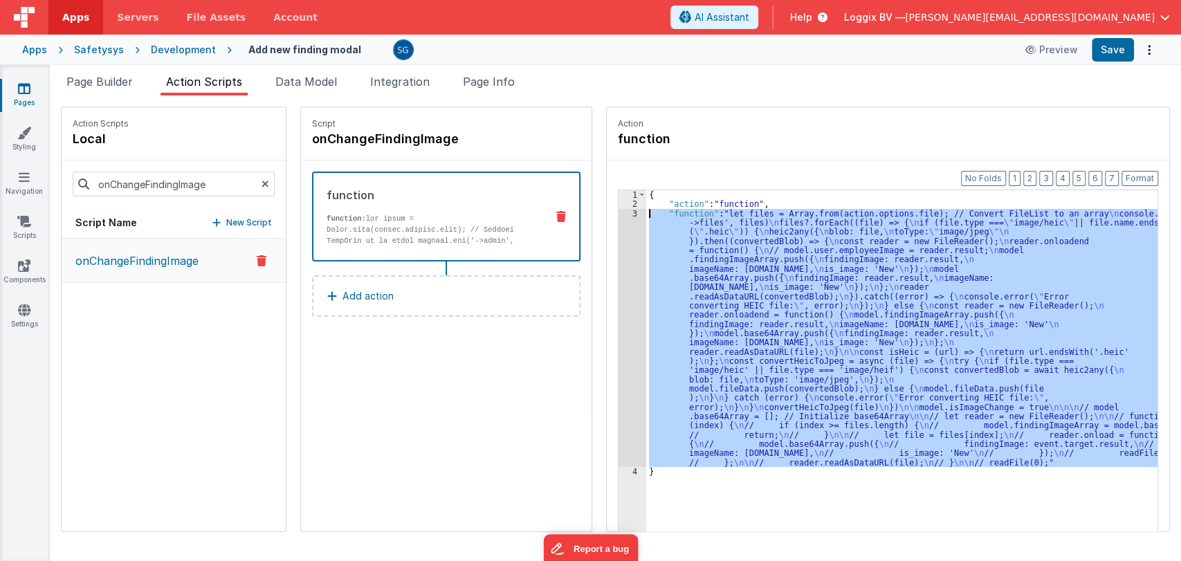
click at [620, 212] on div "3" at bounding box center [632, 338] width 28 height 258
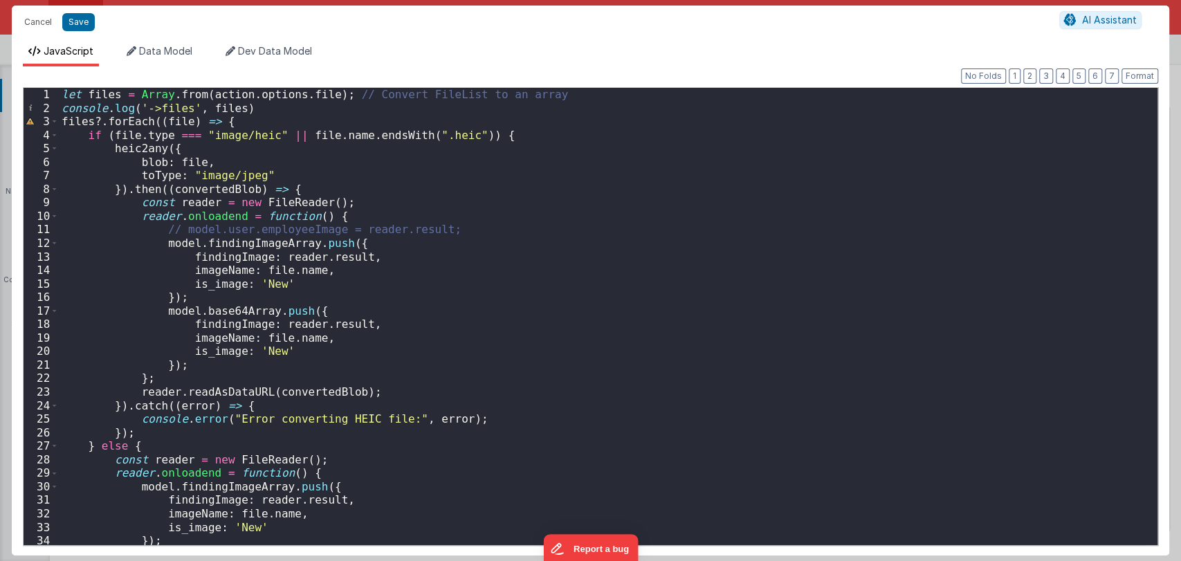
click at [398, 205] on div "let files = Array . from ( action . options . file ) ; // Convert FileList to a…" at bounding box center [602, 330] width 1086 height 484
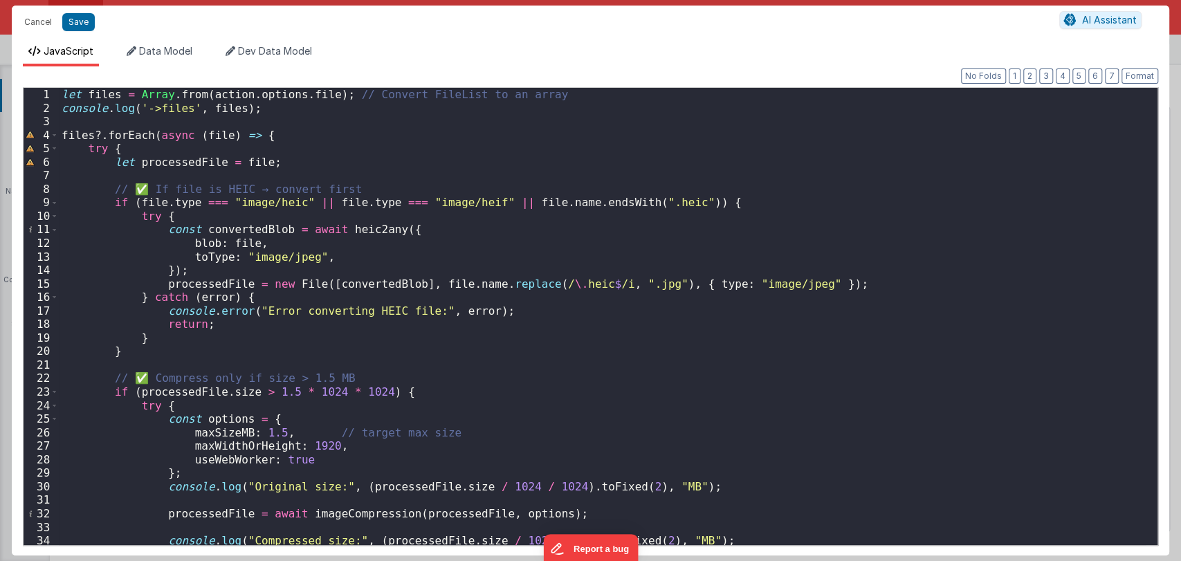
scroll to position [0, 0]
click at [1138, 76] on button "Format" at bounding box center [1139, 75] width 37 height 15
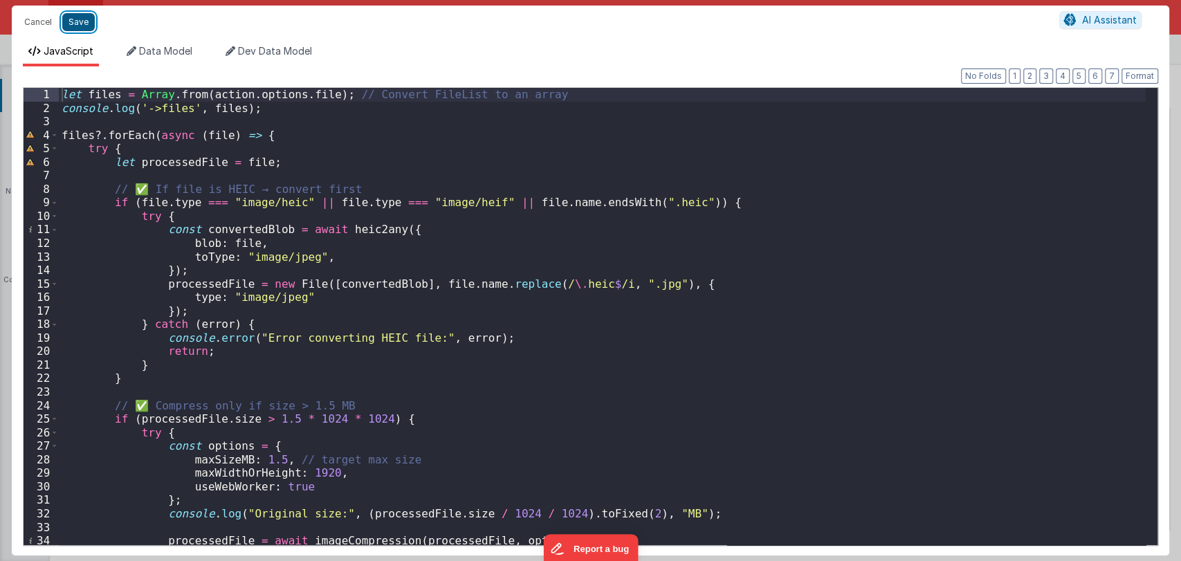
click at [82, 15] on button "Save" at bounding box center [78, 22] width 33 height 18
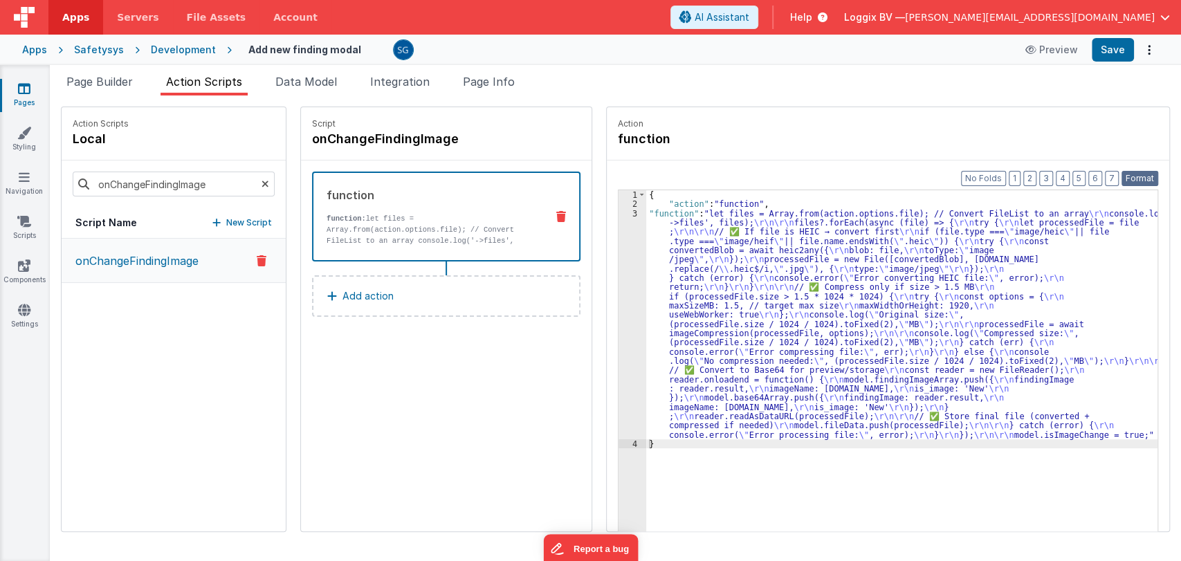
click at [1143, 180] on button "Format" at bounding box center [1139, 178] width 37 height 15
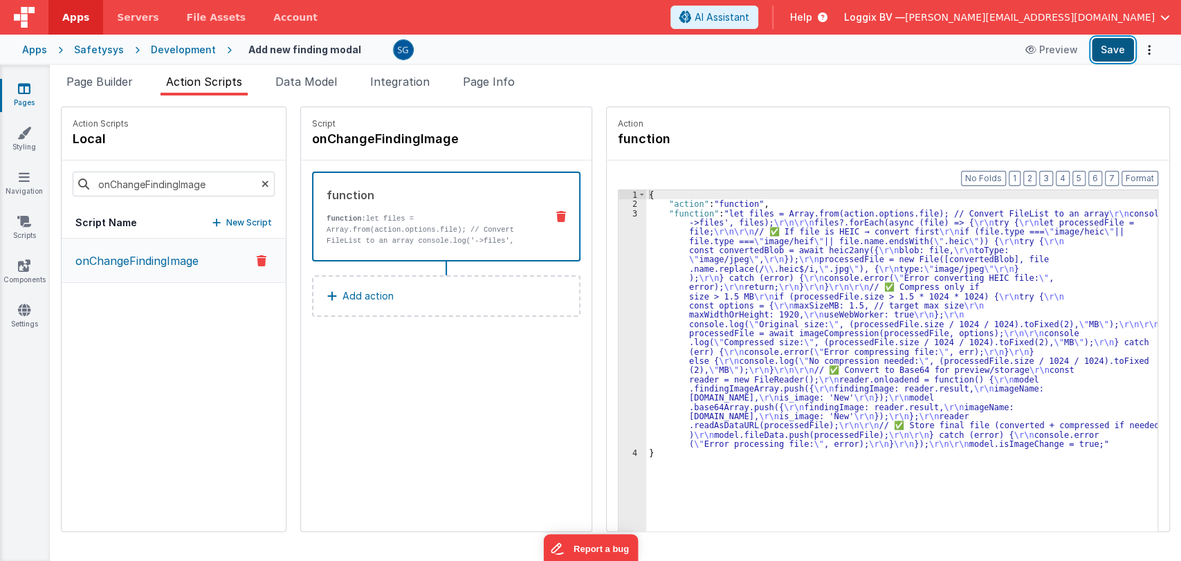
click at [1102, 42] on button "Save" at bounding box center [1112, 50] width 42 height 24
click at [124, 75] on span "Page Builder" at bounding box center [99, 82] width 66 height 14
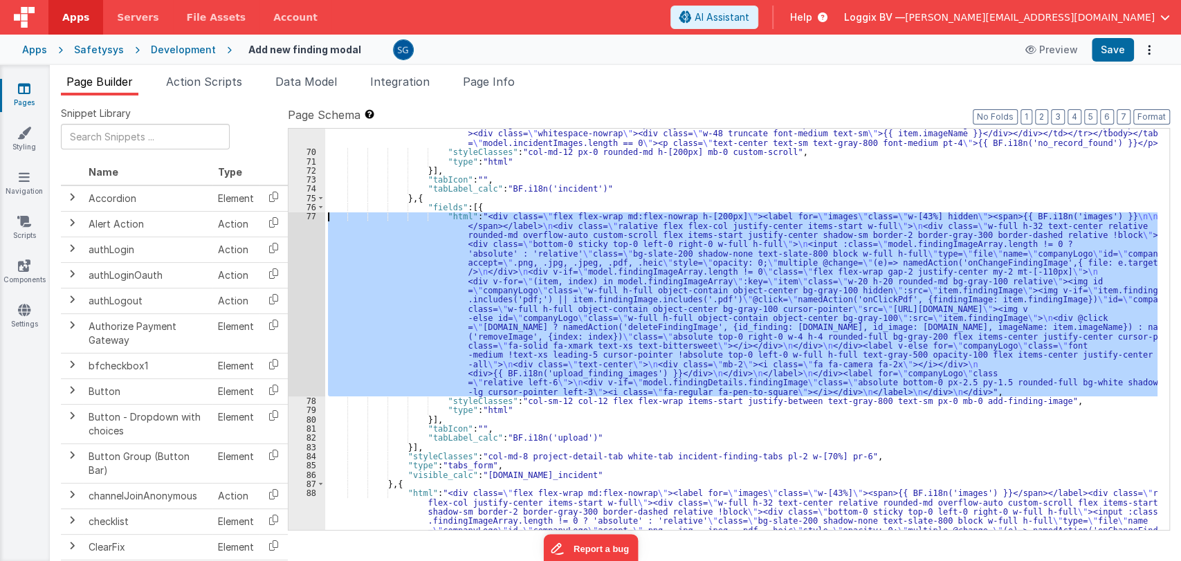
click at [564, 306] on div ""html" : "<div class= \" overflow-x-auto px-0 pb-4 custom-scroll h-[200px] w-fu…" at bounding box center [741, 329] width 832 height 401
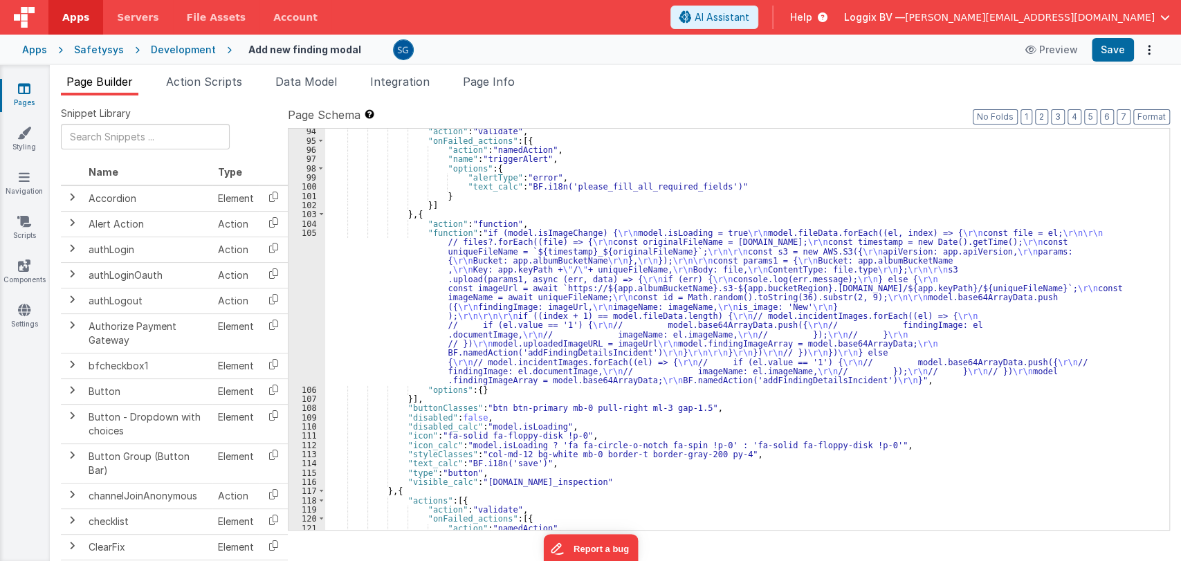
scroll to position [1306, 0]
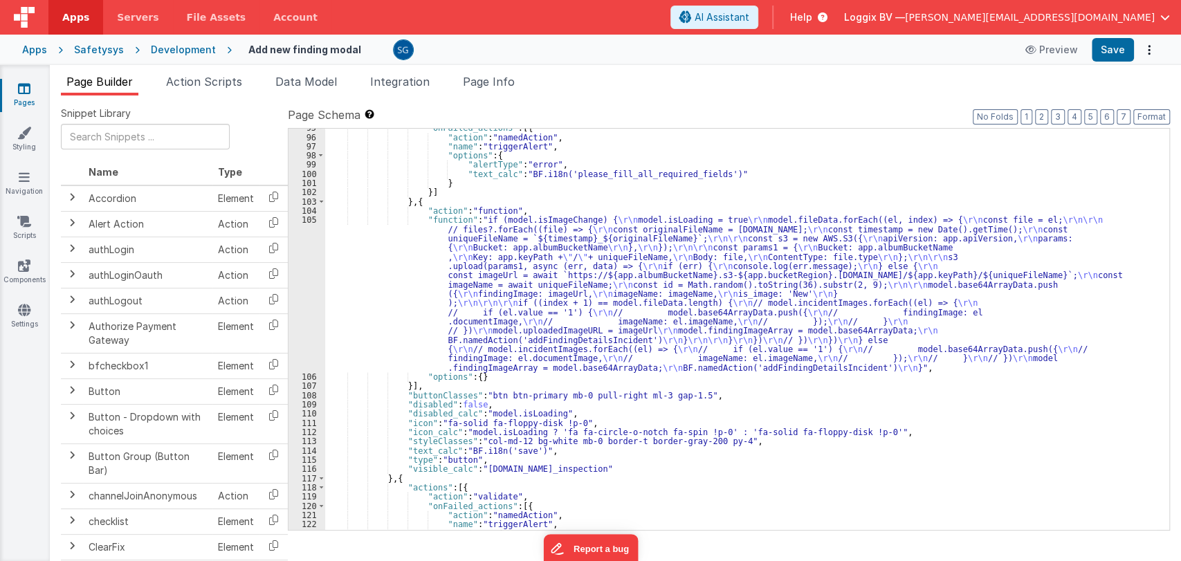
click at [498, 284] on div ""onFailed_actions" : [{ "action" : "namedAction" , "name" : "triggerAlert" , "o…" at bounding box center [741, 333] width 832 height 420
click at [311, 219] on div "105" at bounding box center [306, 293] width 37 height 157
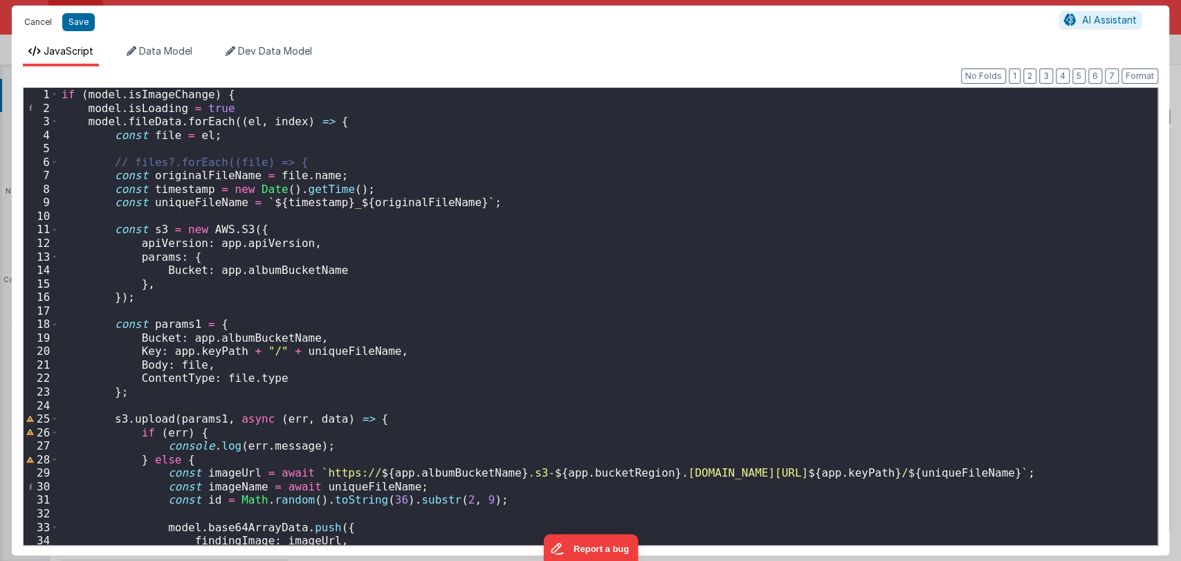
click at [44, 24] on button "Cancel" at bounding box center [37, 21] width 41 height 19
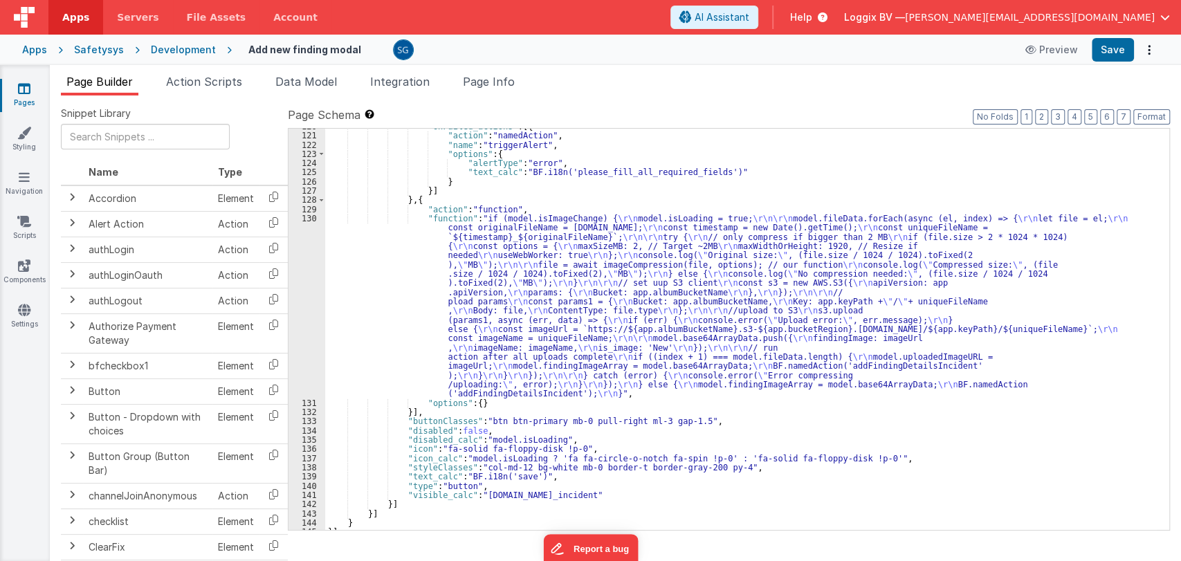
scroll to position [1692, 0]
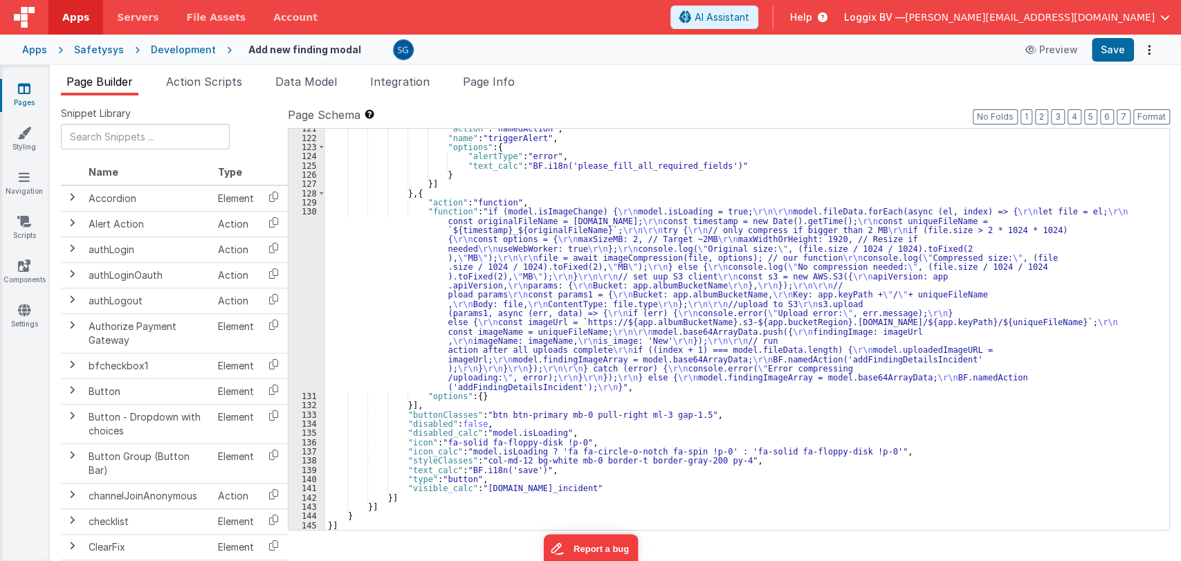
click at [434, 275] on div ""action" : "namedAction" , "name" : "triggerAlert" , "options" : { "alertType" …" at bounding box center [741, 334] width 832 height 420
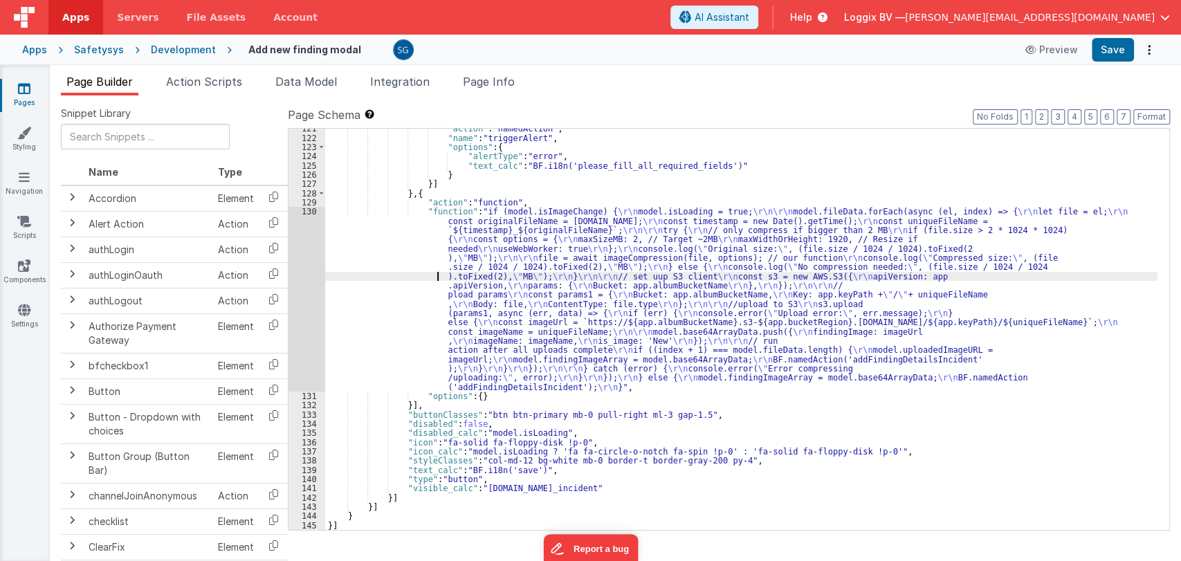
click at [308, 209] on div "130" at bounding box center [306, 299] width 37 height 185
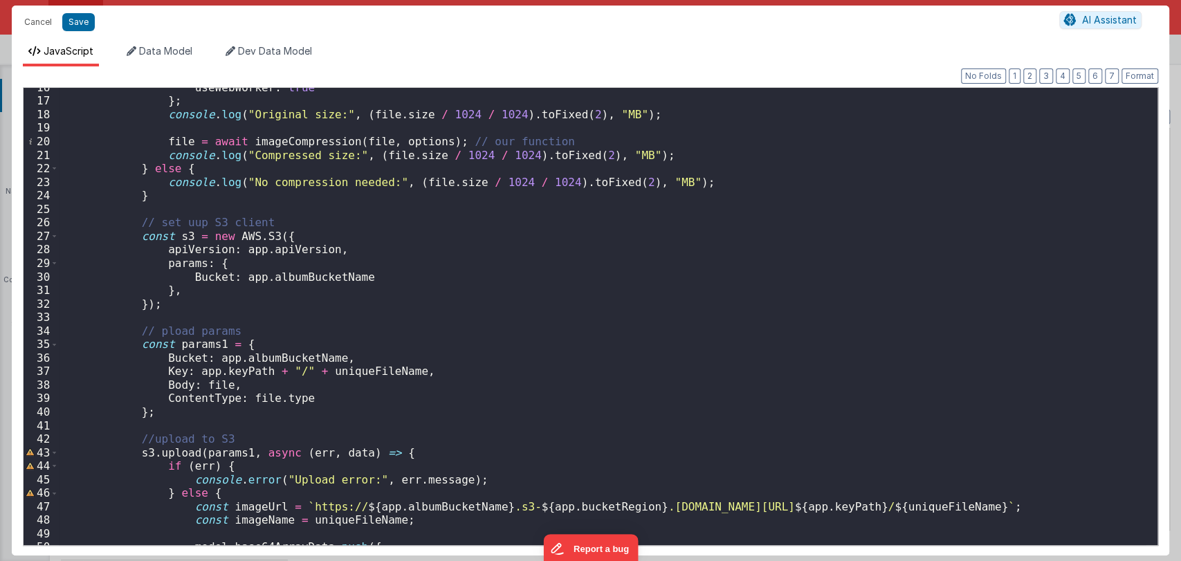
scroll to position [210, 0]
click at [451, 309] on div "useWebWorker : true } ; console . log ( "Original size:" , ( file . size / 1024…" at bounding box center [602, 323] width 1086 height 484
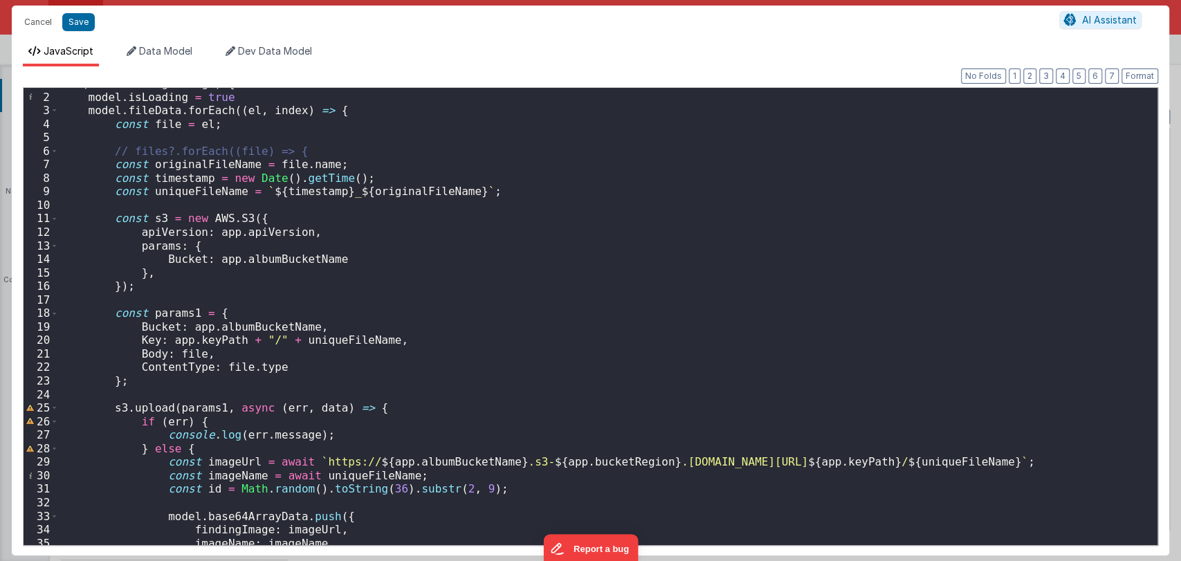
scroll to position [66, 0]
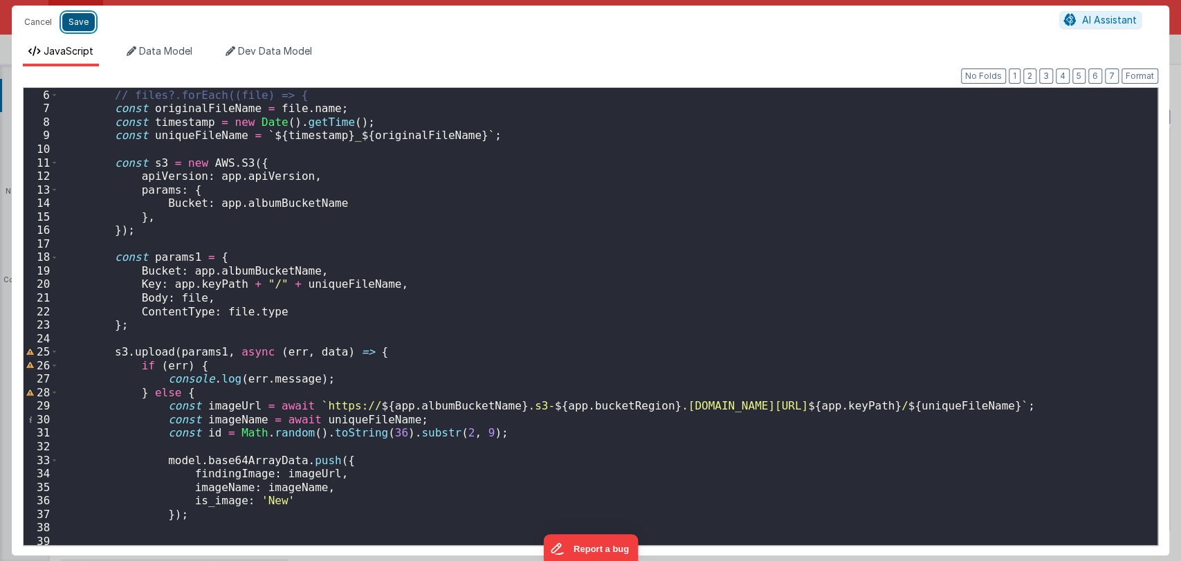
click at [84, 17] on button "Save" at bounding box center [78, 22] width 33 height 18
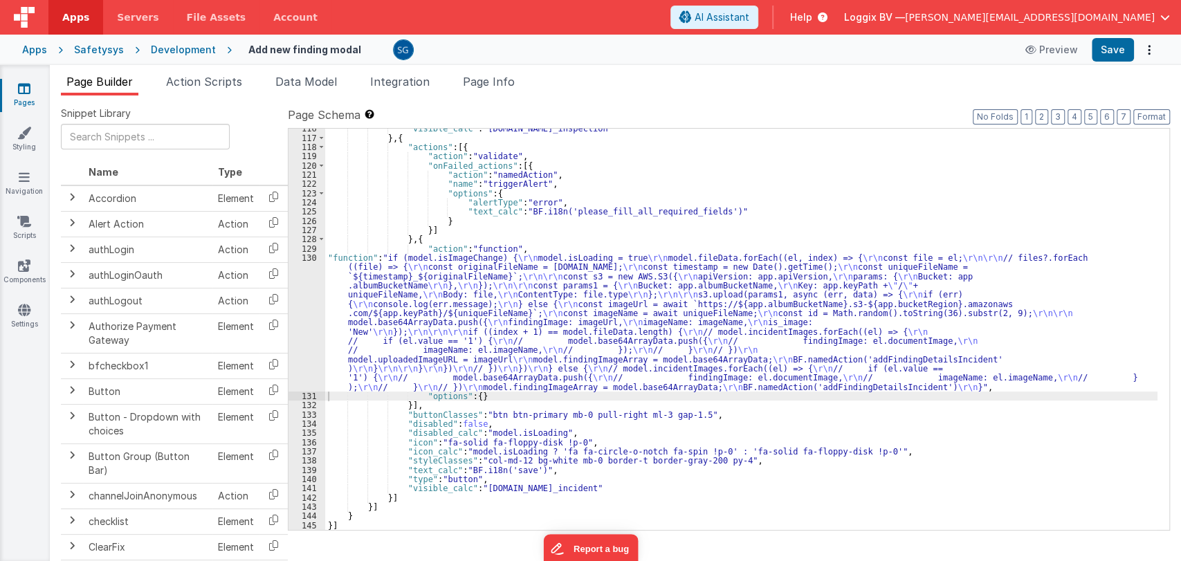
scroll to position [1646, 0]
click at [1146, 117] on button "Format" at bounding box center [1151, 116] width 37 height 15
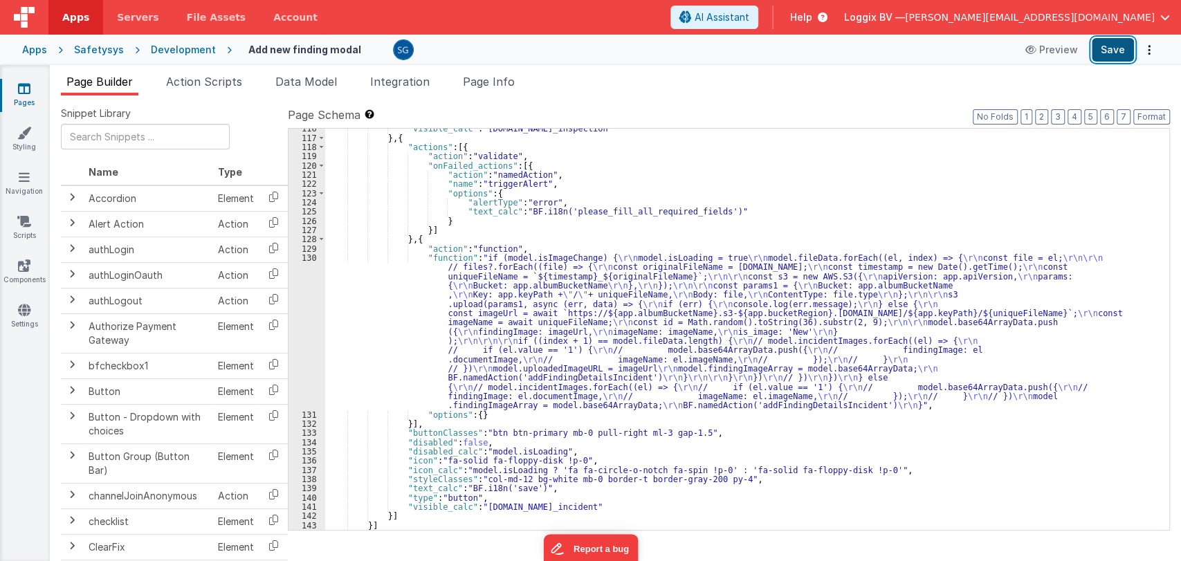
click at [1121, 53] on button "Save" at bounding box center [1112, 50] width 42 height 24
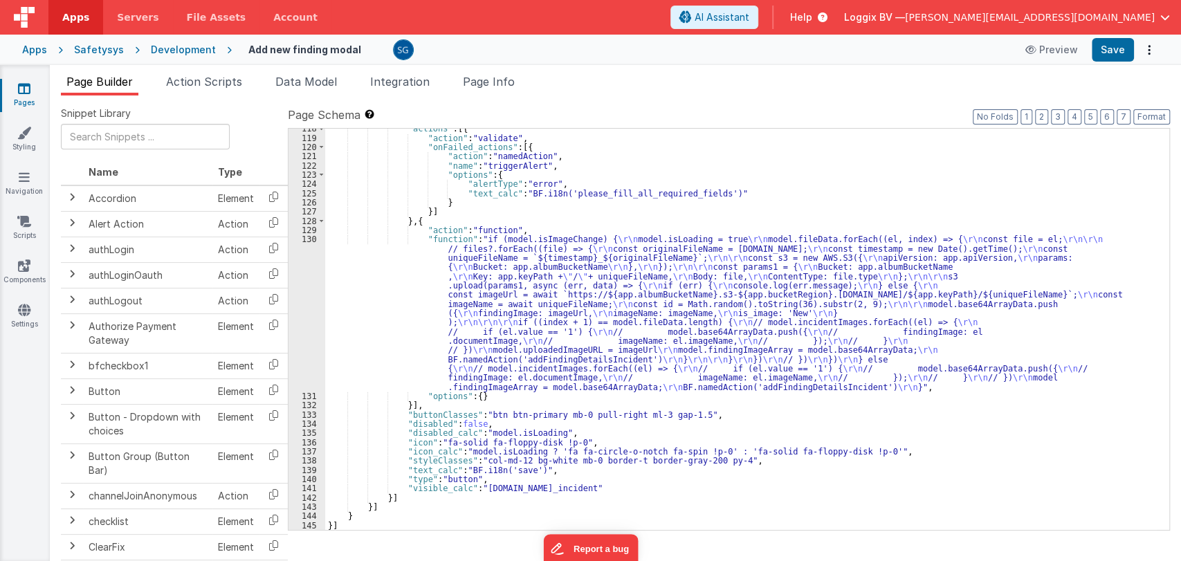
scroll to position [1613, 0]
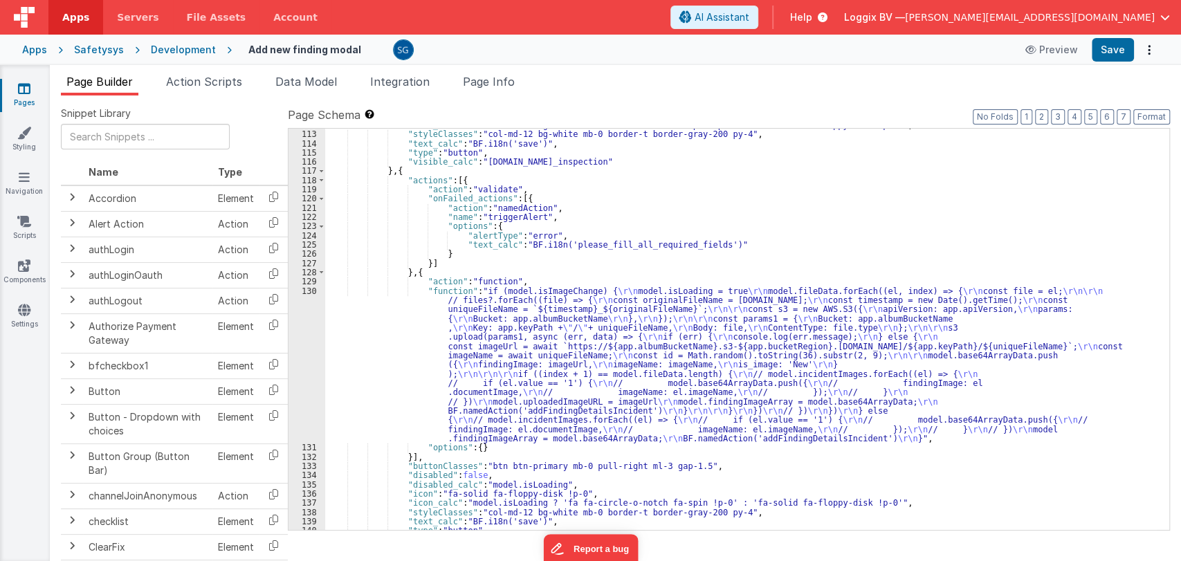
click at [223, 80] on span "Action Scripts" at bounding box center [204, 82] width 76 height 14
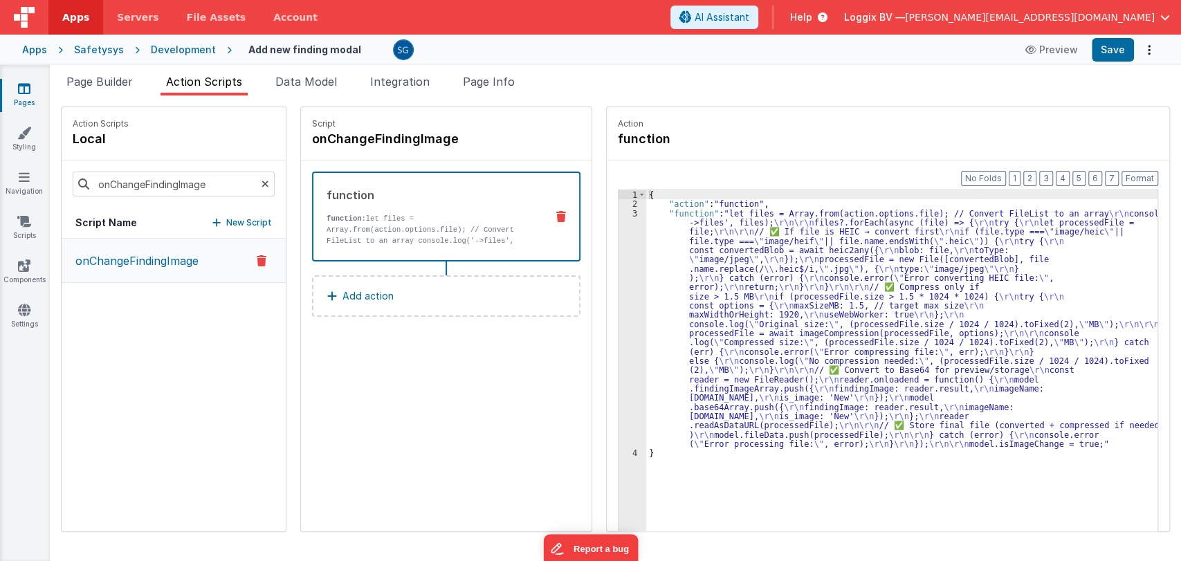
click at [622, 211] on div "3" at bounding box center [632, 329] width 28 height 240
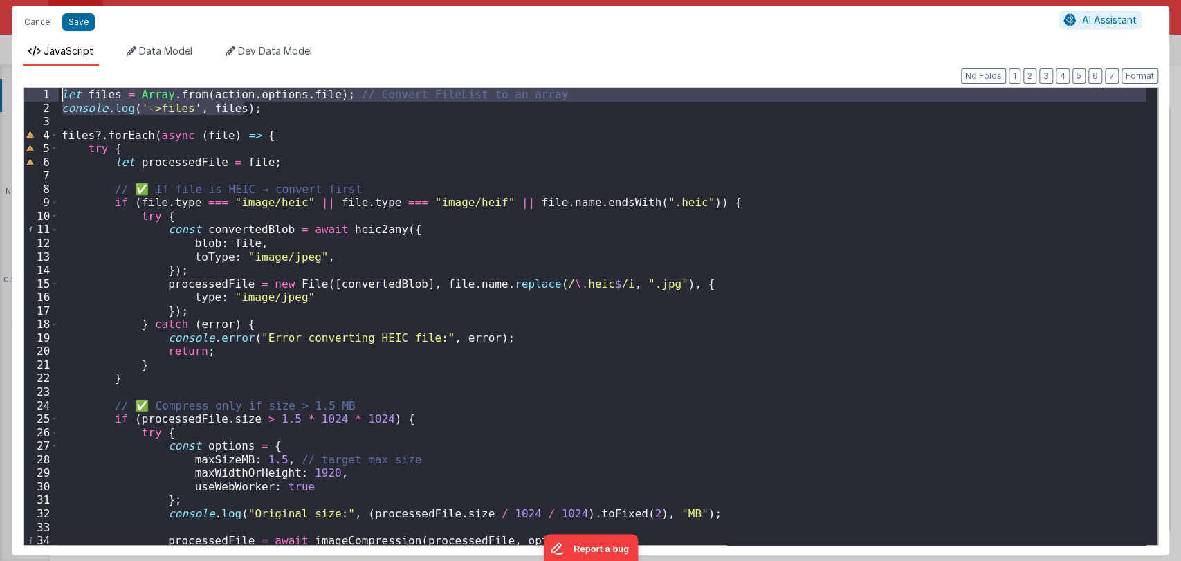
drag, startPoint x: 252, startPoint y: 108, endPoint x: 62, endPoint y: 91, distance: 191.6
click at [62, 91] on div "let files = Array . from ( action . options . file ) ; // Convert FileList to a…" at bounding box center [602, 330] width 1086 height 484
click at [39, 22] on button "Cancel" at bounding box center [37, 21] width 41 height 19
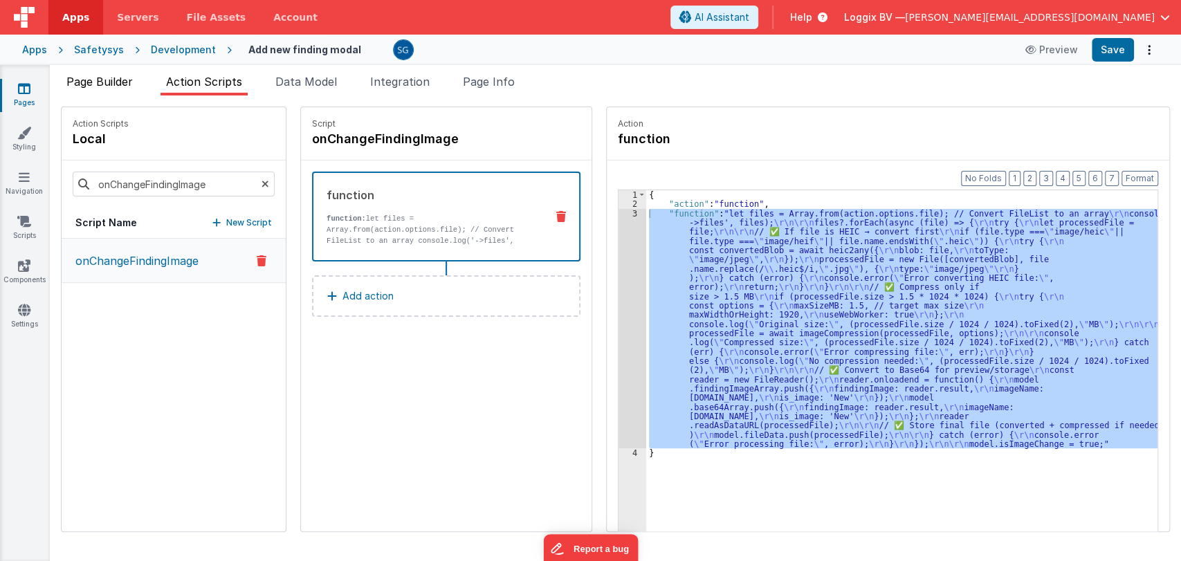
click at [126, 79] on span "Page Builder" at bounding box center [99, 82] width 66 height 14
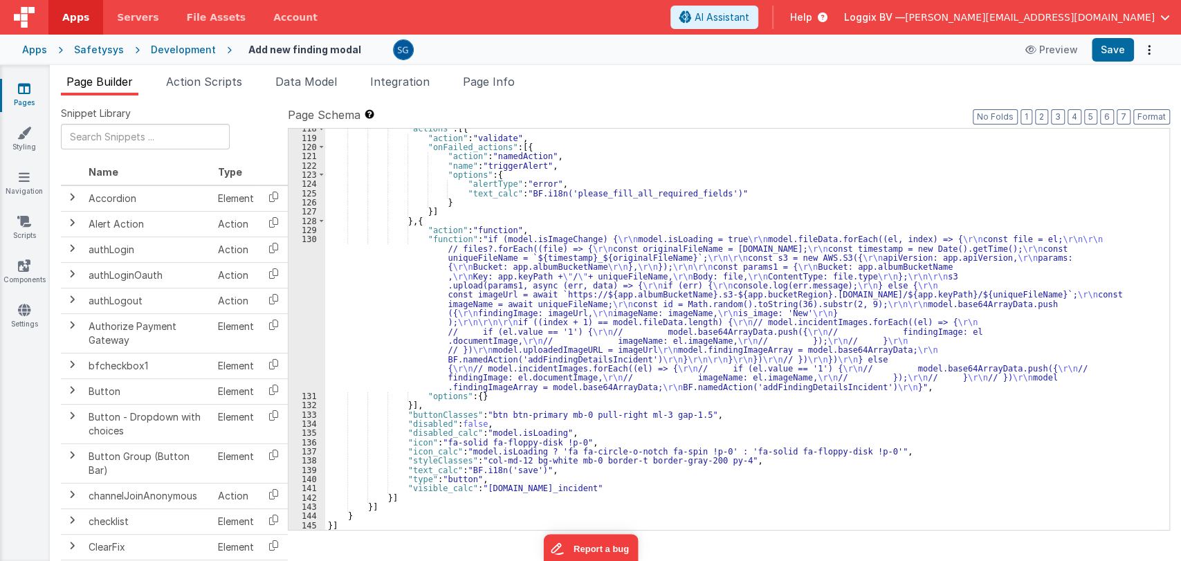
scroll to position [1664, 0]
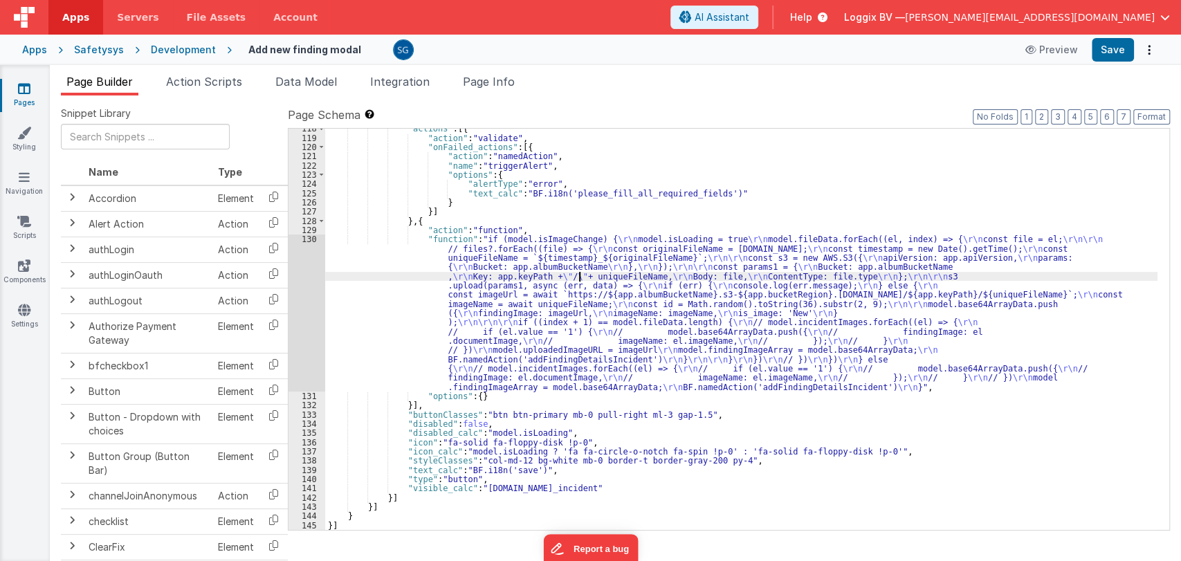
click at [577, 275] on div ""actions" : [{ "action" : "validate" , "onFailed_actions" : [{ "action" : "name…" at bounding box center [741, 334] width 832 height 420
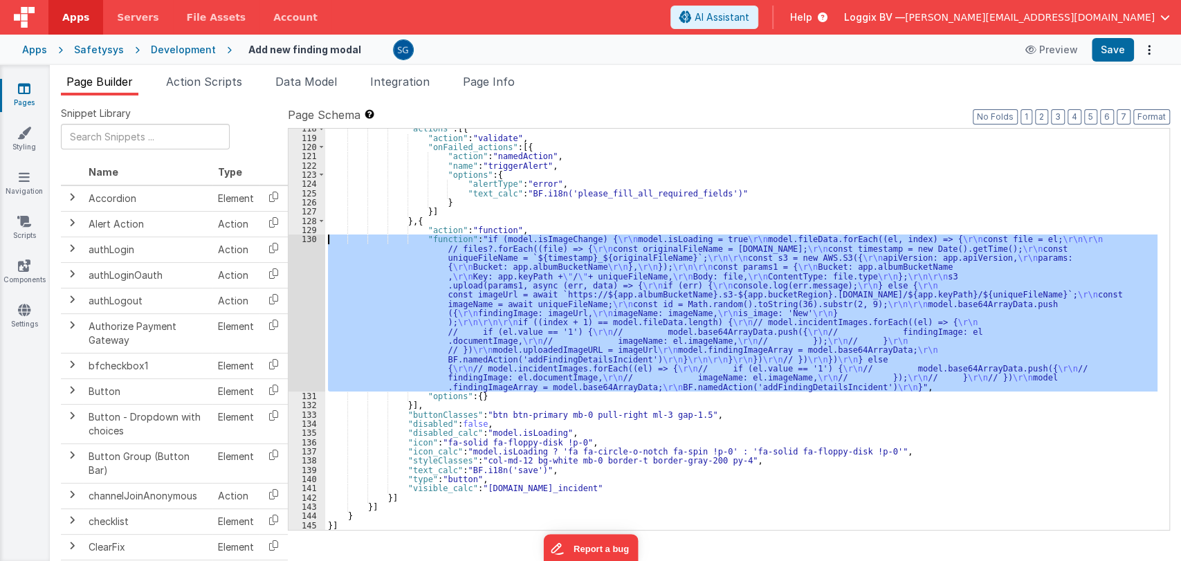
click at [313, 237] on div "130" at bounding box center [306, 312] width 37 height 157
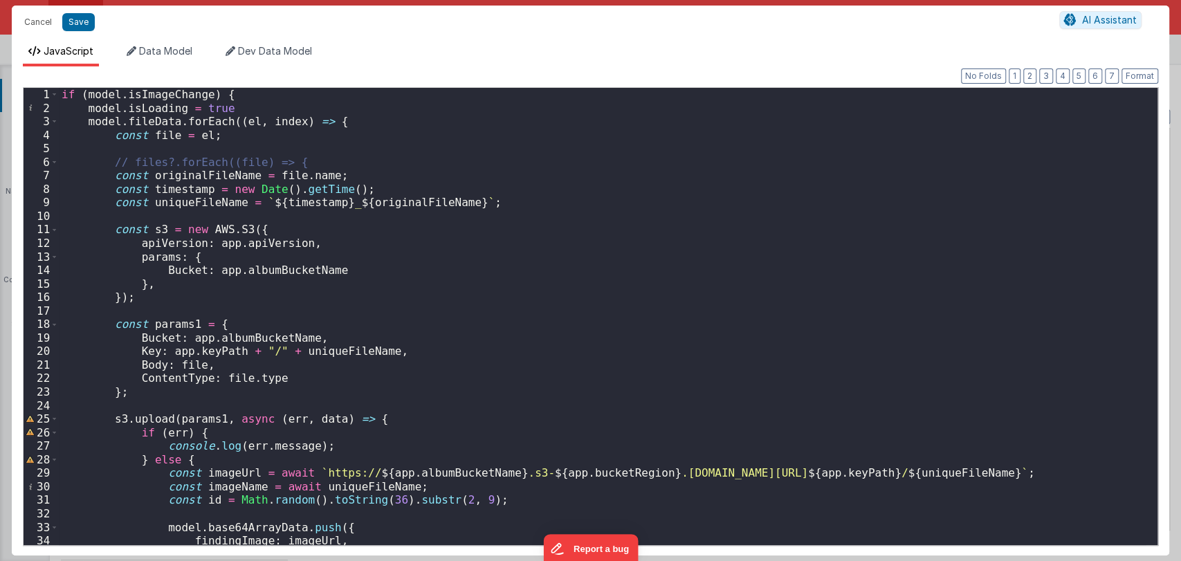
click at [61, 94] on div "if ( model . isImageChange ) { model . isLoading = true model . fileData . forE…" at bounding box center [602, 330] width 1086 height 484
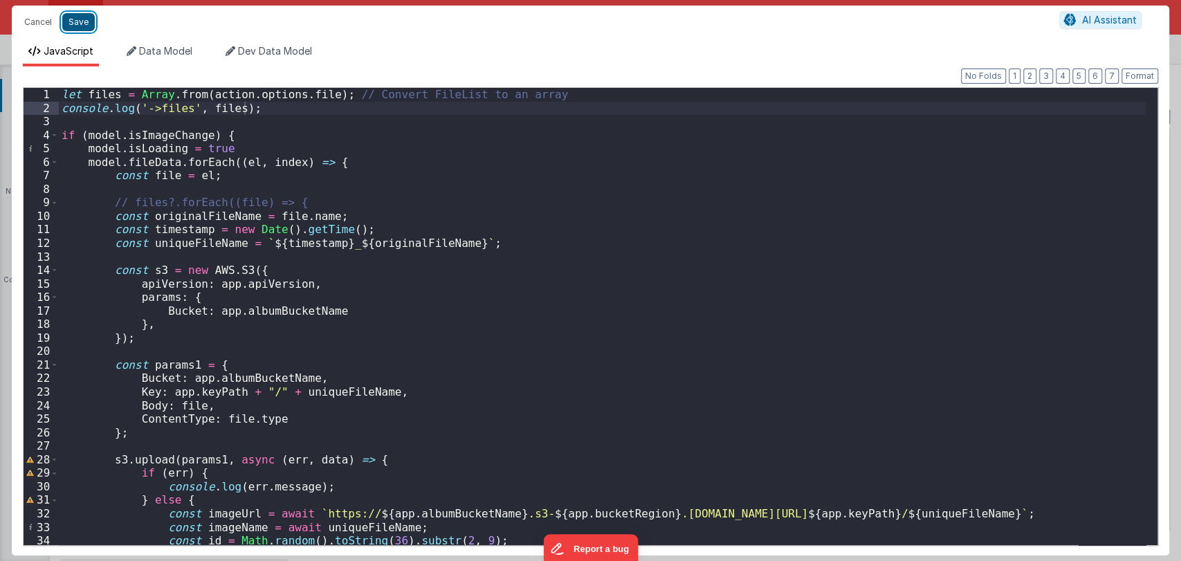
click at [80, 24] on button "Save" at bounding box center [78, 22] width 33 height 18
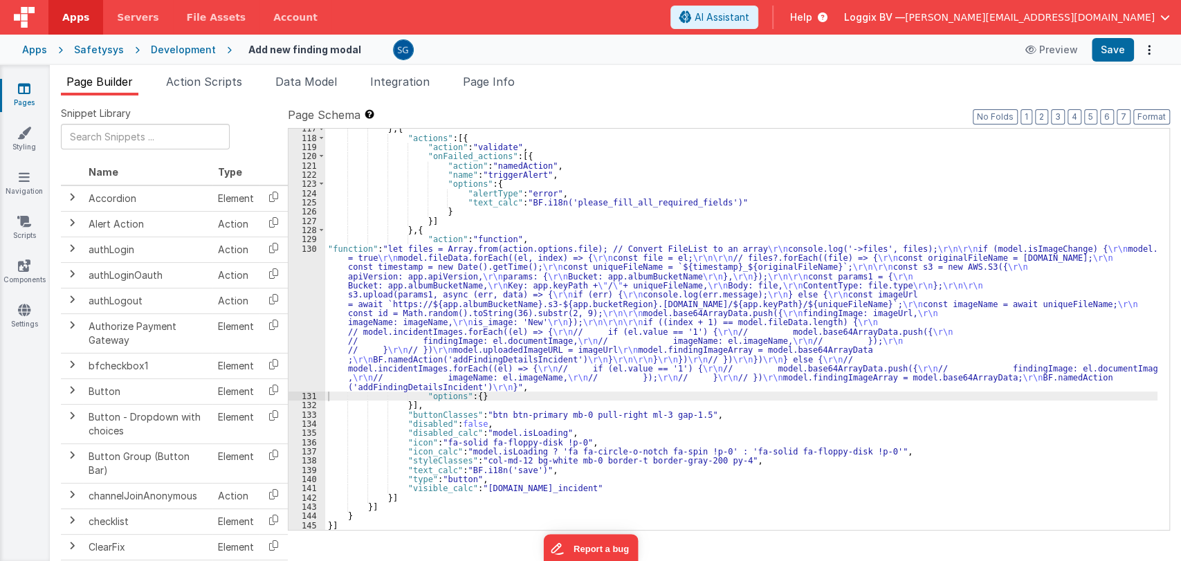
scroll to position [1655, 0]
click at [1136, 113] on button "Format" at bounding box center [1151, 116] width 37 height 15
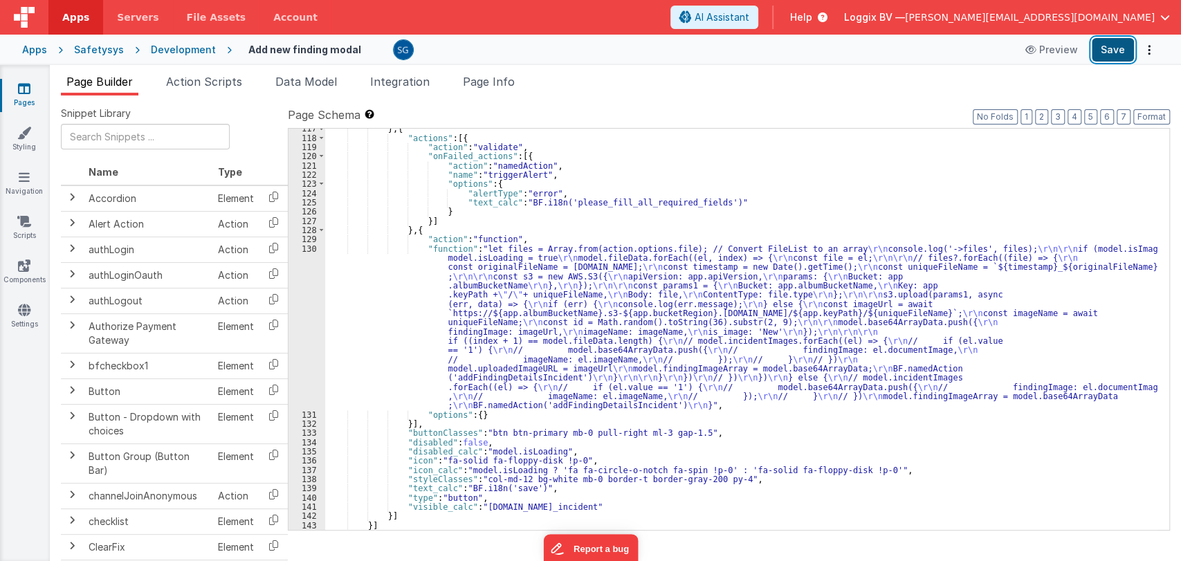
click at [1108, 46] on button "Save" at bounding box center [1112, 50] width 42 height 24
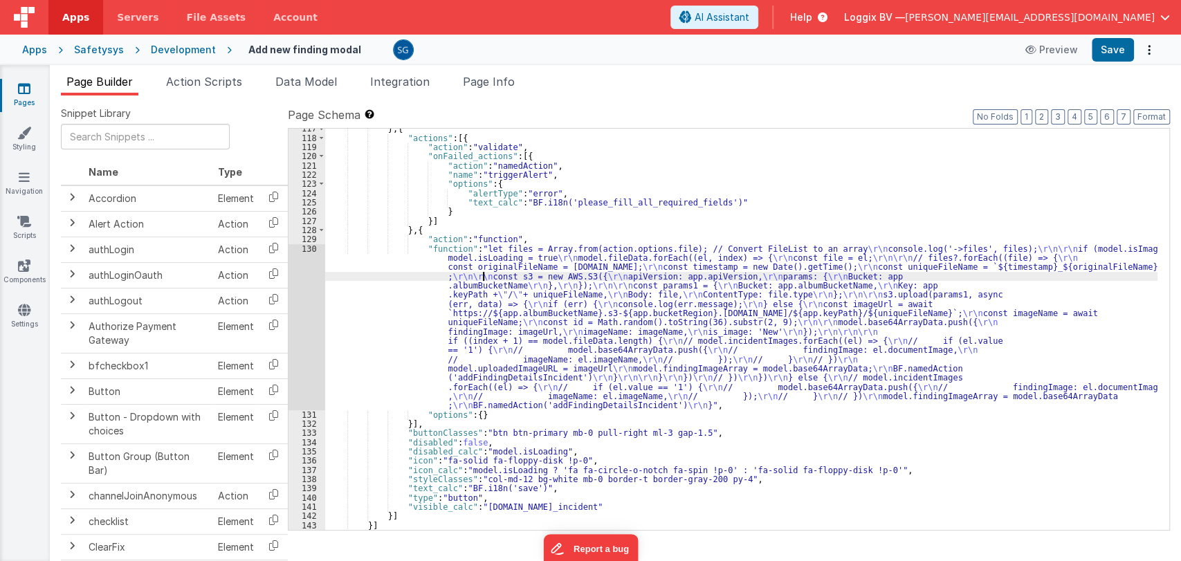
click at [482, 272] on div "} , { "actions" : [{ "action" : "validate" , "onFailed_actions" : [{ "action" :…" at bounding box center [741, 334] width 832 height 420
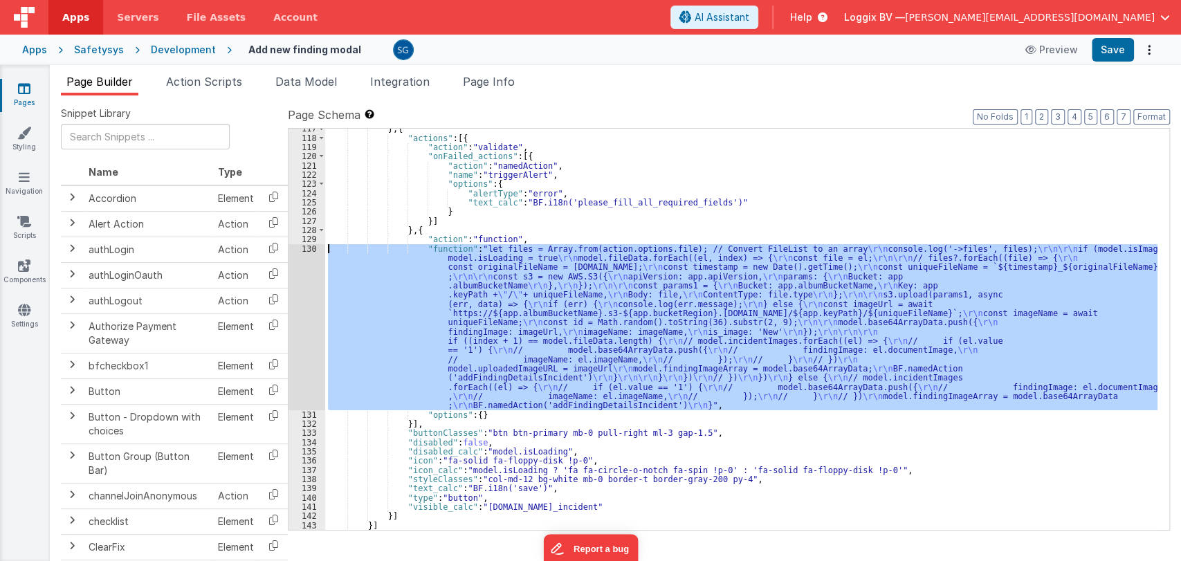
click at [305, 247] on div "130" at bounding box center [306, 327] width 37 height 166
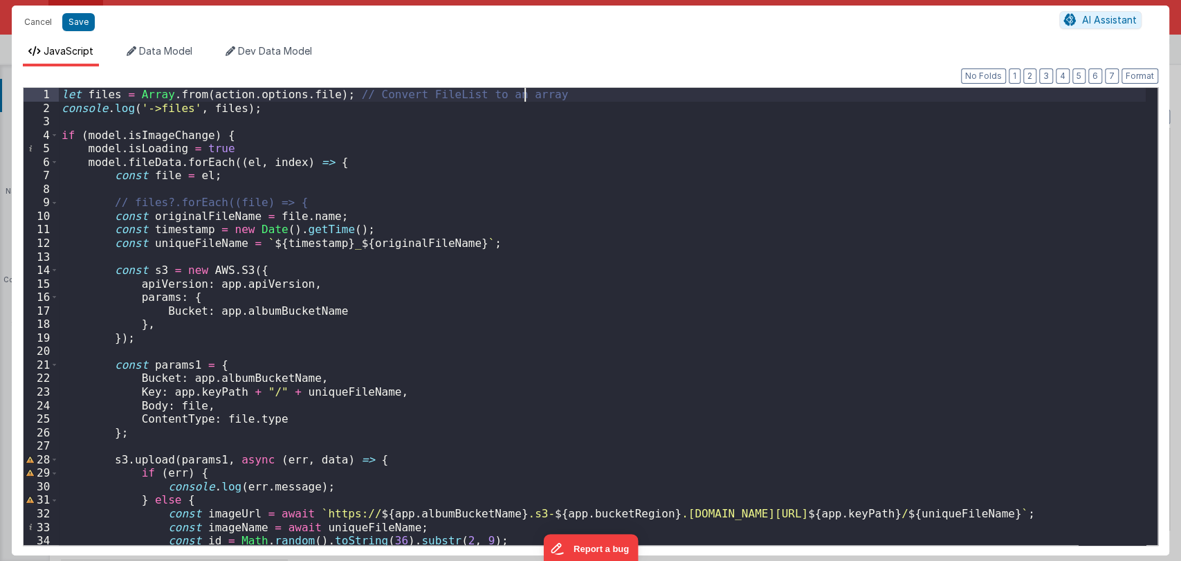
drag, startPoint x: 552, startPoint y: 98, endPoint x: 535, endPoint y: 95, distance: 17.4
click at [535, 95] on div "let files = Array . from ( action . options . file ) ; // Convert FileList to a…" at bounding box center [602, 330] width 1086 height 484
drag, startPoint x: 203, startPoint y: 94, endPoint x: 316, endPoint y: 98, distance: 112.8
click at [316, 98] on div "let files = Array . from ( action . options . file ) ; // Convert FileList to a…" at bounding box center [602, 330] width 1086 height 484
click at [221, 107] on div "let files = Array . from ( action . options . file ) ; // Convert FileList to a…" at bounding box center [602, 330] width 1086 height 484
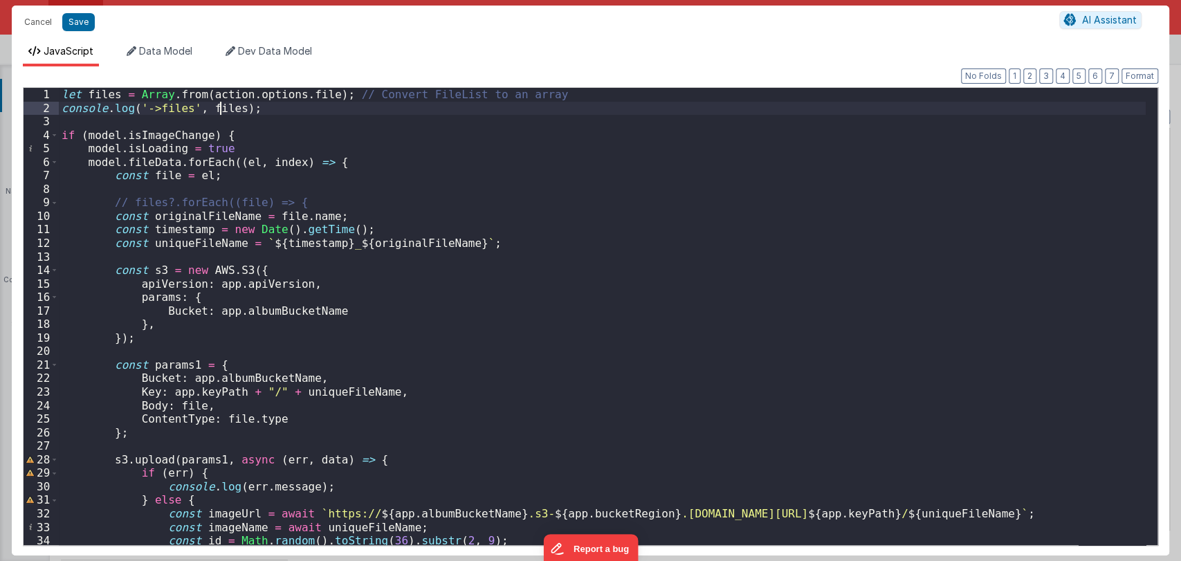
click at [221, 107] on div "let files = Array . from ( action . options . file ) ; // Convert FileList to a…" at bounding box center [602, 330] width 1086 height 484
drag, startPoint x: 564, startPoint y: 92, endPoint x: 58, endPoint y: 93, distance: 506.2
click at [58, 93] on div "1 2 3 4 5 6 7 8 9 10 11 12 13 14 15 16 17 18 19 20 21 22 23 24 25 26 27 28 29 3…" at bounding box center [590, 316] width 1135 height 459
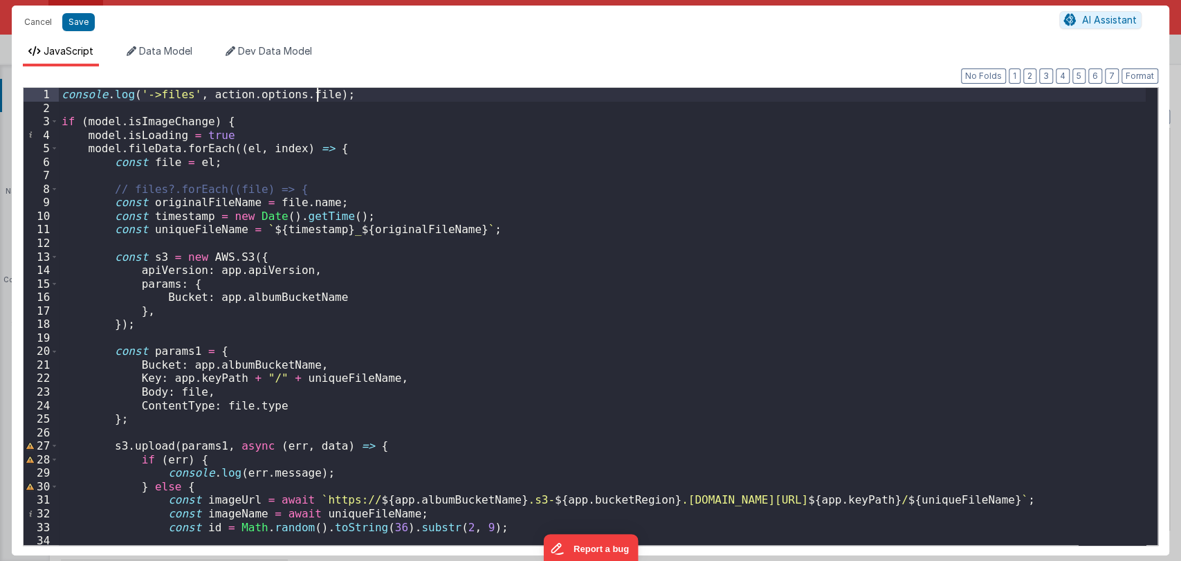
click at [316, 94] on div "console . log ( '->files' , action . options . file ) ; if ( model . isImageCha…" at bounding box center [602, 330] width 1086 height 484
click at [83, 24] on button "Save" at bounding box center [78, 22] width 33 height 18
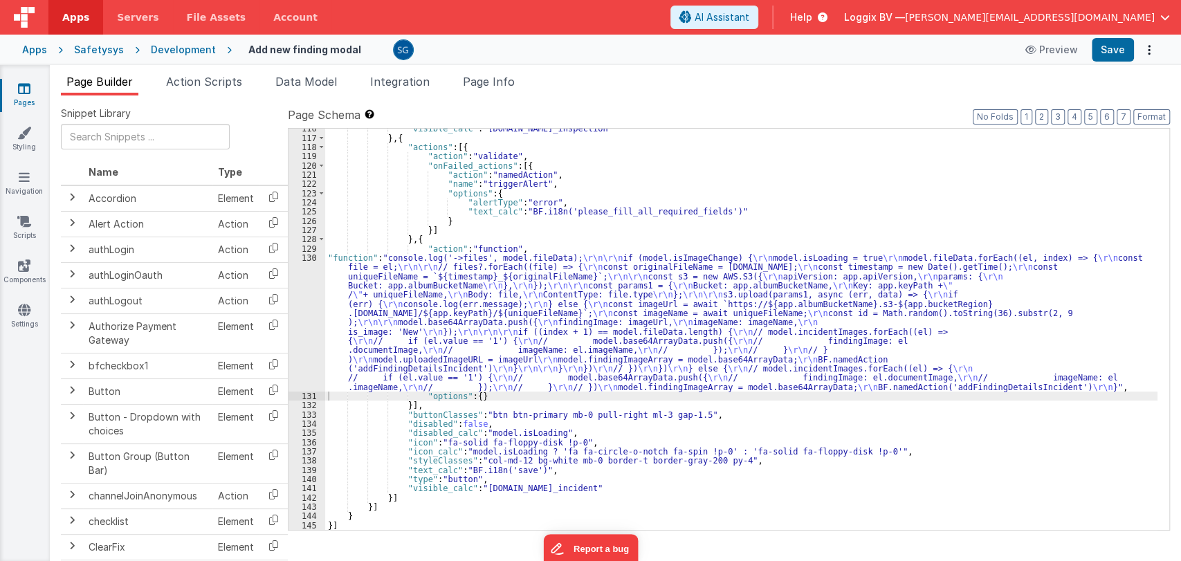
scroll to position [1646, 0]
click at [1158, 118] on button "Format" at bounding box center [1151, 116] width 37 height 15
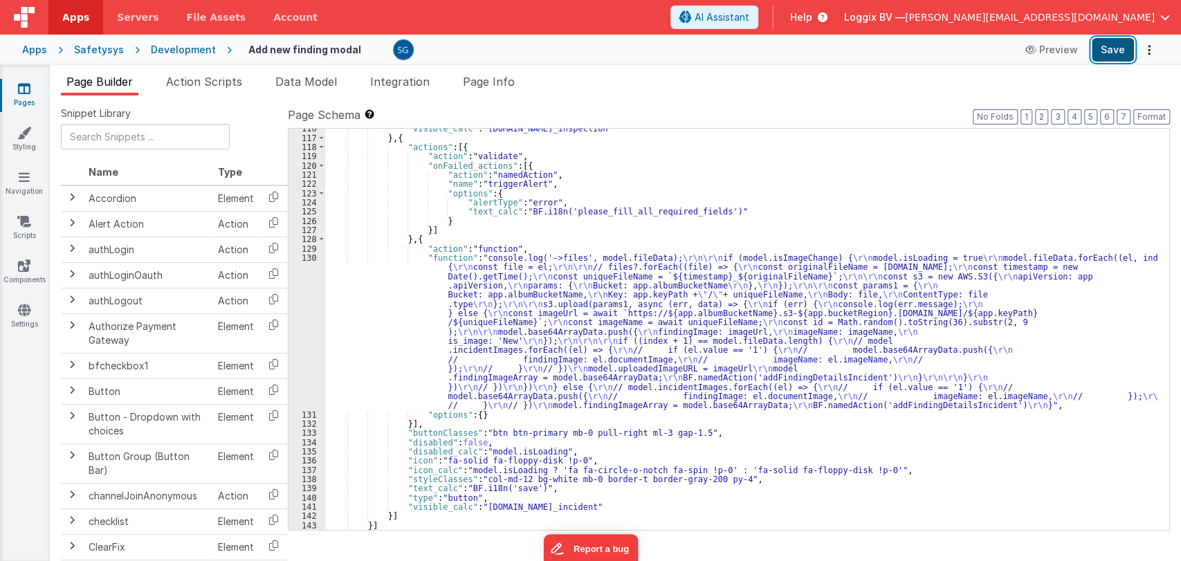
click at [1113, 53] on button "Save" at bounding box center [1112, 50] width 42 height 24
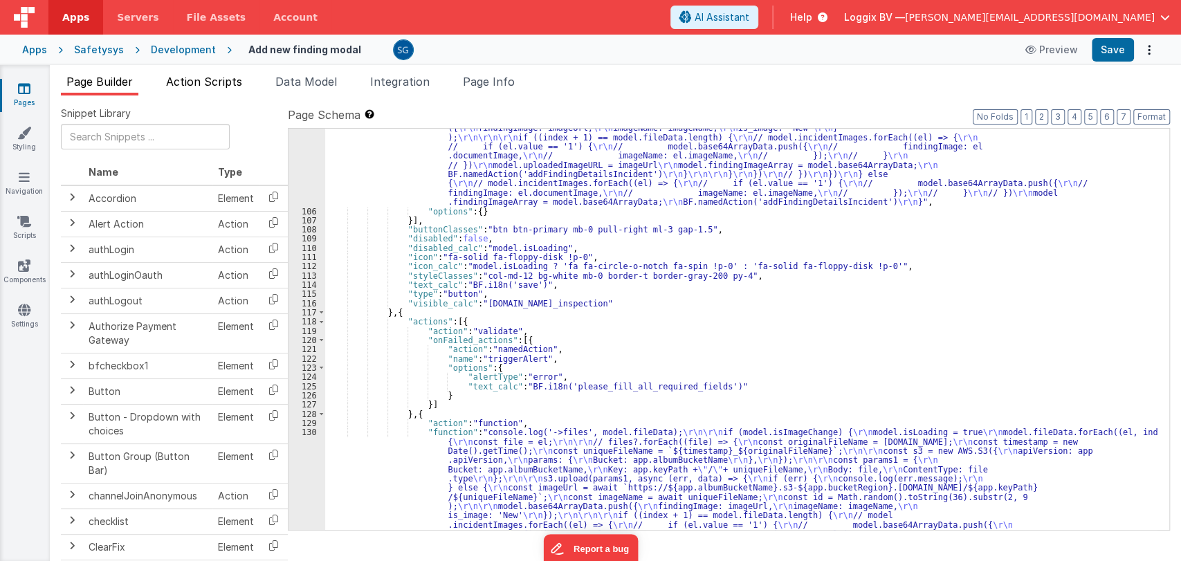
scroll to position [1471, 0]
click at [211, 84] on span "Action Scripts" at bounding box center [204, 82] width 76 height 14
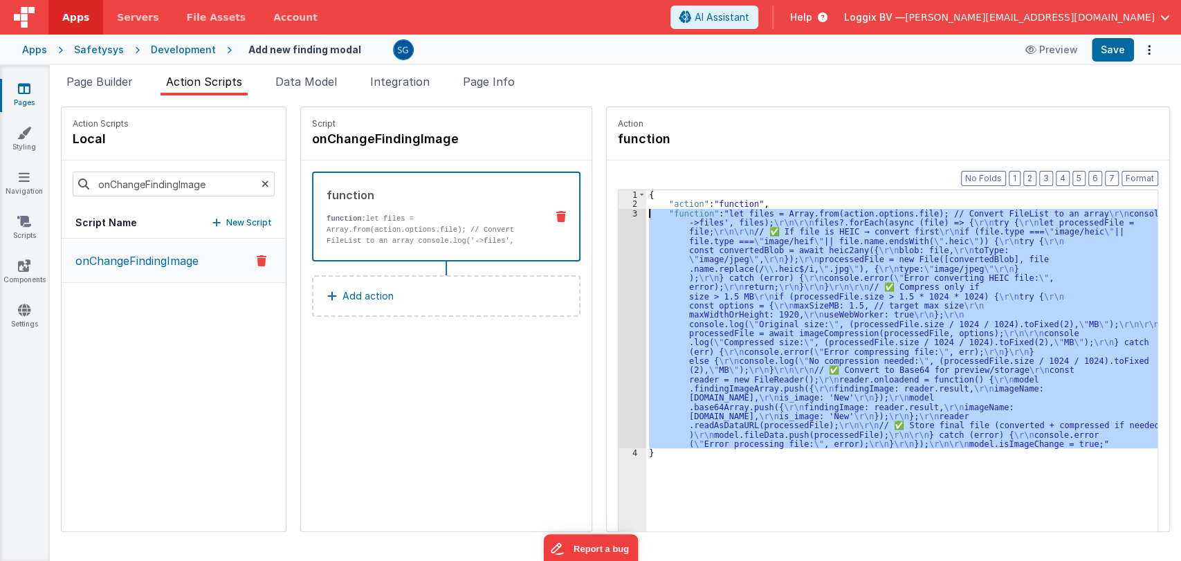
click at [707, 234] on div "{ "action" : "function" , "function" : "let files = Array.from(action.options.f…" at bounding box center [901, 382] width 511 height 384
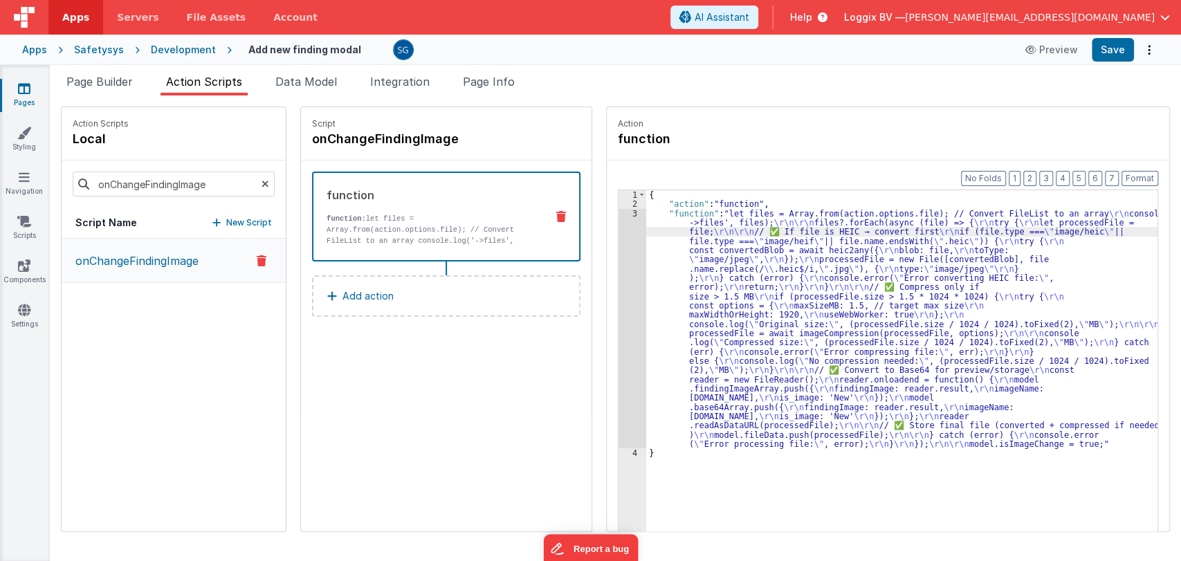
click at [623, 212] on div "3" at bounding box center [632, 329] width 28 height 240
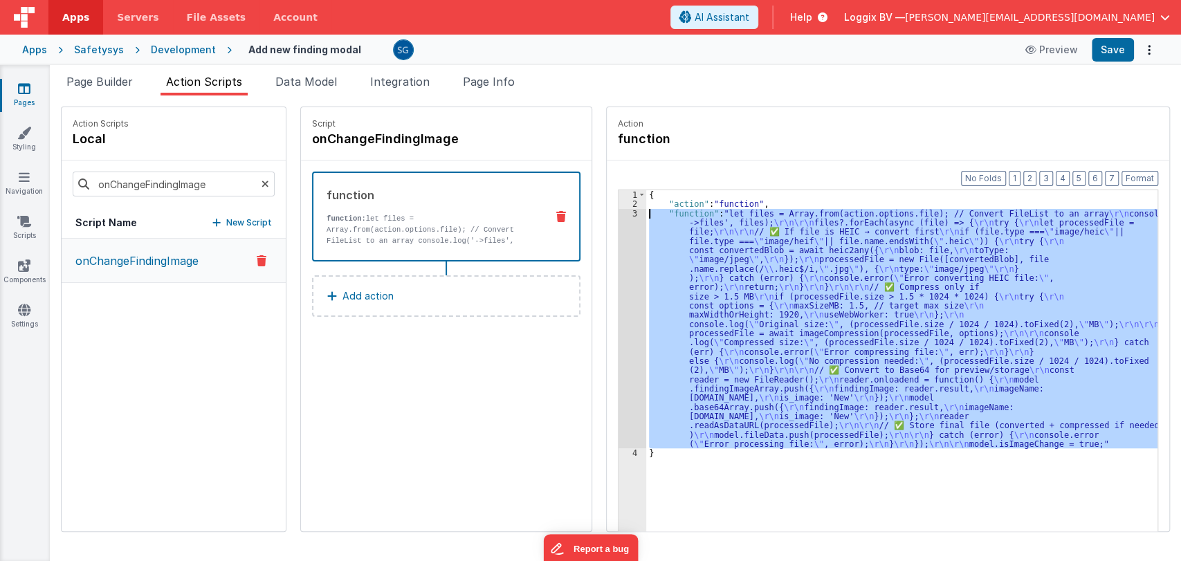
click at [619, 212] on div "3" at bounding box center [632, 329] width 28 height 240
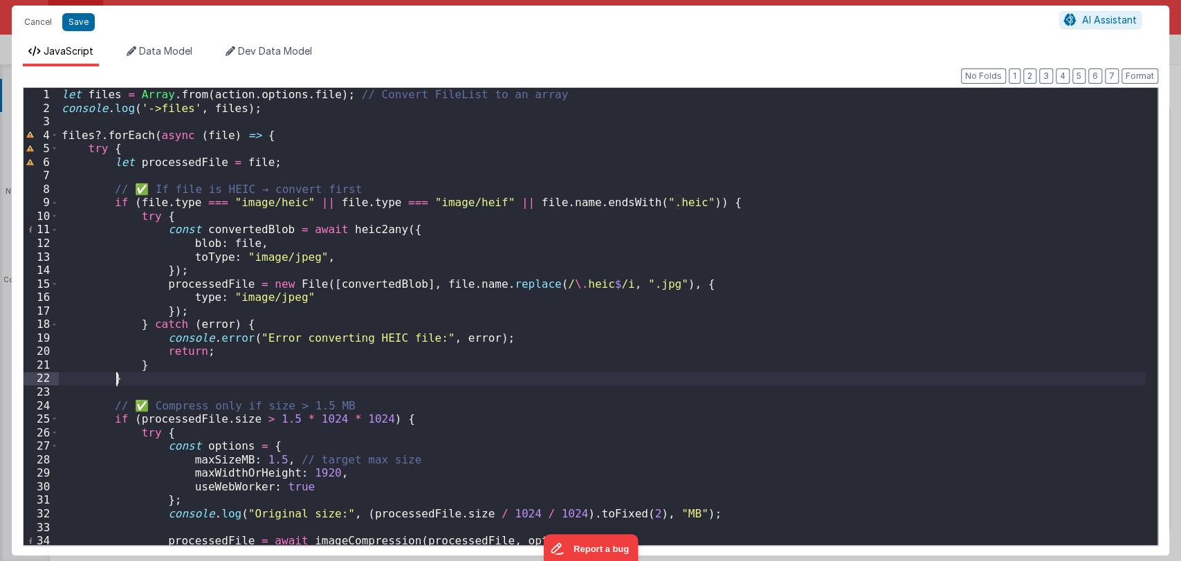
click at [459, 375] on div "let files = Array . from ( action . options . file ) ; // Convert FileList to a…" at bounding box center [602, 330] width 1086 height 484
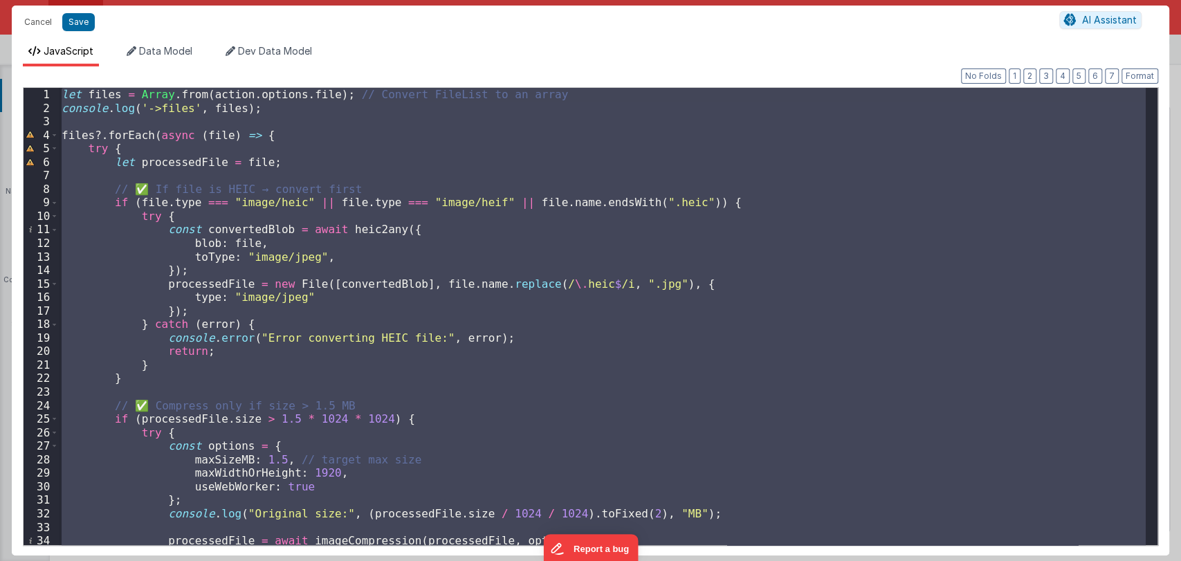
click at [535, 399] on div "let files = Array . from ( action . options . file ) ; // Convert FileList to a…" at bounding box center [602, 316] width 1086 height 457
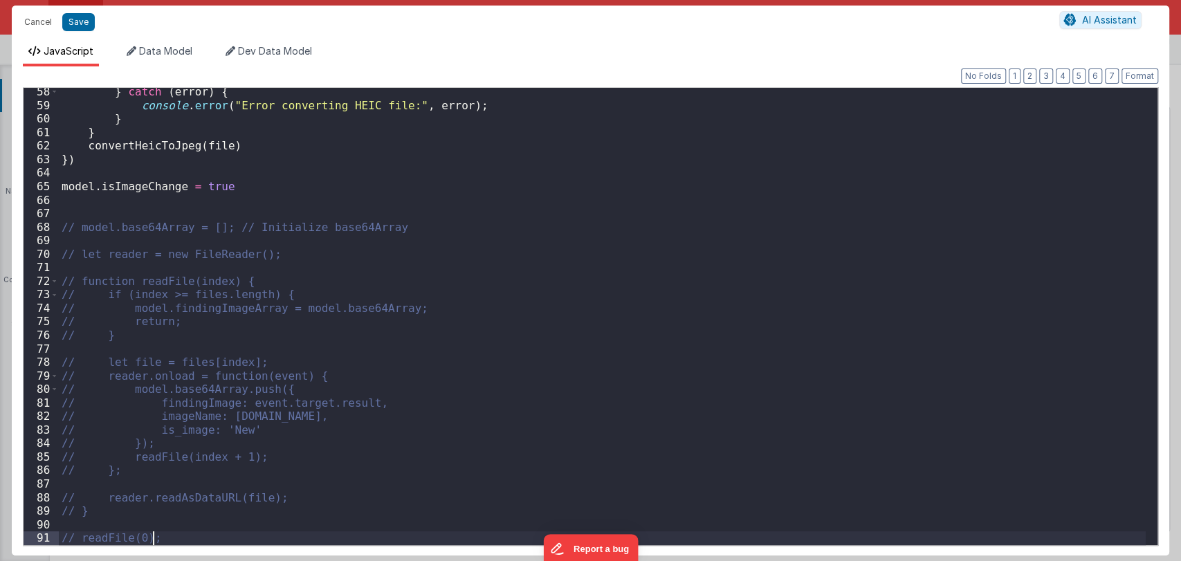
scroll to position [773, 0]
click at [79, 24] on button "Save" at bounding box center [78, 22] width 33 height 18
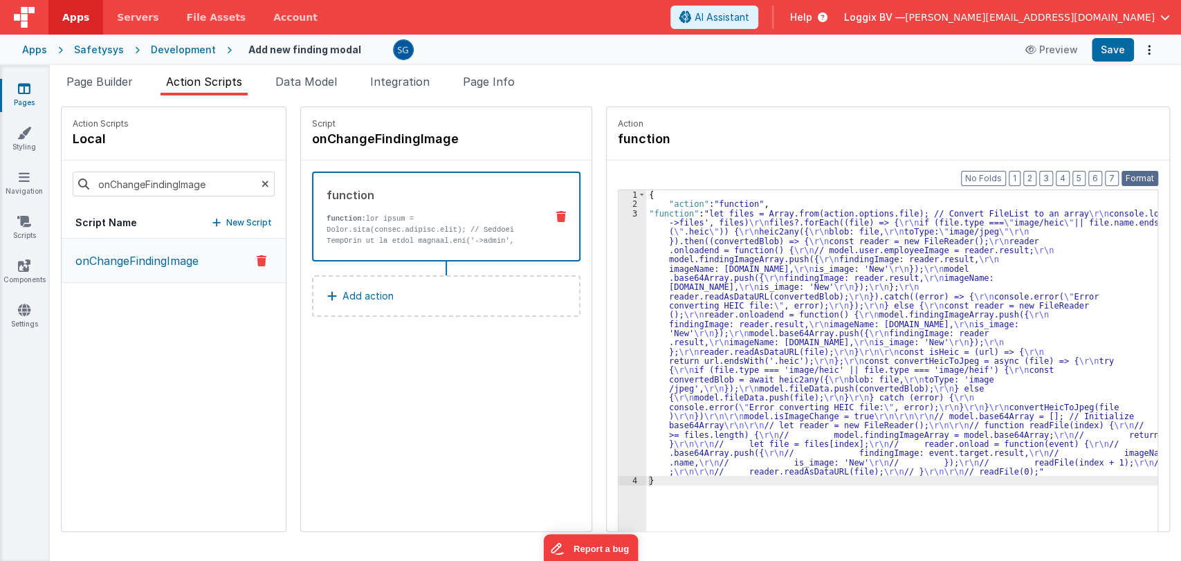
click at [1138, 181] on button "Format" at bounding box center [1139, 178] width 37 height 15
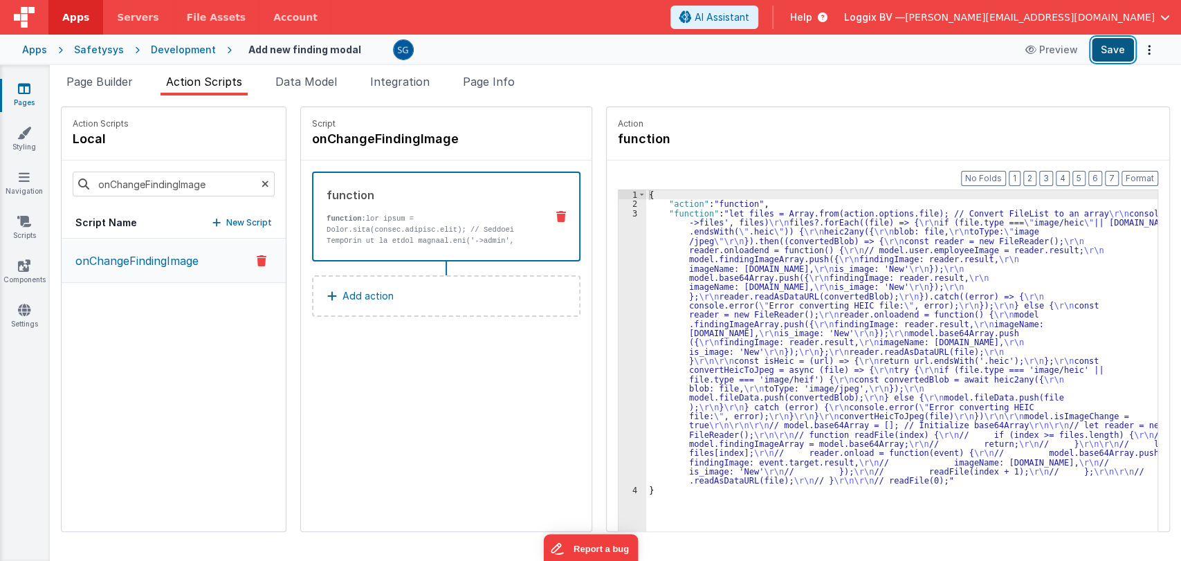
click at [1111, 44] on button "Save" at bounding box center [1112, 50] width 42 height 24
click at [109, 84] on span "Page Builder" at bounding box center [99, 82] width 66 height 14
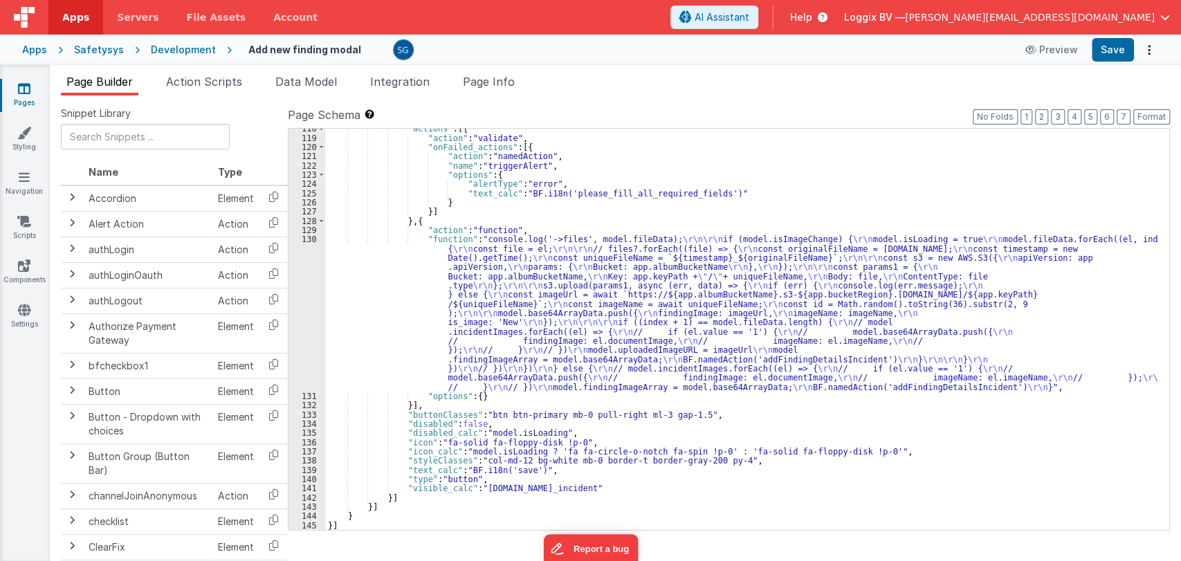
scroll to position [1664, 0]
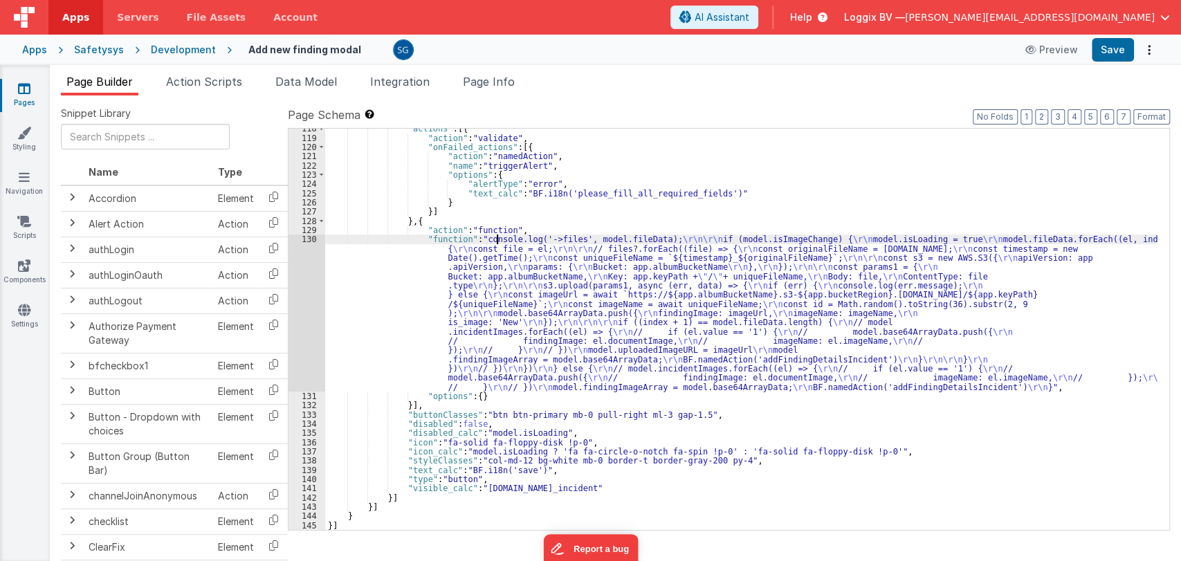
click at [498, 241] on div ""actions" : [{ "action" : "validate" , "onFailed_actions" : [{ "action" : "name…" at bounding box center [741, 334] width 832 height 420
click at [304, 234] on div "130" at bounding box center [306, 312] width 37 height 157
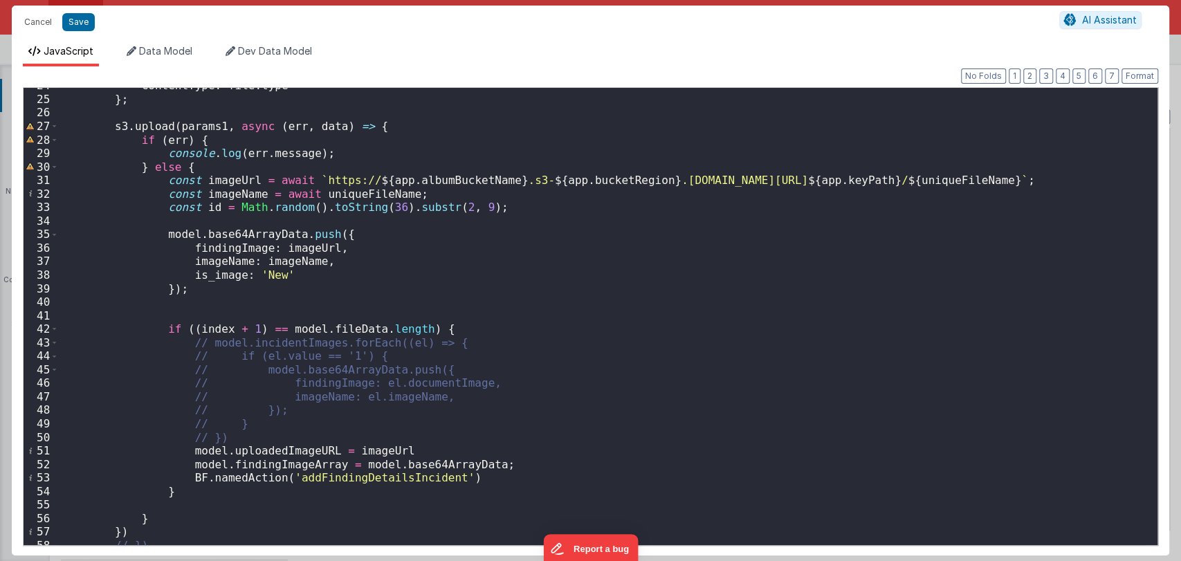
scroll to position [319, 0]
click at [207, 291] on div "ContentType : file . type } ; s3 . upload ( params1 , async ( err , data ) => {…" at bounding box center [602, 322] width 1086 height 484
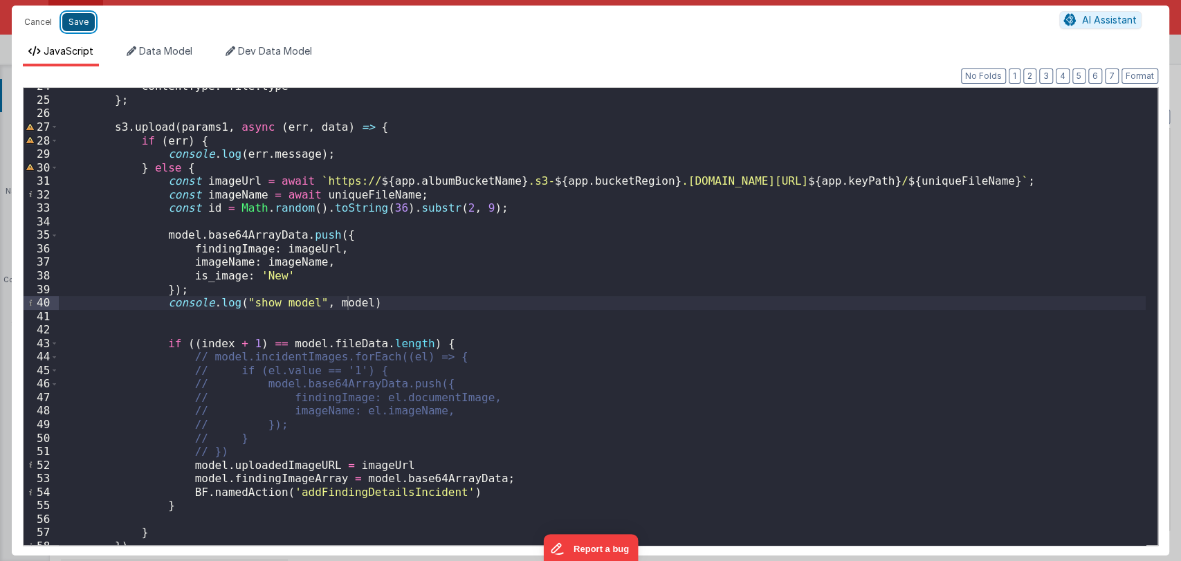
click at [76, 20] on button "Save" at bounding box center [78, 22] width 33 height 18
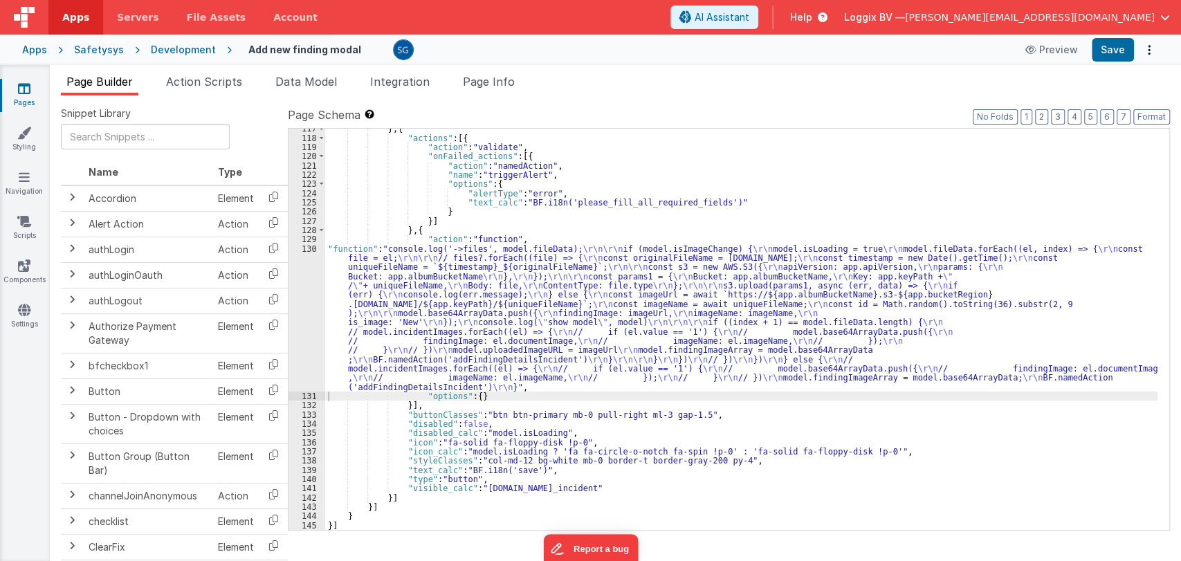
scroll to position [1655, 0]
click at [1151, 118] on button "Format" at bounding box center [1151, 116] width 37 height 15
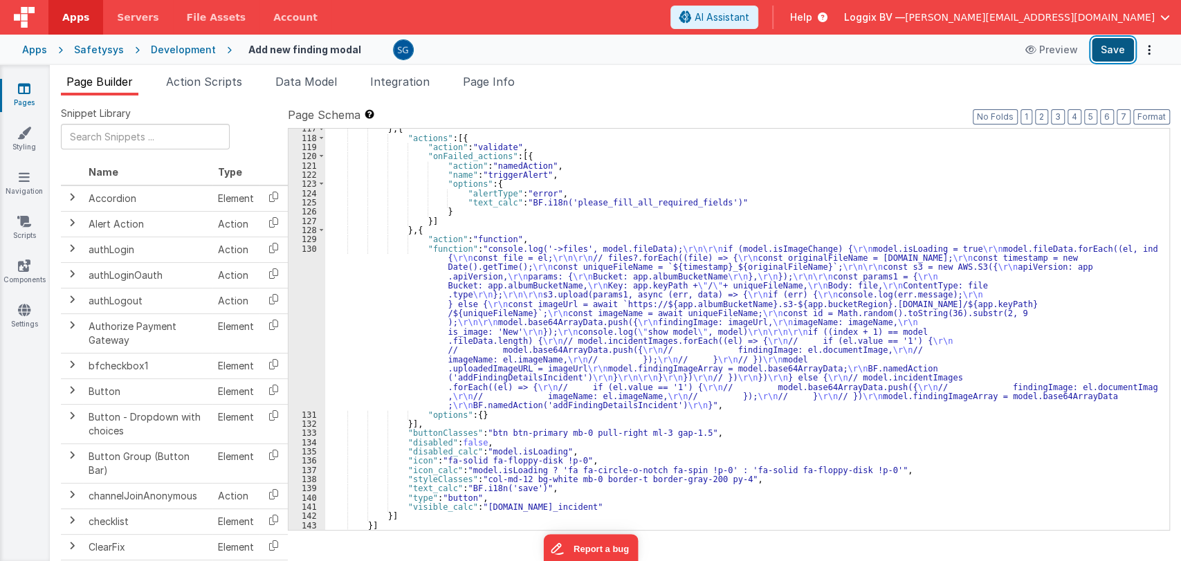
click at [1119, 53] on button "Save" at bounding box center [1112, 50] width 42 height 24
click at [206, 77] on span "Action Scripts" at bounding box center [204, 82] width 76 height 14
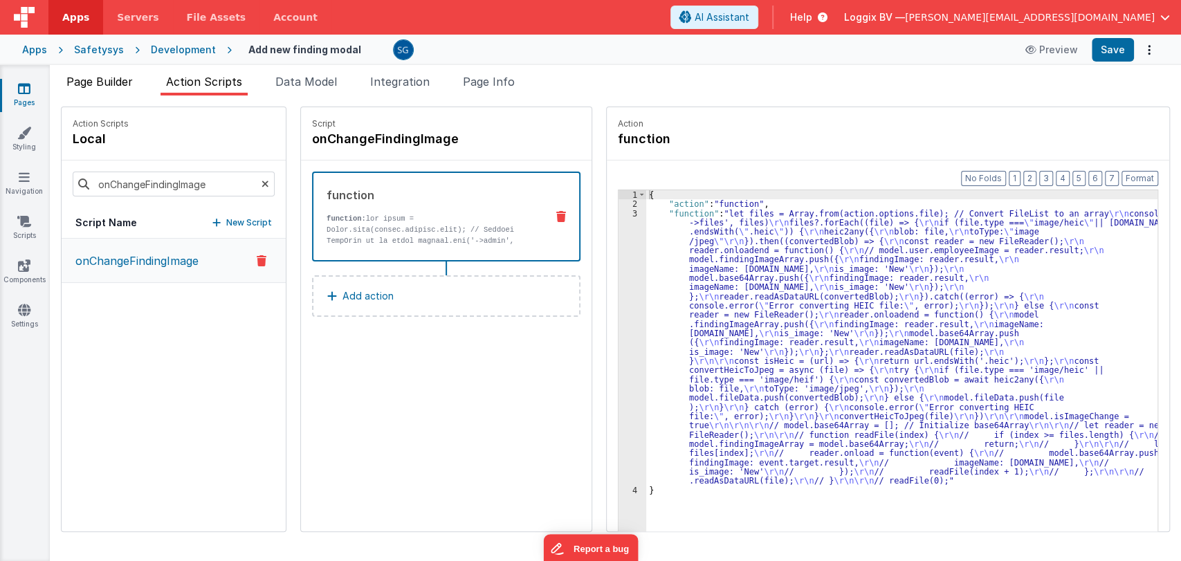
click at [99, 75] on span "Page Builder" at bounding box center [99, 82] width 66 height 14
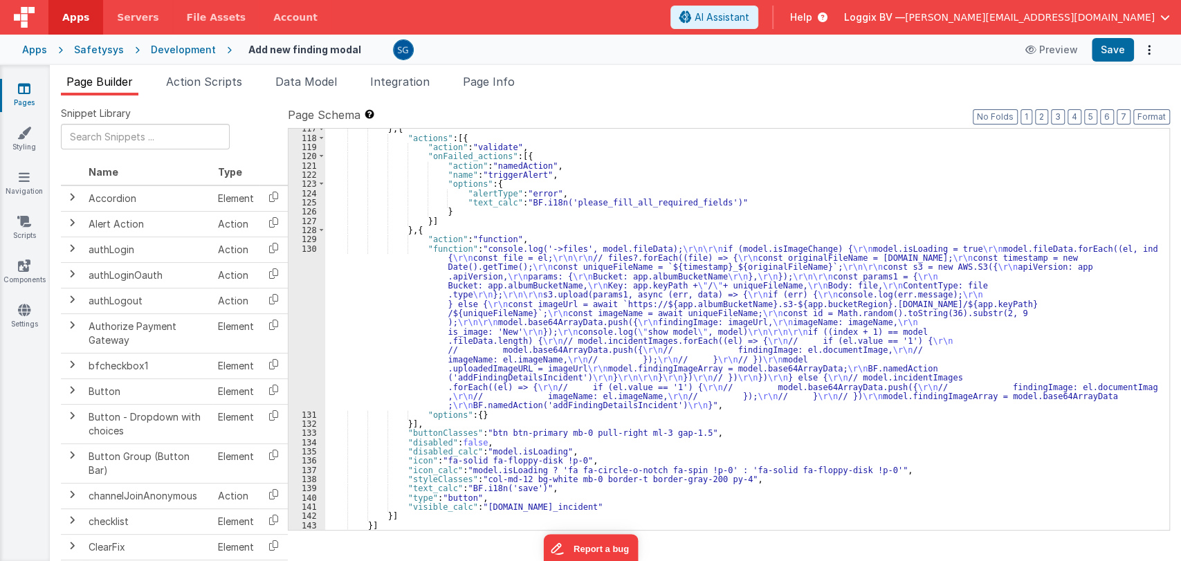
click at [510, 251] on div "} , { "actions" : [{ "action" : "validate" , "onFailed_actions" : [{ "action" :…" at bounding box center [741, 334] width 832 height 420
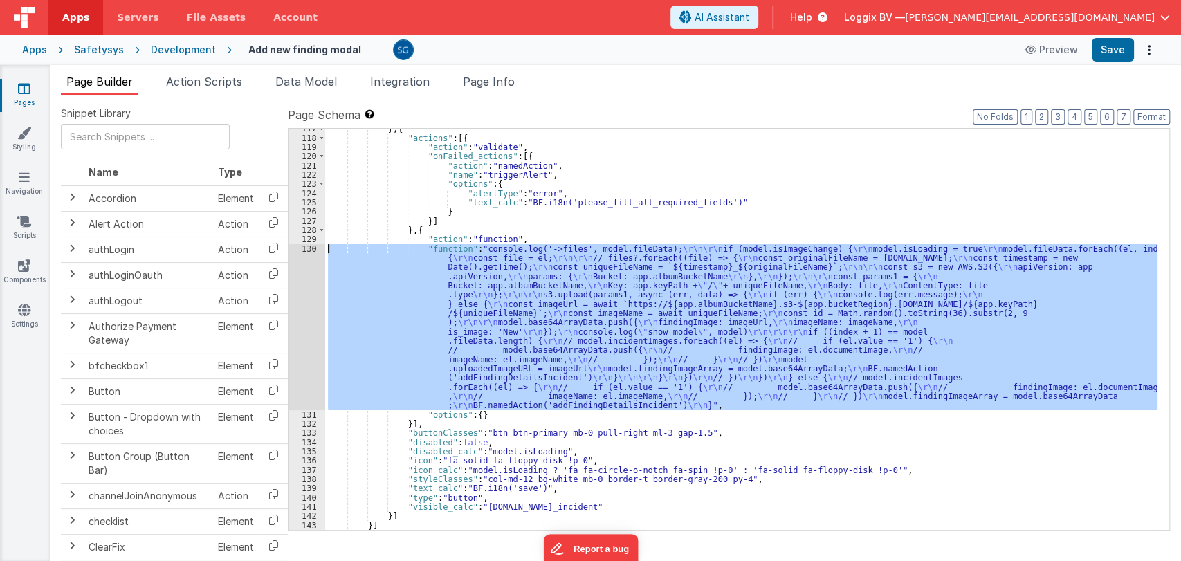
click at [307, 248] on div "130" at bounding box center [306, 327] width 37 height 166
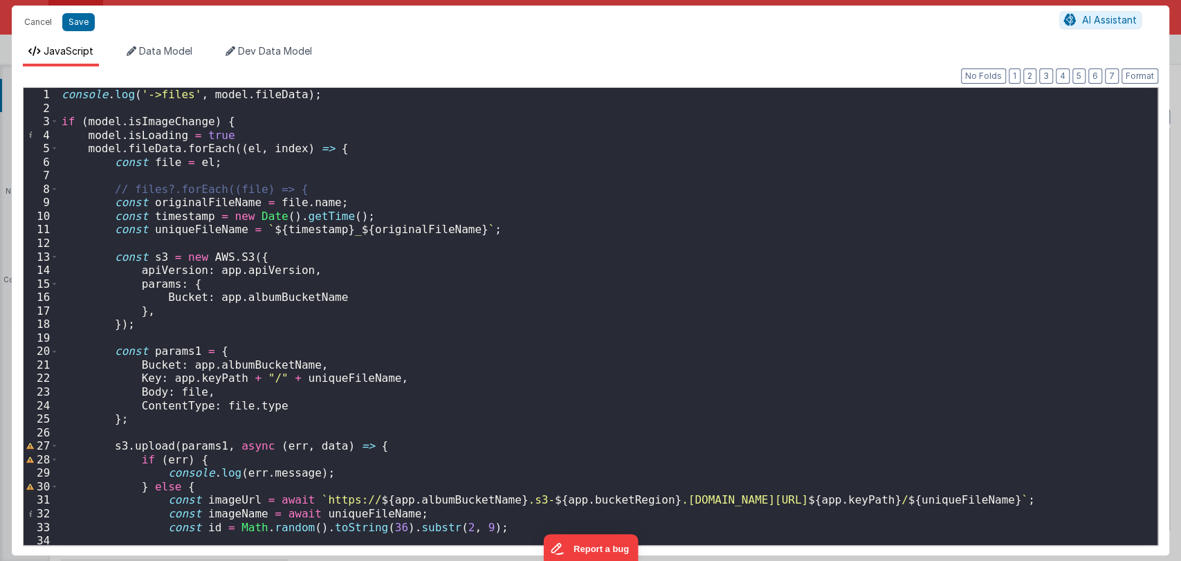
scroll to position [0, 0]
click at [44, 21] on button "Cancel" at bounding box center [37, 21] width 41 height 19
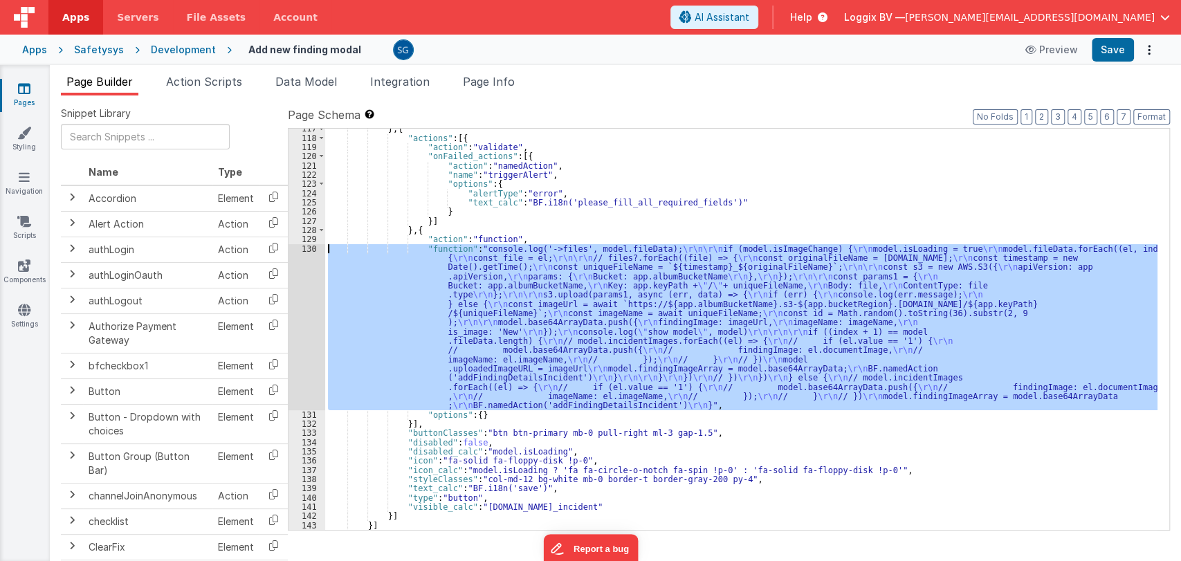
click at [753, 331] on div "} , { "actions" : [{ "action" : "validate" , "onFailed_actions" : [{ "action" :…" at bounding box center [741, 329] width 832 height 401
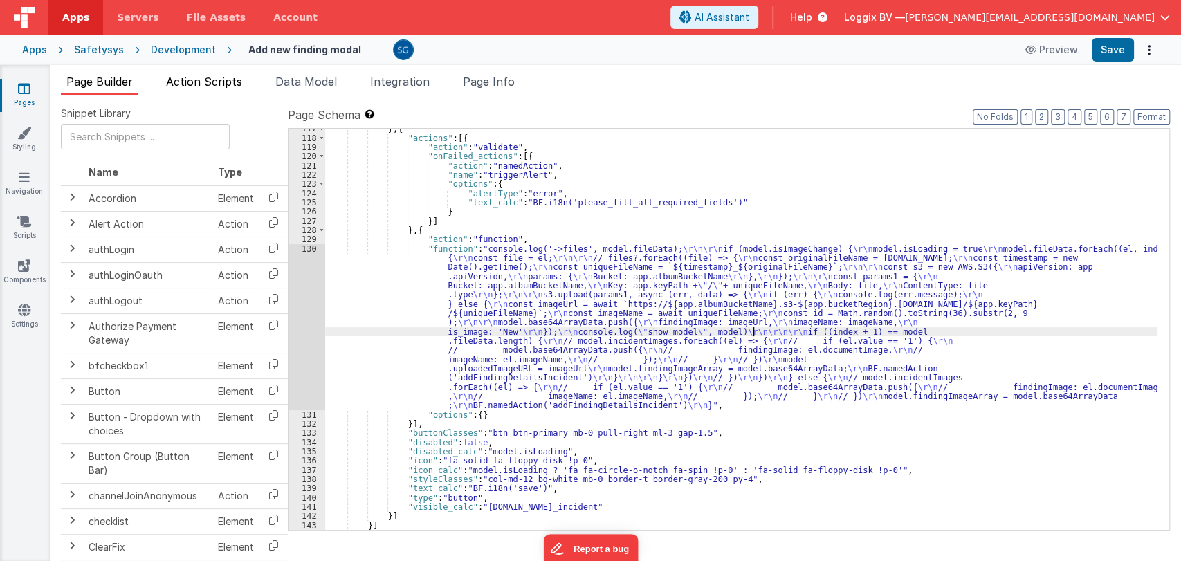
click at [210, 86] on span "Action Scripts" at bounding box center [204, 82] width 76 height 14
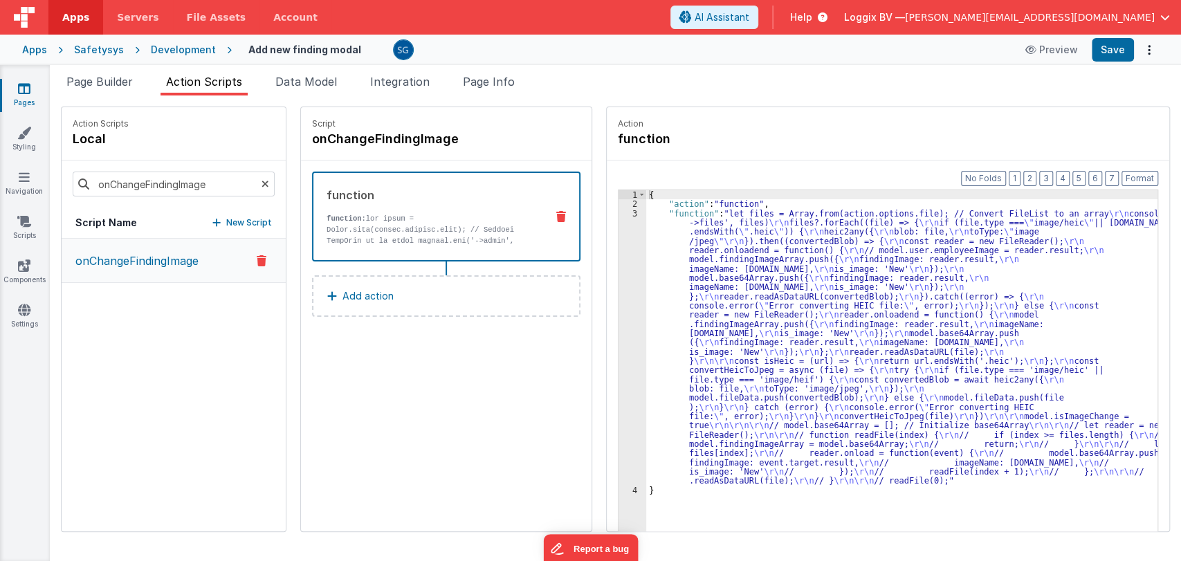
click at [663, 230] on div "{ "action" : "function" , "function" : "let files = Array.from(action.options.f…" at bounding box center [908, 391] width 525 height 403
click at [618, 214] on div "3" at bounding box center [632, 347] width 28 height 277
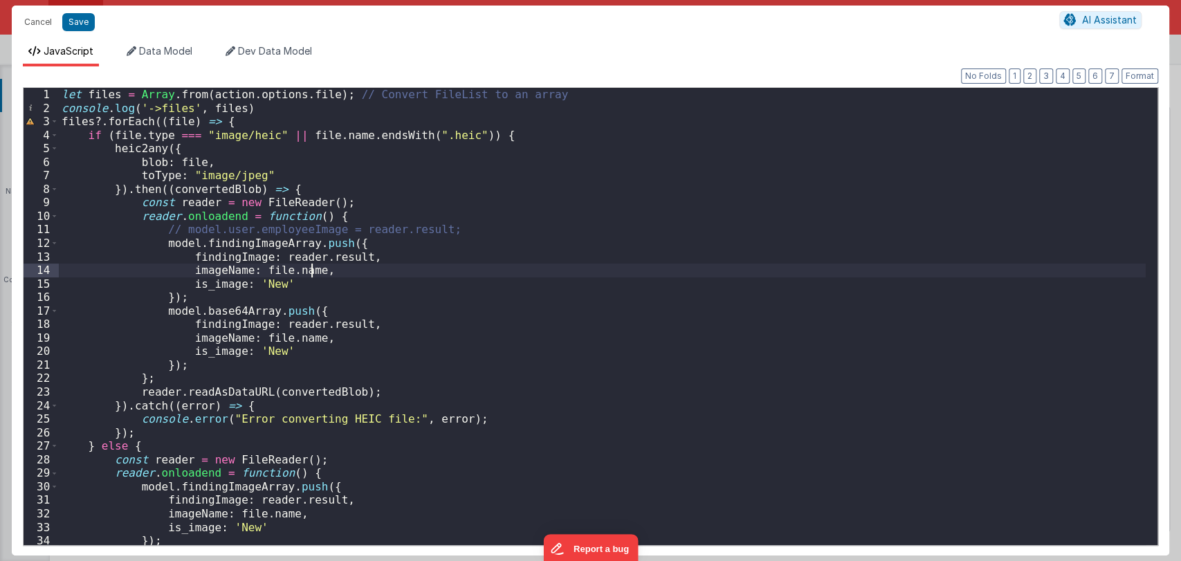
click at [441, 272] on div "let files = Array . from ( action . options . file ) ; // Convert FileList to a…" at bounding box center [602, 330] width 1086 height 484
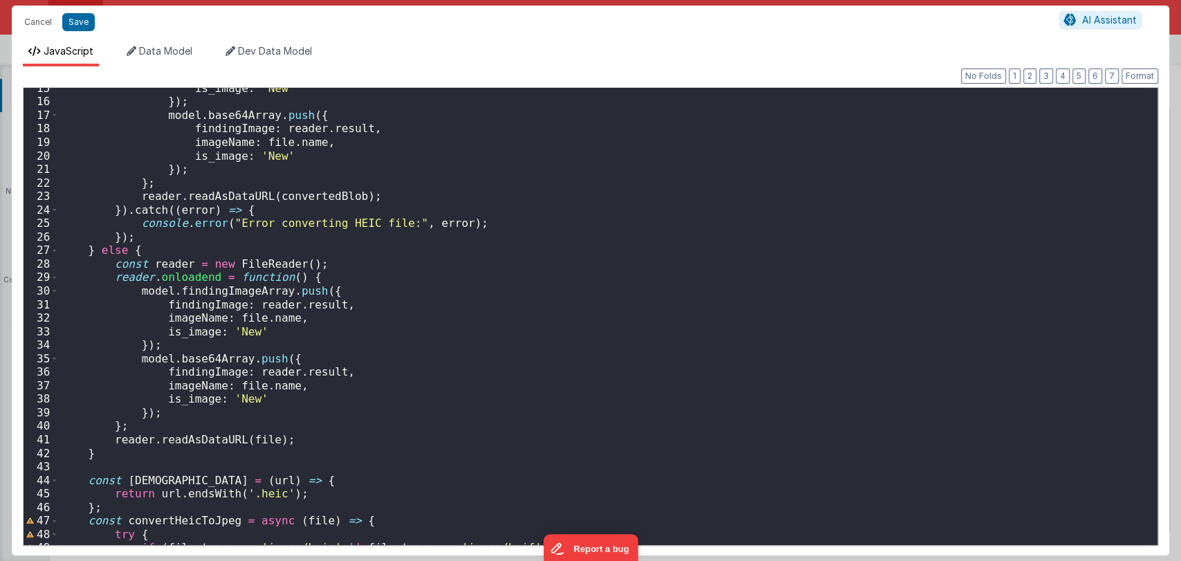
scroll to position [197, 0]
click at [20, 24] on button "Cancel" at bounding box center [37, 21] width 41 height 19
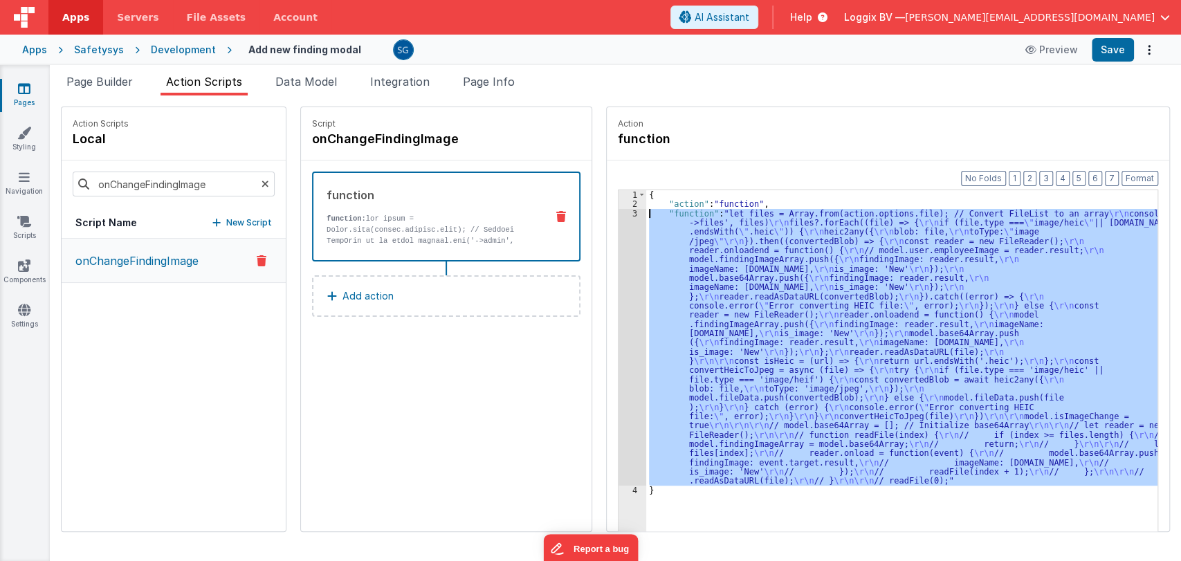
click at [620, 212] on div "3" at bounding box center [632, 347] width 28 height 277
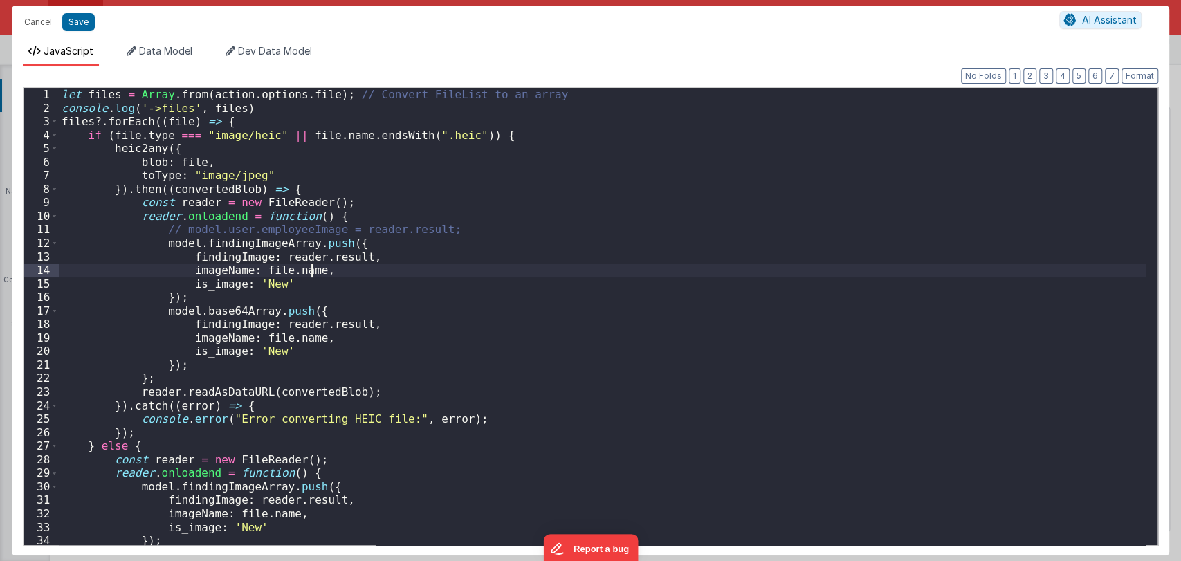
click at [500, 269] on div "let files = Array . from ( action . options . file ) ; // Convert FileList to a…" at bounding box center [602, 330] width 1086 height 484
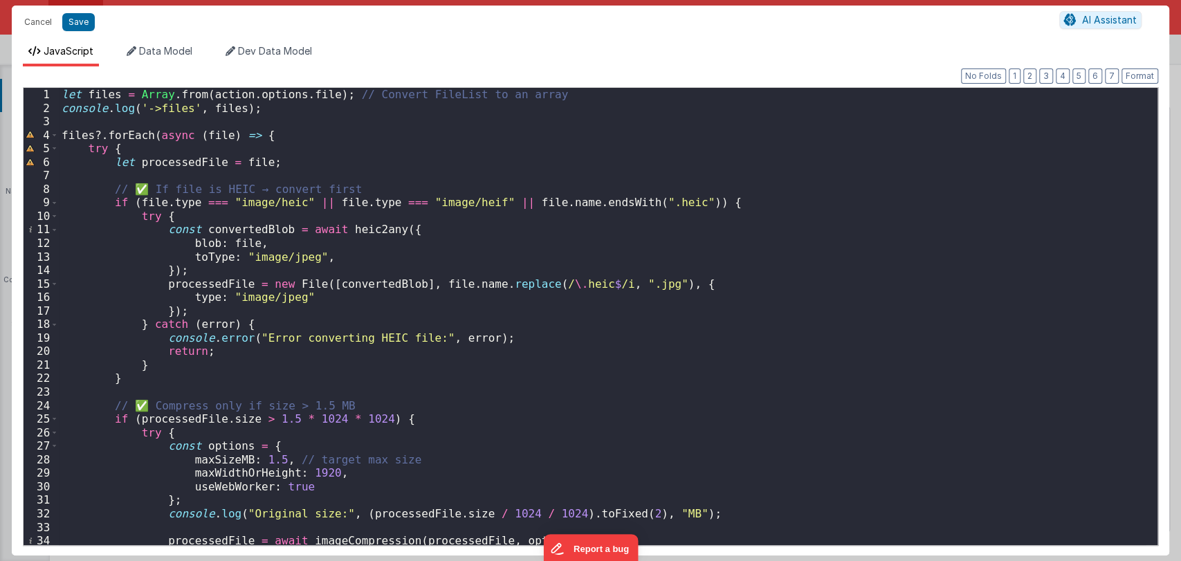
scroll to position [0, 0]
click at [1127, 70] on button "Format" at bounding box center [1139, 75] width 37 height 15
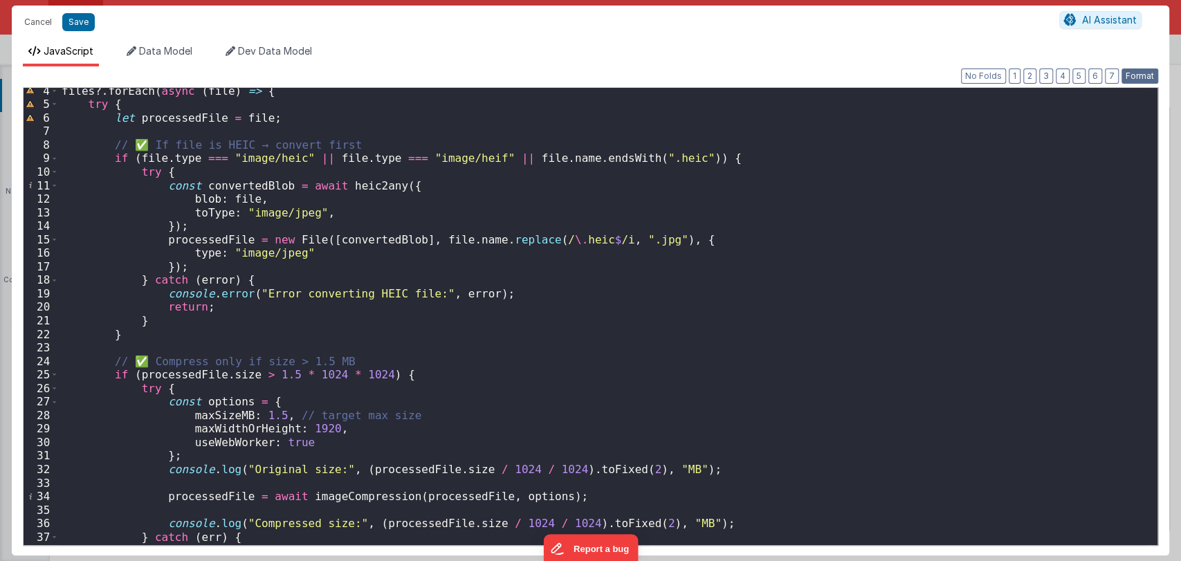
scroll to position [62, 0]
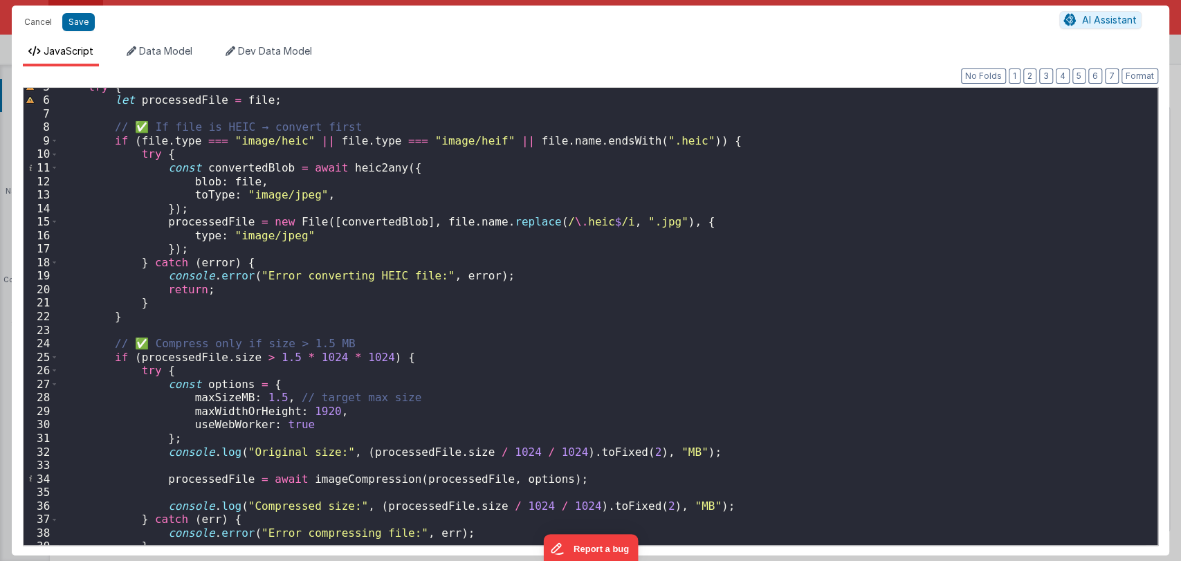
click at [268, 358] on div "try { let processedFile = file ; // ✅ If file is HEIC → convert first if ( file…" at bounding box center [602, 322] width 1086 height 484
click at [257, 396] on div "try { let processedFile = file ; // ✅ If file is HEIC → convert first if ( file…" at bounding box center [602, 322] width 1086 height 484
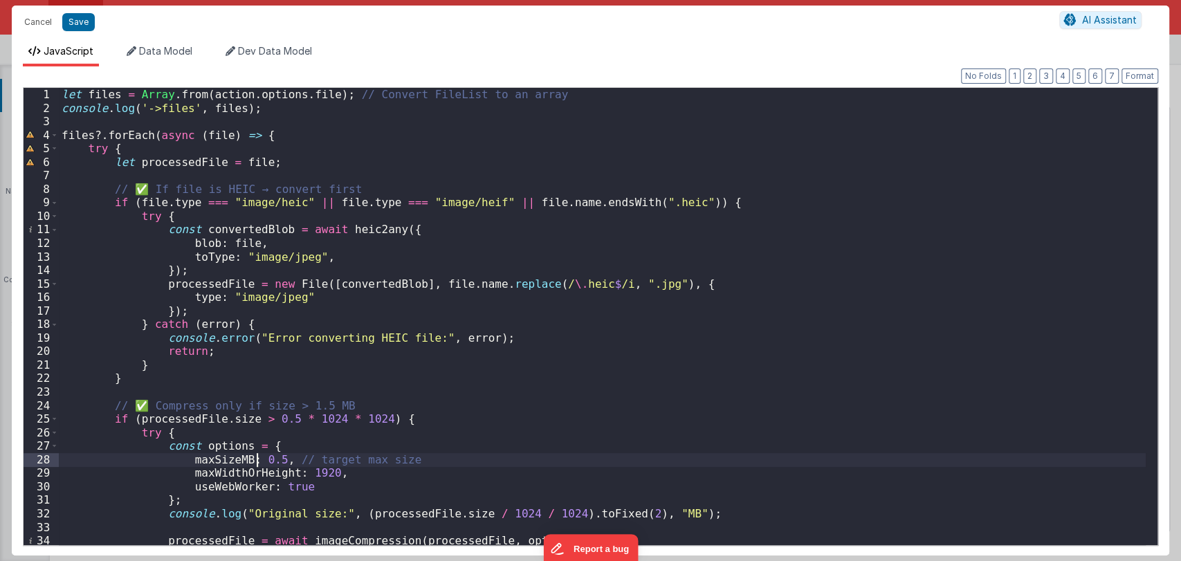
scroll to position [0, 0]
click at [71, 23] on button "Save" at bounding box center [78, 22] width 33 height 18
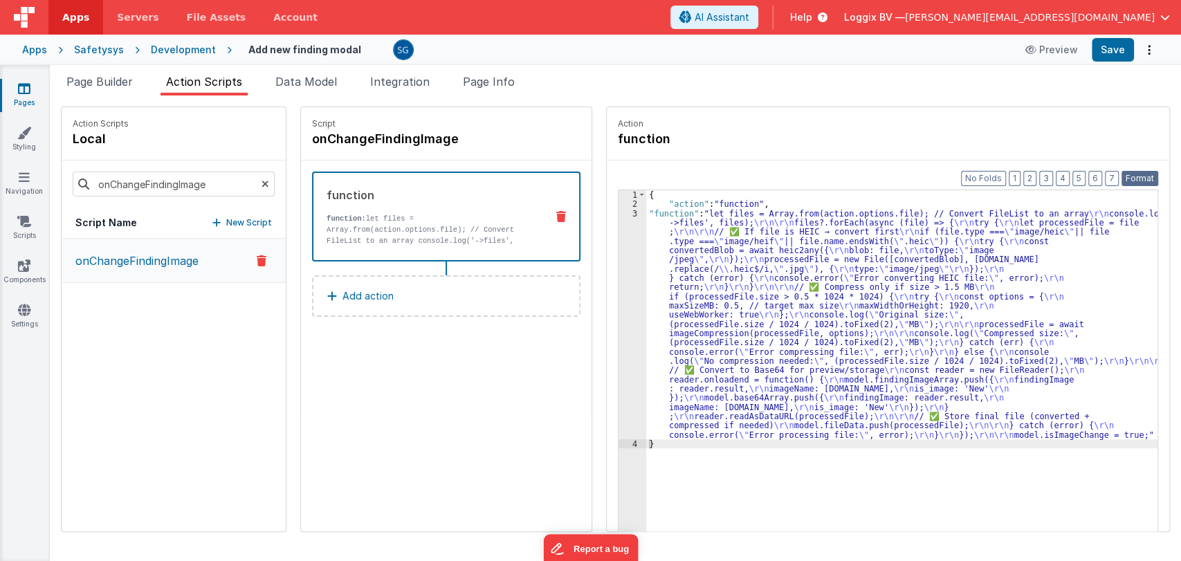
click at [1134, 179] on button "Format" at bounding box center [1139, 178] width 37 height 15
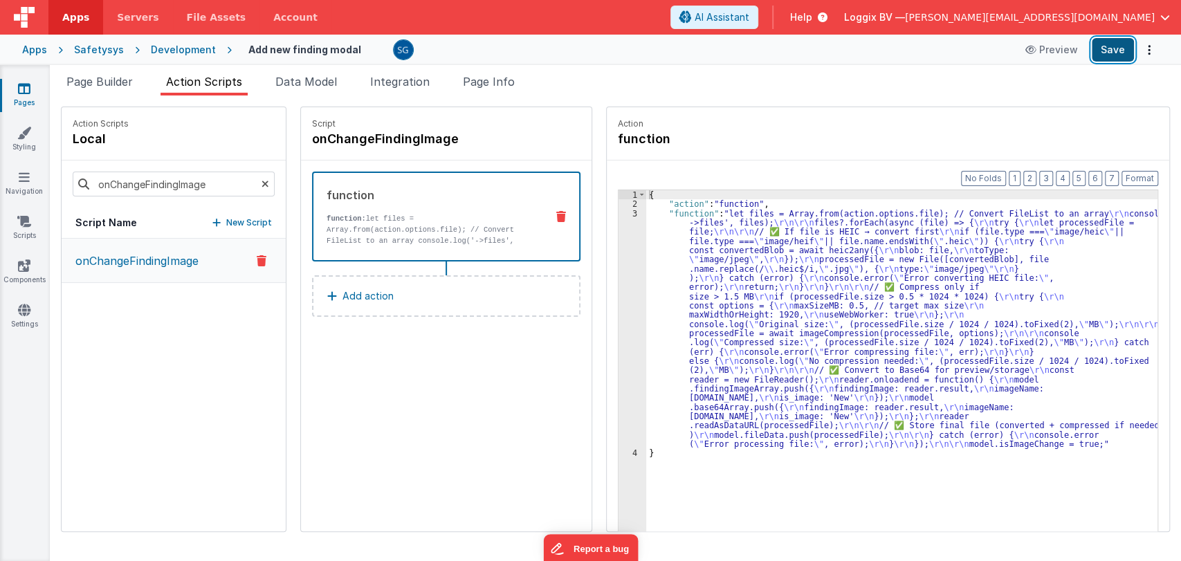
click at [1104, 55] on button "Save" at bounding box center [1112, 50] width 42 height 24
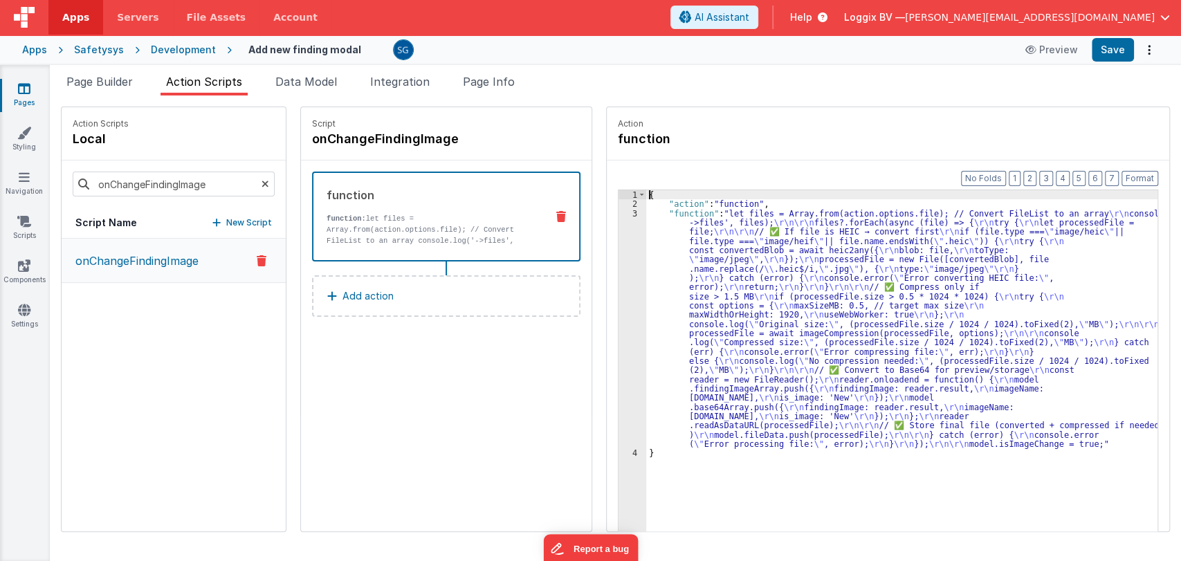
click at [618, 215] on div "3" at bounding box center [632, 329] width 28 height 240
click at [619, 215] on div "3" at bounding box center [632, 329] width 28 height 240
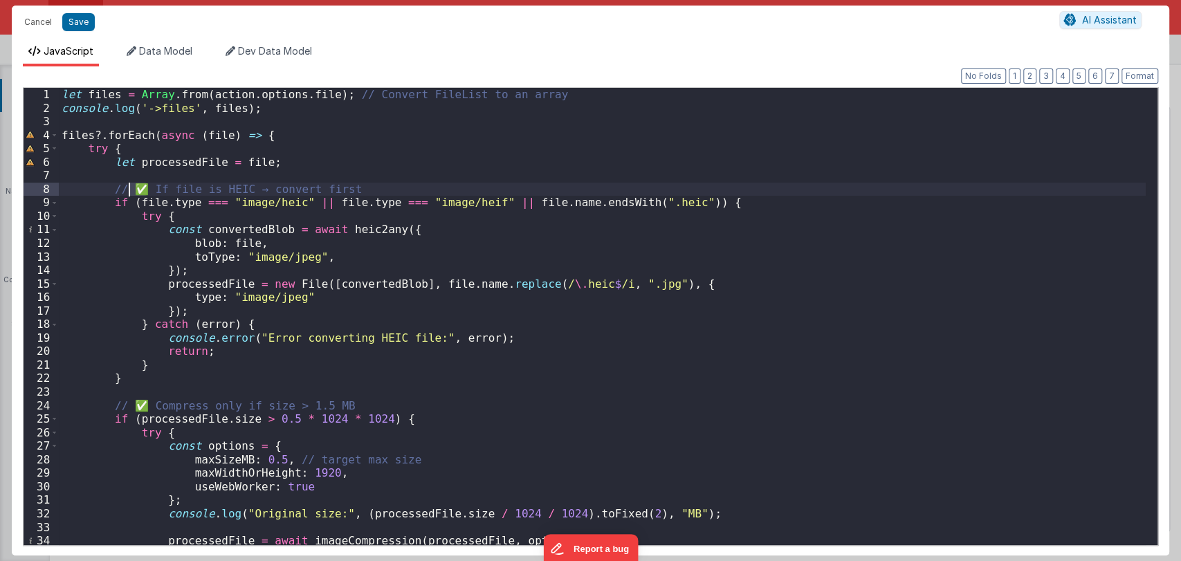
drag, startPoint x: 146, startPoint y: 191, endPoint x: 129, endPoint y: 187, distance: 17.6
click at [129, 187] on div "let files = Array . from ( action . options . file ) ; // Convert FileList to a…" at bounding box center [602, 330] width 1086 height 484
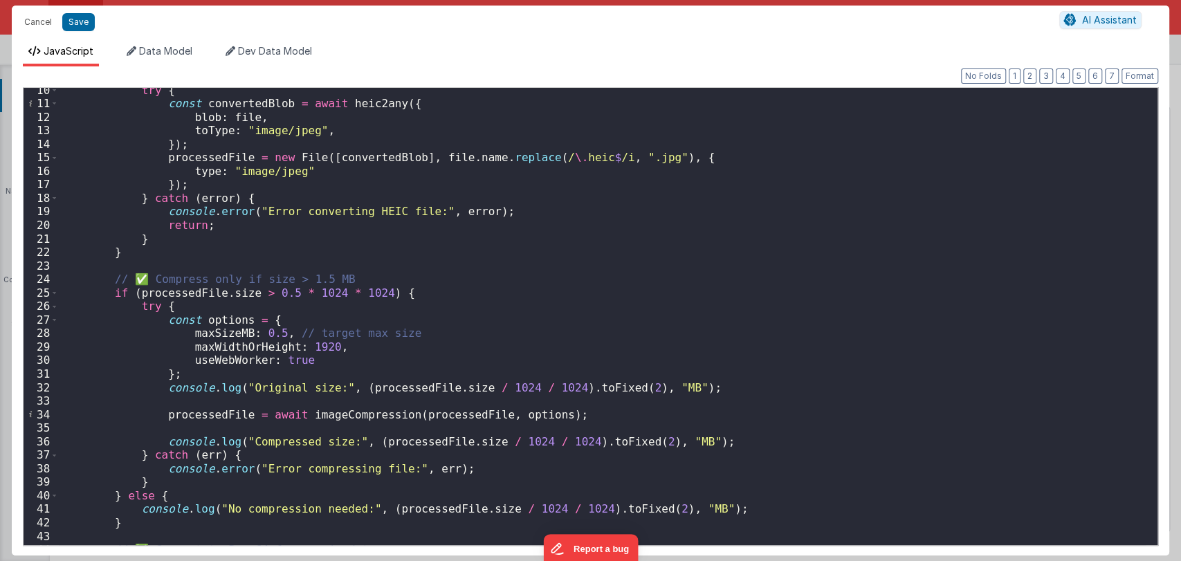
scroll to position [126, 0]
drag, startPoint x: 147, startPoint y: 279, endPoint x: 133, endPoint y: 279, distance: 13.8
click at [133, 279] on div "try { const convertedBlob = await heic2any ({ blob : file , toType : "image/jpe…" at bounding box center [602, 326] width 1086 height 484
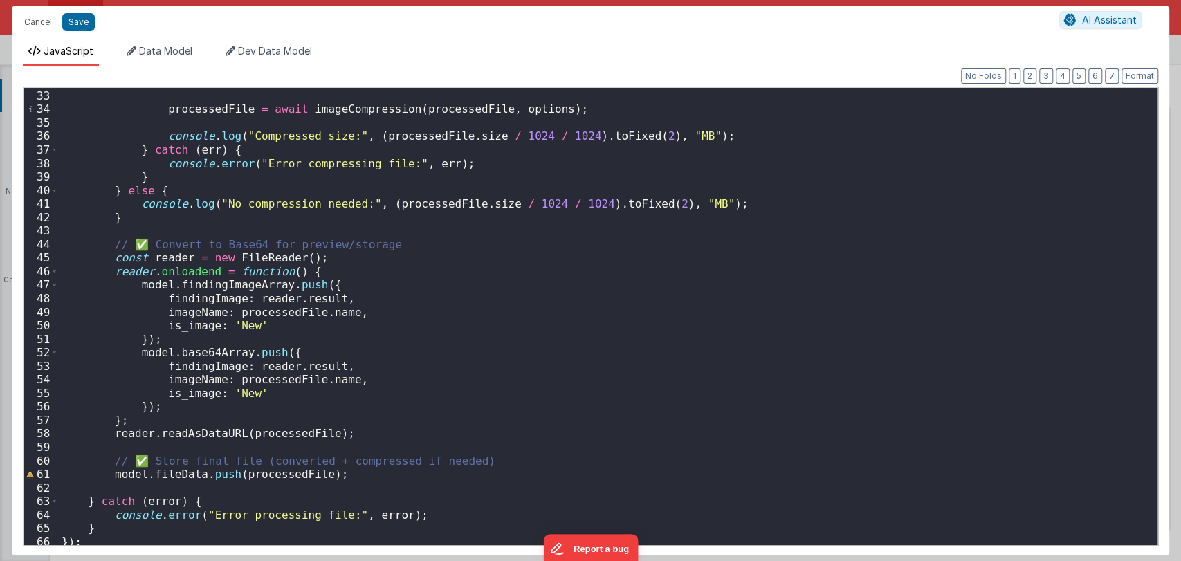
scroll to position [432, 0]
drag, startPoint x: 151, startPoint y: 244, endPoint x: 128, endPoint y: 240, distance: 23.2
click at [128, 240] on div "console . log ( "Original size:" , ( processedFile . size / 1024 / 1024 ) . toF…" at bounding box center [602, 317] width 1086 height 484
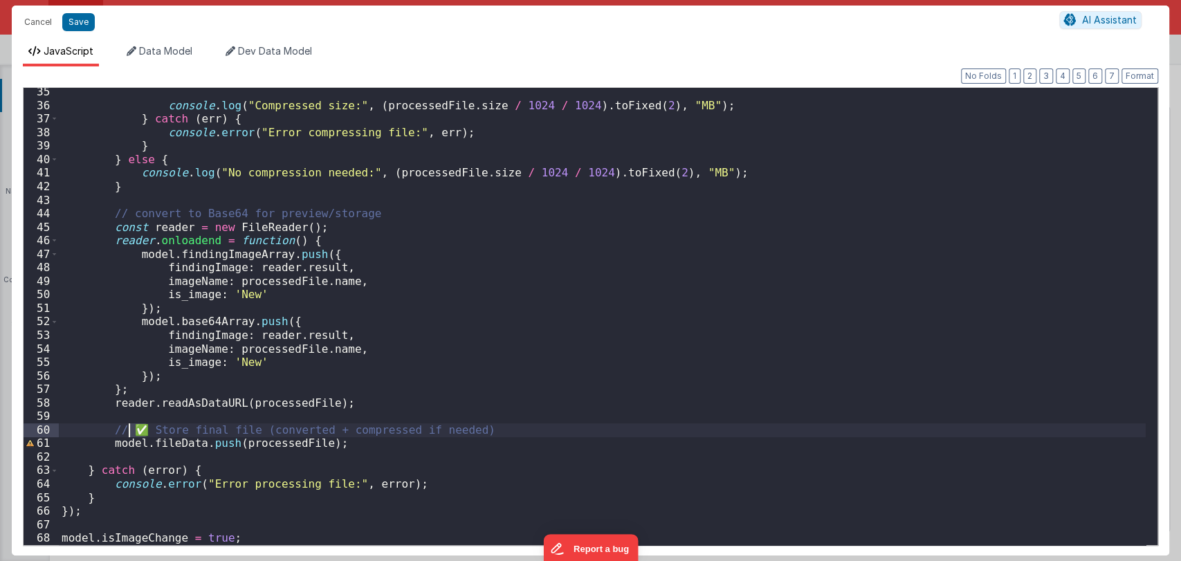
drag, startPoint x: 148, startPoint y: 433, endPoint x: 127, endPoint y: 427, distance: 21.5
click at [127, 427] on div "console . log ( "Compressed size:" , ( processedFile . size / 1024 / 1024 ) . t…" at bounding box center [602, 327] width 1086 height 484
click at [80, 27] on button "Save" at bounding box center [78, 22] width 33 height 18
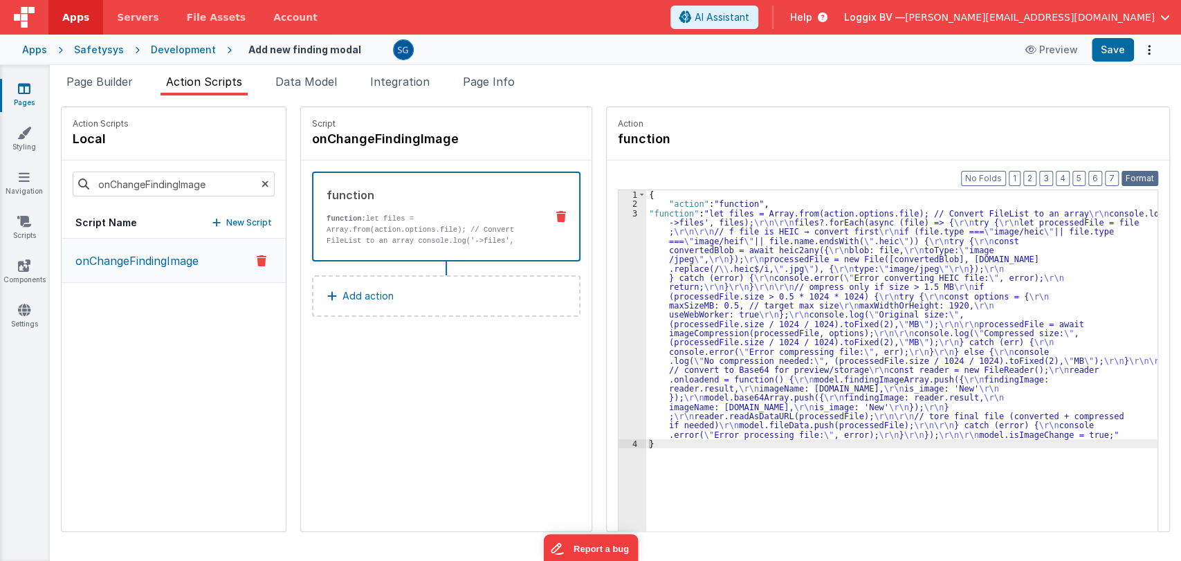
click at [1149, 175] on button "Format" at bounding box center [1139, 178] width 37 height 15
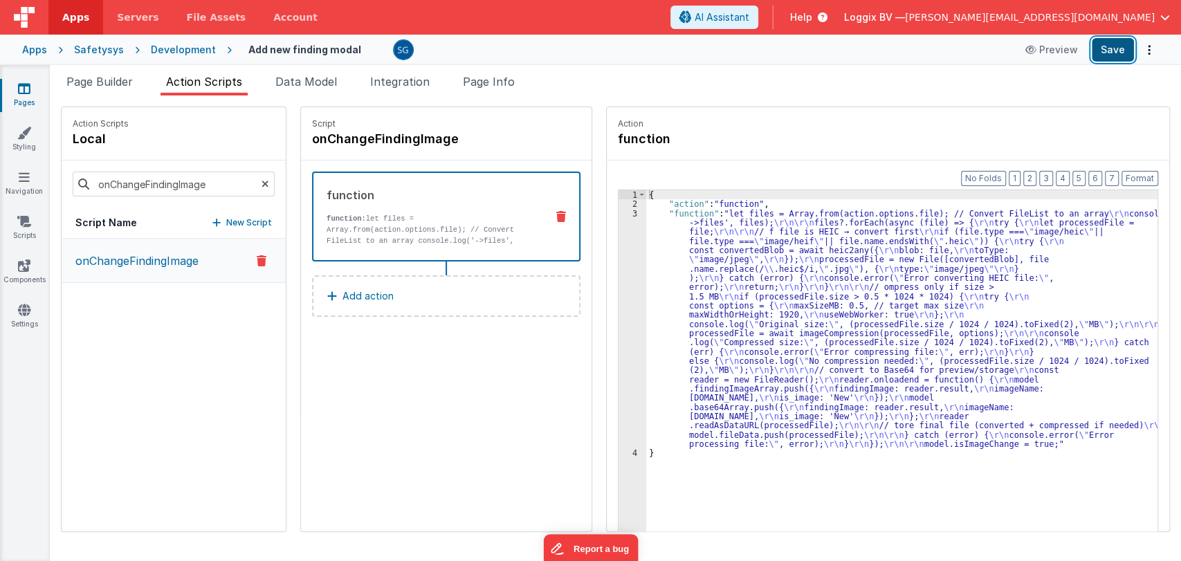
click at [1113, 53] on button "Save" at bounding box center [1112, 50] width 42 height 24
click at [618, 213] on div "3" at bounding box center [632, 329] width 28 height 240
click at [619, 213] on div "3" at bounding box center [632, 329] width 28 height 240
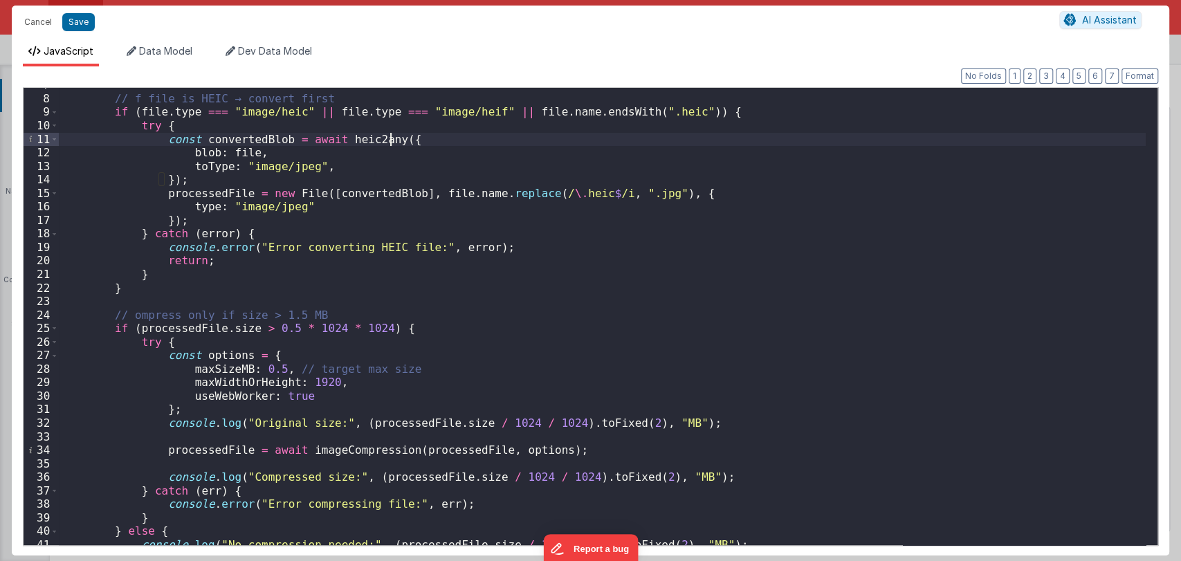
scroll to position [92, 0]
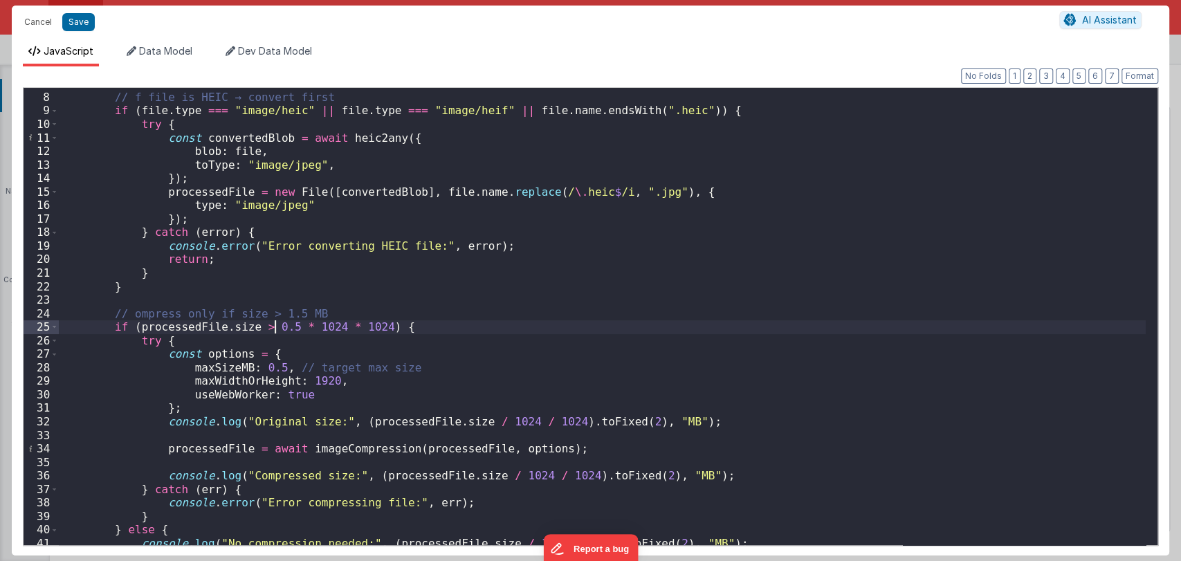
click at [277, 326] on div "// f file is HEIC → convert first if ( file . type === "image/heic" || file . t…" at bounding box center [602, 319] width 1086 height 484
click at [82, 21] on button "Save" at bounding box center [78, 22] width 33 height 18
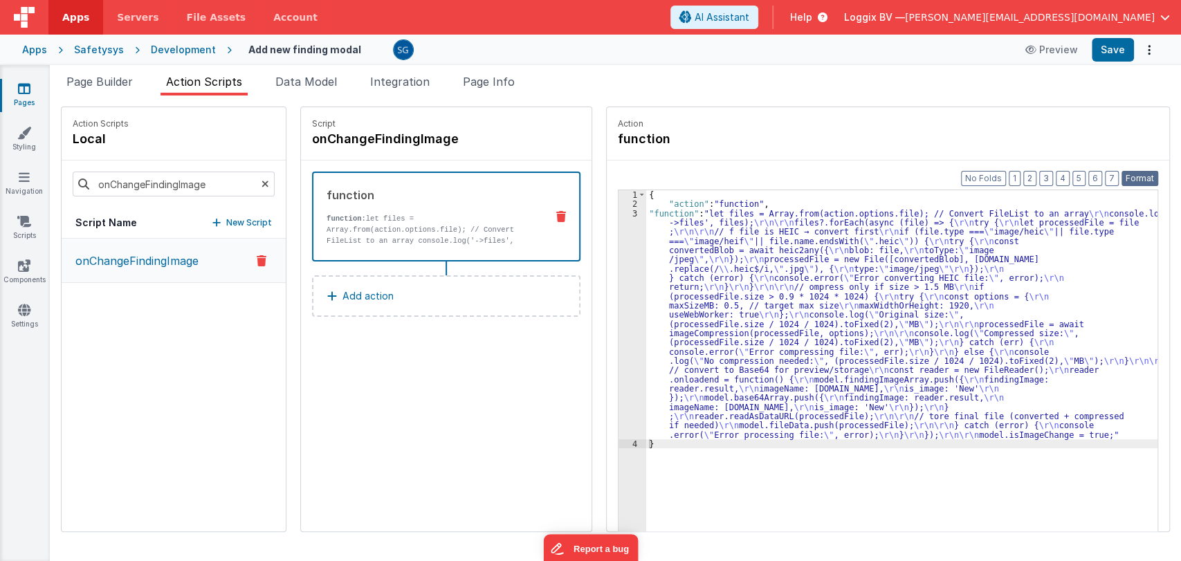
click at [1131, 178] on button "Format" at bounding box center [1139, 178] width 37 height 15
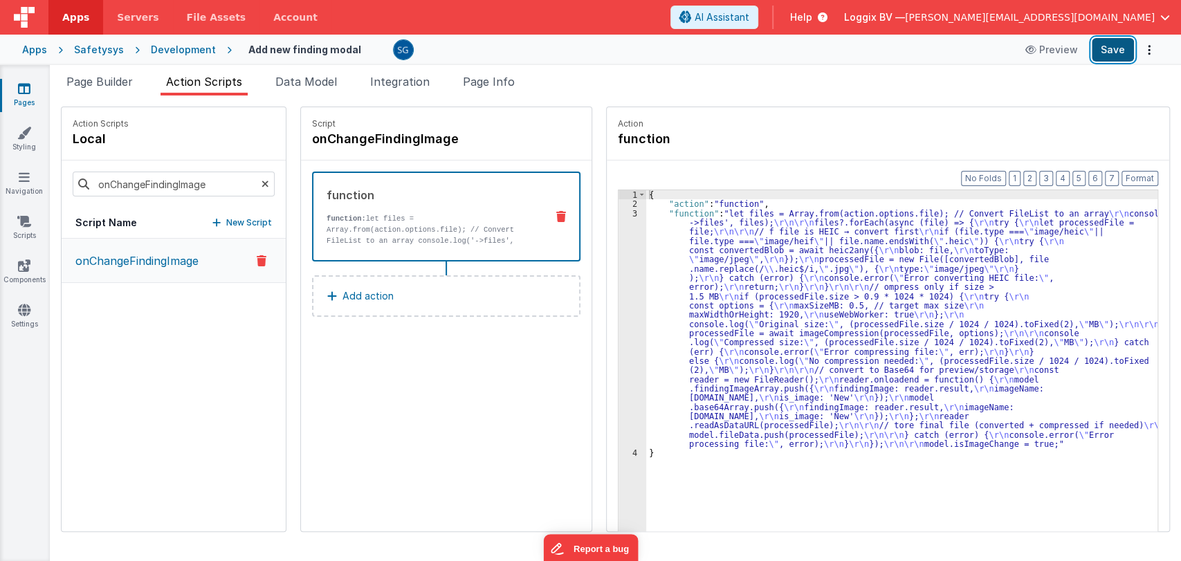
click at [1116, 57] on button "Save" at bounding box center [1112, 50] width 42 height 24
click at [620, 213] on div "3" at bounding box center [632, 329] width 28 height 240
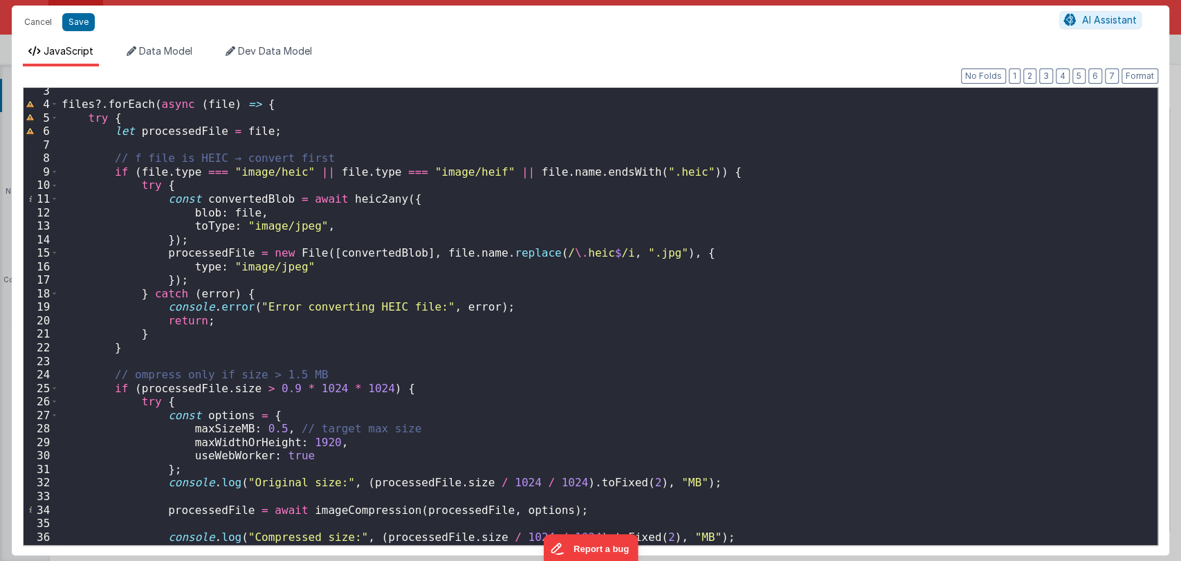
scroll to position [31, 0]
click at [269, 424] on div "files ?. forEach ( async ( file ) => { try { let processedFile = file ; // f fi…" at bounding box center [602, 326] width 1086 height 484
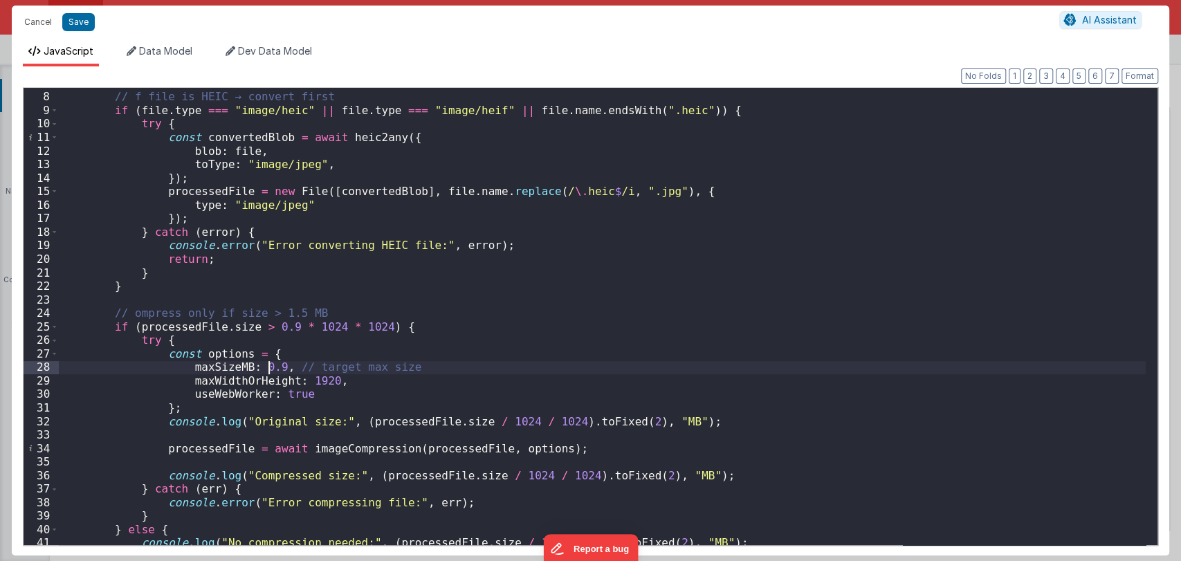
scroll to position [93, 0]
click at [75, 26] on button "Save" at bounding box center [78, 22] width 33 height 18
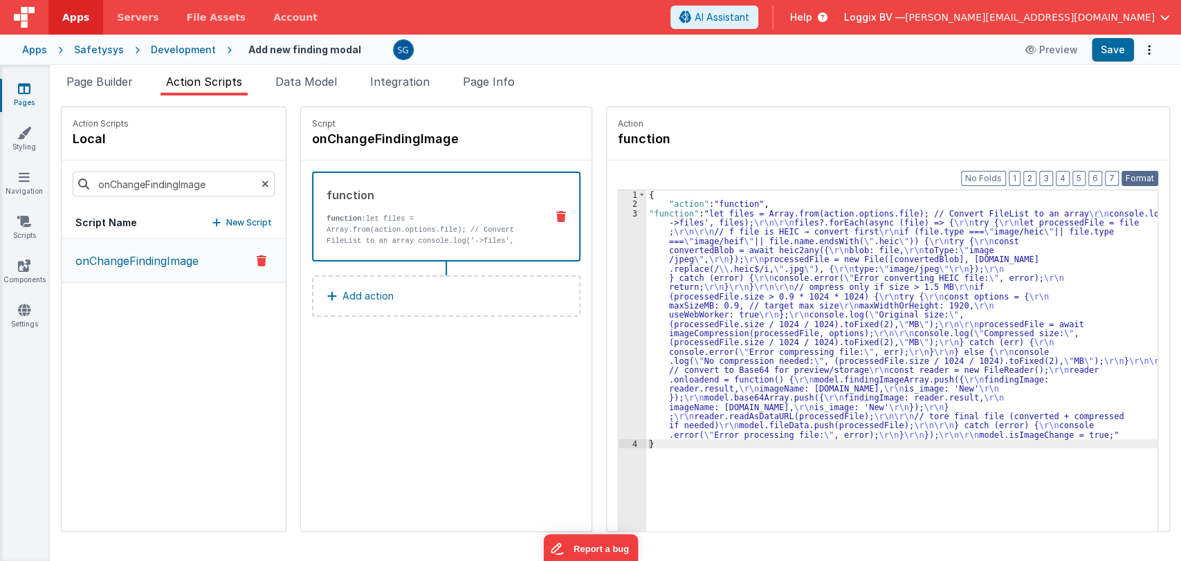
click at [1125, 182] on button "Format" at bounding box center [1139, 178] width 37 height 15
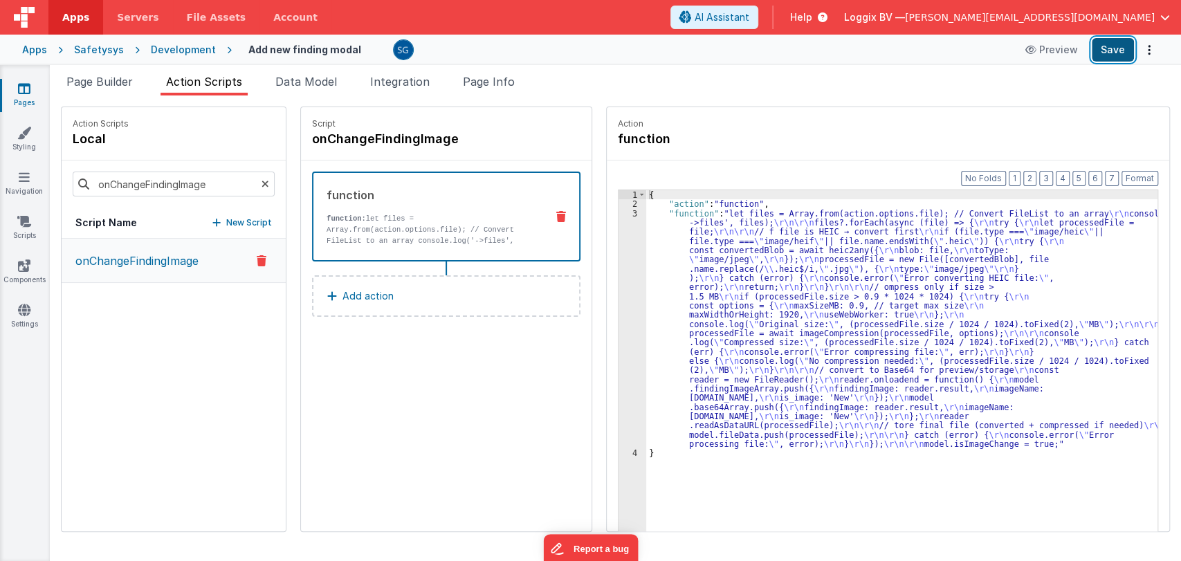
click at [1103, 55] on button "Save" at bounding box center [1112, 50] width 42 height 24
click at [728, 234] on div "{ "action" : "function" , "function" : "let files = Array.from(action.options.f…" at bounding box center [908, 391] width 525 height 403
click at [618, 212] on div "3" at bounding box center [632, 329] width 28 height 240
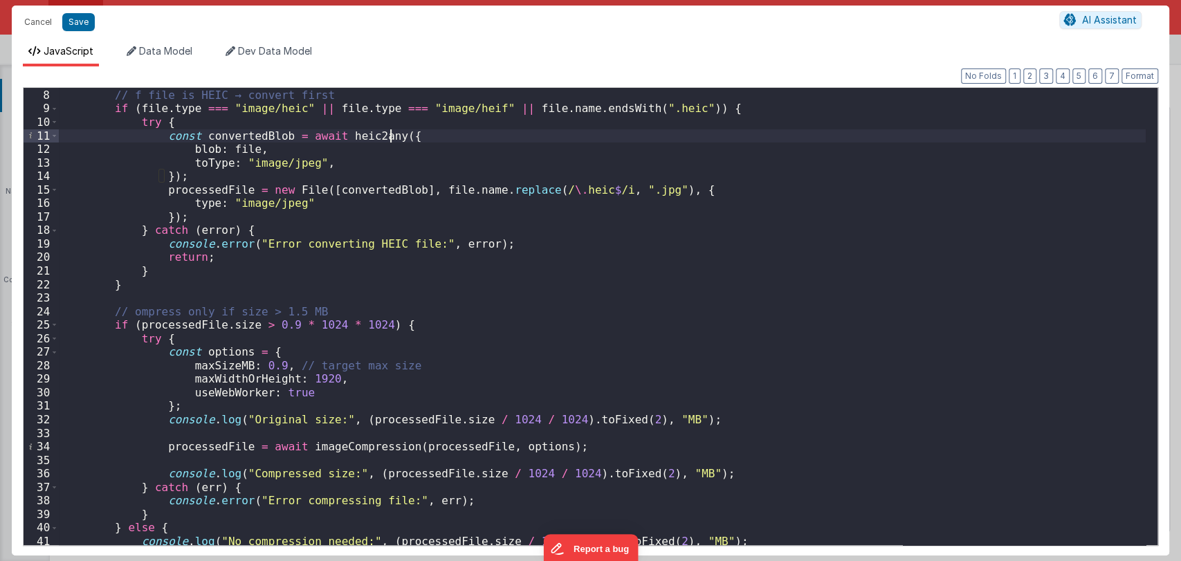
scroll to position [94, 0]
click at [314, 309] on div "// f file is HEIC → convert first if ( file . type === "image/heic" || file . t…" at bounding box center [602, 317] width 1086 height 484
click at [76, 15] on button "Save" at bounding box center [78, 22] width 33 height 18
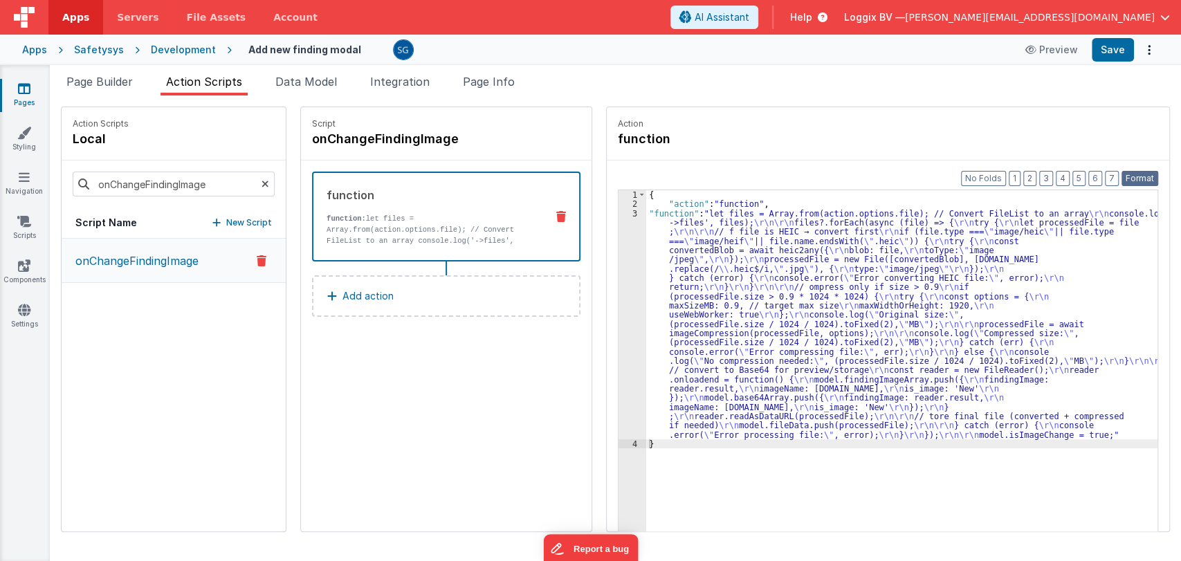
click at [1138, 179] on button "Format" at bounding box center [1139, 178] width 37 height 15
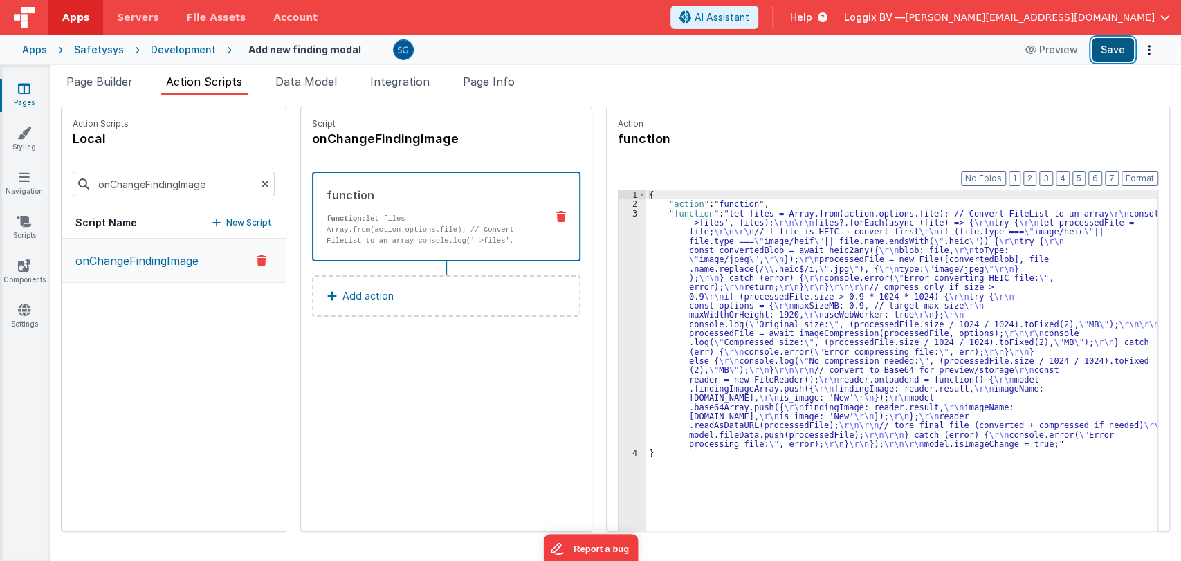
click at [1113, 57] on button "Save" at bounding box center [1112, 50] width 42 height 24
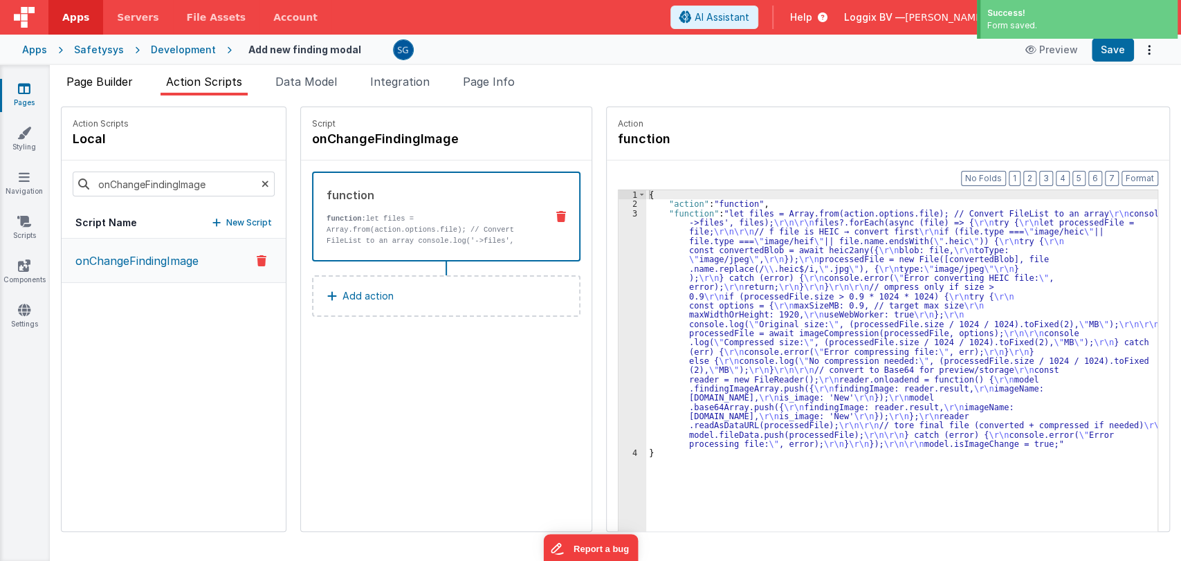
click at [110, 77] on span "Page Builder" at bounding box center [99, 82] width 66 height 14
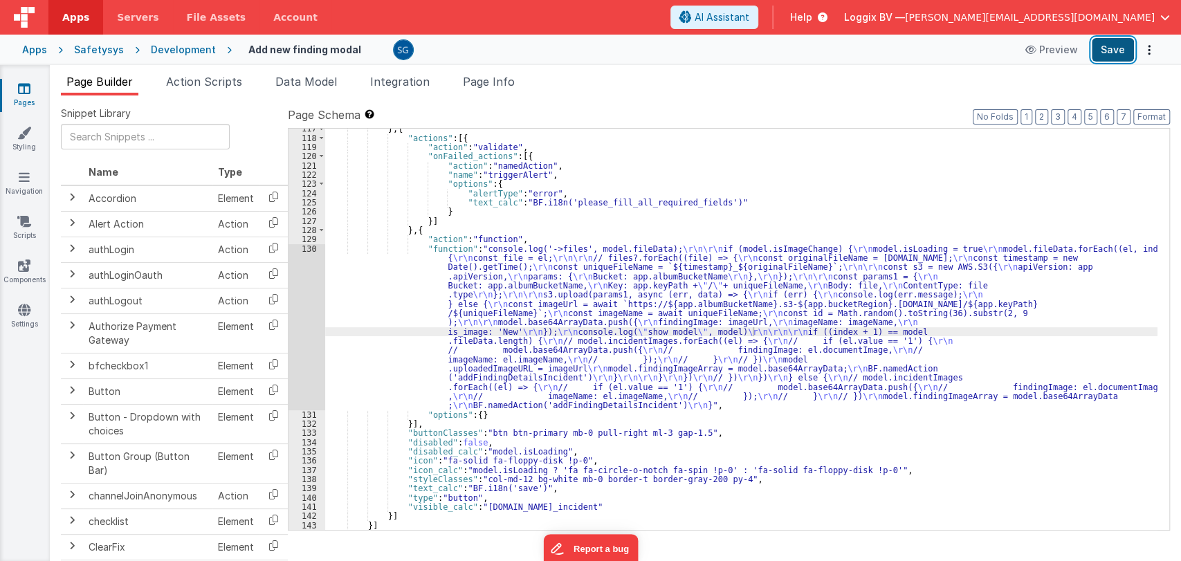
click at [1112, 59] on button "Save" at bounding box center [1112, 50] width 42 height 24
click at [492, 259] on div "} , { "actions" : [{ "action" : "validate" , "onFailed_actions" : [{ "action" :…" at bounding box center [741, 334] width 832 height 420
click at [183, 82] on span "Action Scripts" at bounding box center [204, 82] width 76 height 14
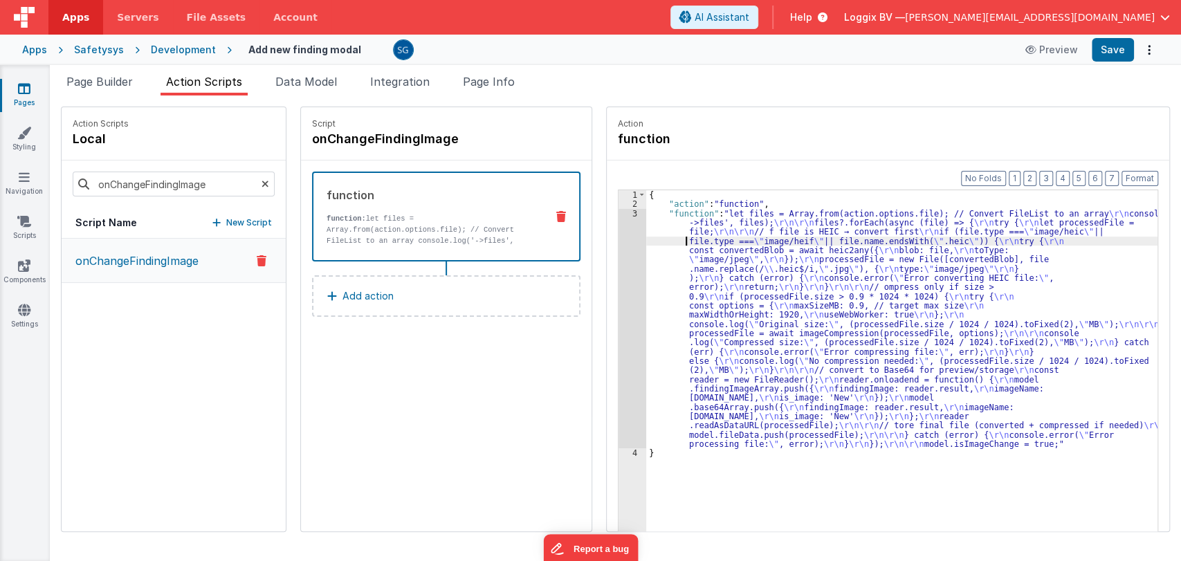
click at [661, 237] on div "{ "action" : "function" , "function" : "let files = Array.from(action.options.f…" at bounding box center [908, 391] width 525 height 403
click at [618, 214] on div "3" at bounding box center [632, 329] width 28 height 240
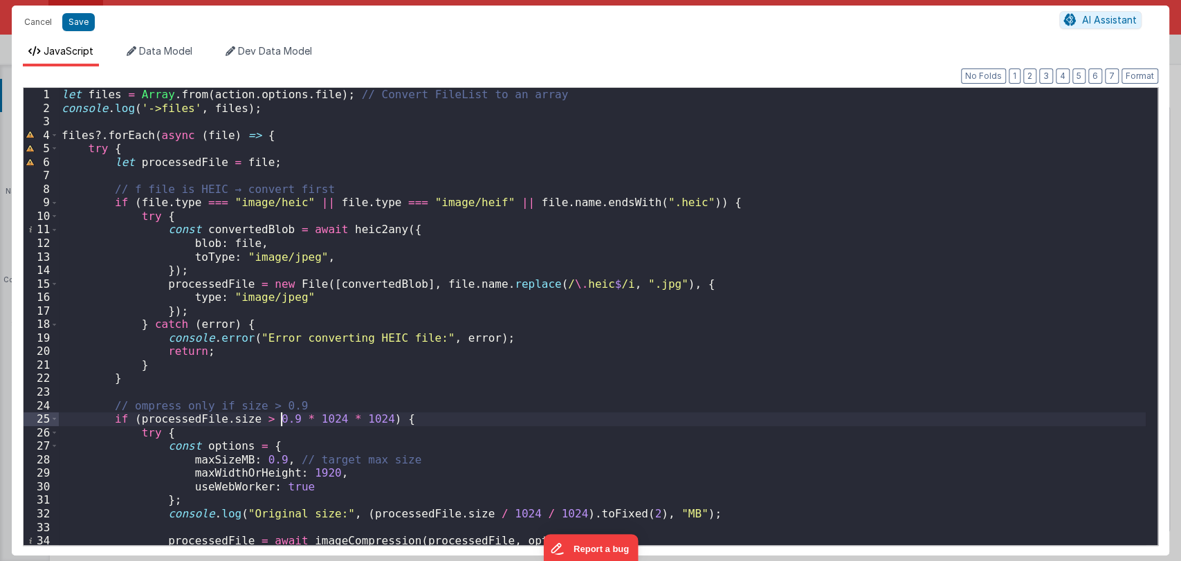
click at [282, 416] on div "let files = Array . from ( action . options . file ) ; // Convert FileList to a…" at bounding box center [602, 330] width 1086 height 484
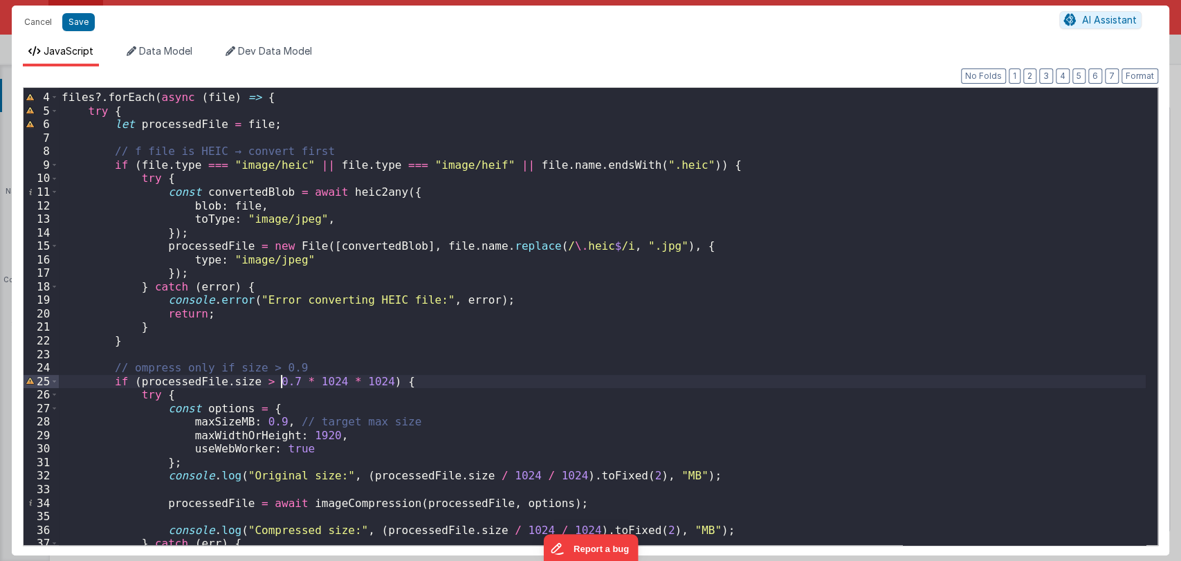
scroll to position [37, 0]
click at [267, 422] on div "files ?. forEach ( async ( file ) => { try { let processedFile = file ; // f fi…" at bounding box center [602, 319] width 1086 height 484
click at [299, 372] on div "files ?. forEach ( async ( file ) => { try { let processedFile = file ; // f fi…" at bounding box center [602, 319] width 1086 height 484
click at [73, 22] on button "Save" at bounding box center [78, 22] width 33 height 18
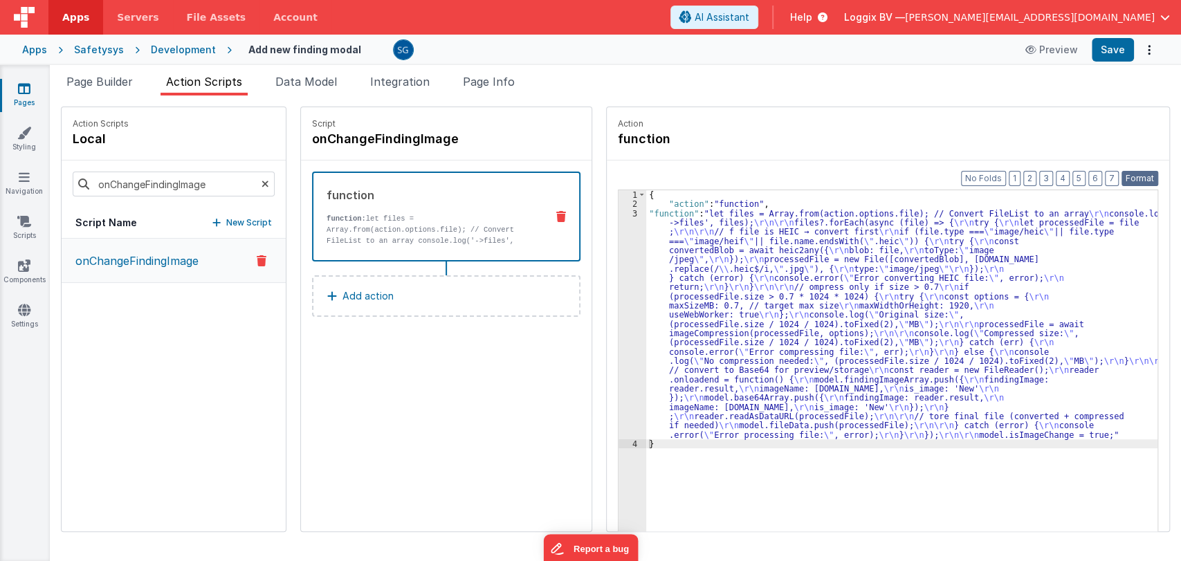
click at [1134, 178] on button "Format" at bounding box center [1139, 178] width 37 height 15
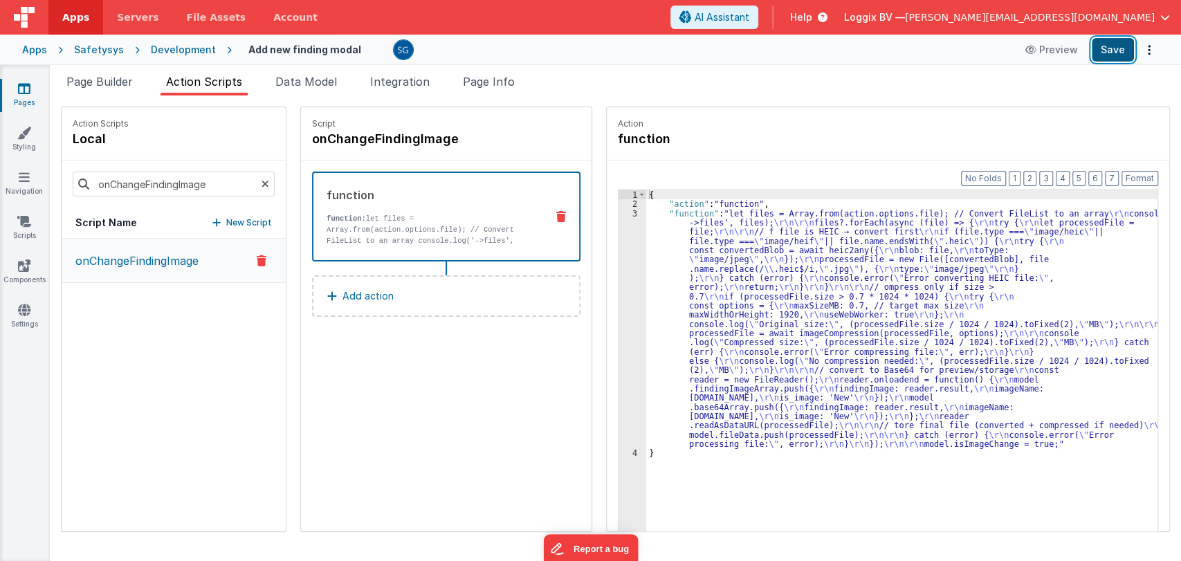
click at [1115, 52] on button "Save" at bounding box center [1112, 50] width 42 height 24
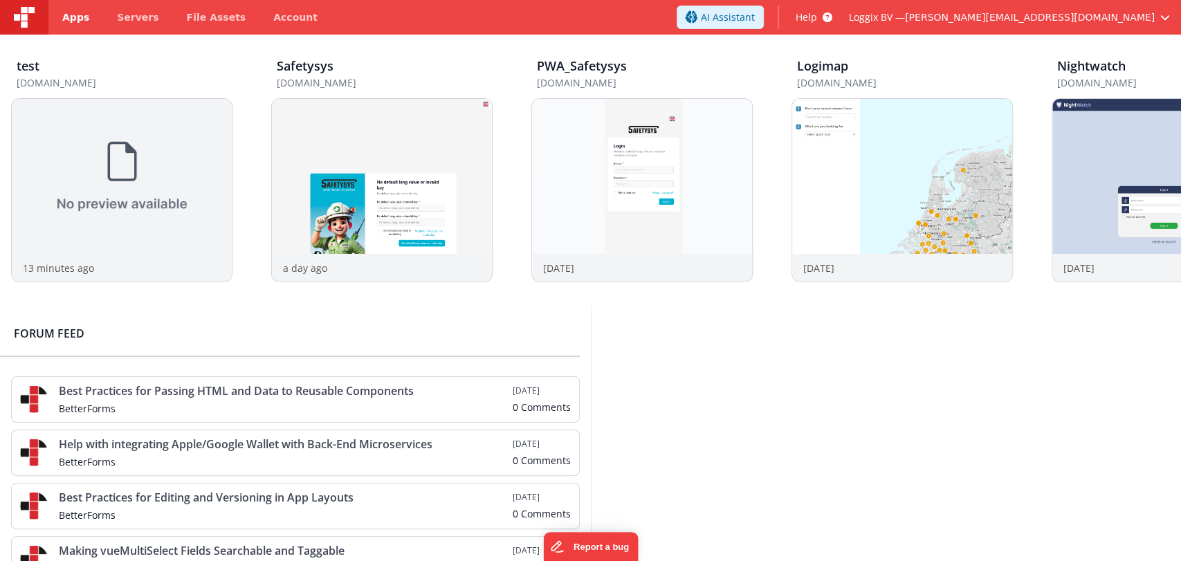
click at [68, 20] on span "Apps" at bounding box center [75, 17] width 27 height 14
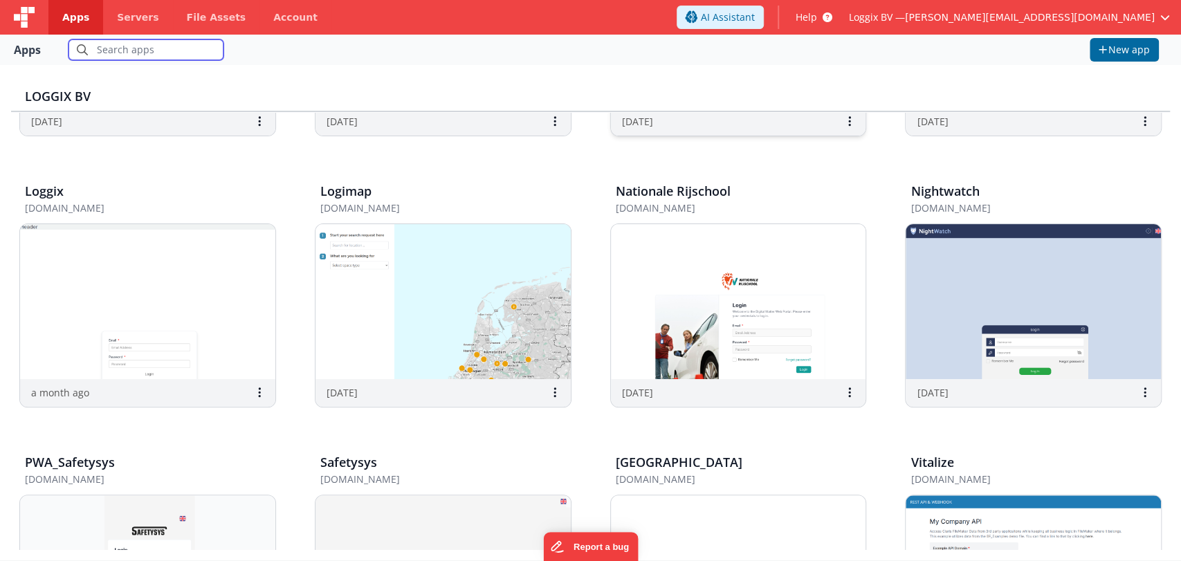
scroll to position [231, 0]
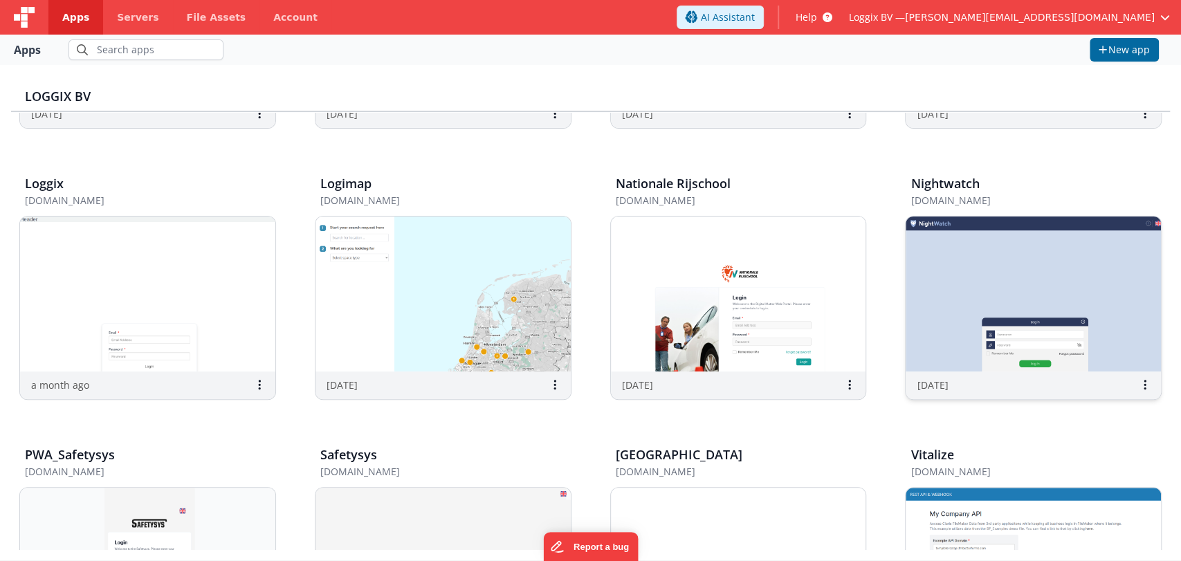
click at [965, 317] on img at bounding box center [1032, 293] width 255 height 155
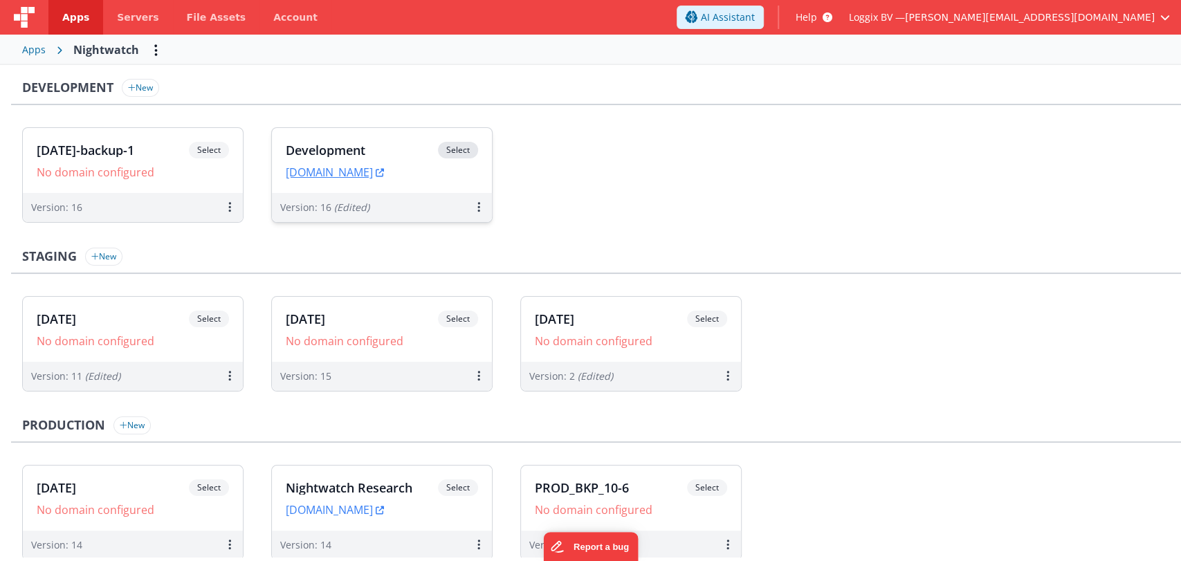
click at [353, 148] on h3 "Development" at bounding box center [362, 150] width 152 height 14
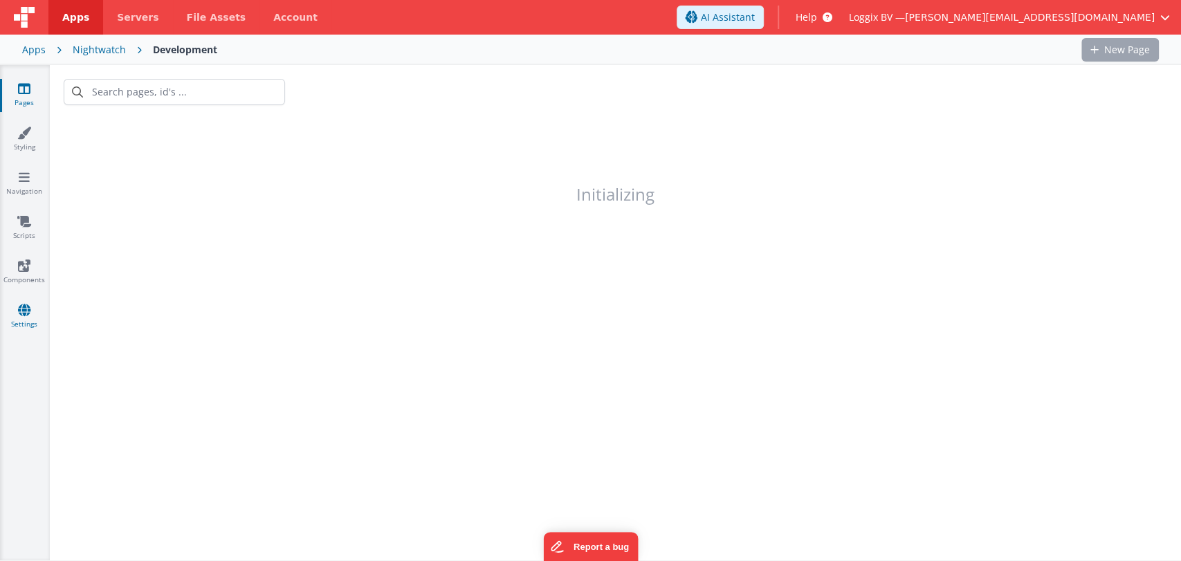
click at [11, 325] on link "Settings" at bounding box center [24, 317] width 50 height 28
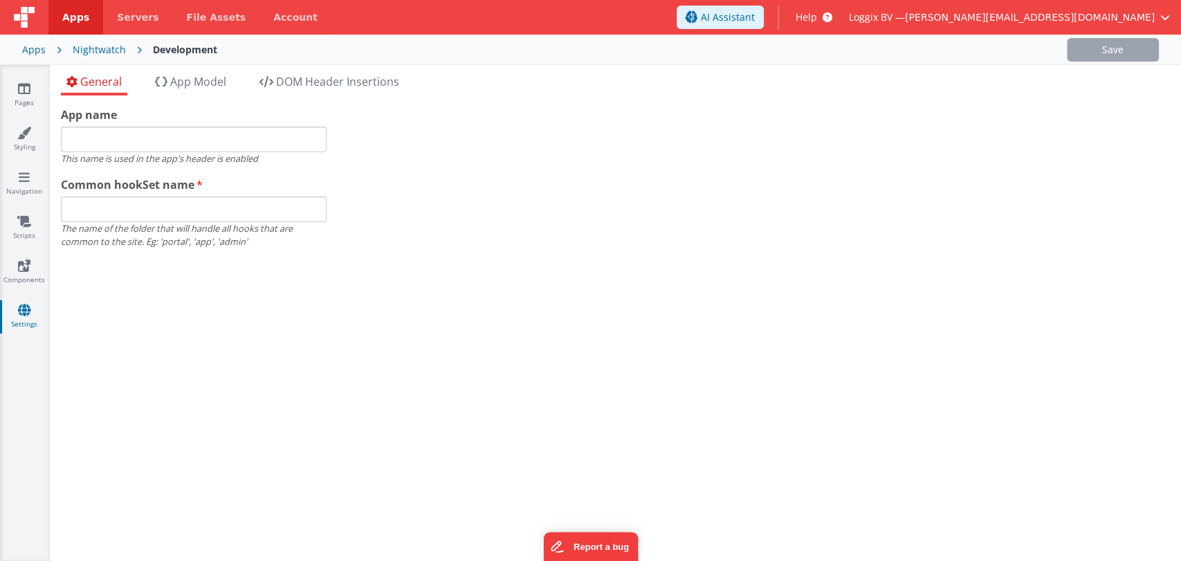
click at [288, 71] on div "General App Model DOM Header Insertions App name This name is used in the app's…" at bounding box center [615, 313] width 1131 height 496
type input "night"
click at [344, 80] on span "DOM Header Insertions" at bounding box center [337, 81] width 123 height 15
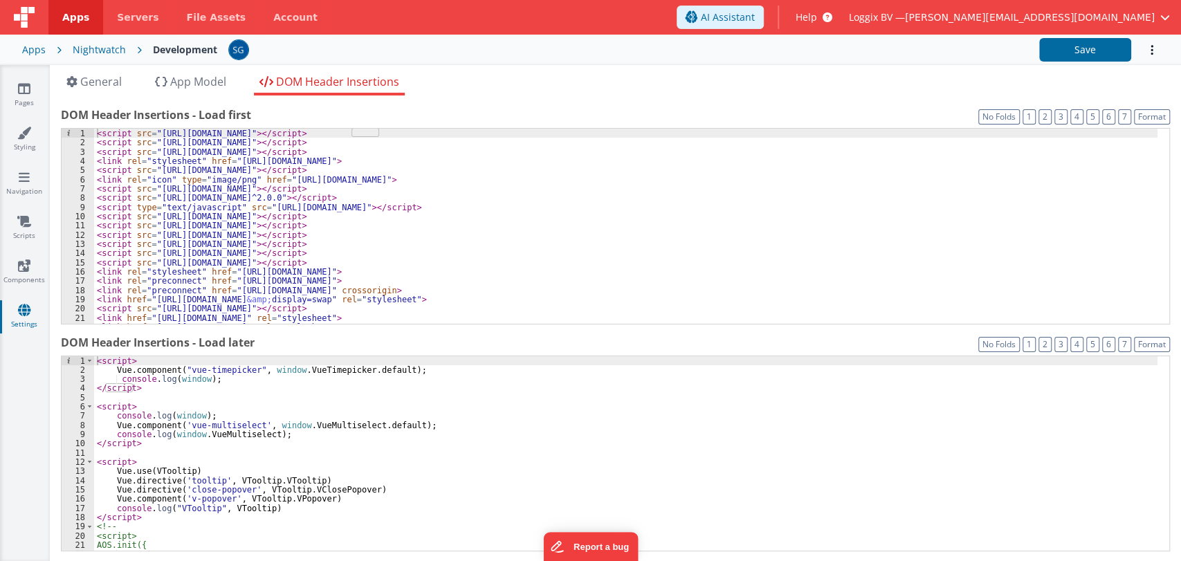
click at [617, 232] on div "< script src = "[URL][DOMAIN_NAME]" > </ script > < script src = "[URL][DOMAIN_…" at bounding box center [625, 236] width 1063 height 214
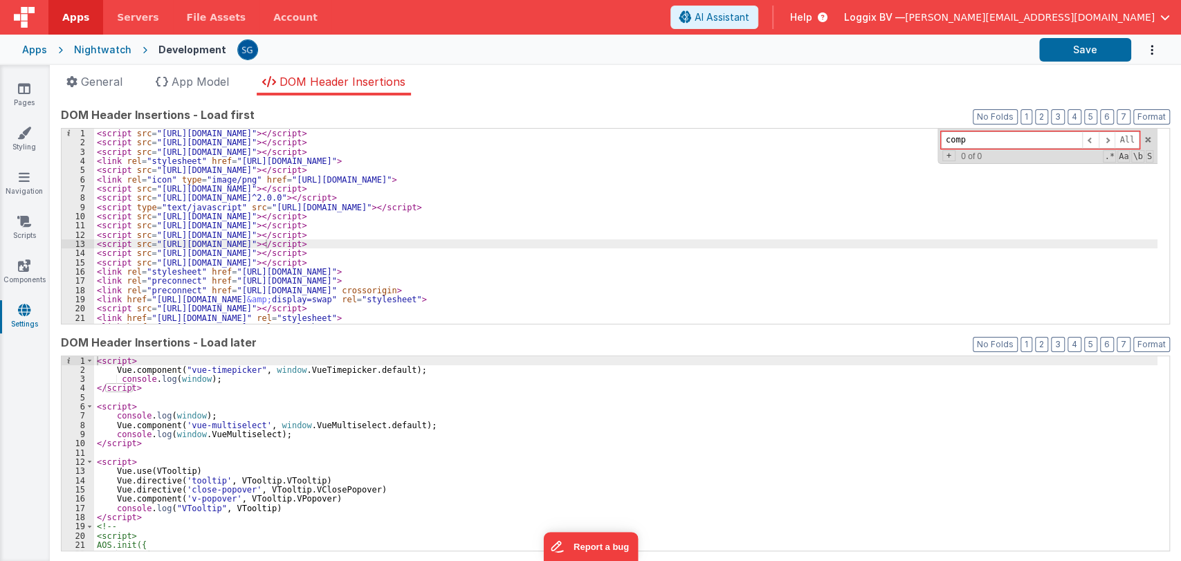
type input "compr"
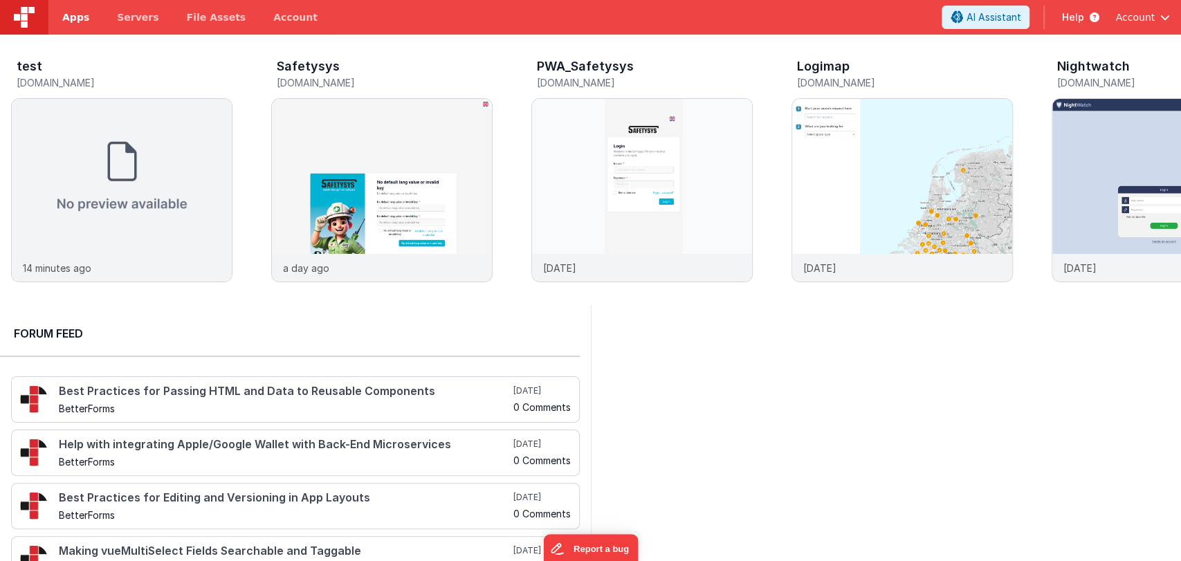
click at [73, 26] on link "Apps" at bounding box center [75, 17] width 55 height 35
click at [72, 21] on span "Apps" at bounding box center [75, 17] width 27 height 14
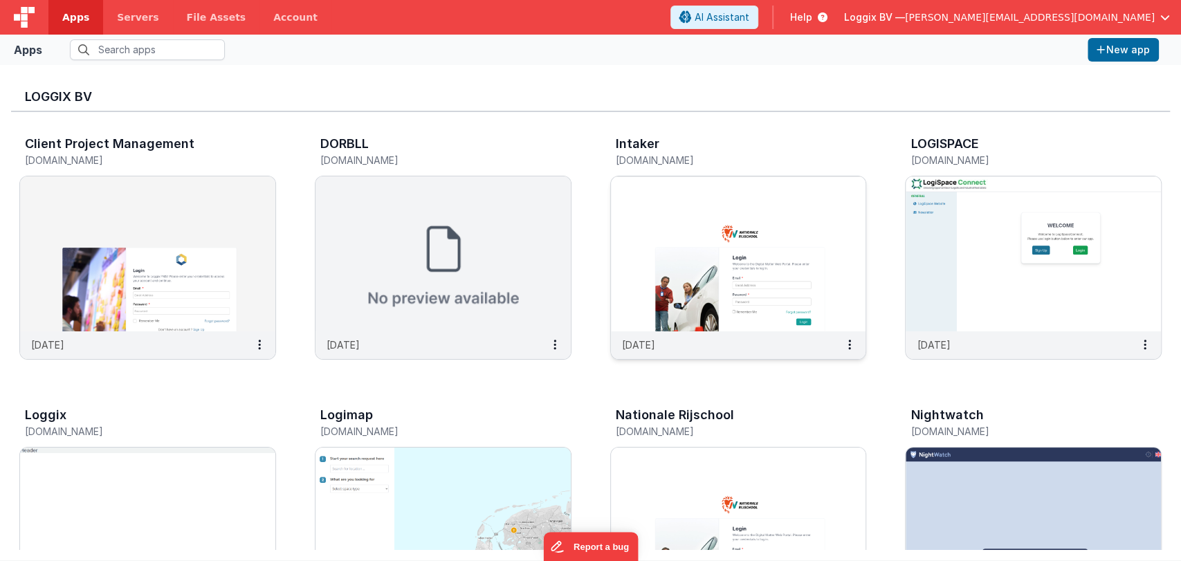
click at [724, 316] on img at bounding box center [738, 253] width 255 height 155
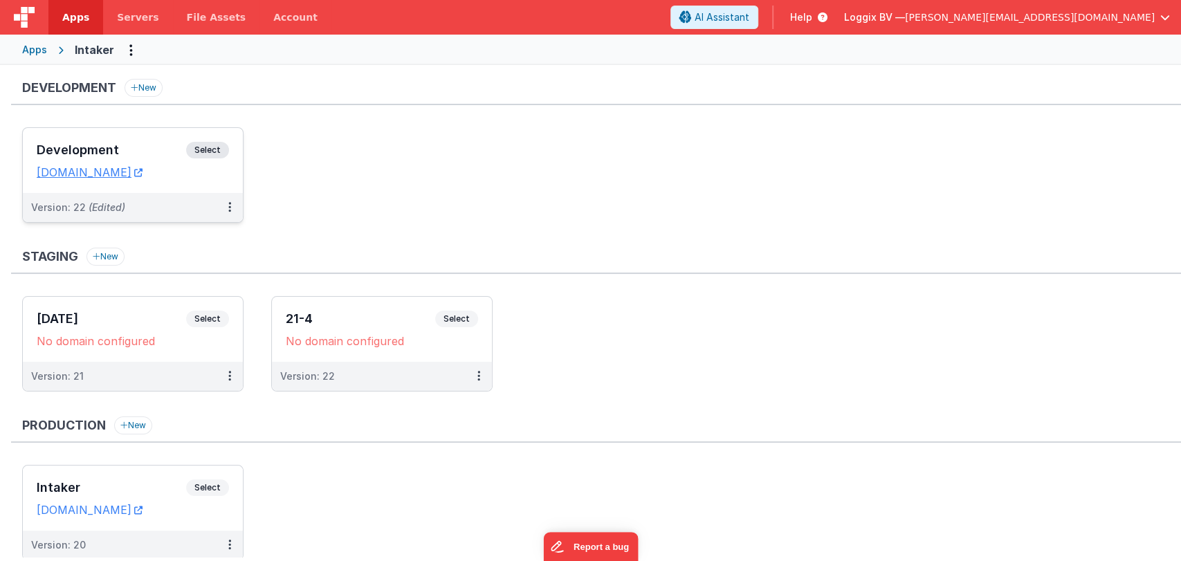
click at [139, 142] on div "Development Select" at bounding box center [133, 154] width 192 height 24
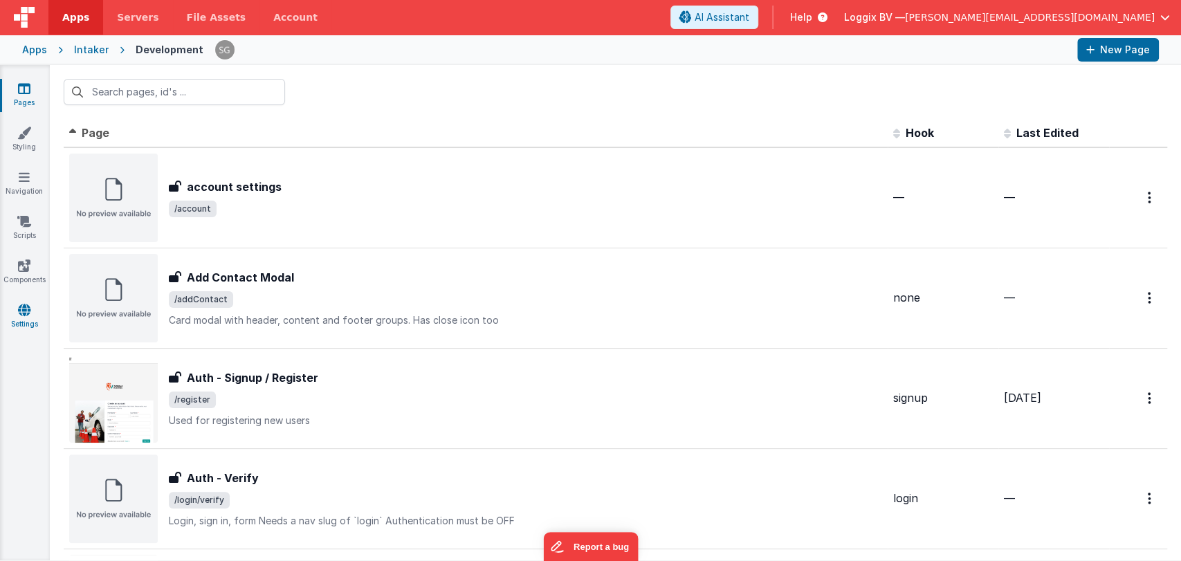
click at [21, 320] on link "Settings" at bounding box center [24, 317] width 50 height 28
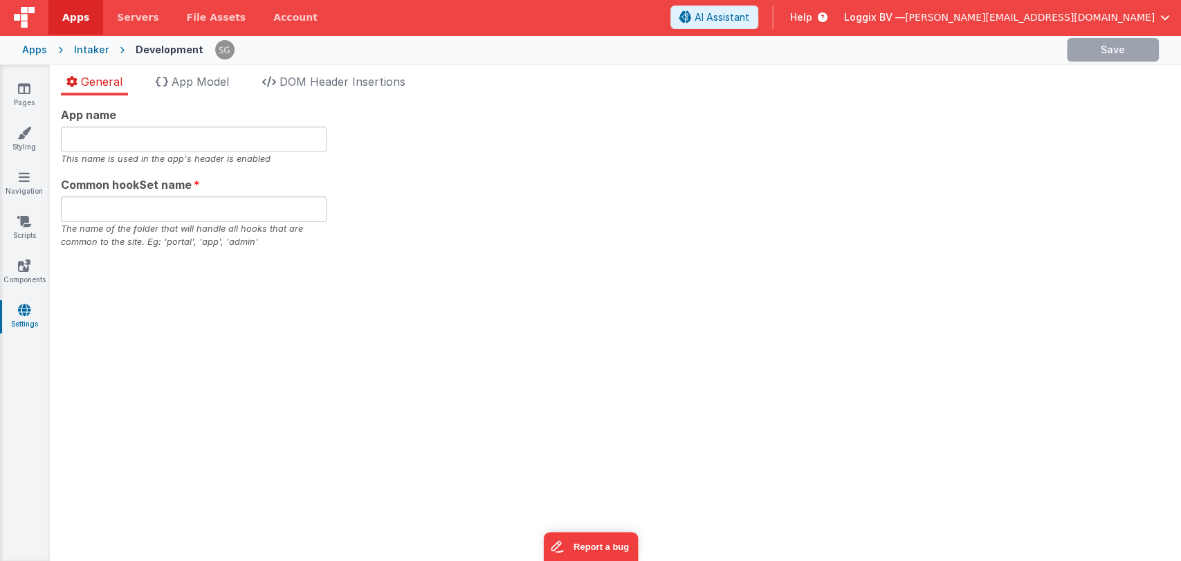
click at [21, 322] on link "Settings" at bounding box center [24, 317] width 50 height 28
type input "intaker"
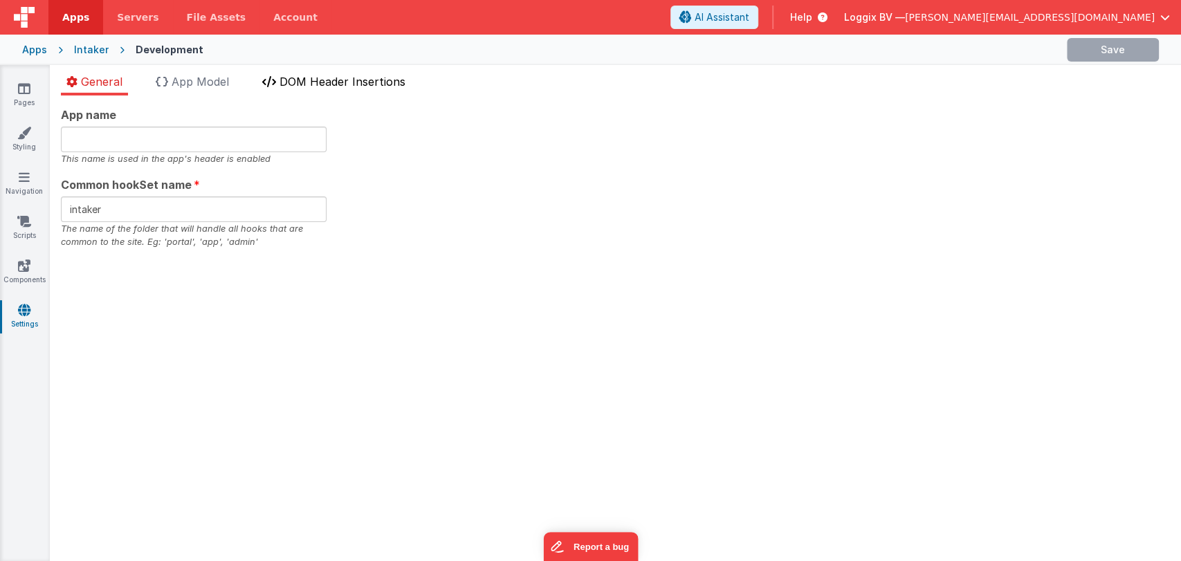
click at [350, 76] on span "DOM Header Insertions" at bounding box center [342, 82] width 126 height 14
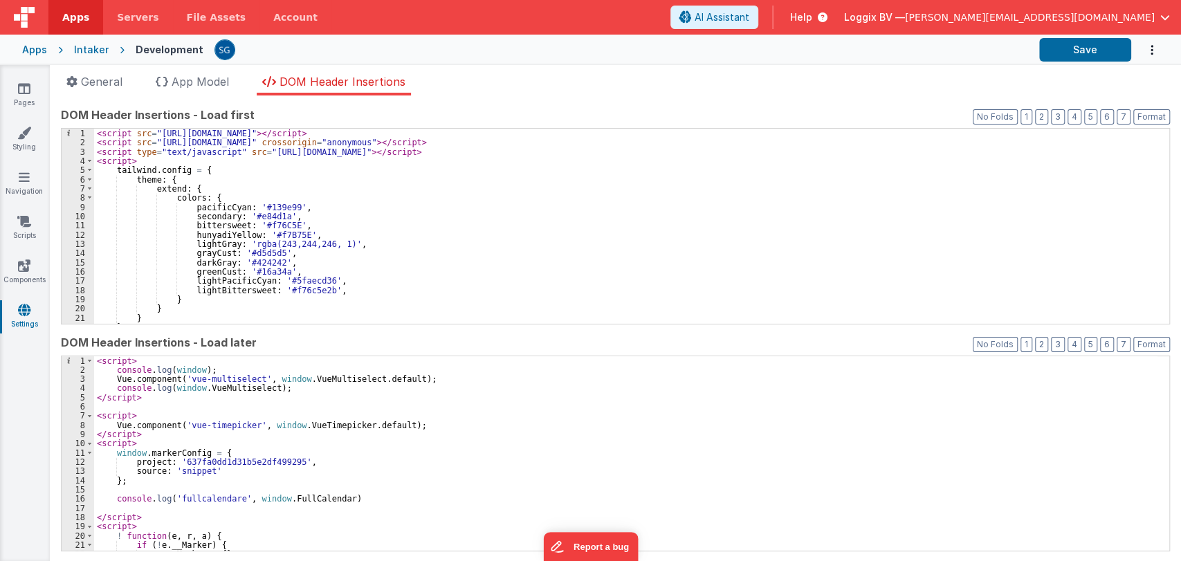
click at [517, 222] on div "< script src = "[URL][DOMAIN_NAME]" > </ script > < script src = "[URL][DOMAIN_…" at bounding box center [625, 236] width 1063 height 214
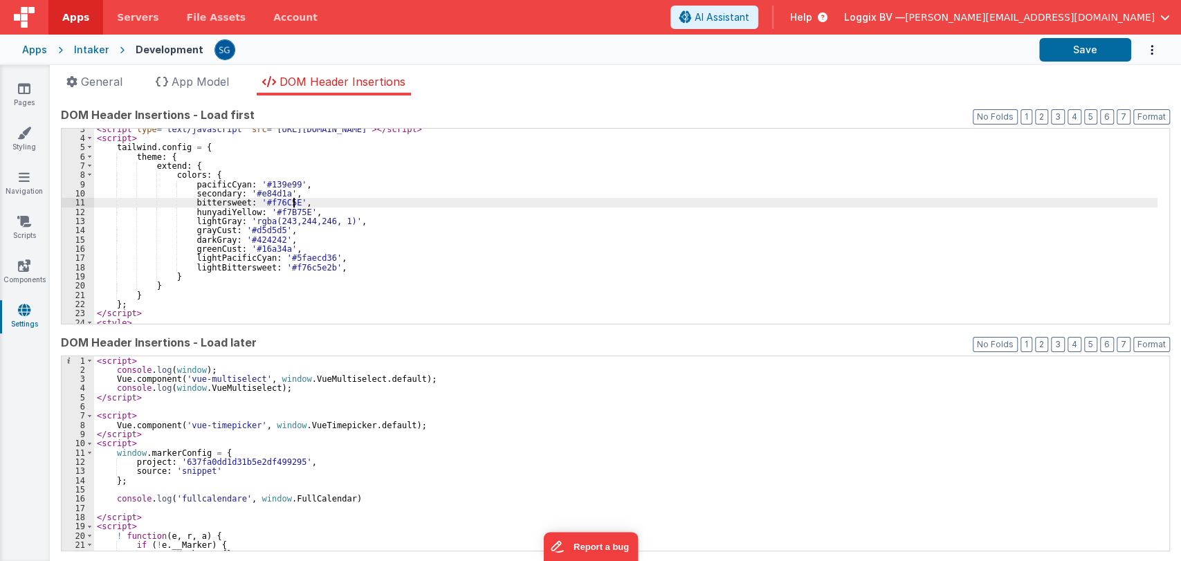
scroll to position [25, 0]
click at [517, 222] on div "< script type = "text/javascript" src = "[URL][DOMAIN_NAME]" > </ script > < sc…" at bounding box center [625, 229] width 1063 height 214
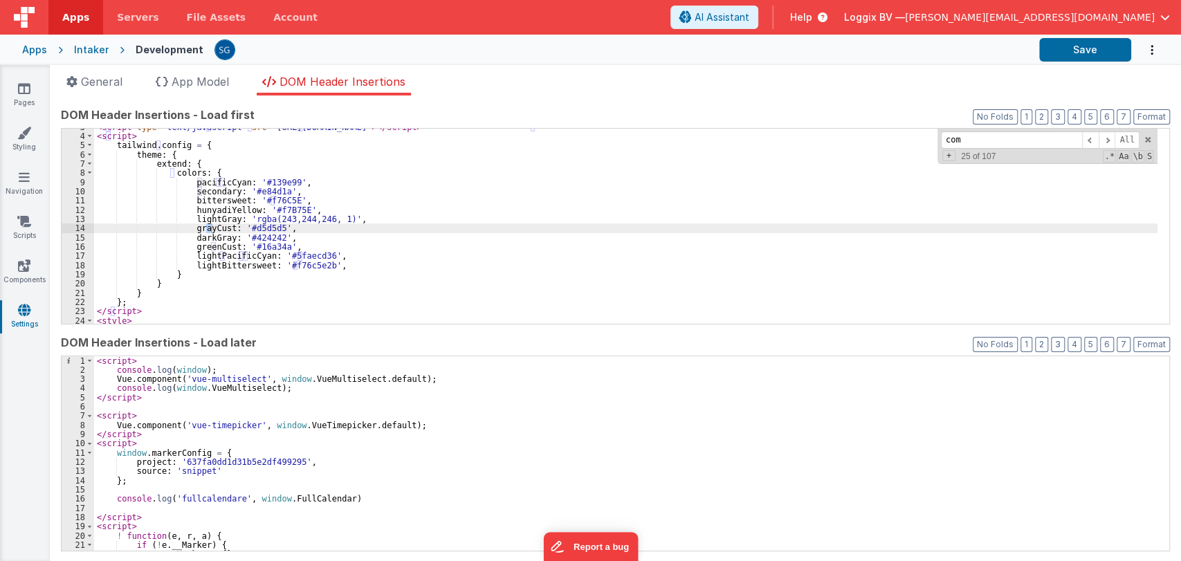
scroll to position [289, 0]
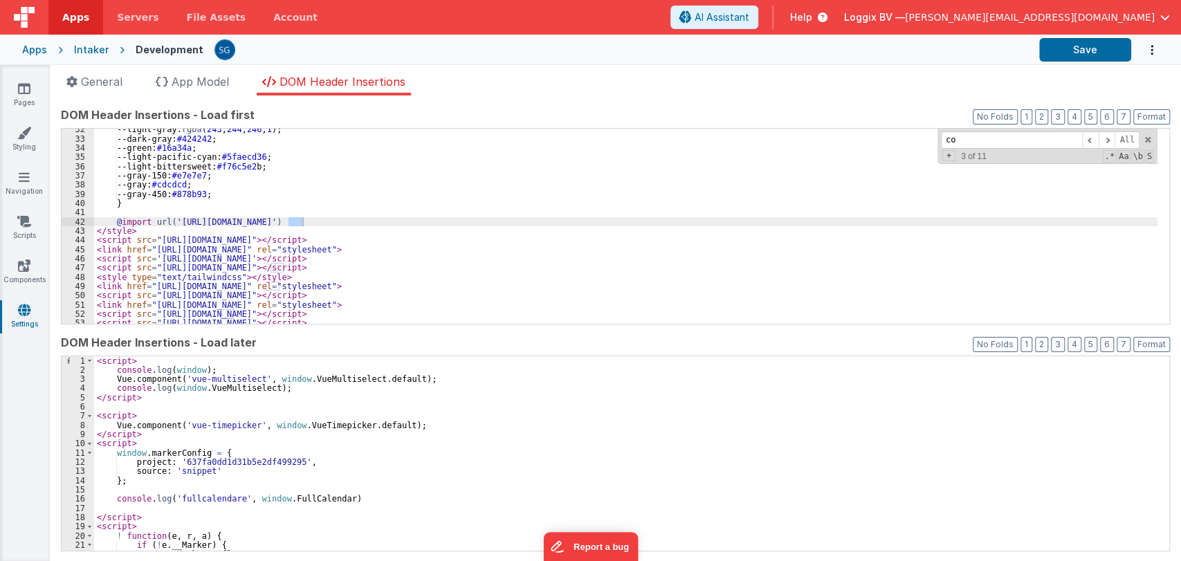
type input "c"
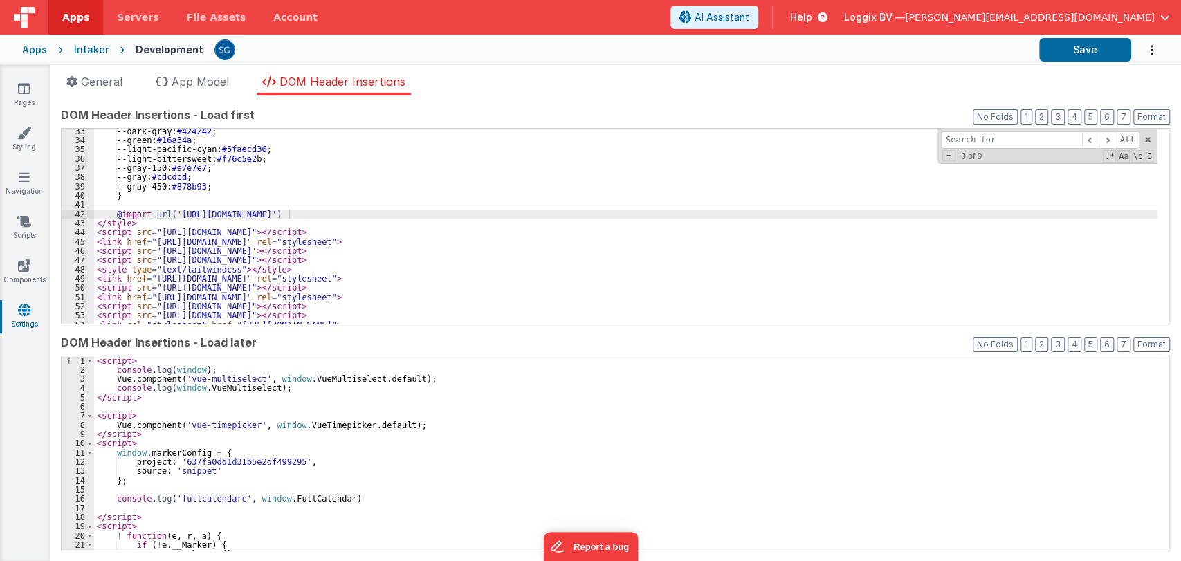
scroll to position [340, 0]
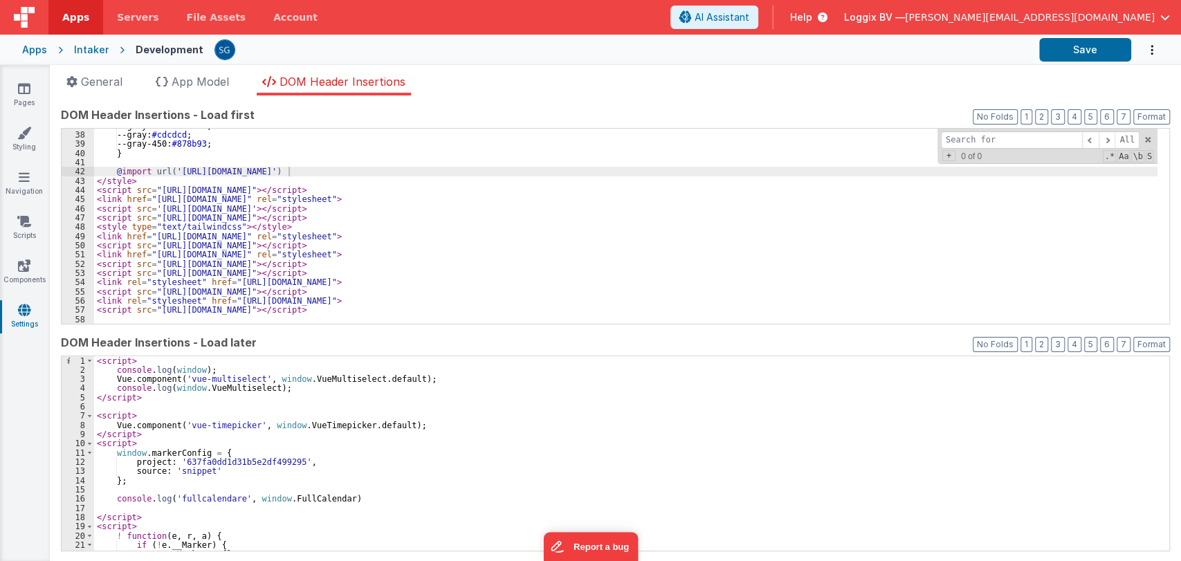
click at [954, 138] on input at bounding box center [1011, 139] width 141 height 17
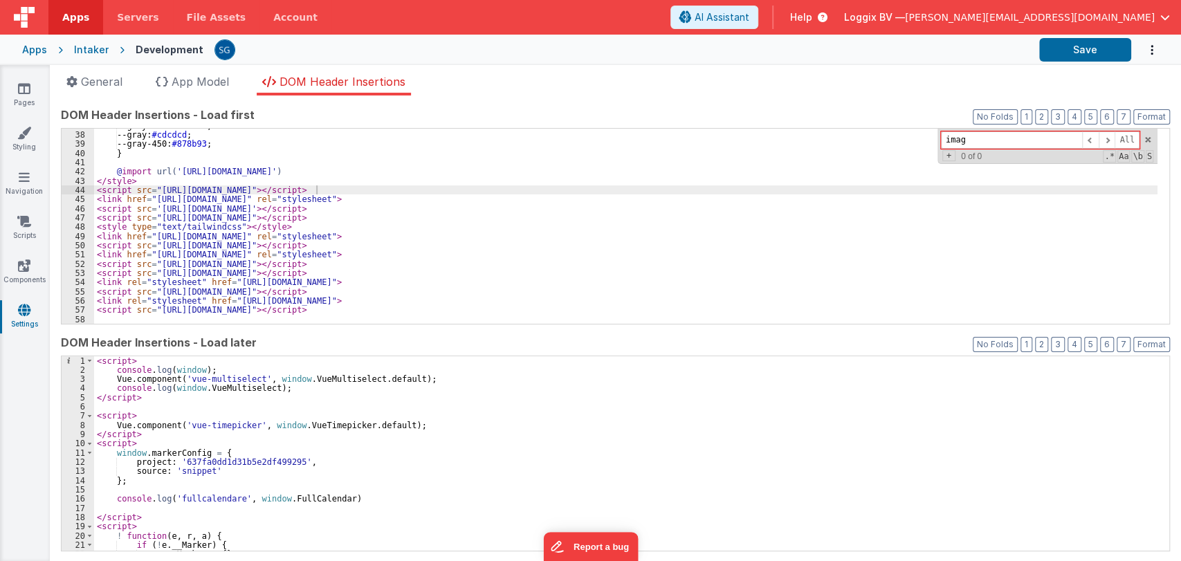
type input "image"
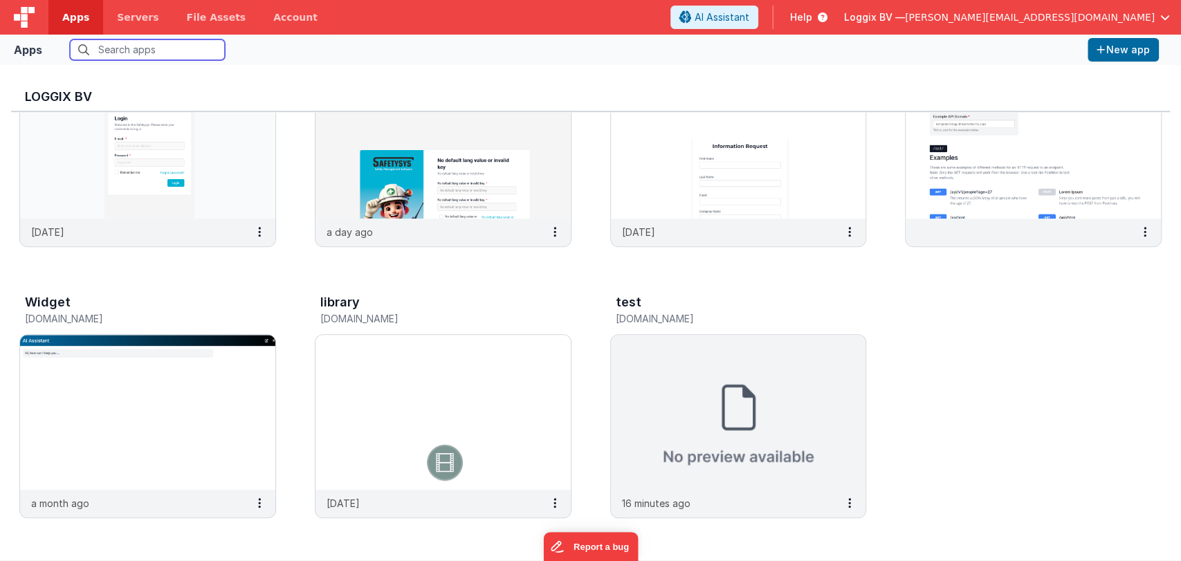
scroll to position [11, 0]
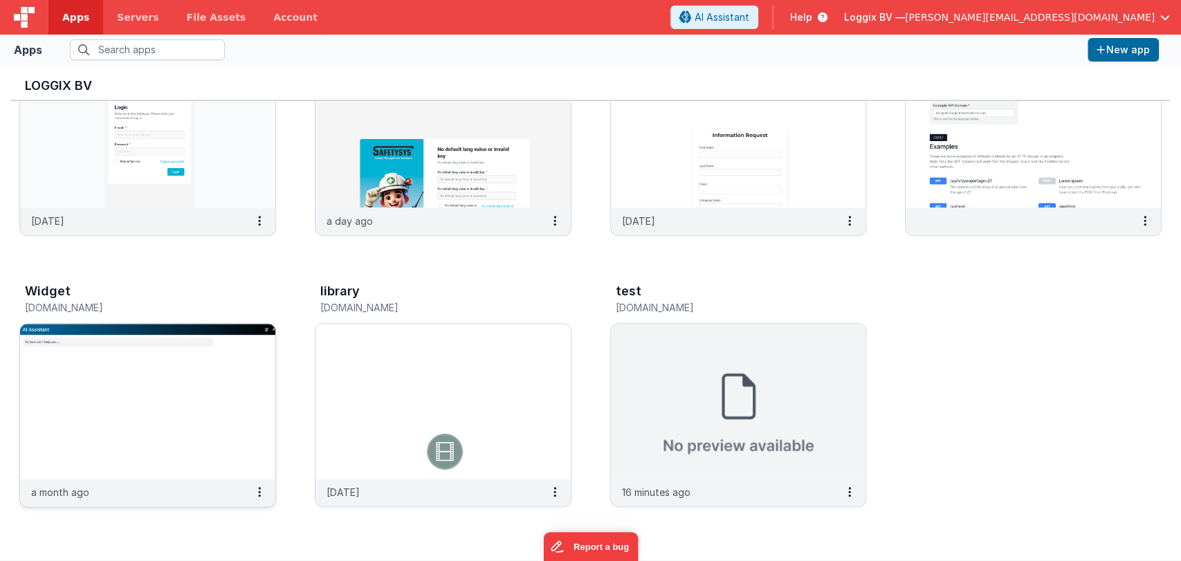
click at [98, 378] on img at bounding box center [147, 401] width 255 height 155
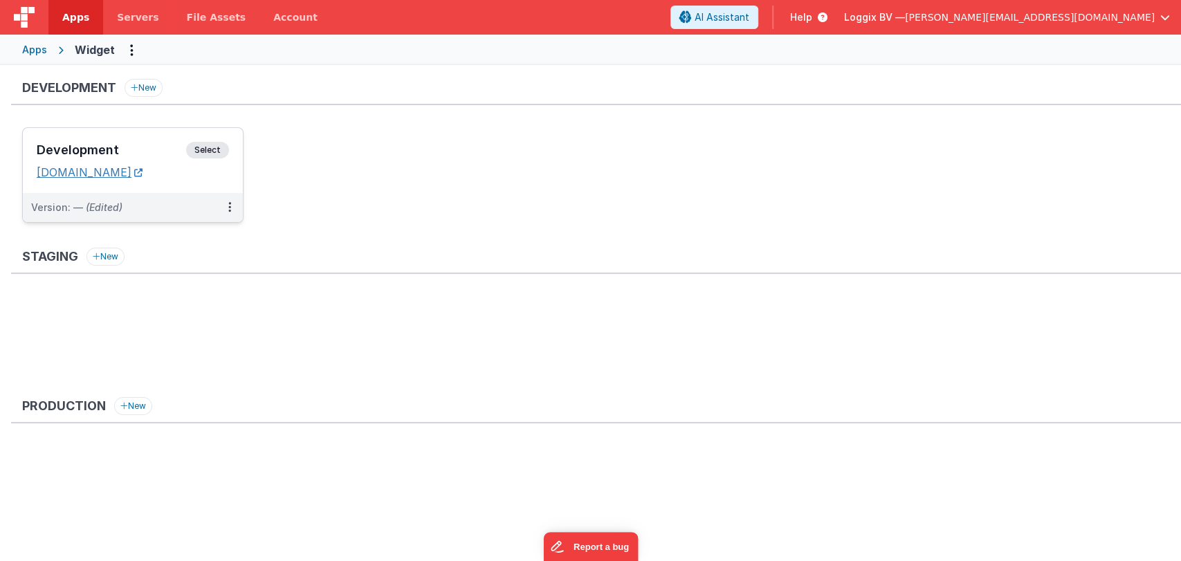
click at [142, 167] on link "[DOMAIN_NAME]" at bounding box center [90, 172] width 106 height 14
click at [100, 149] on h3 "Development" at bounding box center [111, 150] width 149 height 14
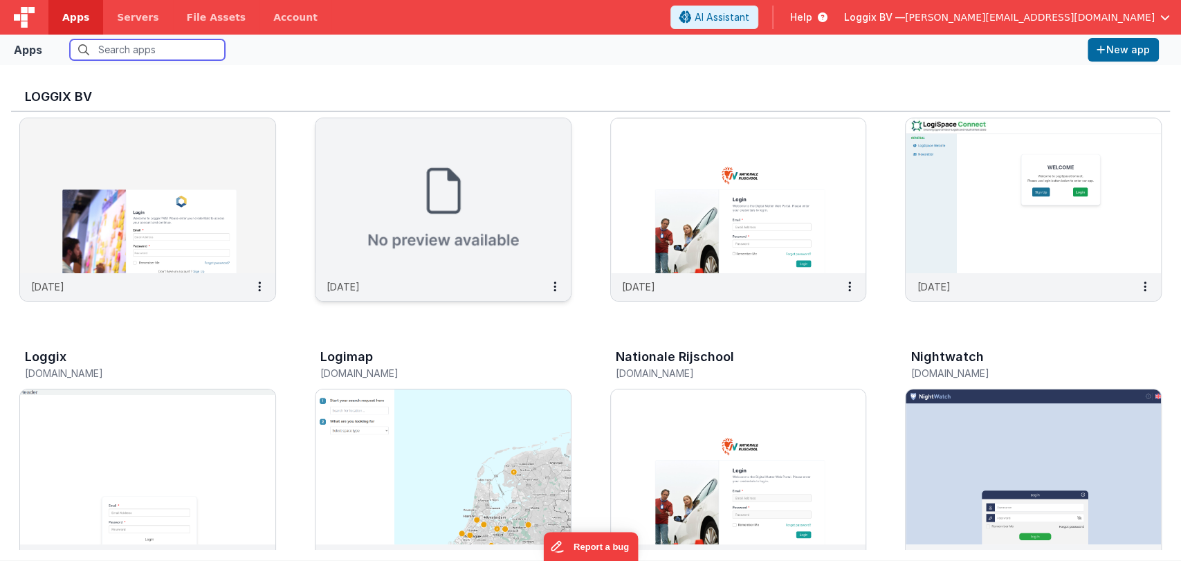
scroll to position [54, 0]
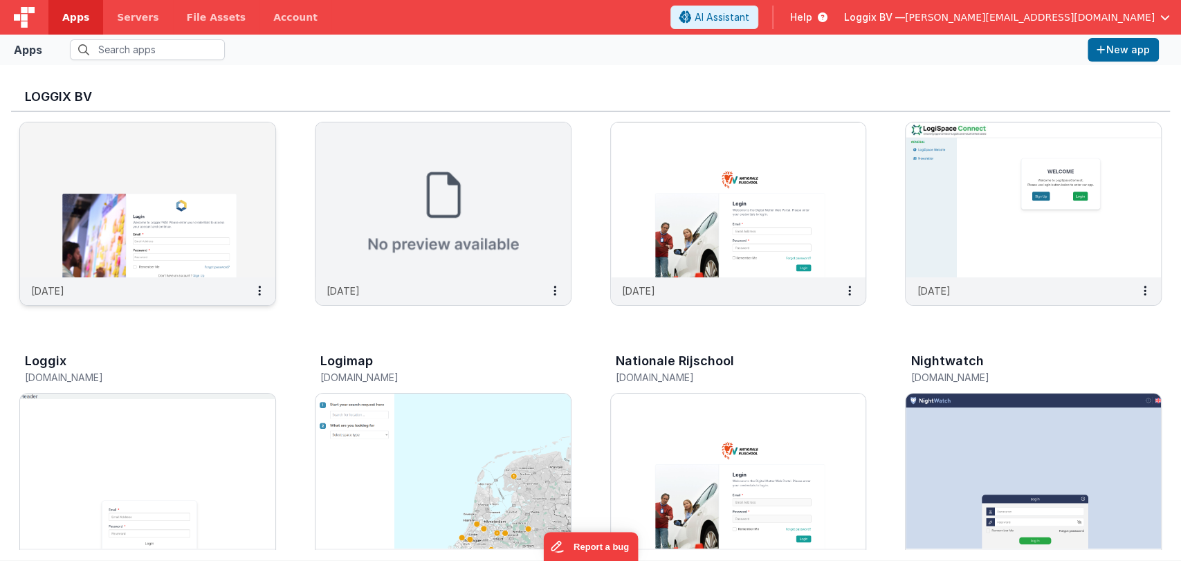
click at [210, 194] on img at bounding box center [147, 199] width 255 height 155
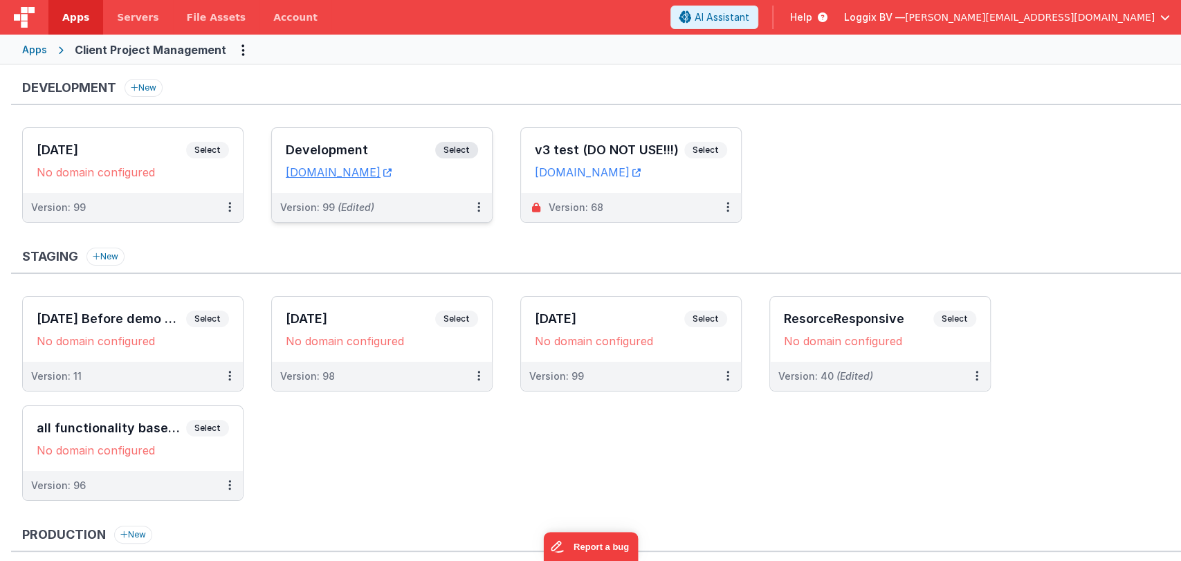
click at [382, 144] on h3 "Development" at bounding box center [360, 150] width 149 height 14
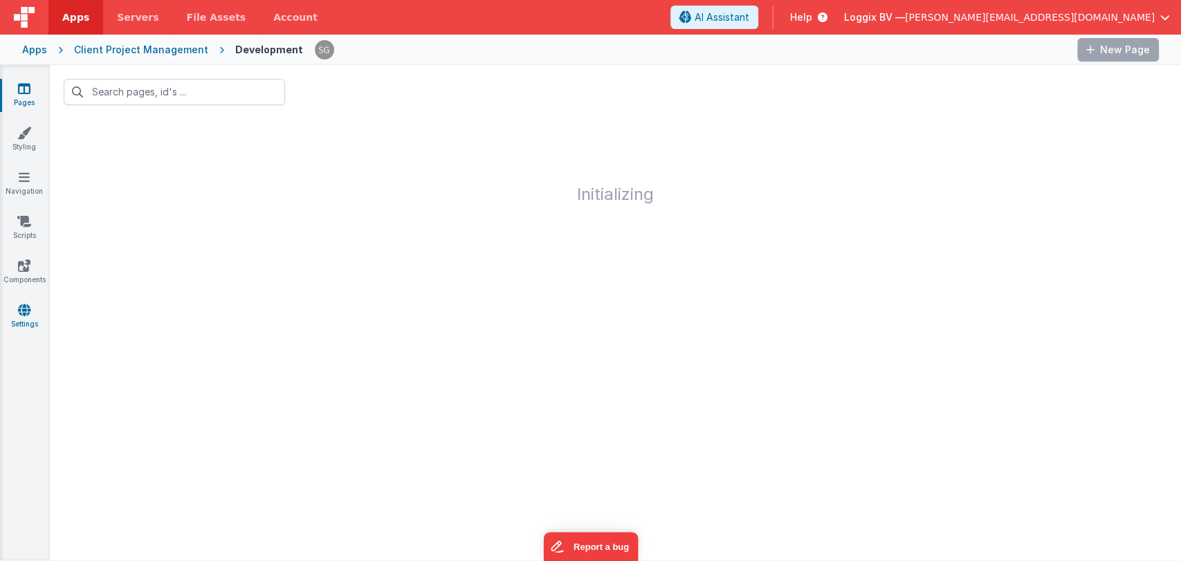
click at [25, 308] on icon at bounding box center [24, 310] width 12 height 14
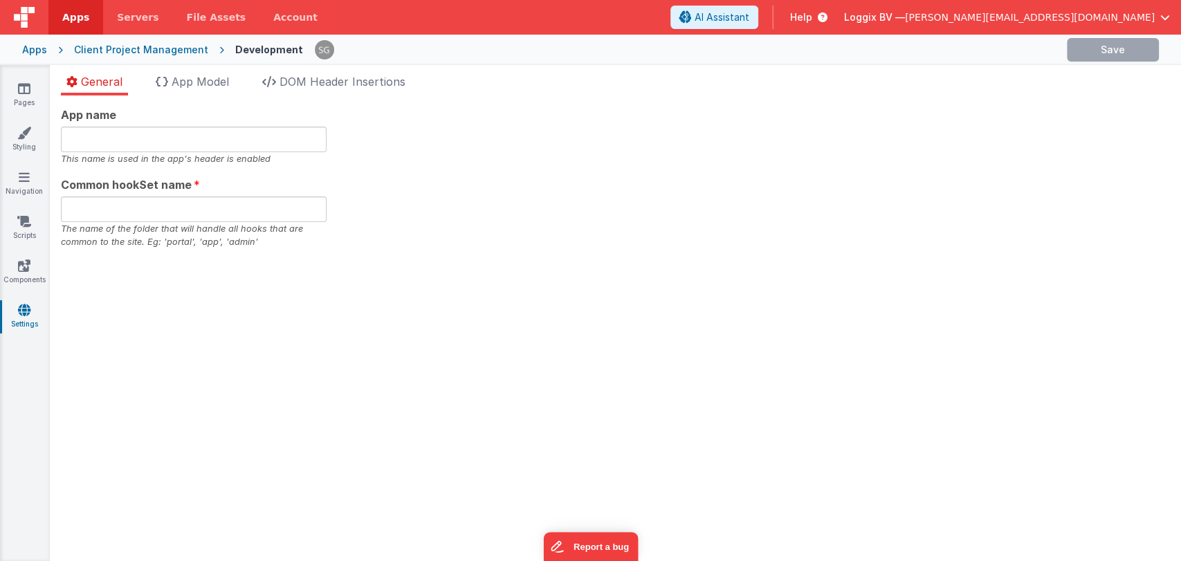
type input "PMS"
type input "pms"
click at [313, 80] on span "DOM Header Insertions" at bounding box center [342, 82] width 126 height 14
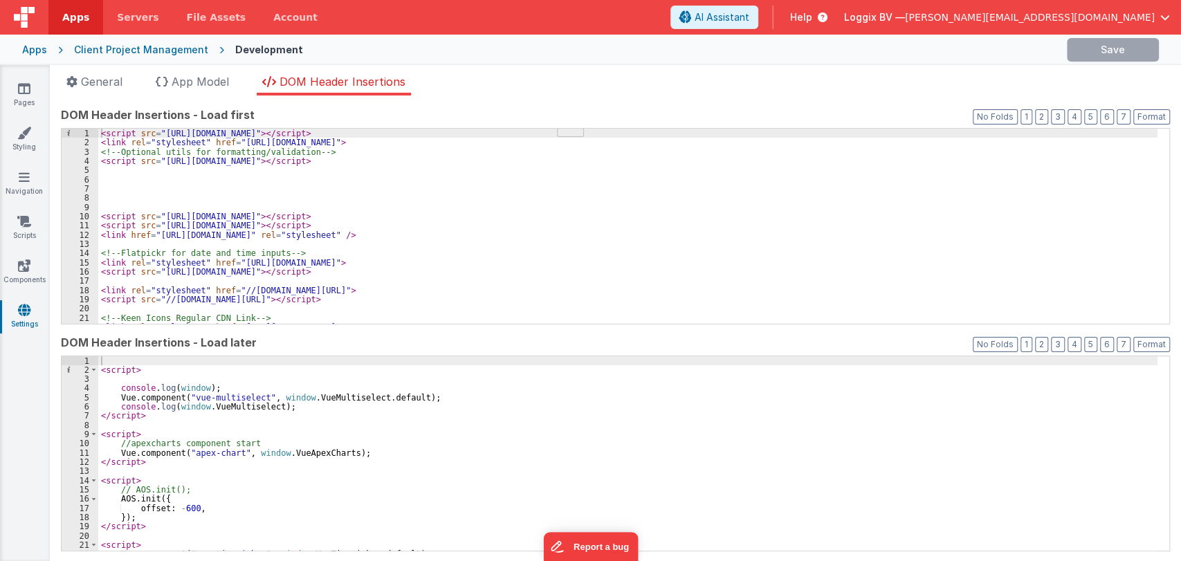
click at [413, 179] on div "< script src = "[URL][DOMAIN_NAME]" > </ script > < link rel = "stylesheet" hre…" at bounding box center [627, 236] width 1059 height 214
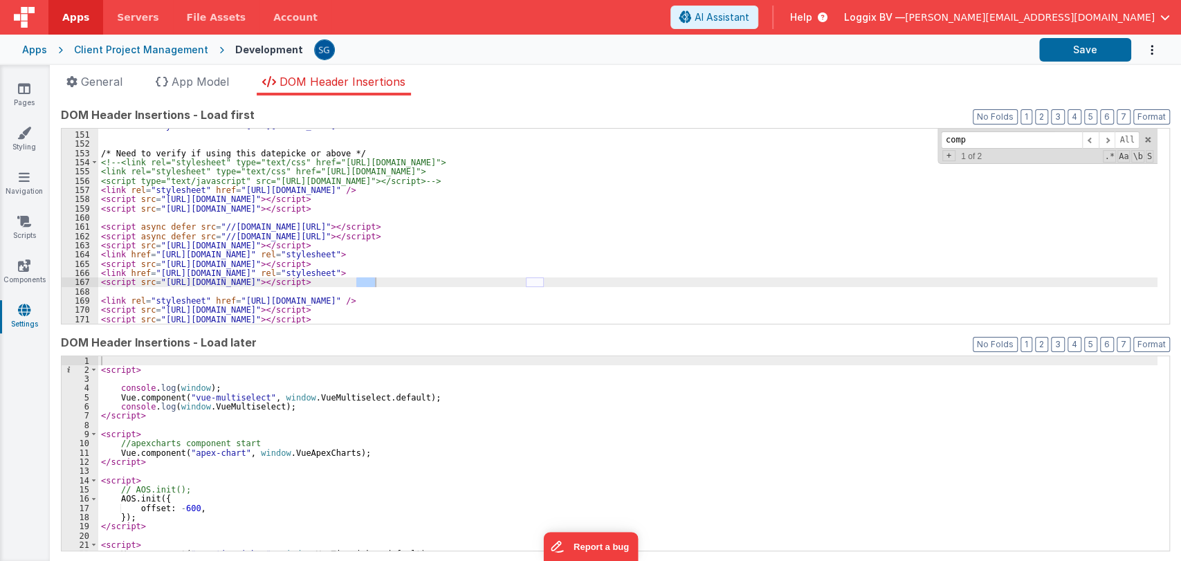
scroll to position [1382, 0]
type input "compres"
click at [660, 284] on div "< link rel = "stylesheet" href = "[URL][DOMAIN_NAME]" > /* Need to verify if us…" at bounding box center [627, 228] width 1059 height 214
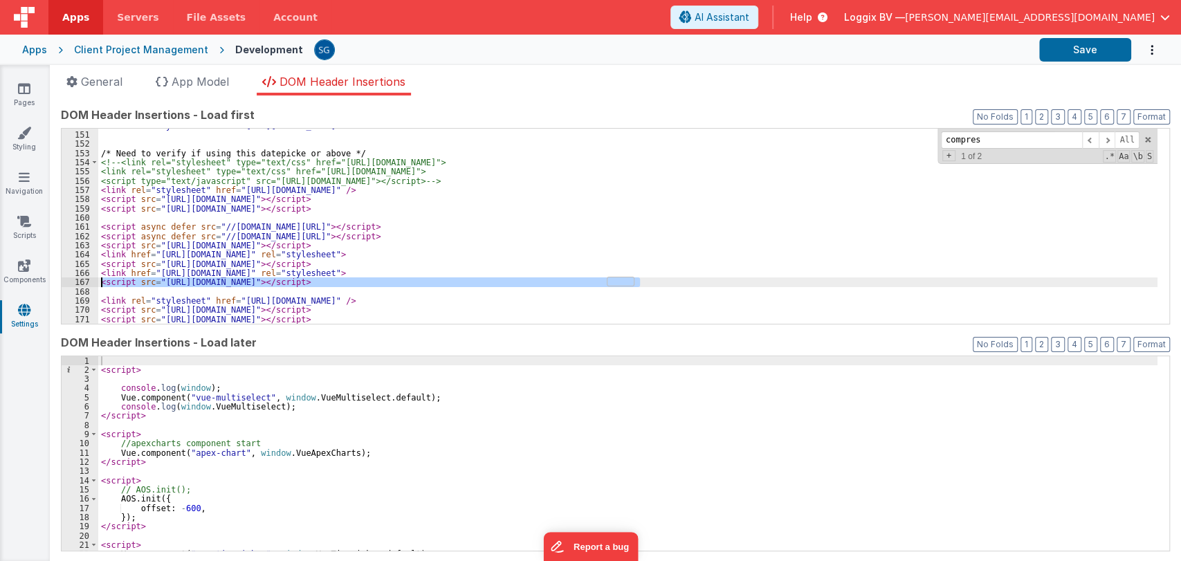
drag, startPoint x: 660, startPoint y: 284, endPoint x: 100, endPoint y: 281, distance: 560.2
click at [100, 281] on div "< link rel = "stylesheet" href = "[URL][DOMAIN_NAME]" > /* Need to verify if us…" at bounding box center [627, 228] width 1059 height 214
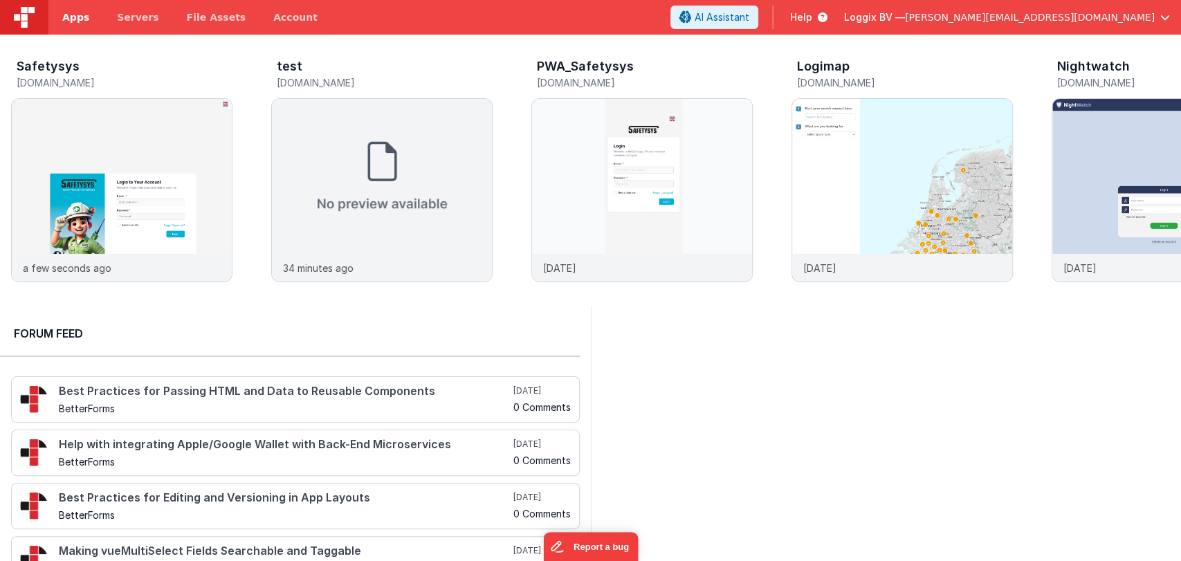
click at [72, 23] on span "Apps" at bounding box center [75, 17] width 27 height 14
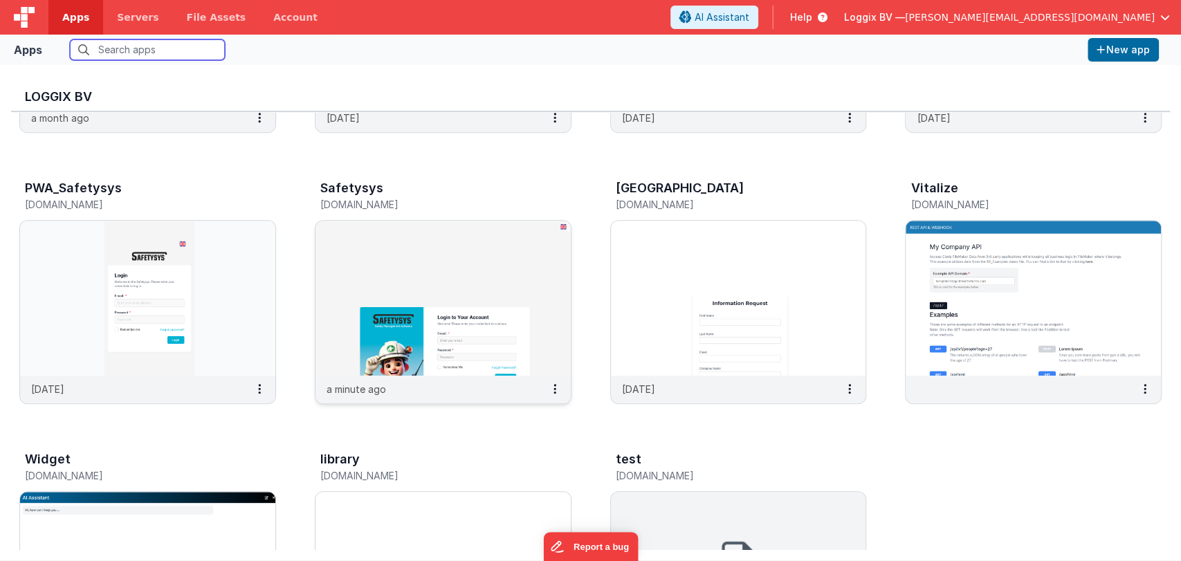
scroll to position [500, 0]
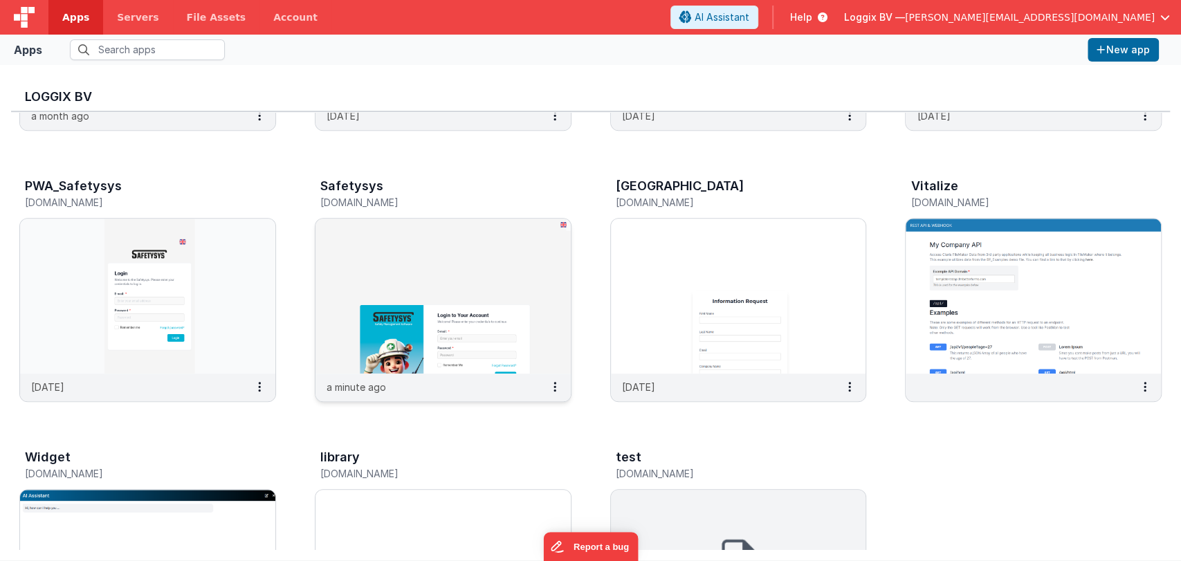
click at [456, 272] on img at bounding box center [442, 296] width 255 height 155
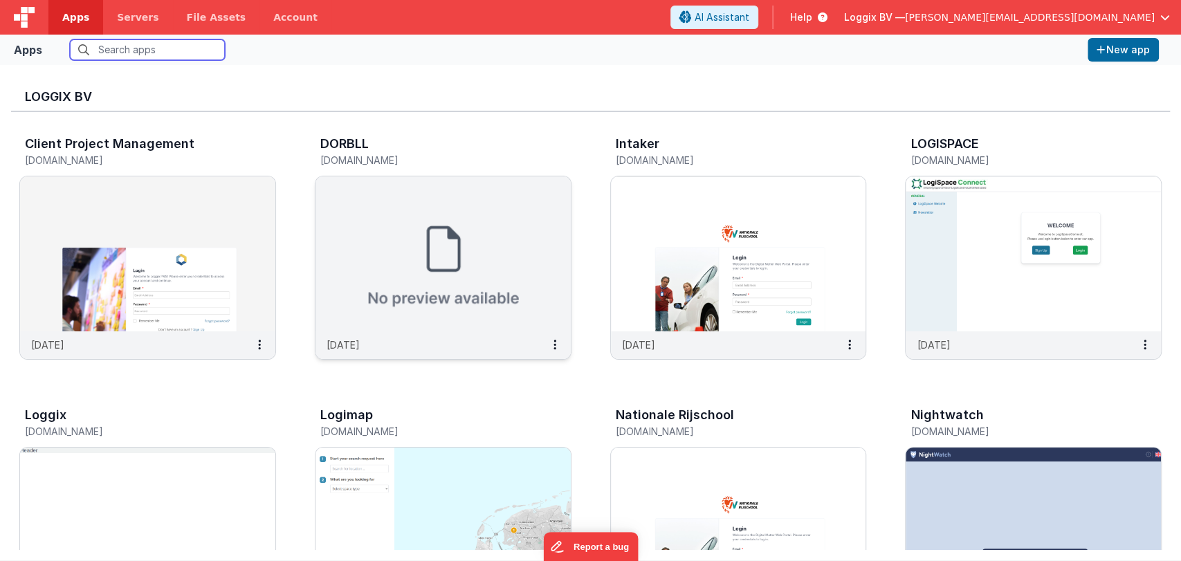
scroll to position [71, 0]
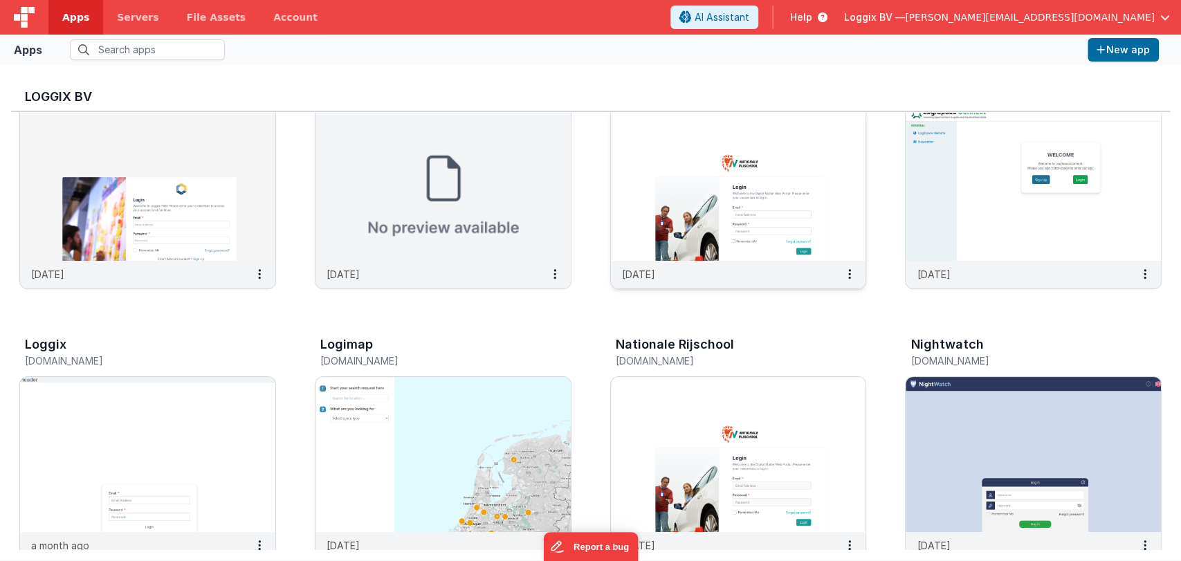
click at [708, 215] on img at bounding box center [738, 183] width 255 height 155
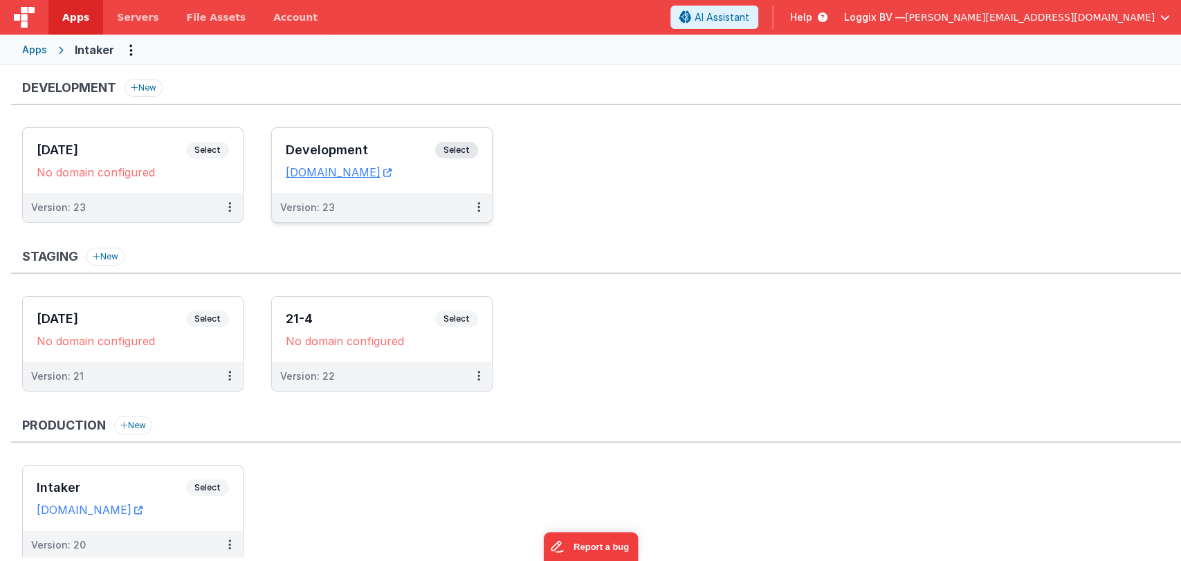
click at [335, 138] on div "Development Select URLs [DOMAIN_NAME]" at bounding box center [382, 160] width 220 height 65
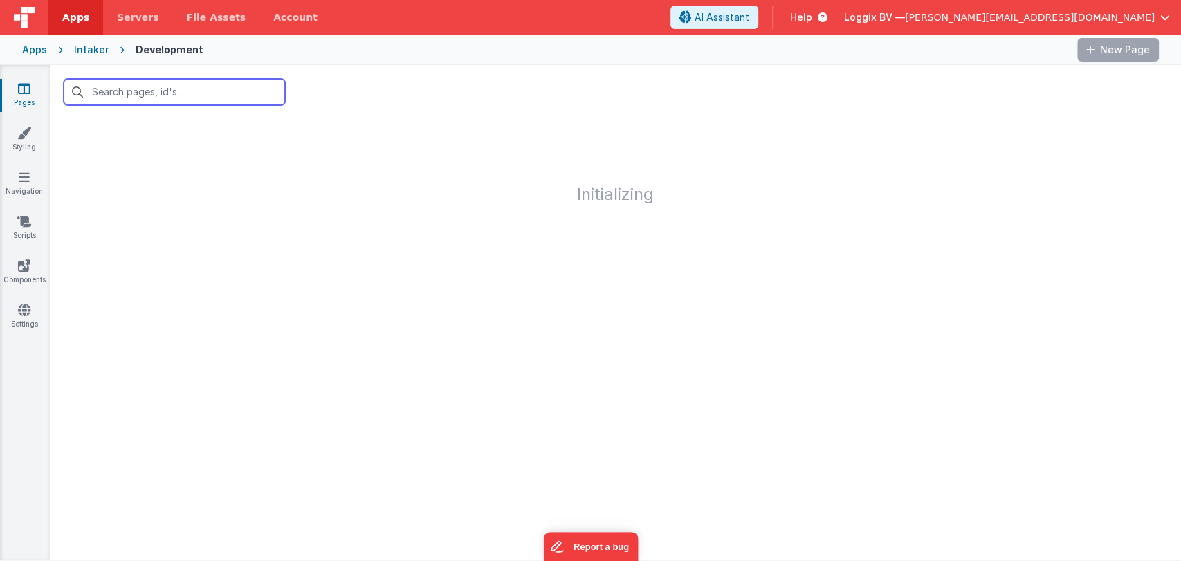
click at [139, 94] on input "text" at bounding box center [174, 92] width 221 height 26
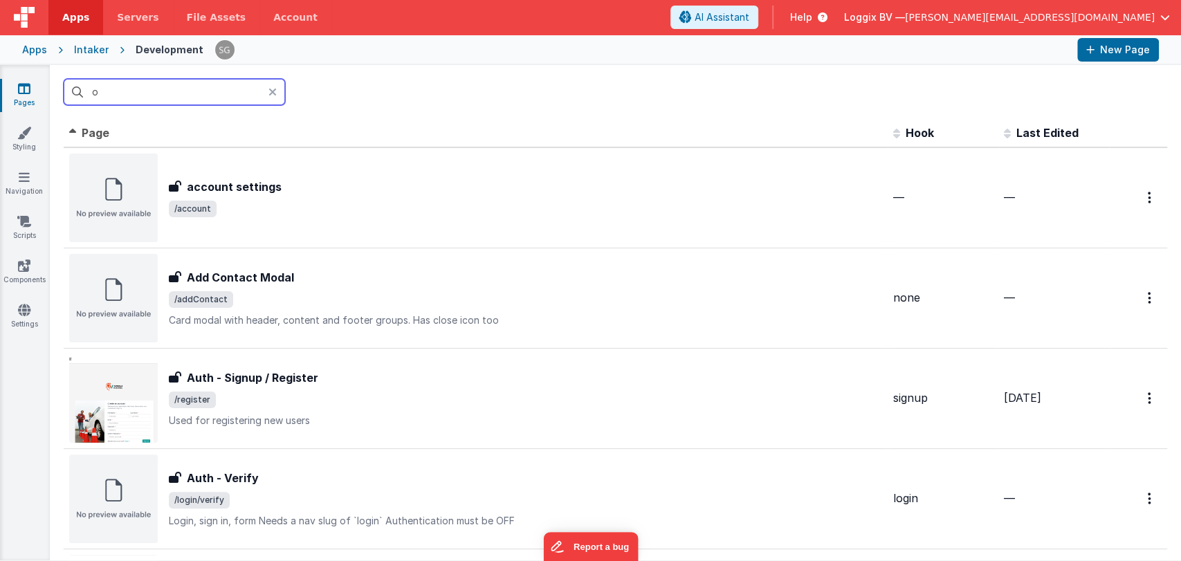
type input "o"
click at [276, 91] on icon at bounding box center [272, 91] width 8 height 11
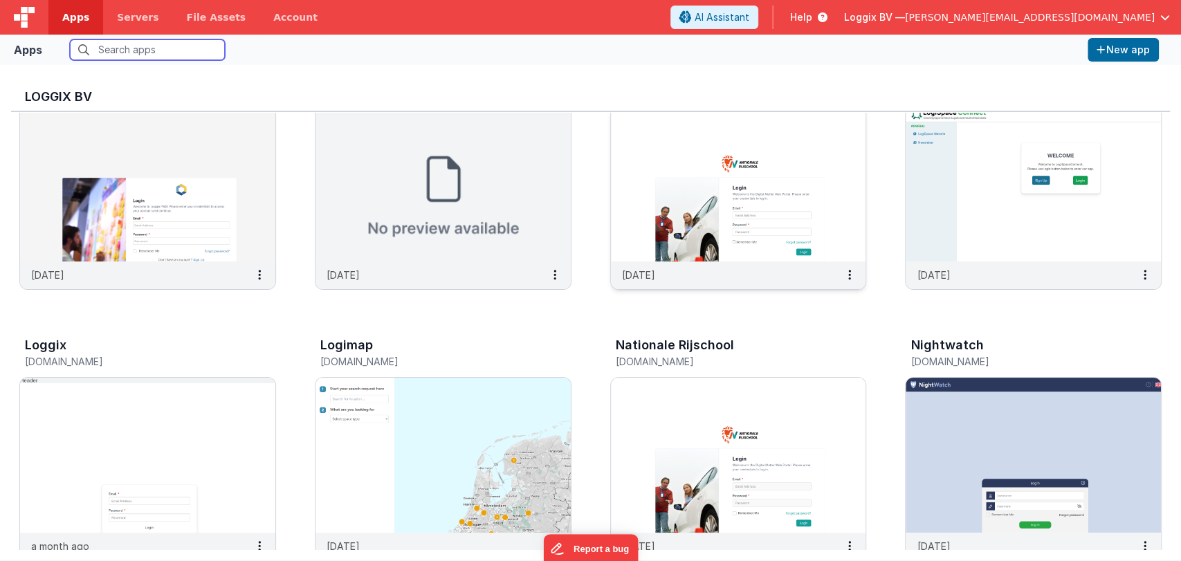
scroll to position [71, 0]
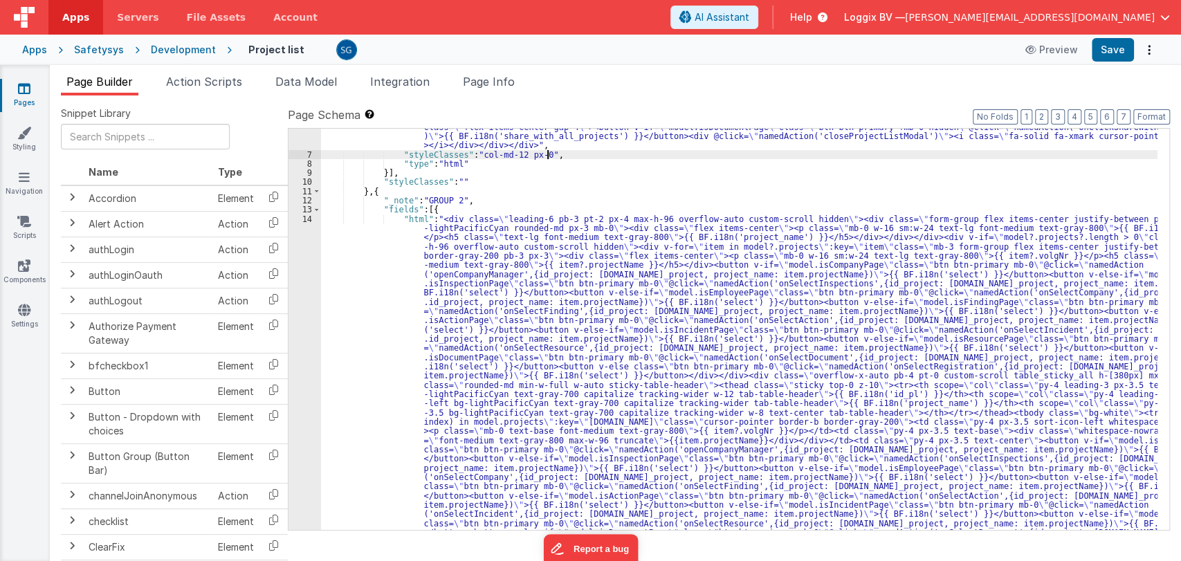
scroll to position [62, 0]
